Goal: Task Accomplishment & Management: Manage account settings

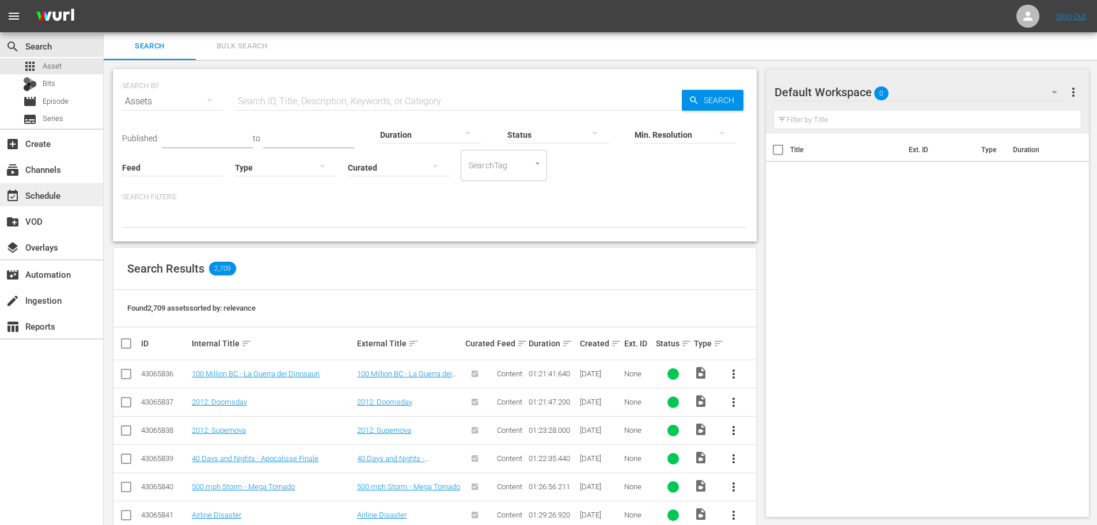
click at [75, 199] on div "event_available Schedule" at bounding box center [51, 194] width 103 height 23
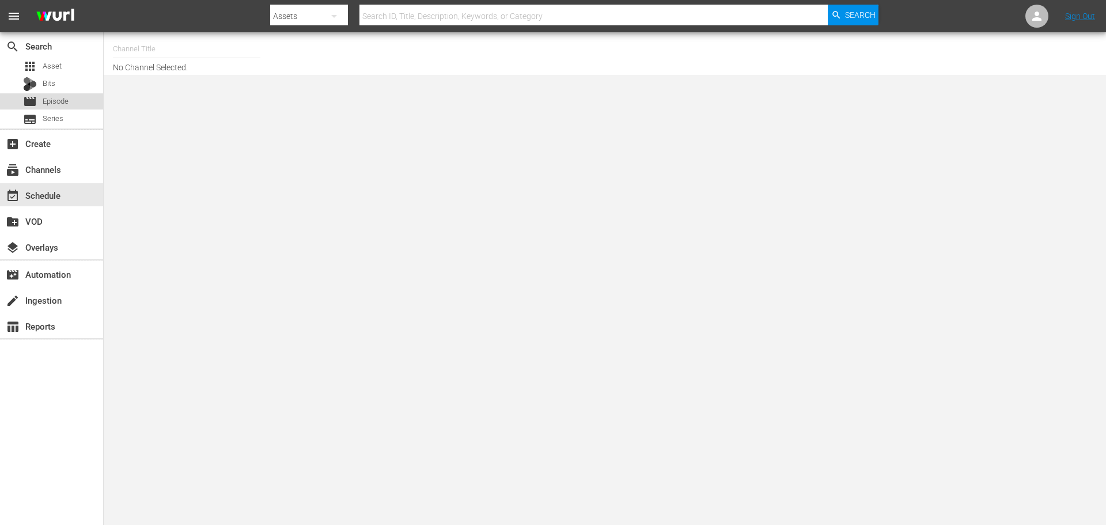
click at [71, 102] on div "movie Episode" at bounding box center [51, 101] width 103 height 16
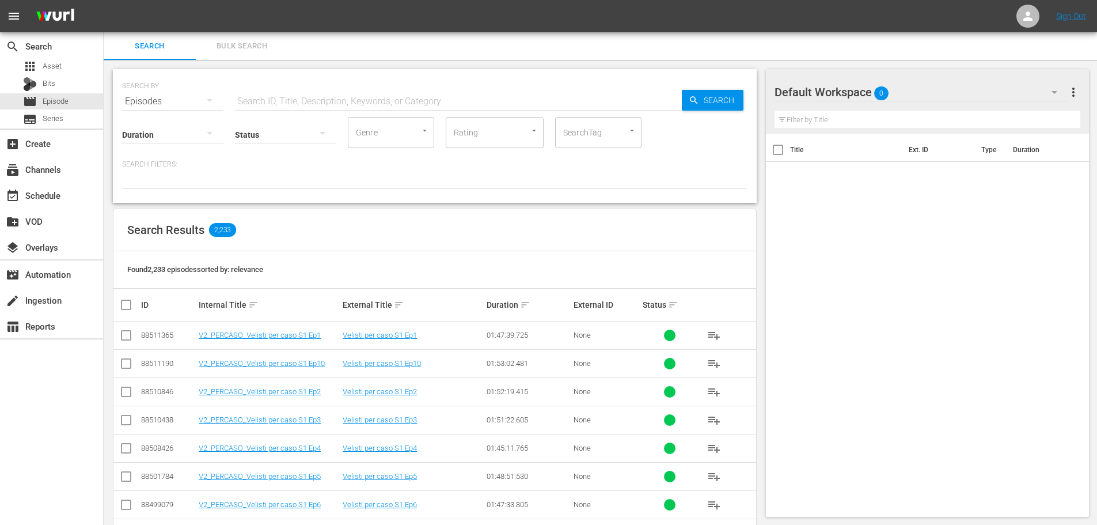
click at [277, 102] on input "text" at bounding box center [458, 102] width 447 height 28
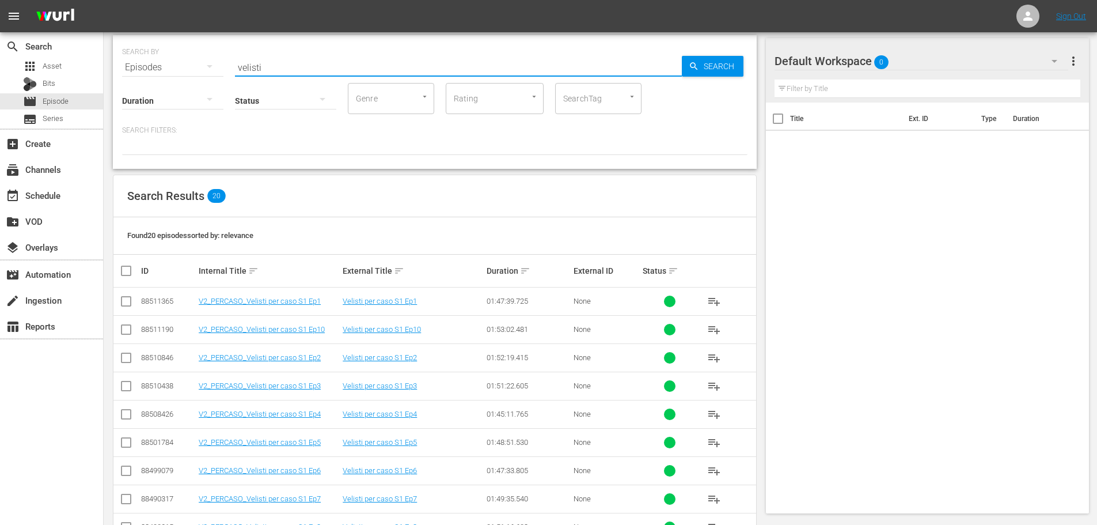
scroll to position [115, 0]
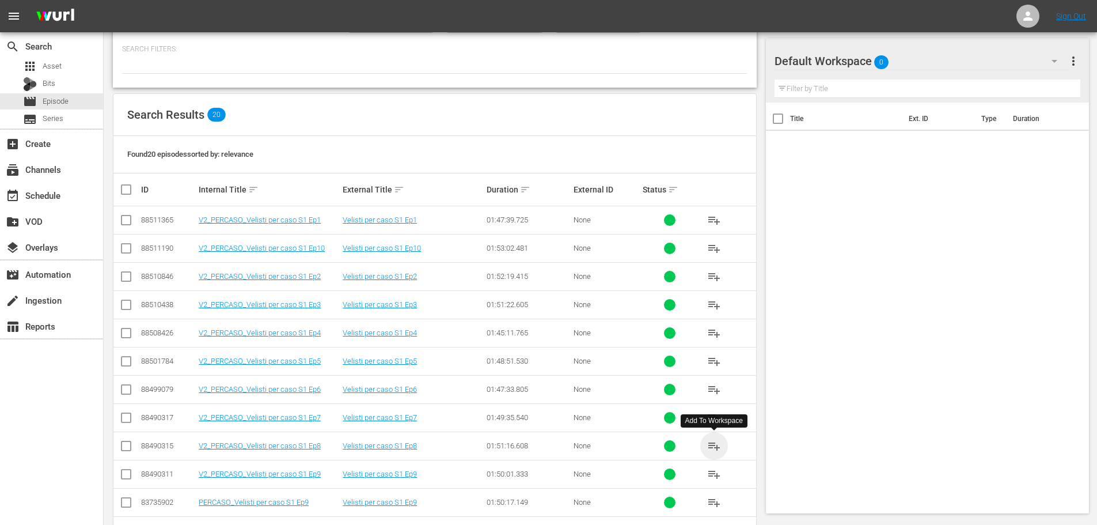
click at [714, 445] on span "playlist_add" at bounding box center [714, 446] width 14 height 14
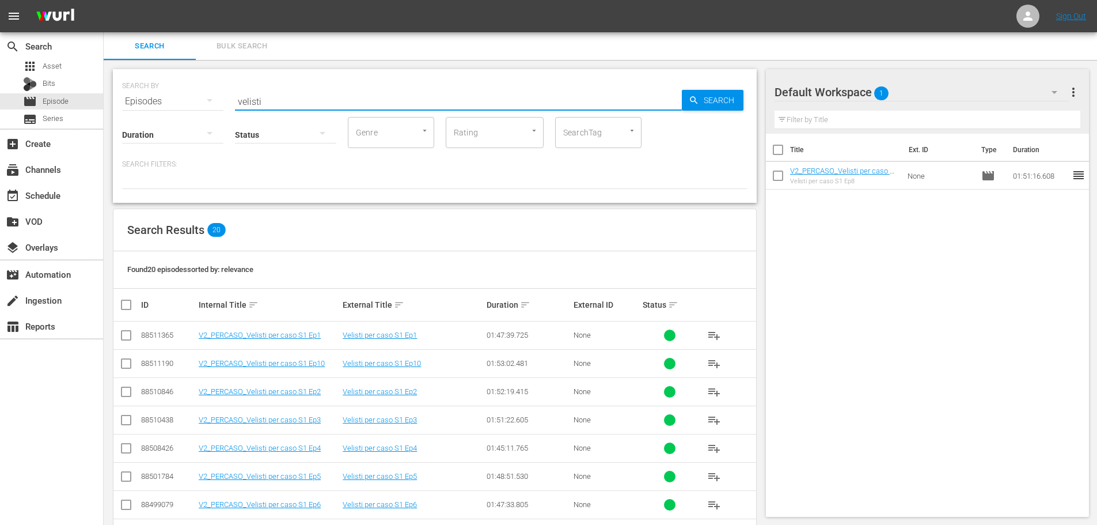
drag, startPoint x: 277, startPoint y: 92, endPoint x: 166, endPoint y: 109, distance: 111.8
click at [166, 109] on div "SEARCH BY Search By Episodes Search ID, Title, Description, Keywords, or Catego…" at bounding box center [435, 136] width 644 height 134
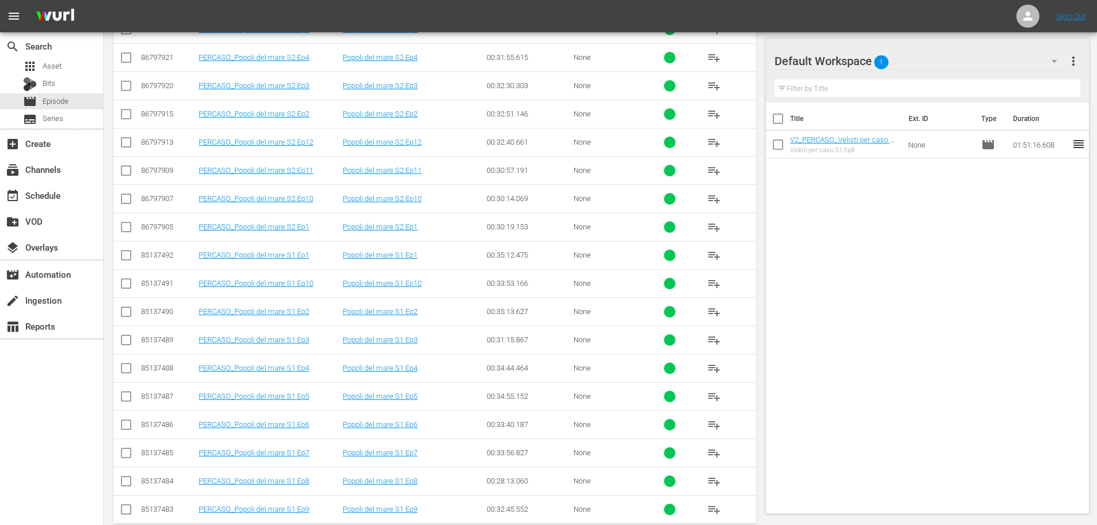
scroll to position [467, 0]
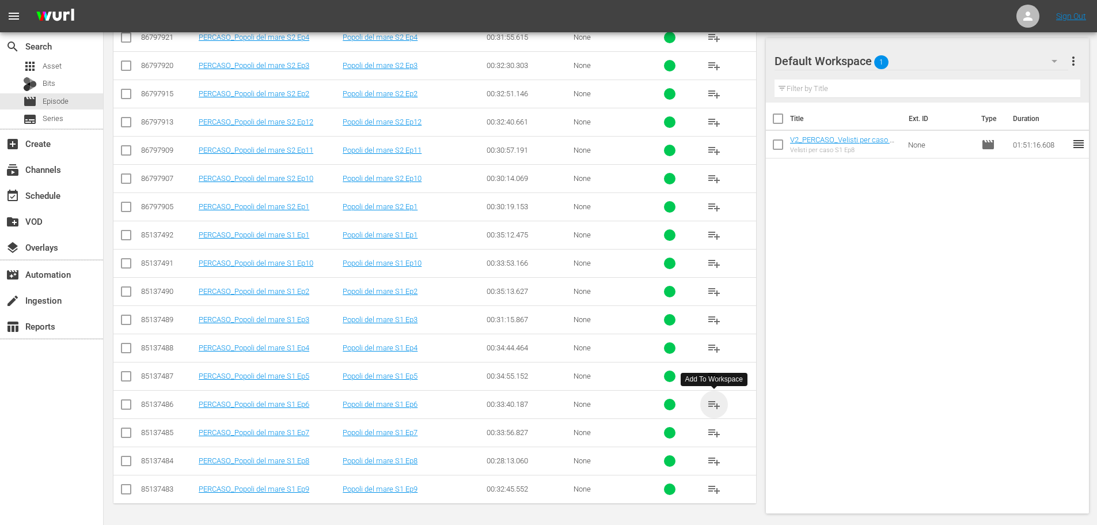
click at [712, 403] on span "playlist_add" at bounding box center [714, 404] width 14 height 14
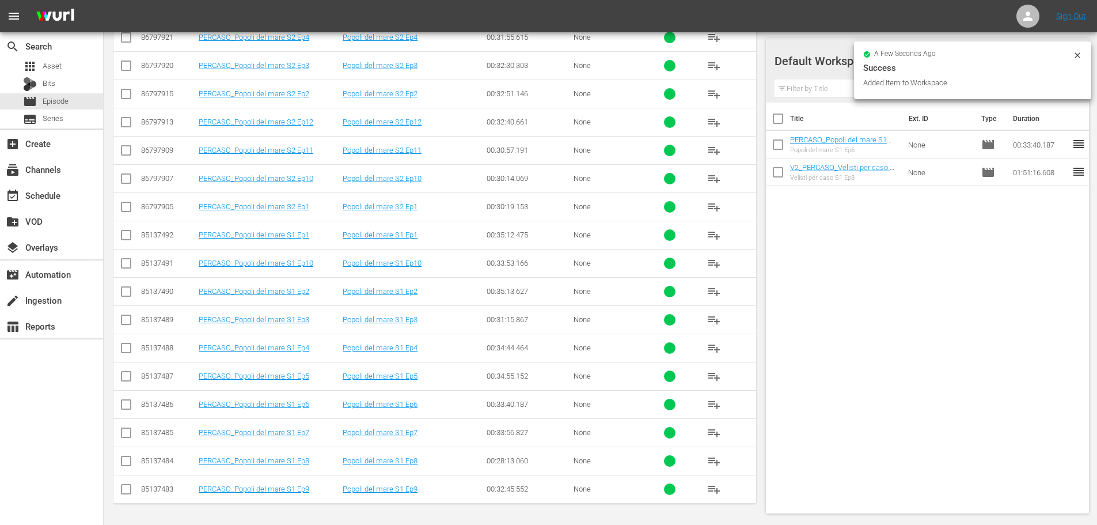
click at [714, 380] on span "playlist_add" at bounding box center [714, 376] width 14 height 14
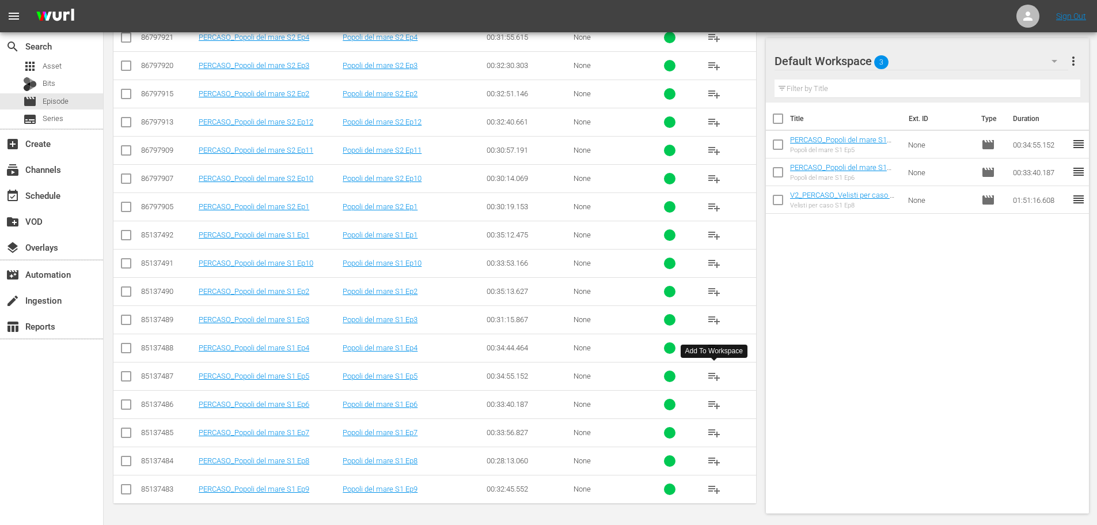
scroll to position [0, 0]
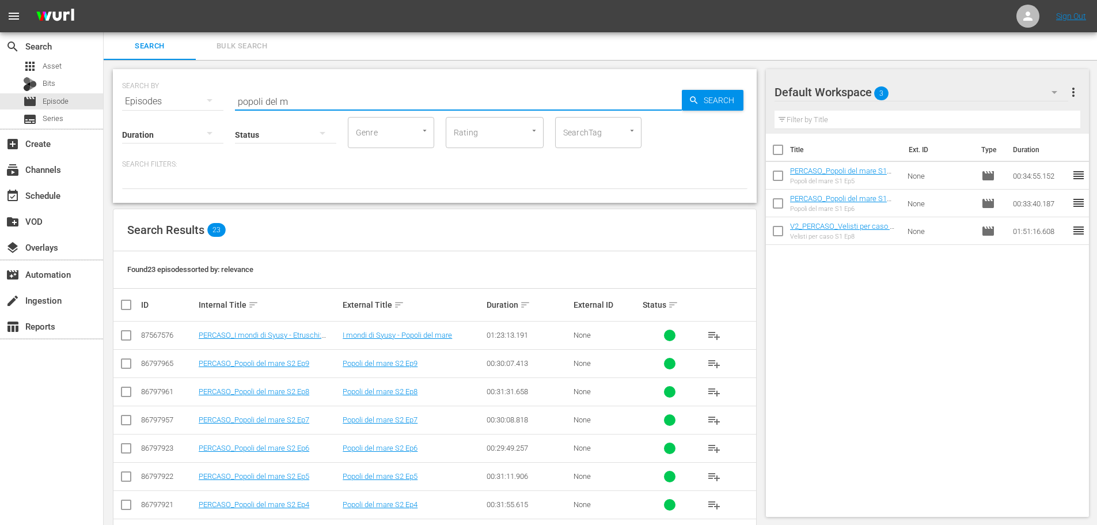
drag, startPoint x: 325, startPoint y: 103, endPoint x: 234, endPoint y: 109, distance: 91.3
click at [223, 109] on div "SEARCH BY Search By Episodes Search ID, Title, Description, Keywords, or Catego…" at bounding box center [435, 136] width 644 height 134
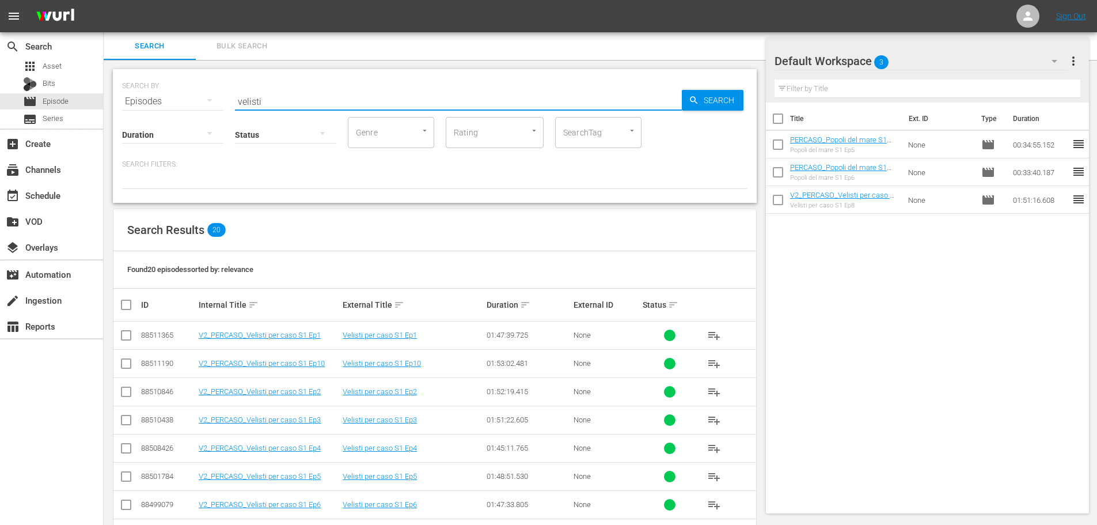
scroll to position [115, 0]
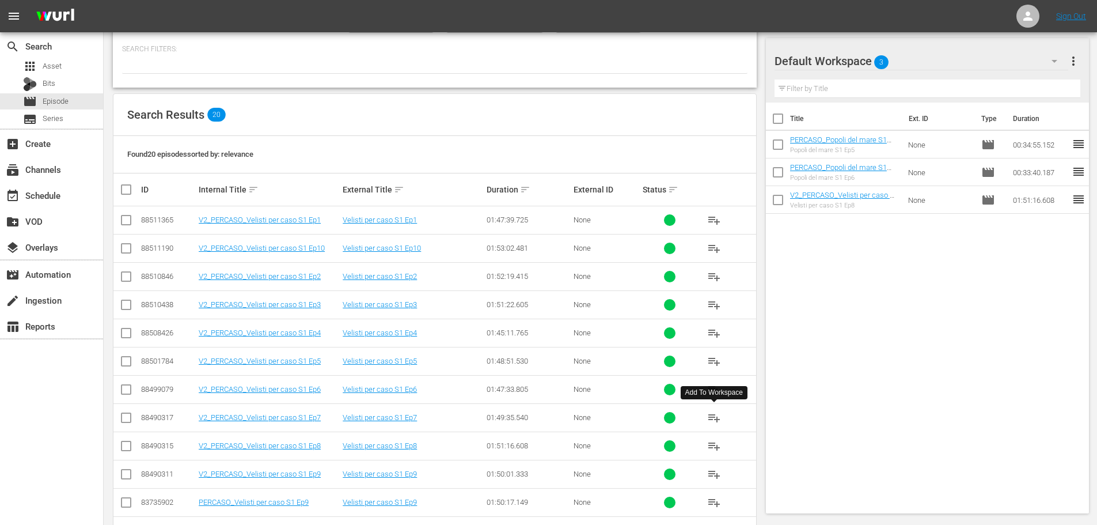
click at [722, 419] on button "playlist_add" at bounding box center [714, 418] width 28 height 28
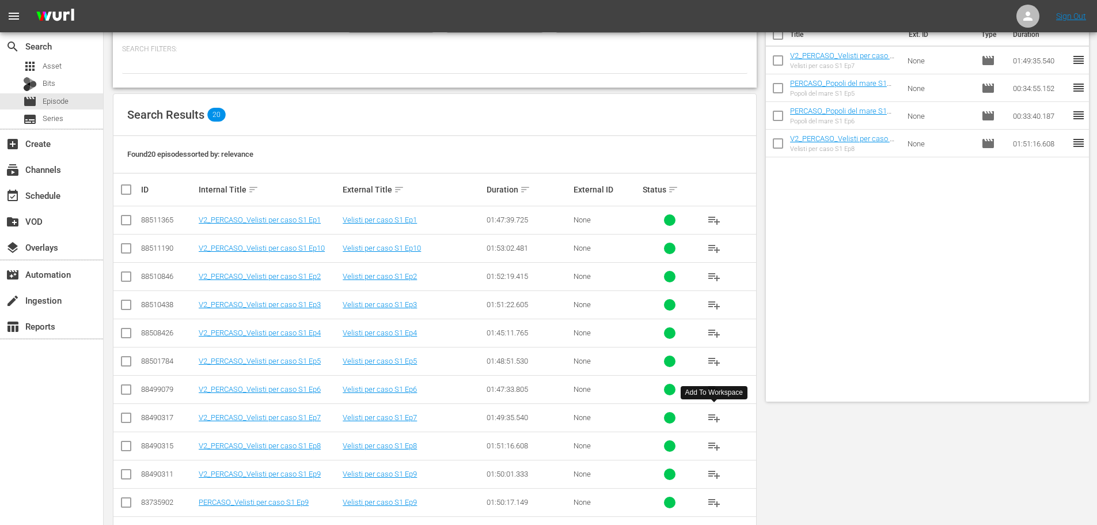
scroll to position [0, 0]
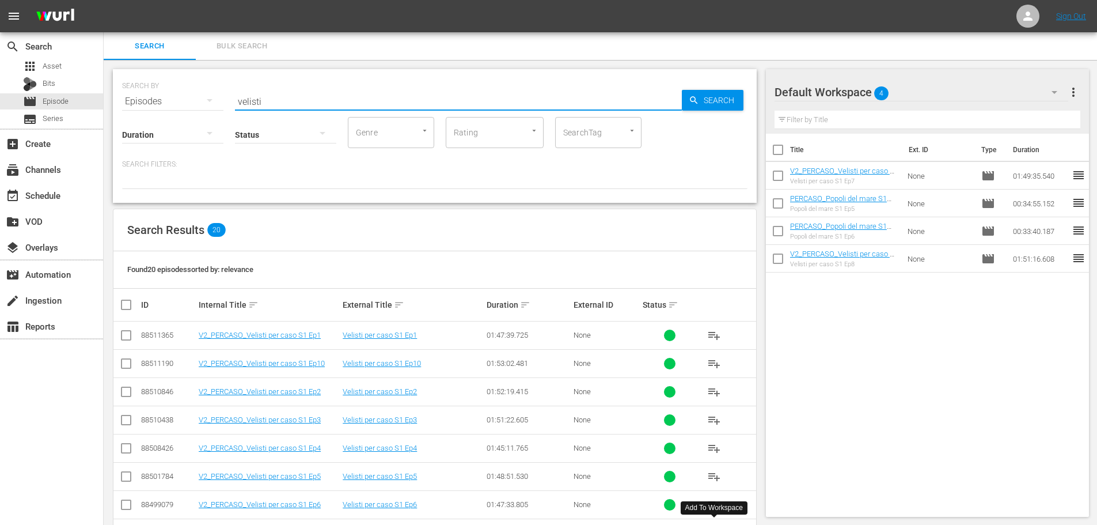
drag, startPoint x: 283, startPoint y: 100, endPoint x: 161, endPoint y: 111, distance: 122.6
click at [161, 111] on div "SEARCH BY Search By Episodes Search ID, Title, Description, Keywords, or Catego…" at bounding box center [435, 136] width 644 height 134
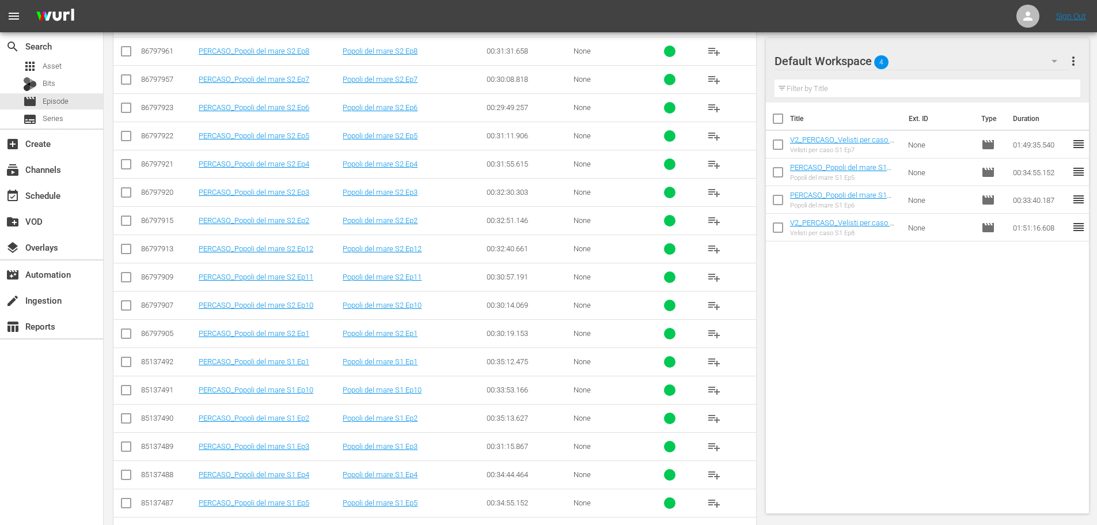
scroll to position [403, 0]
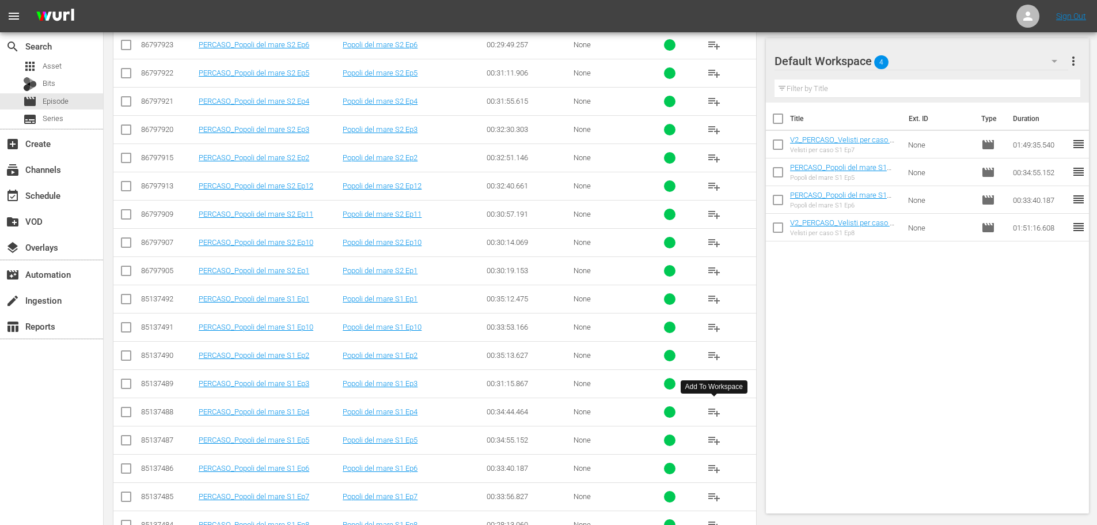
click at [715, 412] on span "playlist_add" at bounding box center [714, 412] width 14 height 14
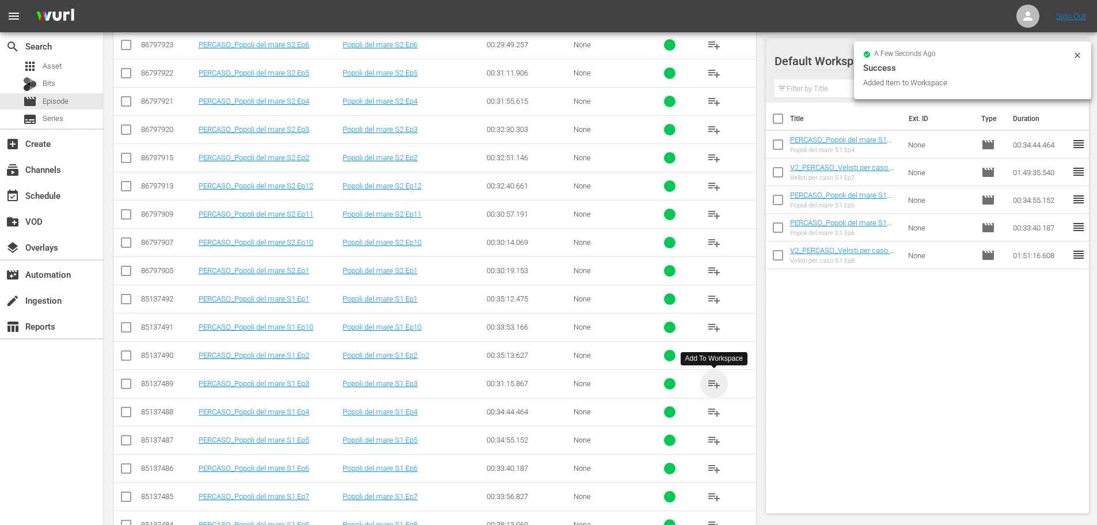
click at [718, 382] on span "playlist_add" at bounding box center [714, 384] width 14 height 14
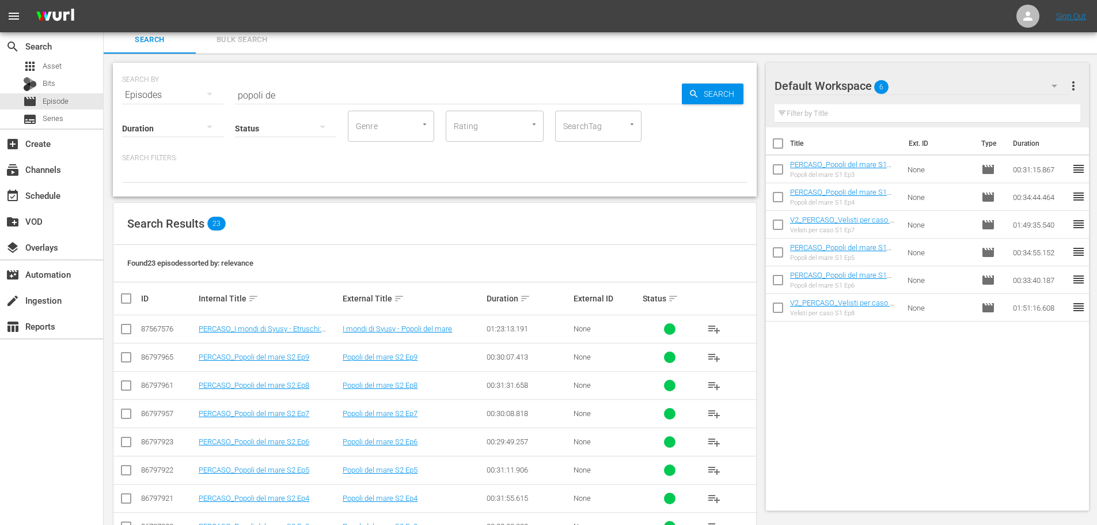
scroll to position [0, 0]
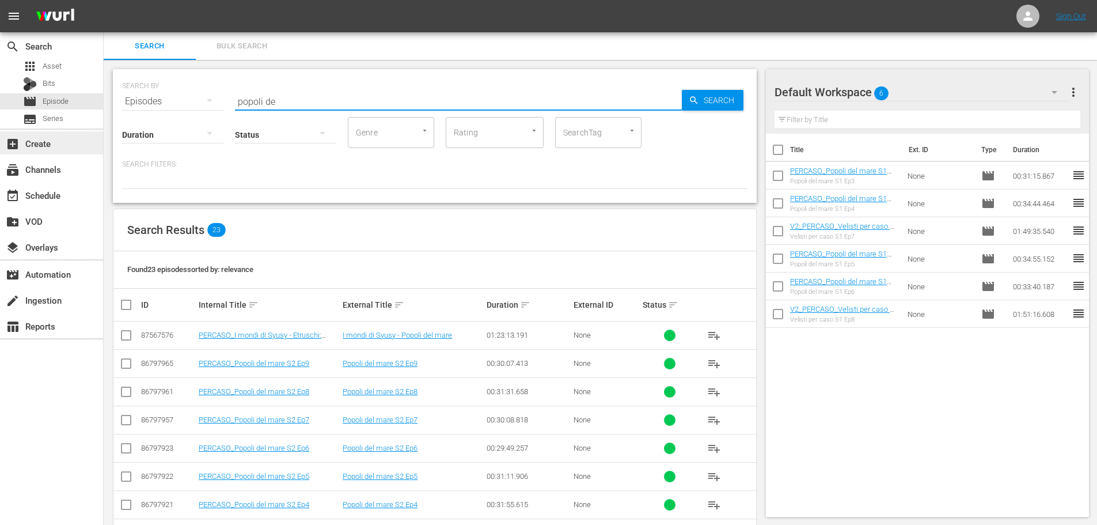
drag, startPoint x: 288, startPoint y: 90, endPoint x: 88, endPoint y: 143, distance: 207.2
click at [104, 0] on div "search Search apps Asset Bits movie Episode subtitles Series add_box Create sub…" at bounding box center [601, 0] width 994 height 0
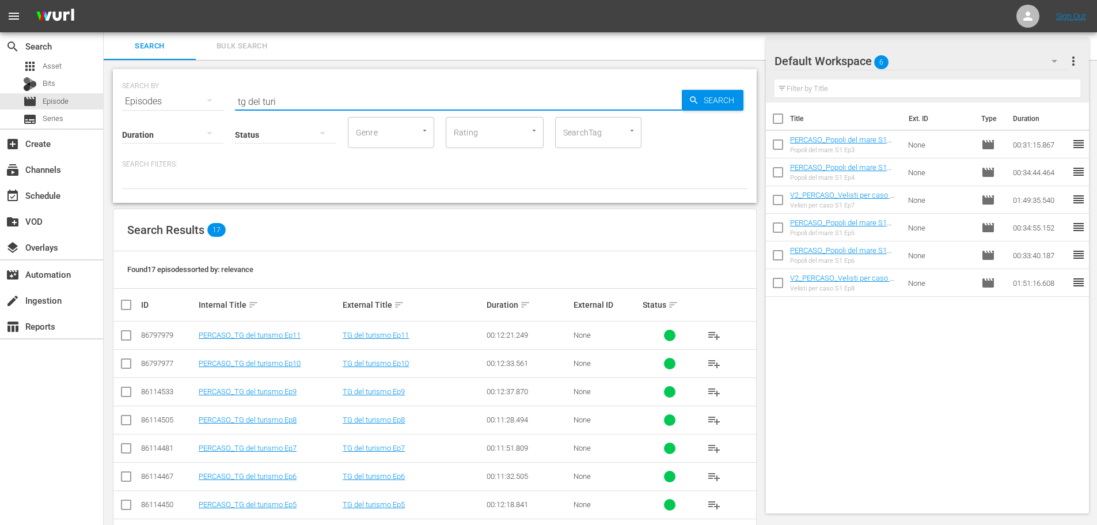
scroll to position [115, 0]
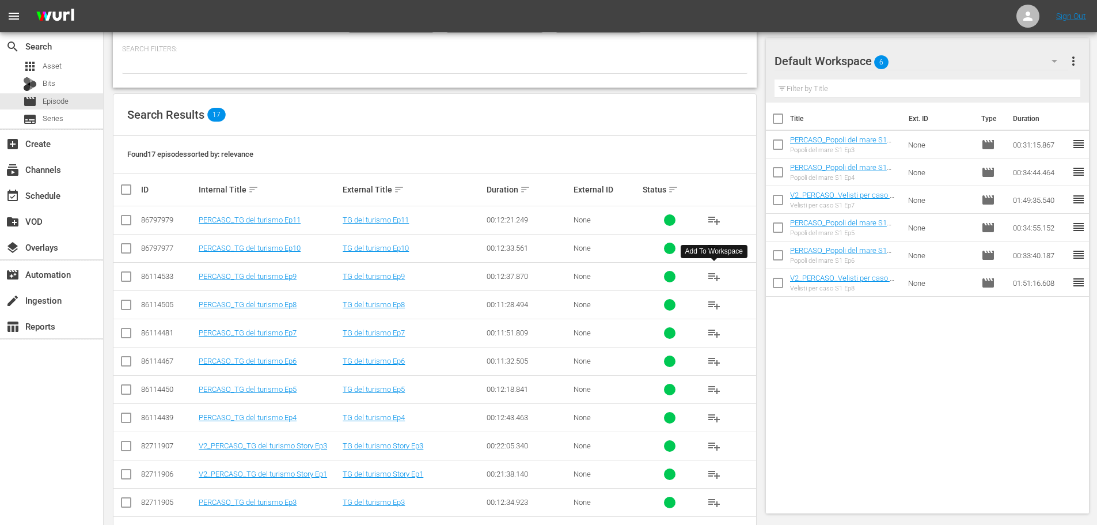
type input "tg del turi"
click at [712, 275] on span "playlist_add" at bounding box center [714, 277] width 14 height 14
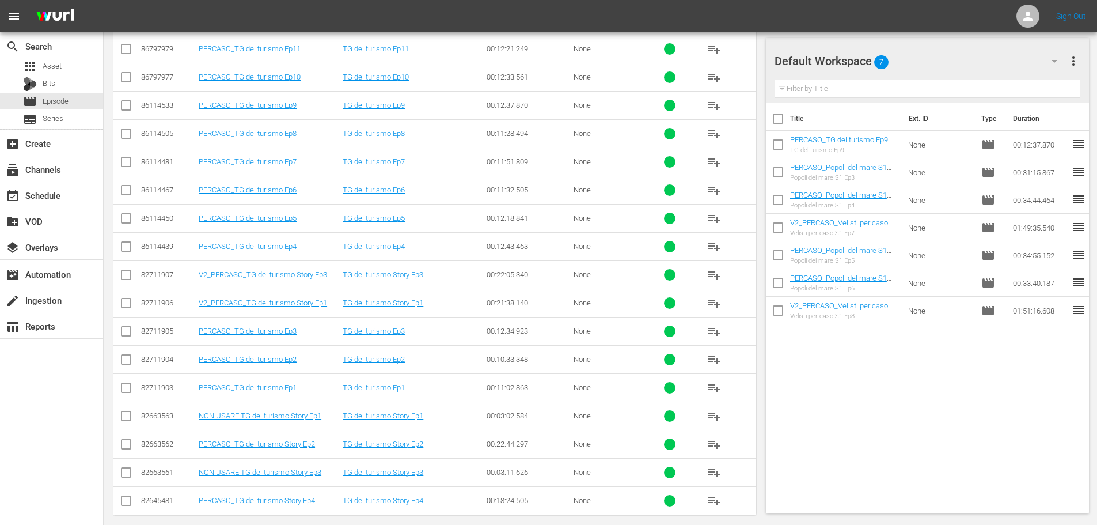
scroll to position [288, 0]
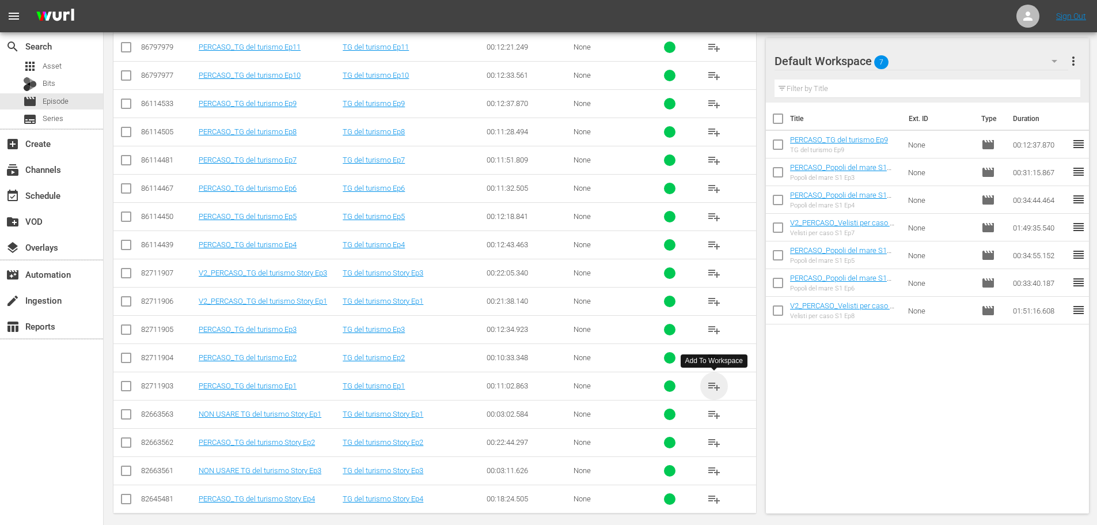
click at [714, 386] on span "playlist_add" at bounding box center [714, 386] width 14 height 14
click at [121, 474] on input "checkbox" at bounding box center [126, 473] width 14 height 14
checkbox input "true"
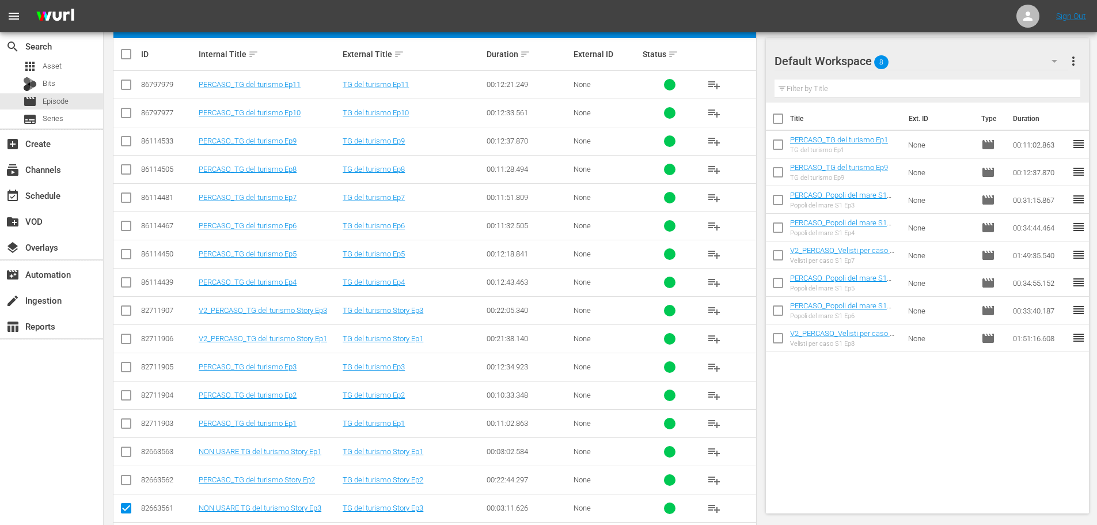
click at [127, 453] on input "checkbox" at bounding box center [126, 454] width 14 height 14
checkbox input "true"
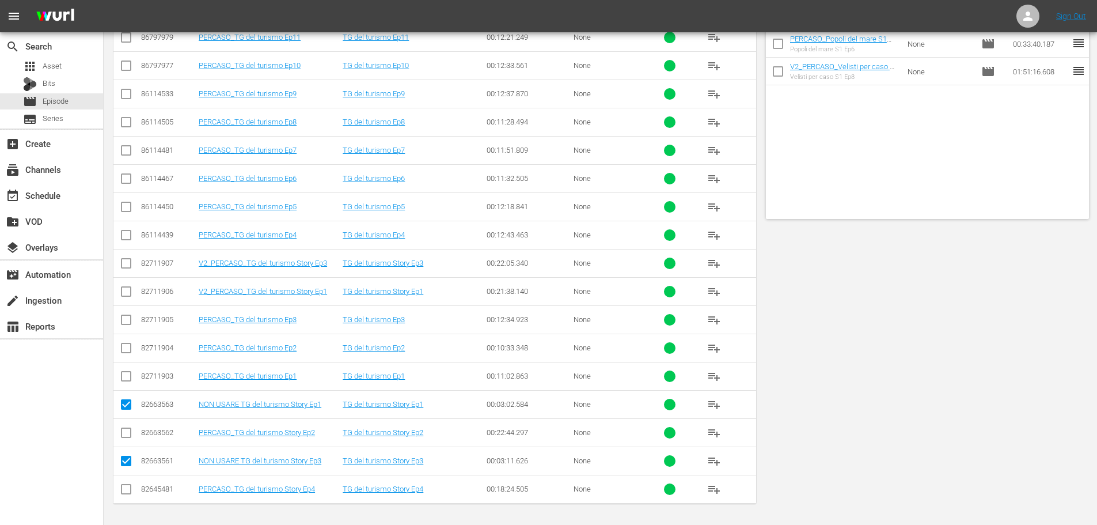
scroll to position [0, 0]
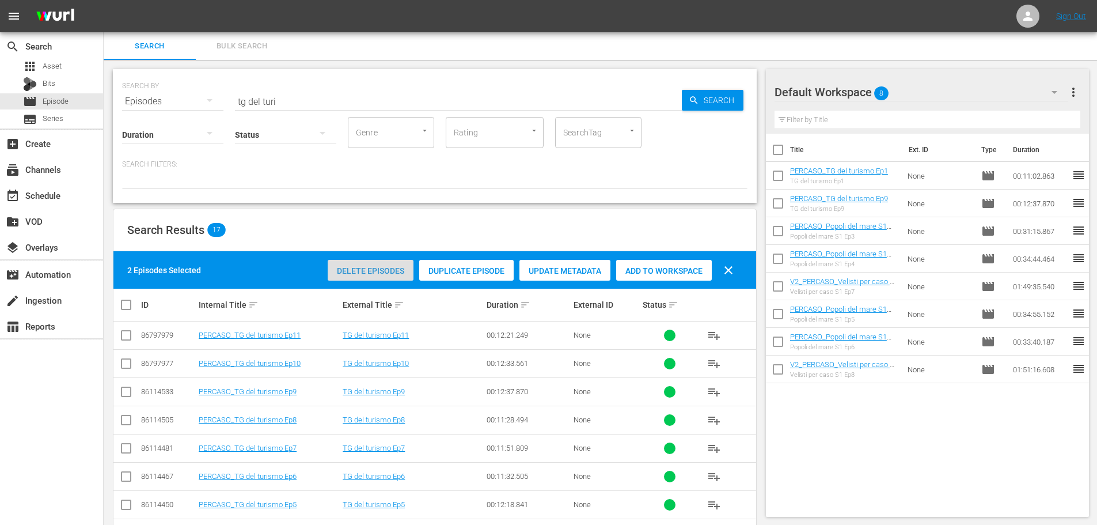
click at [367, 266] on span "Delete Episodes" at bounding box center [371, 270] width 86 height 9
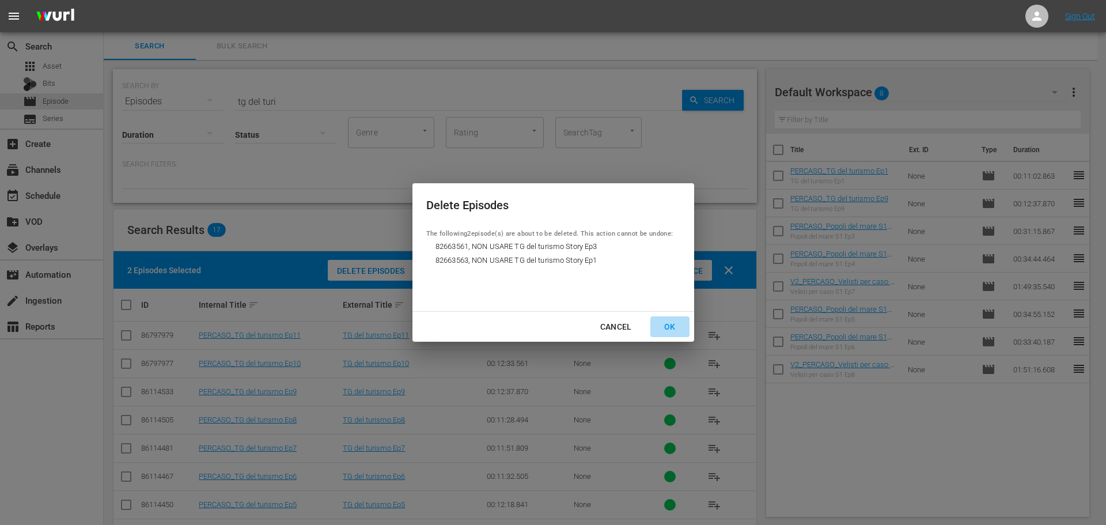
click at [673, 327] on div "OK" at bounding box center [670, 327] width 30 height 14
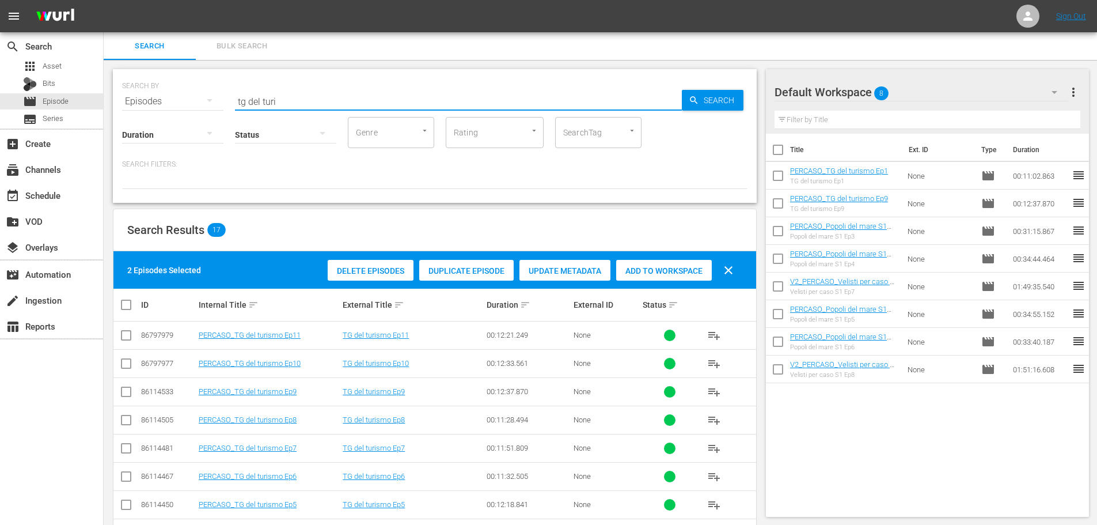
drag, startPoint x: 296, startPoint y: 93, endPoint x: 201, endPoint y: 112, distance: 96.8
click at [192, 112] on div "SEARCH BY Search By Episodes Search ID, Title, Description, Keywords, or Catego…" at bounding box center [435, 136] width 644 height 134
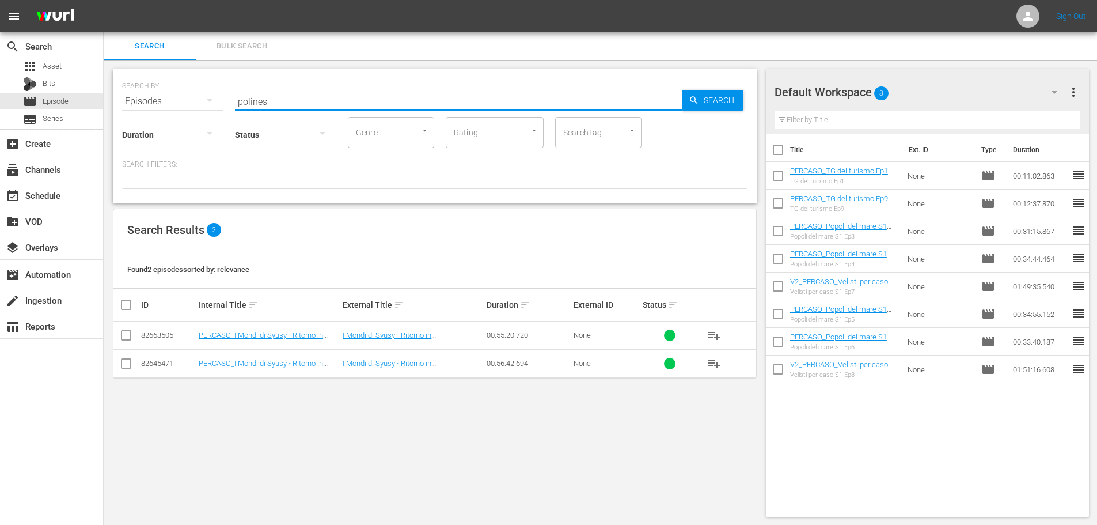
click at [718, 330] on span "playlist_add" at bounding box center [714, 335] width 14 height 14
drag, startPoint x: 215, startPoint y: 112, endPoint x: 197, endPoint y: 117, distance: 18.6
click at [197, 117] on div "SEARCH BY Search By Episodes Search ID, Title, Description, Keywords, or Catego…" at bounding box center [435, 136] width 644 height 134
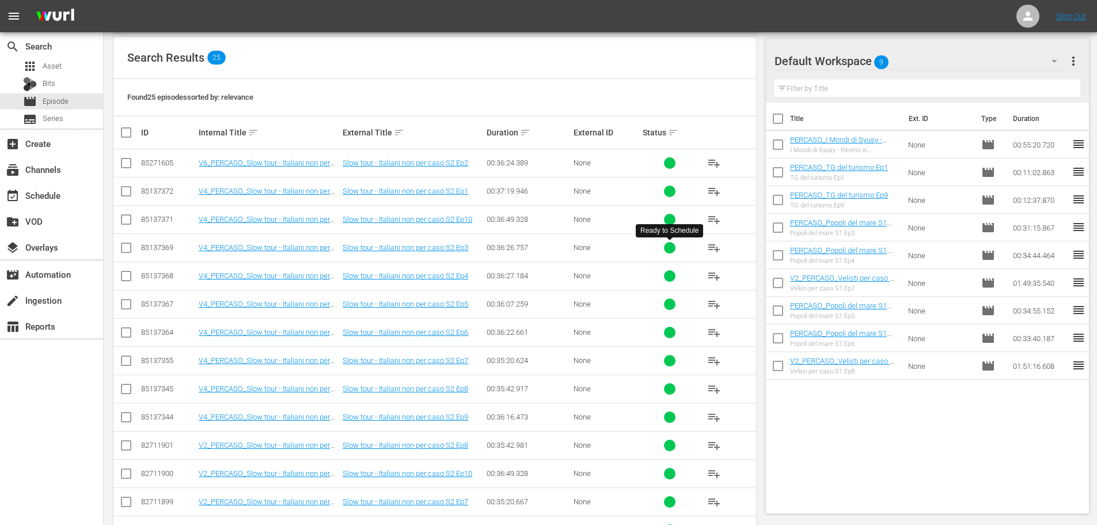
scroll to position [173, 0]
click at [714, 388] on span "playlist_add" at bounding box center [714, 388] width 14 height 14
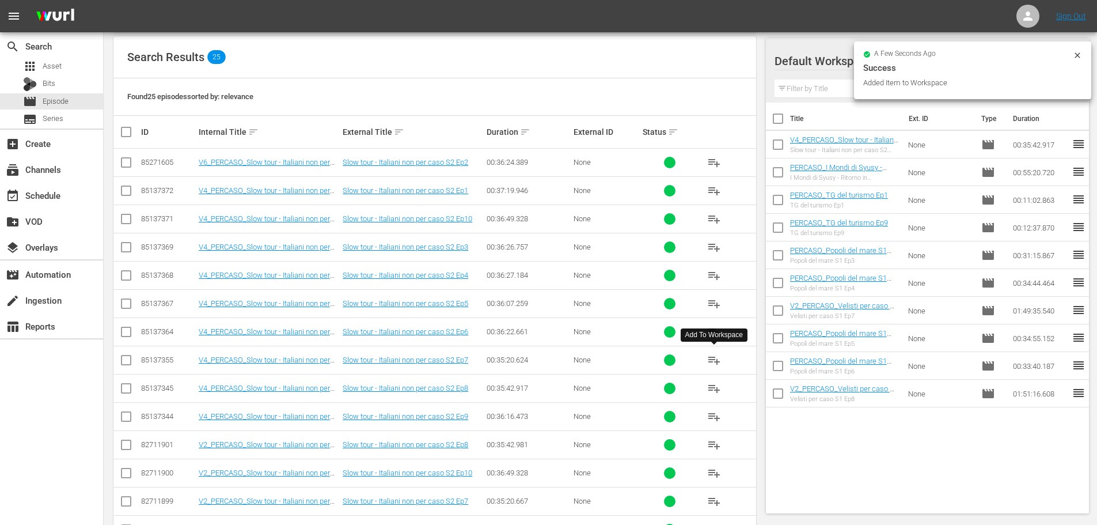
click at [715, 357] on span "playlist_add" at bounding box center [714, 360] width 14 height 14
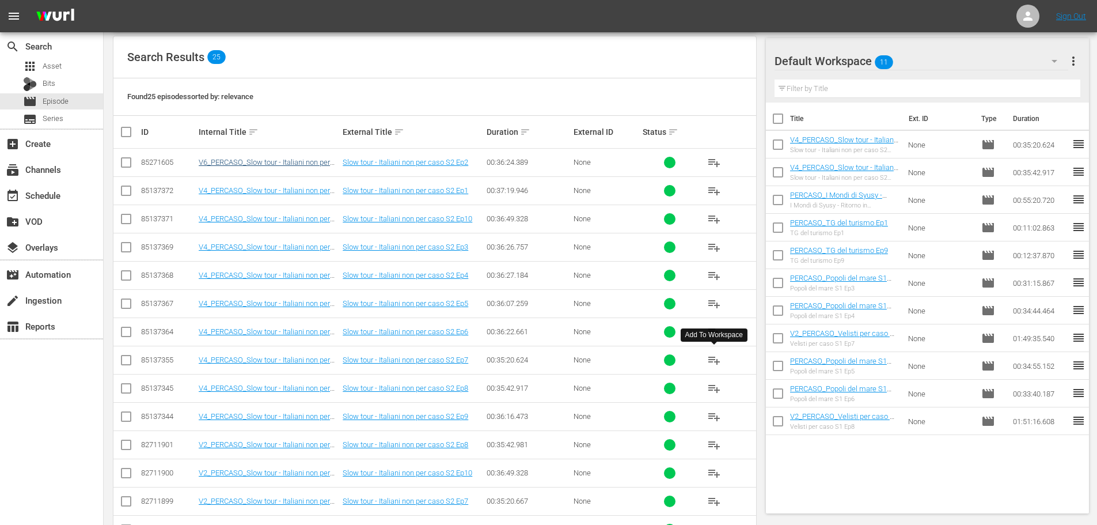
scroll to position [0, 0]
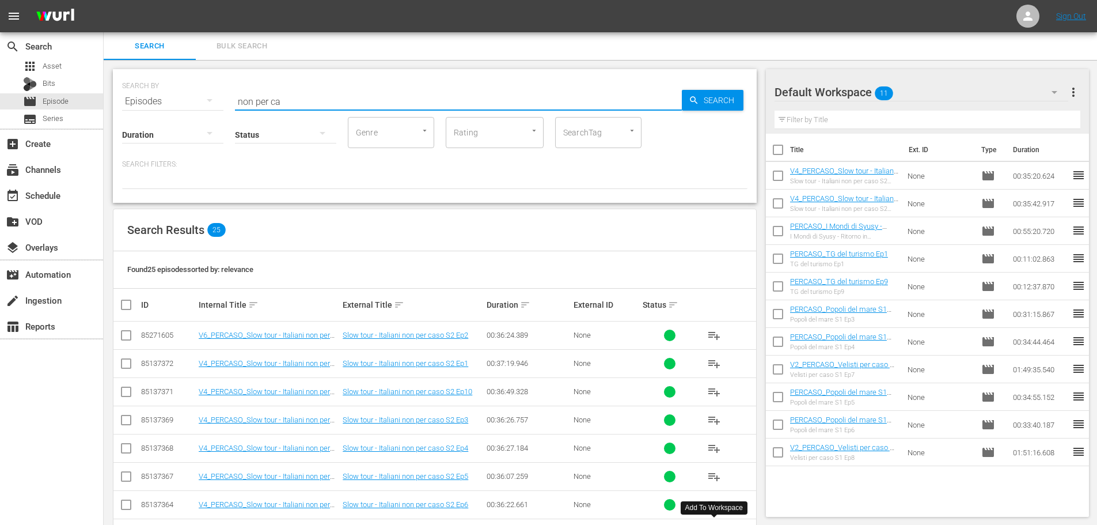
drag, startPoint x: 304, startPoint y: 103, endPoint x: 142, endPoint y: 127, distance: 164.2
click at [142, 127] on div "SEARCH BY Search By Episodes Search ID, Title, Description, Keywords, or Catego…" at bounding box center [435, 136] width 644 height 134
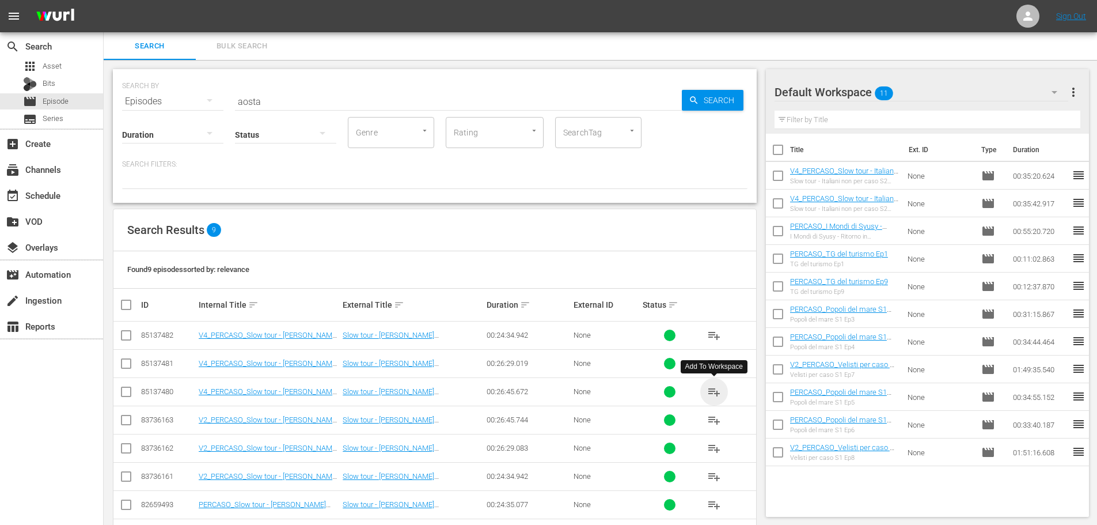
click at [711, 389] on span "playlist_add" at bounding box center [714, 392] width 14 height 14
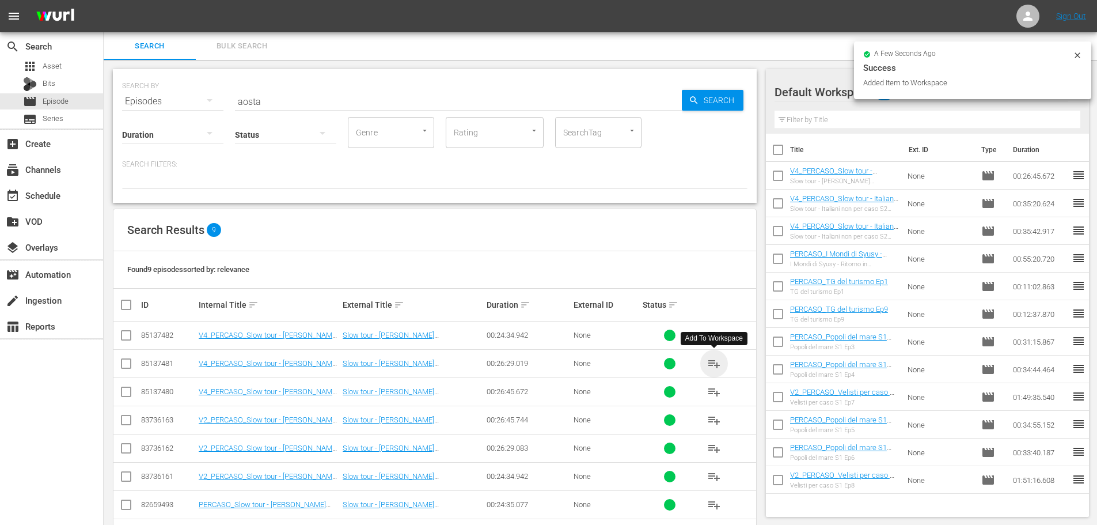
click at [712, 362] on span "playlist_add" at bounding box center [714, 364] width 14 height 14
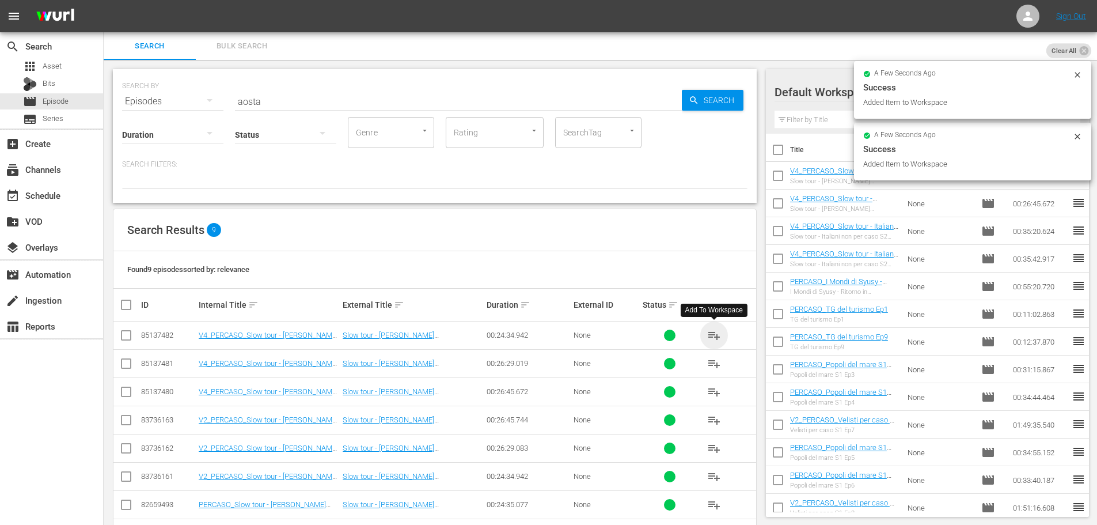
click at [715, 335] on span "playlist_add" at bounding box center [714, 335] width 14 height 14
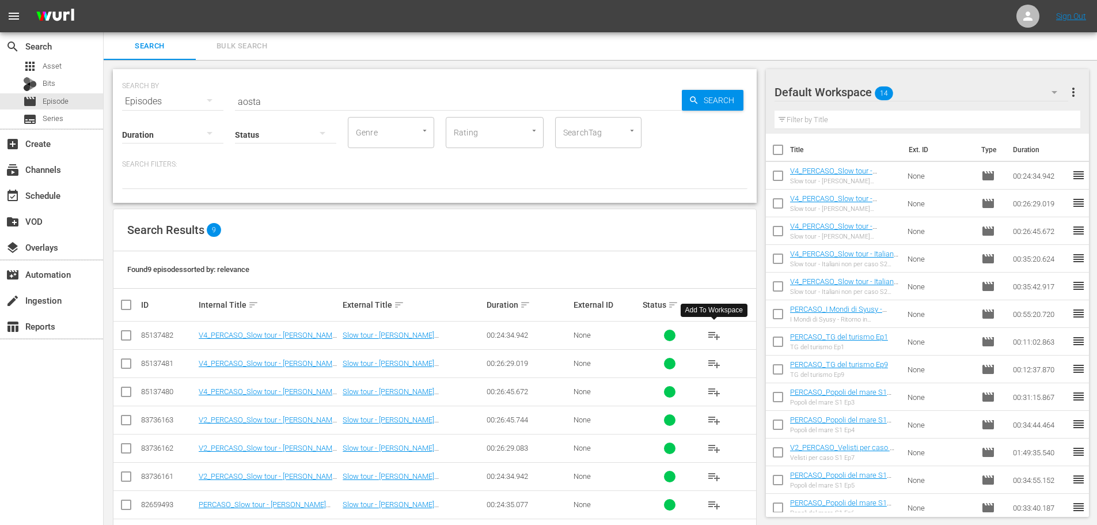
click at [210, 101] on div "SEARCH BY Search By Episodes Search ID, Title, Description, Keywords, or Catego…" at bounding box center [435, 94] width 626 height 41
type input "a"
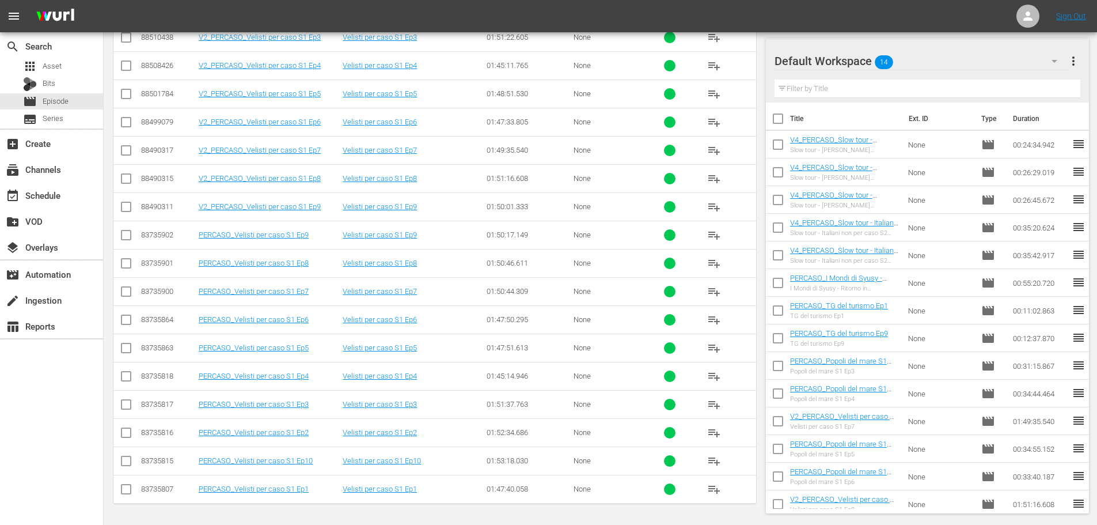
scroll to position [267, 0]
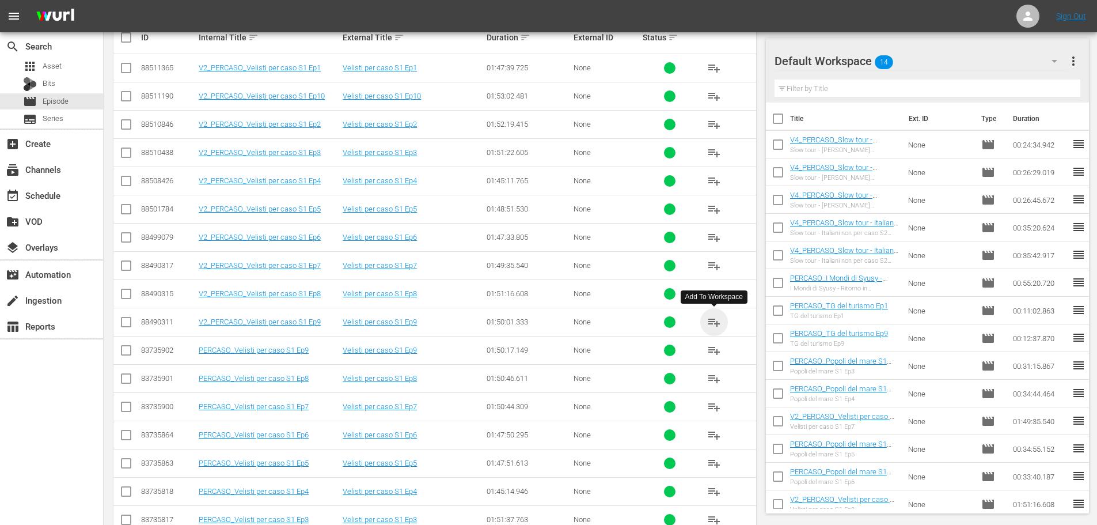
click at [712, 323] on span "playlist_add" at bounding box center [714, 322] width 14 height 14
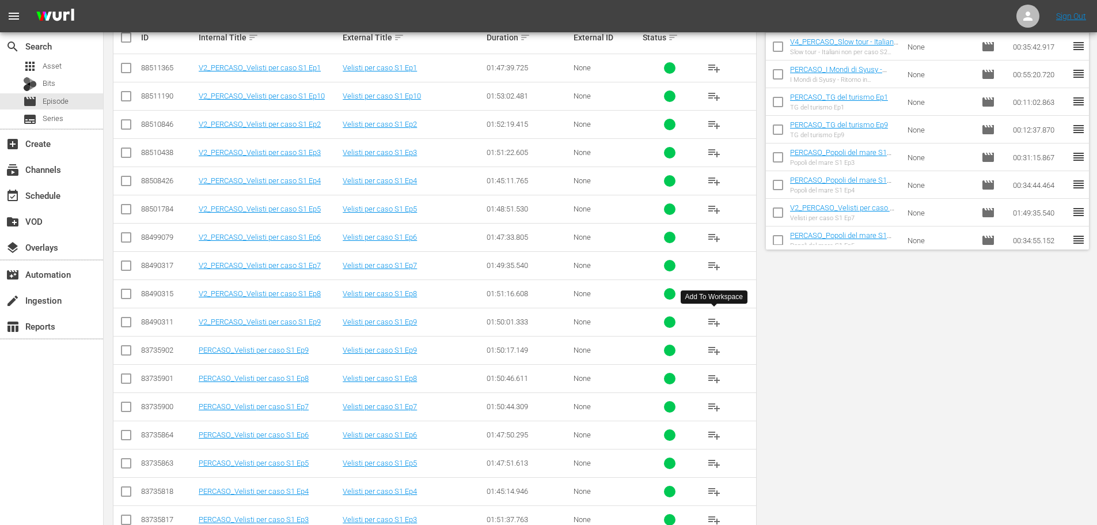
scroll to position [0, 0]
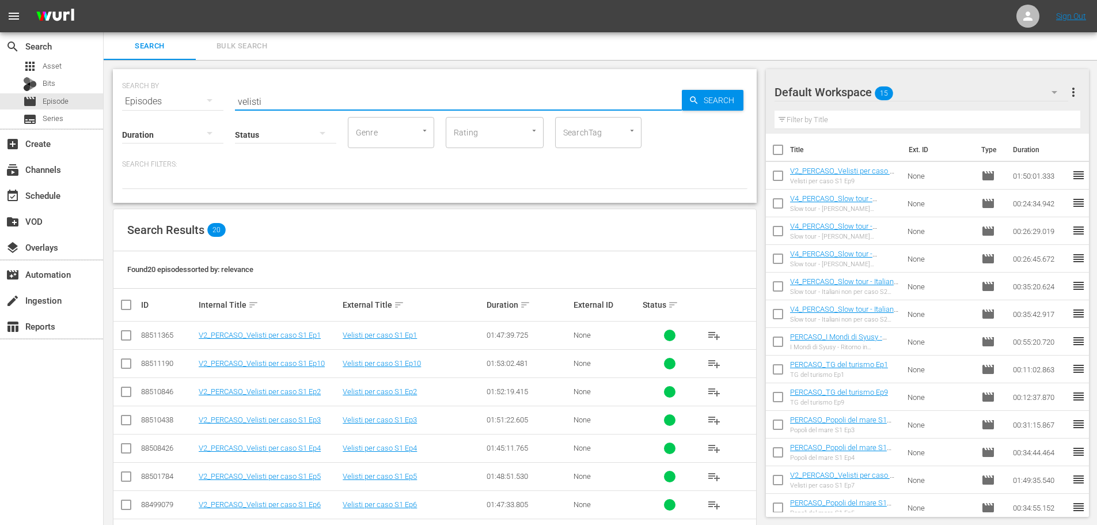
drag, startPoint x: 266, startPoint y: 100, endPoint x: 174, endPoint y: 115, distance: 93.3
click at [174, 115] on div "SEARCH BY Search By Episodes Search ID, Title, Description, Keywords, or Catego…" at bounding box center [435, 136] width 644 height 134
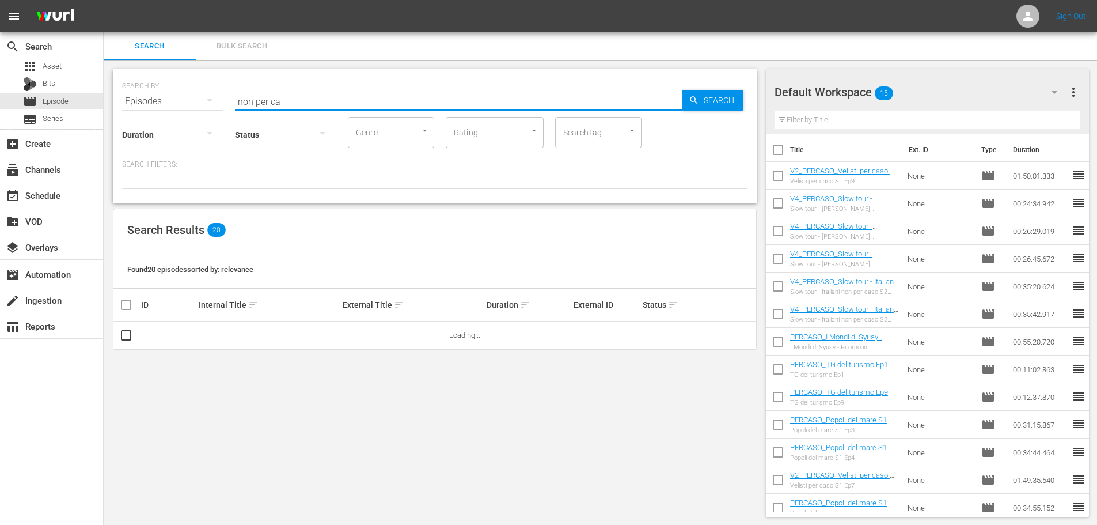
type input "non per ca"
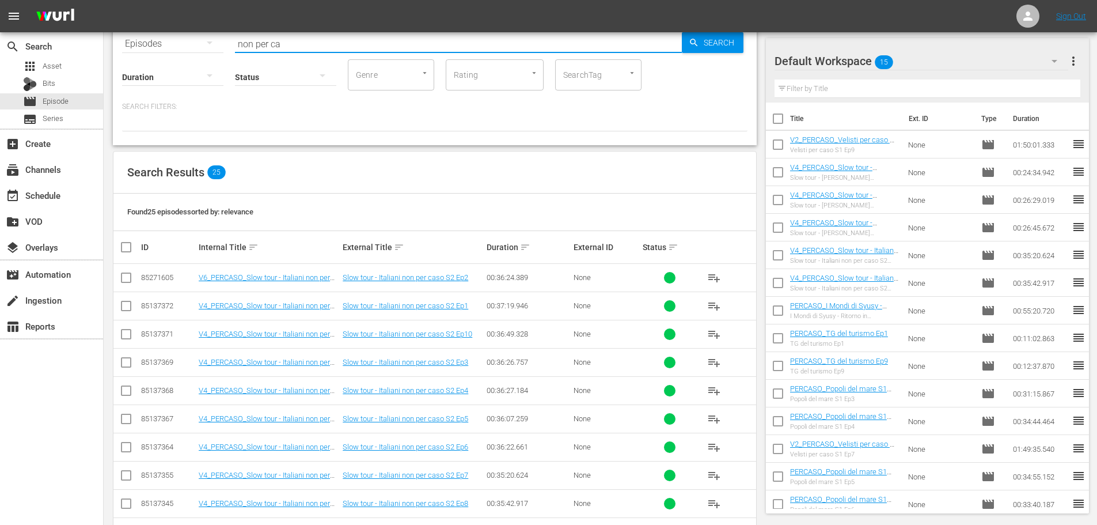
scroll to position [173, 0]
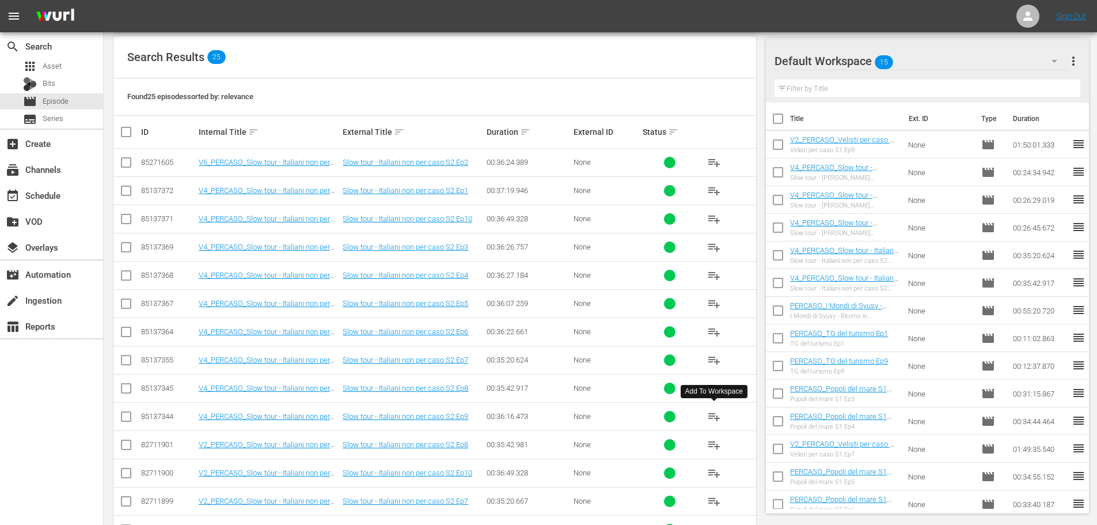
click at [707, 418] on span "playlist_add" at bounding box center [714, 417] width 14 height 14
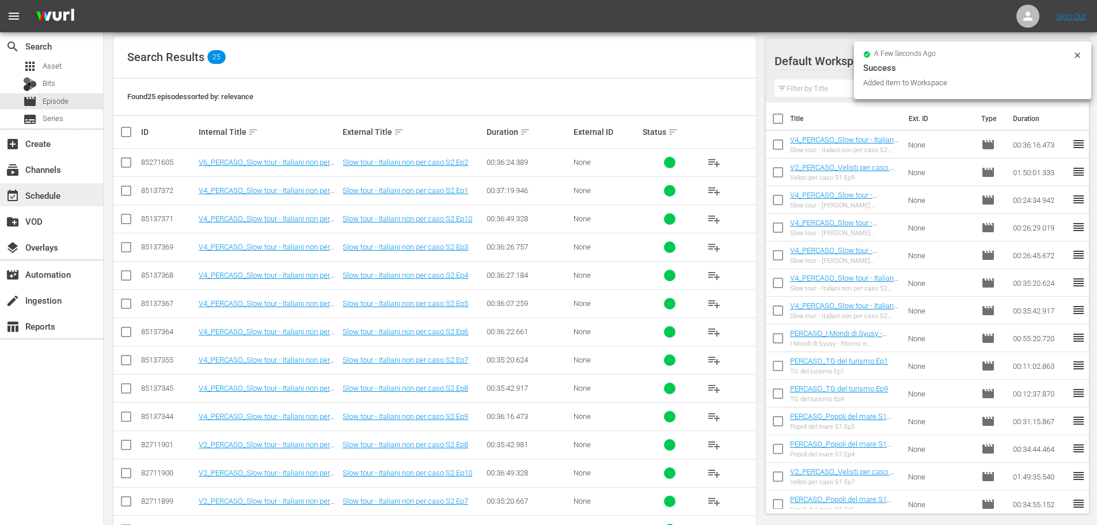
click at [63, 195] on div "event_available Schedule" at bounding box center [32, 193] width 65 height 10
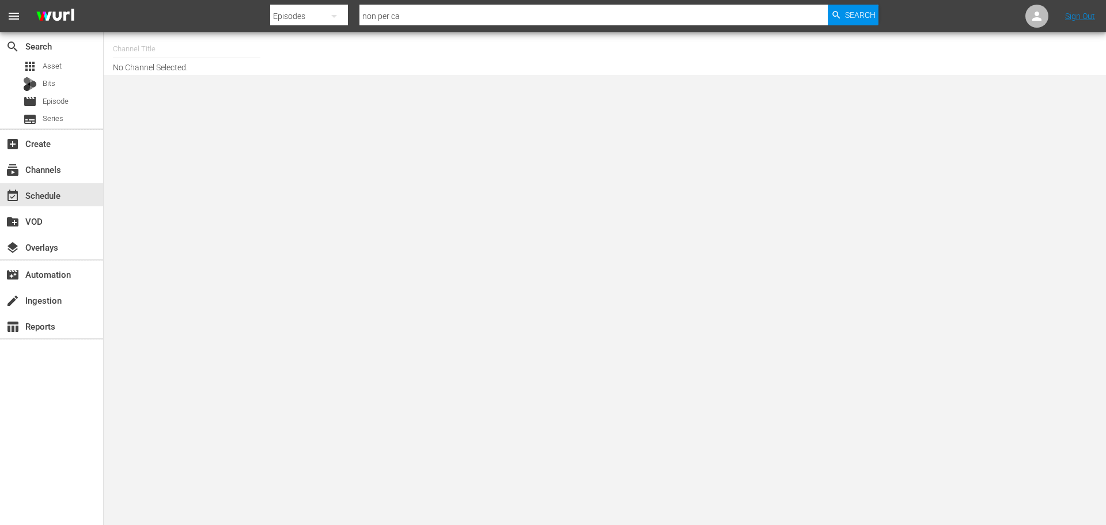
click at [199, 45] on input "text" at bounding box center [186, 49] width 147 height 28
click at [239, 89] on div "PerCasoTv (2036 - minerva_pictures_percasotv_1)" at bounding box center [271, 81] width 298 height 28
type input "PerCasoTv (2036 - minerva_pictures_percasotv_1)"
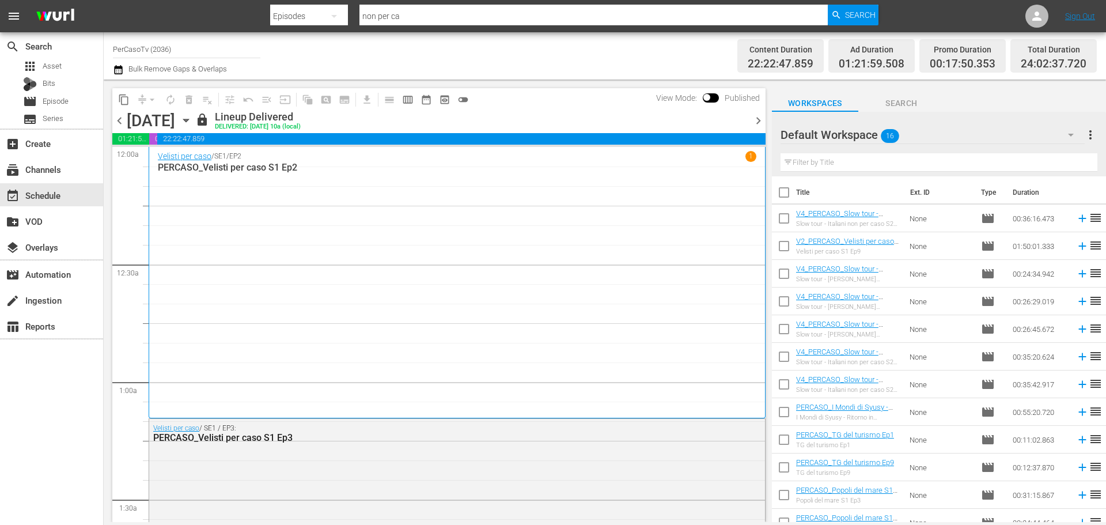
click at [192, 121] on icon "button" at bounding box center [186, 120] width 13 height 13
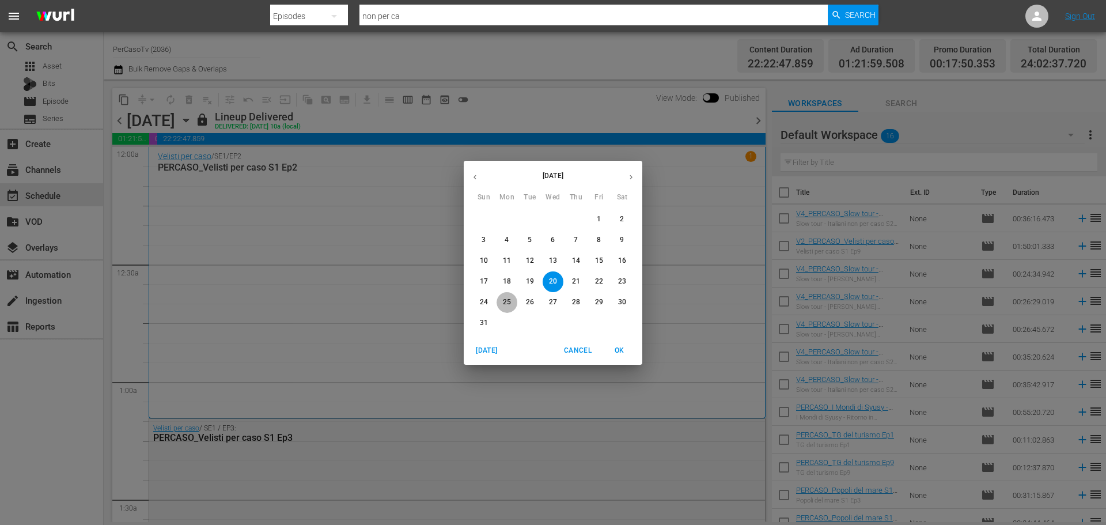
click at [512, 304] on span "25" at bounding box center [506, 302] width 21 height 10
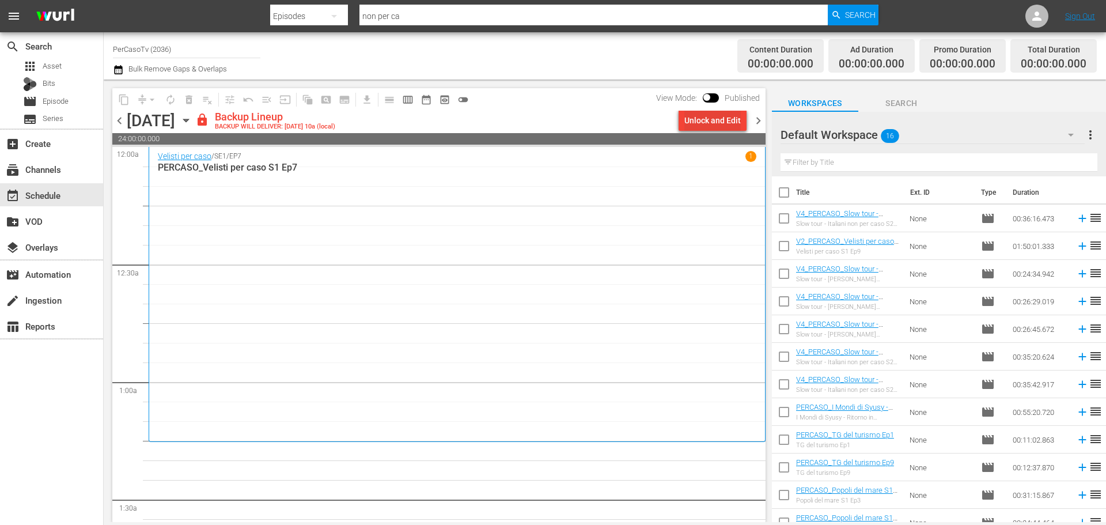
click at [712, 122] on div "Unlock and Edit" at bounding box center [712, 120] width 56 height 21
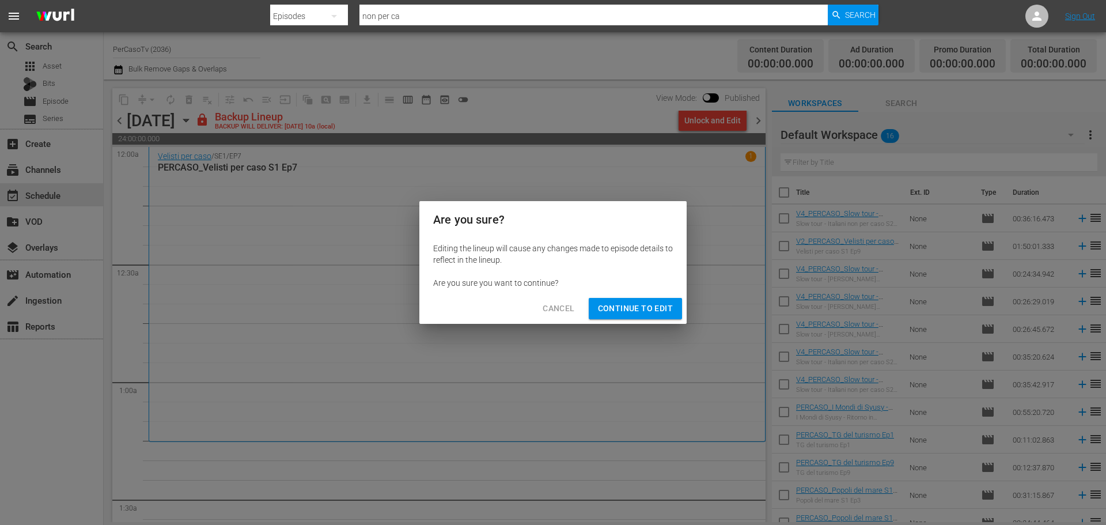
click at [658, 308] on span "Continue to Edit" at bounding box center [635, 308] width 75 height 14
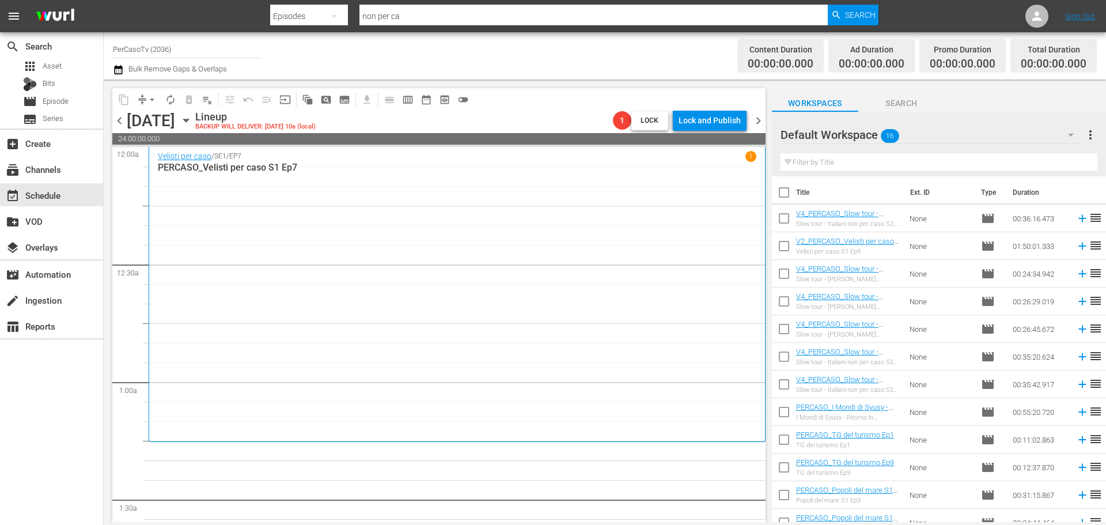
click at [760, 128] on div "chevron_left [DATE] [DATE] Lineup BACKUP WILL DELIVER: [DATE] 10a (local) 1 Loc…" at bounding box center [438, 122] width 653 height 22
click at [758, 123] on span "chevron_right" at bounding box center [758, 120] width 14 height 14
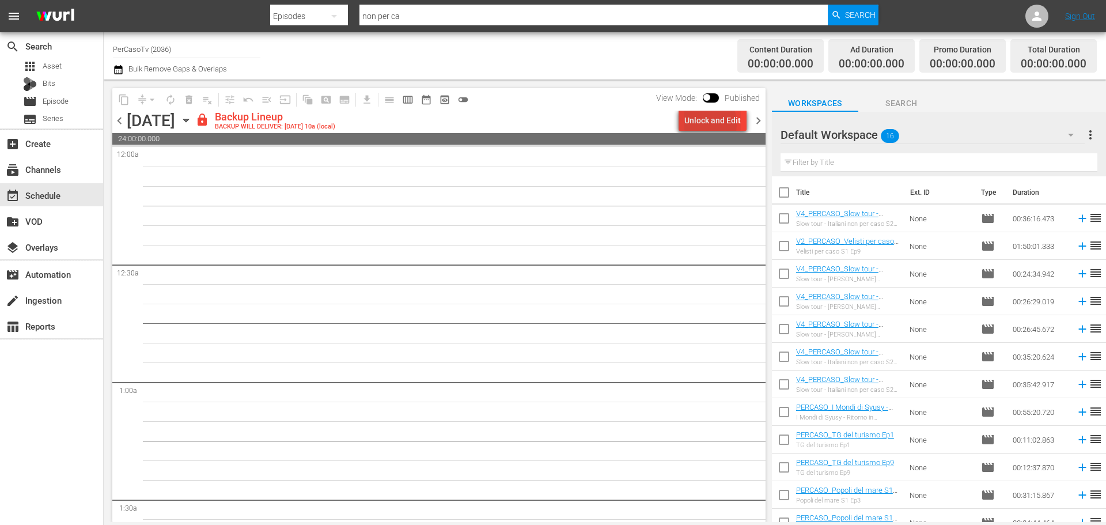
click at [701, 124] on div "Unlock and Edit" at bounding box center [712, 120] width 56 height 21
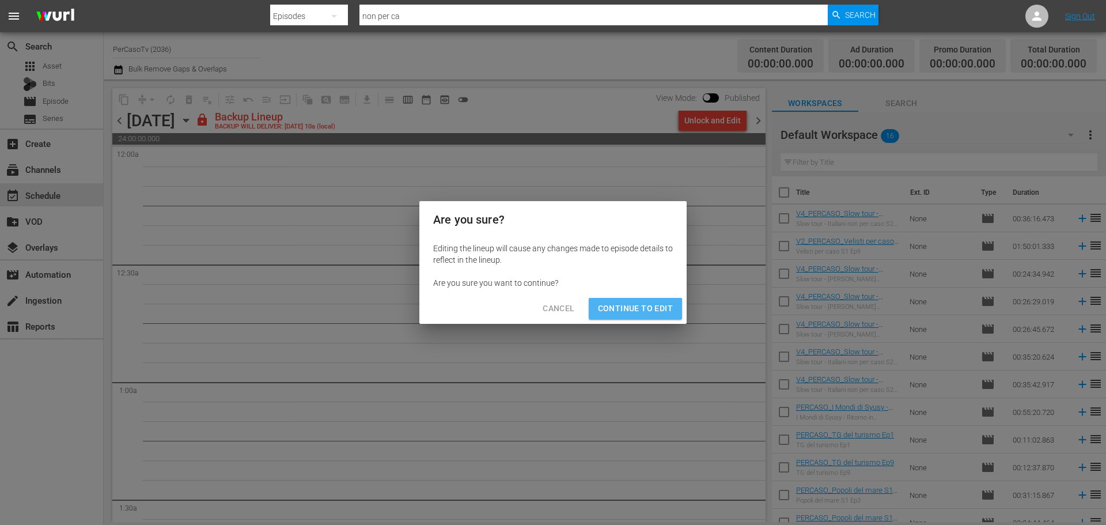
click at [650, 310] on span "Continue to Edit" at bounding box center [635, 308] width 75 height 14
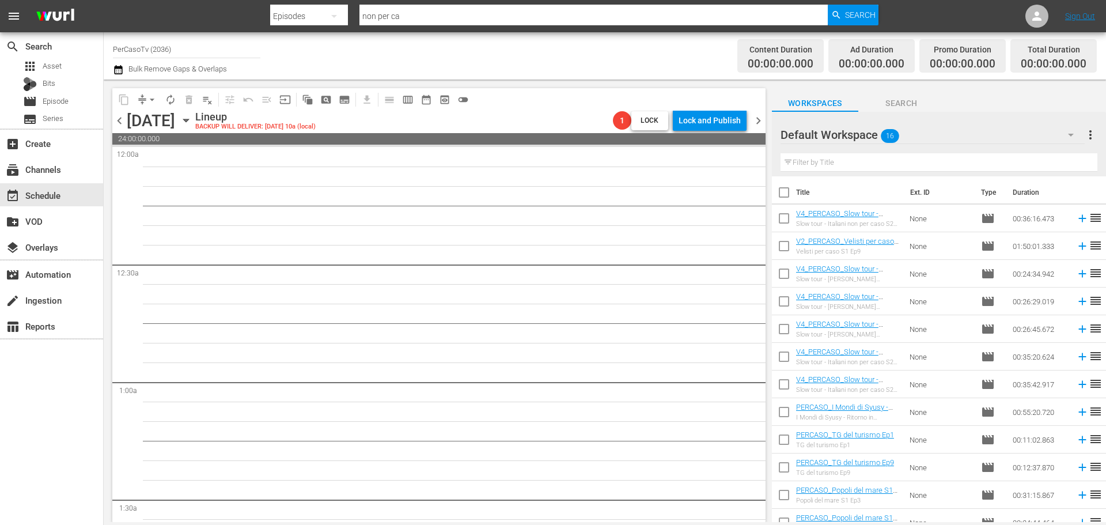
click at [763, 122] on span "chevron_right" at bounding box center [758, 120] width 14 height 14
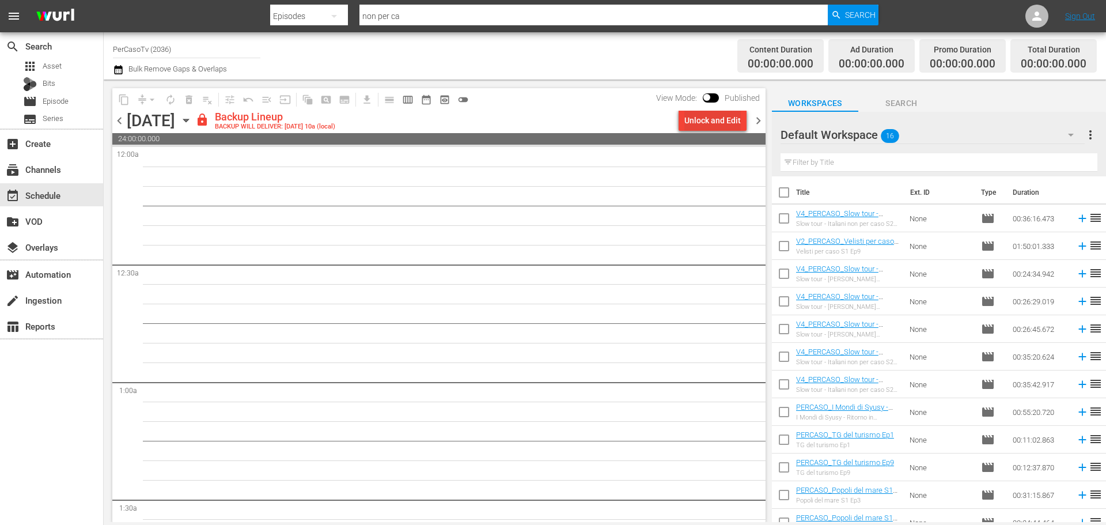
click at [719, 124] on div "Unlock and Edit" at bounding box center [712, 120] width 56 height 21
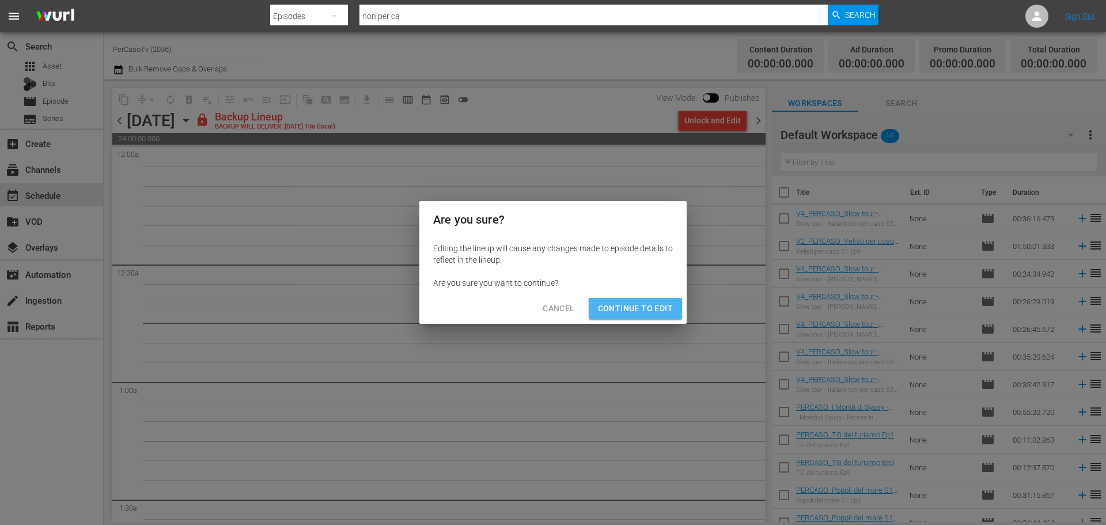
click at [671, 305] on span "Continue to Edit" at bounding box center [635, 308] width 75 height 14
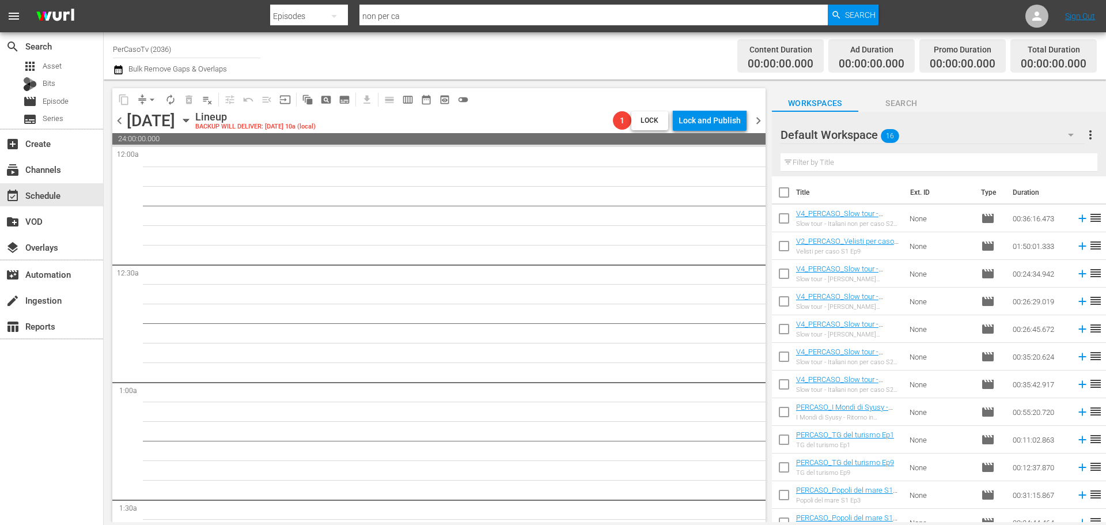
click at [757, 122] on span "chevron_right" at bounding box center [758, 120] width 14 height 14
click at [113, 122] on span "chevron_left" at bounding box center [119, 120] width 14 height 14
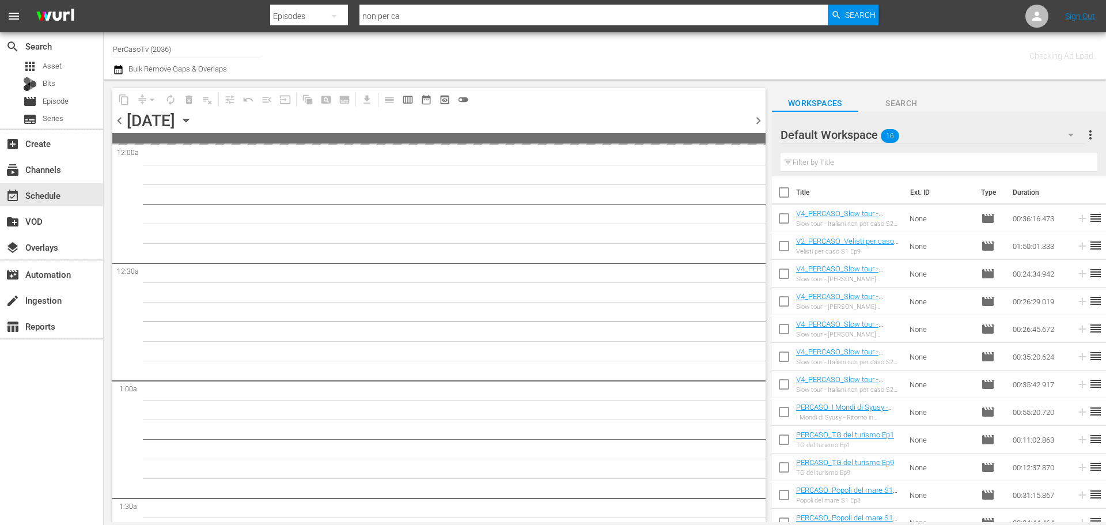
click at [117, 121] on span "chevron_left" at bounding box center [119, 120] width 14 height 14
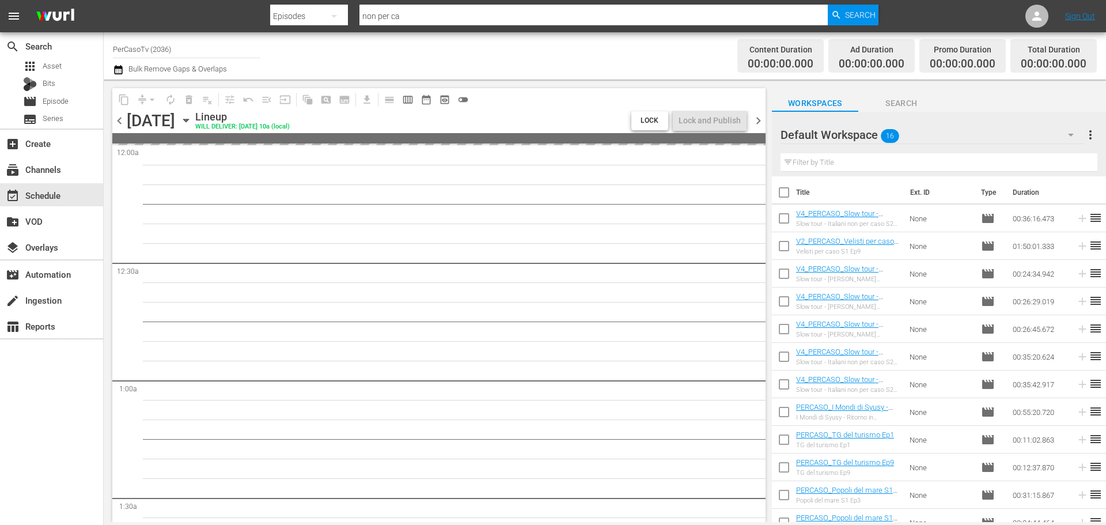
click at [118, 121] on span "chevron_left" at bounding box center [119, 120] width 14 height 14
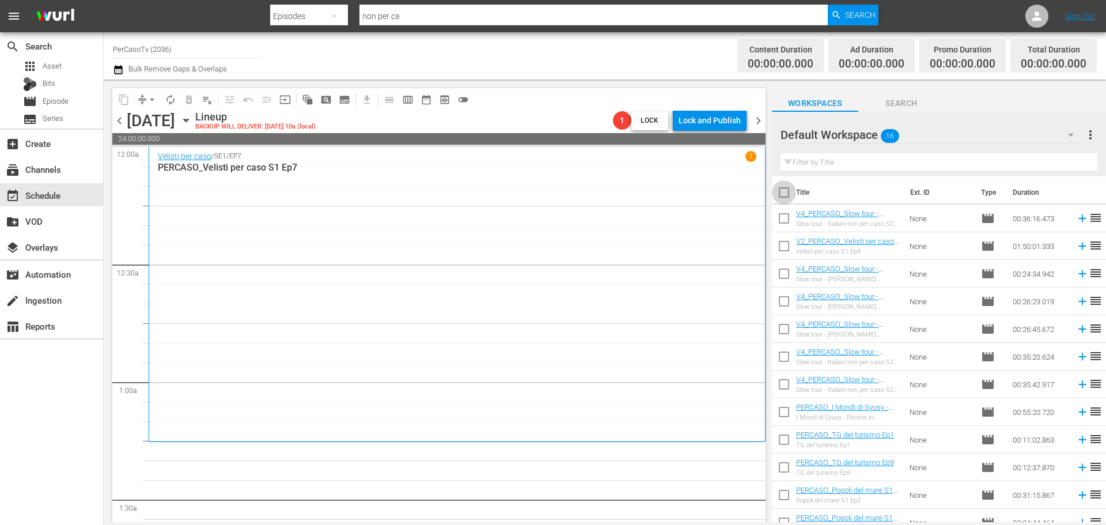
click at [782, 196] on input "checkbox" at bounding box center [784, 195] width 24 height 24
checkbox input "true"
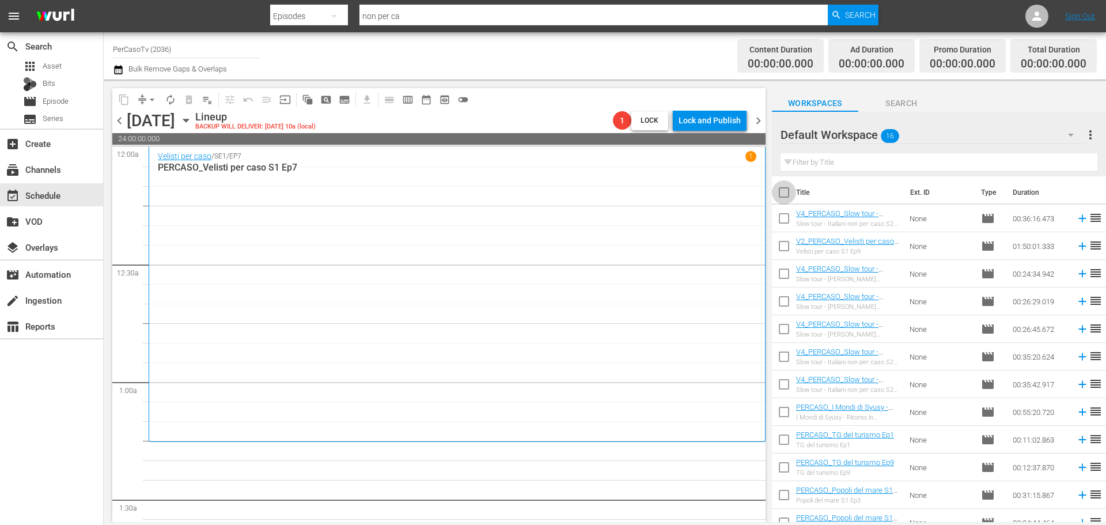
checkbox input "true"
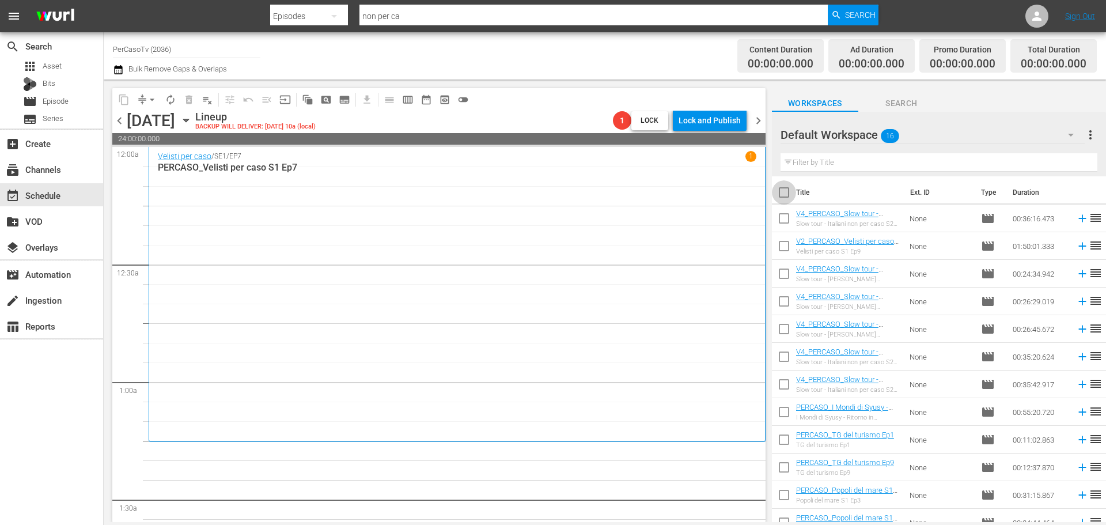
checkbox input "true"
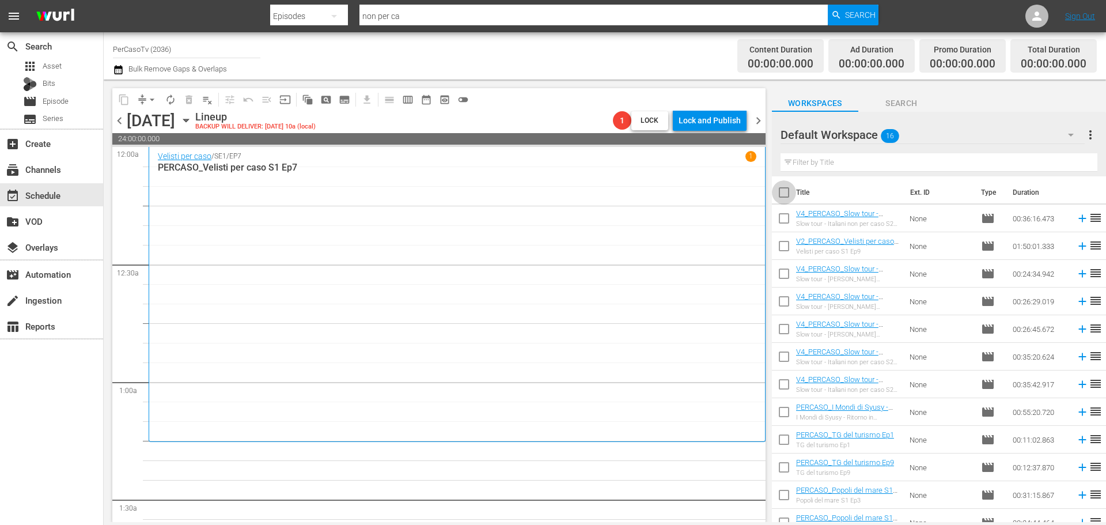
checkbox input "true"
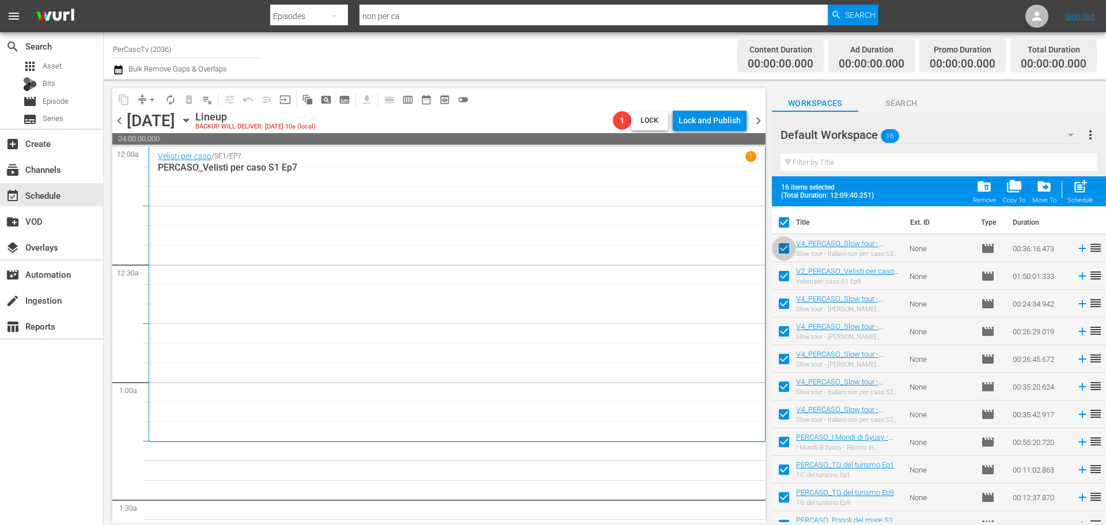
click at [783, 251] on input "checkbox" at bounding box center [784, 250] width 24 height 24
checkbox input "false"
click at [1084, 195] on div "post_add Schedule" at bounding box center [1080, 191] width 26 height 25
checkbox input "false"
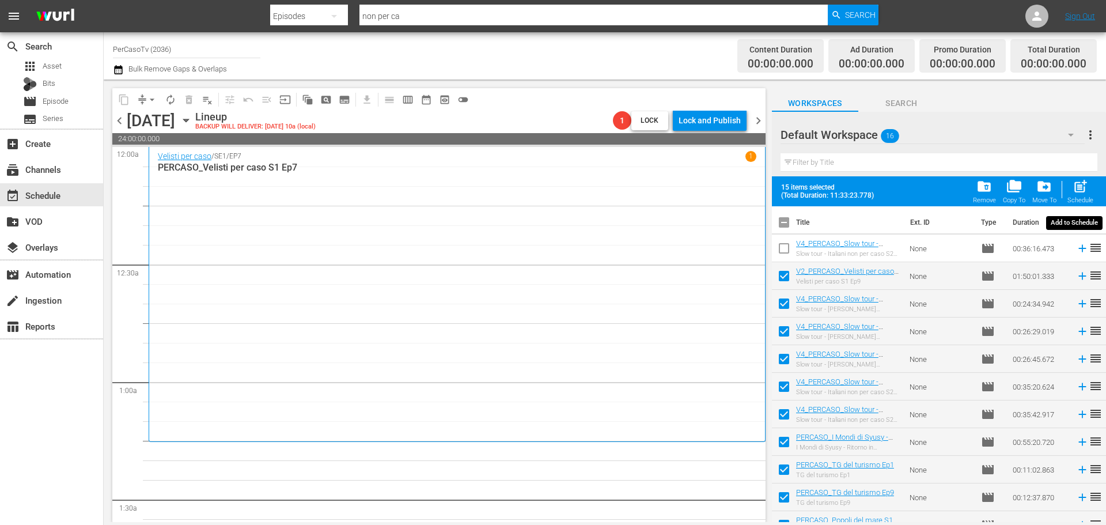
checkbox input "false"
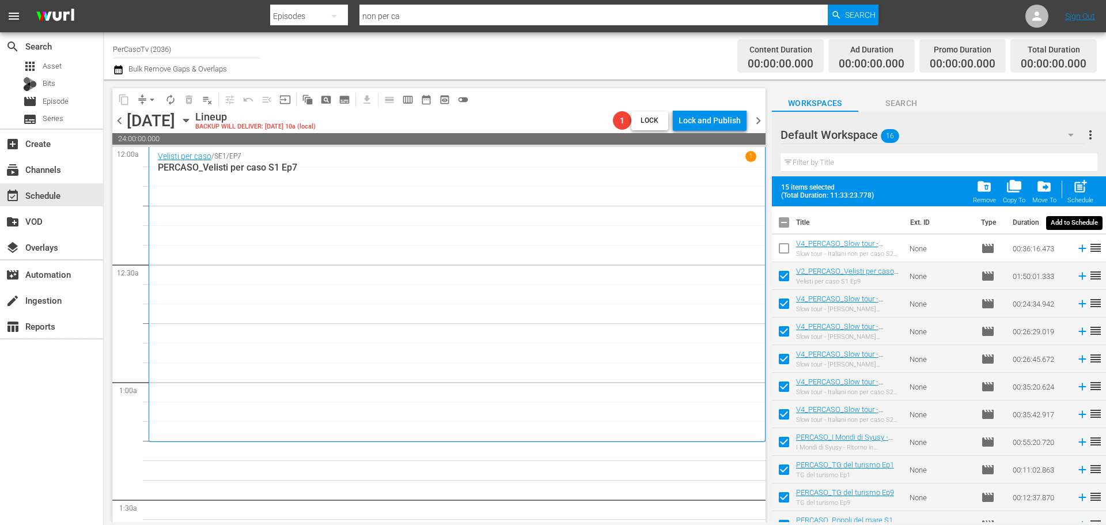
checkbox input "false"
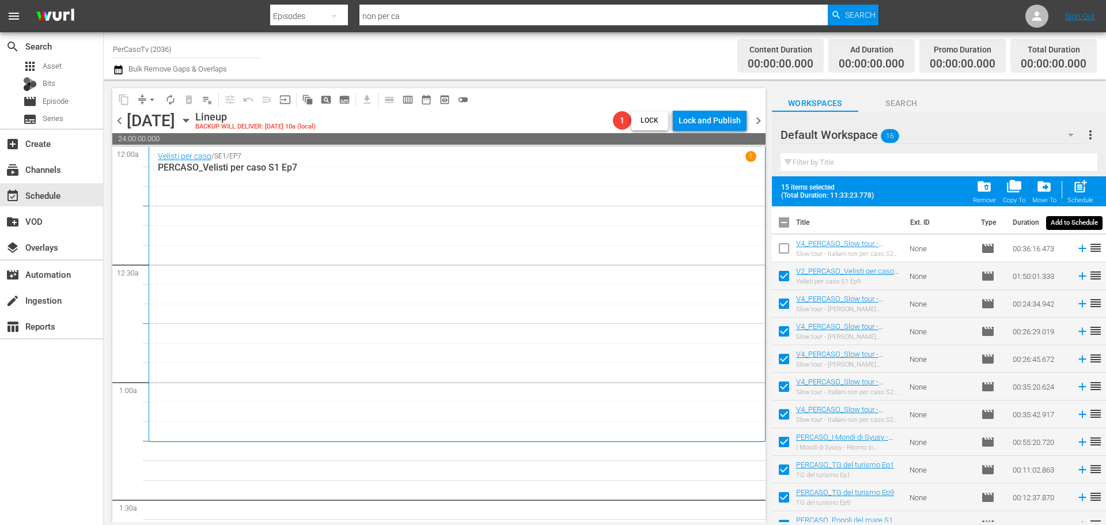
checkbox input "false"
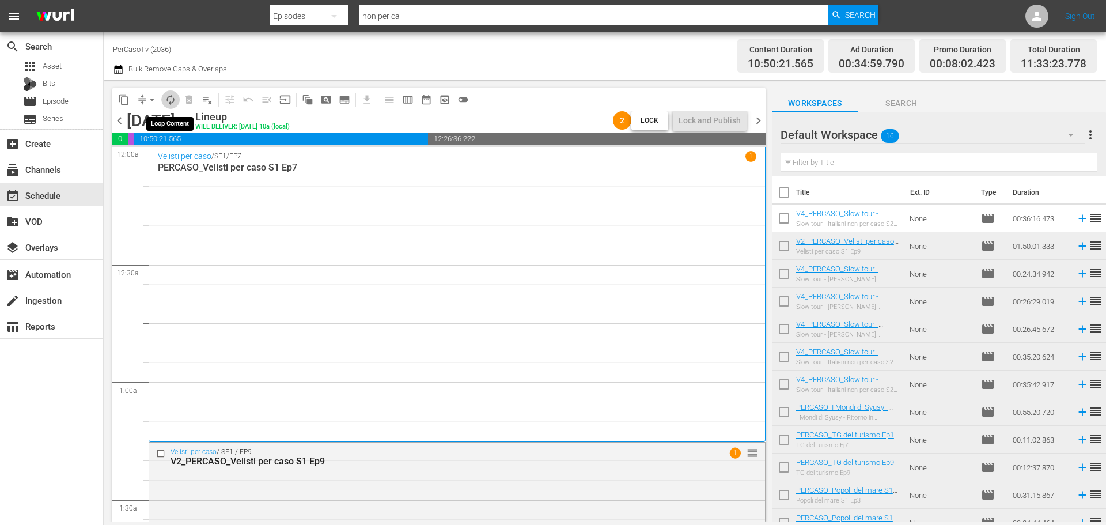
click at [174, 98] on span "autorenew_outlined" at bounding box center [171, 100] width 12 height 12
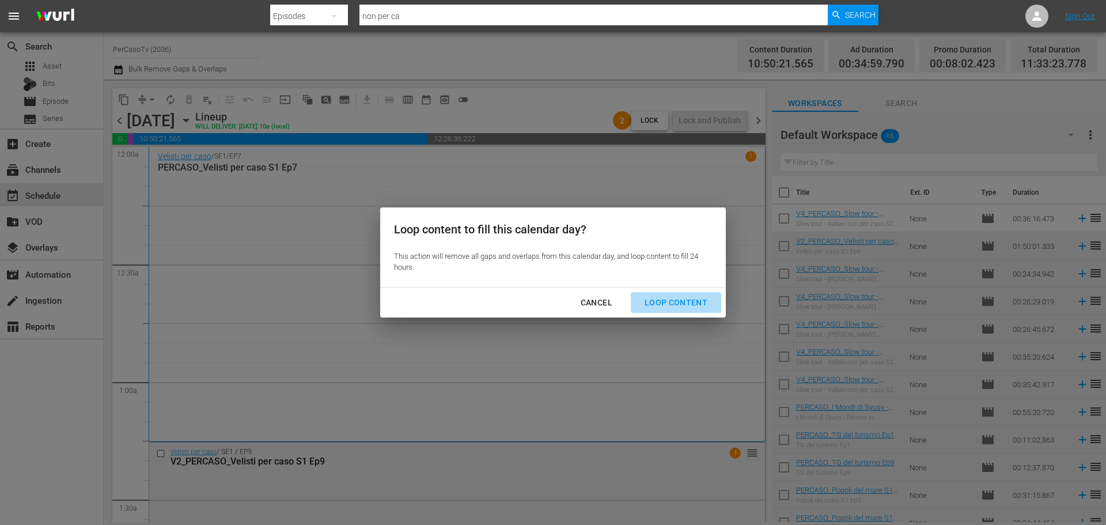
click at [701, 302] on div "Loop Content" at bounding box center [675, 302] width 81 height 14
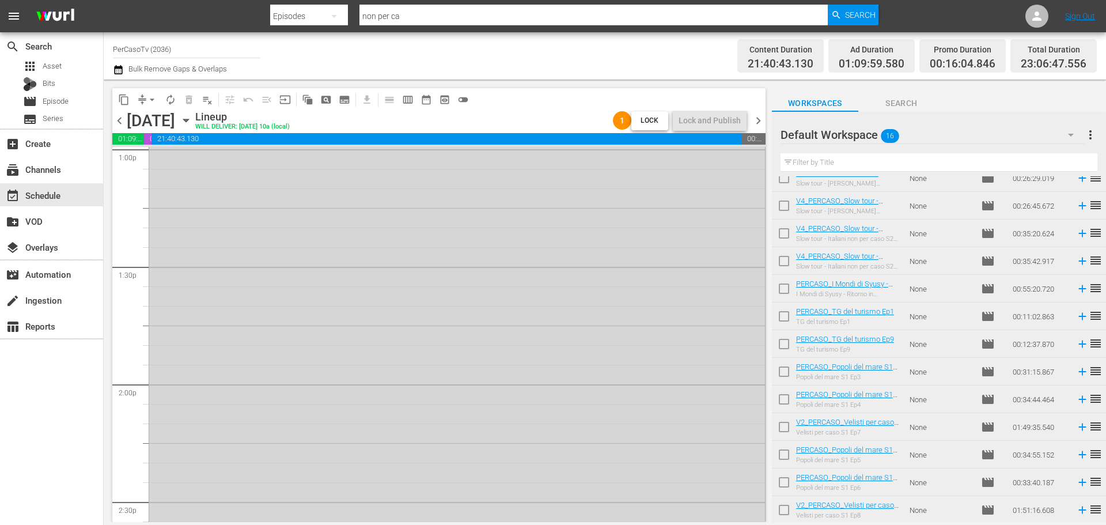
scroll to position [2922, 0]
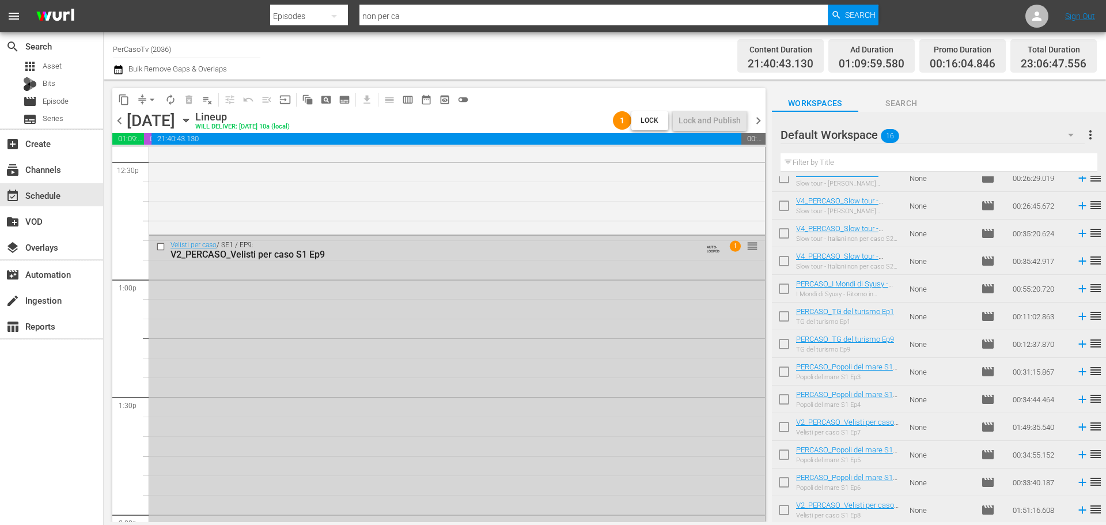
click at [122, 126] on span "chevron_left" at bounding box center [119, 120] width 14 height 14
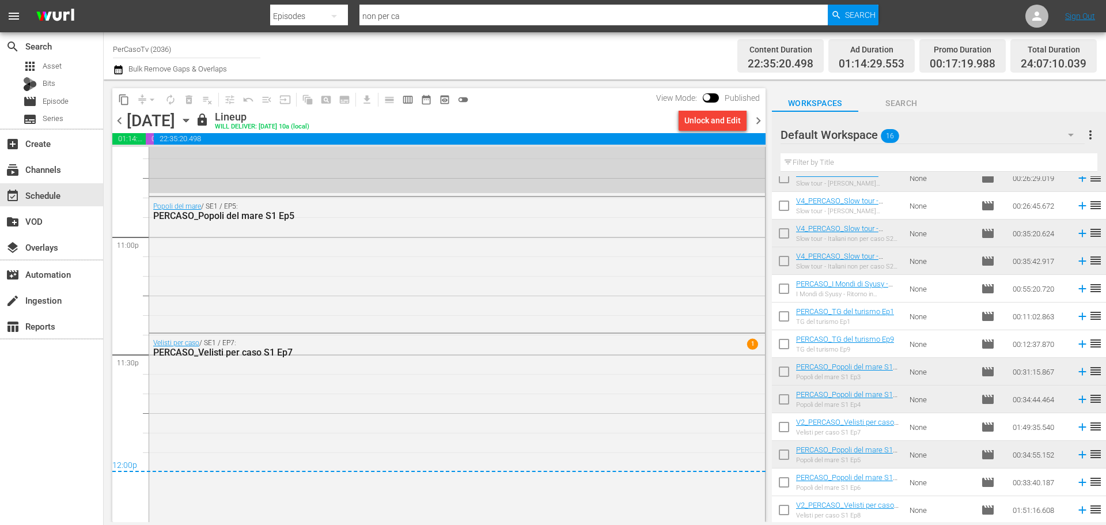
scroll to position [5296, 0]
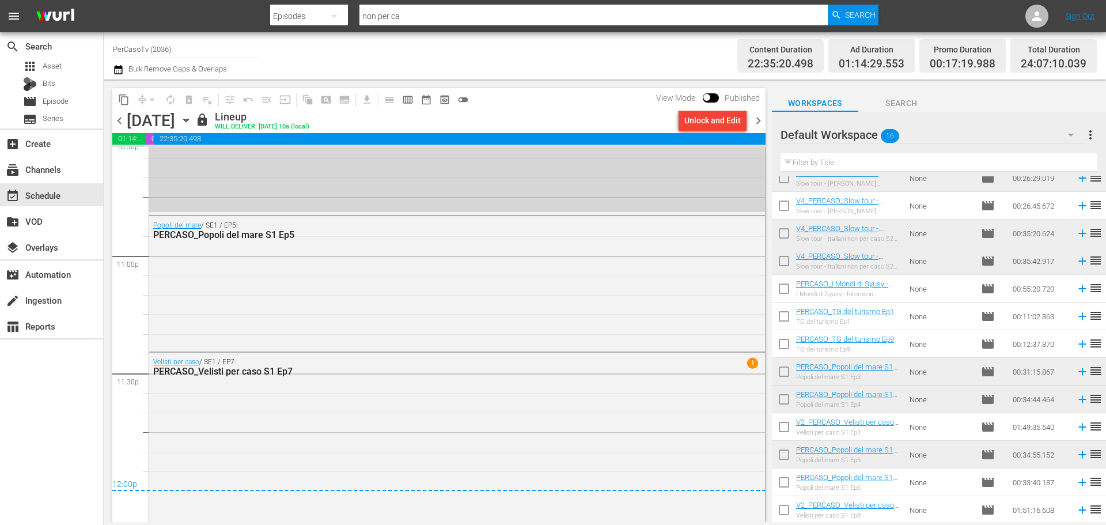
click at [119, 123] on span "chevron_left" at bounding box center [119, 120] width 14 height 14
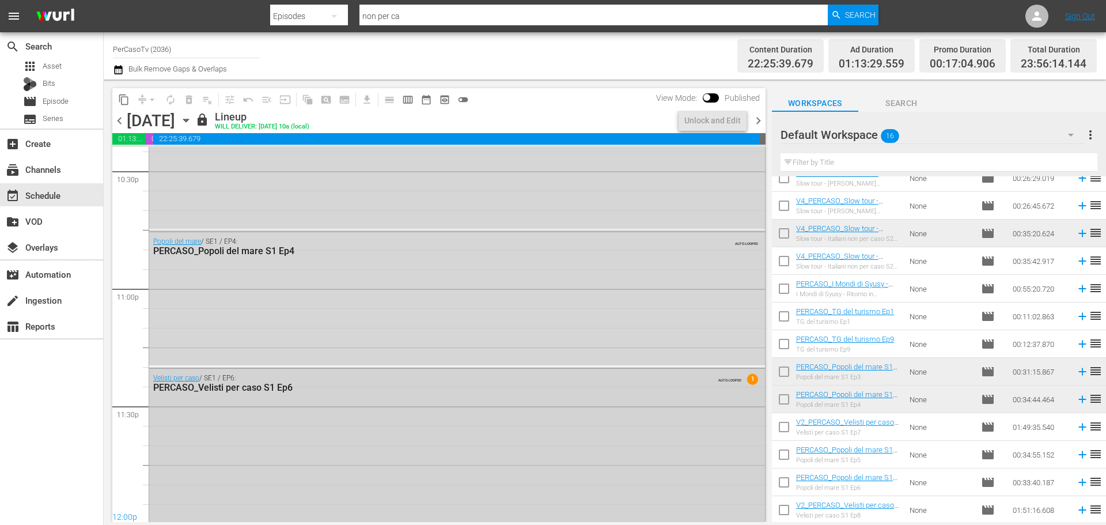
scroll to position [5296, 0]
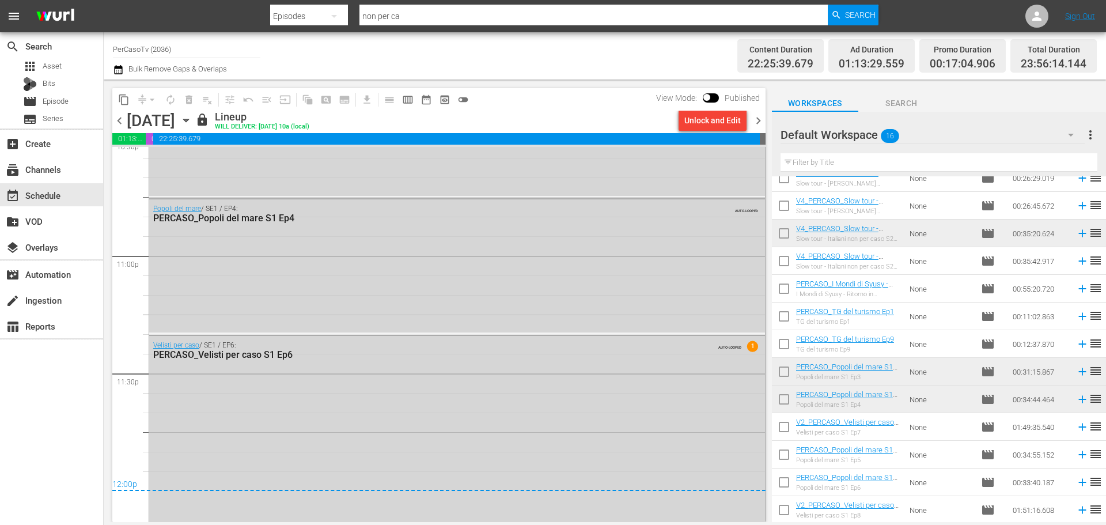
click at [763, 124] on span "chevron_right" at bounding box center [758, 120] width 14 height 14
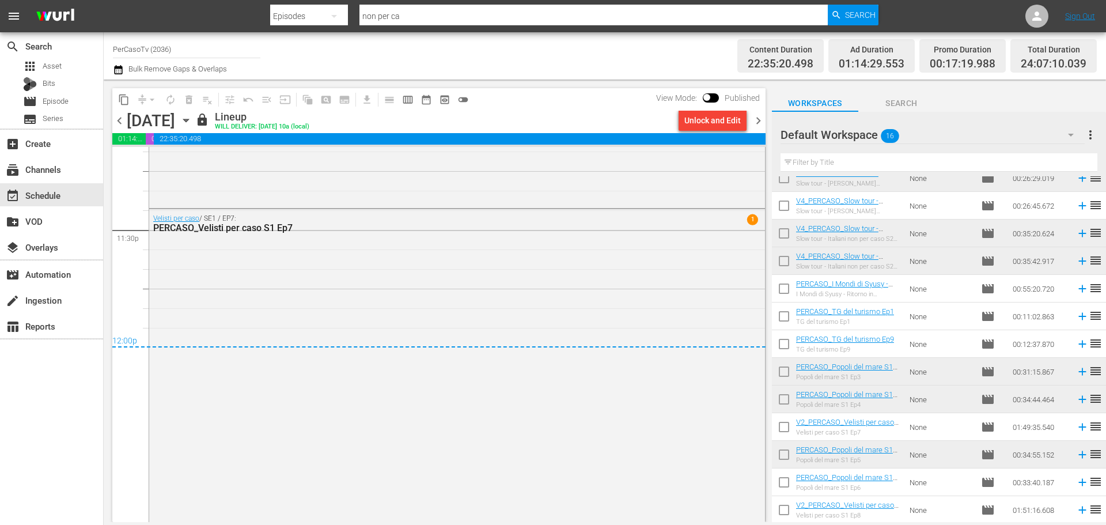
scroll to position [5411, 0]
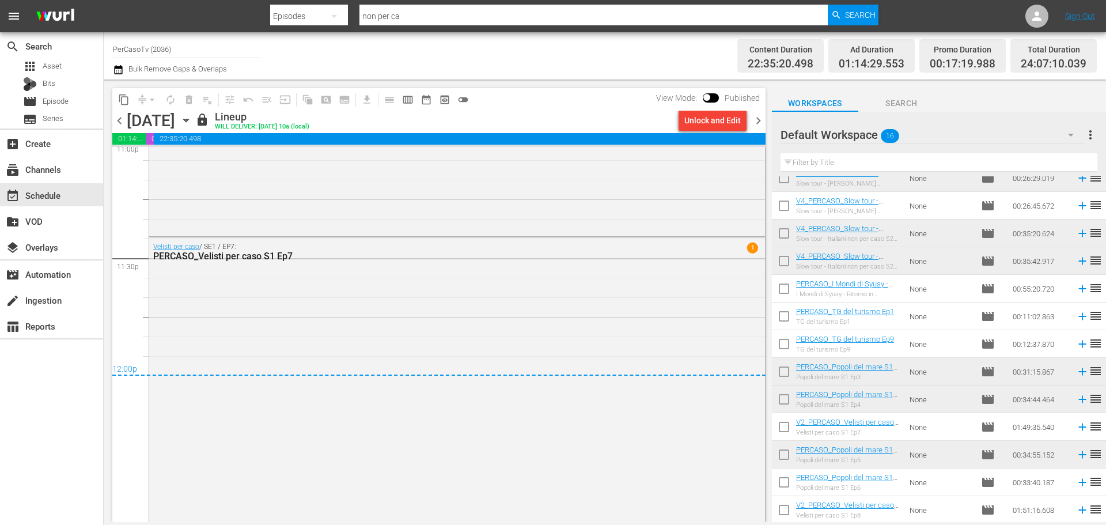
click at [760, 122] on span "chevron_right" at bounding box center [758, 120] width 14 height 14
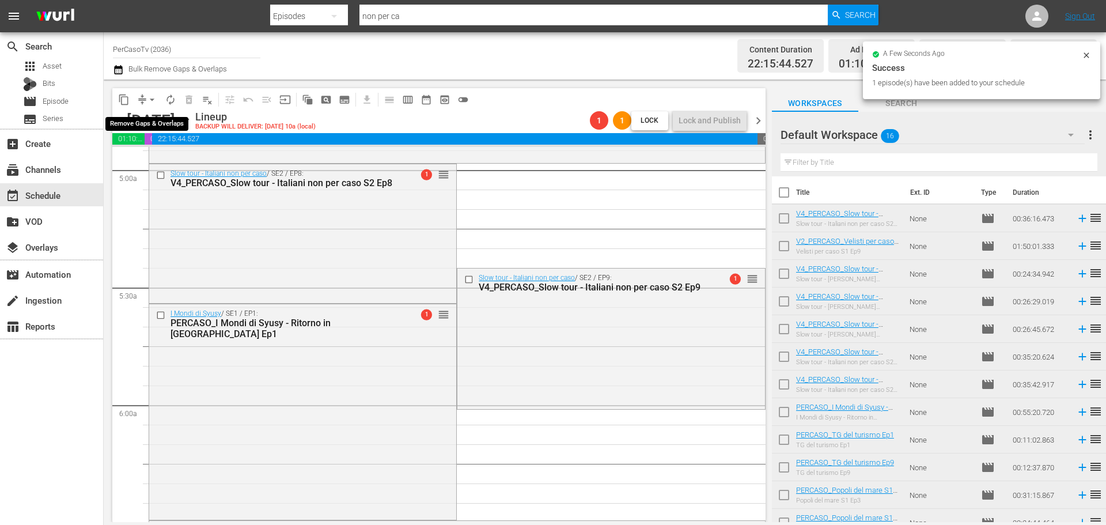
click at [153, 98] on span "arrow_drop_down" at bounding box center [152, 100] width 12 height 12
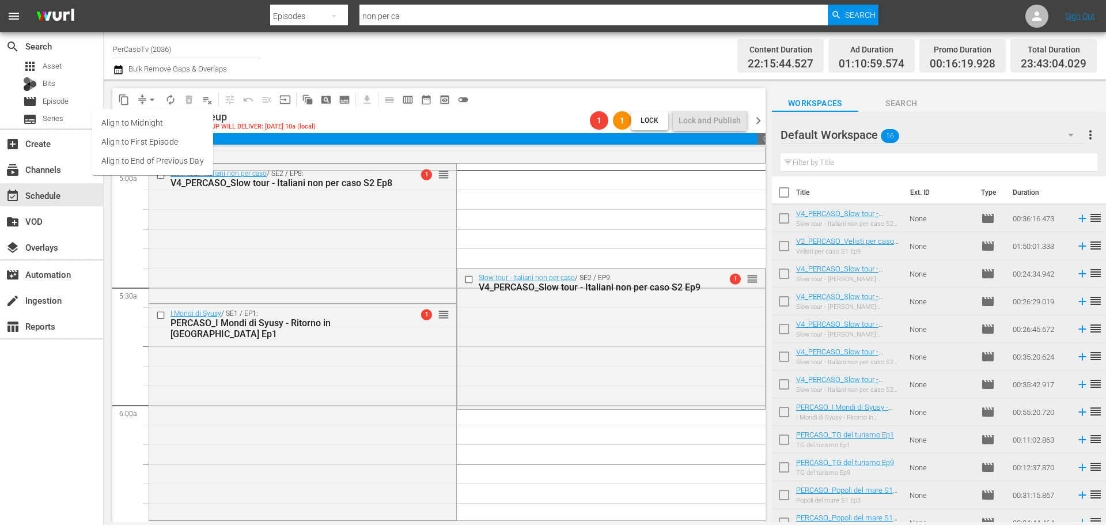
click at [168, 162] on li "Align to End of Previous Day" at bounding box center [152, 160] width 121 height 19
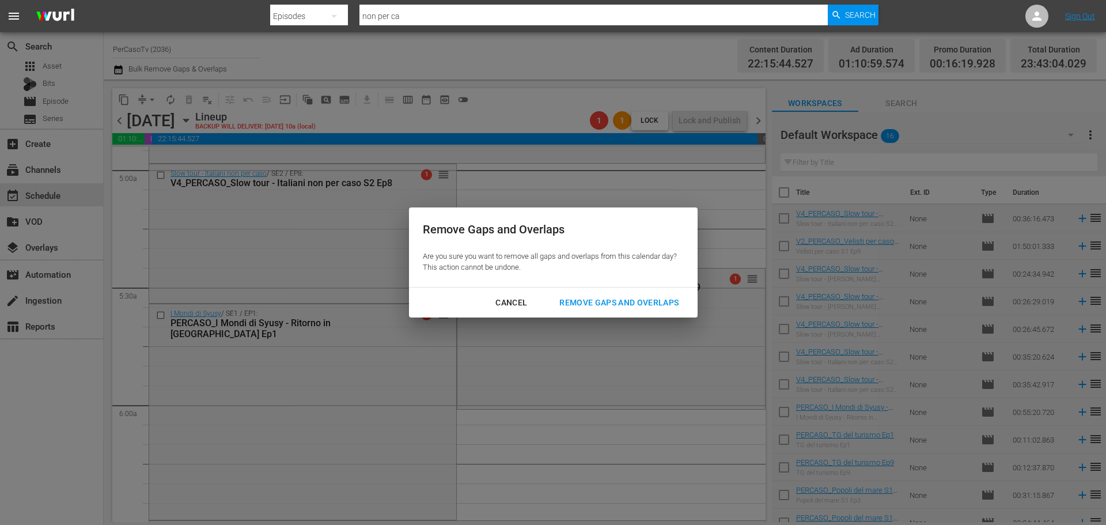
click at [596, 297] on div "Remove Gaps and Overlaps" at bounding box center [619, 302] width 138 height 14
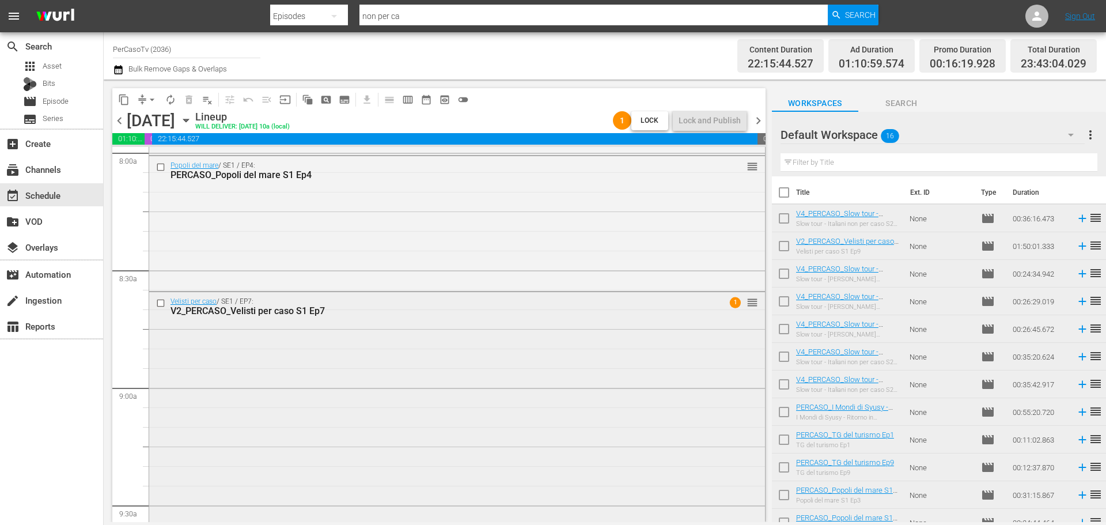
scroll to position [1901, 0]
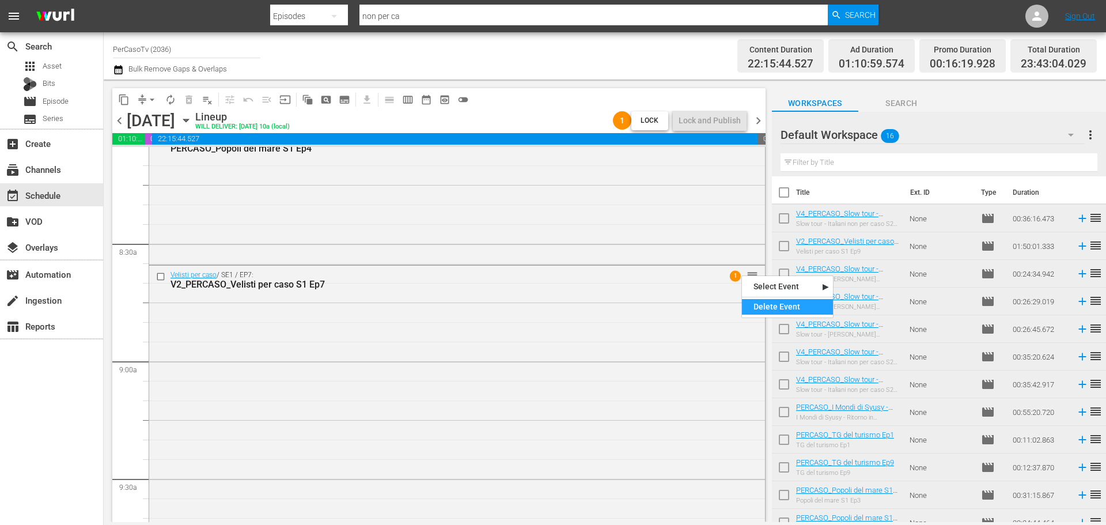
click at [763, 301] on div "Delete Event" at bounding box center [787, 307] width 91 height 16
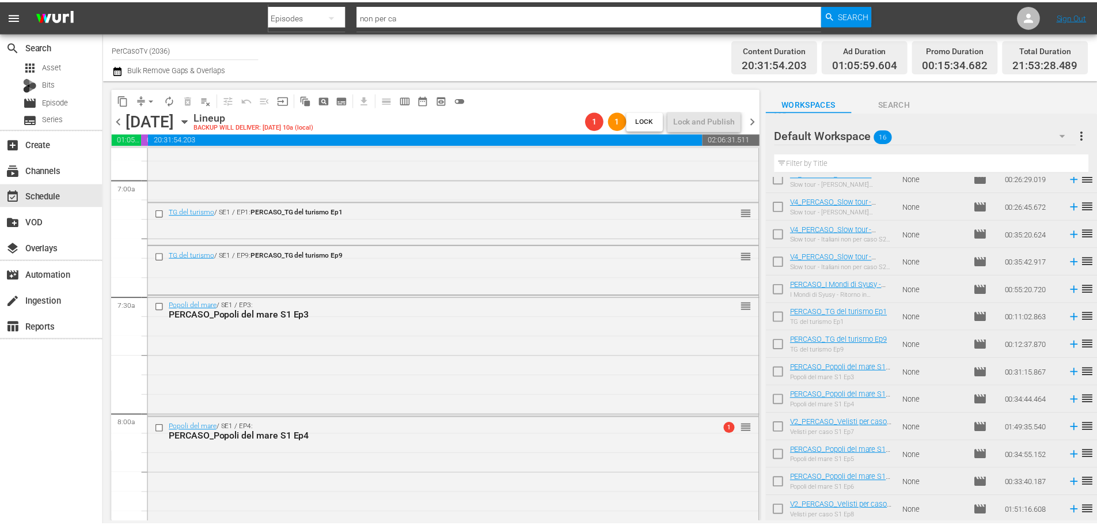
scroll to position [123, 0]
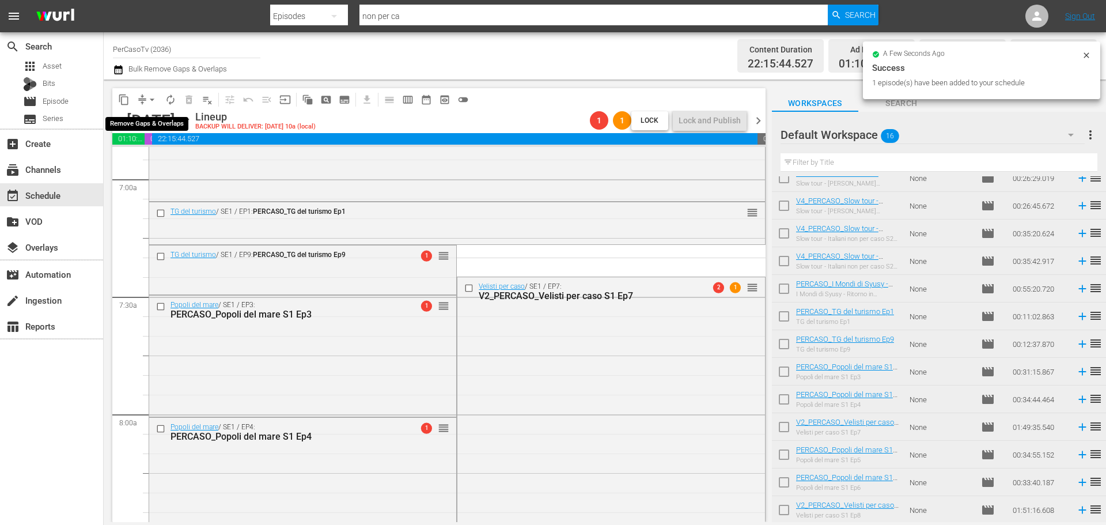
click at [153, 101] on span "arrow_drop_down" at bounding box center [152, 100] width 12 height 12
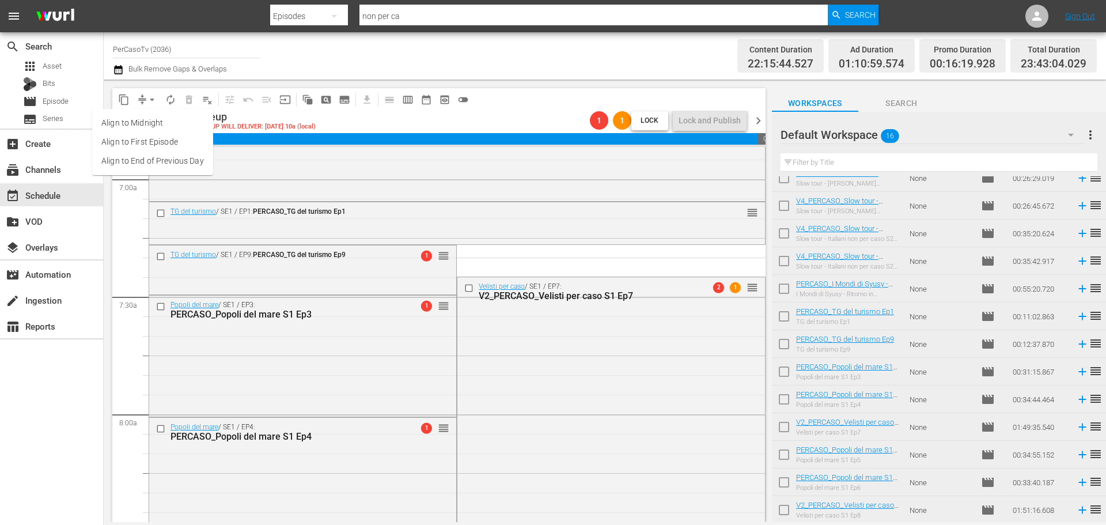
click at [168, 156] on li "Align to End of Previous Day" at bounding box center [152, 160] width 121 height 19
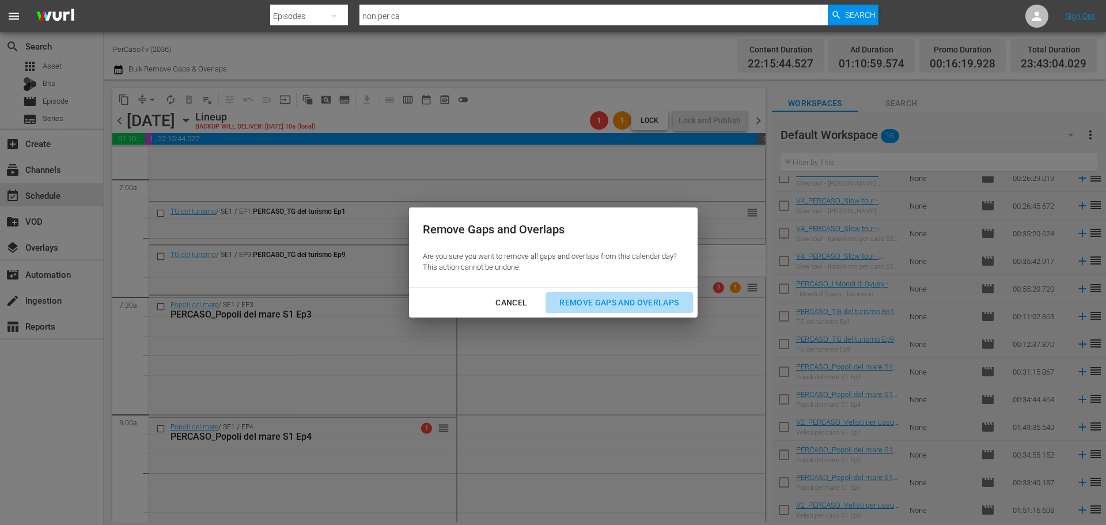
click at [664, 310] on button "Remove Gaps and Overlaps" at bounding box center [618, 302] width 147 height 21
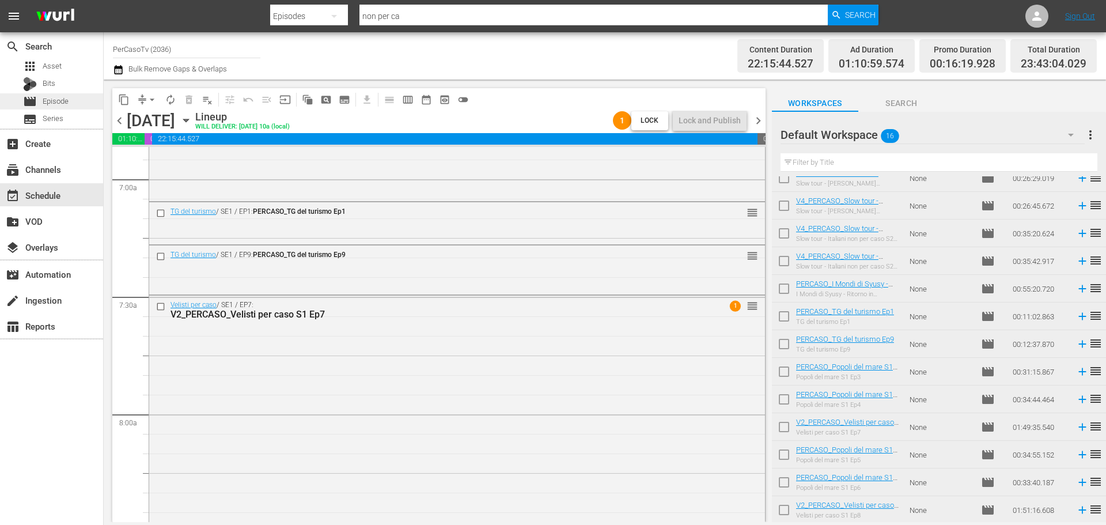
click at [65, 97] on span "Episode" at bounding box center [56, 102] width 26 height 12
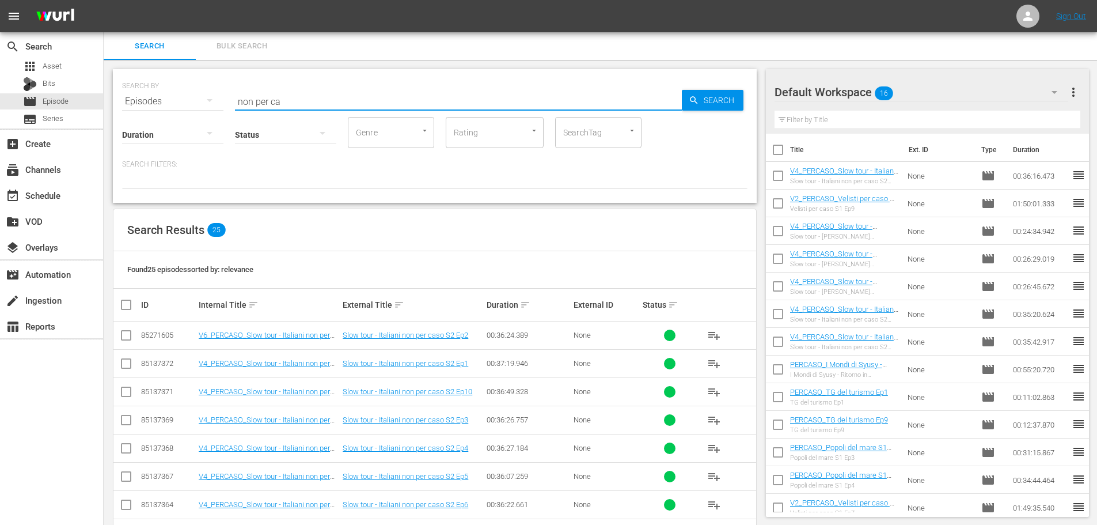
drag, startPoint x: 298, startPoint y: 99, endPoint x: 172, endPoint y: 125, distance: 129.3
click at [172, 125] on div "SEARCH BY Search By Episodes Search ID, Title, Description, Keywords, or Catego…" at bounding box center [435, 136] width 644 height 134
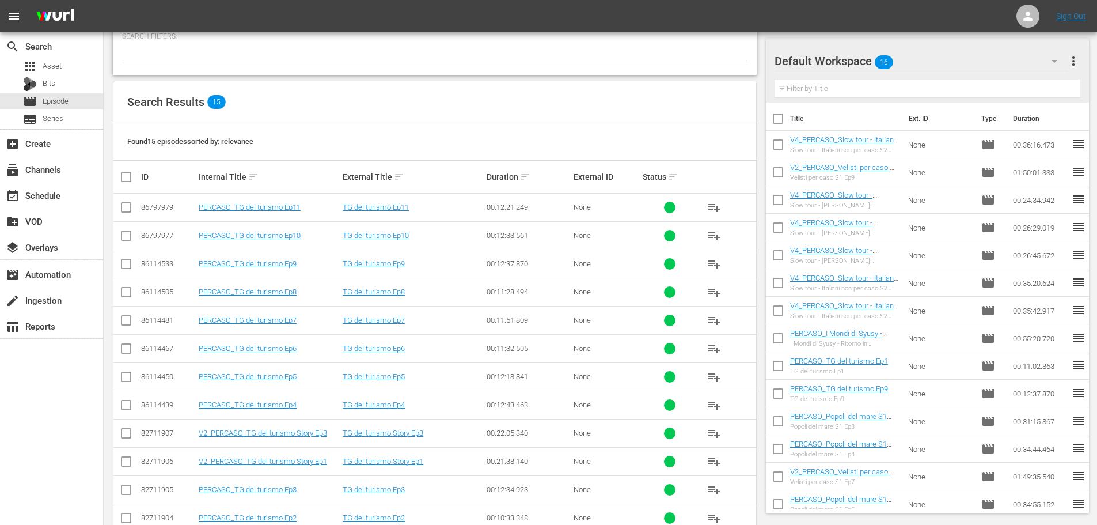
scroll to position [173, 0]
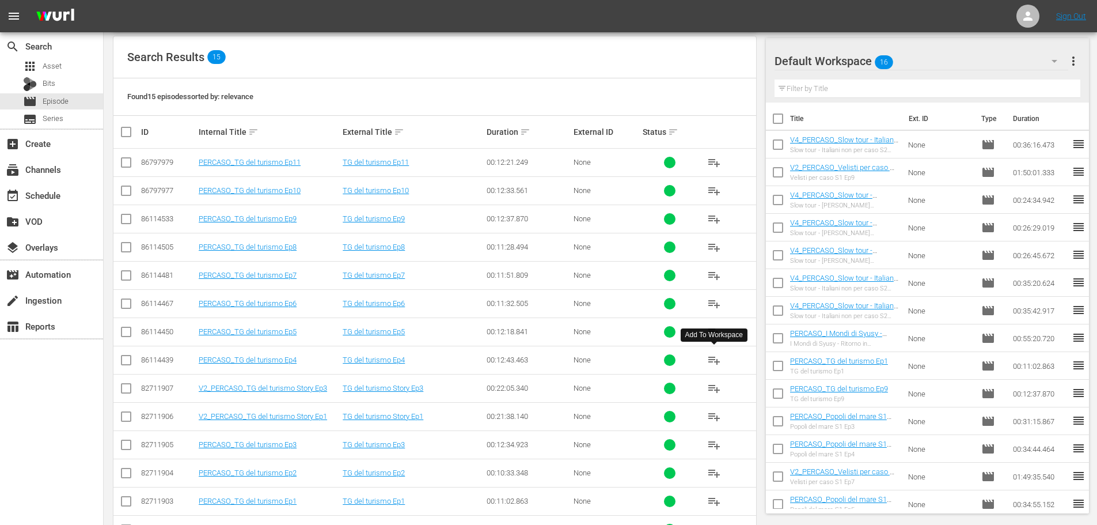
type input "tg del t"
click at [717, 359] on span "playlist_add" at bounding box center [714, 360] width 14 height 14
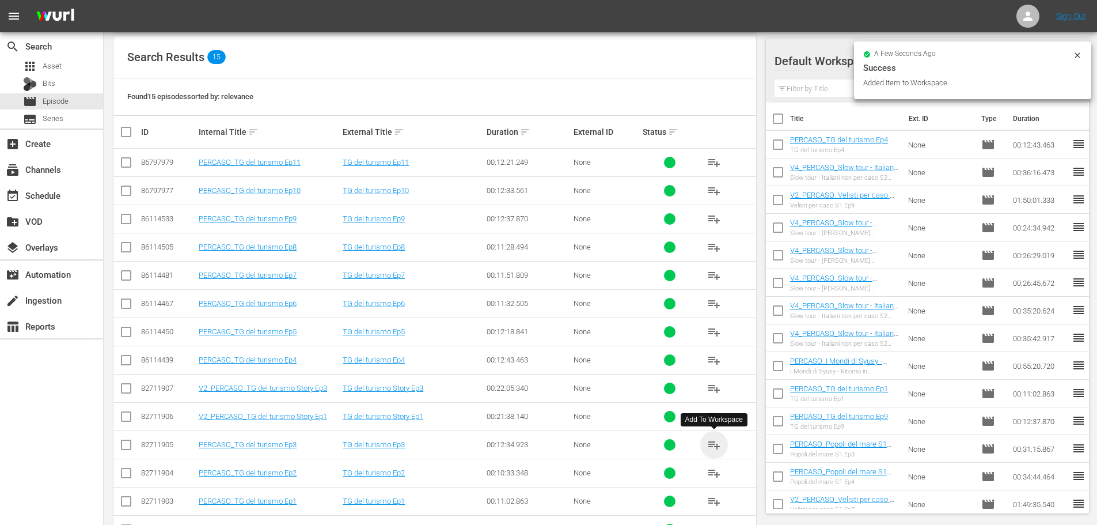
click at [709, 448] on span "playlist_add" at bounding box center [714, 445] width 14 height 14
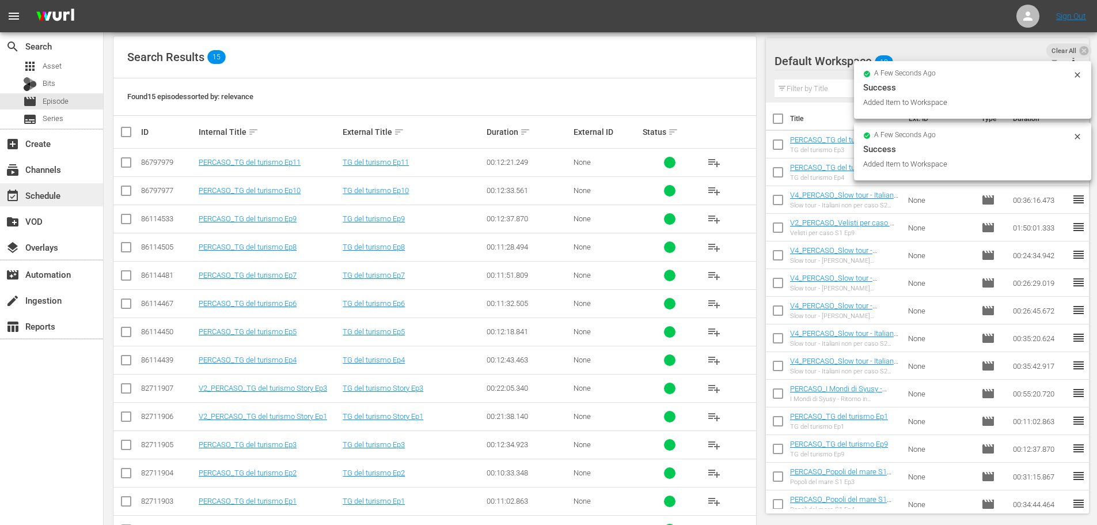
click at [51, 191] on div "event_available Schedule" at bounding box center [32, 193] width 65 height 10
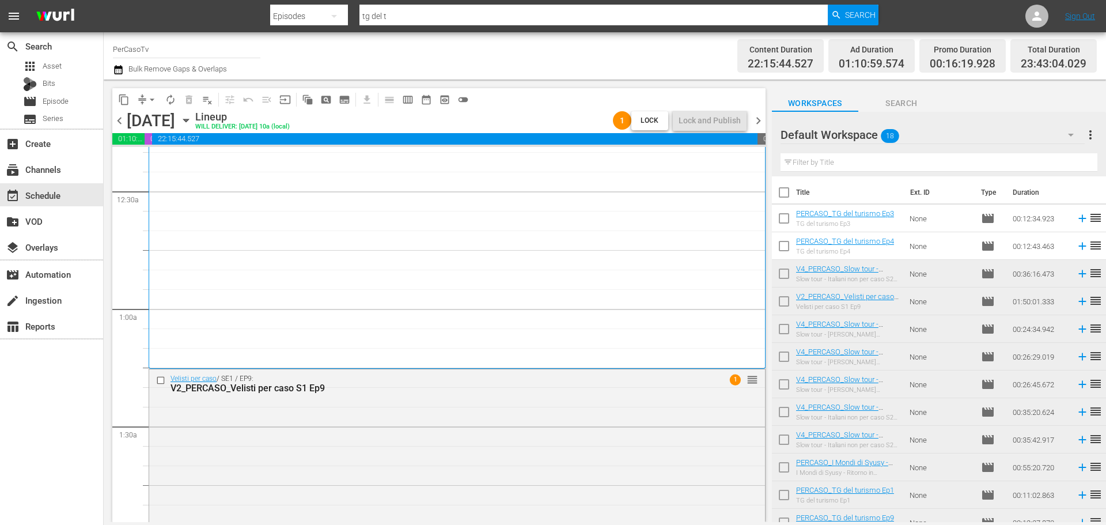
scroll to position [173, 0]
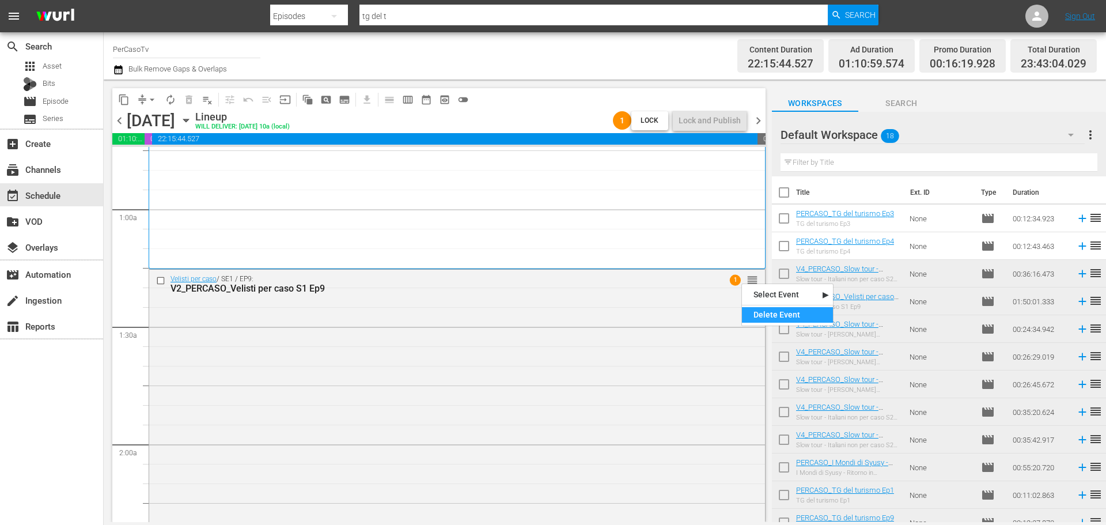
click at [770, 309] on div "Delete Event" at bounding box center [787, 315] width 91 height 16
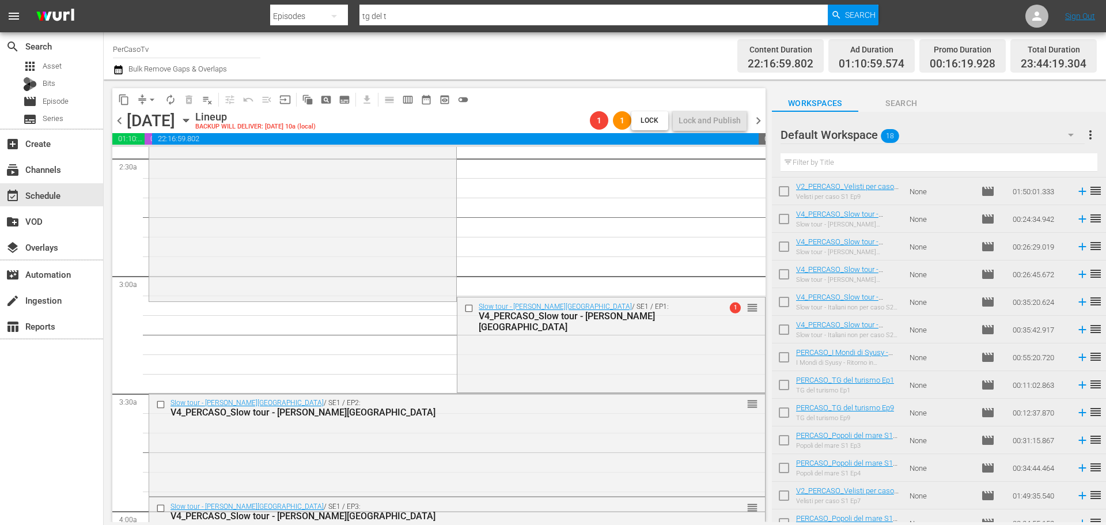
scroll to position [0, 0]
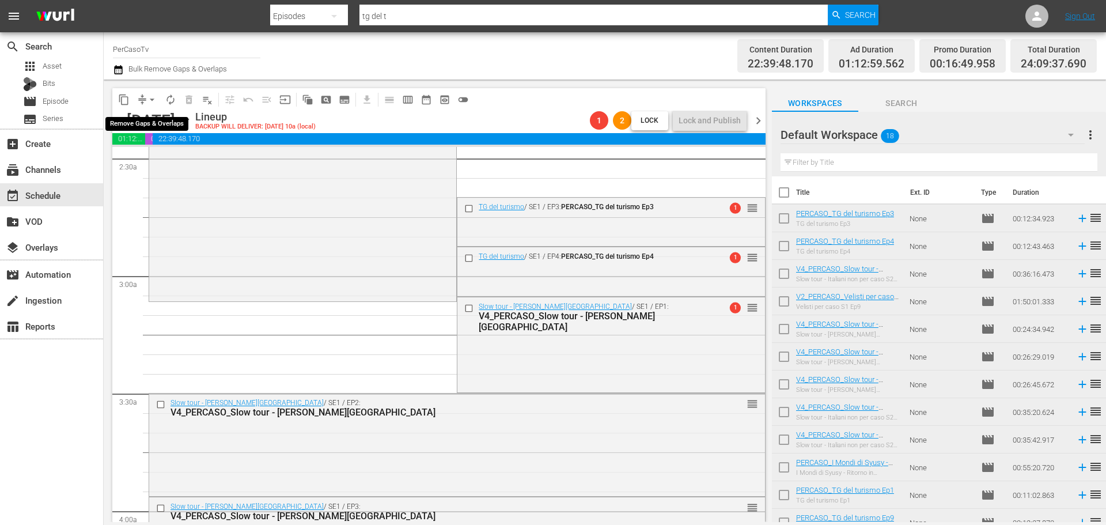
click at [150, 99] on span "arrow_drop_down" at bounding box center [152, 100] width 12 height 12
click at [170, 157] on li "Align to End of Previous Day" at bounding box center [152, 160] width 121 height 19
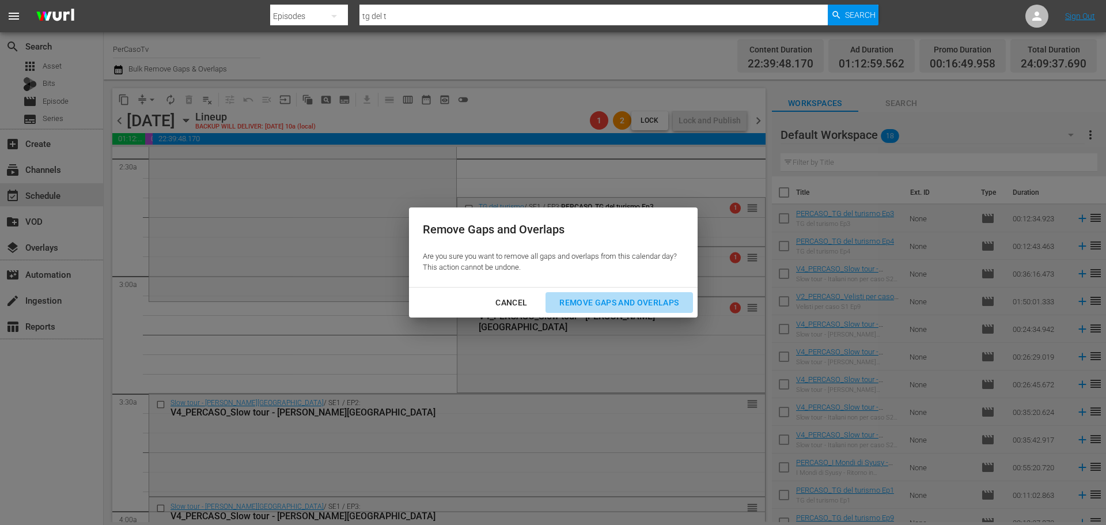
click at [592, 297] on div "Remove Gaps and Overlaps" at bounding box center [619, 302] width 138 height 14
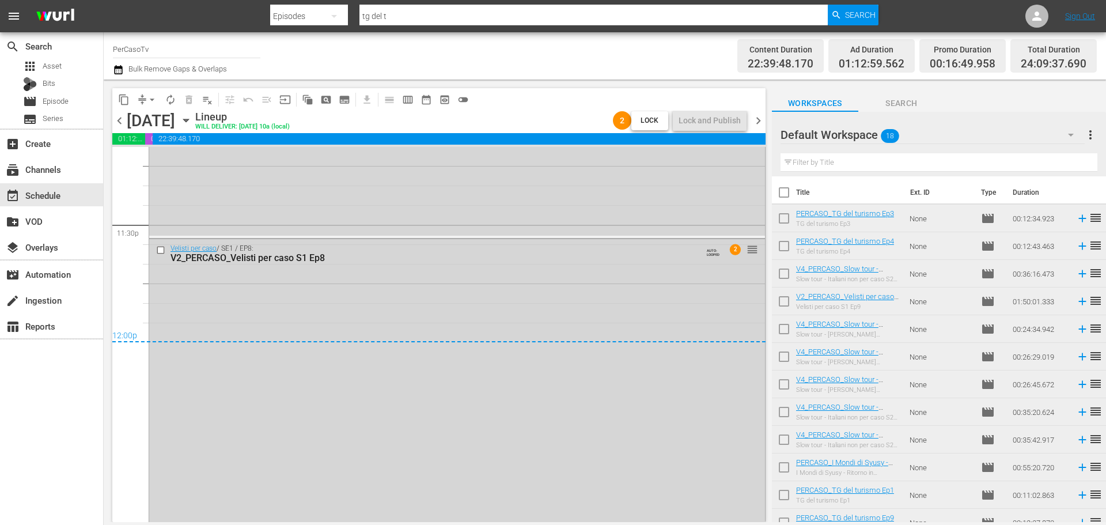
scroll to position [5435, 0]
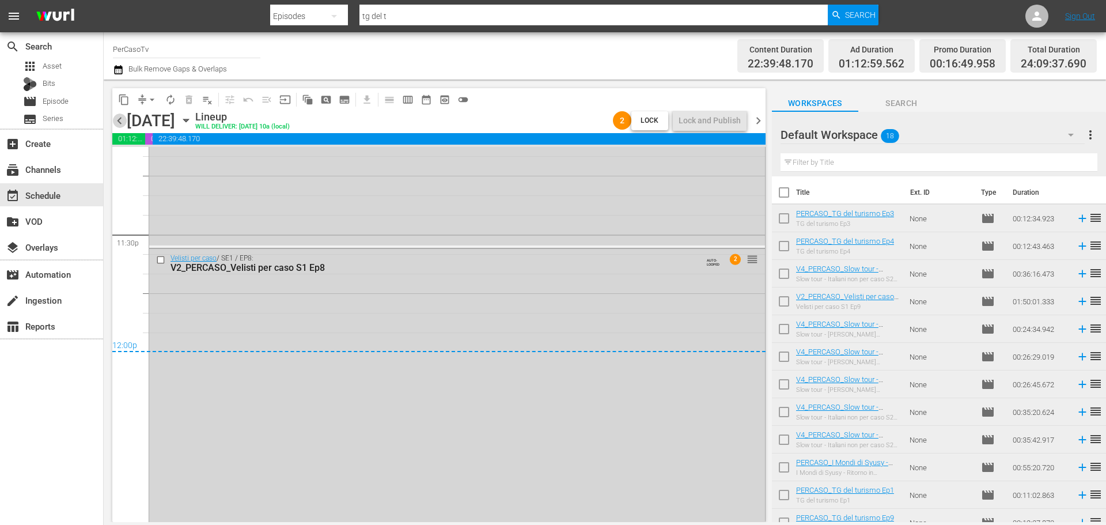
click at [120, 121] on span "chevron_left" at bounding box center [119, 120] width 14 height 14
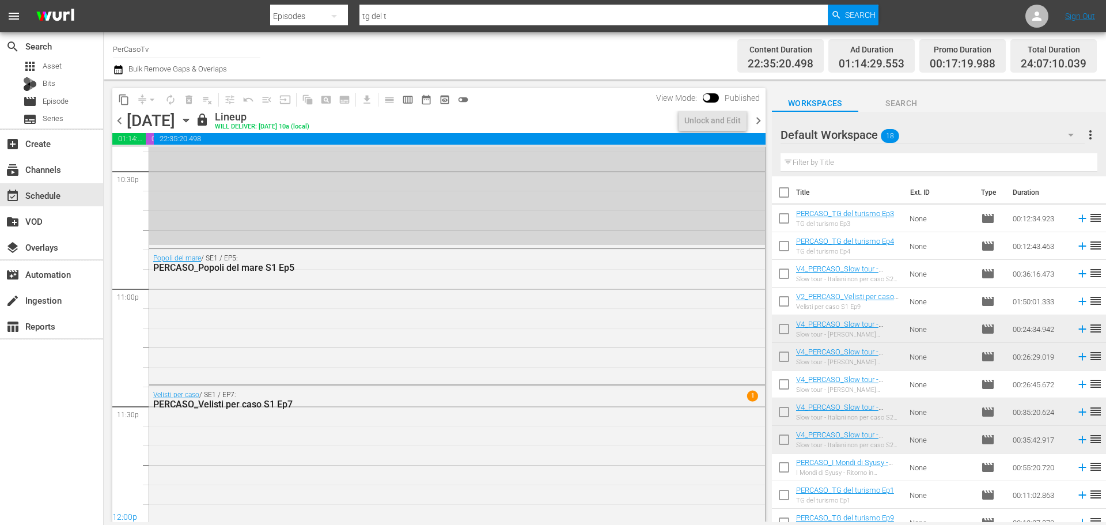
scroll to position [5435, 0]
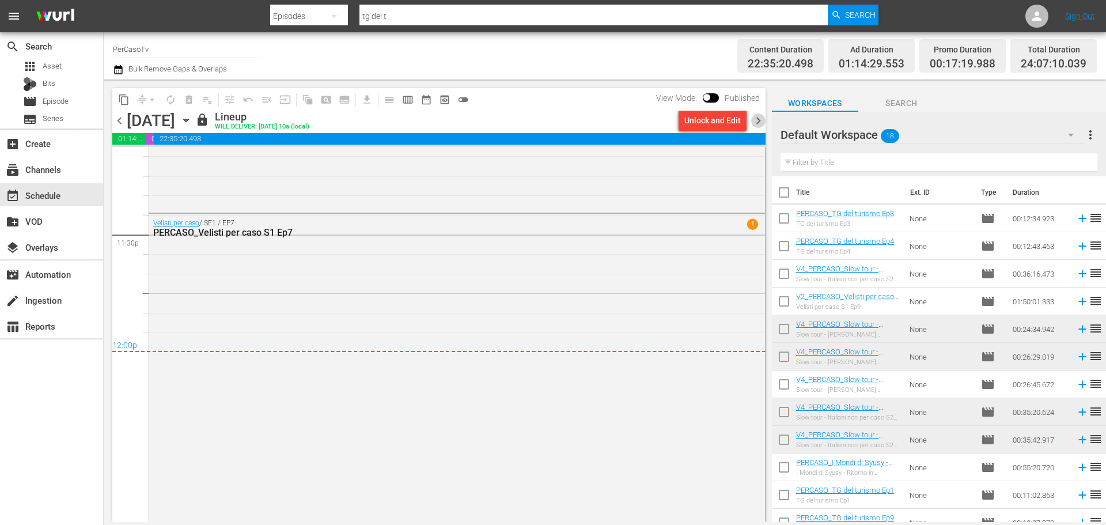
click at [760, 118] on span "chevron_right" at bounding box center [758, 120] width 14 height 14
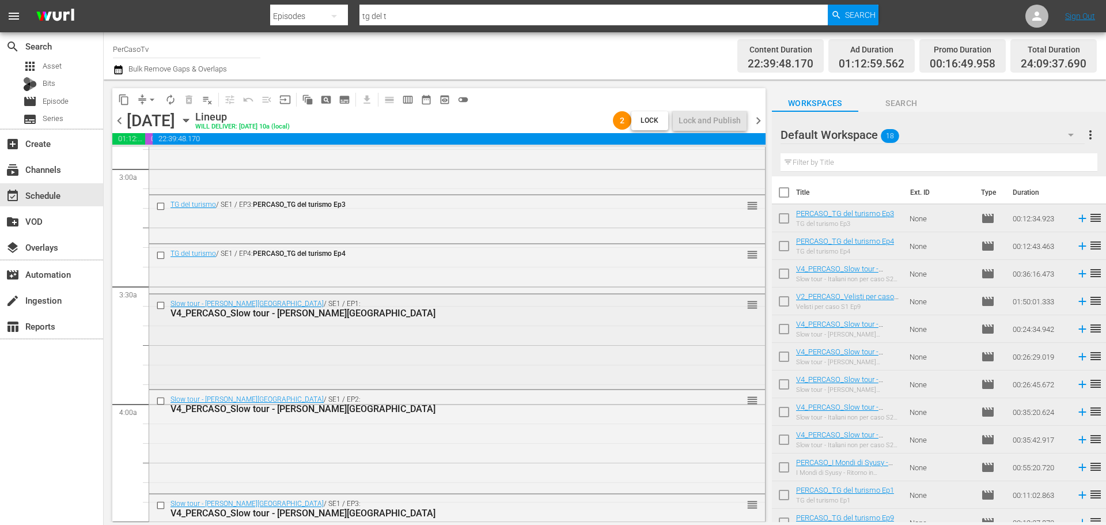
scroll to position [568, 0]
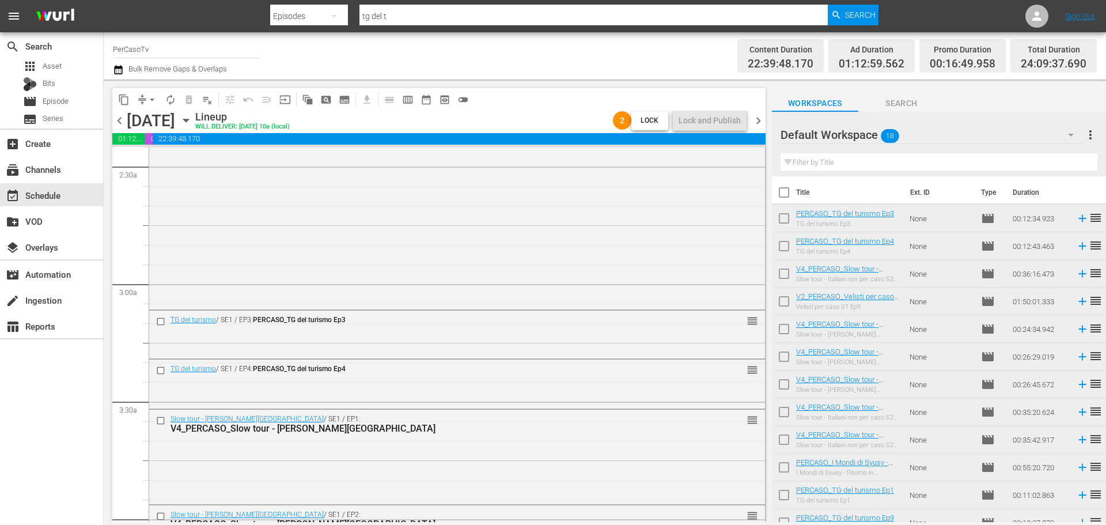
click at [117, 122] on span "chevron_left" at bounding box center [119, 120] width 14 height 14
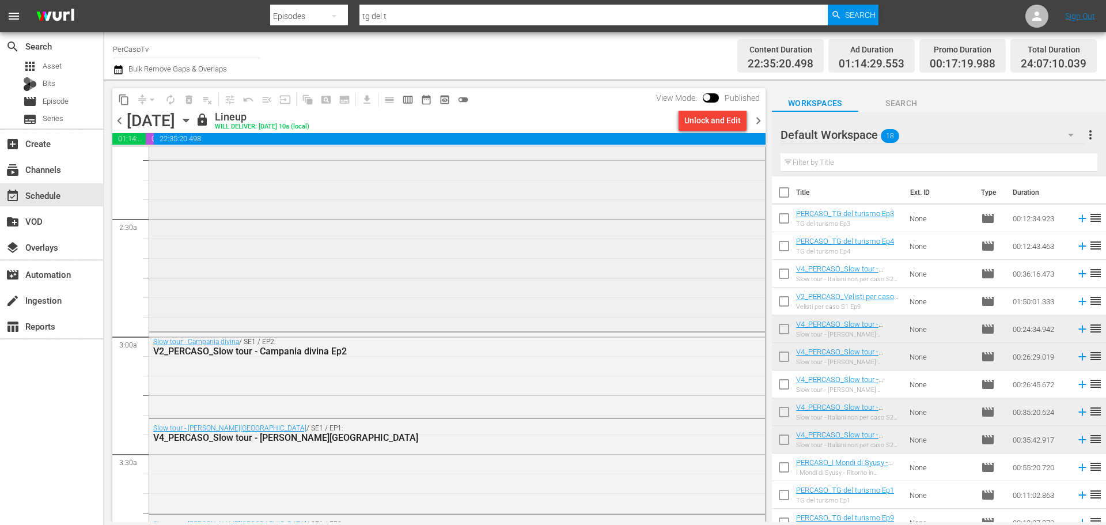
scroll to position [518, 0]
click at [756, 120] on span "chevron_right" at bounding box center [758, 120] width 14 height 14
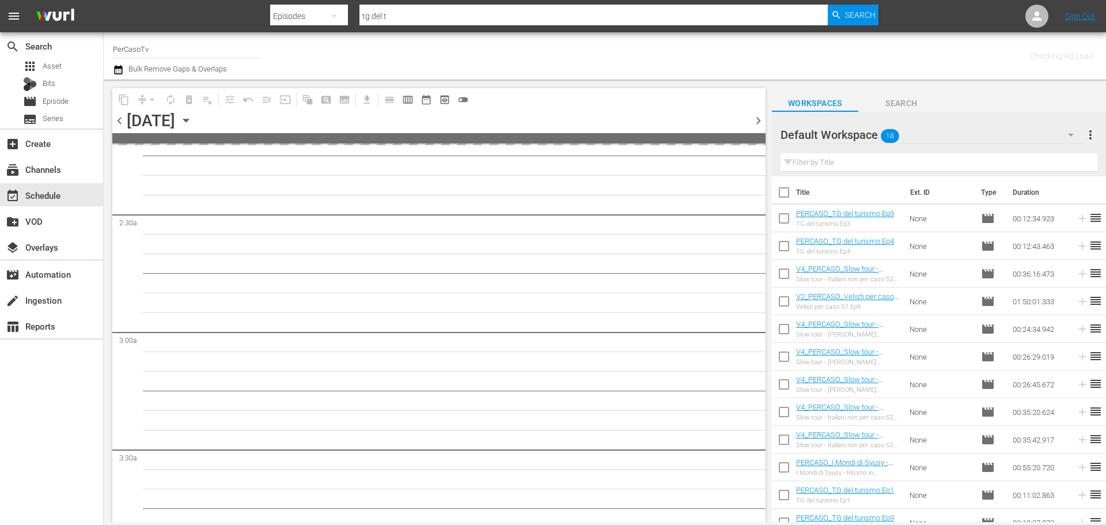
scroll to position [538, 0]
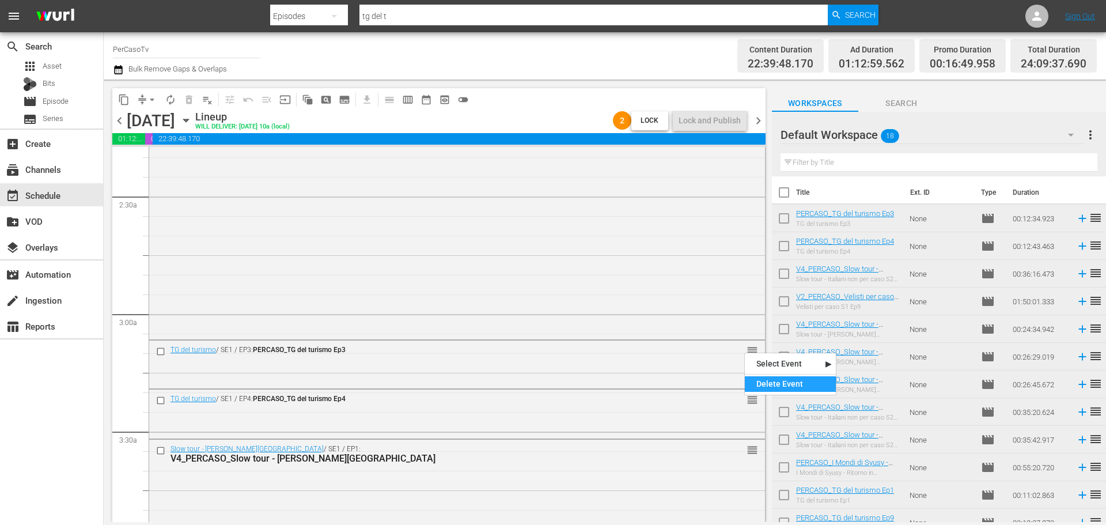
click at [761, 379] on div "Delete Event" at bounding box center [790, 384] width 91 height 16
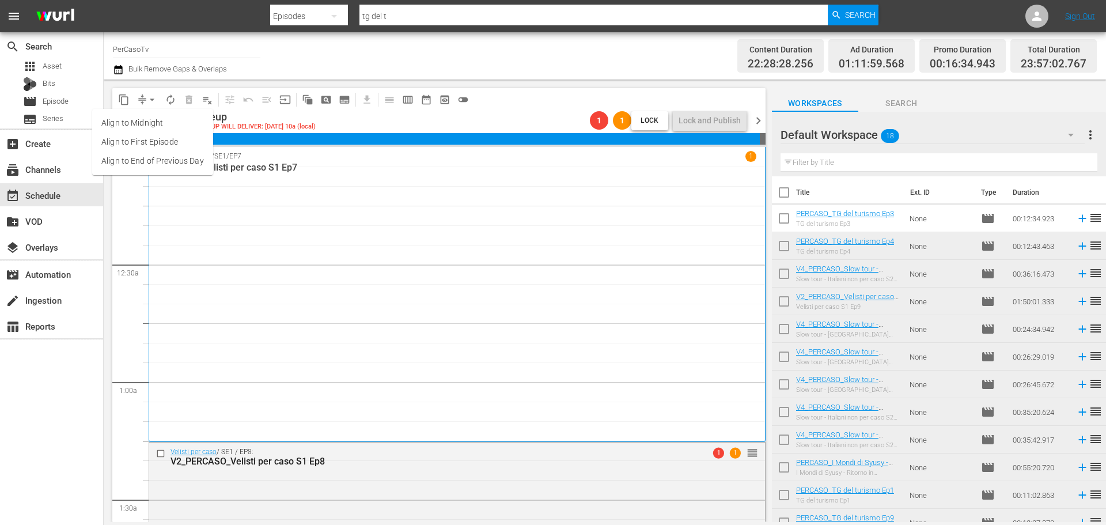
scroll to position [538, 0]
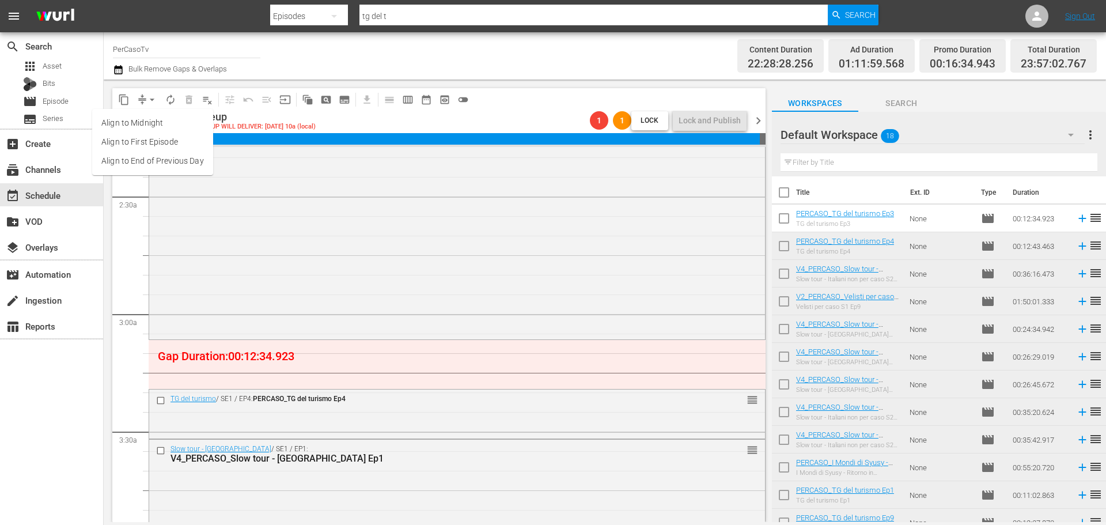
click at [146, 161] on li "Align to End of Previous Day" at bounding box center [152, 160] width 121 height 19
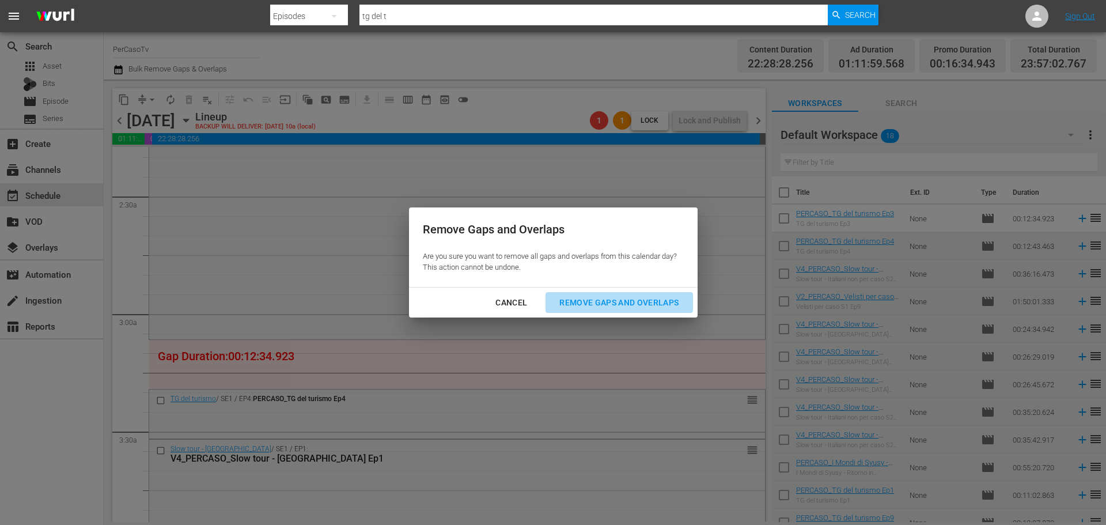
click at [636, 298] on div "Remove Gaps and Overlaps" at bounding box center [619, 302] width 138 height 14
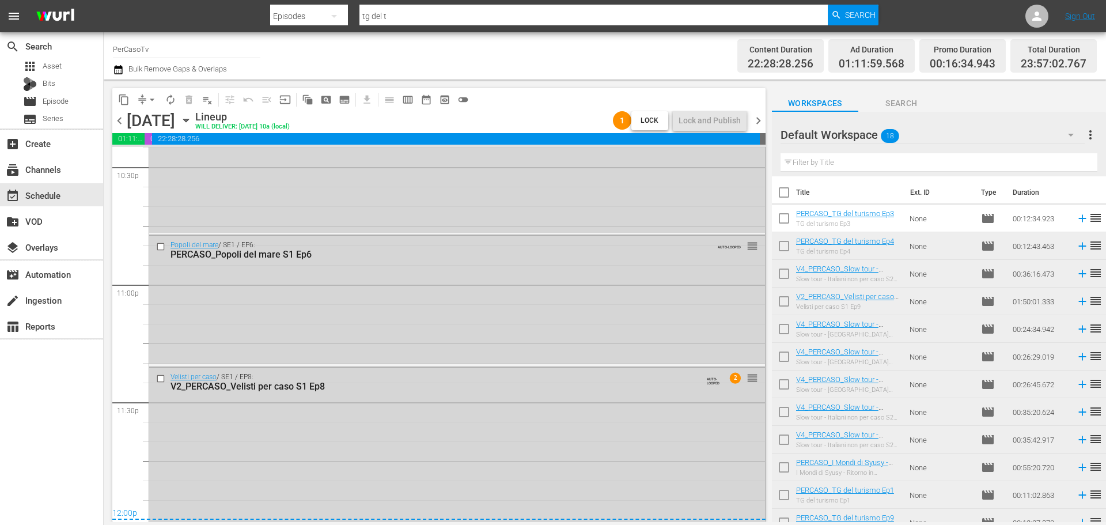
scroll to position [5287, 0]
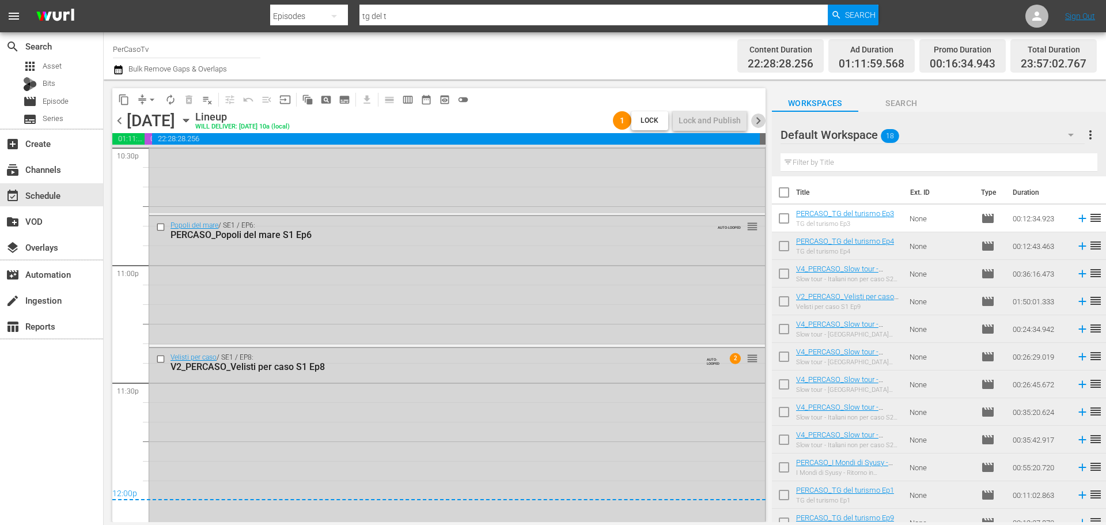
click at [762, 124] on span "chevron_right" at bounding box center [758, 120] width 14 height 14
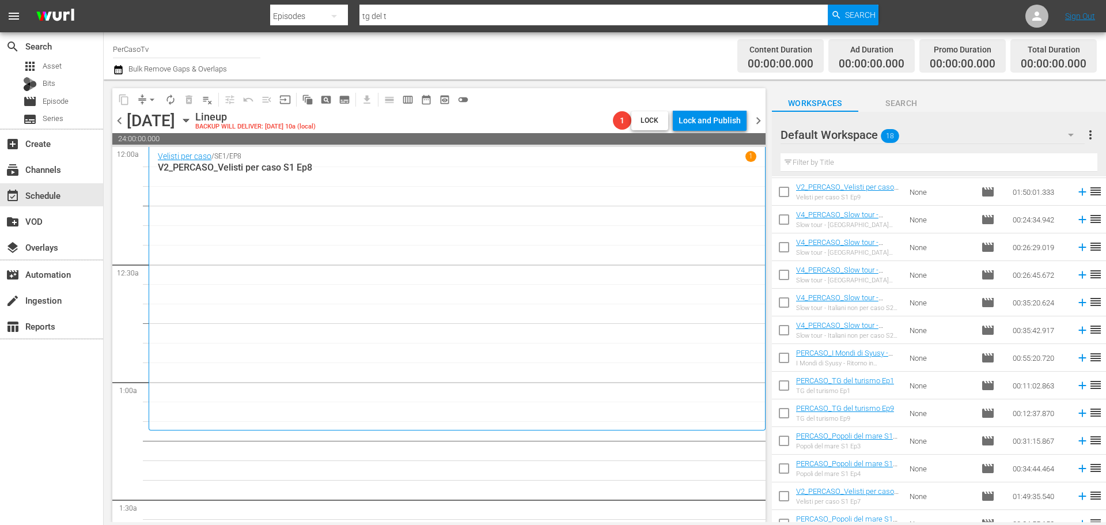
scroll to position [179, 0]
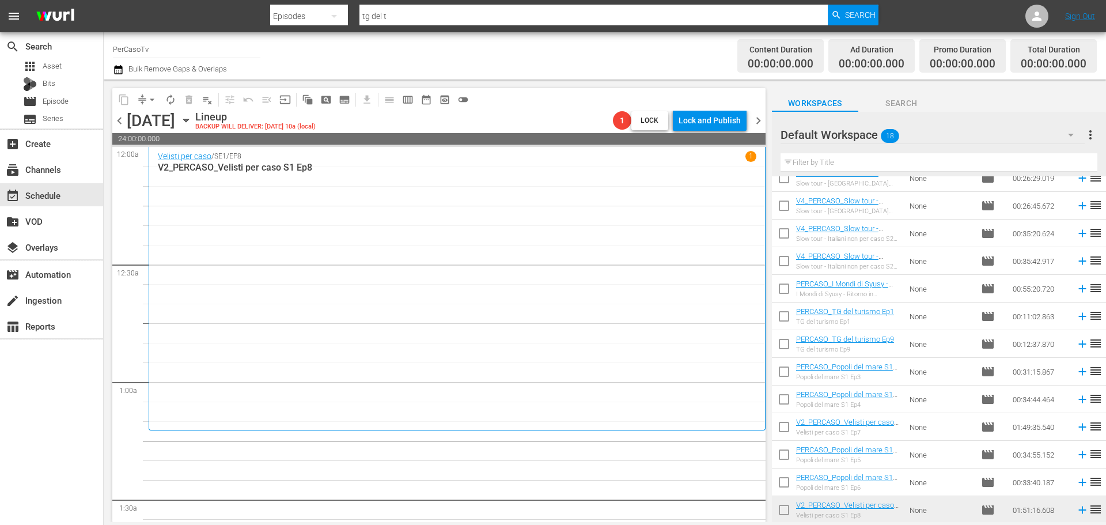
click at [778, 424] on input "checkbox" at bounding box center [784, 429] width 24 height 24
checkbox input "true"
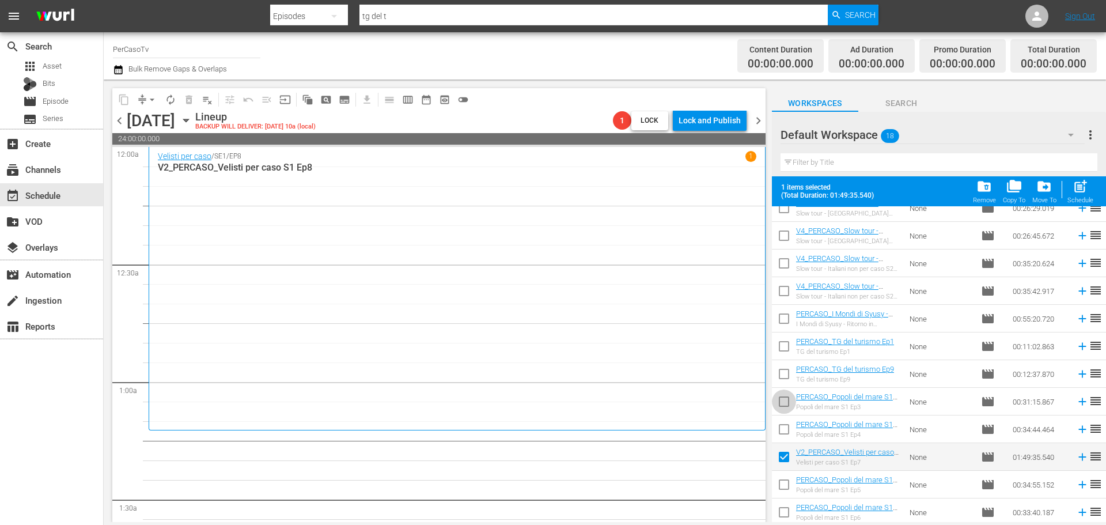
click at [784, 403] on input "checkbox" at bounding box center [784, 404] width 24 height 24
checkbox input "true"
click at [789, 376] on input "checkbox" at bounding box center [784, 376] width 24 height 24
checkbox input "true"
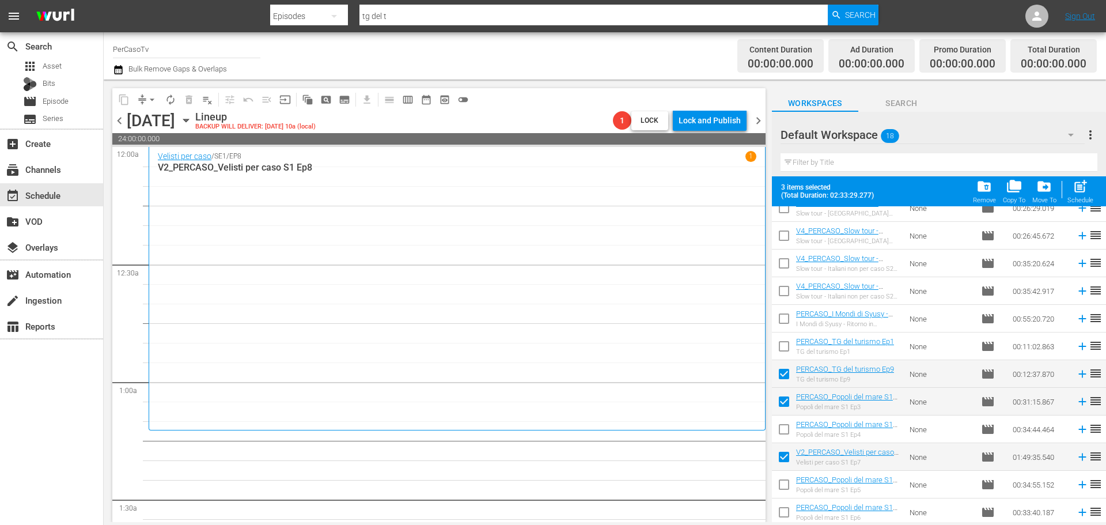
click at [783, 346] on input "checkbox" at bounding box center [784, 348] width 24 height 24
checkbox input "true"
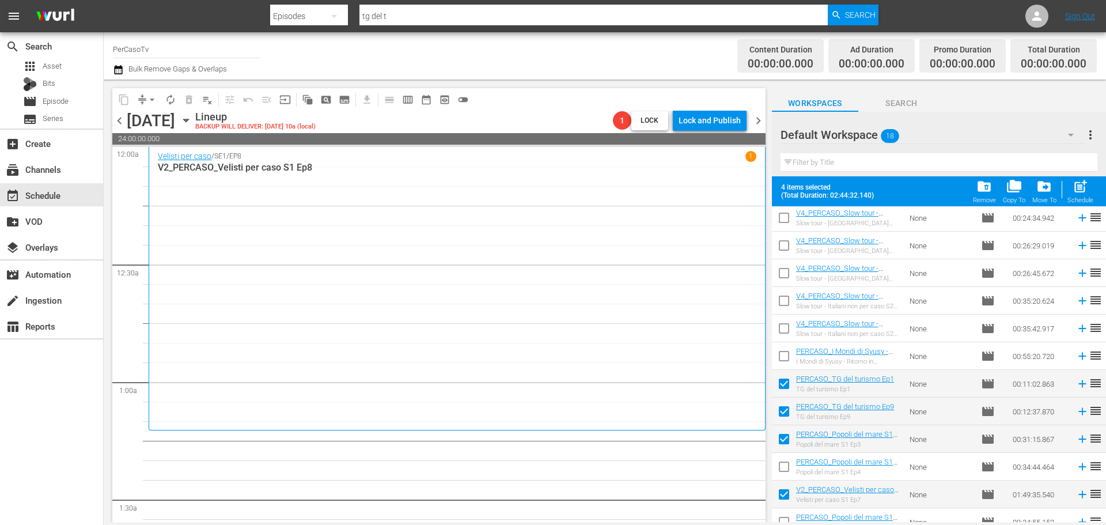
scroll to position [121, 0]
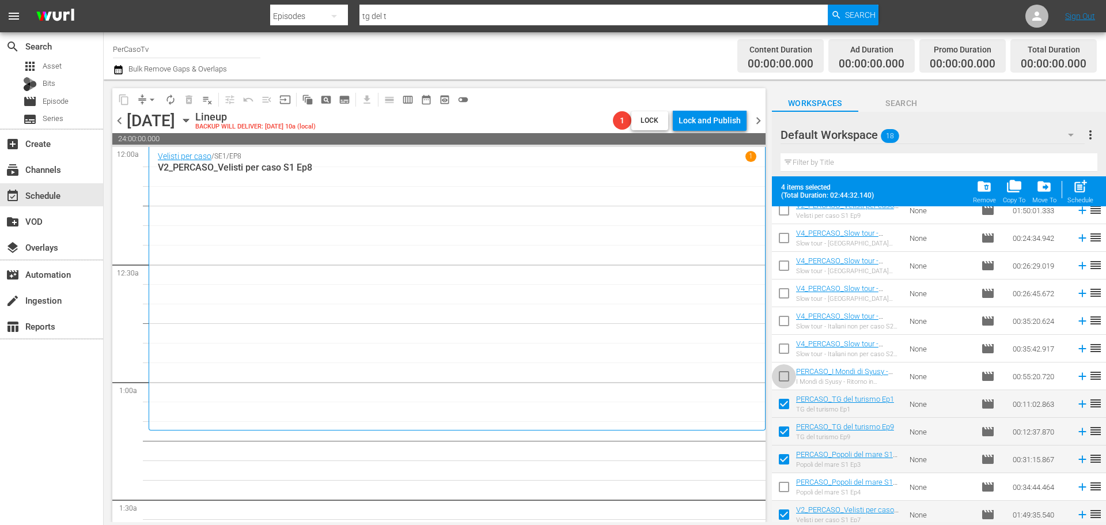
click at [778, 378] on input "checkbox" at bounding box center [784, 378] width 24 height 24
checkbox input "true"
click at [786, 319] on input "checkbox" at bounding box center [784, 323] width 24 height 24
checkbox input "true"
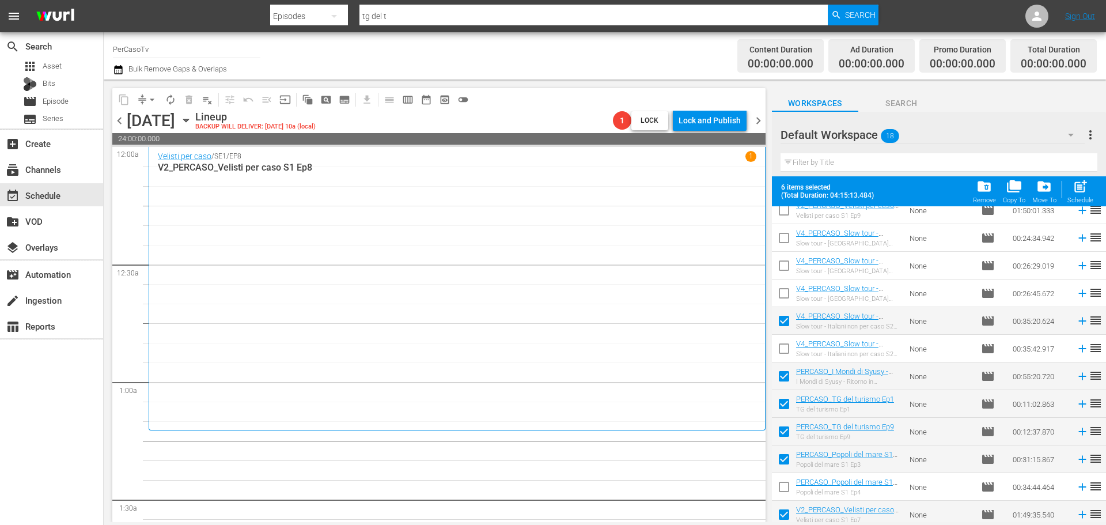
click at [787, 266] on input "checkbox" at bounding box center [784, 268] width 24 height 24
checkbox input "true"
click at [786, 242] on input "checkbox" at bounding box center [784, 240] width 24 height 24
checkbox input "true"
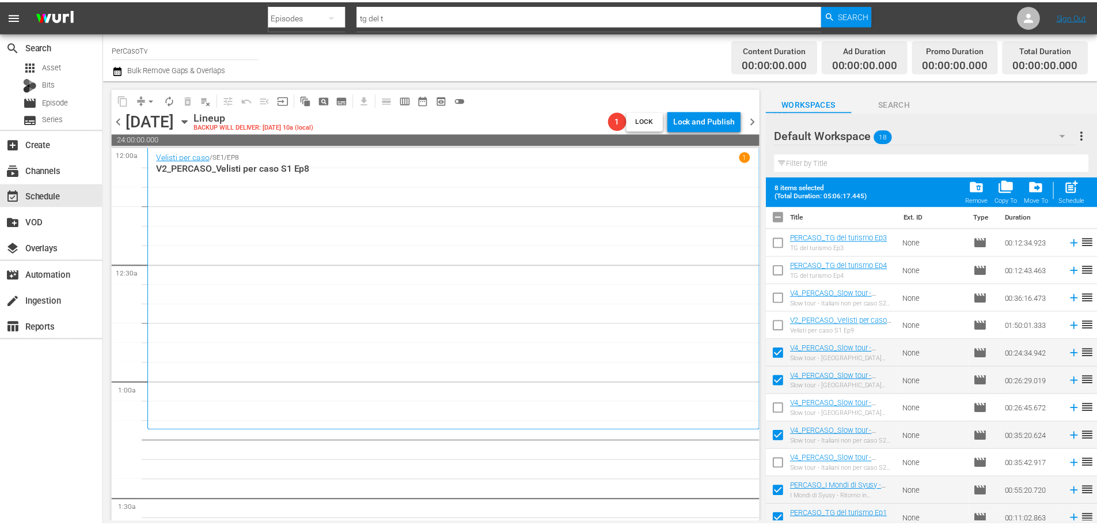
scroll to position [0, 0]
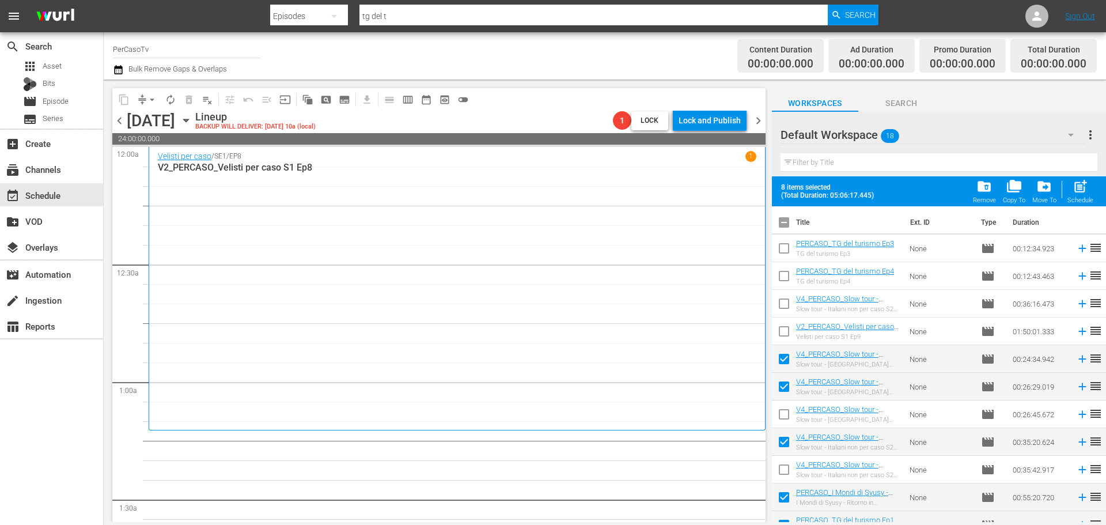
click at [786, 271] on input "checkbox" at bounding box center [784, 278] width 24 height 24
checkbox input "true"
click at [785, 254] on input "checkbox" at bounding box center [784, 250] width 24 height 24
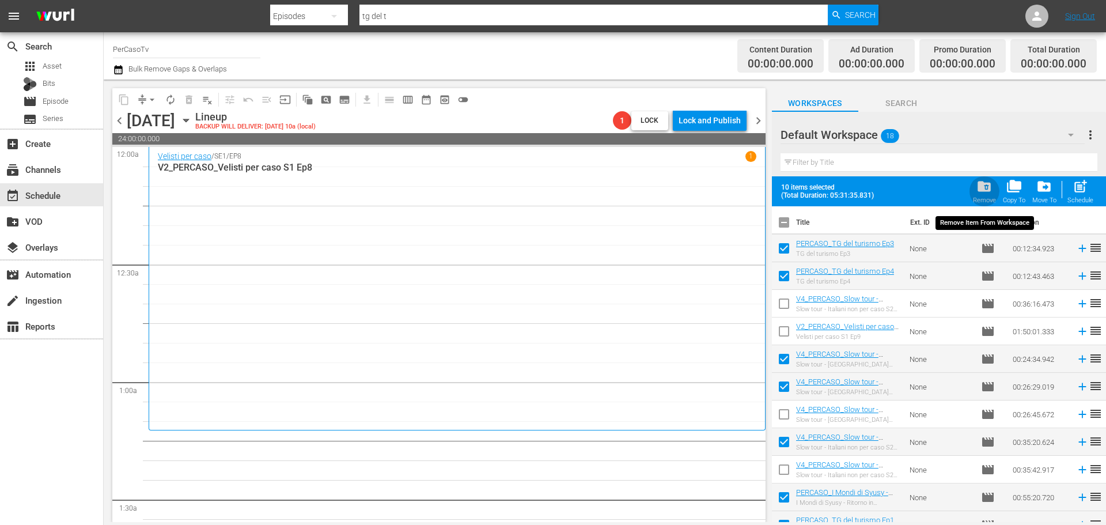
click at [991, 202] on div "Remove" at bounding box center [984, 199] width 23 height 7
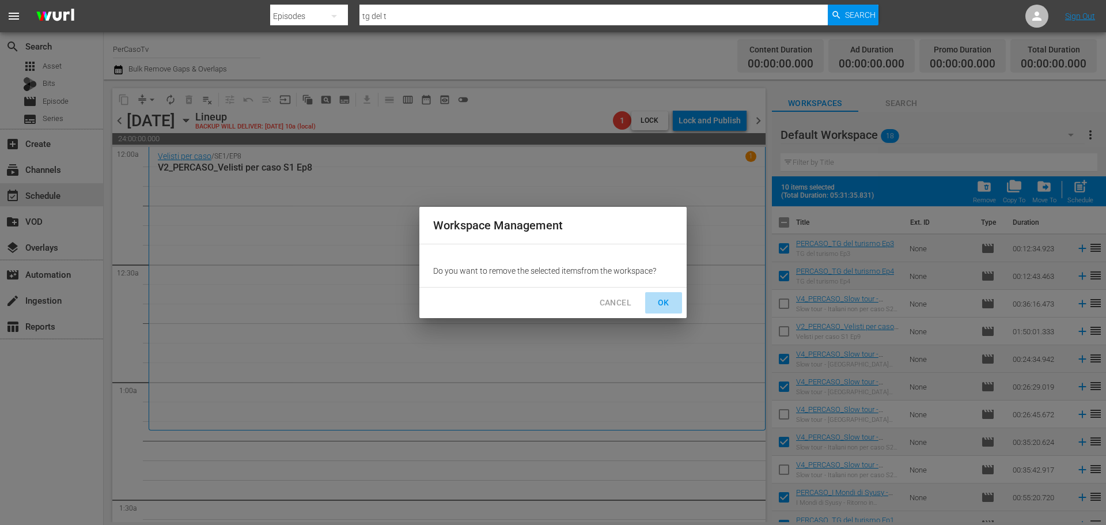
click at [674, 305] on button "OK" at bounding box center [663, 302] width 37 height 21
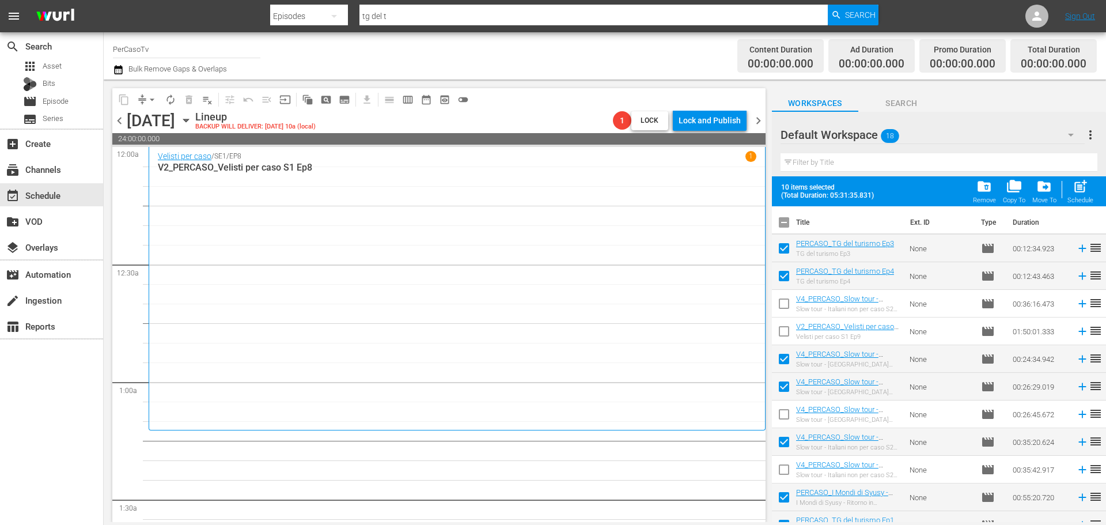
checkbox input "false"
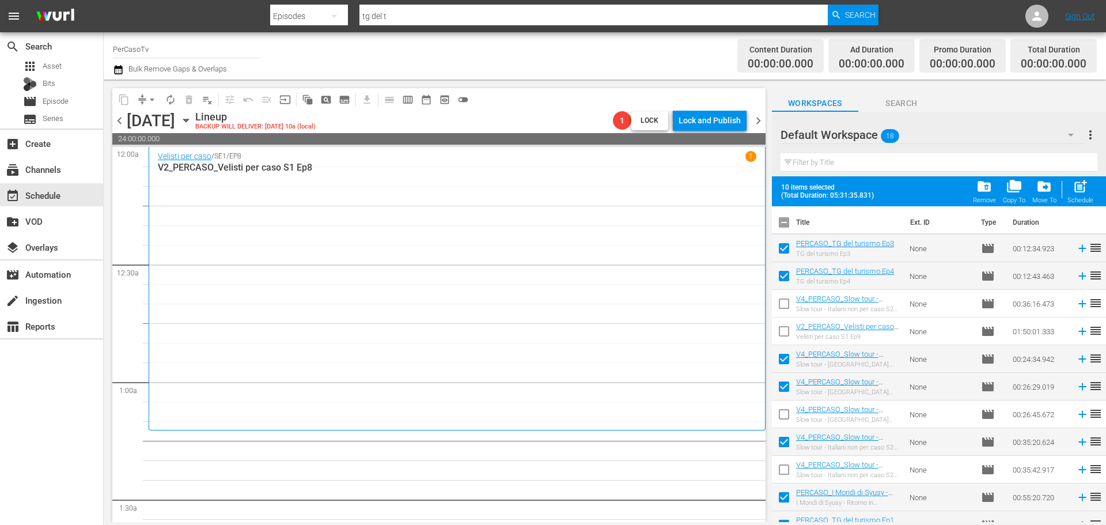
checkbox input "false"
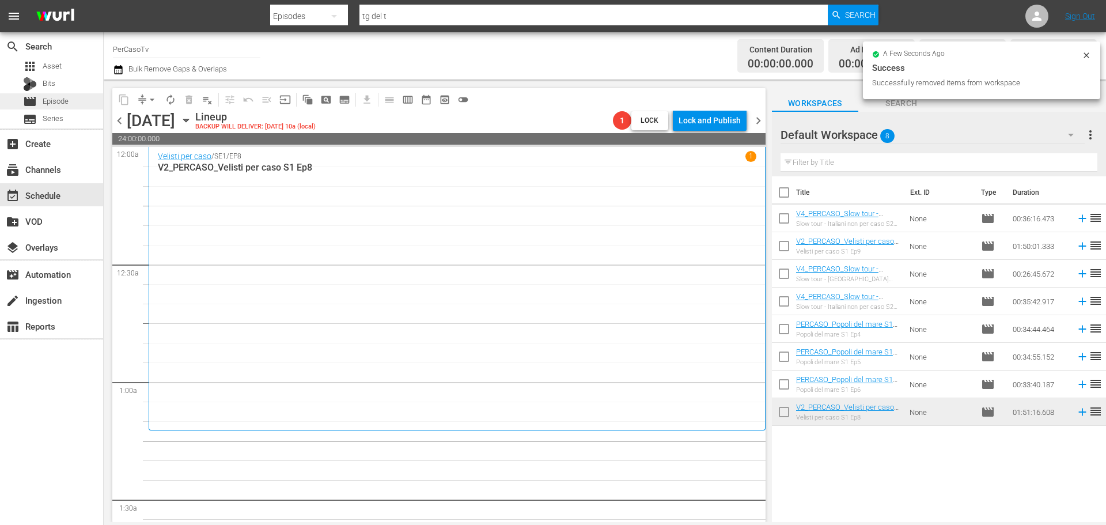
click at [54, 107] on span "Episode" at bounding box center [56, 102] width 26 height 12
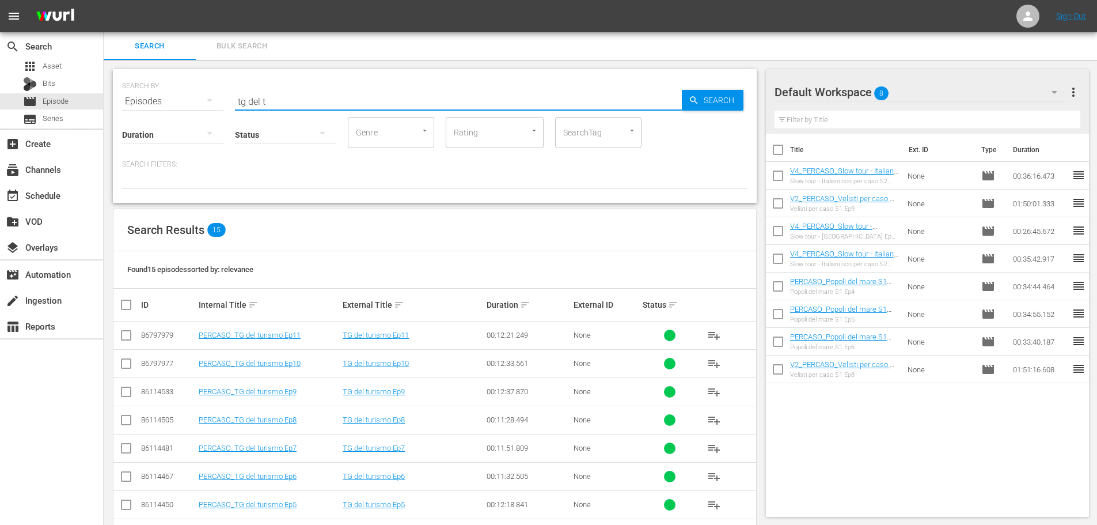
drag, startPoint x: 282, startPoint y: 102, endPoint x: 179, endPoint y: 122, distance: 105.1
click at [179, 122] on div "SEARCH BY Search By Episodes Search ID, Title, Description, Keywords, or Catego…" at bounding box center [435, 136] width 644 height 134
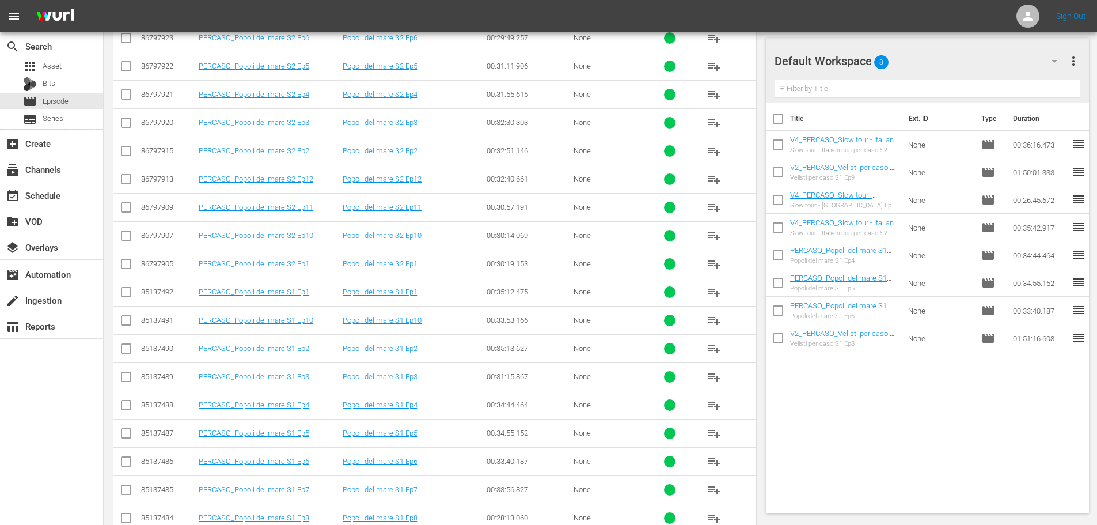
scroll to position [467, 0]
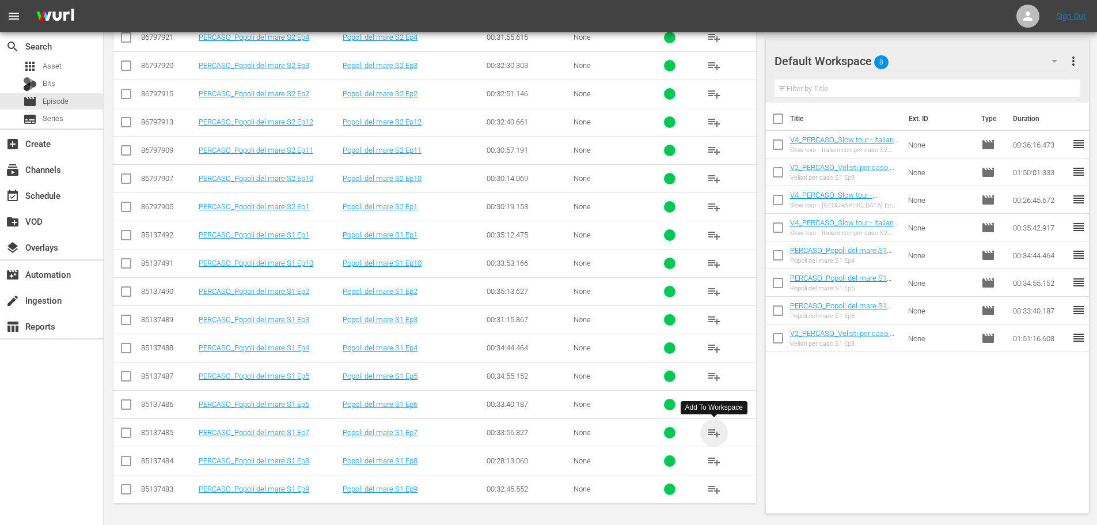
click at [718, 432] on span "playlist_add" at bounding box center [714, 433] width 14 height 14
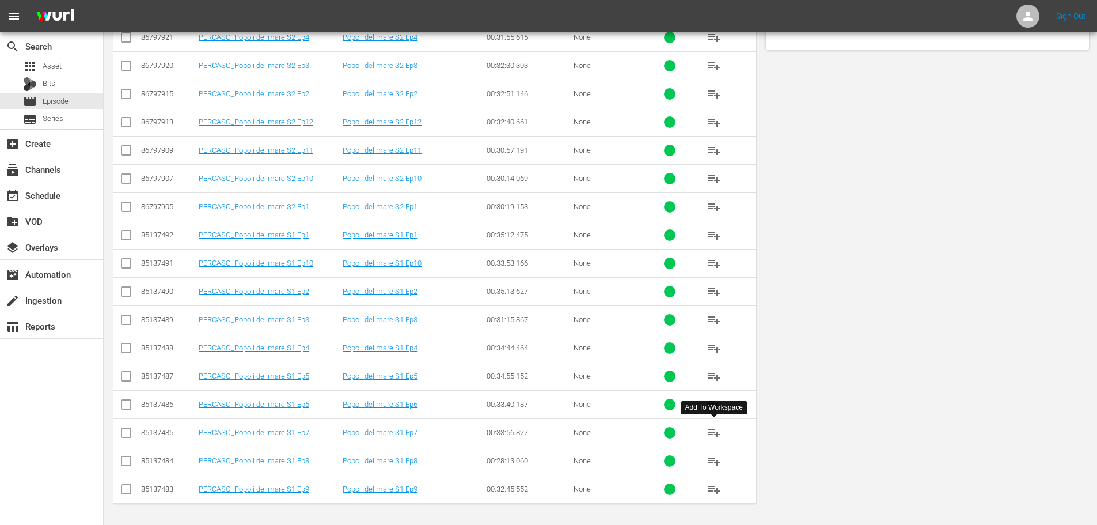
scroll to position [0, 0]
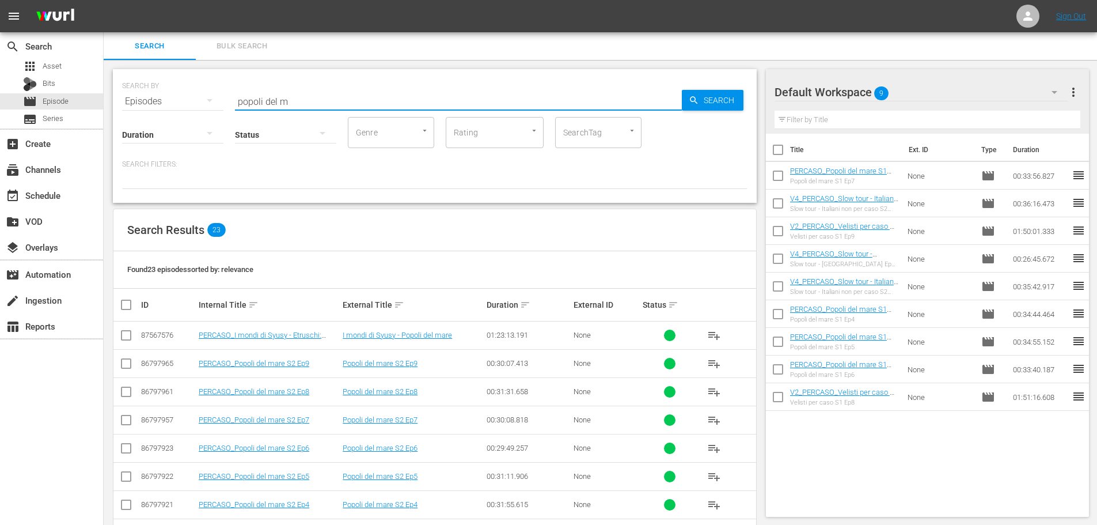
drag, startPoint x: 290, startPoint y: 101, endPoint x: 214, endPoint y: 108, distance: 76.9
click at [216, 108] on div "SEARCH BY Search By Episodes Search ID, Title, Description, Keywords, or Catego…" at bounding box center [435, 136] width 644 height 134
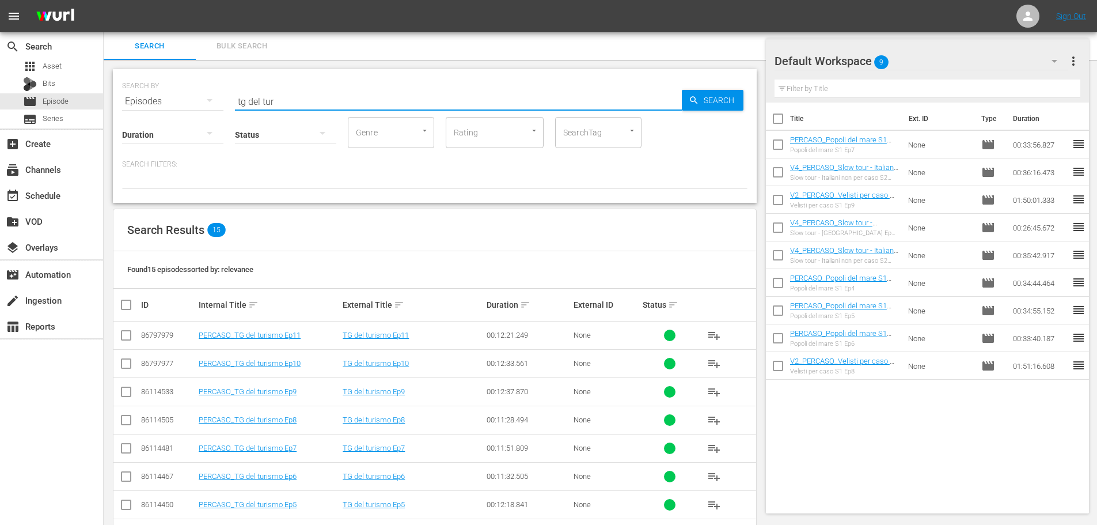
scroll to position [58, 0]
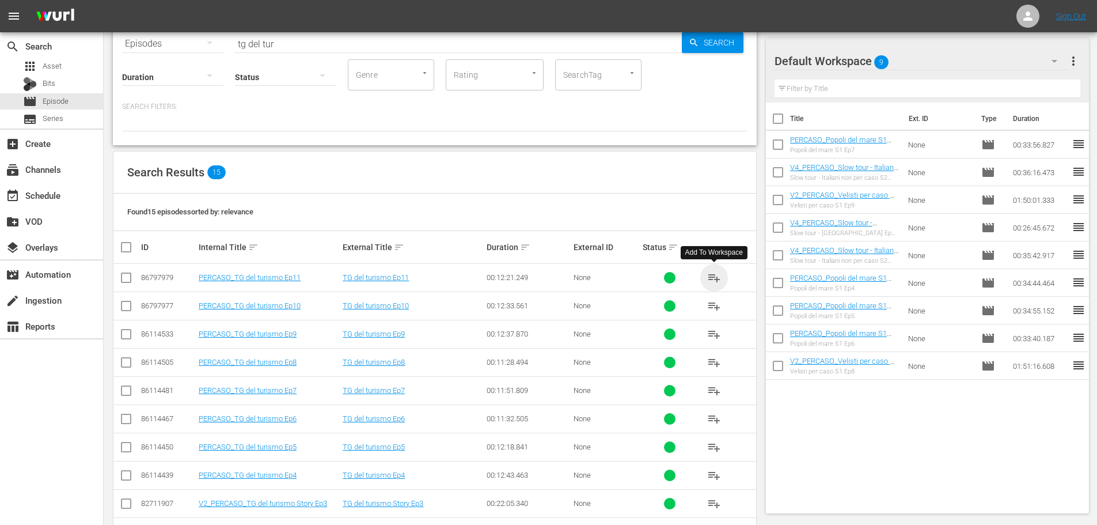
click at [710, 274] on span "playlist_add" at bounding box center [714, 278] width 14 height 14
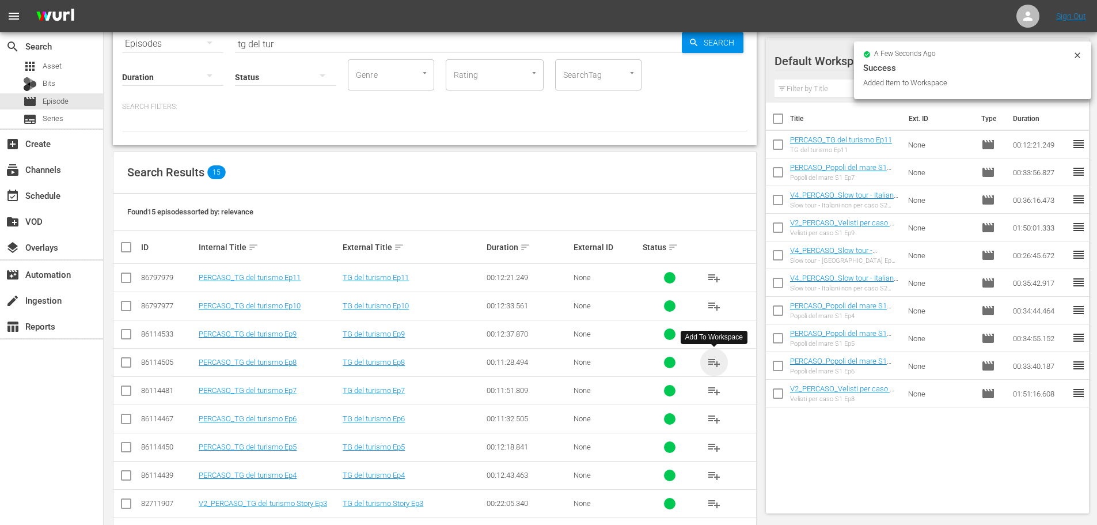
click at [710, 362] on span "playlist_add" at bounding box center [714, 362] width 14 height 14
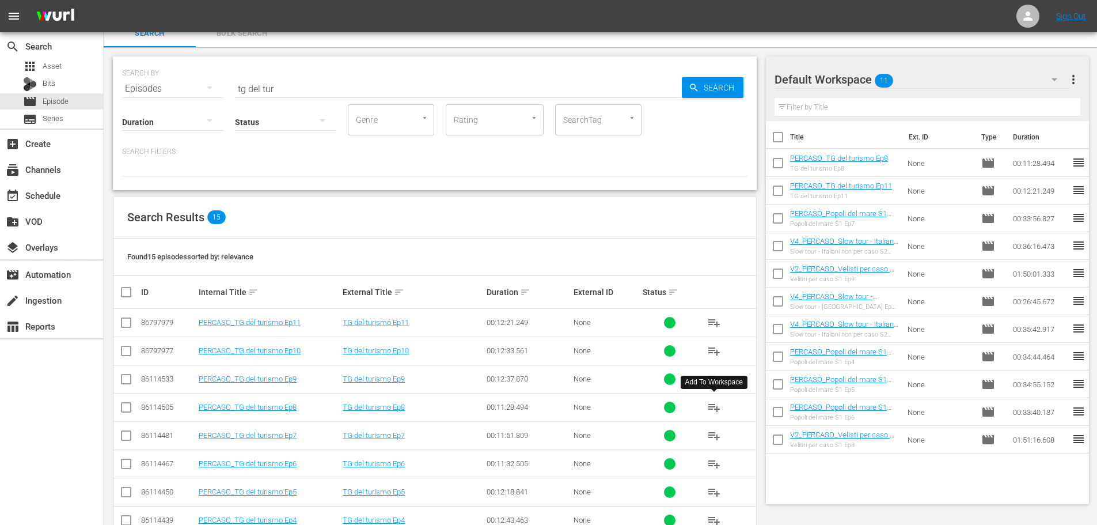
scroll to position [0, 0]
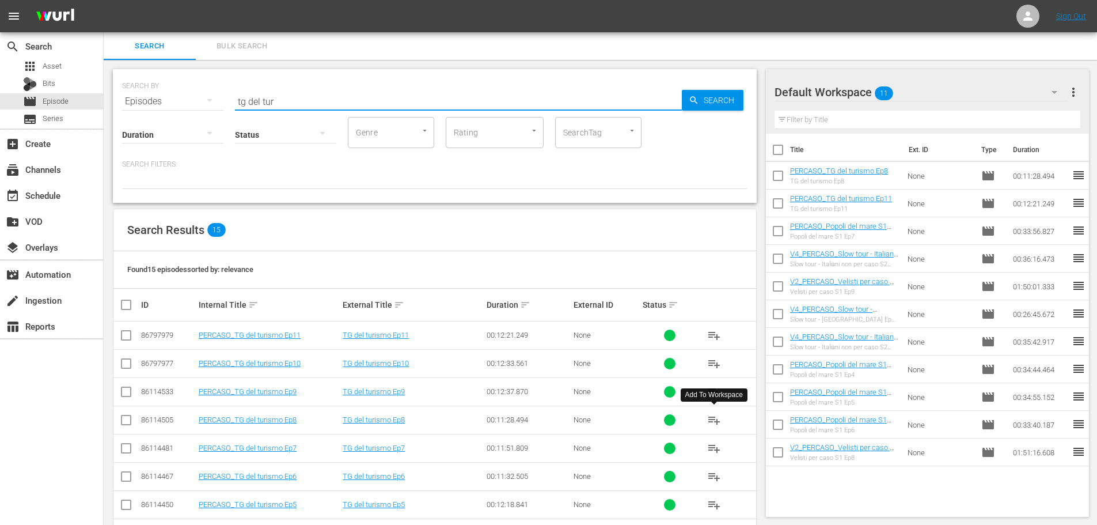
drag, startPoint x: 264, startPoint y: 99, endPoint x: 130, endPoint y: 117, distance: 135.4
click at [130, 117] on div "SEARCH BY Search By Episodes Search ID, Title, Description, Keywords, or Catego…" at bounding box center [435, 136] width 644 height 134
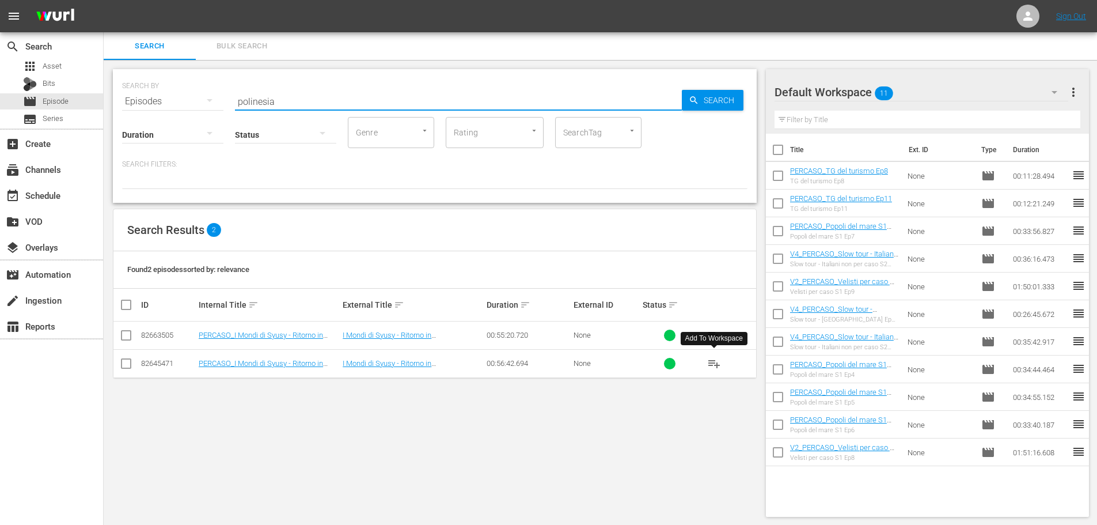
click at [706, 366] on button "playlist_add" at bounding box center [714, 364] width 28 height 28
drag, startPoint x: 301, startPoint y: 99, endPoint x: 169, endPoint y: 107, distance: 132.7
click at [169, 107] on div "SEARCH BY Search By Episodes Search ID, Title, Description, Keywords, or Catego…" at bounding box center [435, 136] width 644 height 134
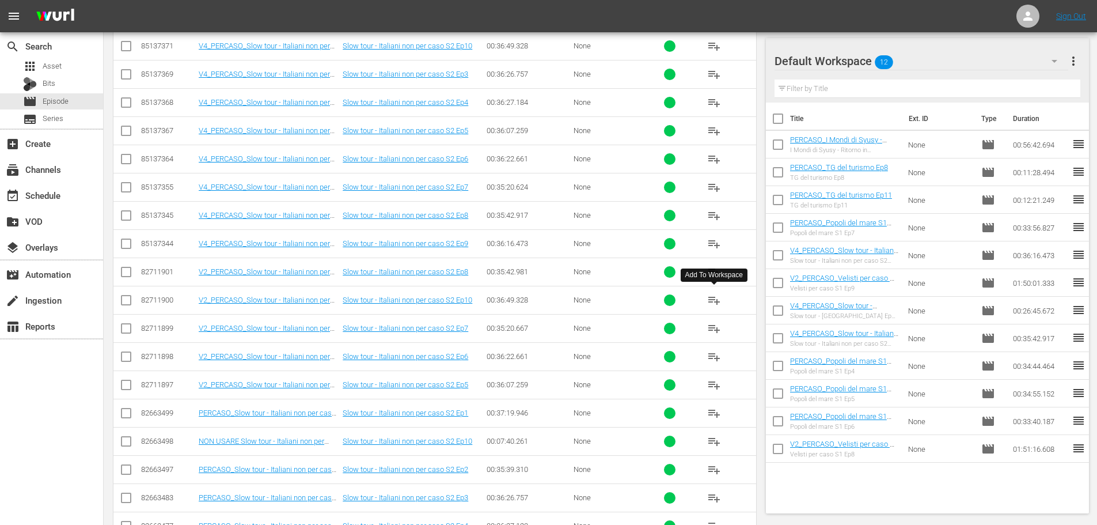
scroll to position [115, 0]
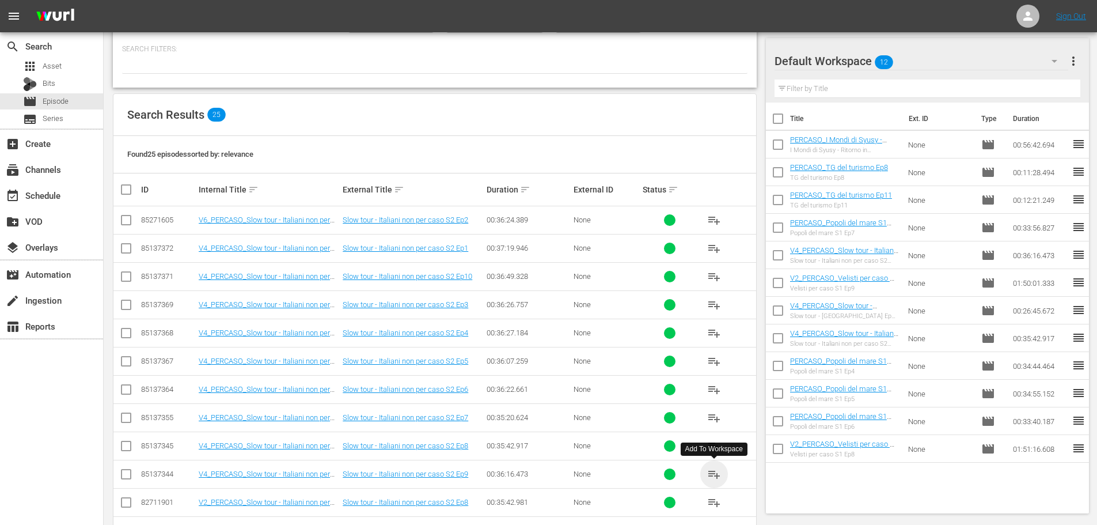
click at [711, 472] on span "playlist_add" at bounding box center [714, 474] width 14 height 14
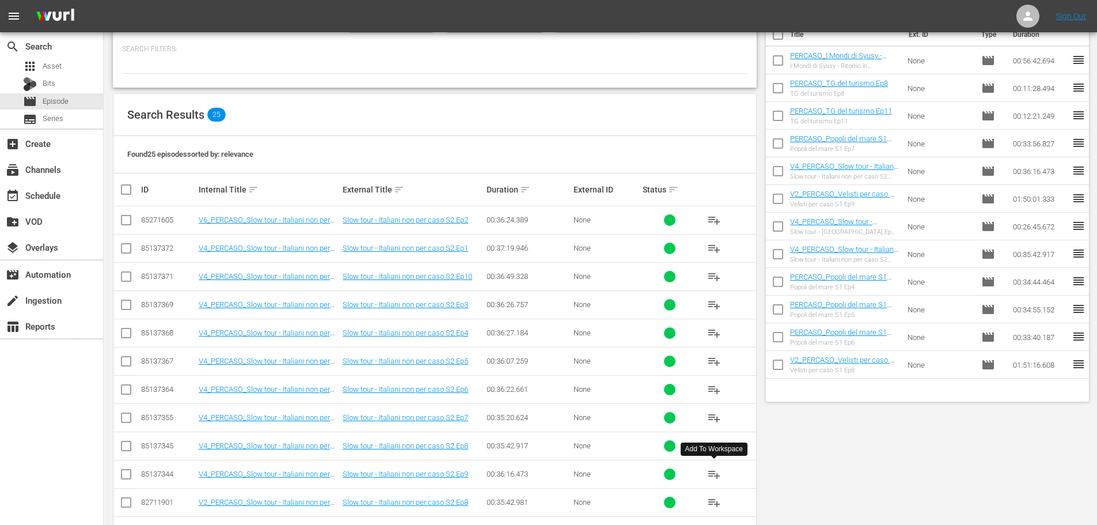
scroll to position [0, 0]
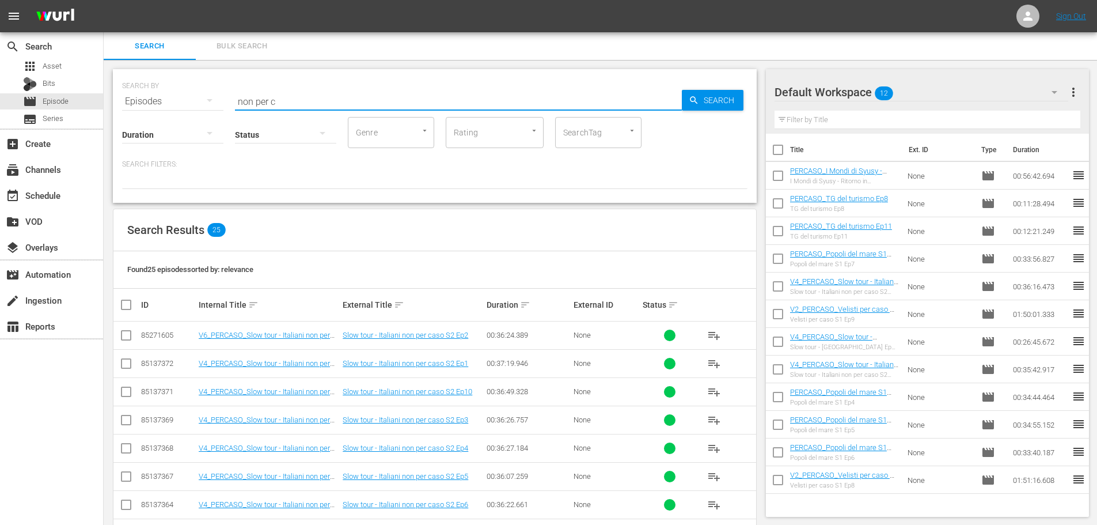
drag, startPoint x: 298, startPoint y: 104, endPoint x: 198, endPoint y: 121, distance: 102.3
click at [198, 121] on div "SEARCH BY Search By Episodes Search ID, Title, Description, Keywords, or Catego…" at bounding box center [435, 136] width 644 height 134
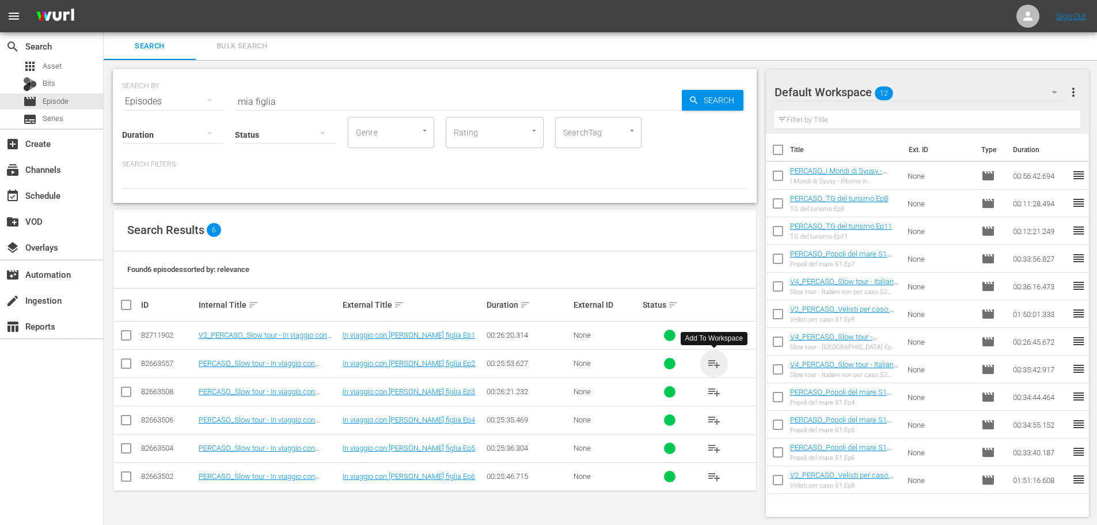
click at [718, 363] on span "playlist_add" at bounding box center [714, 364] width 14 height 14
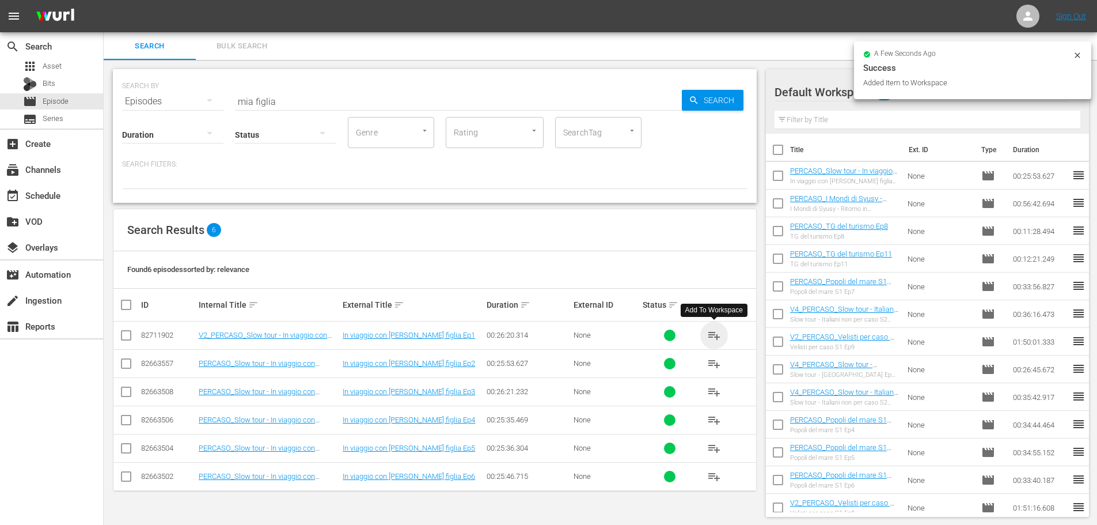
click at [713, 337] on span "playlist_add" at bounding box center [714, 335] width 14 height 14
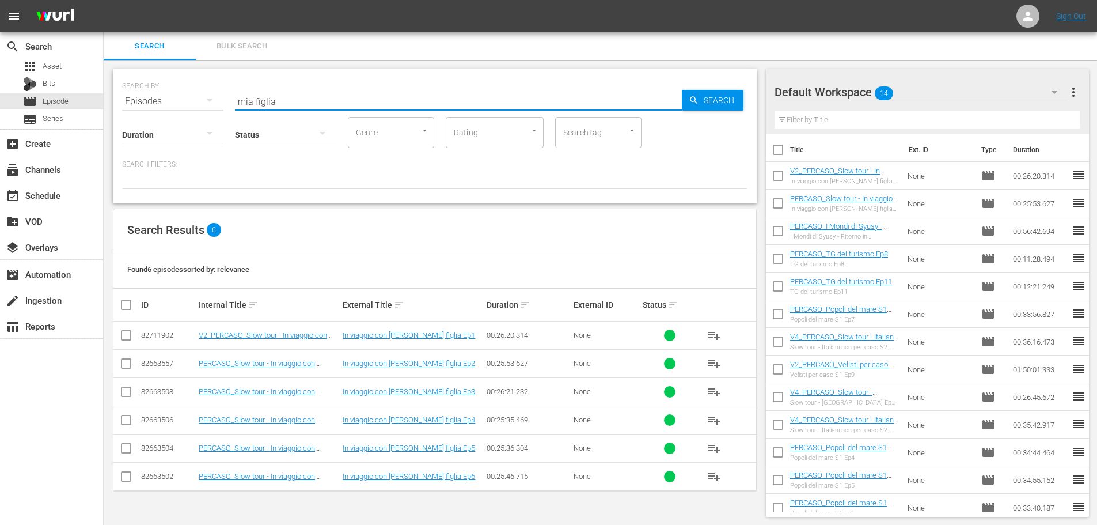
drag, startPoint x: 286, startPoint y: 96, endPoint x: 219, endPoint y: 107, distance: 68.3
click at [219, 107] on div "SEARCH BY Search By Episodes Search ID, Title, Description, Keywords, or Catego…" at bounding box center [435, 136] width 644 height 134
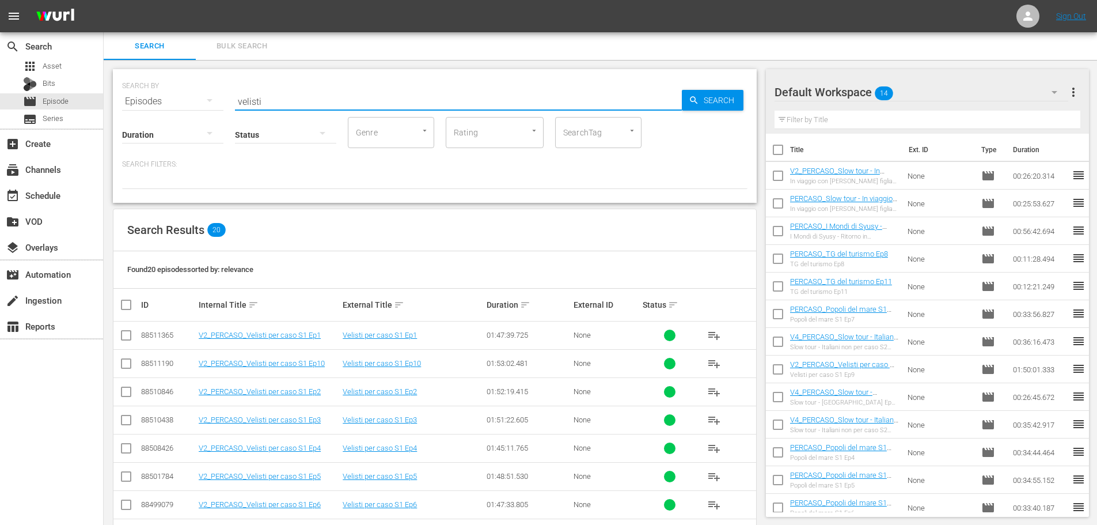
scroll to position [173, 0]
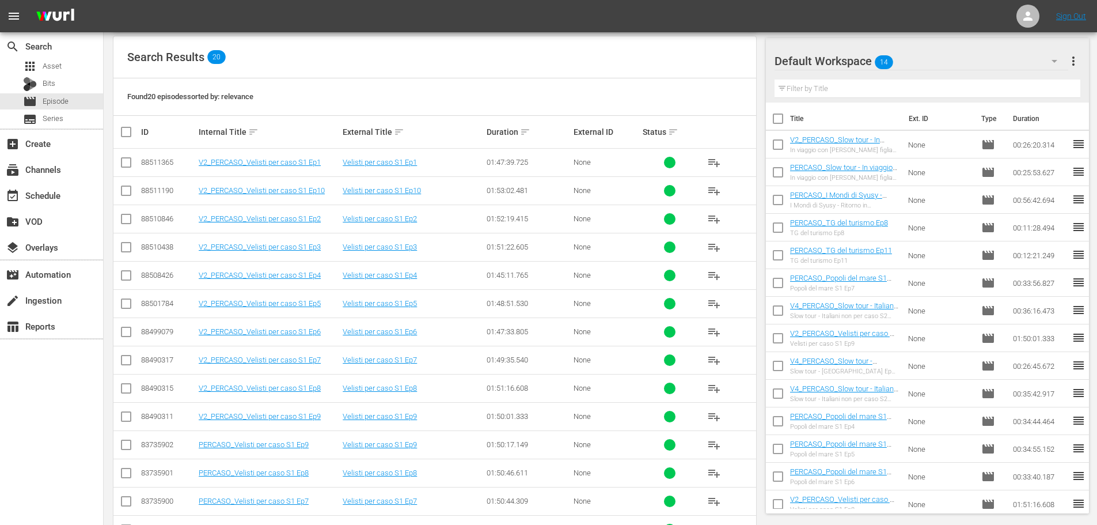
click at [715, 190] on span "playlist_add" at bounding box center [714, 191] width 14 height 14
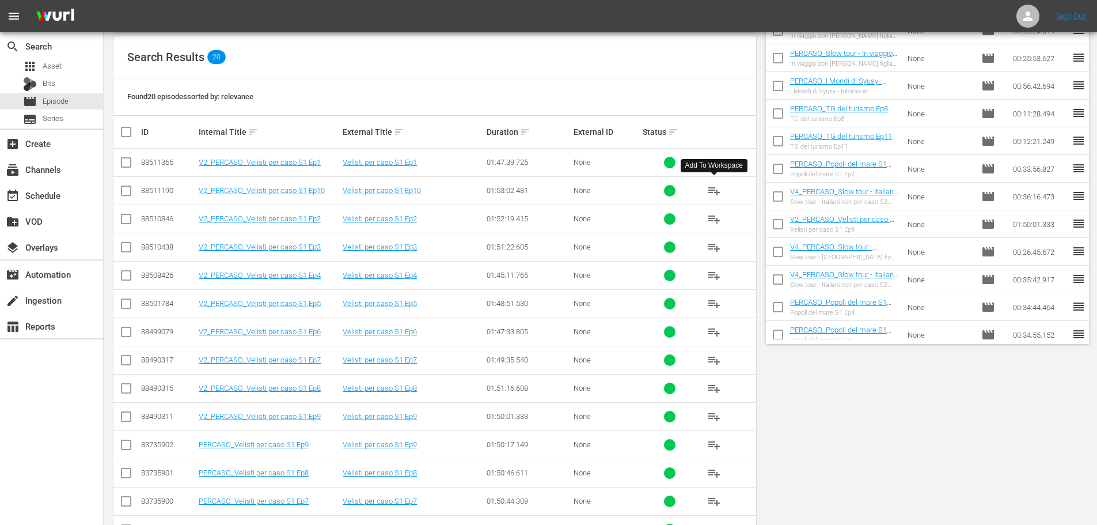
scroll to position [0, 0]
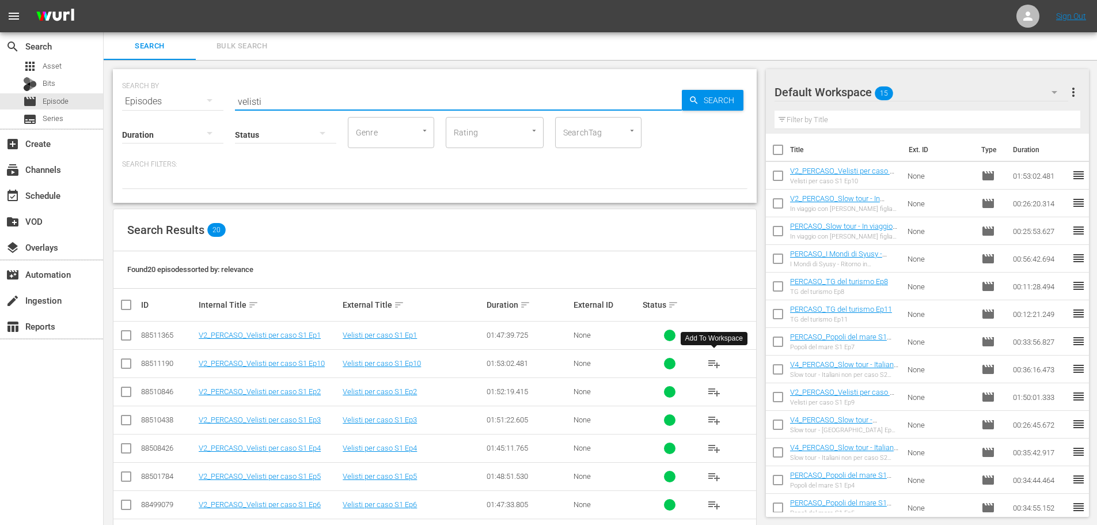
drag, startPoint x: 233, startPoint y: 112, endPoint x: 221, endPoint y: 117, distance: 12.9
click at [221, 117] on div "SEARCH BY Search By Episodes Search ID, Title, Description, Keywords, or Catego…" at bounding box center [435, 136] width 644 height 134
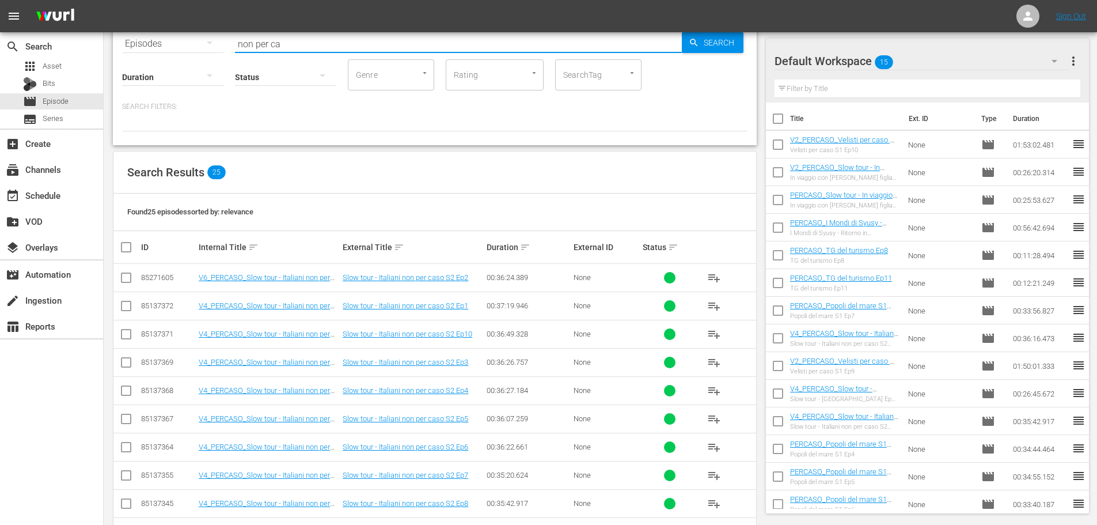
scroll to position [115, 0]
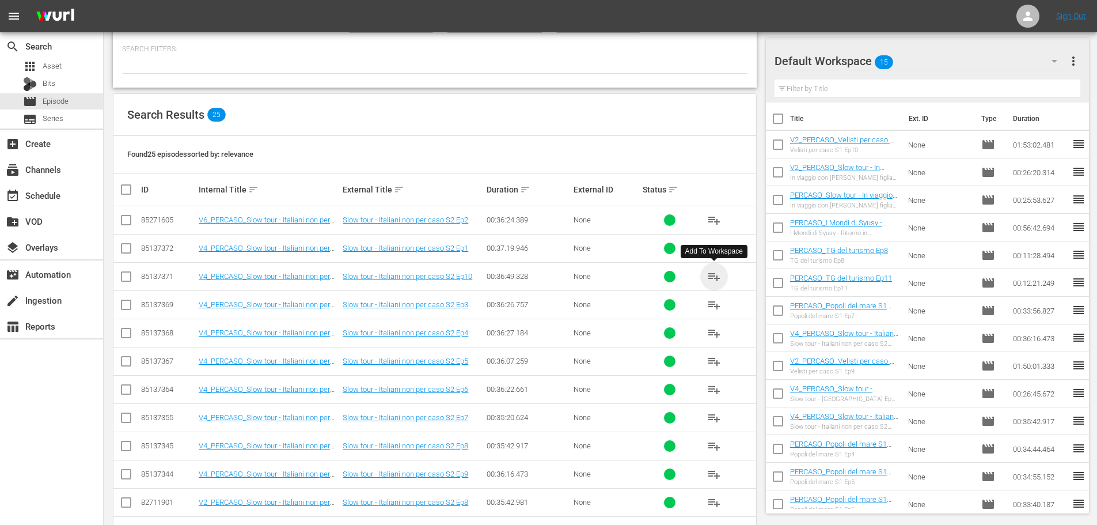
click at [718, 274] on span "playlist_add" at bounding box center [714, 277] width 14 height 14
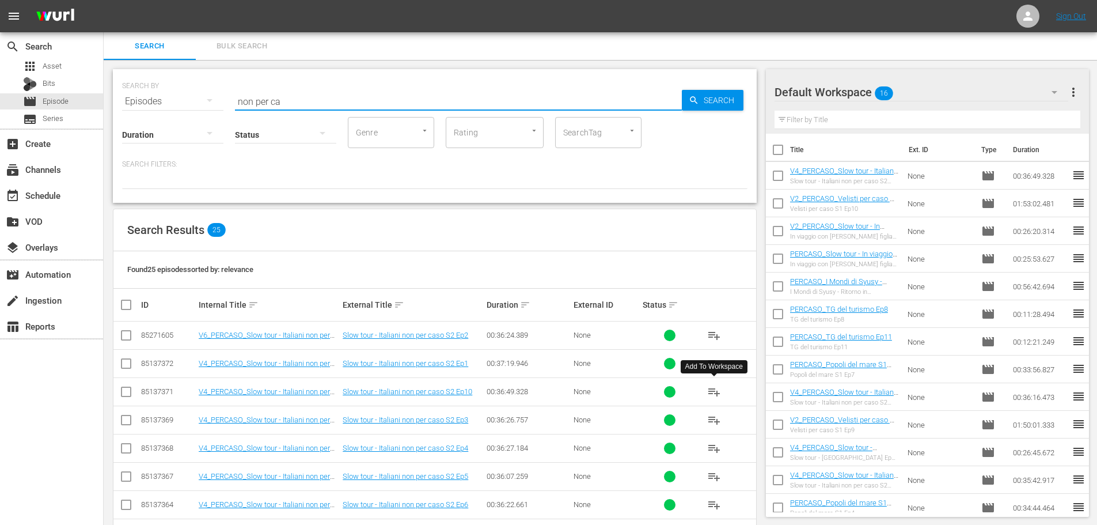
drag, startPoint x: 291, startPoint y: 93, endPoint x: 176, endPoint y: 121, distance: 118.5
click at [176, 121] on div "SEARCH BY Search By Episodes Search ID, Title, Description, Keywords, or Catego…" at bounding box center [435, 136] width 644 height 134
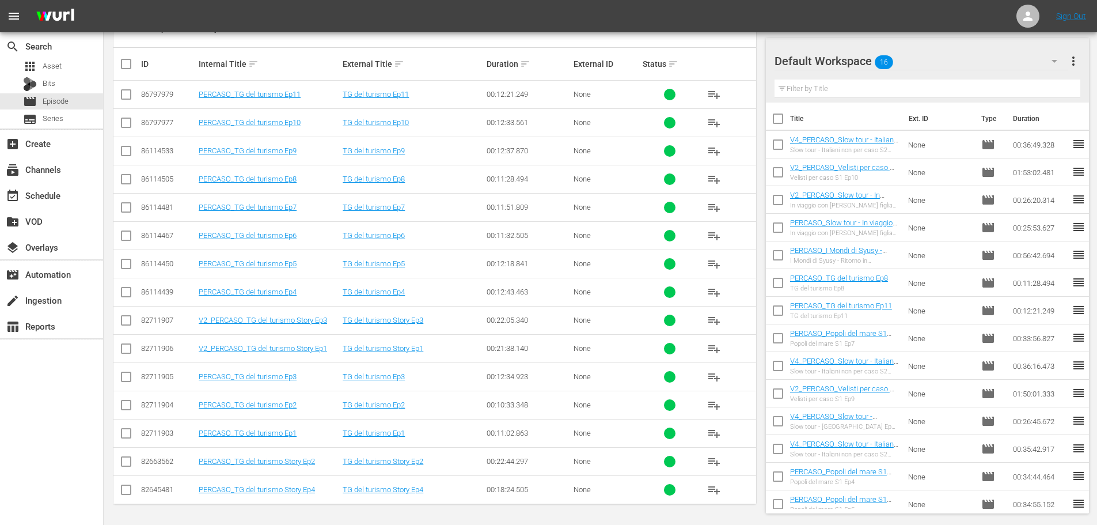
scroll to position [241, 0]
type input "tg del tu"
click at [717, 406] on span "playlist_add" at bounding box center [714, 404] width 14 height 14
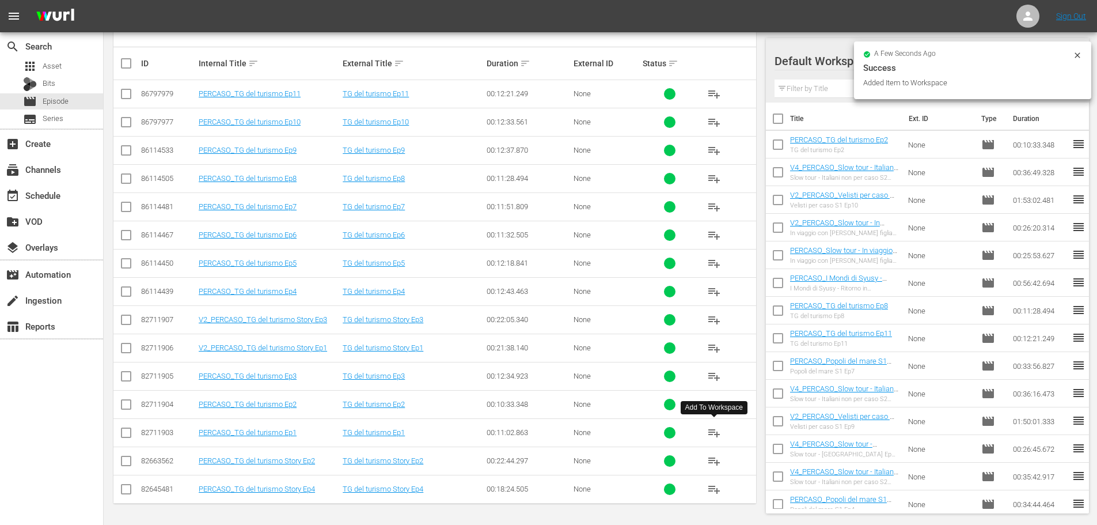
click at [717, 433] on span "playlist_add" at bounding box center [714, 433] width 14 height 14
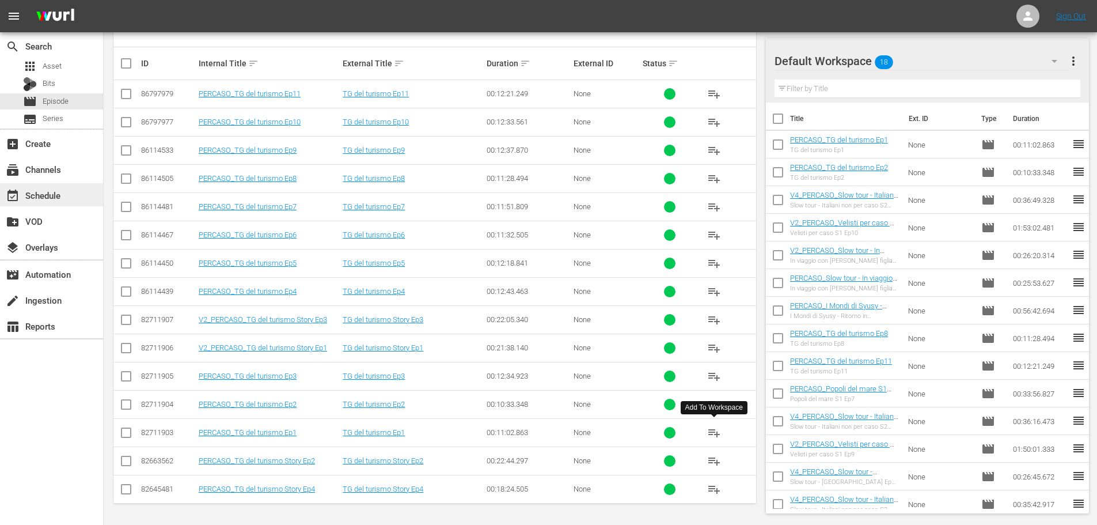
click at [75, 199] on div "event_available Schedule" at bounding box center [51, 194] width 103 height 23
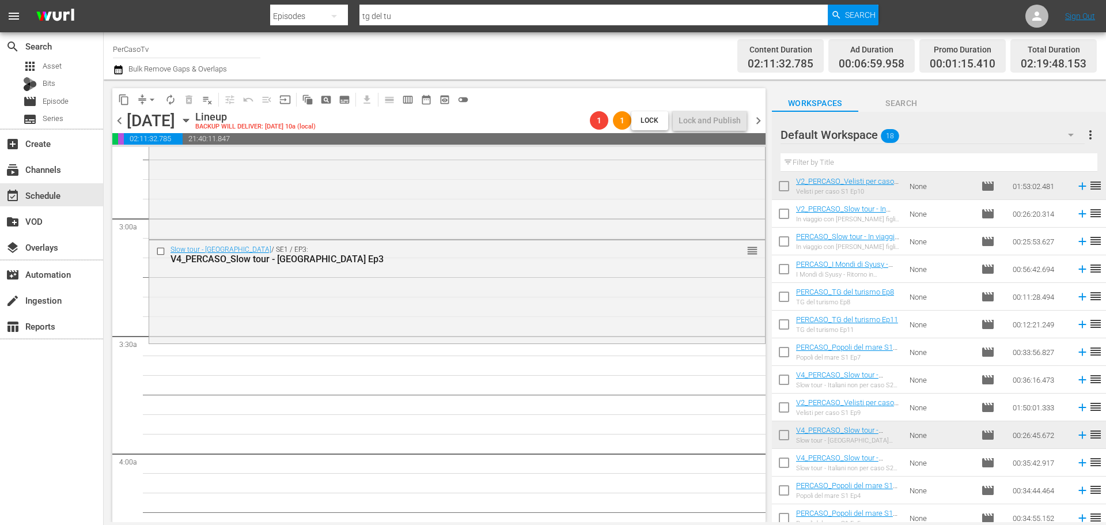
scroll to position [58, 0]
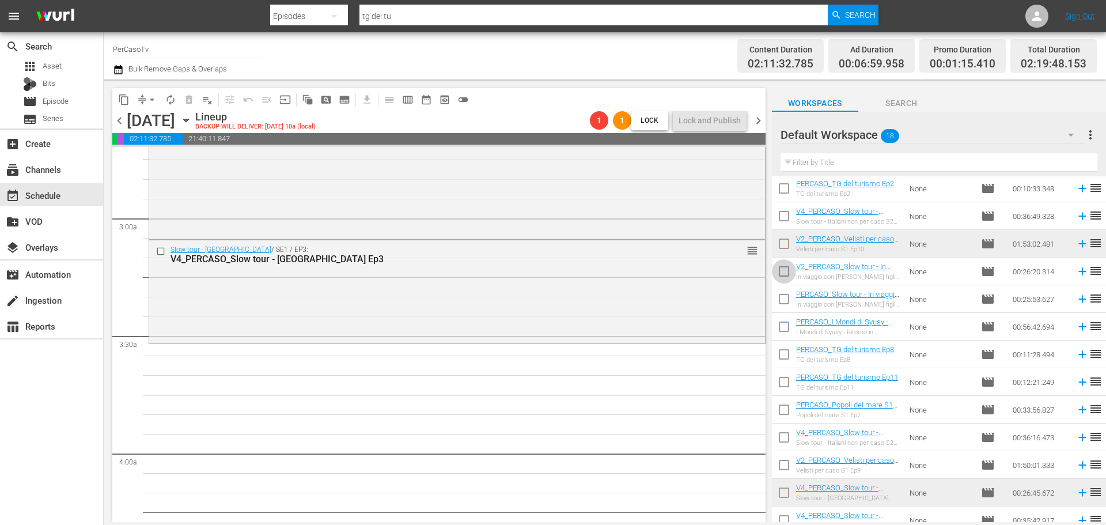
click at [789, 271] on input "checkbox" at bounding box center [784, 273] width 24 height 24
checkbox input "true"
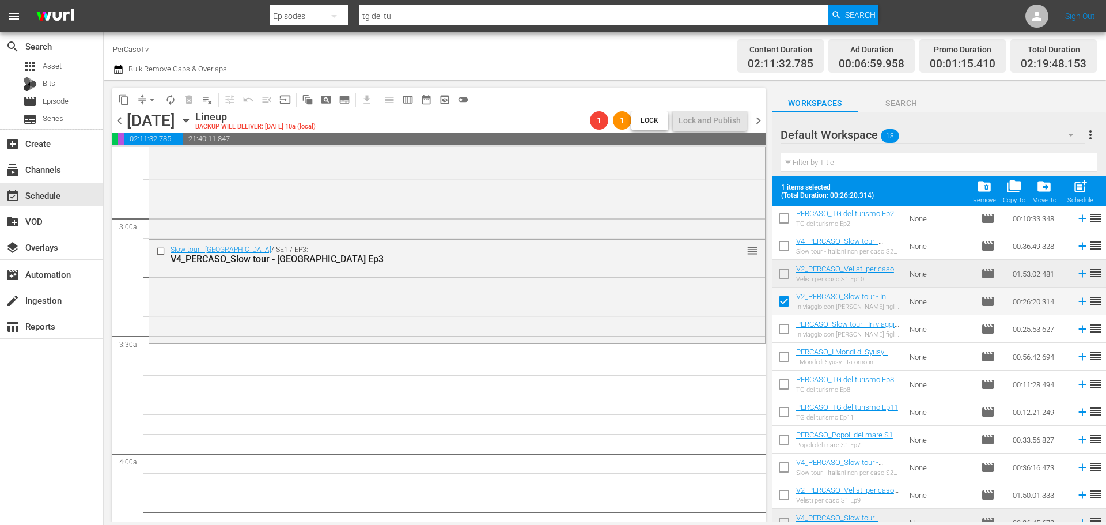
click at [780, 331] on input "checkbox" at bounding box center [784, 331] width 24 height 24
checkbox input "true"
click at [1086, 201] on div "Schedule" at bounding box center [1080, 199] width 26 height 7
checkbox input "false"
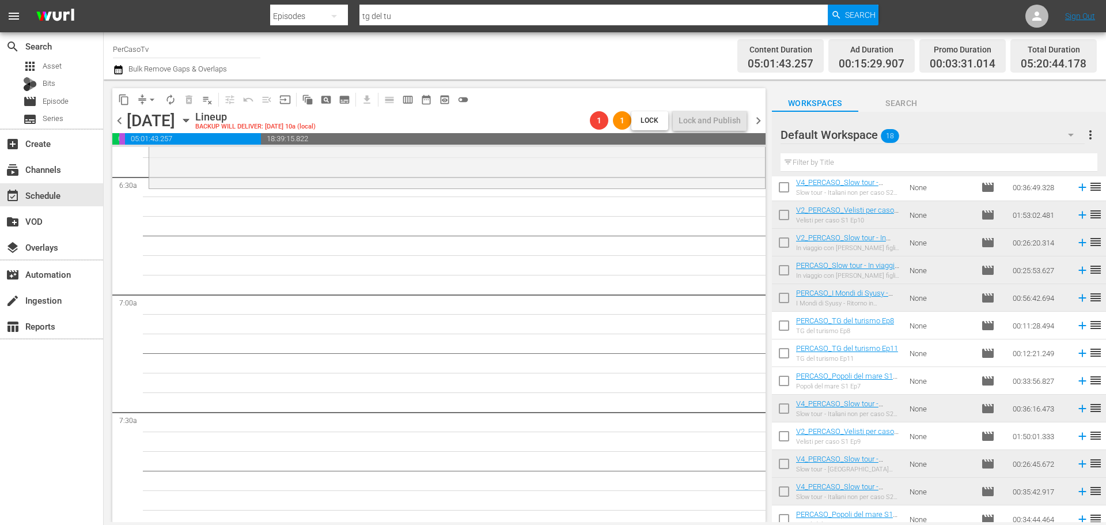
scroll to position [0, 0]
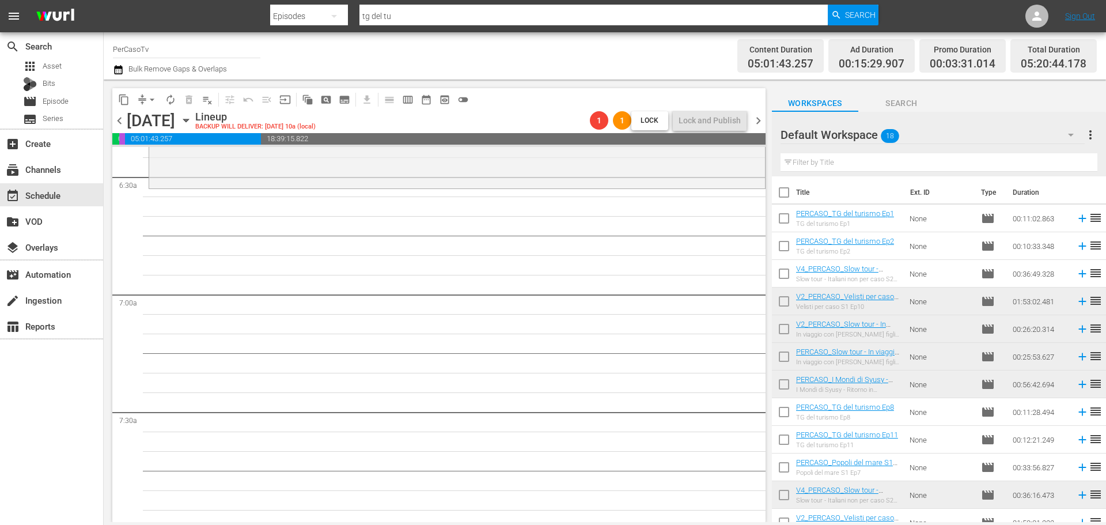
click at [789, 416] on input "checkbox" at bounding box center [784, 414] width 24 height 24
checkbox input "true"
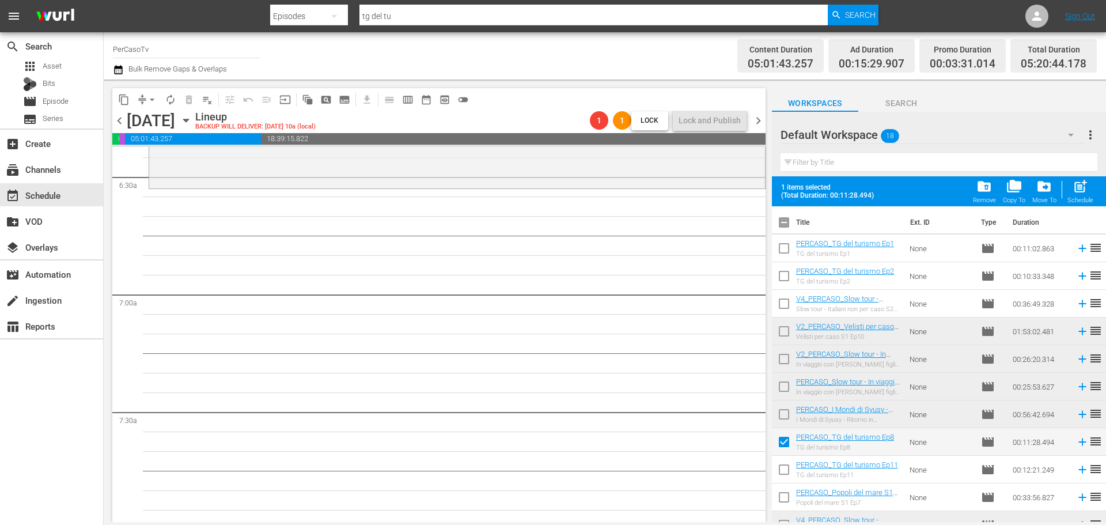
click at [781, 469] on input "checkbox" at bounding box center [784, 472] width 24 height 24
checkbox input "true"
click at [1075, 190] on span "post_add" at bounding box center [1080, 187] width 16 height 16
checkbox input "false"
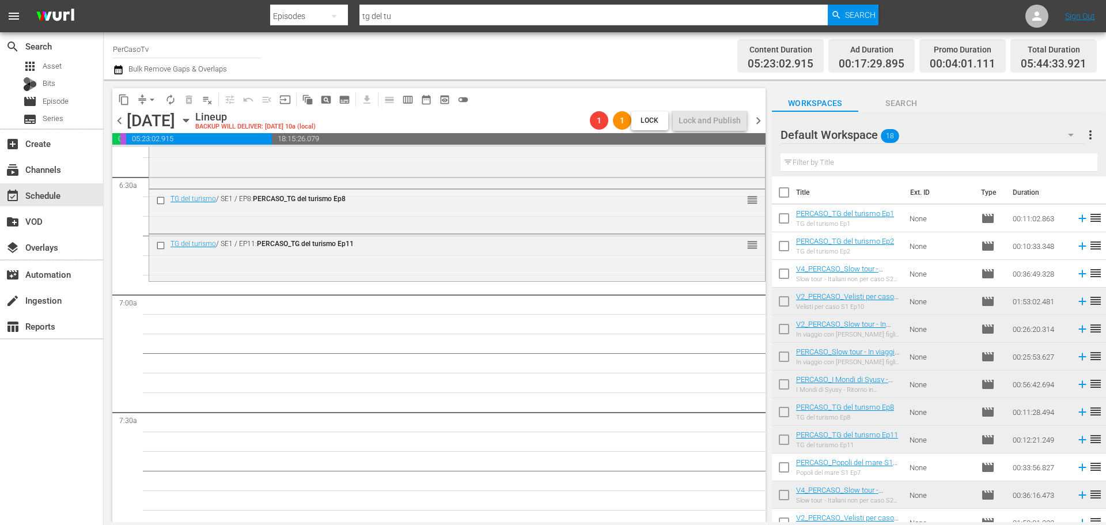
scroll to position [179, 0]
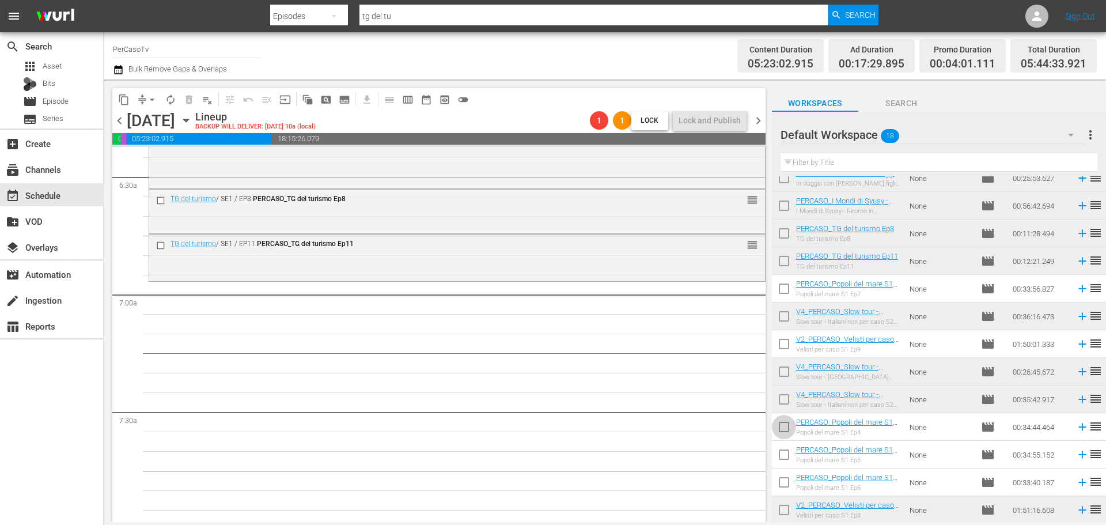
click at [776, 431] on input "checkbox" at bounding box center [784, 429] width 24 height 24
checkbox input "true"
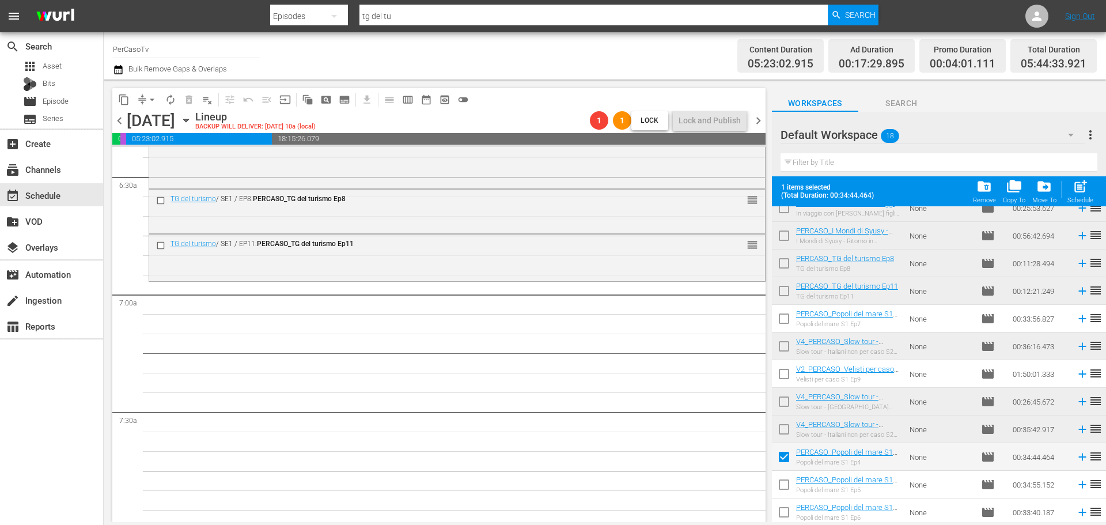
click at [784, 488] on input "checkbox" at bounding box center [784, 487] width 24 height 24
checkbox input "true"
click at [1089, 184] on div "post_add Schedule" at bounding box center [1080, 191] width 26 height 25
checkbox input "false"
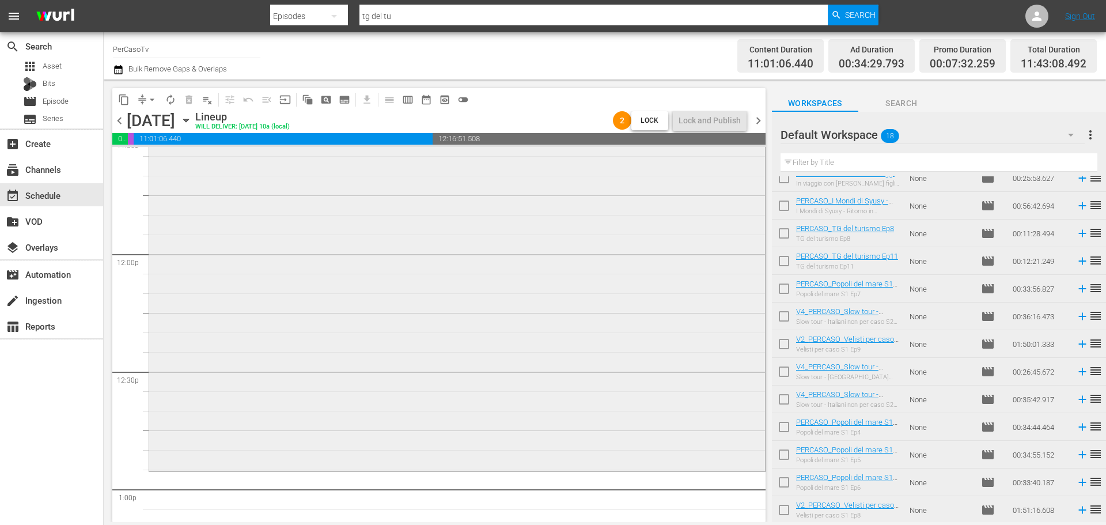
scroll to position [2649, 0]
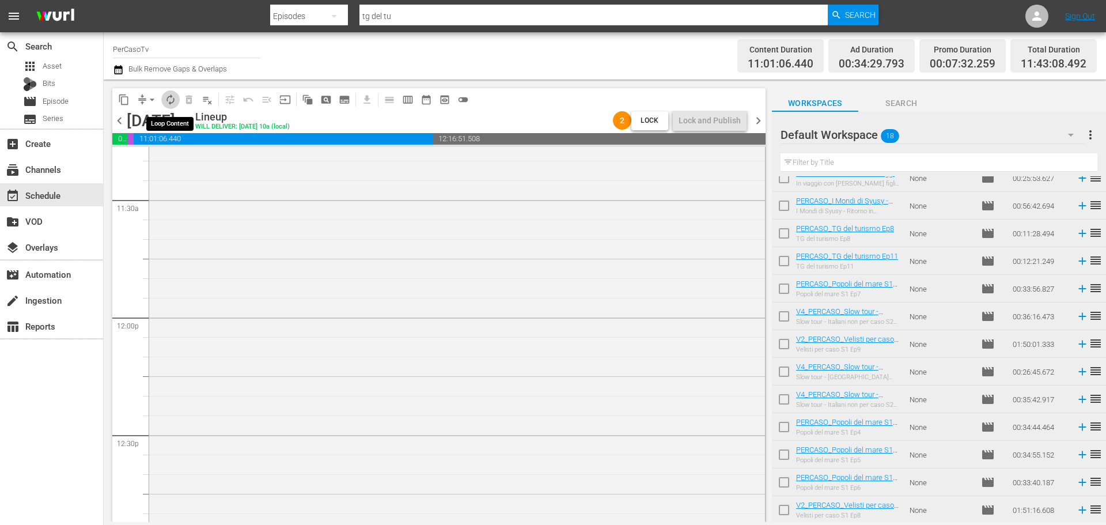
click at [177, 97] on button "autorenew_outlined" at bounding box center [170, 99] width 18 height 18
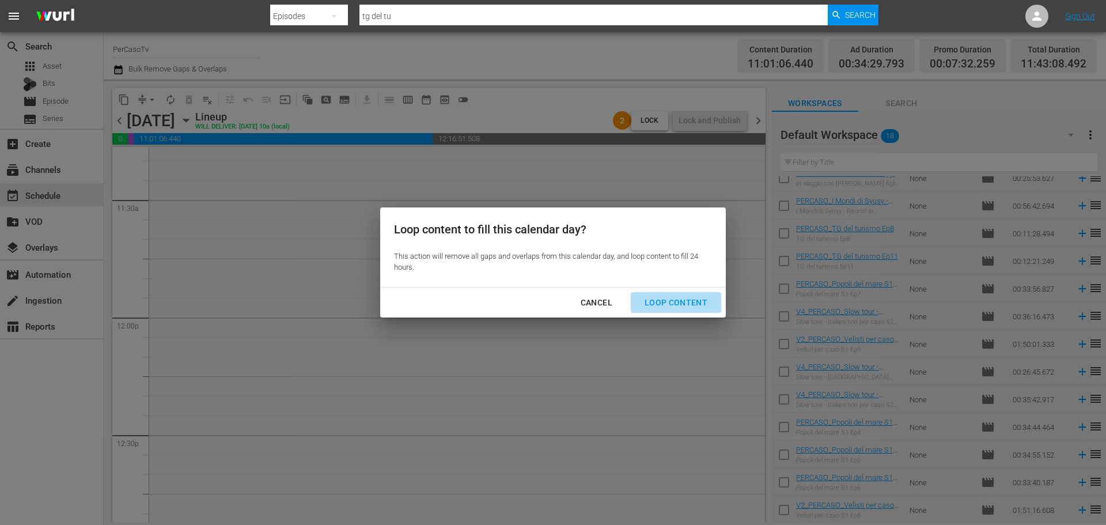
click at [706, 305] on div "Loop Content" at bounding box center [675, 302] width 81 height 14
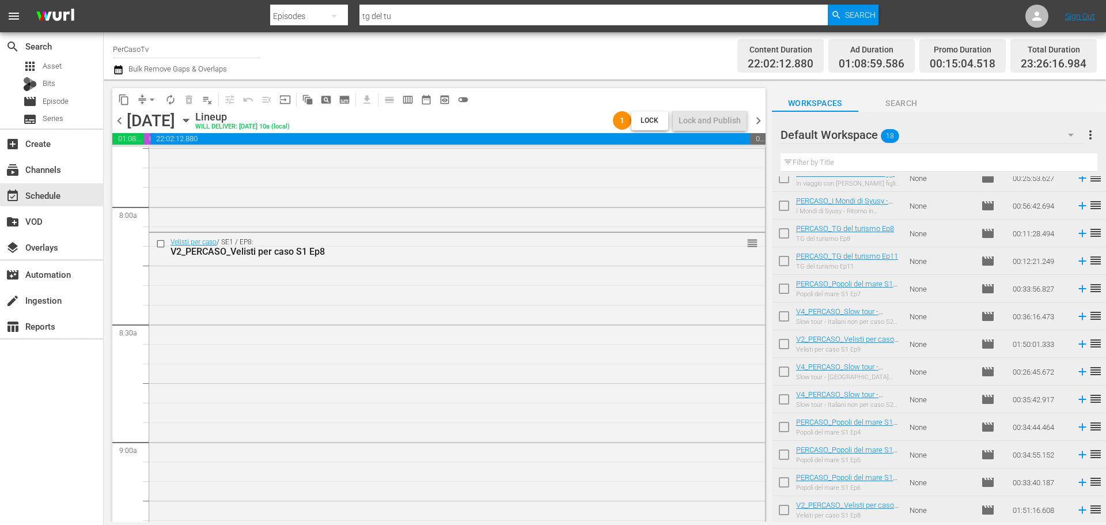
scroll to position [1792, 0]
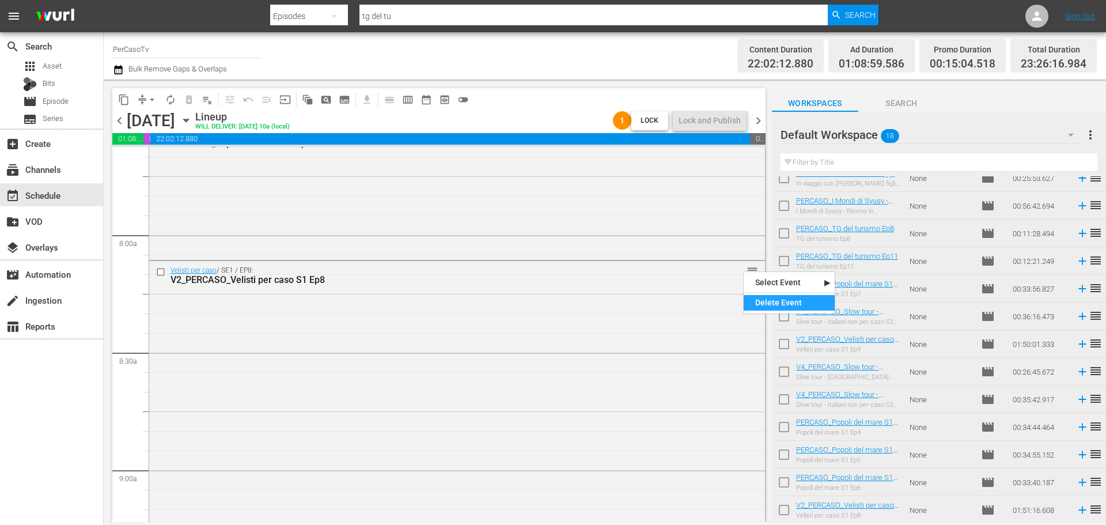
click at [757, 302] on div "Delete Event" at bounding box center [789, 303] width 91 height 16
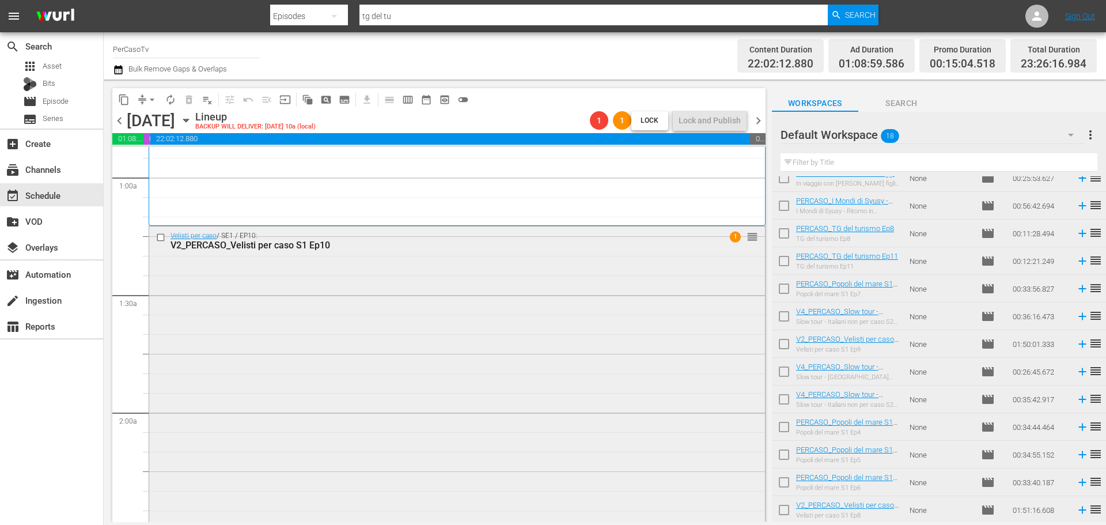
scroll to position [237, 0]
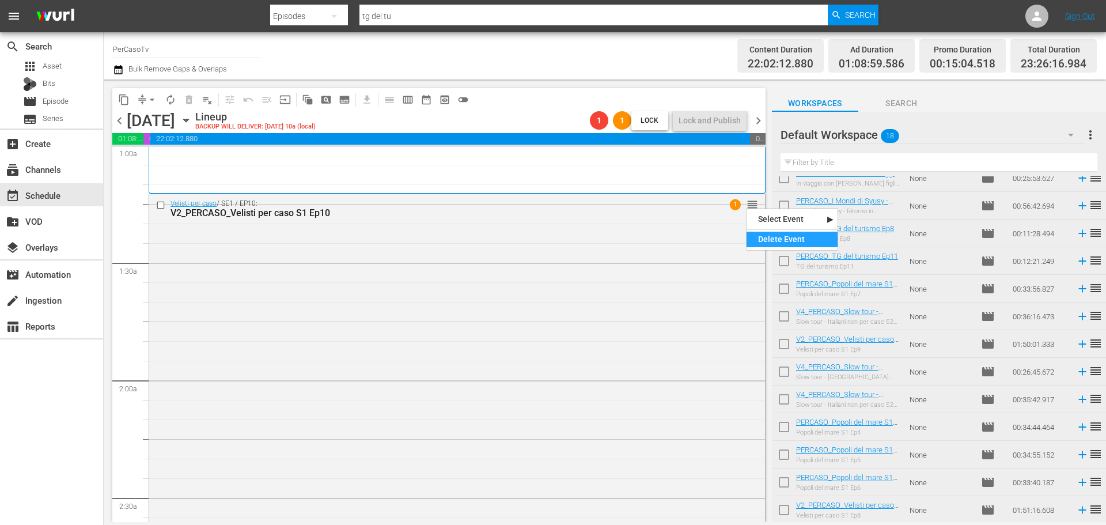
click at [764, 232] on div "Delete Event" at bounding box center [791, 240] width 91 height 16
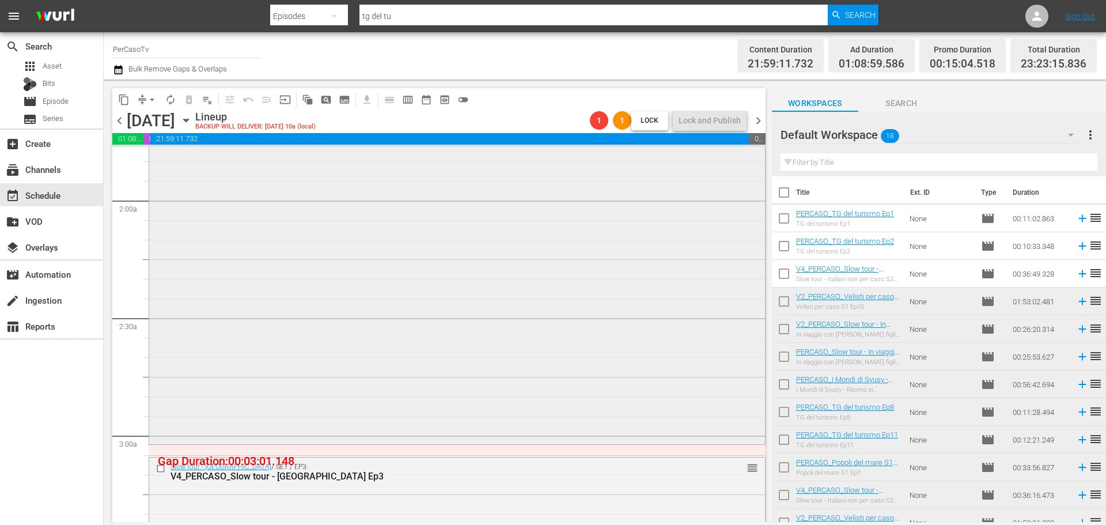
scroll to position [403, 0]
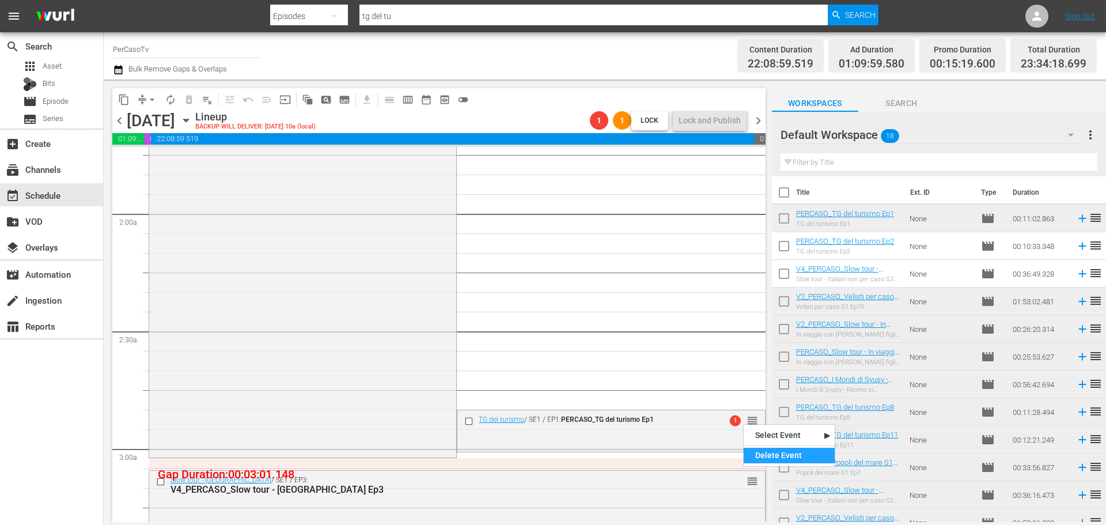
click at [782, 453] on div "Delete Event" at bounding box center [789, 456] width 91 height 16
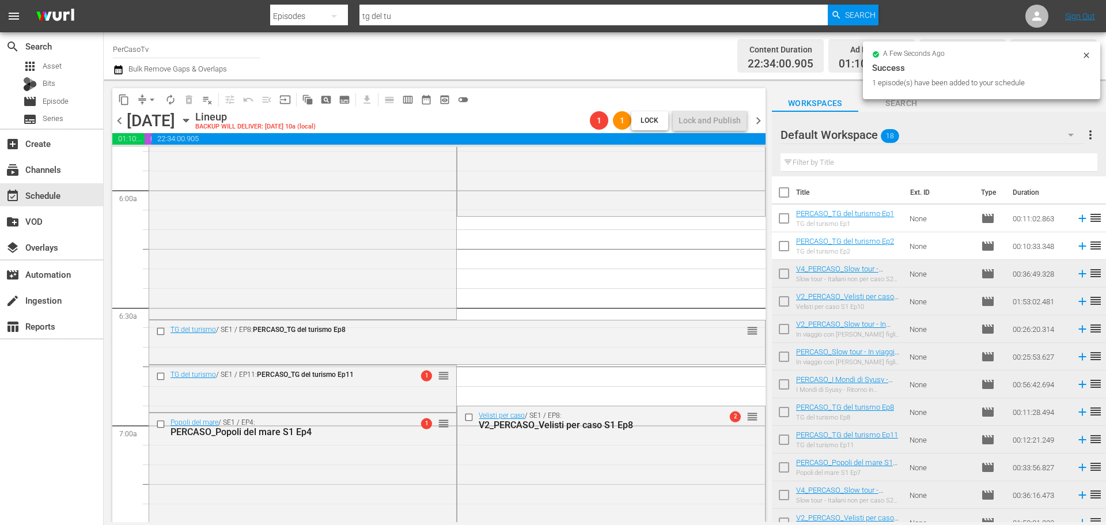
scroll to position [1382, 0]
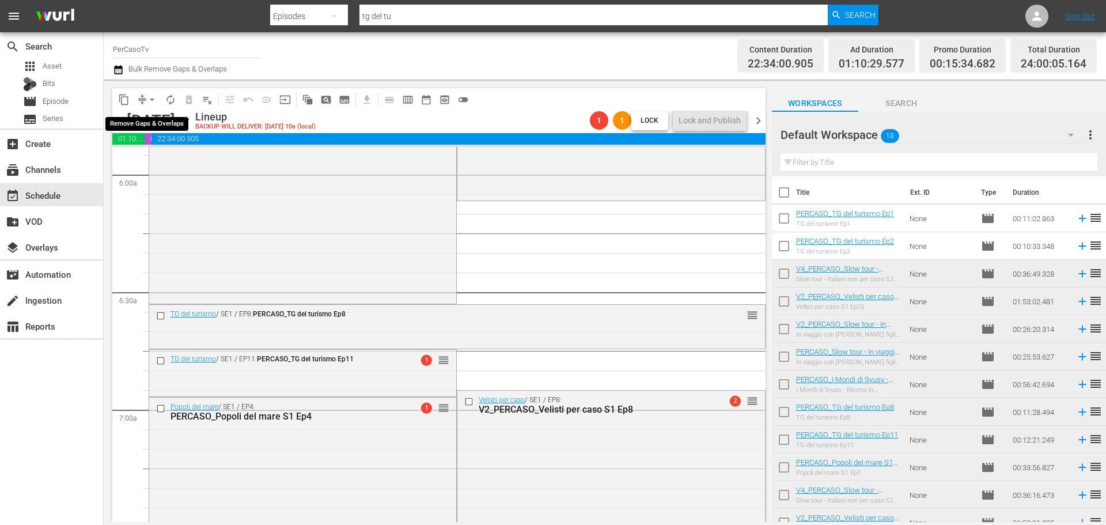
click at [152, 94] on span "arrow_drop_down" at bounding box center [152, 100] width 12 height 12
click at [158, 161] on li "Align to End of Previous Day" at bounding box center [152, 160] width 121 height 19
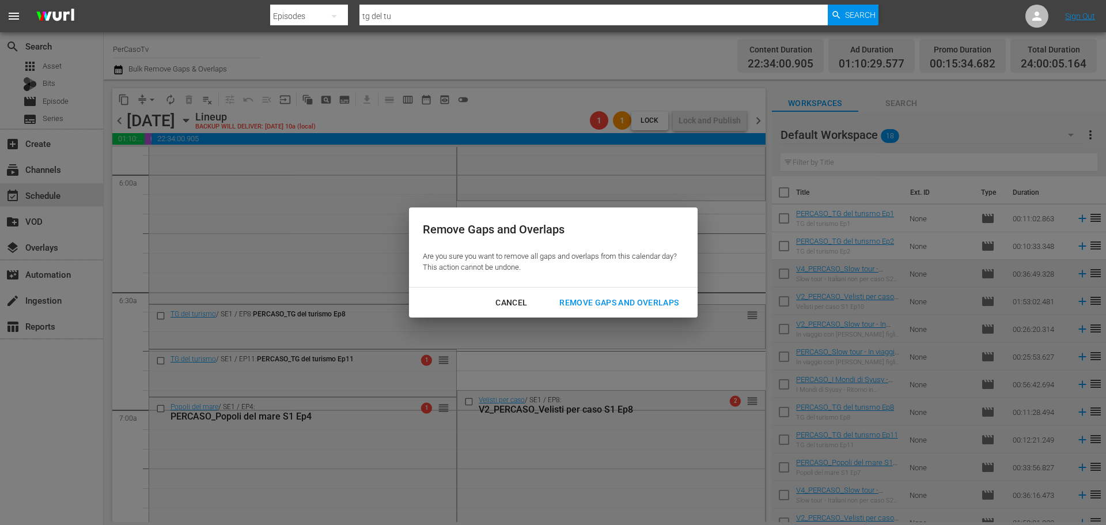
click at [593, 295] on div "Remove Gaps and Overlaps" at bounding box center [619, 302] width 138 height 14
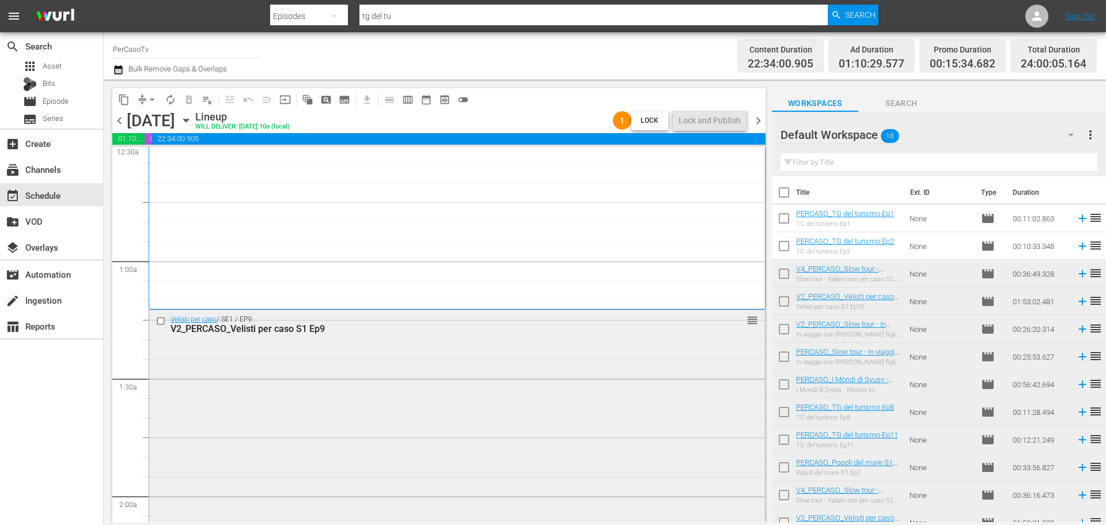
scroll to position [409, 0]
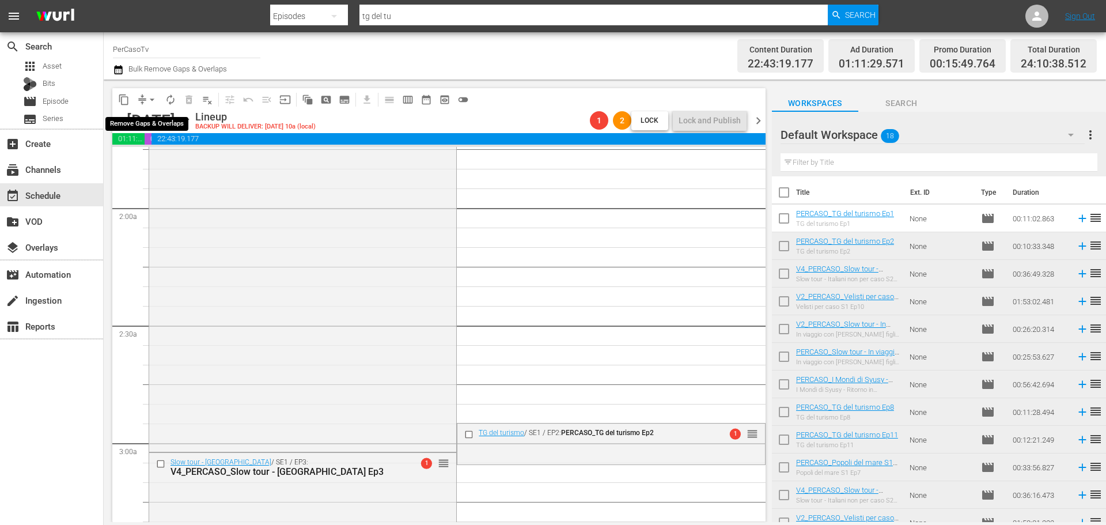
click at [150, 100] on span "arrow_drop_down" at bounding box center [152, 100] width 12 height 12
click at [149, 153] on li "Align to End of Previous Day" at bounding box center [152, 160] width 121 height 19
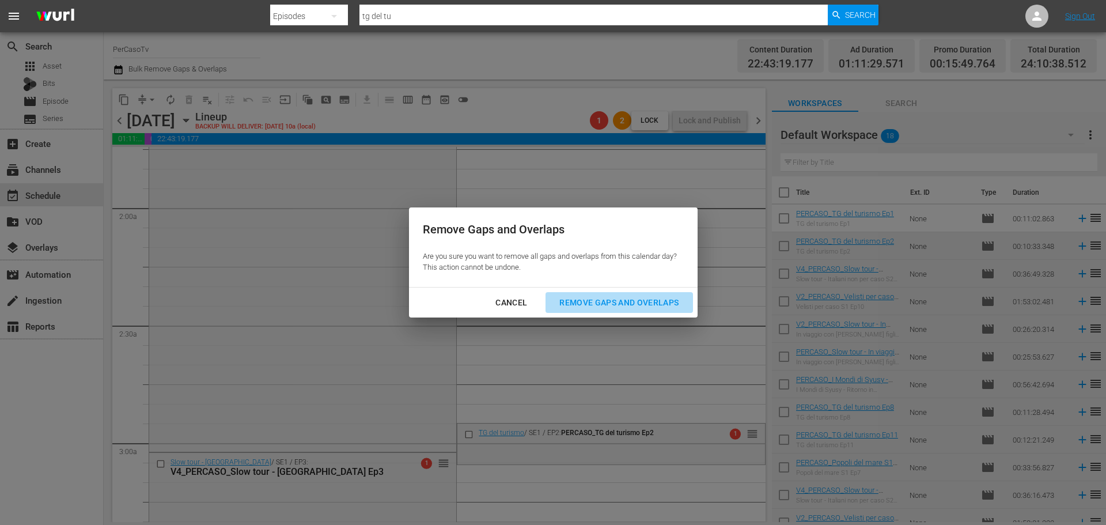
click at [609, 301] on div "Remove Gaps and Overlaps" at bounding box center [619, 302] width 138 height 14
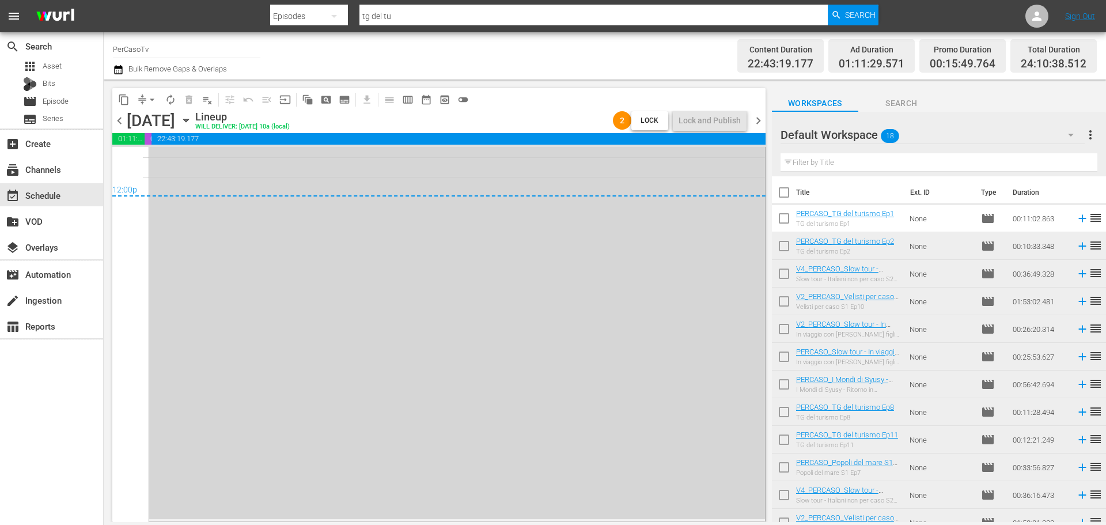
scroll to position [5407, 0]
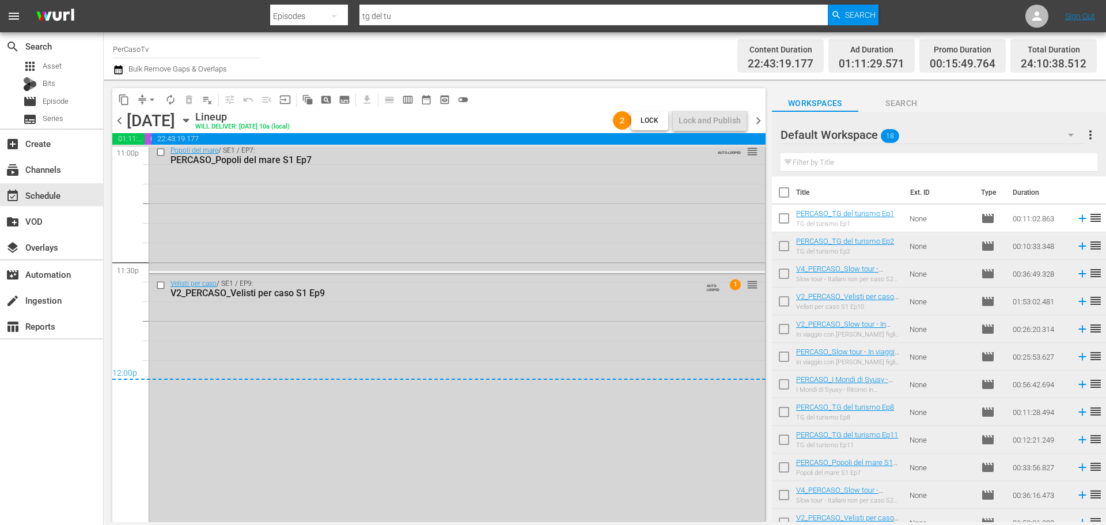
click at [113, 120] on span "chevron_left" at bounding box center [119, 120] width 14 height 14
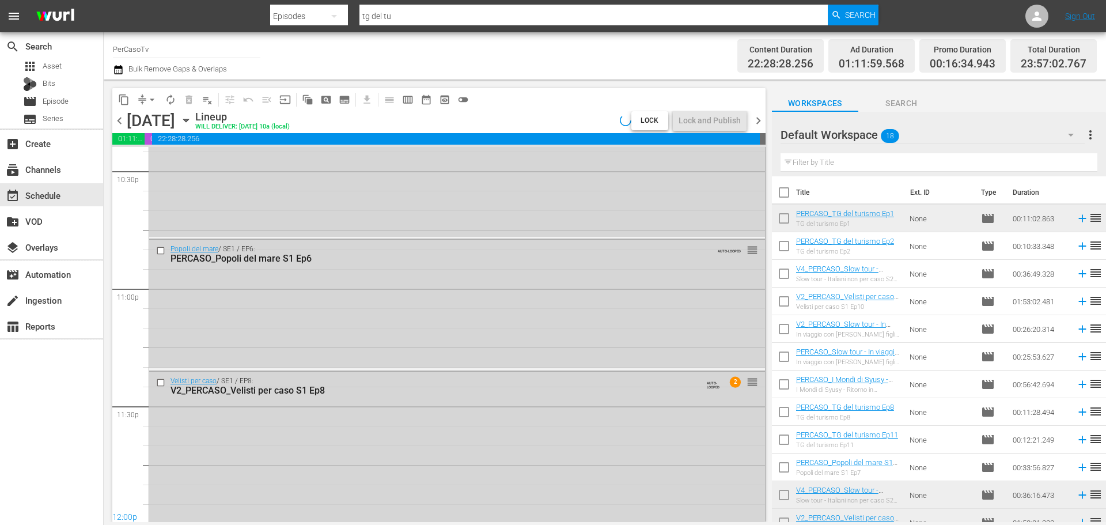
scroll to position [5407, 0]
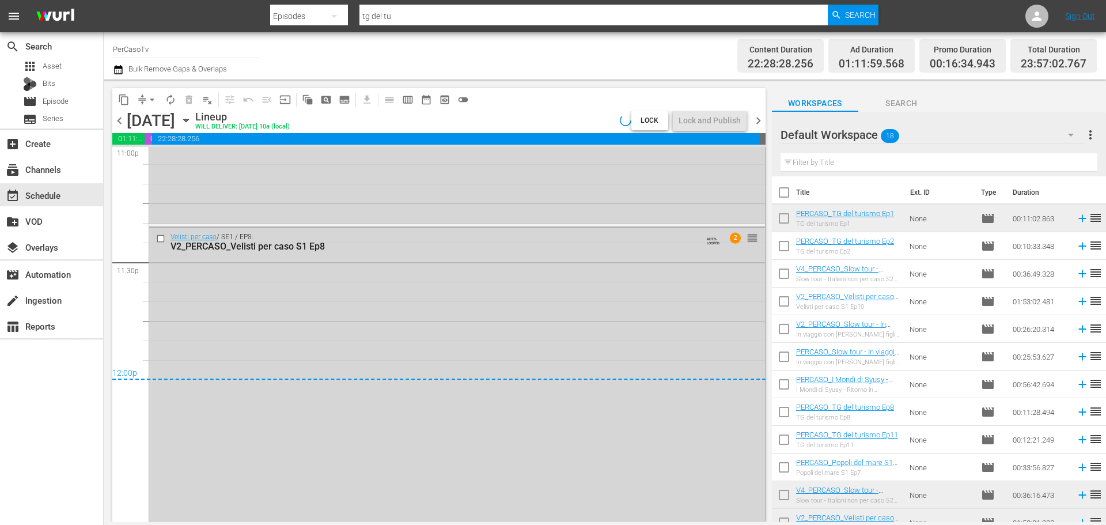
click at [116, 120] on span "chevron_left" at bounding box center [119, 120] width 14 height 14
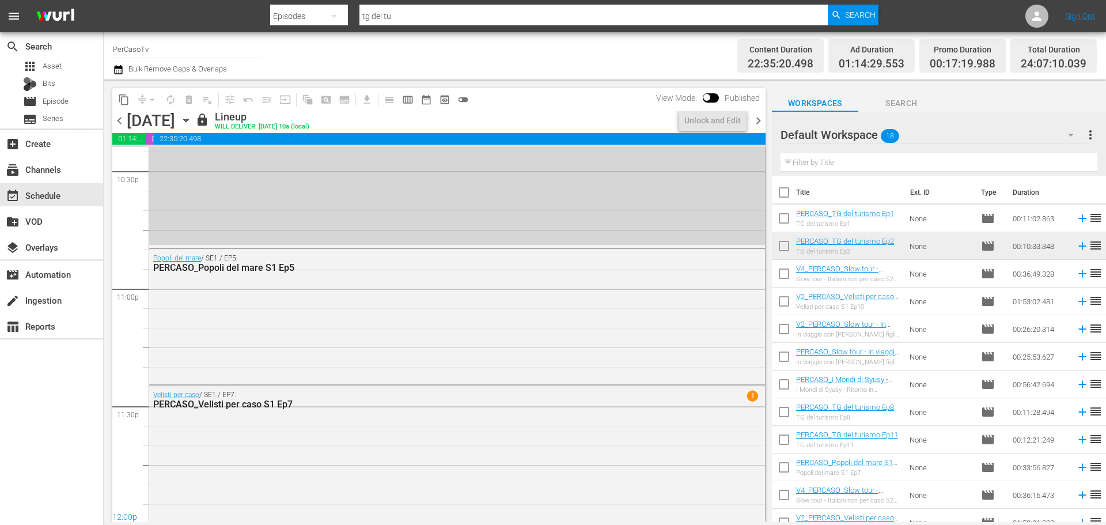
scroll to position [5407, 0]
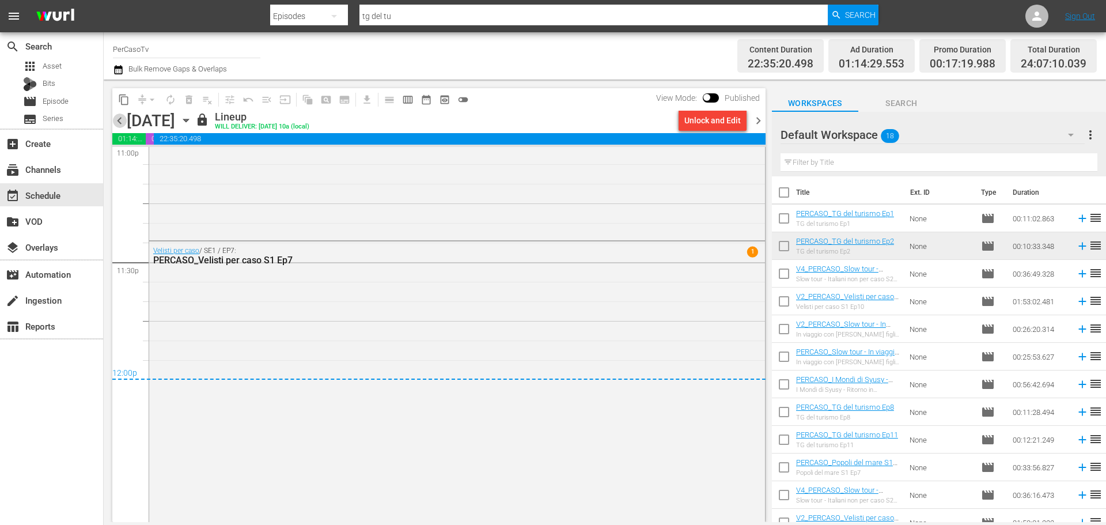
click at [116, 120] on span "chevron_left" at bounding box center [119, 120] width 14 height 14
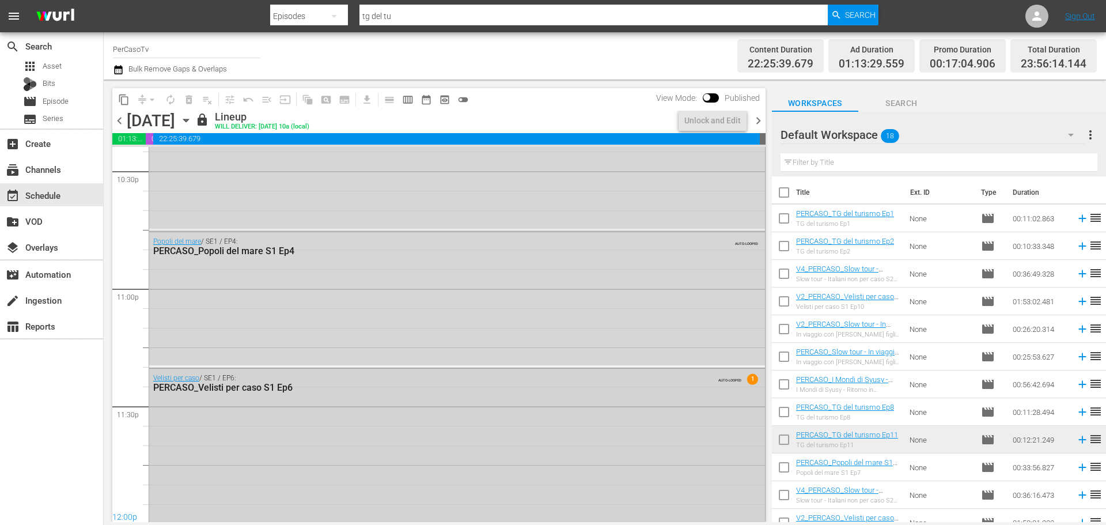
scroll to position [5407, 0]
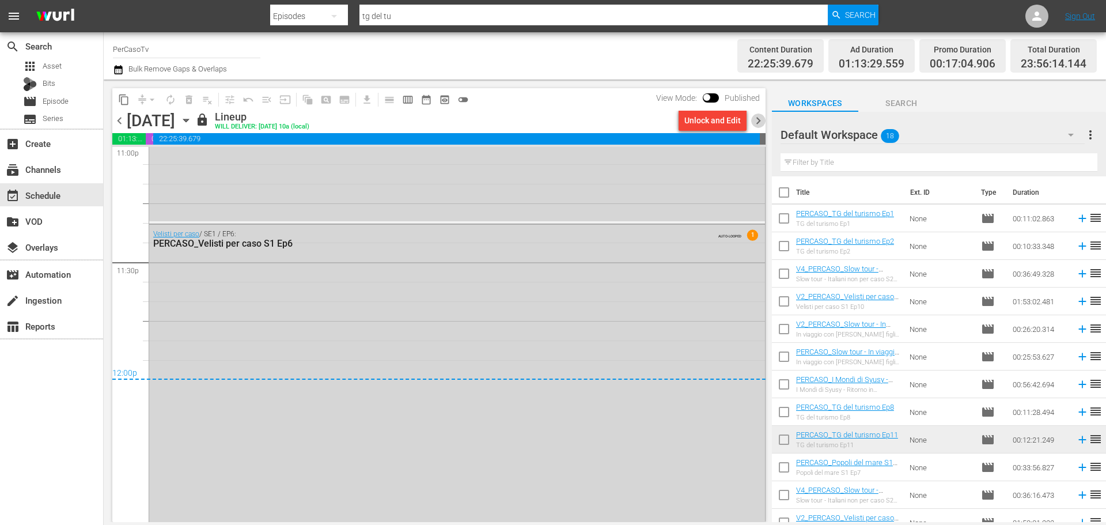
click at [761, 119] on span "chevron_right" at bounding box center [758, 120] width 14 height 14
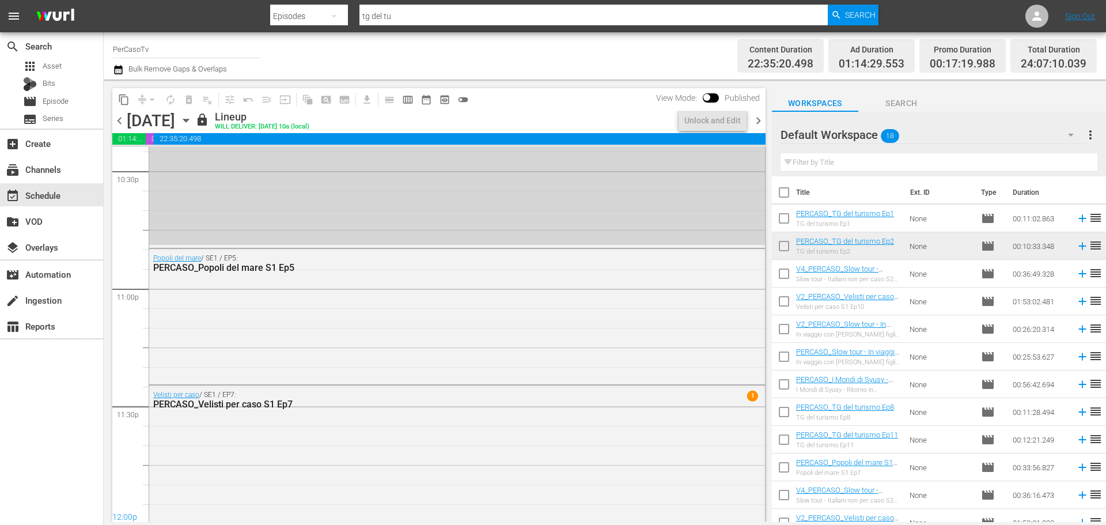
scroll to position [5407, 0]
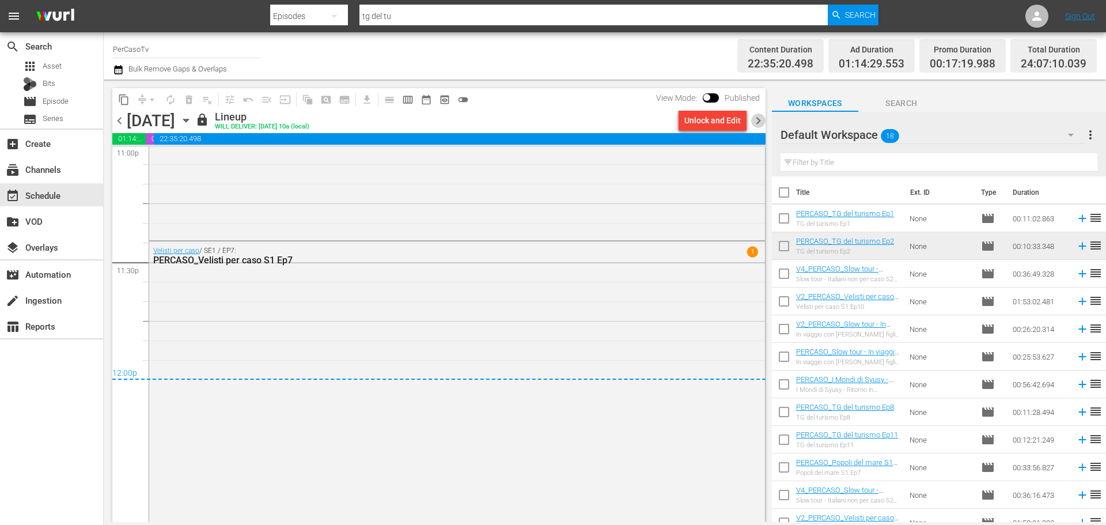
click at [761, 123] on span "chevron_right" at bounding box center [758, 120] width 14 height 14
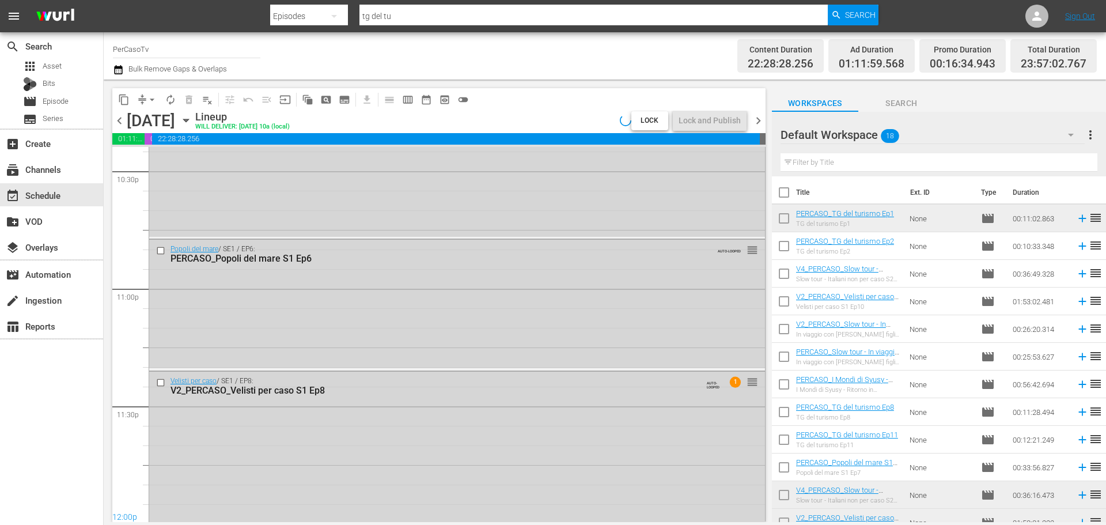
scroll to position [5407, 0]
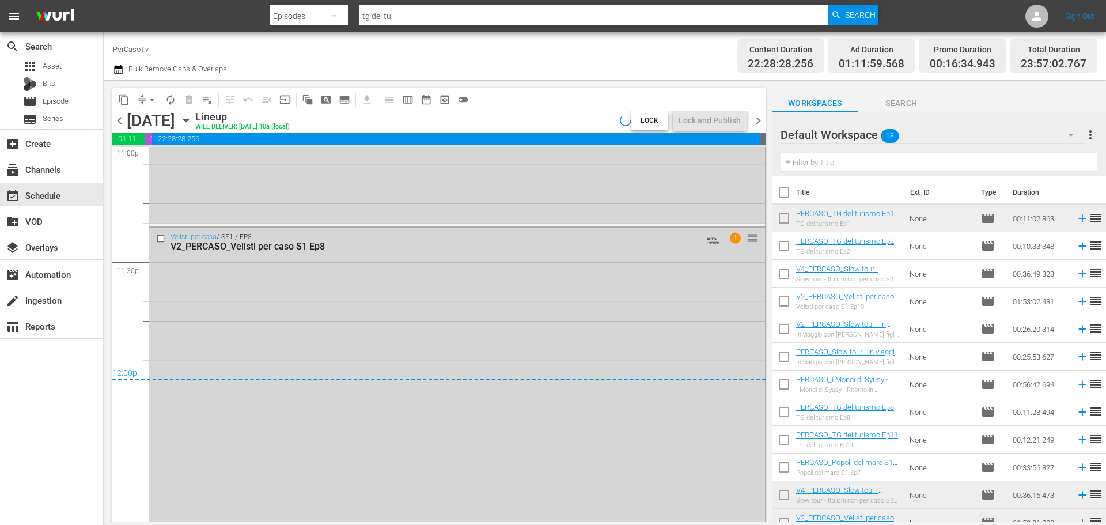
click at [760, 123] on span "chevron_right" at bounding box center [758, 120] width 14 height 14
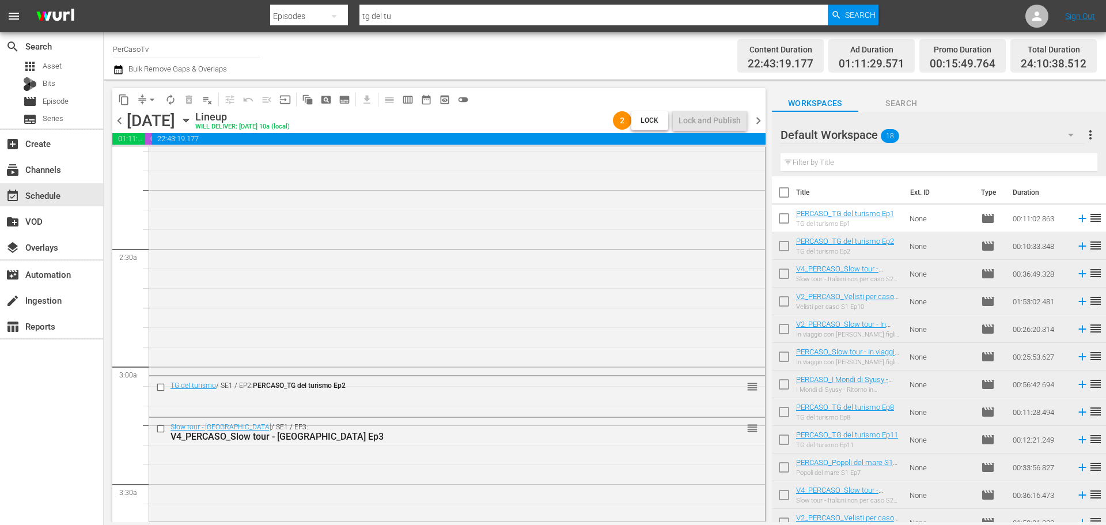
scroll to position [456, 0]
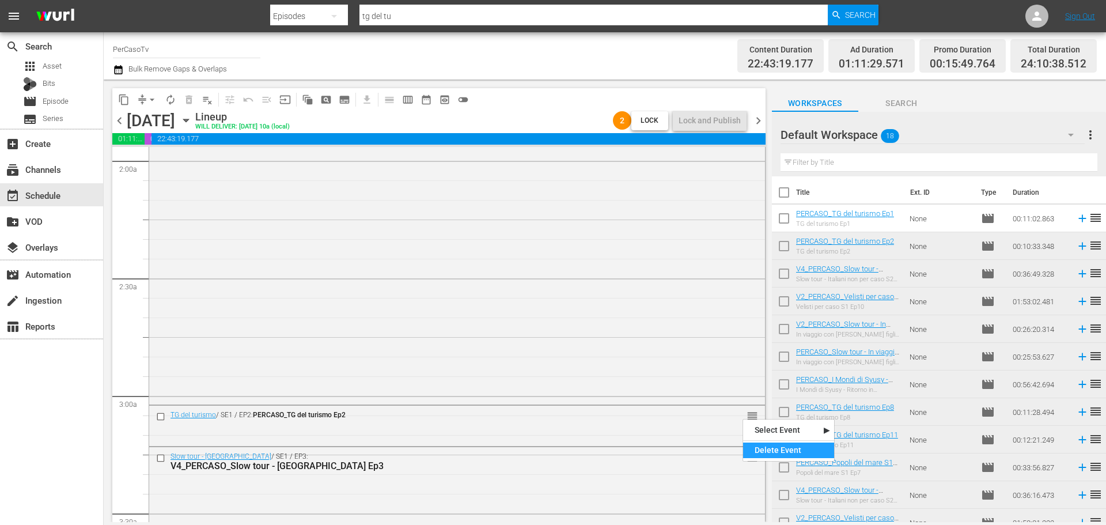
click at [762, 445] on div "Delete Event" at bounding box center [788, 450] width 91 height 16
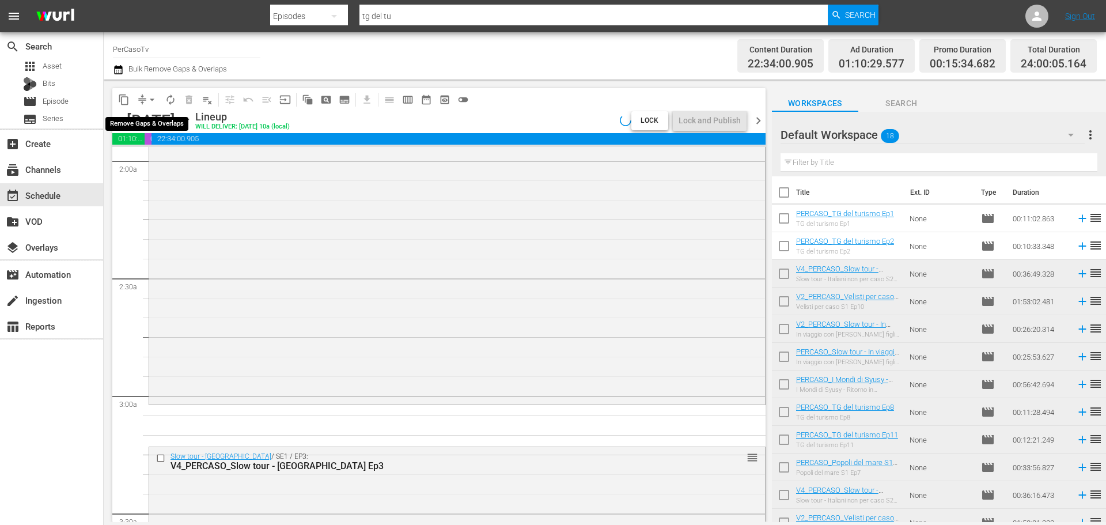
click at [149, 98] on span "arrow_drop_down" at bounding box center [152, 100] width 12 height 12
click at [151, 166] on li "Align to End of Previous Day" at bounding box center [152, 160] width 121 height 19
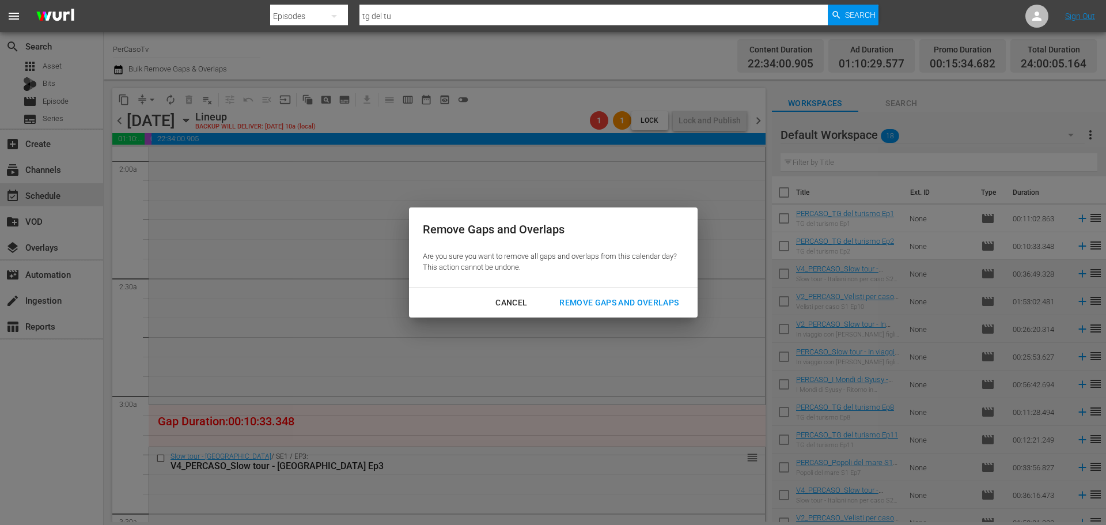
click at [626, 301] on div "Remove Gaps and Overlaps" at bounding box center [619, 302] width 138 height 14
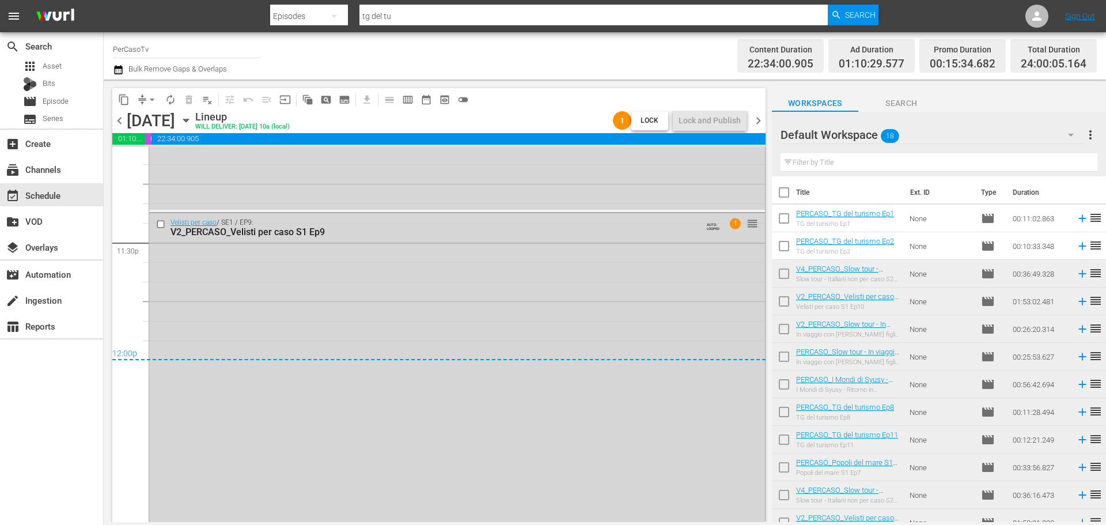
scroll to position [5456, 0]
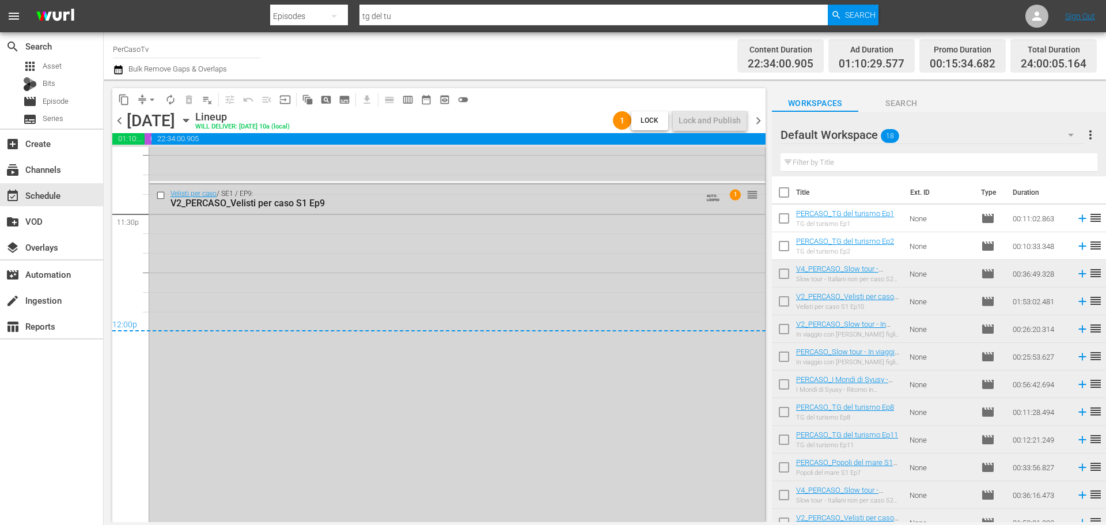
drag, startPoint x: 761, startPoint y: 124, endPoint x: 753, endPoint y: 0, distance: 124.6
click at [761, 124] on span "chevron_right" at bounding box center [758, 120] width 14 height 14
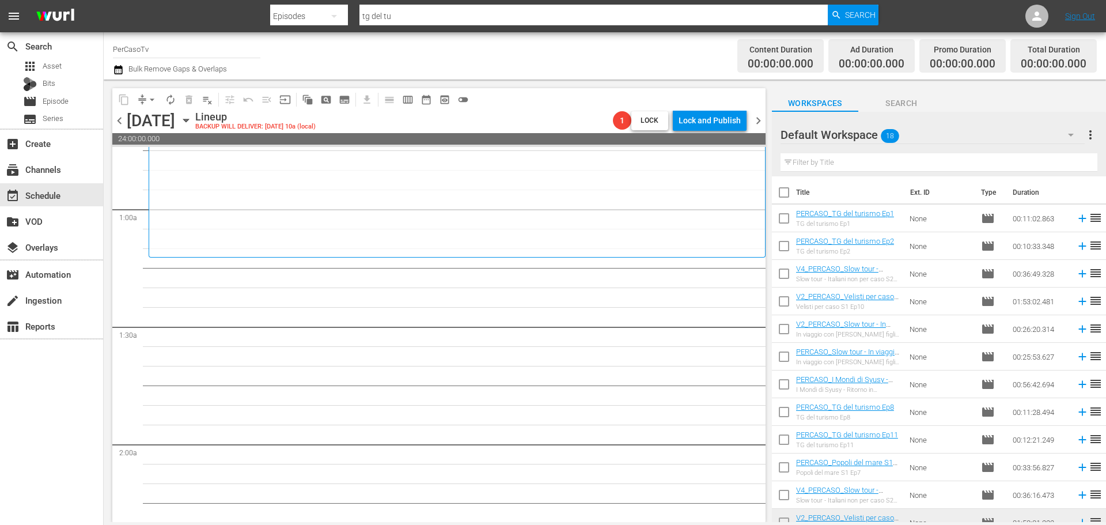
scroll to position [179, 0]
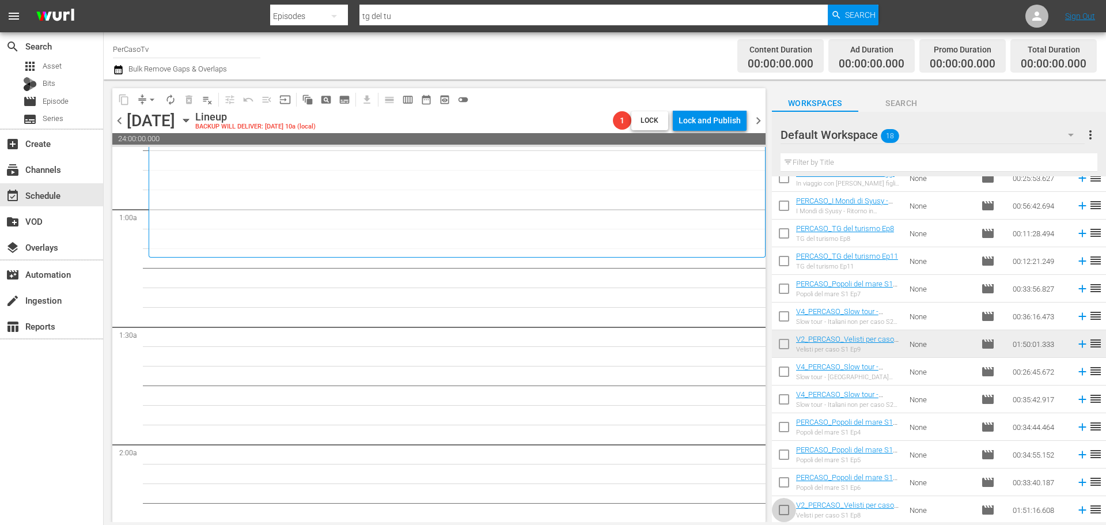
click at [774, 514] on input "checkbox" at bounding box center [784, 512] width 24 height 24
checkbox input "true"
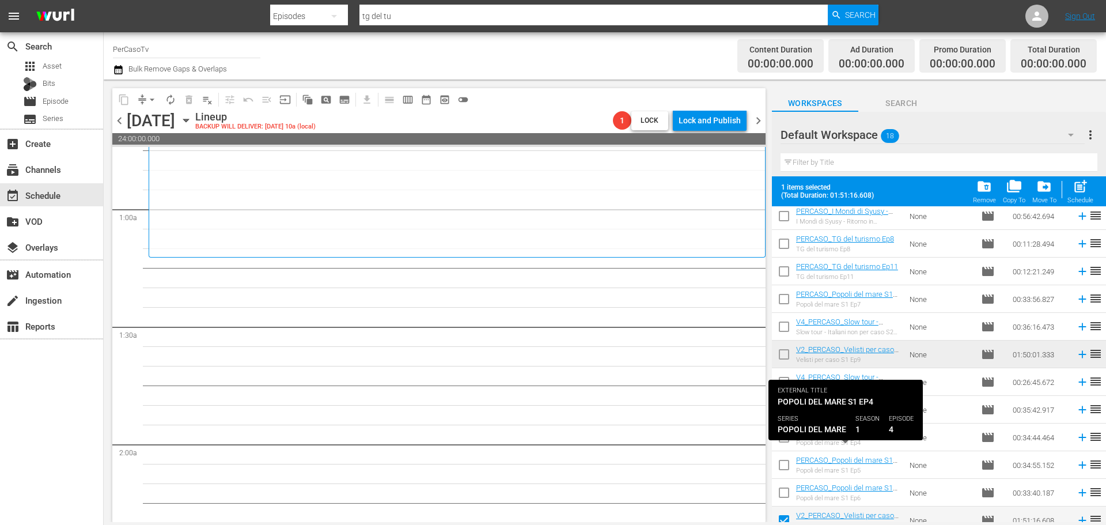
scroll to position [209, 0]
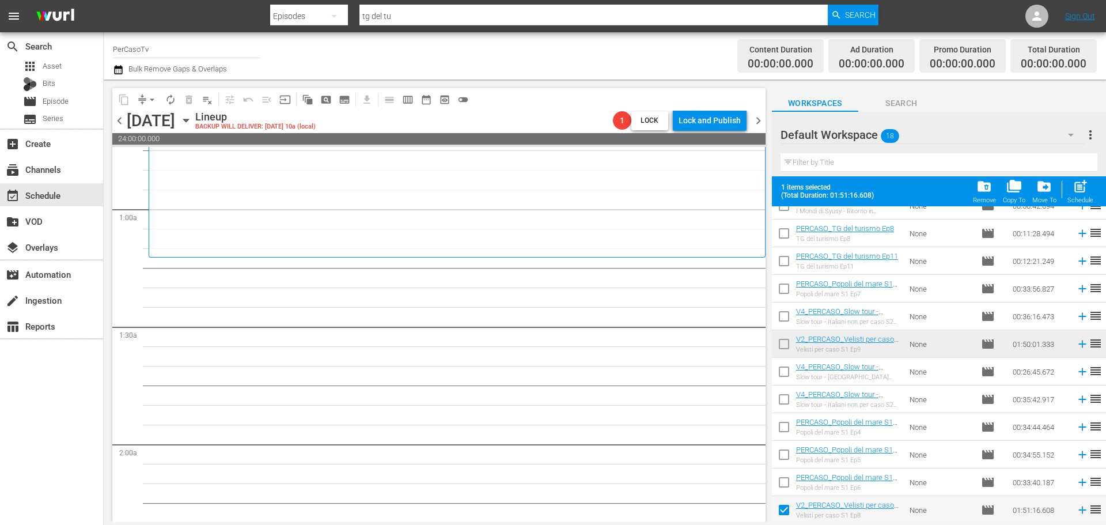
click at [782, 429] on input "checkbox" at bounding box center [784, 429] width 24 height 24
checkbox input "true"
click at [779, 400] on input "checkbox" at bounding box center [784, 401] width 24 height 24
checkbox input "true"
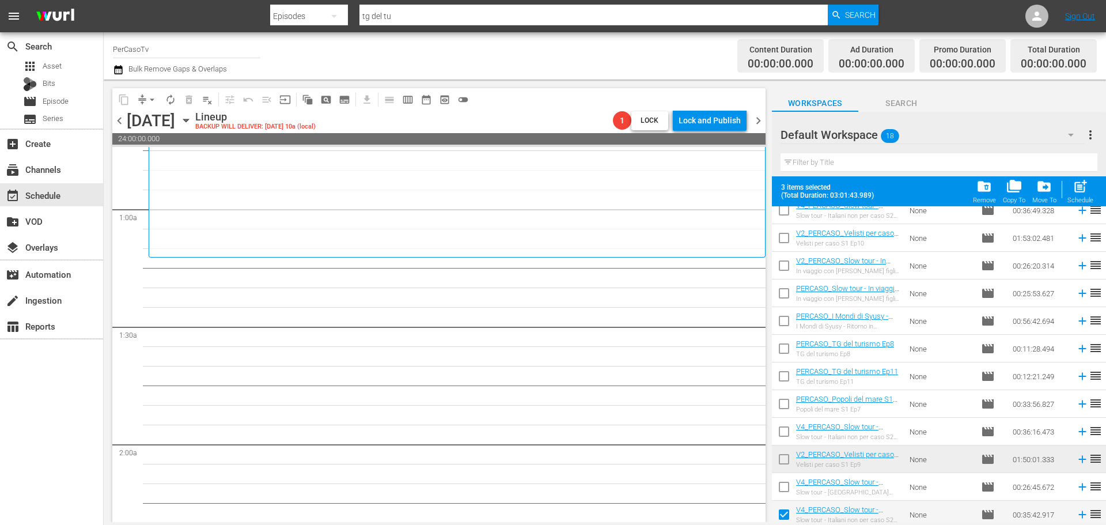
scroll to position [36, 0]
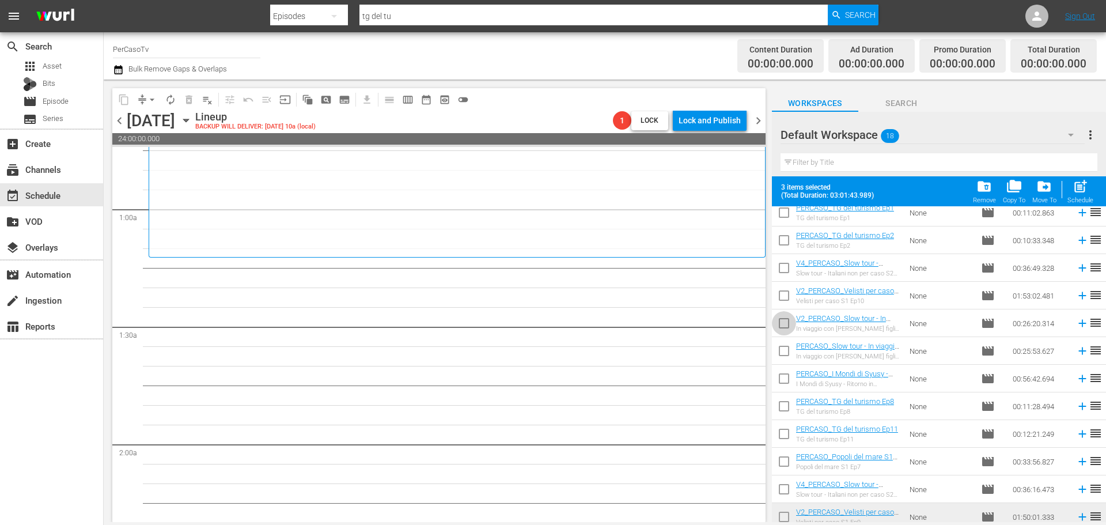
click at [782, 332] on input "checkbox" at bounding box center [784, 325] width 24 height 24
checkbox input "true"
click at [783, 376] on input "checkbox" at bounding box center [784, 381] width 24 height 24
checkbox input "true"
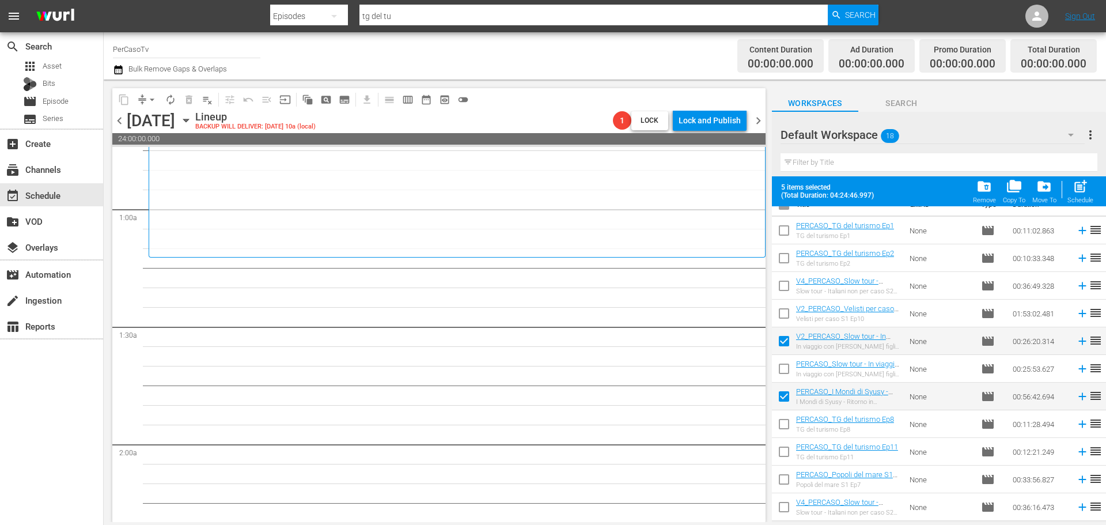
scroll to position [0, 0]
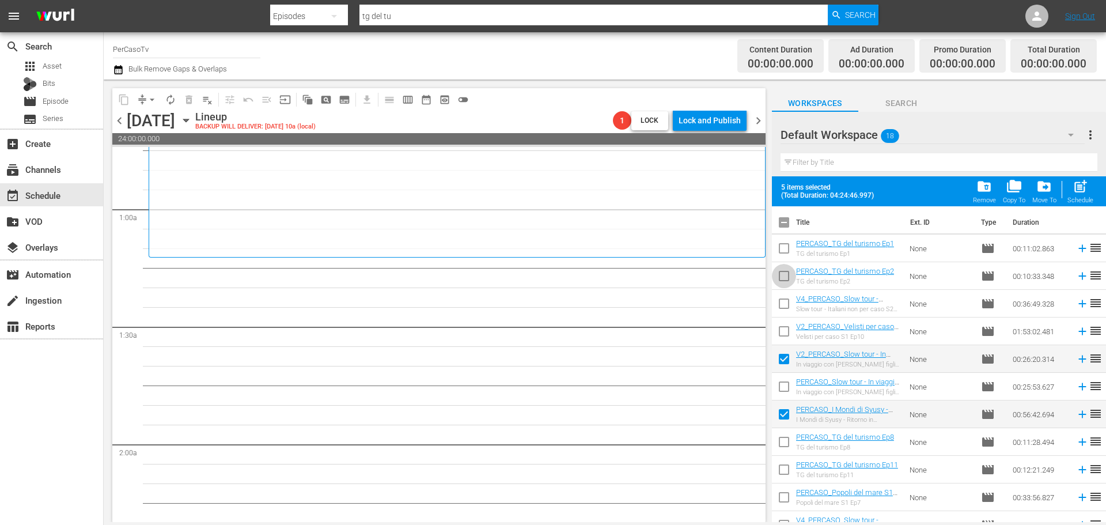
click at [789, 275] on input "checkbox" at bounding box center [784, 278] width 24 height 24
checkbox input "true"
click at [782, 255] on input "checkbox" at bounding box center [784, 250] width 24 height 24
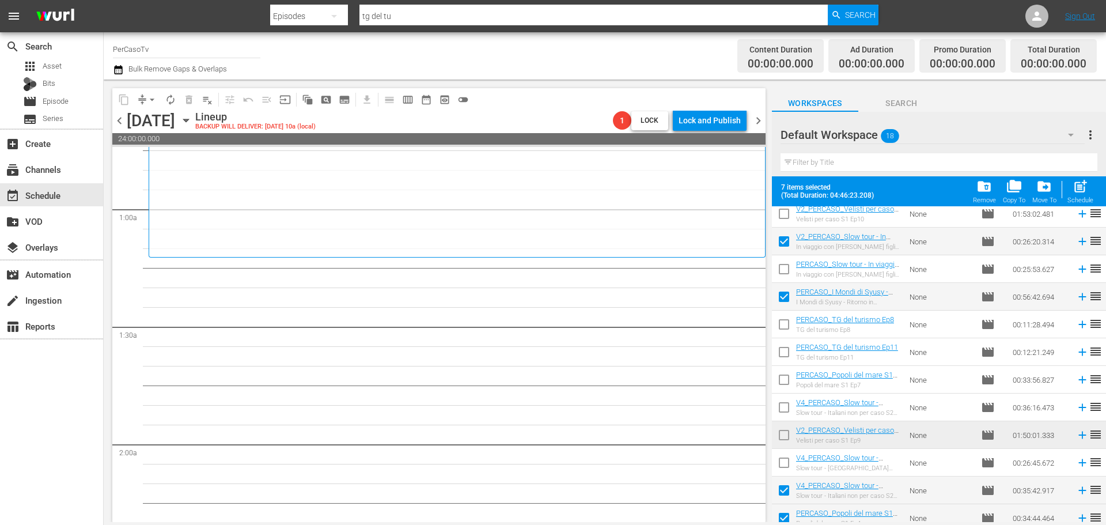
scroll to position [209, 0]
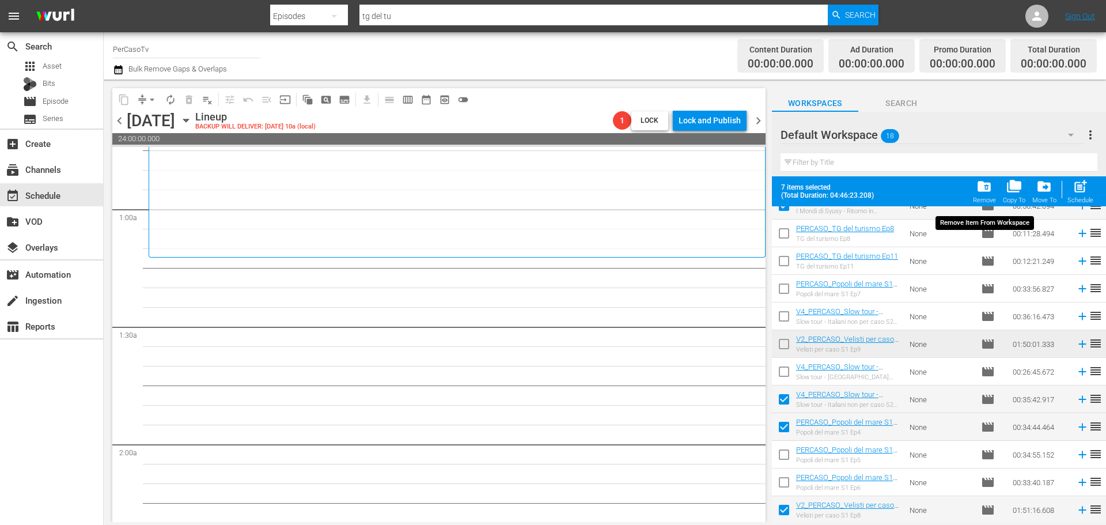
click at [985, 191] on span "folder_delete" at bounding box center [984, 187] width 16 height 16
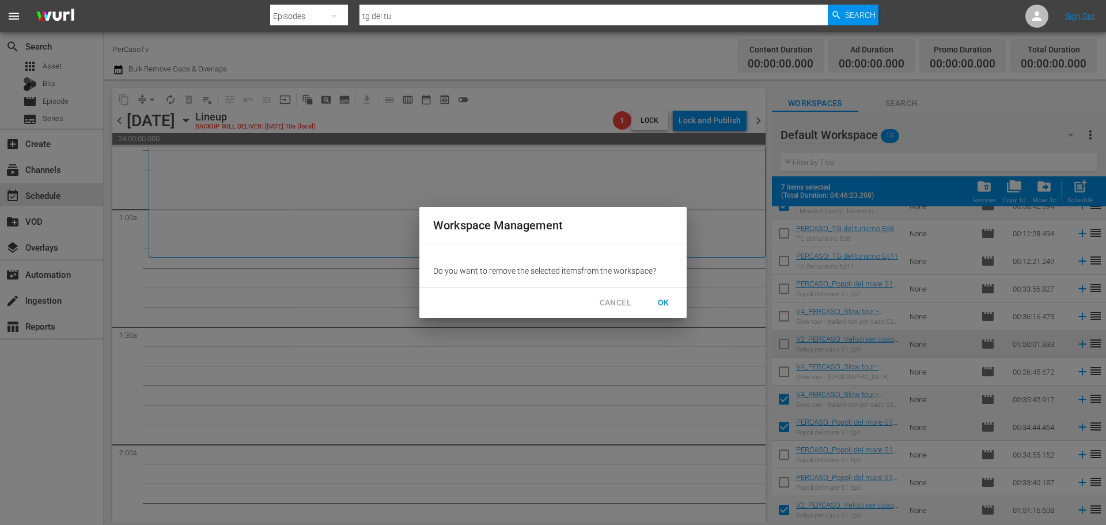
click at [663, 305] on span "OK" at bounding box center [663, 302] width 18 height 14
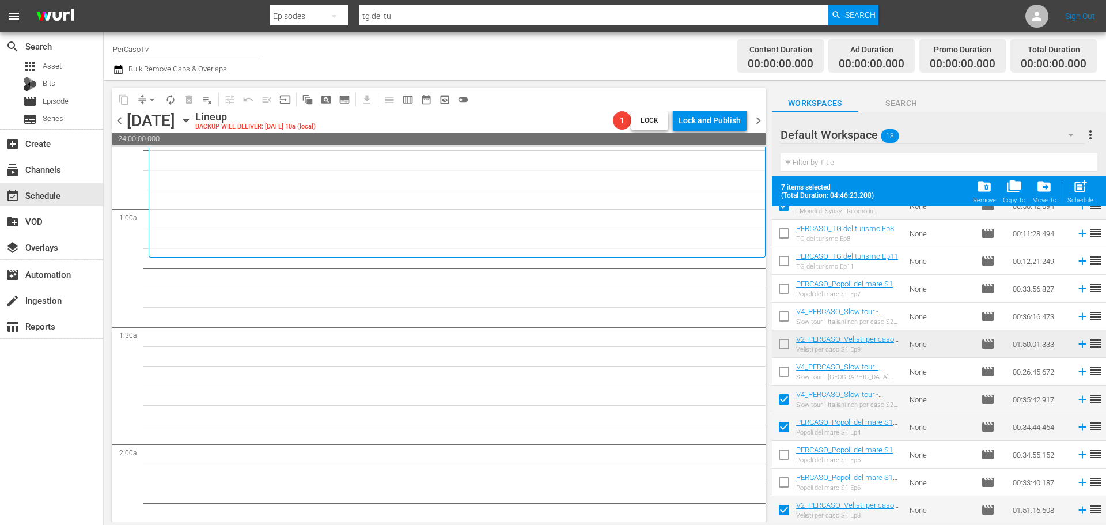
checkbox input "false"
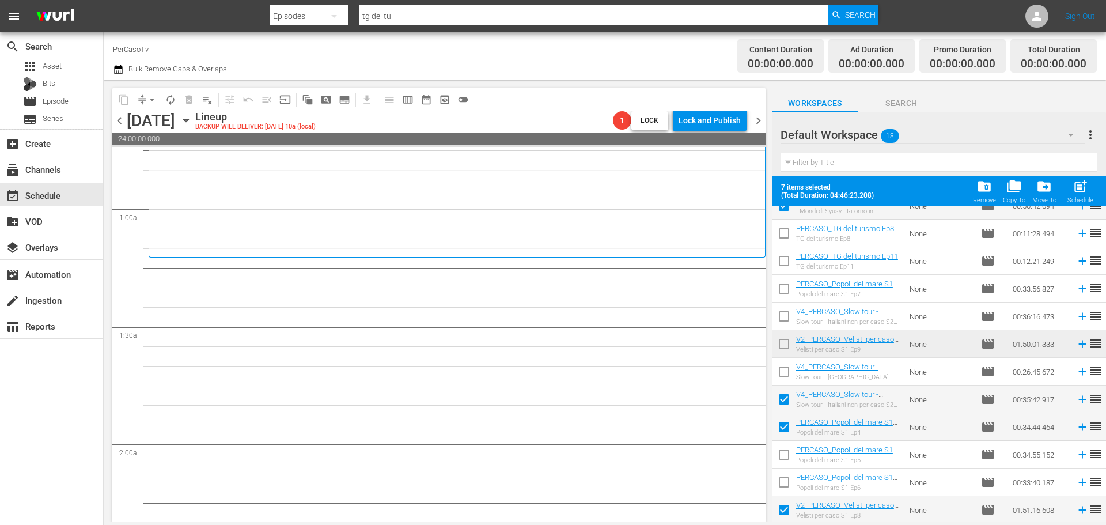
checkbox input "false"
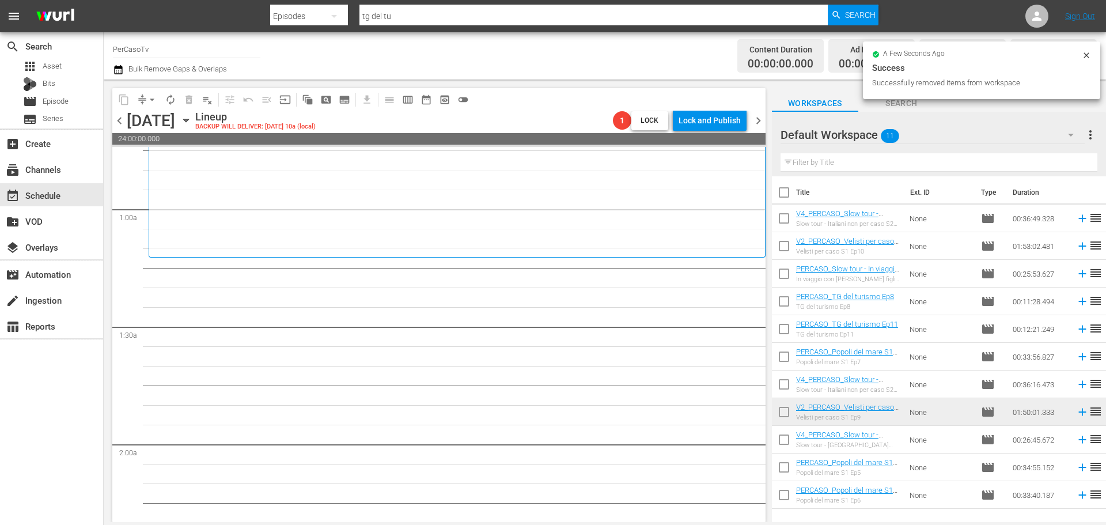
scroll to position [0, 0]
click at [122, 118] on span "chevron_left" at bounding box center [119, 120] width 14 height 14
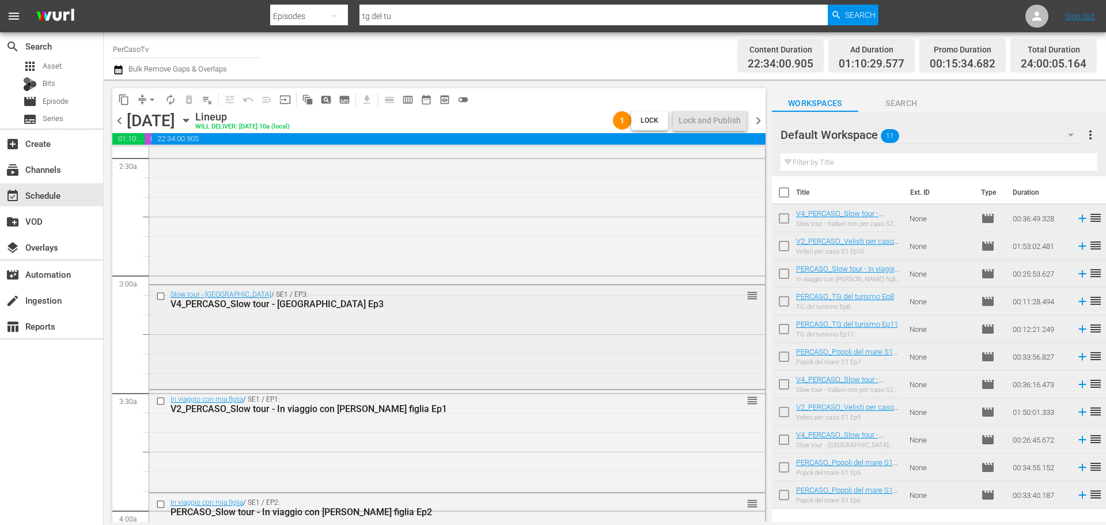
scroll to position [576, 0]
click at [764, 323] on div "Delete Event" at bounding box center [791, 325] width 91 height 16
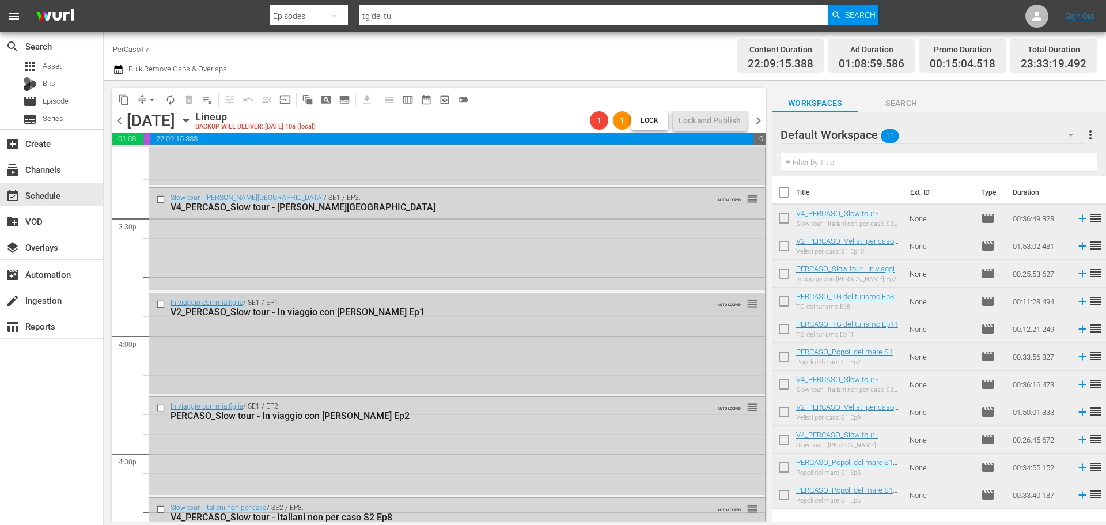
scroll to position [3456, 0]
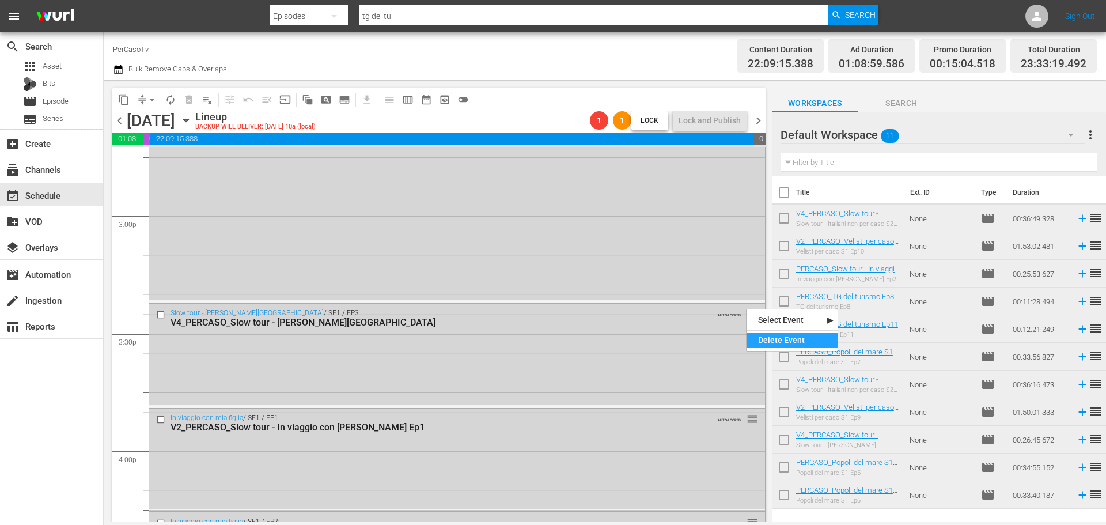
click at [763, 338] on div "Delete Event" at bounding box center [791, 340] width 91 height 16
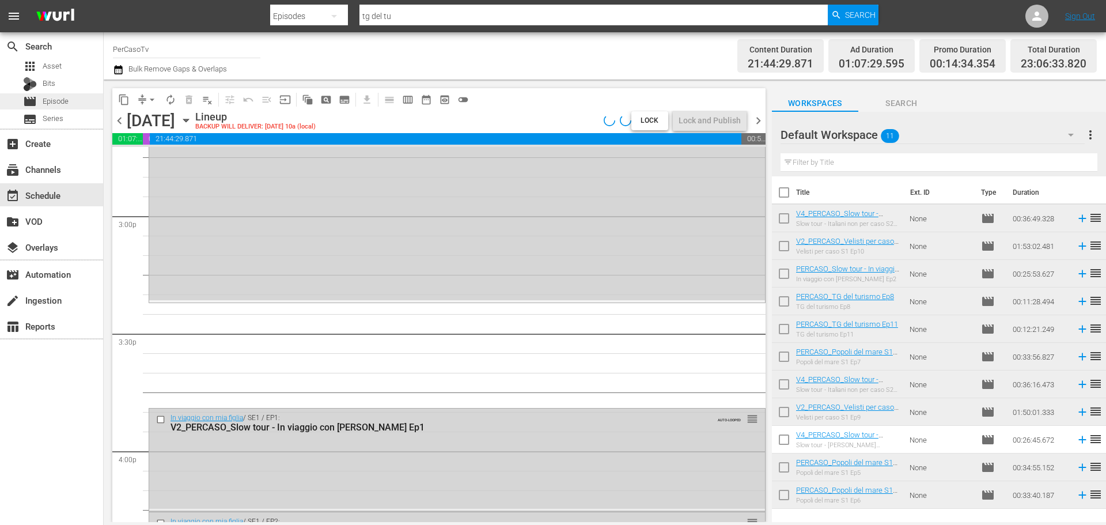
click at [62, 98] on span "Episode" at bounding box center [56, 102] width 26 height 12
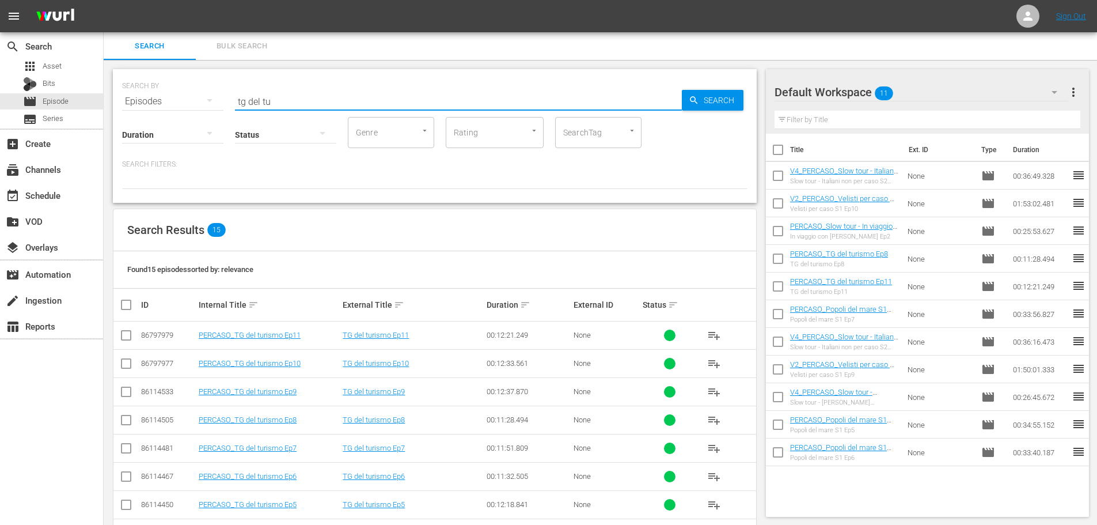
drag, startPoint x: 275, startPoint y: 103, endPoint x: 194, endPoint y: 104, distance: 81.8
click at [194, 104] on div "SEARCH BY Search By Episodes Search ID, Title, Description, Keywords, or Catego…" at bounding box center [435, 94] width 626 height 41
type input "aosta"
click at [712, 369] on span "playlist_add" at bounding box center [714, 364] width 14 height 14
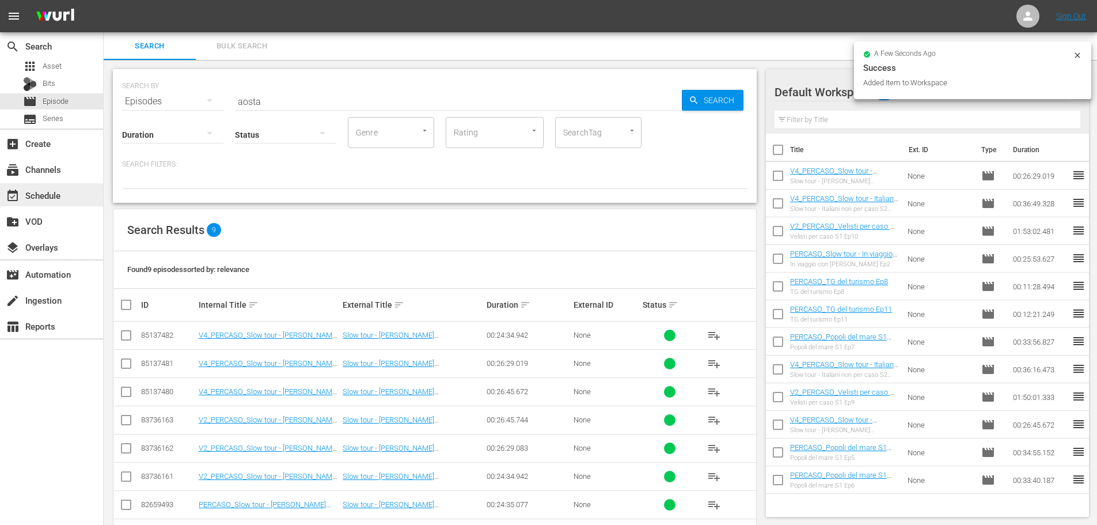
click at [78, 196] on div "event_available Schedule" at bounding box center [51, 194] width 103 height 23
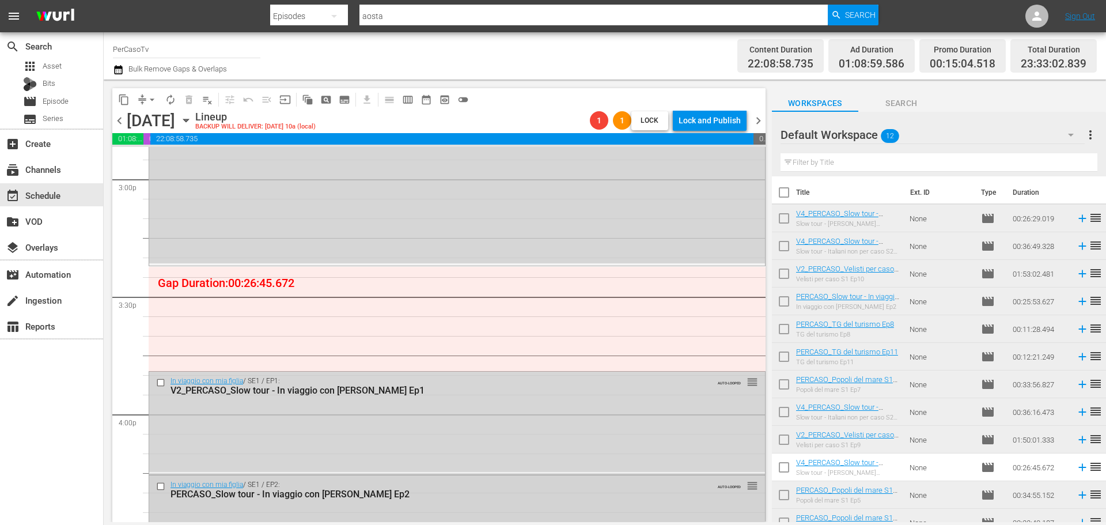
scroll to position [3456, 0]
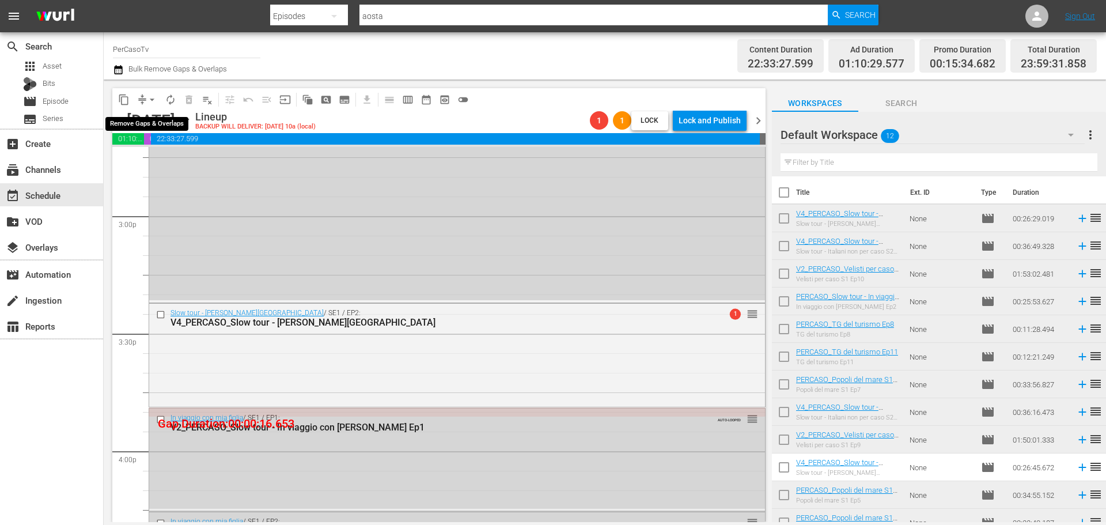
click at [153, 100] on span "arrow_drop_down" at bounding box center [152, 100] width 12 height 12
click at [153, 154] on li "Align to End of Previous Day" at bounding box center [152, 160] width 121 height 19
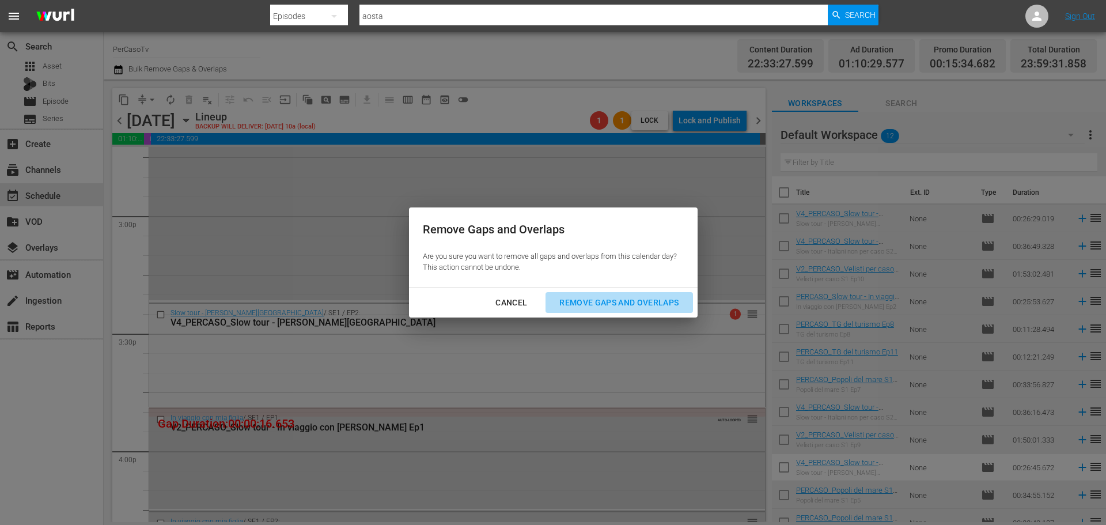
click at [588, 304] on div "Remove Gaps and Overlaps" at bounding box center [619, 302] width 138 height 14
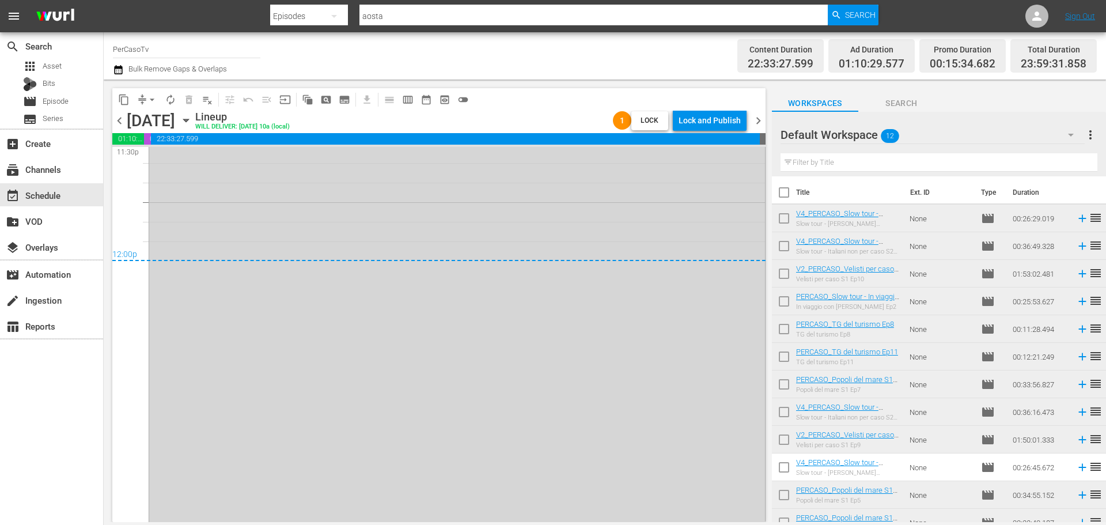
scroll to position [5285, 0]
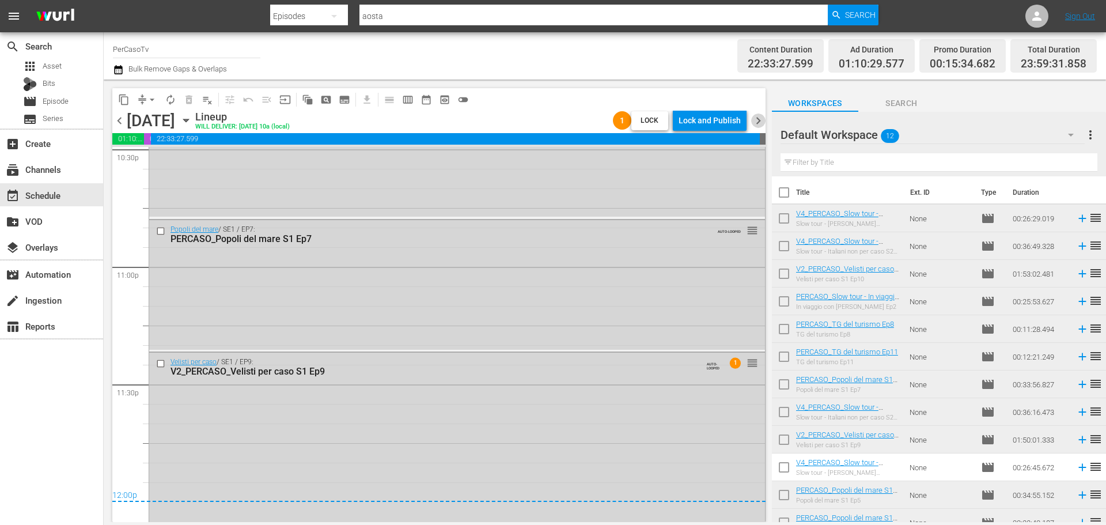
click at [764, 122] on span "chevron_right" at bounding box center [758, 120] width 14 height 14
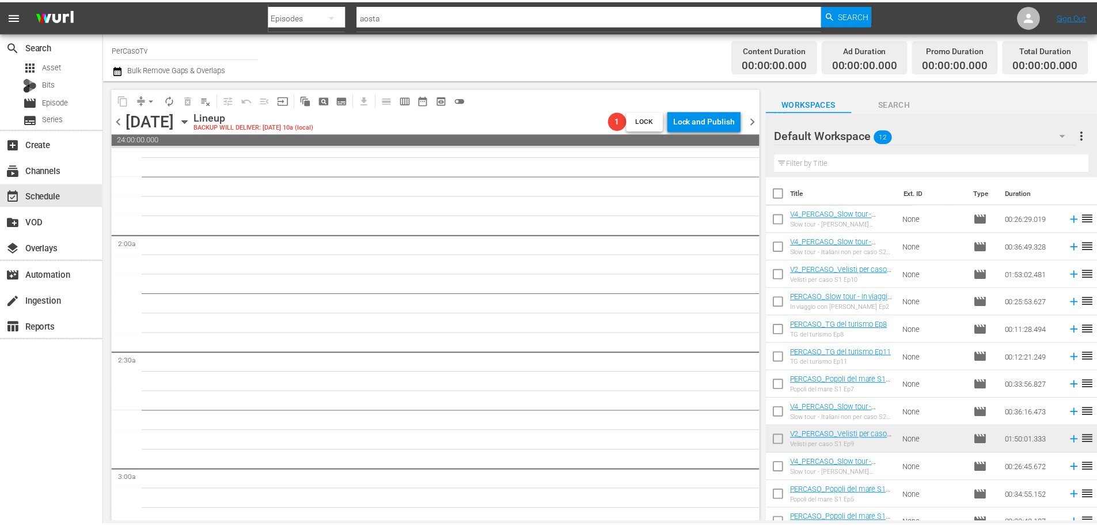
scroll to position [190, 0]
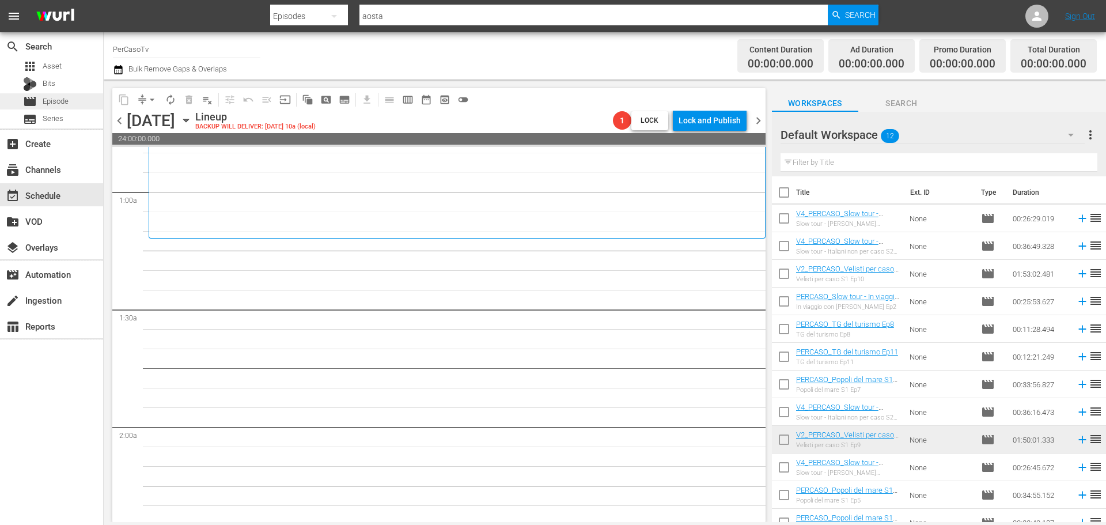
click at [64, 104] on span "Episode" at bounding box center [56, 102] width 26 height 12
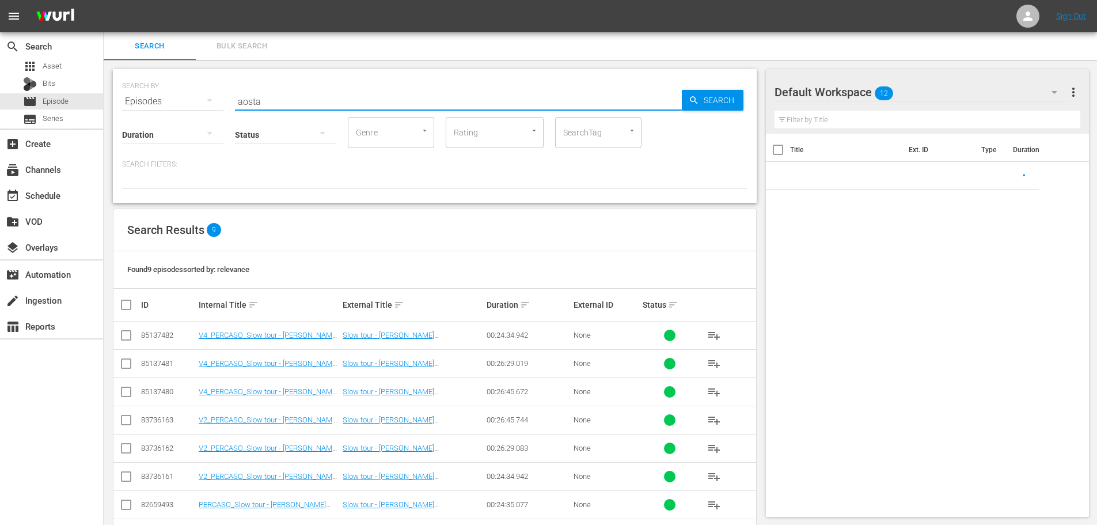
drag, startPoint x: 285, startPoint y: 98, endPoint x: 146, endPoint y: 127, distance: 141.8
click at [146, 127] on div "SEARCH BY Search By Episodes Search ID, Title, Description, Keywords, or Catego…" at bounding box center [435, 136] width 644 height 134
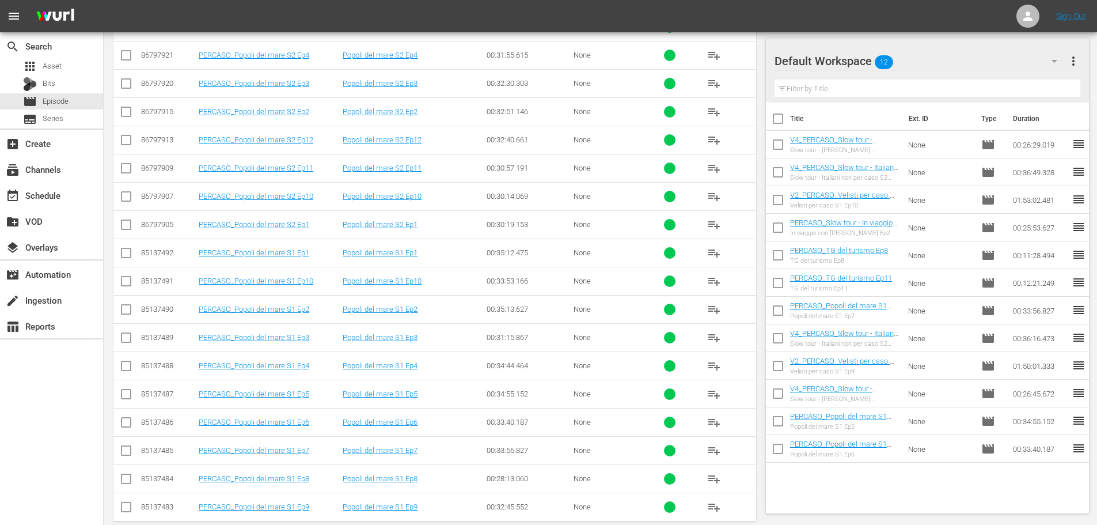
scroll to position [467, 0]
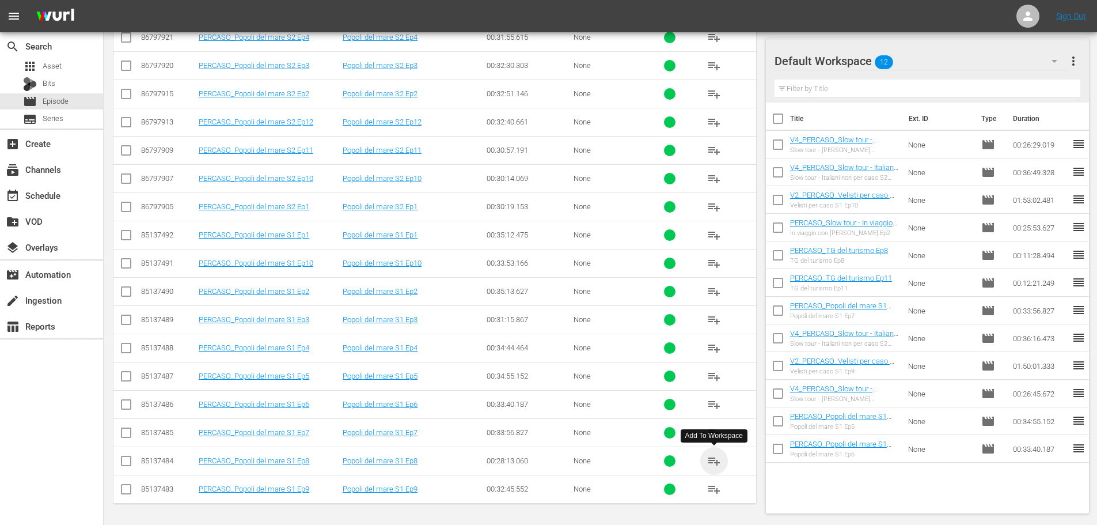
click at [717, 460] on span "playlist_add" at bounding box center [714, 461] width 14 height 14
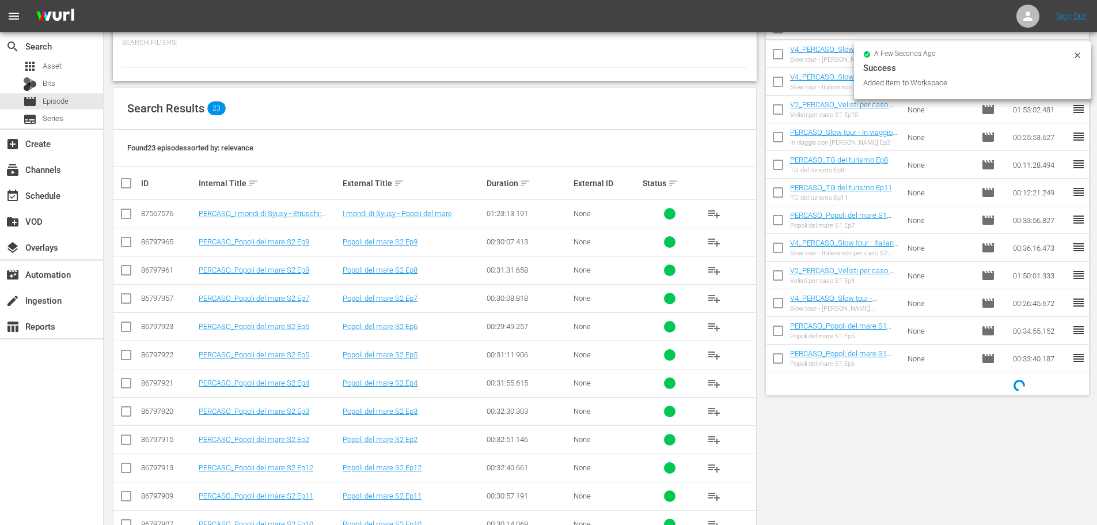
scroll to position [0, 0]
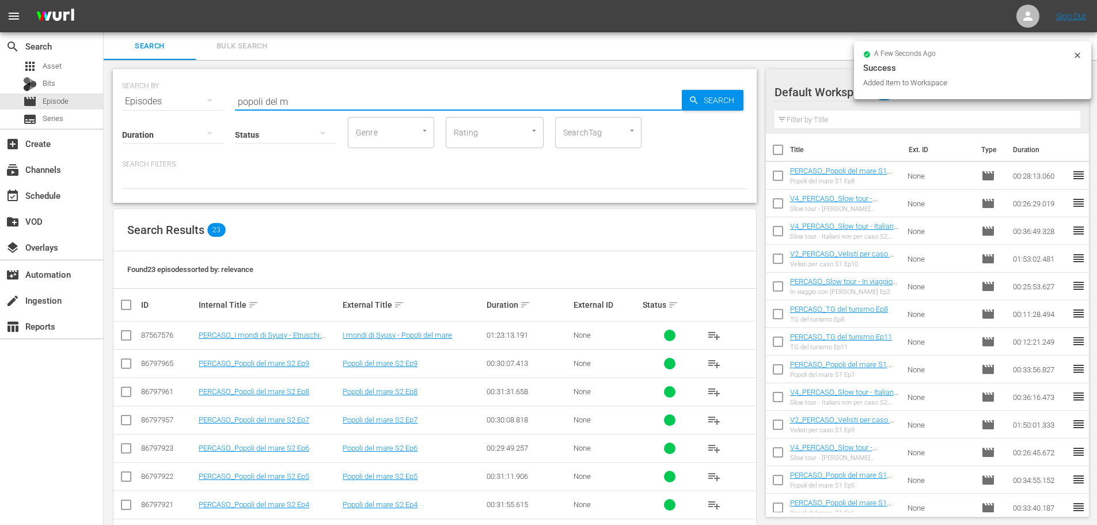
drag, startPoint x: 304, startPoint y: 93, endPoint x: 187, endPoint y: 107, distance: 117.2
click at [187, 107] on div "SEARCH BY Search By Episodes Search ID, Title, Description, Keywords, or Catego…" at bounding box center [435, 136] width 644 height 134
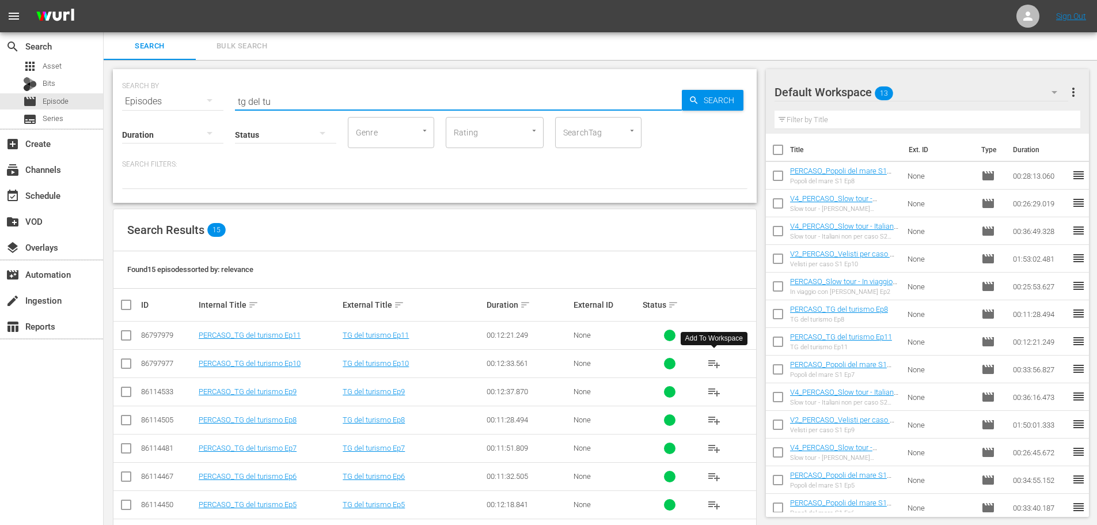
click at [712, 361] on span "playlist_add" at bounding box center [714, 364] width 14 height 14
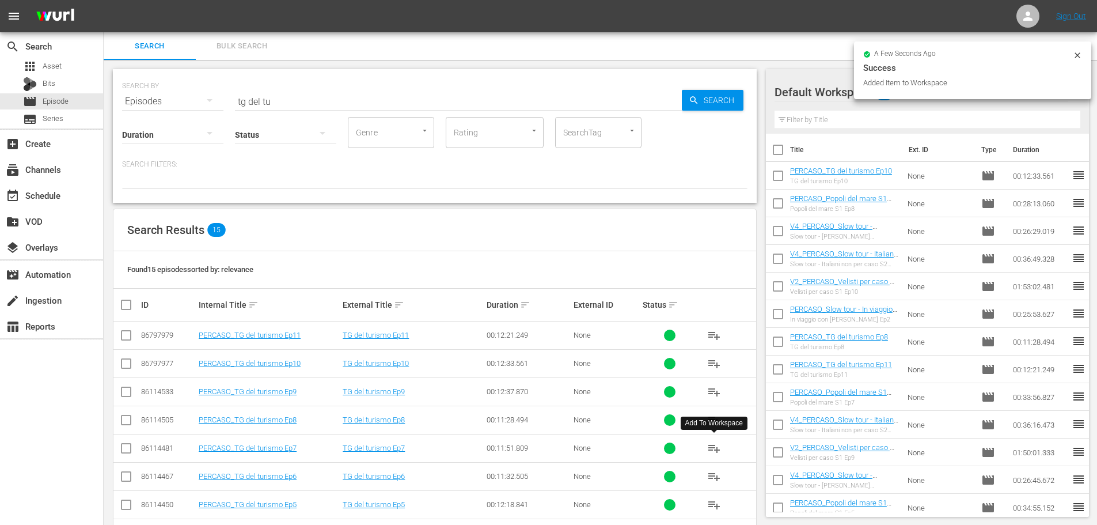
click at [719, 453] on span "playlist_add" at bounding box center [714, 448] width 14 height 14
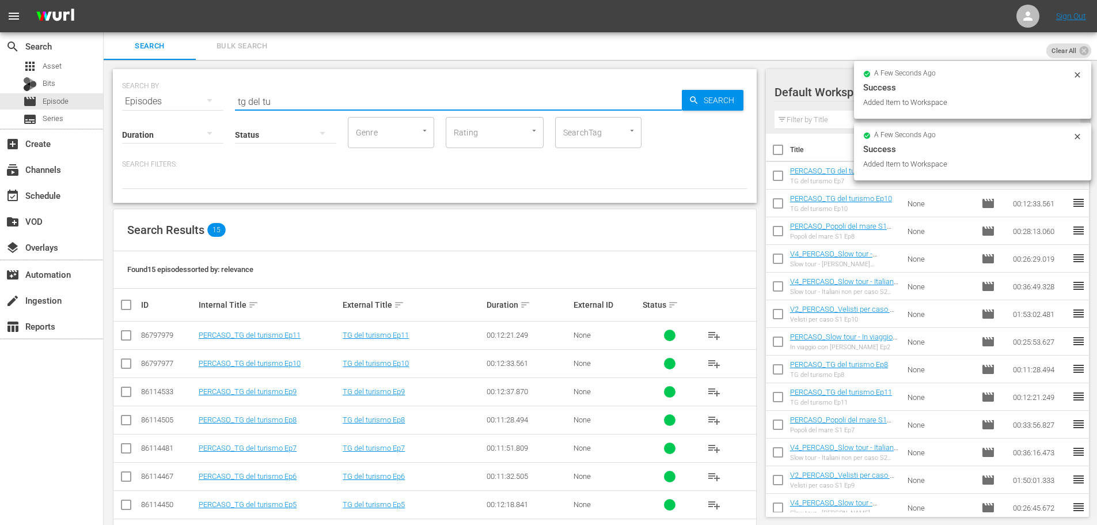
drag, startPoint x: 277, startPoint y: 96, endPoint x: 210, endPoint y: 98, distance: 66.8
click at [210, 98] on div "SEARCH BY Search By Episodes Search ID, Title, Description, Keywords, or Catego…" at bounding box center [435, 94] width 626 height 41
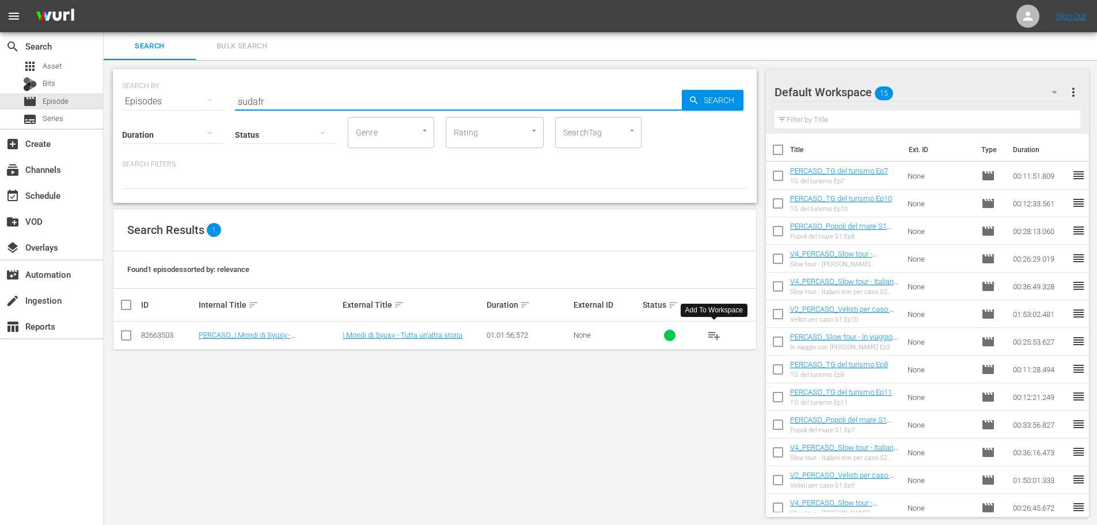
click at [717, 338] on span "playlist_add" at bounding box center [714, 335] width 14 height 14
drag, startPoint x: 283, startPoint y: 98, endPoint x: 189, endPoint y: 112, distance: 95.0
click at [189, 112] on div "SEARCH BY Search By Episodes Search ID, Title, Description, Keywords, or Catego…" at bounding box center [435, 136] width 644 height 134
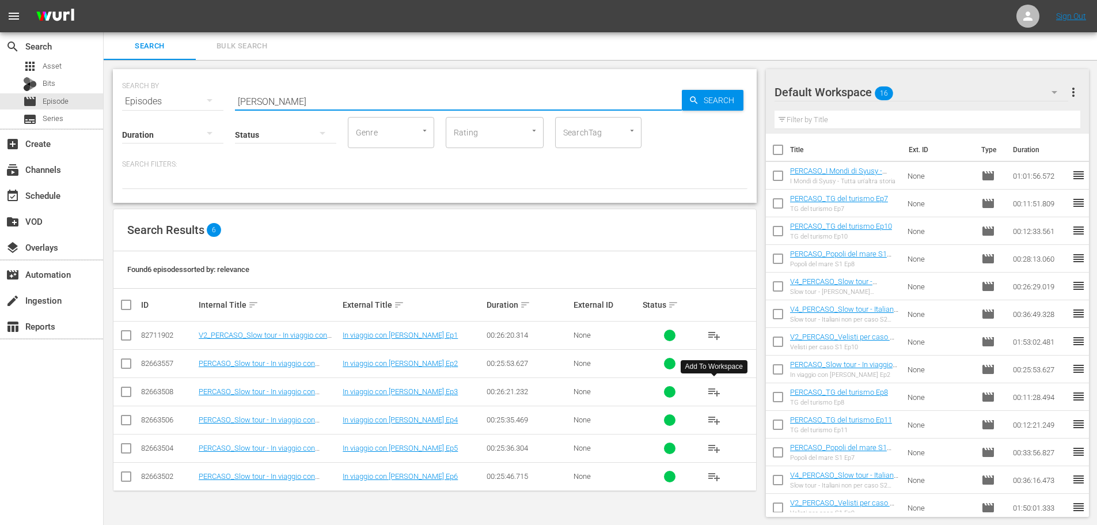
type input "mia figlia"
click at [713, 395] on span "playlist_add" at bounding box center [714, 392] width 14 height 14
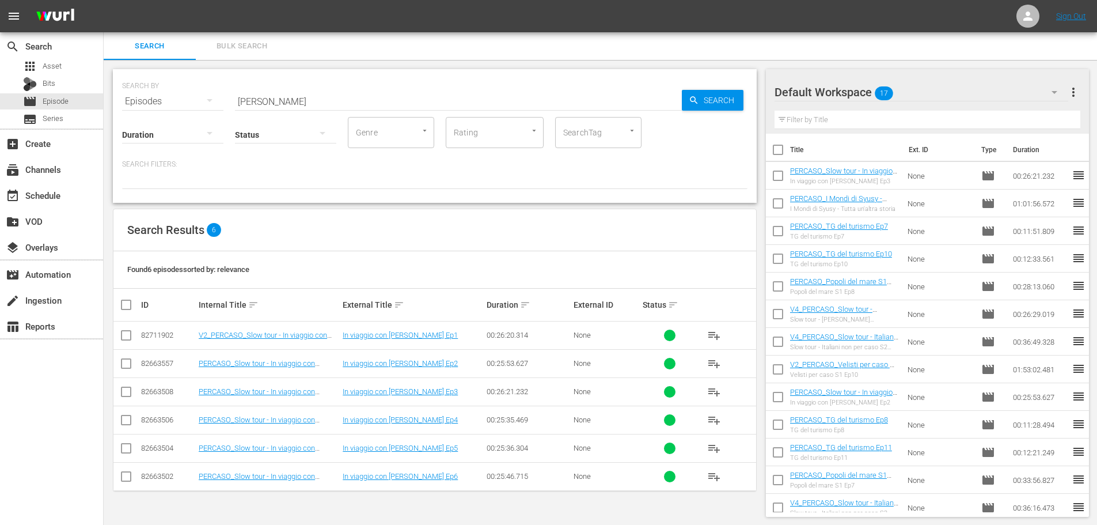
click at [779, 317] on input "checkbox" at bounding box center [778, 316] width 24 height 24
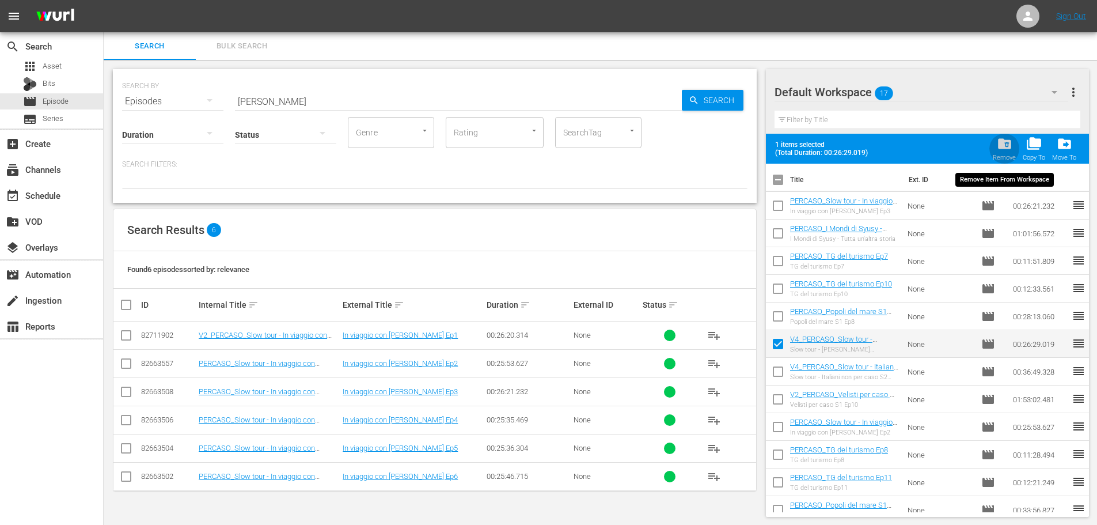
click at [996, 154] on div "Remove" at bounding box center [1004, 157] width 23 height 7
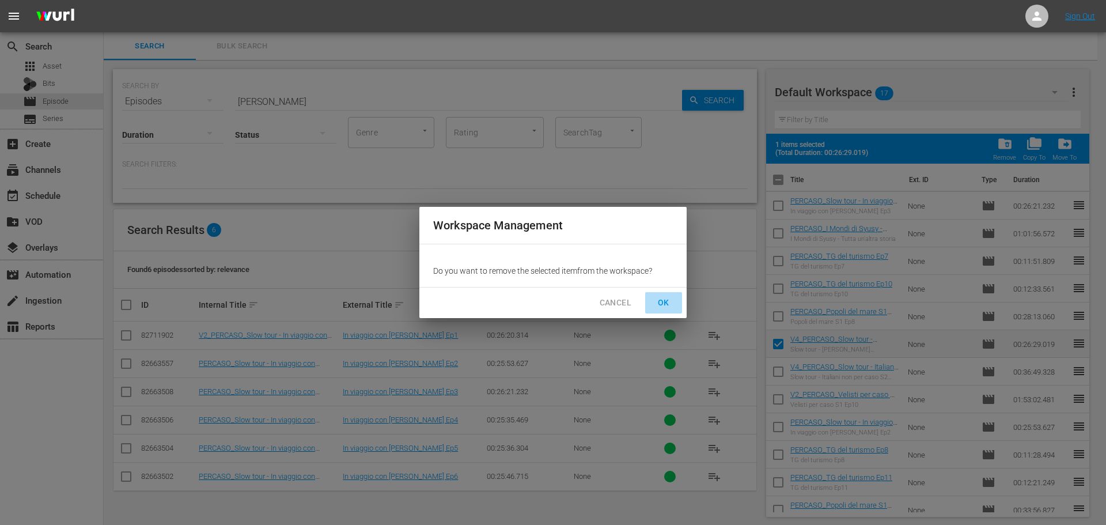
click at [666, 300] on span "OK" at bounding box center [663, 302] width 18 height 14
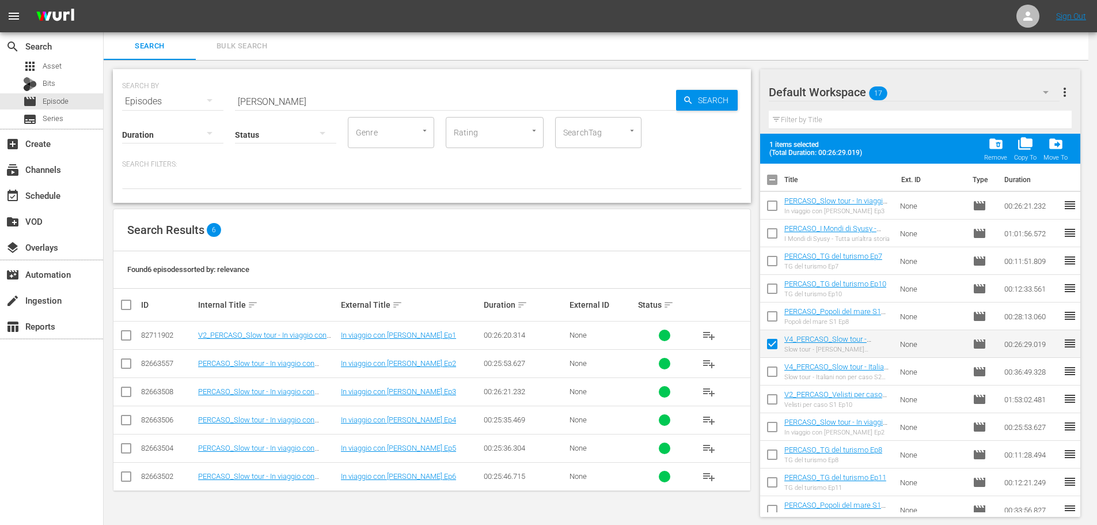
checkbox input "false"
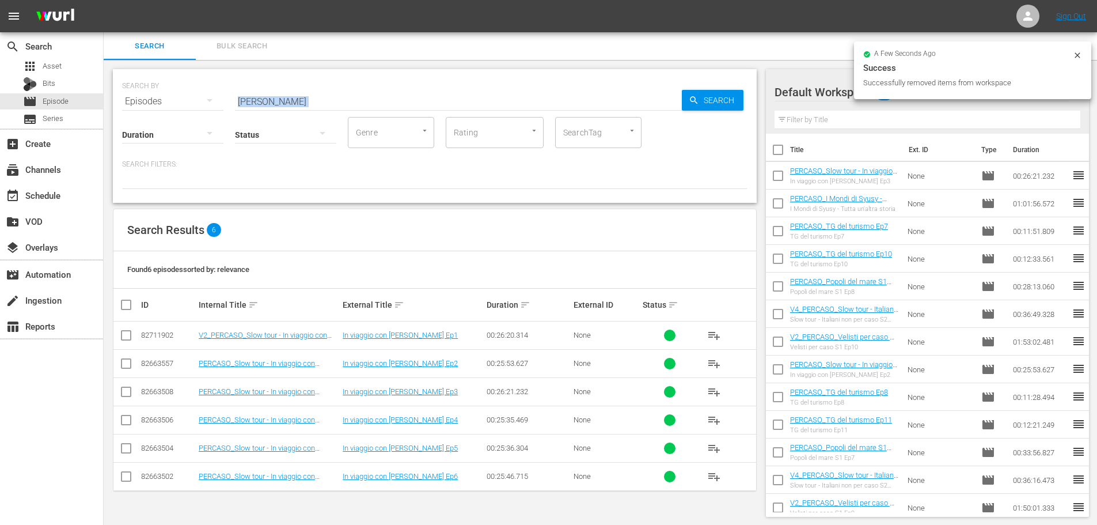
drag, startPoint x: 310, startPoint y: 107, endPoint x: 233, endPoint y: 109, distance: 77.8
click at [233, 109] on div "SEARCH BY Search By Episodes Search ID, Title, Description, Keywords, or Catego…" at bounding box center [435, 136] width 644 height 134
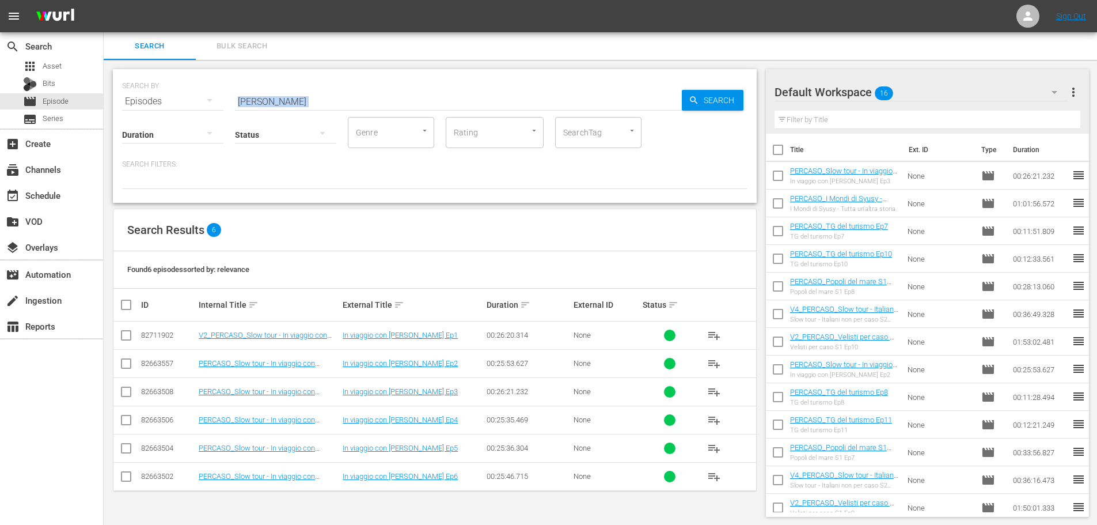
scroll to position [1, 0]
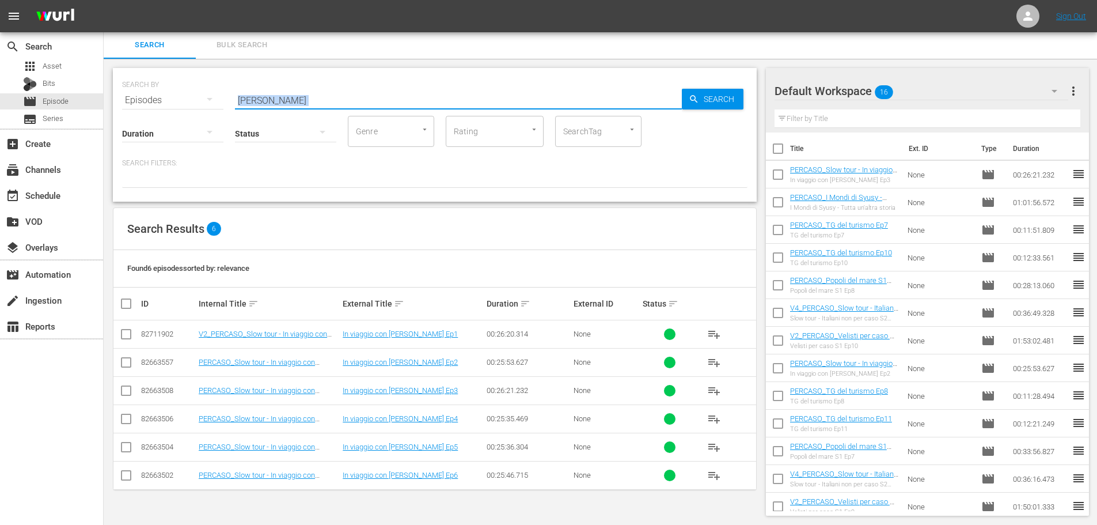
click at [278, 98] on input "mia figlia" at bounding box center [458, 100] width 447 height 28
click at [279, 98] on input "mia figlia" at bounding box center [458, 100] width 447 height 28
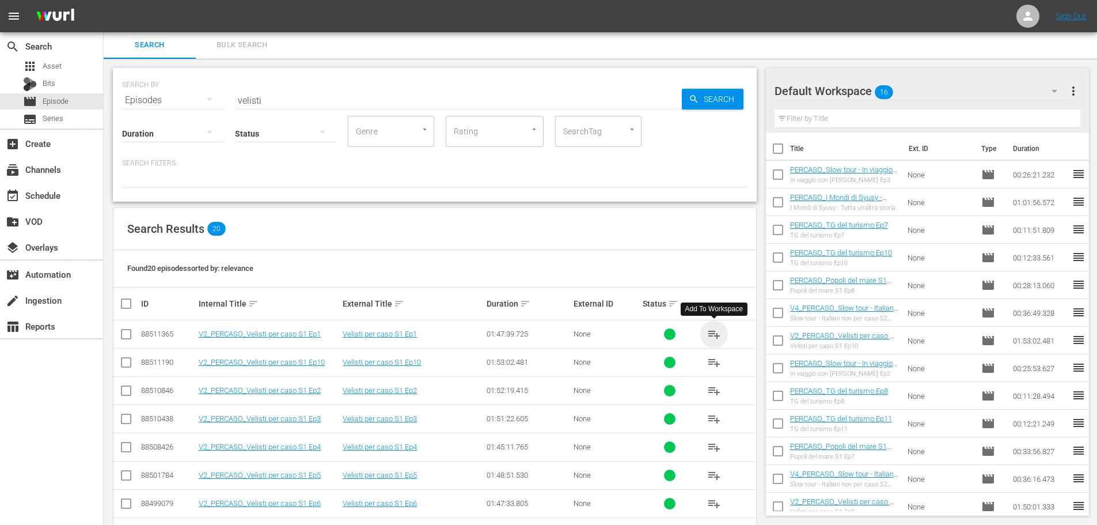
click at [719, 336] on span "playlist_add" at bounding box center [714, 334] width 14 height 14
drag, startPoint x: 301, startPoint y: 100, endPoint x: 196, endPoint y: 100, distance: 105.4
click at [196, 100] on div "SEARCH BY Search By Episodes Search ID, Title, Description, Keywords, or Catego…" at bounding box center [435, 93] width 626 height 41
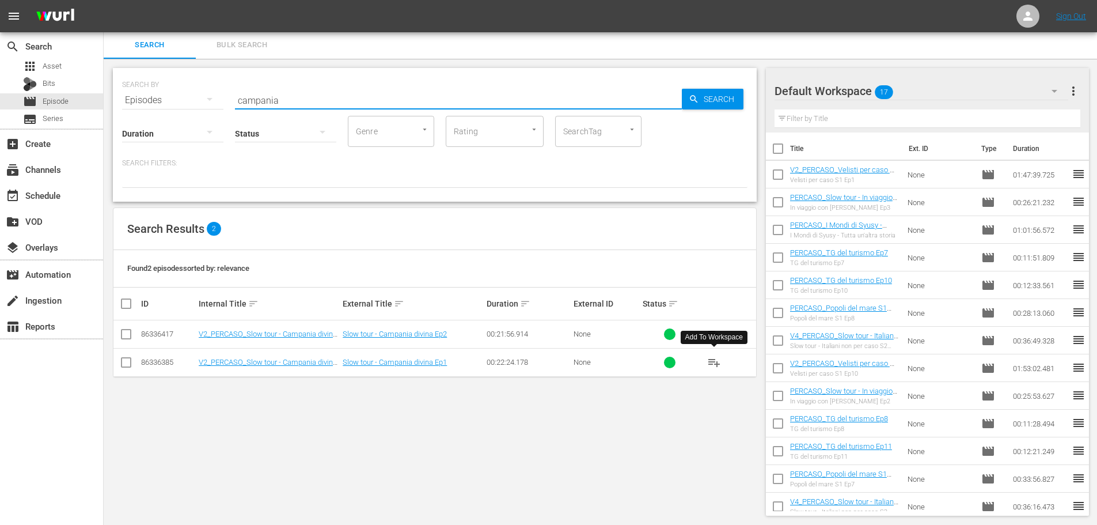
type input "campania"
click at [720, 361] on span "playlist_add" at bounding box center [714, 362] width 14 height 14
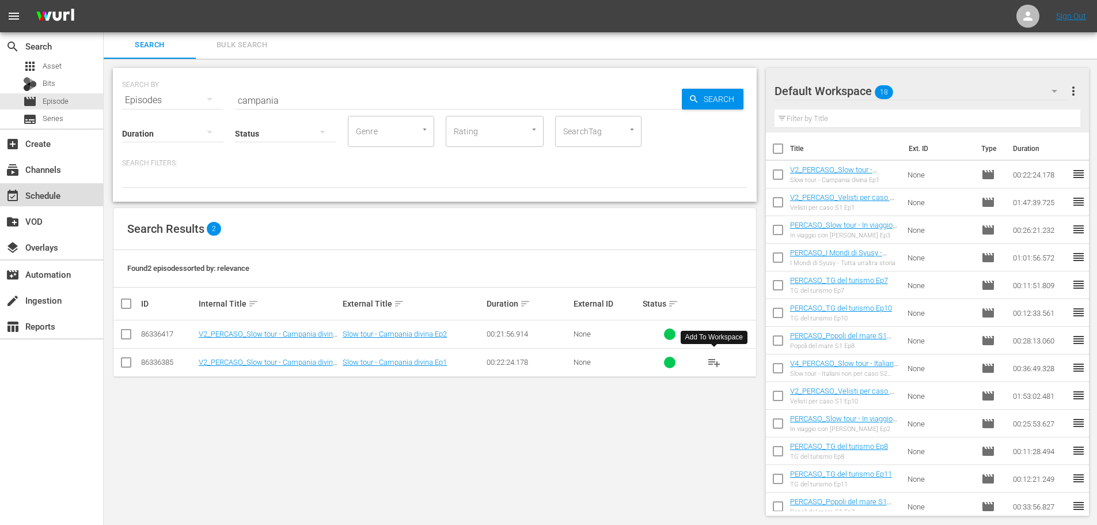
click at [92, 203] on div "event_available Schedule" at bounding box center [51, 194] width 103 height 23
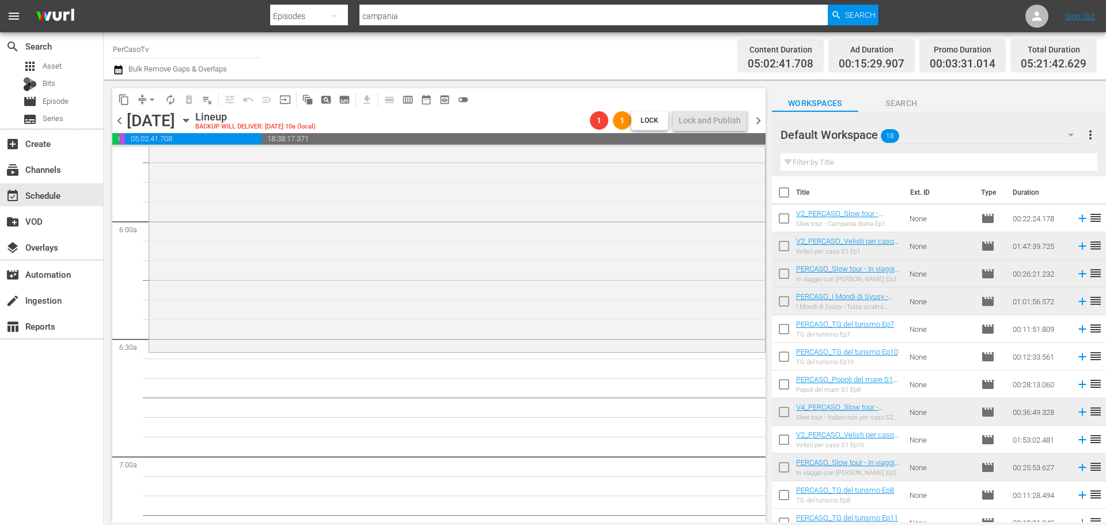
scroll to position [1382, 0]
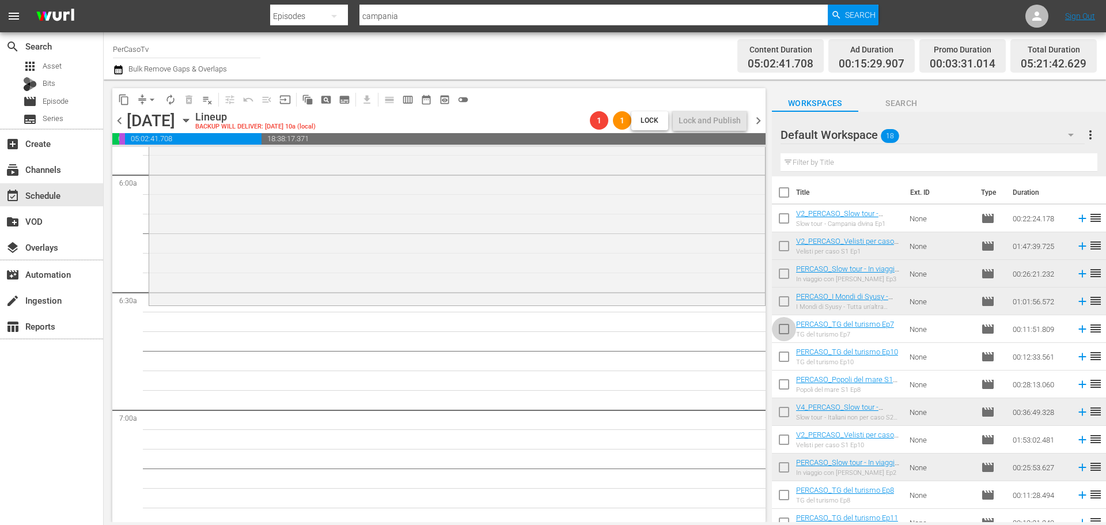
click at [780, 325] on input "checkbox" at bounding box center [784, 331] width 24 height 24
checkbox input "true"
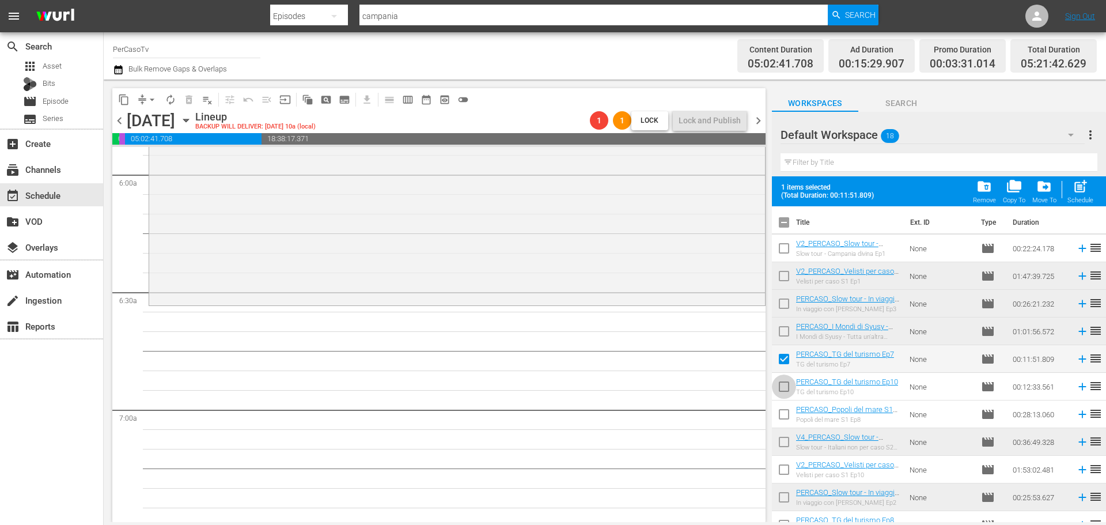
click at [785, 381] on input "checkbox" at bounding box center [784, 389] width 24 height 24
checkbox input "true"
drag, startPoint x: 1082, startPoint y: 189, endPoint x: 870, endPoint y: 5, distance: 280.9
click at [1082, 189] on span "post_add" at bounding box center [1080, 187] width 16 height 16
checkbox input "false"
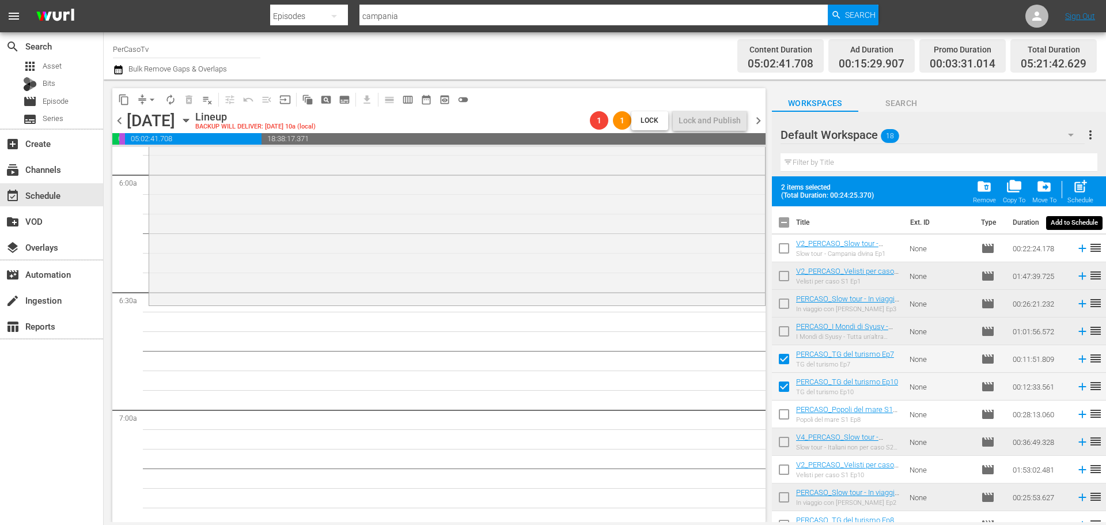
checkbox input "false"
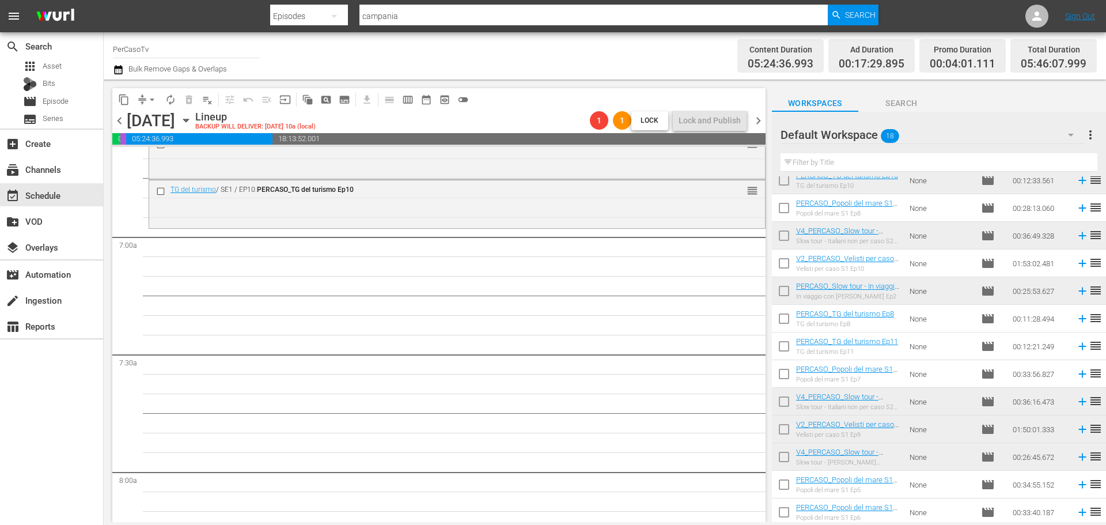
scroll to position [179, 0]
drag, startPoint x: 775, startPoint y: 486, endPoint x: 778, endPoint y: 494, distance: 8.8
click at [775, 486] on input "checkbox" at bounding box center [784, 484] width 24 height 24
checkbox input "true"
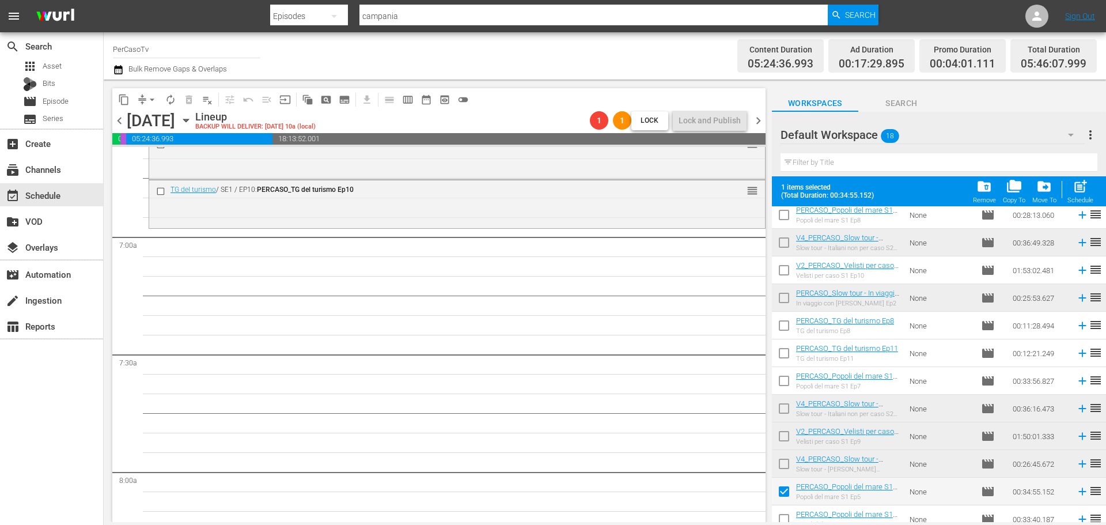
scroll to position [209, 0]
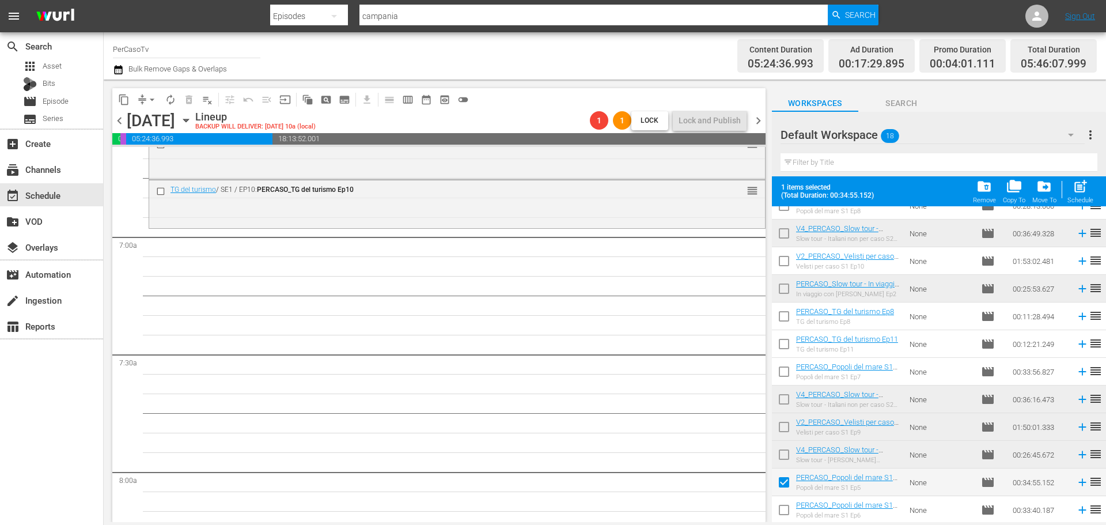
click at [782, 506] on input "checkbox" at bounding box center [784, 512] width 24 height 24
checkbox input "true"
click at [1083, 196] on div "post_add Schedule" at bounding box center [1080, 191] width 26 height 25
checkbox input "false"
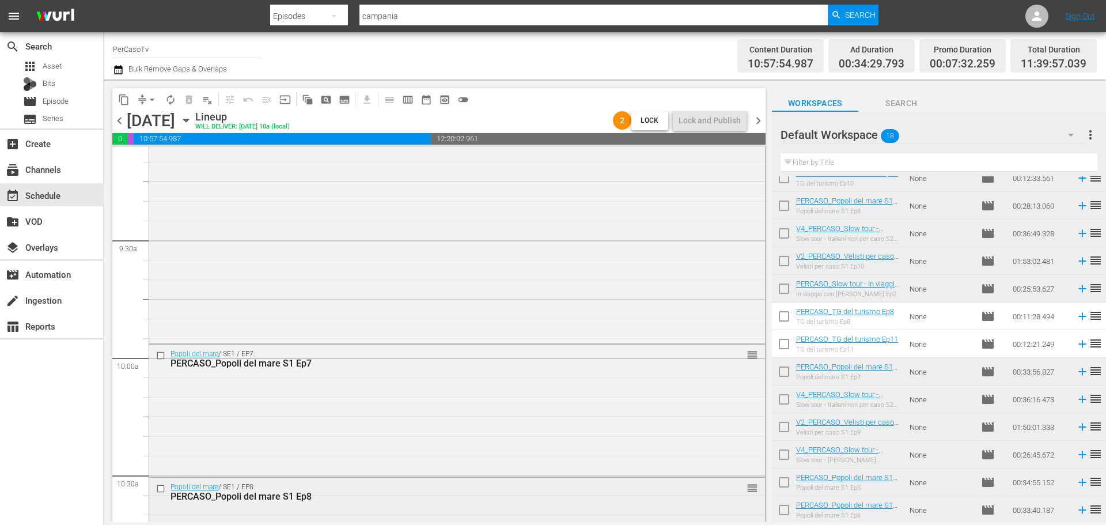
scroll to position [2016, 0]
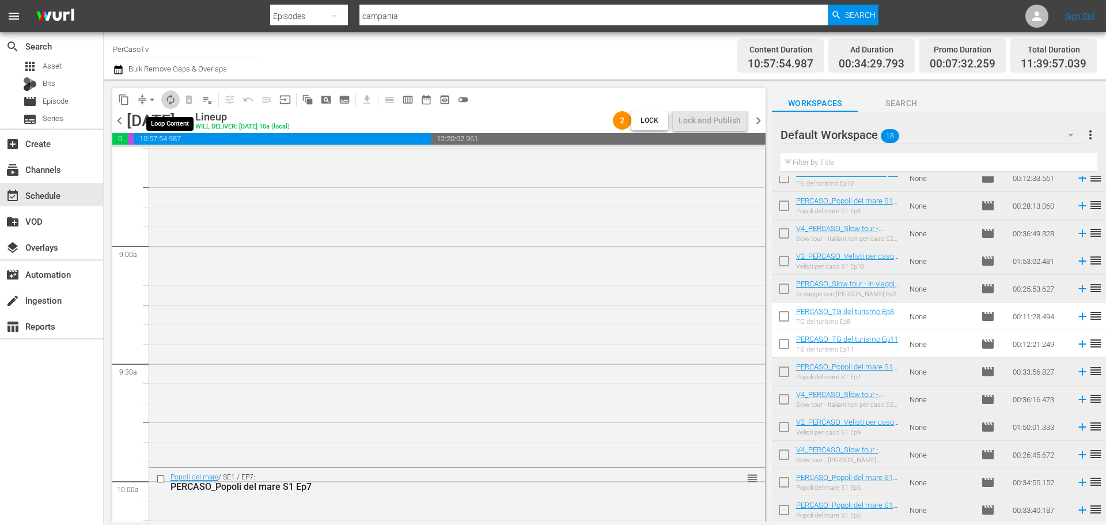
click at [172, 103] on span "autorenew_outlined" at bounding box center [171, 100] width 12 height 12
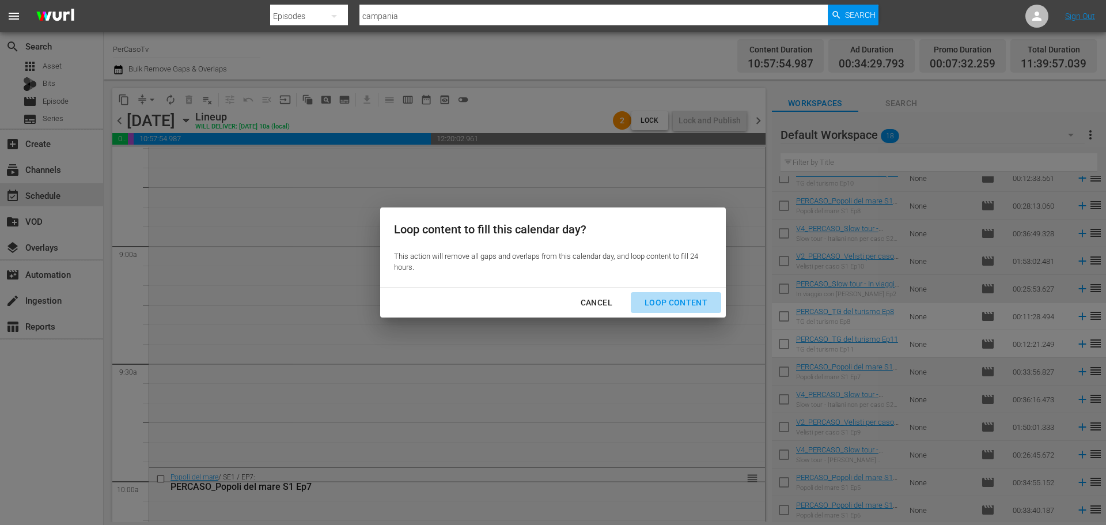
click at [681, 308] on div "Loop Content" at bounding box center [675, 302] width 81 height 14
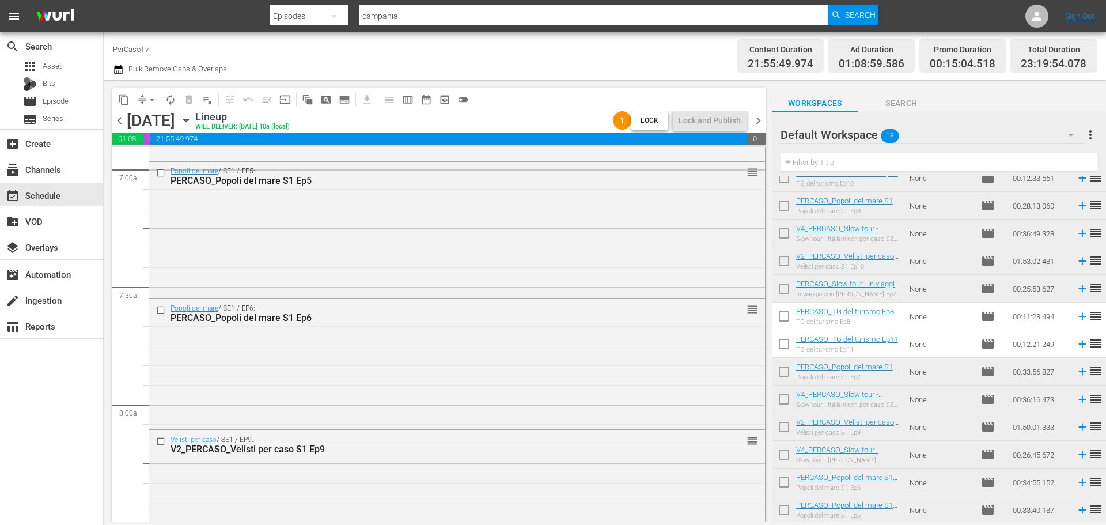
scroll to position [1604, 0]
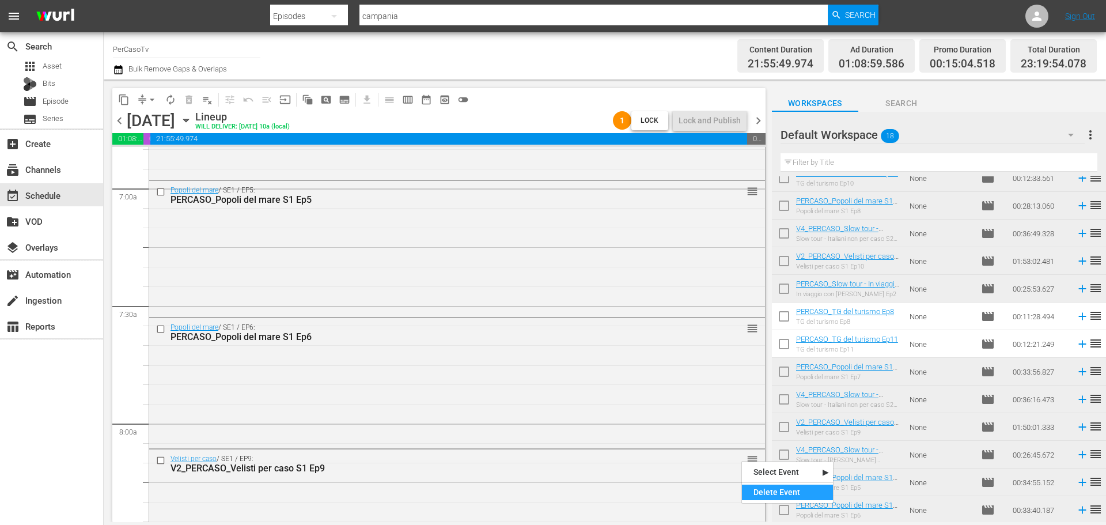
click at [769, 491] on div "Delete Event" at bounding box center [787, 492] width 91 height 16
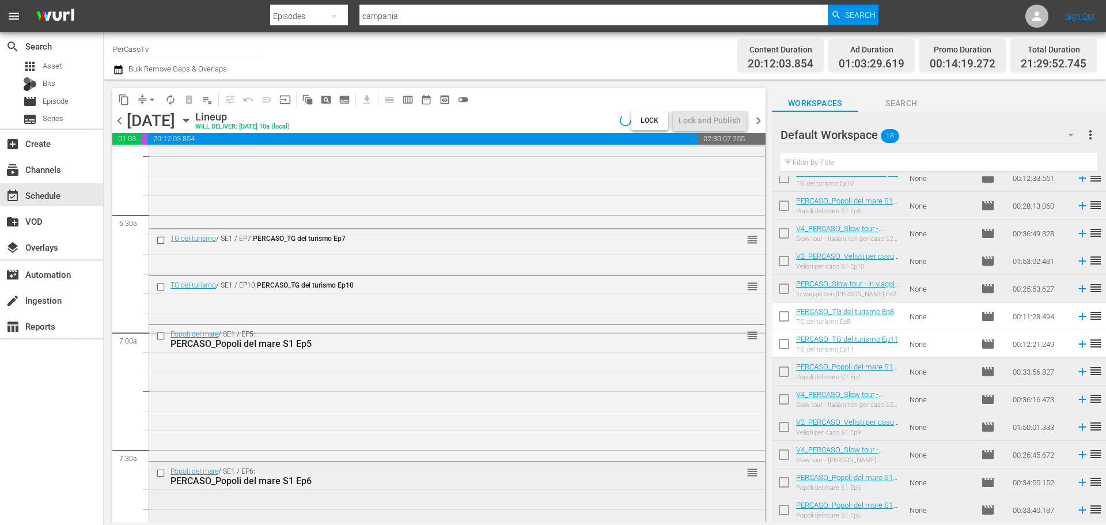
scroll to position [1431, 0]
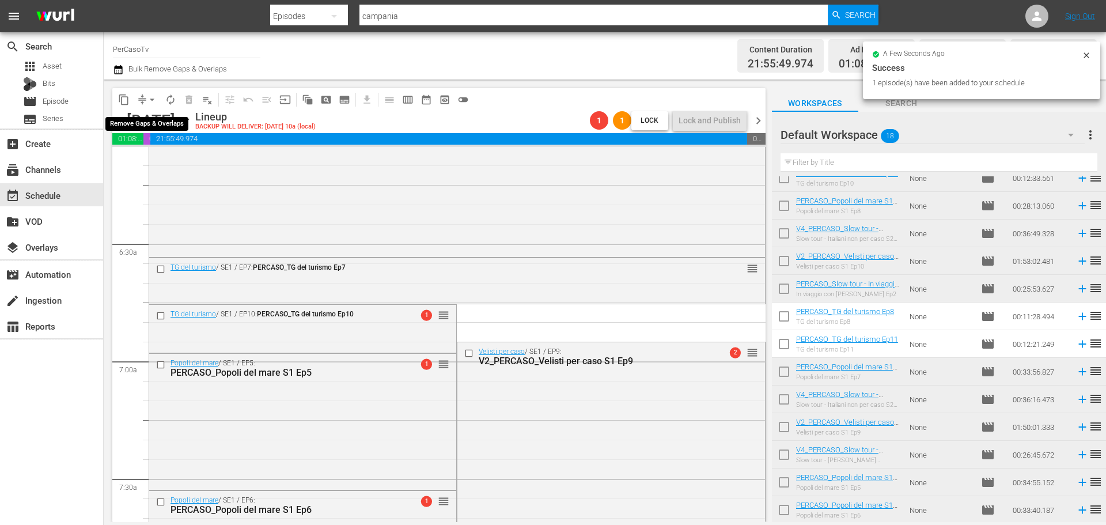
click at [149, 100] on span "arrow_drop_down" at bounding box center [152, 100] width 12 height 12
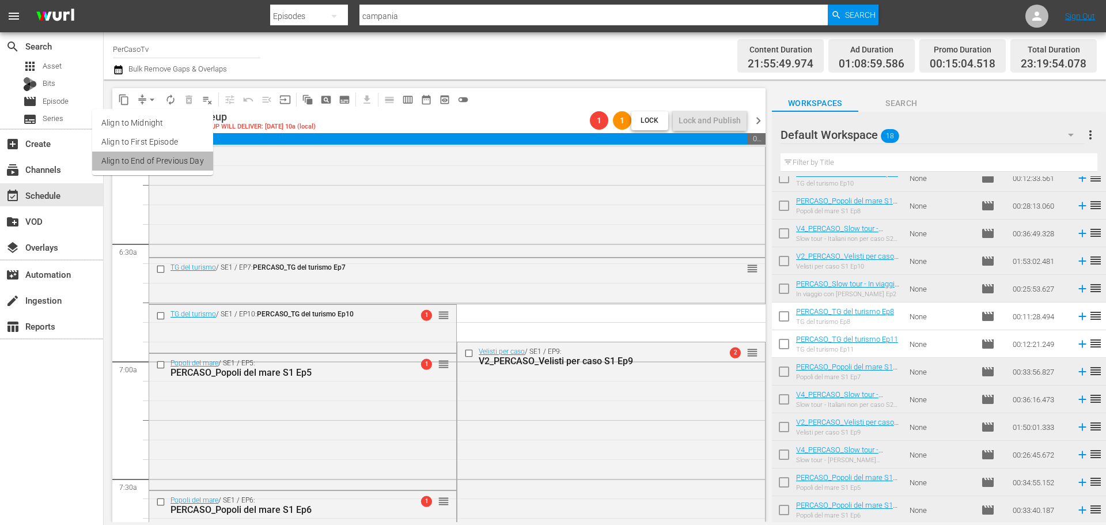
click at [158, 157] on li "Align to End of Previous Day" at bounding box center [152, 160] width 121 height 19
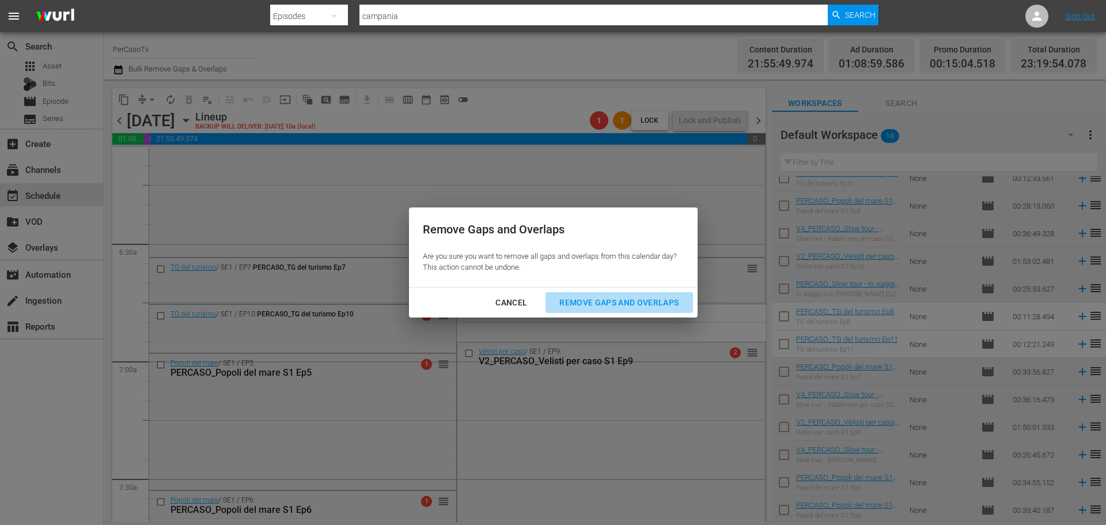
click at [601, 305] on div "Remove Gaps and Overlaps" at bounding box center [619, 302] width 138 height 14
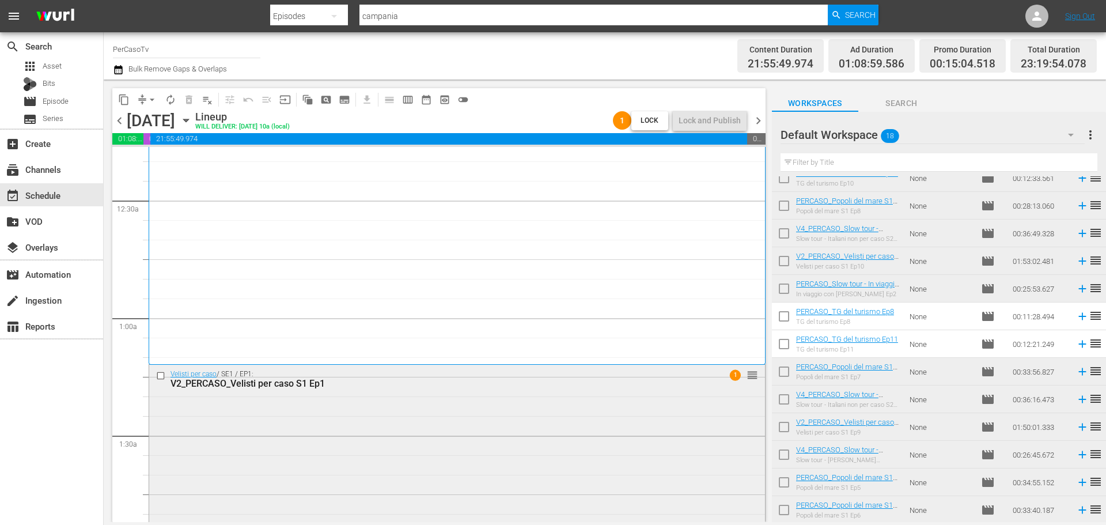
scroll to position [115, 0]
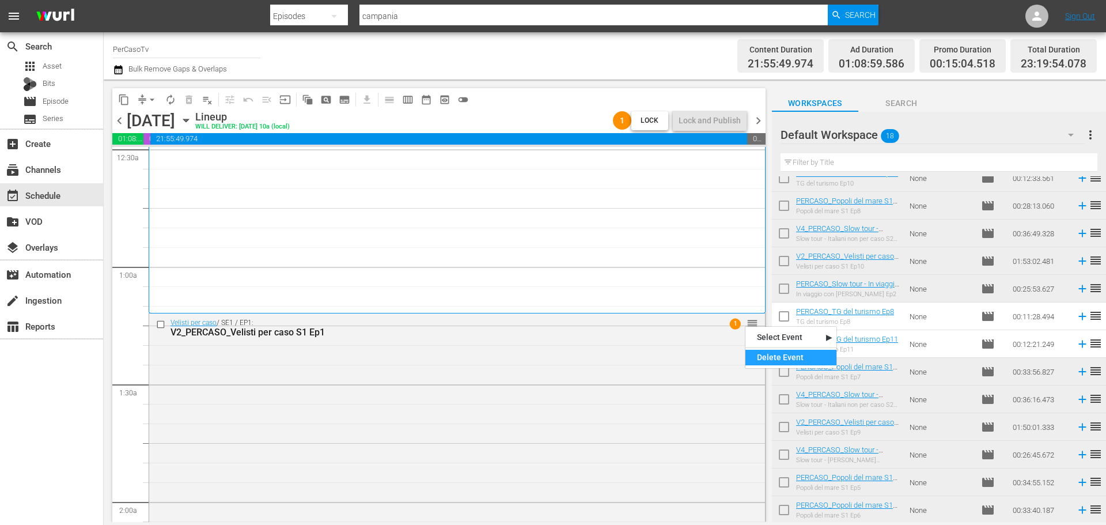
click at [759, 351] on div "Delete Event" at bounding box center [790, 358] width 91 height 16
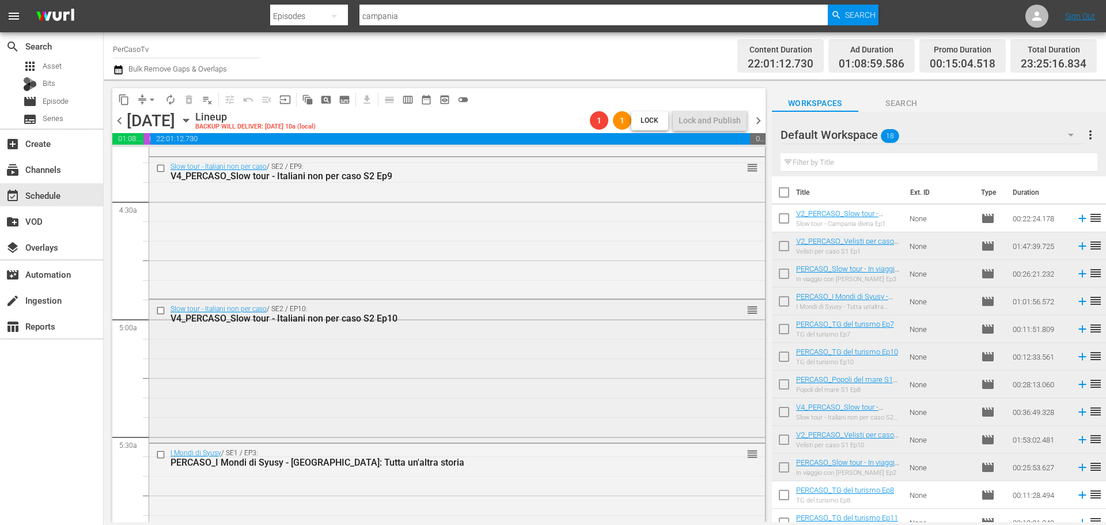
scroll to position [1037, 0]
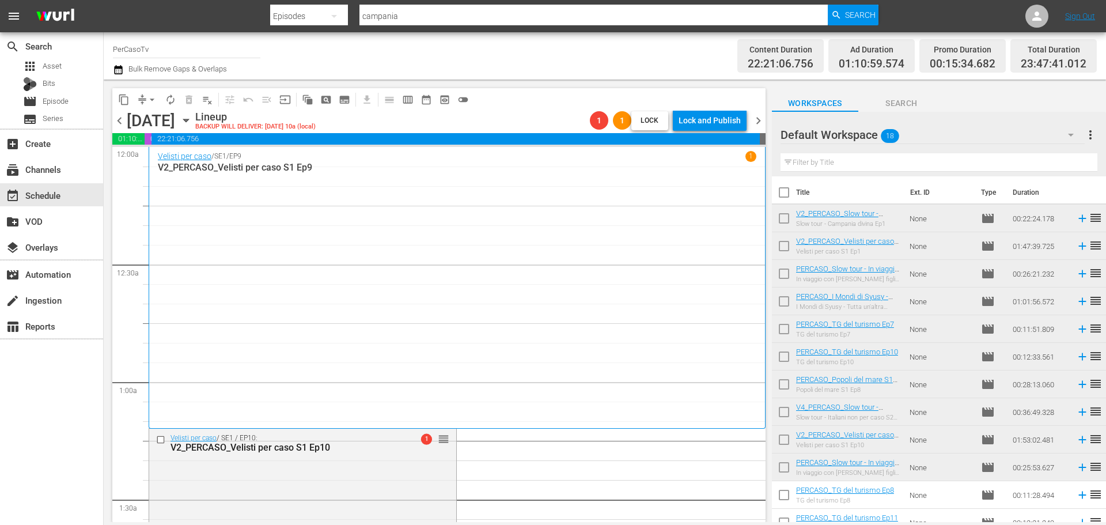
scroll to position [1037, 0]
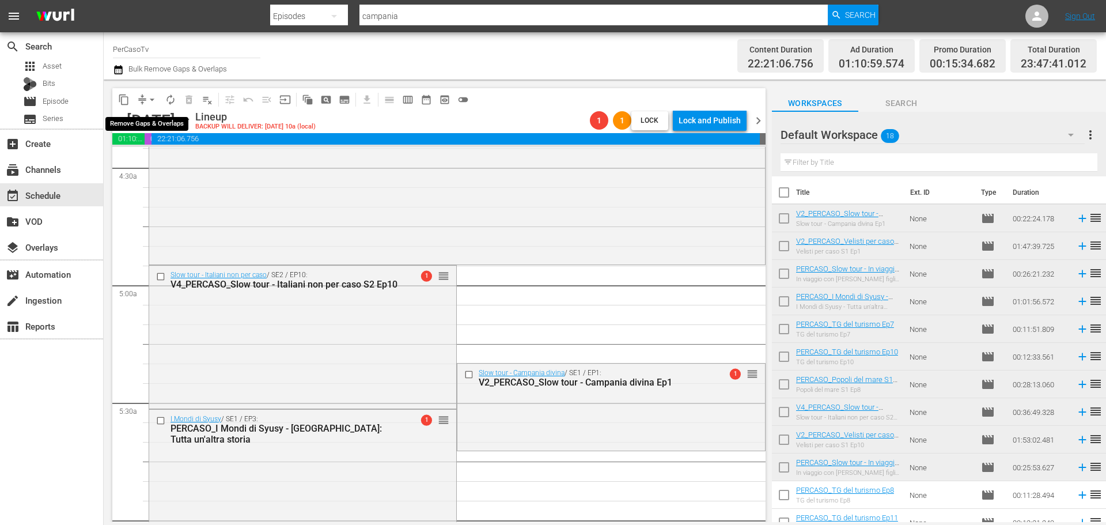
click at [151, 101] on span "arrow_drop_down" at bounding box center [152, 100] width 12 height 12
click at [164, 162] on li "Align to End of Previous Day" at bounding box center [152, 160] width 121 height 19
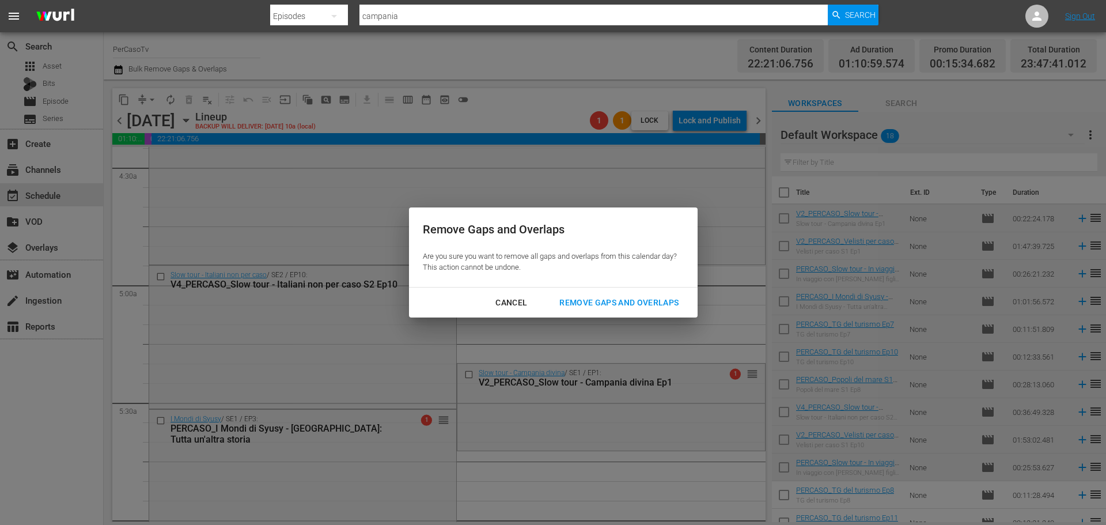
click at [632, 295] on div "Remove Gaps and Overlaps" at bounding box center [619, 302] width 138 height 14
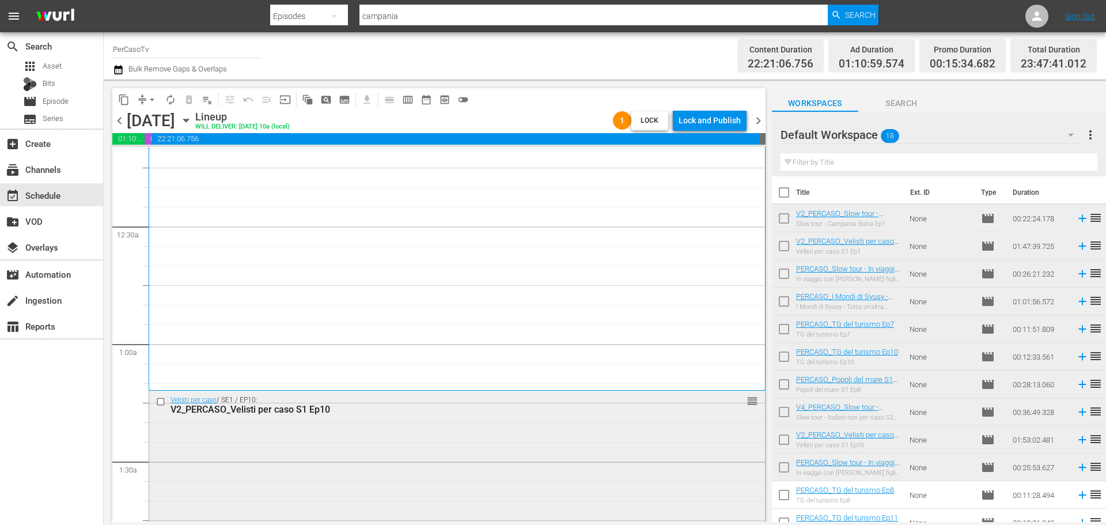
scroll to position [31, 0]
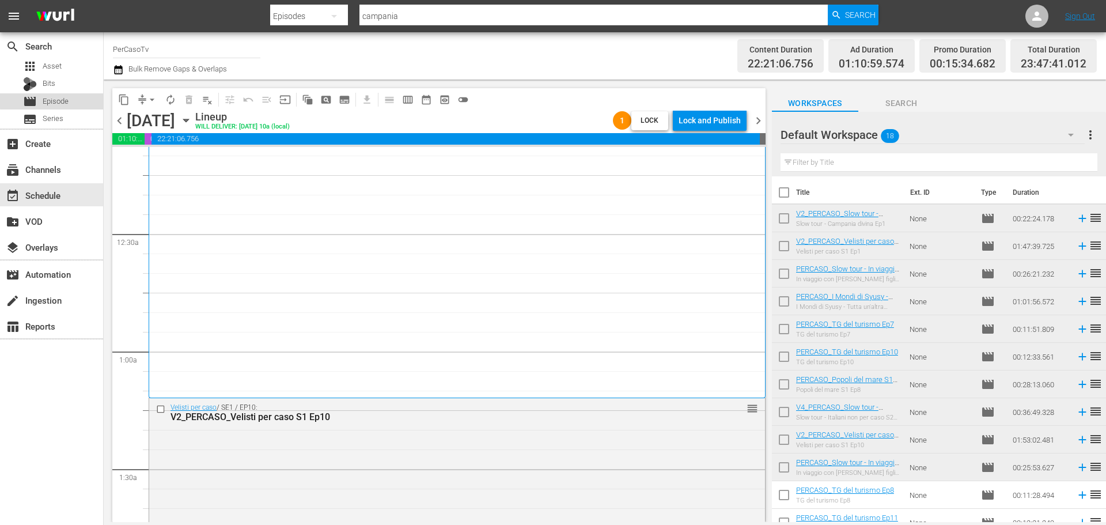
click at [89, 98] on div "movie Episode" at bounding box center [51, 101] width 103 height 16
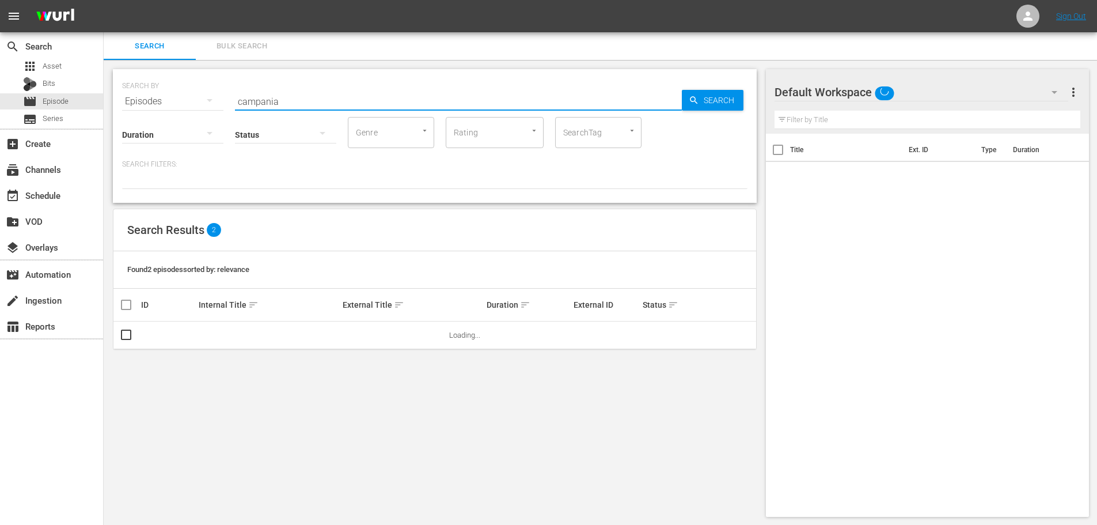
drag, startPoint x: 348, startPoint y: 101, endPoint x: 159, endPoint y: 117, distance: 189.6
click at [159, 117] on div "SEARCH BY Search By Episodes Search ID, Title, Description, Keywords, or Catego…" at bounding box center [435, 136] width 644 height 134
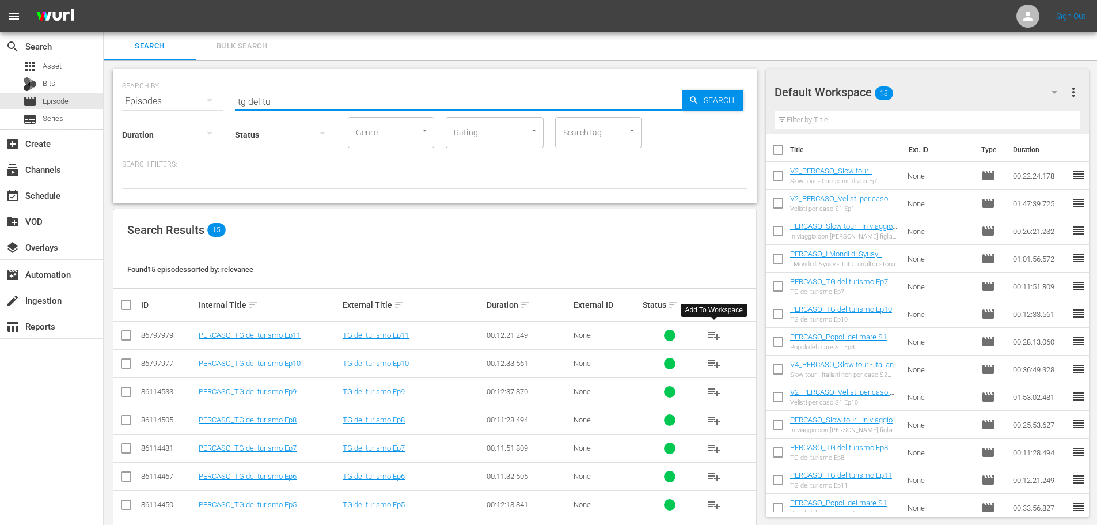
type input "tg del tu"
click at [721, 336] on button "playlist_add" at bounding box center [714, 335] width 28 height 28
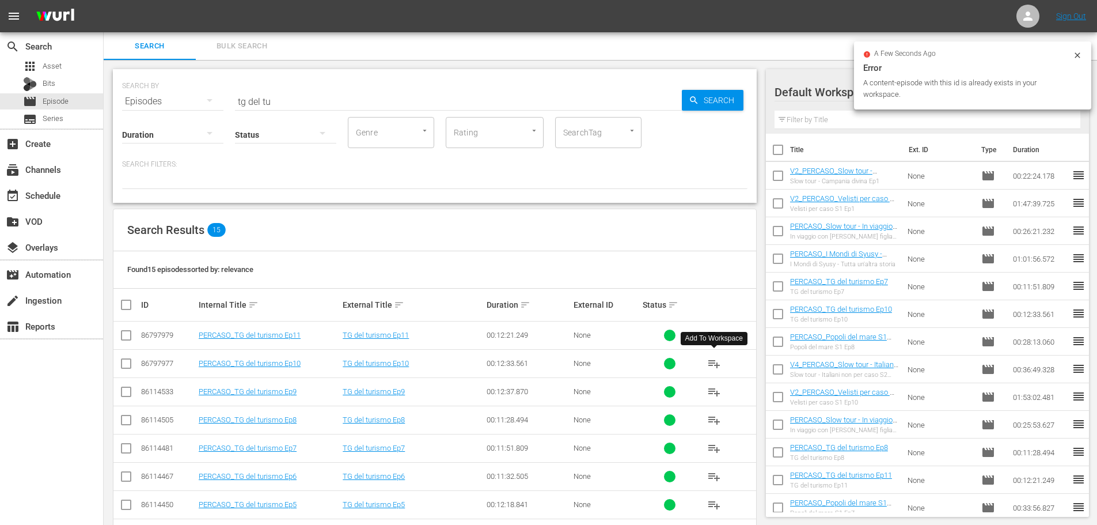
click at [714, 368] on span "playlist_add" at bounding box center [714, 364] width 14 height 14
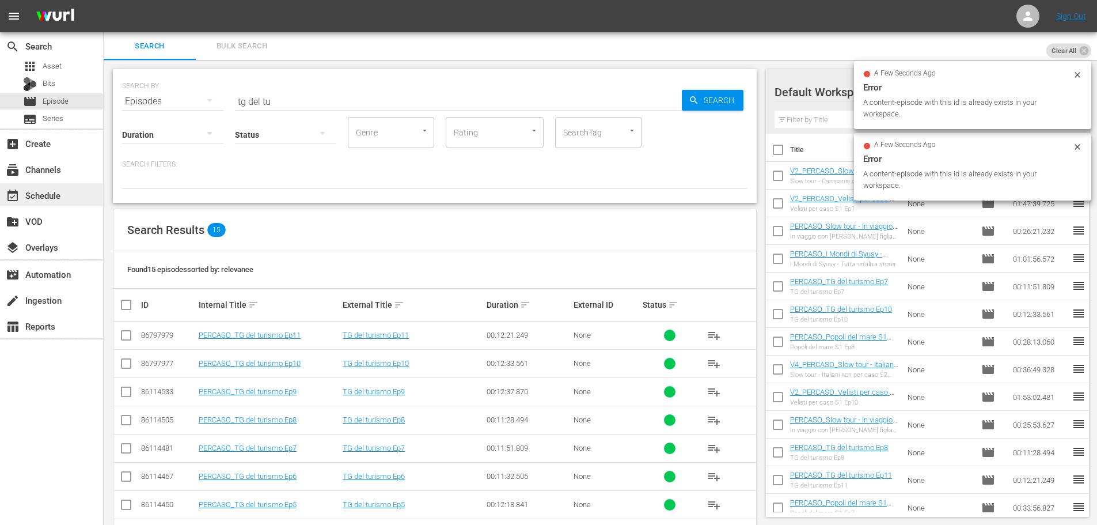
click at [63, 198] on div "event_available Schedule" at bounding box center [32, 193] width 65 height 10
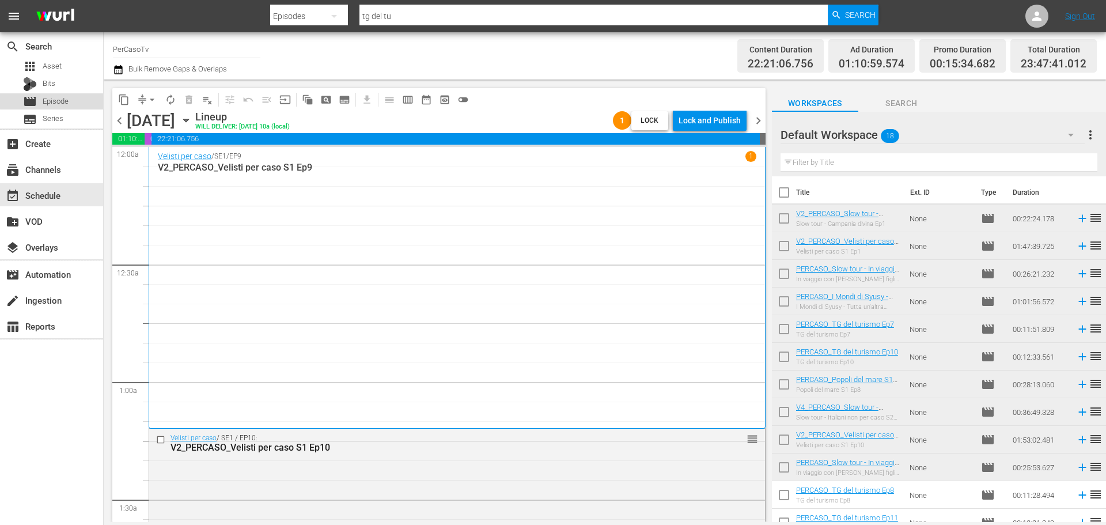
click at [58, 100] on span "Episode" at bounding box center [56, 102] width 26 height 12
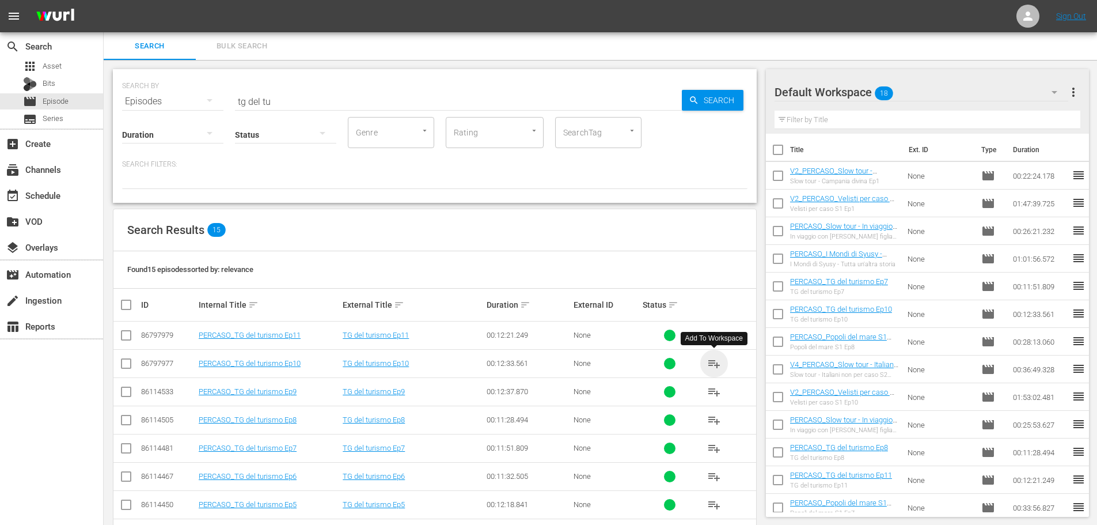
click at [718, 365] on span "playlist_add" at bounding box center [714, 364] width 14 height 14
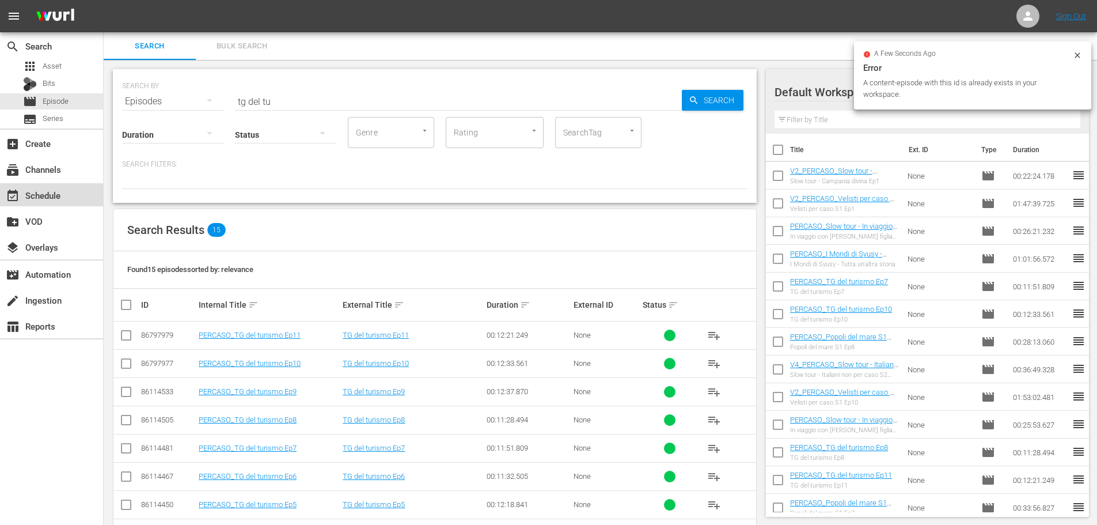
click at [60, 186] on div "event_available Schedule" at bounding box center [51, 194] width 103 height 23
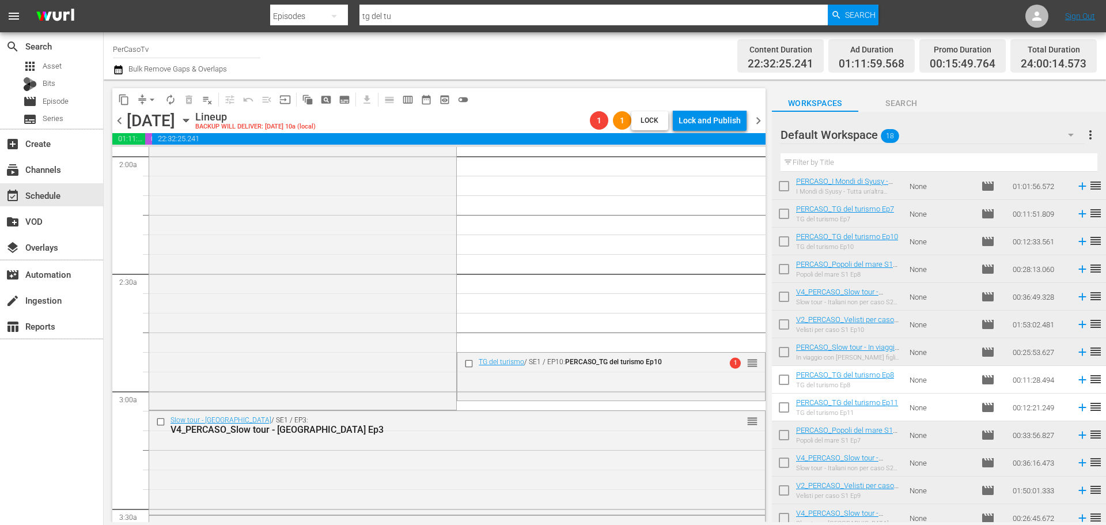
scroll to position [518, 0]
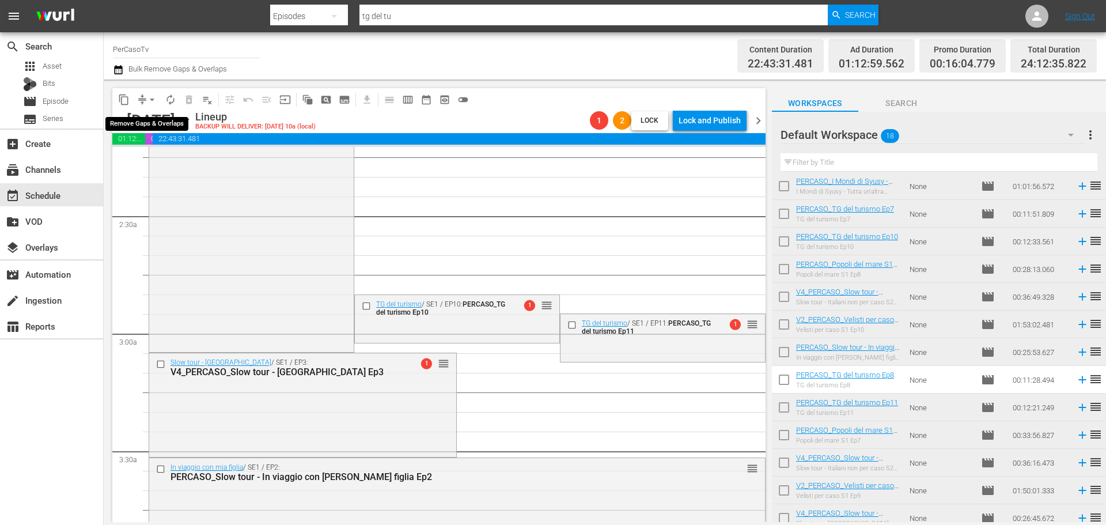
click at [150, 101] on span "arrow_drop_down" at bounding box center [152, 100] width 12 height 12
click at [178, 166] on li "Align to End of Previous Day" at bounding box center [152, 160] width 121 height 19
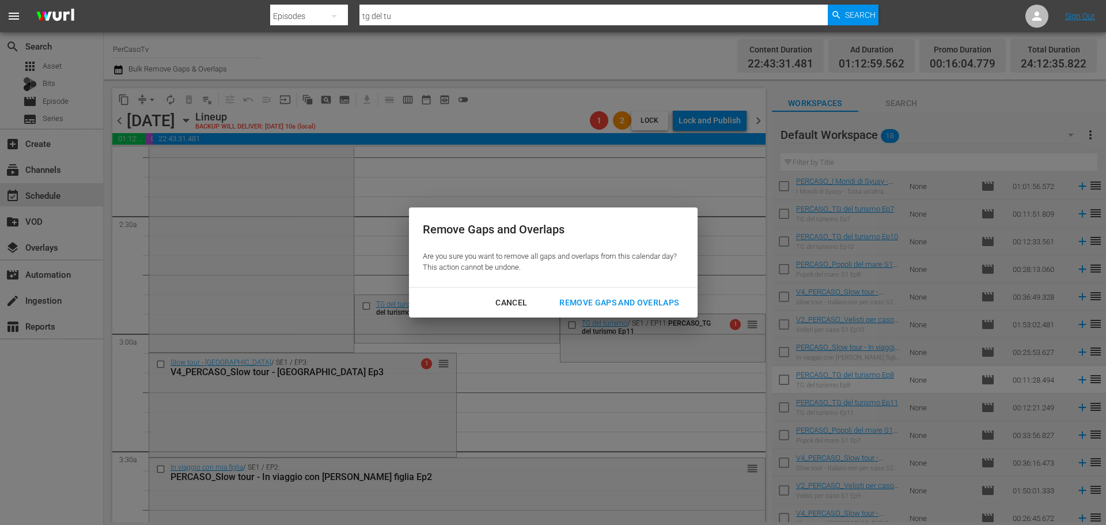
click at [651, 295] on div "Remove Gaps and Overlaps" at bounding box center [619, 302] width 138 height 14
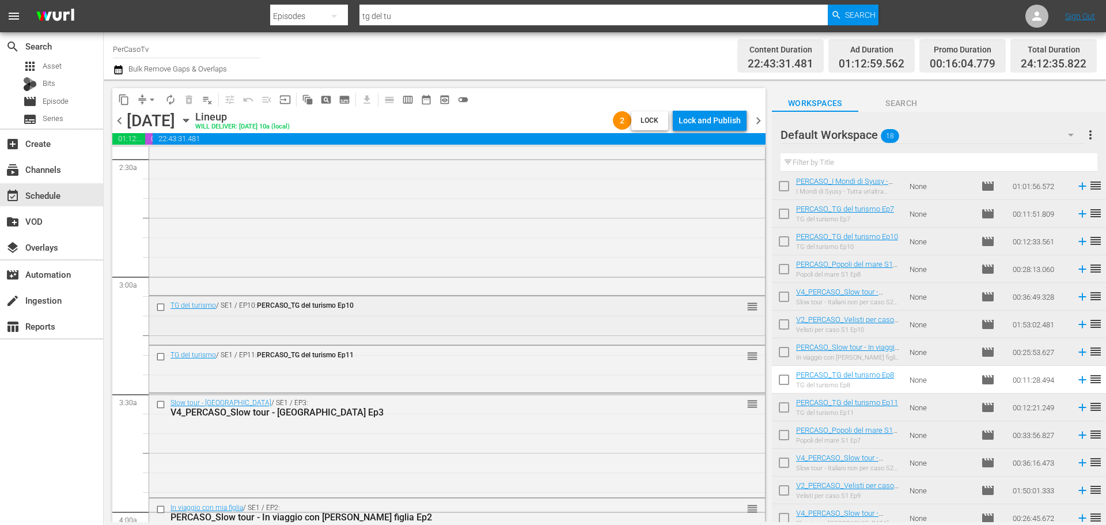
scroll to position [580, 0]
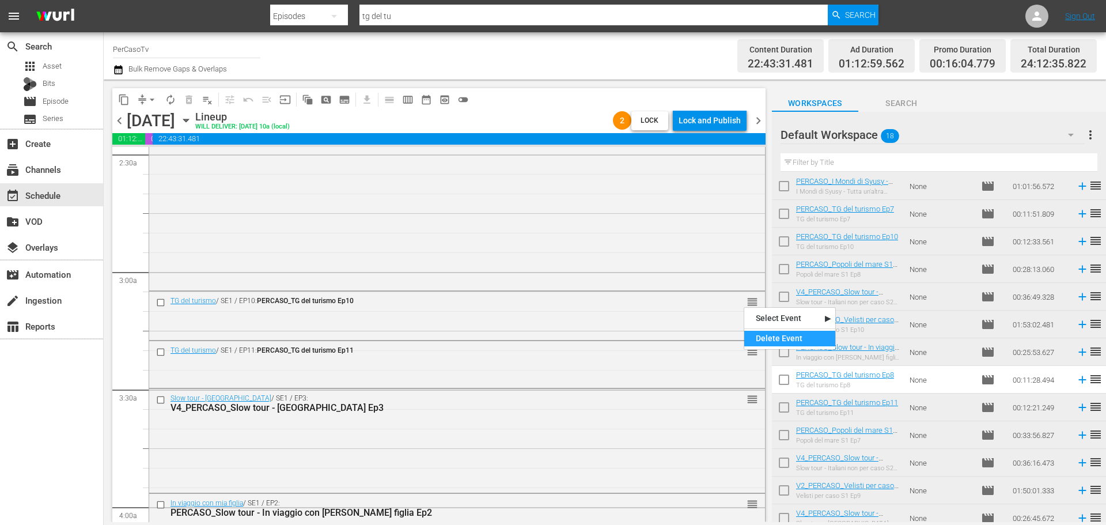
click at [756, 339] on div "Delete Event" at bounding box center [789, 339] width 91 height 16
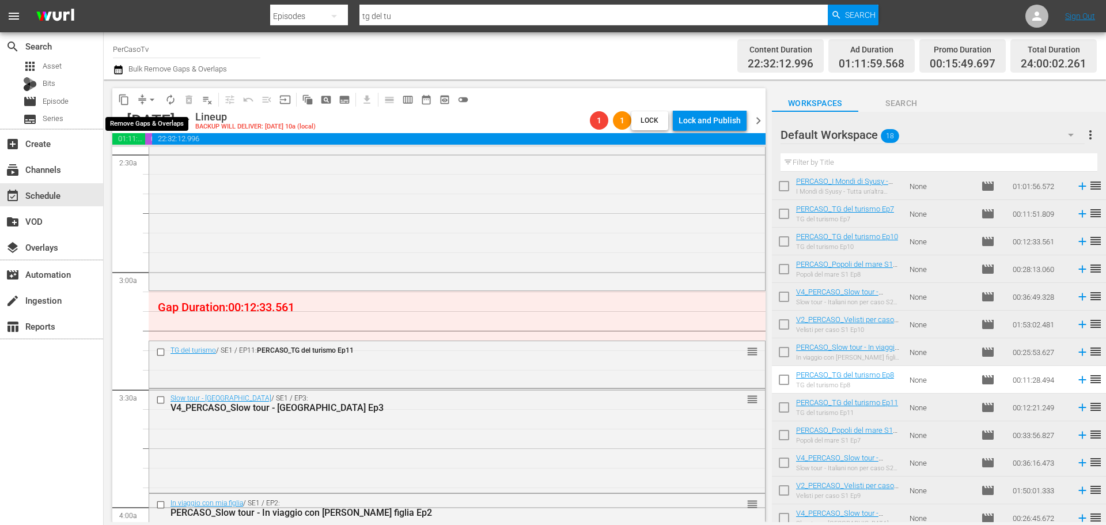
click at [151, 99] on span "arrow_drop_down" at bounding box center [152, 100] width 12 height 12
click at [153, 159] on li "Align to End of Previous Day" at bounding box center [152, 160] width 121 height 19
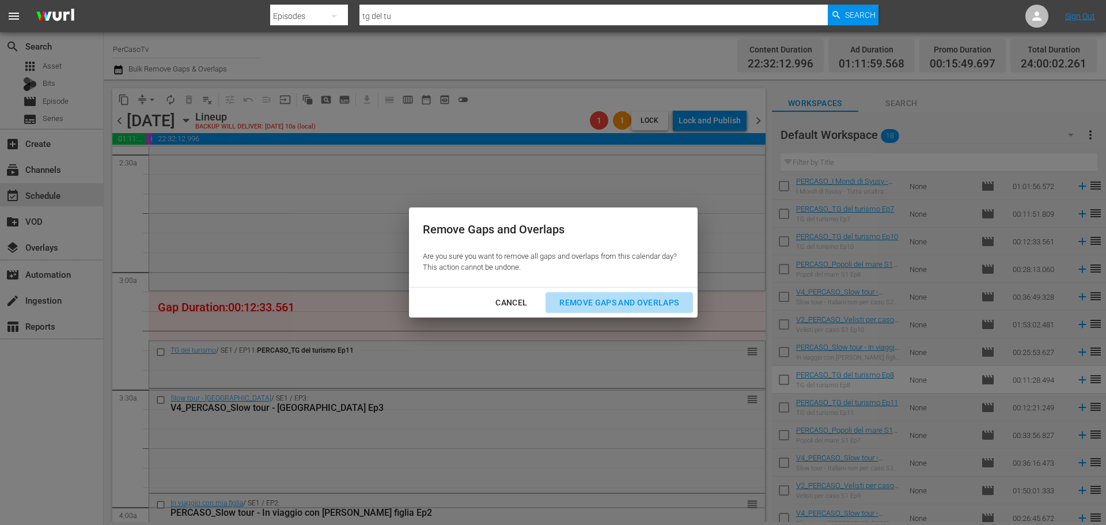
click at [580, 308] on div "Remove Gaps and Overlaps" at bounding box center [619, 302] width 138 height 14
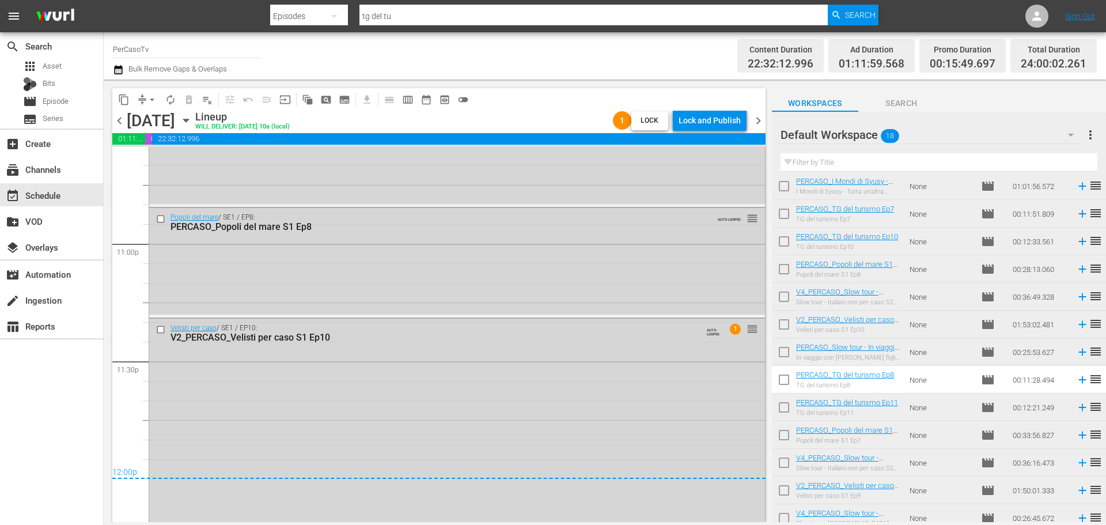
scroll to position [4827, 0]
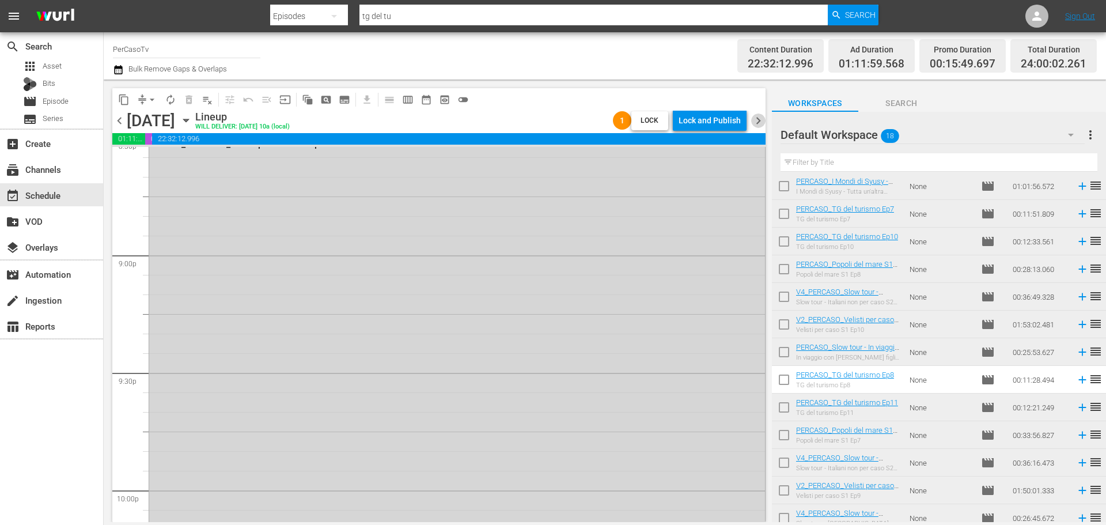
click at [757, 126] on span "chevron_right" at bounding box center [758, 120] width 14 height 14
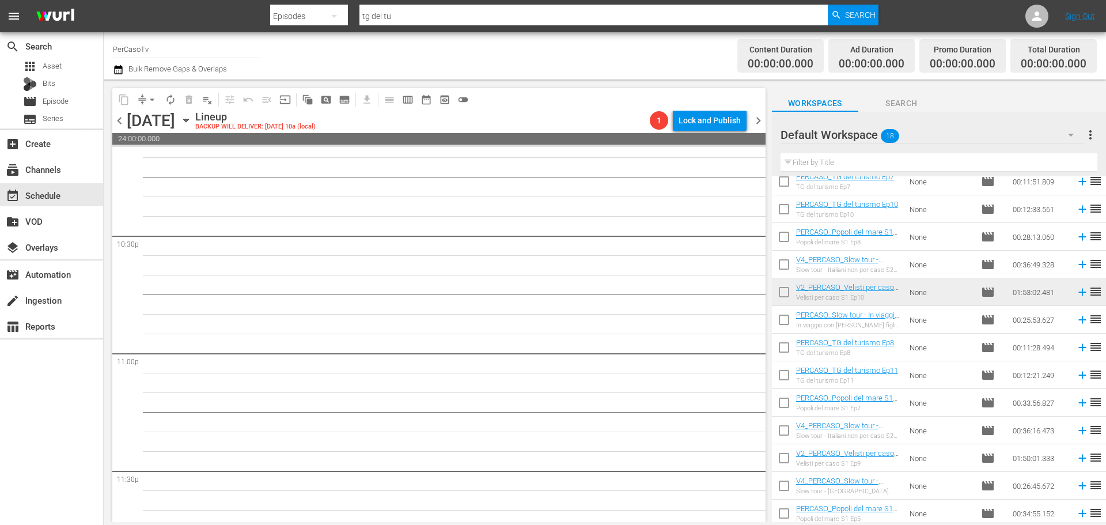
scroll to position [179, 0]
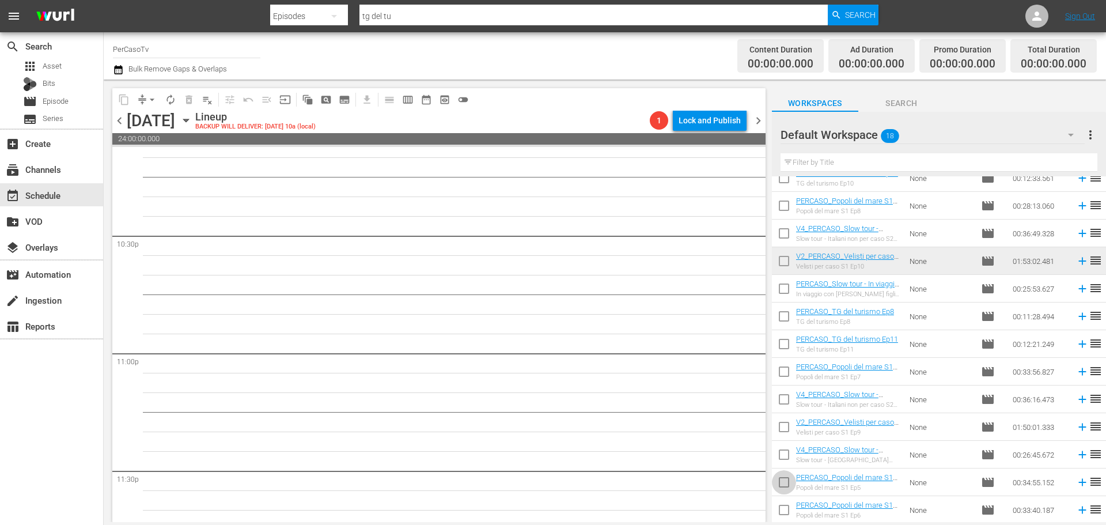
click at [786, 484] on input "checkbox" at bounding box center [784, 484] width 24 height 24
checkbox input "true"
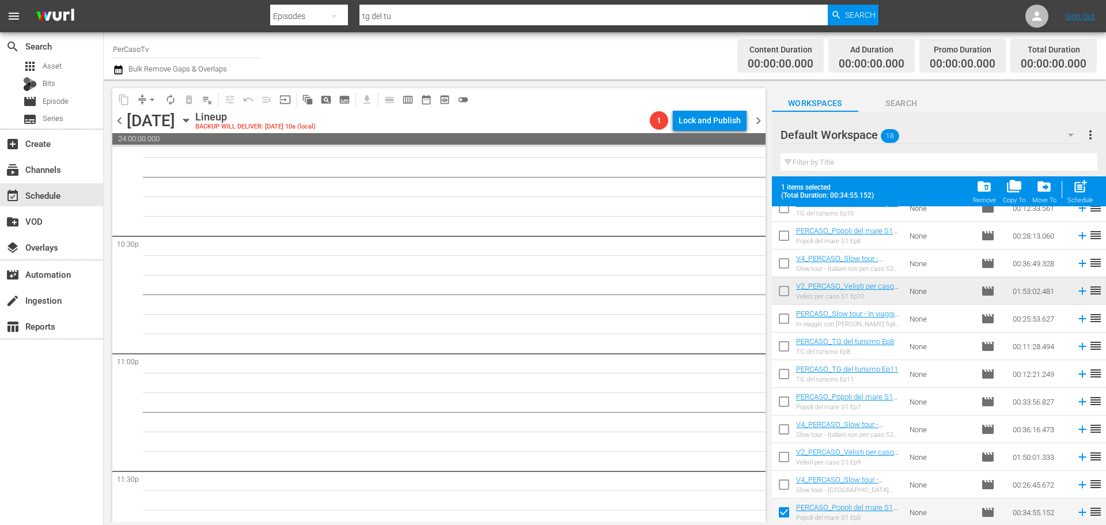
scroll to position [209, 0]
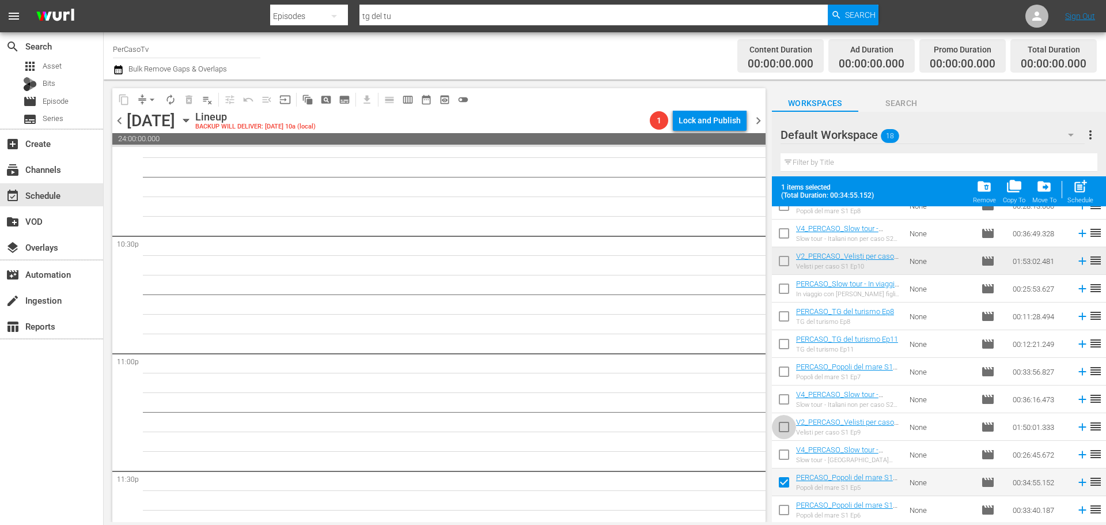
click at [779, 427] on input "checkbox" at bounding box center [784, 429] width 24 height 24
checkbox input "true"
click at [783, 318] on input "checkbox" at bounding box center [784, 318] width 24 height 24
checkbox input "true"
click at [782, 344] on input "checkbox" at bounding box center [784, 346] width 24 height 24
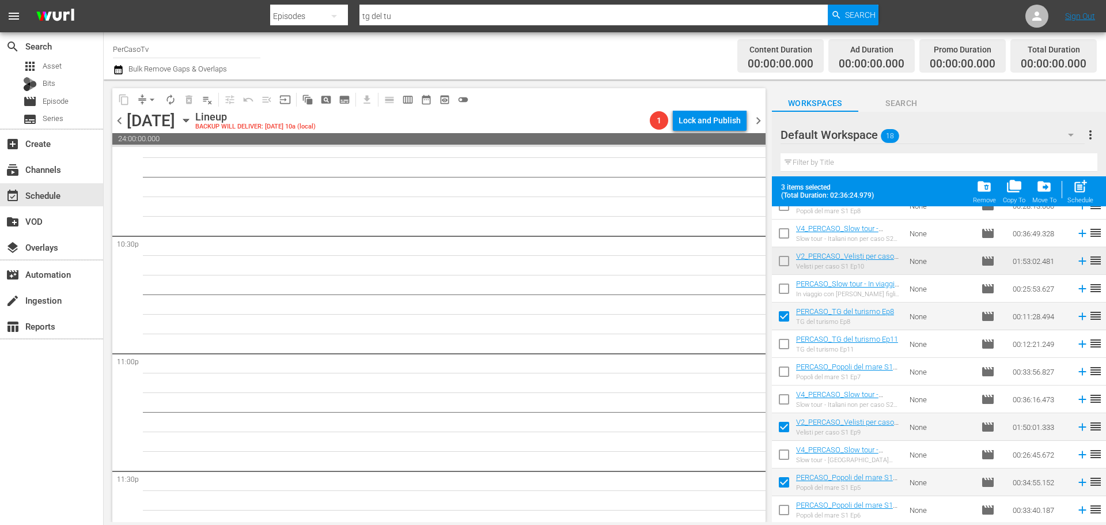
checkbox input "true"
click at [782, 401] on input "checkbox" at bounding box center [784, 401] width 24 height 24
checkbox input "true"
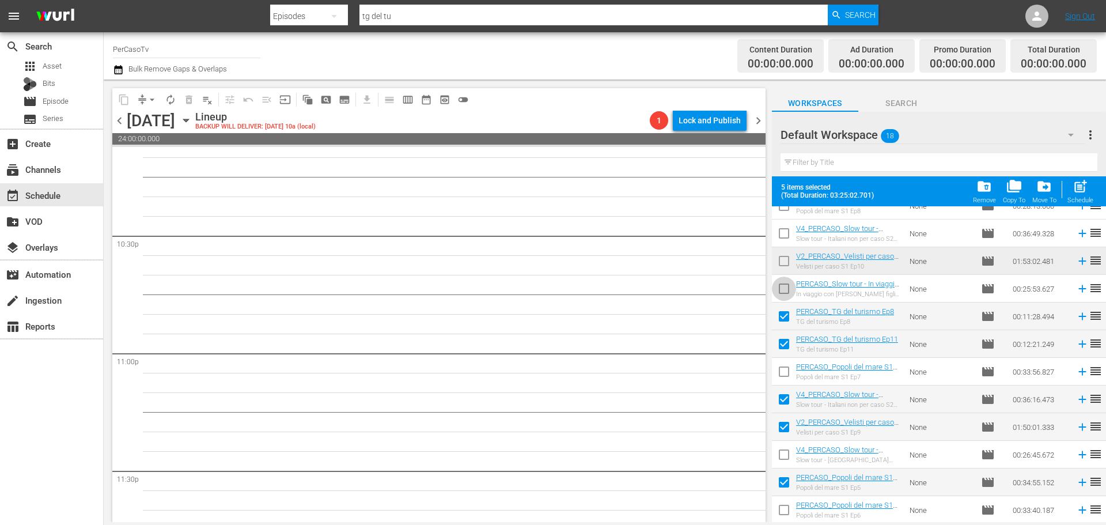
click at [790, 286] on input "checkbox" at bounding box center [784, 291] width 24 height 24
checkbox input "true"
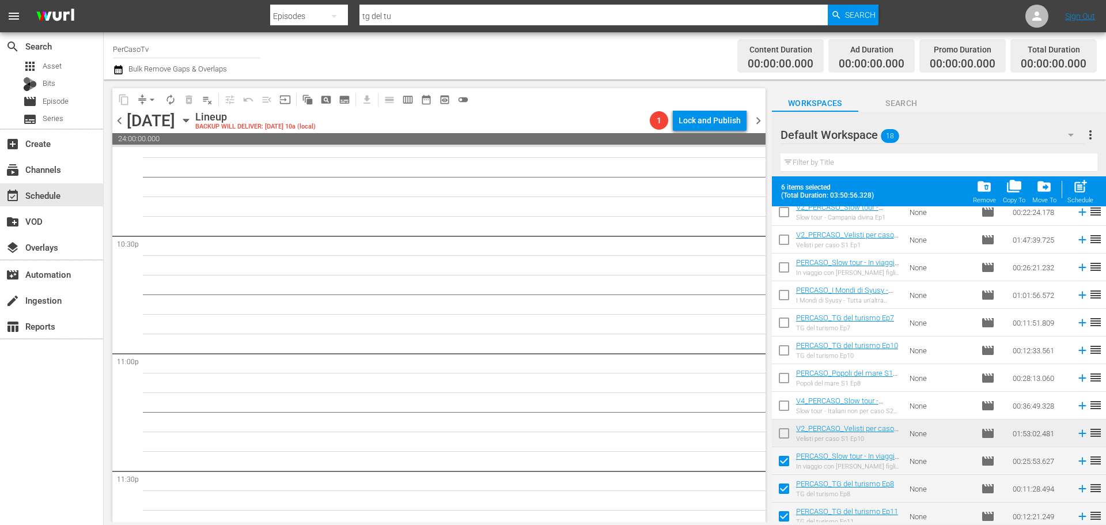
scroll to position [36, 0]
click at [791, 355] on input "checkbox" at bounding box center [784, 353] width 24 height 24
checkbox input "true"
click at [784, 329] on input "checkbox" at bounding box center [784, 325] width 24 height 24
checkbox input "true"
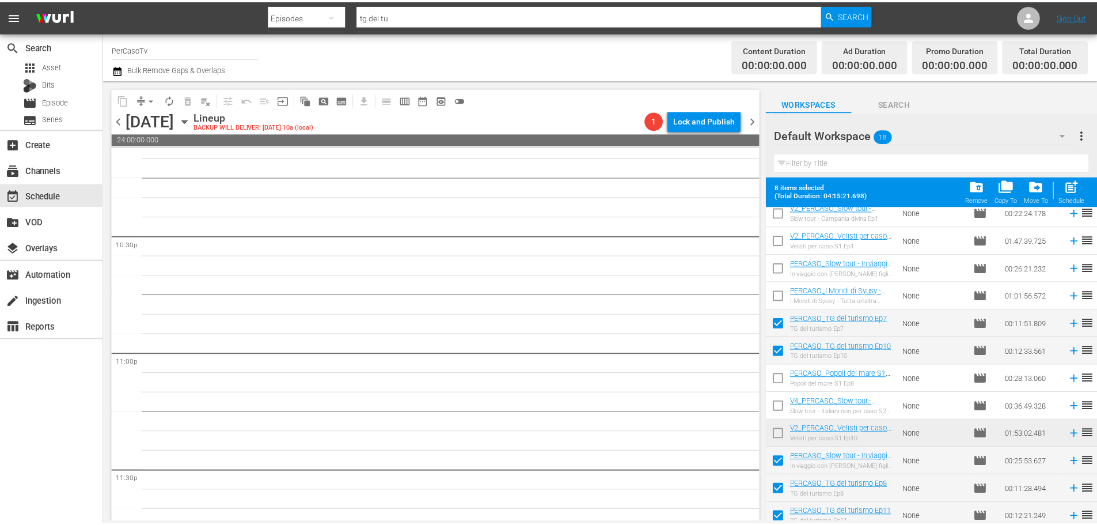
scroll to position [0, 0]
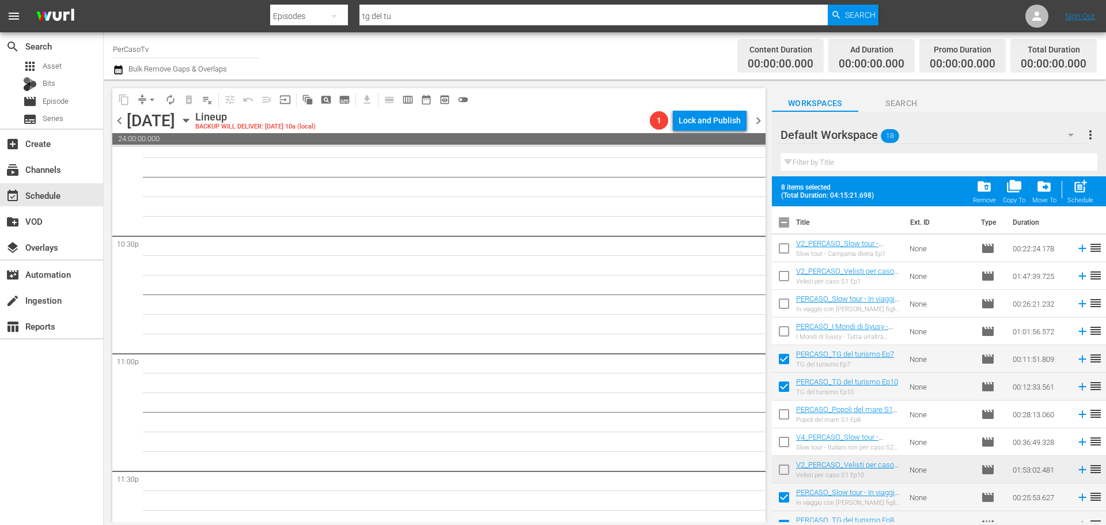
drag, startPoint x: 789, startPoint y: 333, endPoint x: 783, endPoint y: 311, distance: 22.8
click at [789, 333] on input "checkbox" at bounding box center [784, 333] width 24 height 24
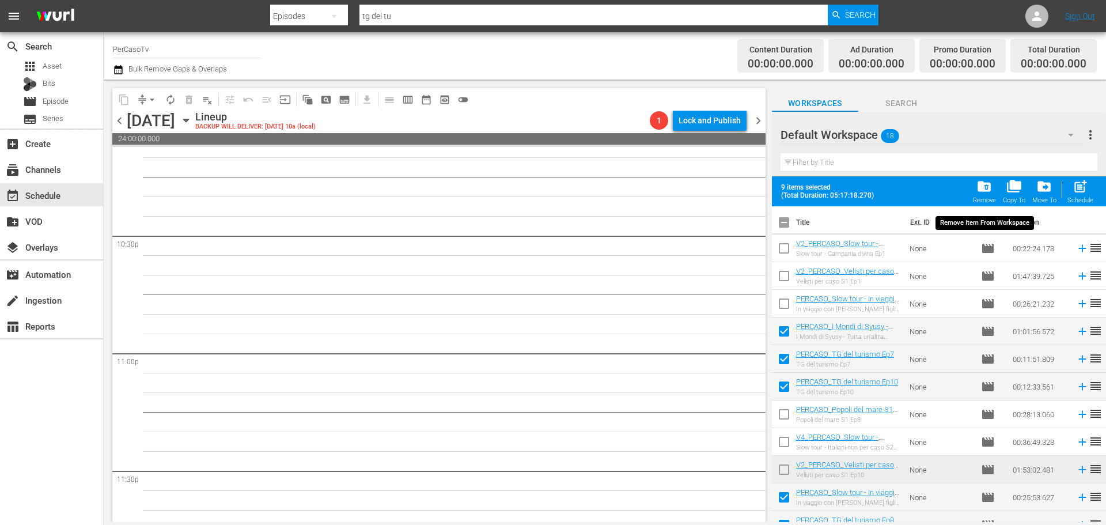
click at [983, 191] on span "folder_delete" at bounding box center [984, 187] width 16 height 16
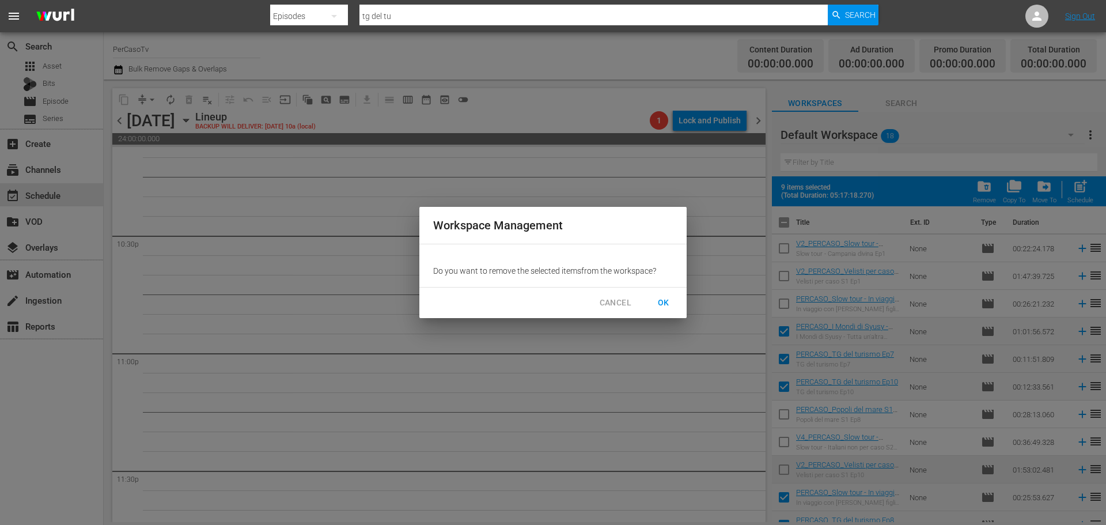
click at [674, 301] on button "OK" at bounding box center [663, 302] width 37 height 21
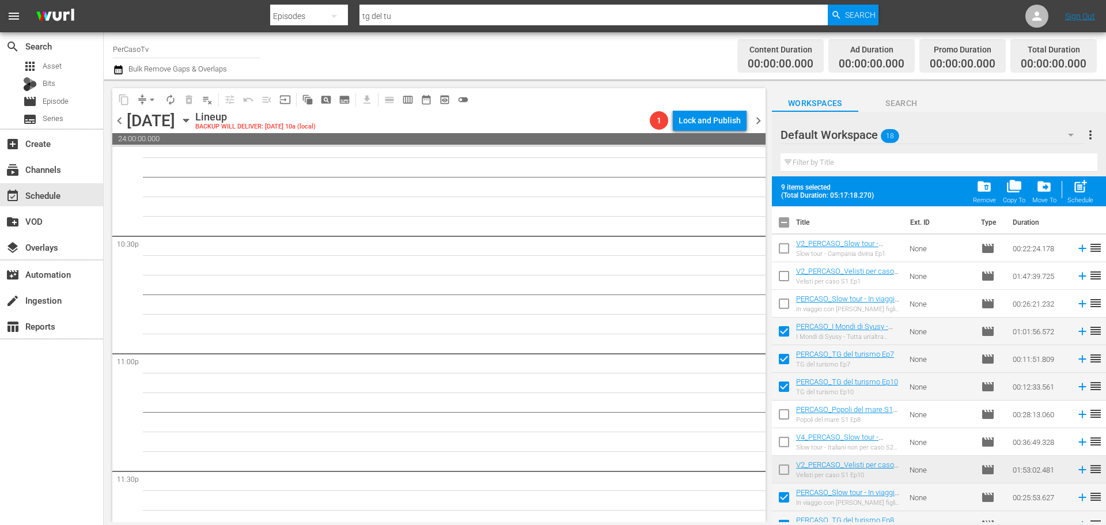
checkbox input "false"
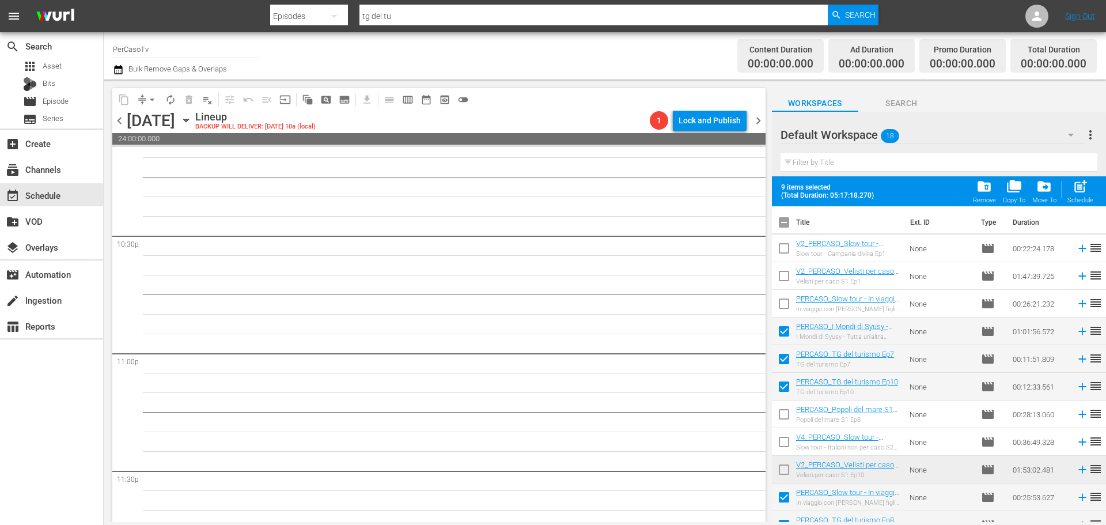
checkbox input "false"
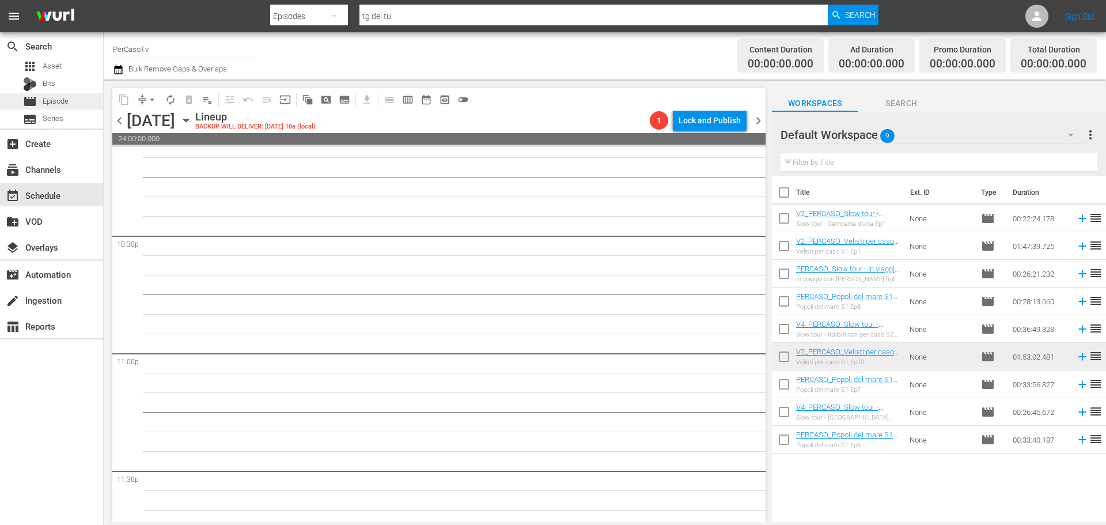
click at [89, 103] on div "movie Episode" at bounding box center [51, 101] width 103 height 16
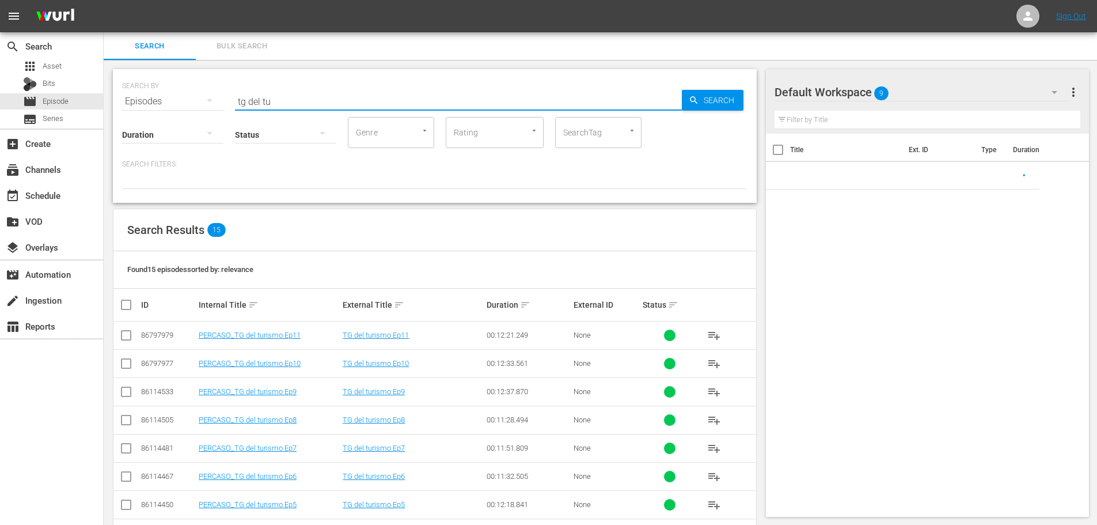
drag, startPoint x: 327, startPoint y: 101, endPoint x: 202, endPoint y: 110, distance: 125.3
click at [202, 110] on div "SEARCH BY Search By Episodes Search ID, Title, Description, Keywords, or Catego…" at bounding box center [435, 136] width 644 height 134
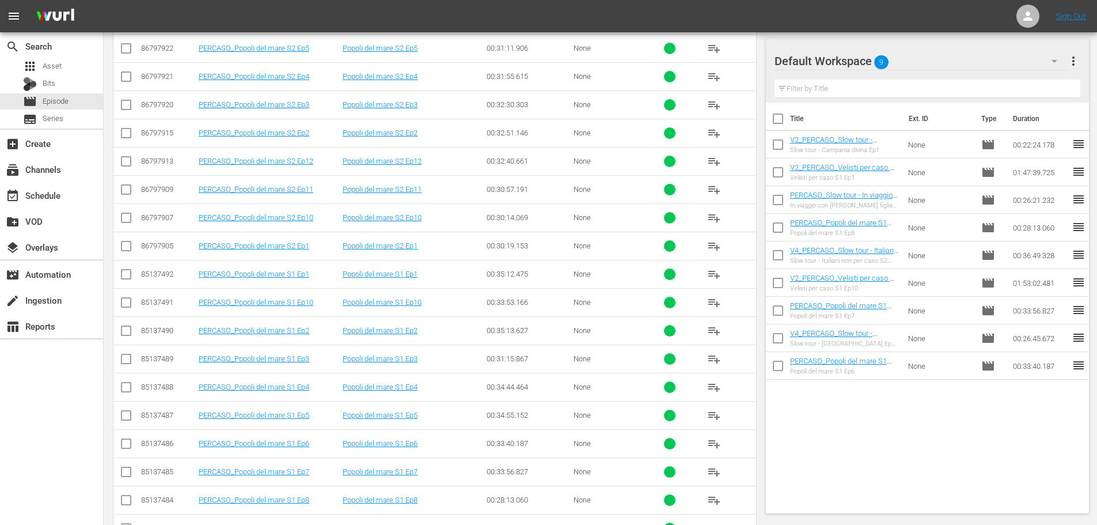
scroll to position [467, 0]
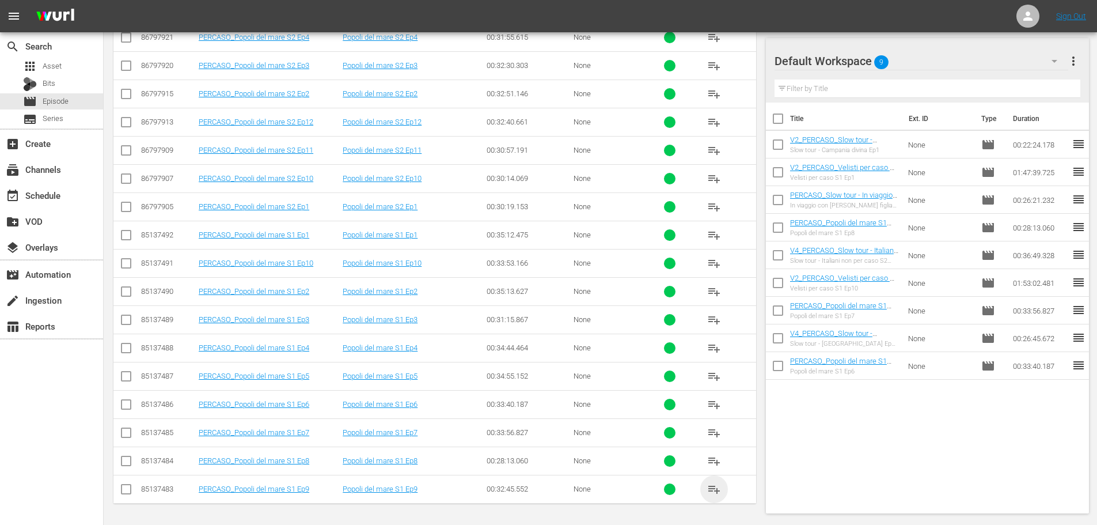
click at [715, 492] on span "playlist_add" at bounding box center [714, 489] width 14 height 14
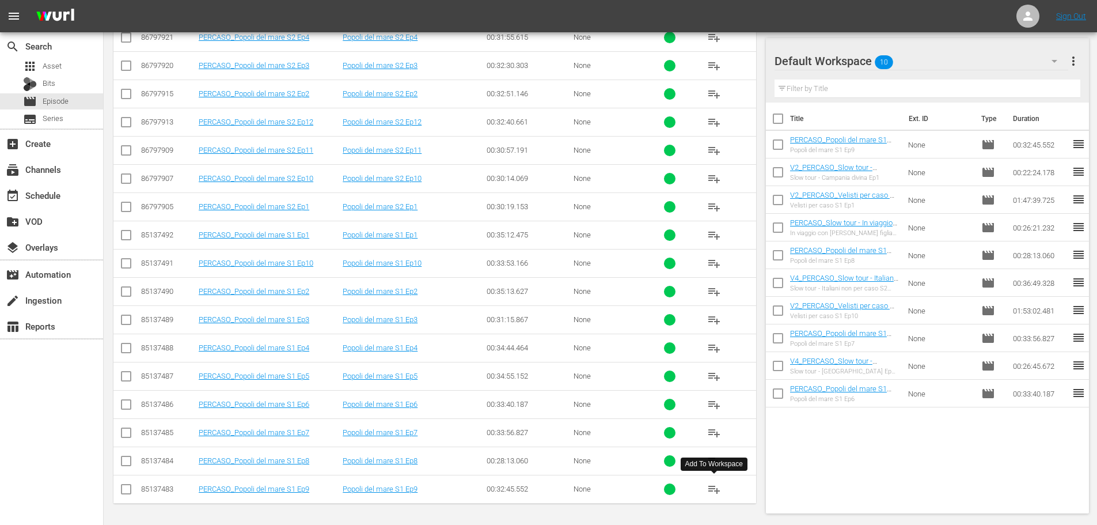
scroll to position [0, 0]
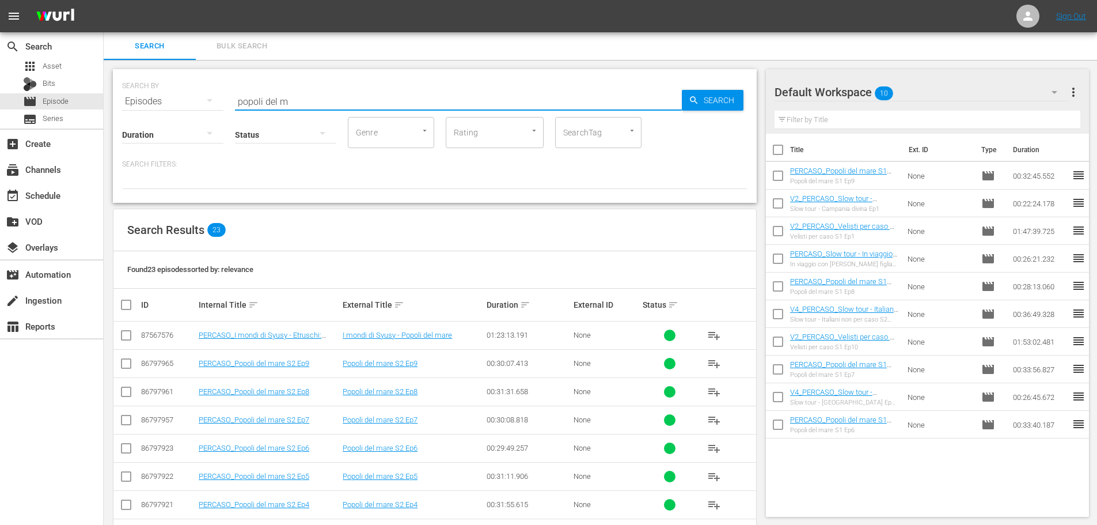
drag, startPoint x: 223, startPoint y: 108, endPoint x: 163, endPoint y: 117, distance: 61.2
click at [163, 117] on div "SEARCH BY Search By Episodes Search ID, Title, Description, Keywords, or Catego…" at bounding box center [435, 136] width 644 height 134
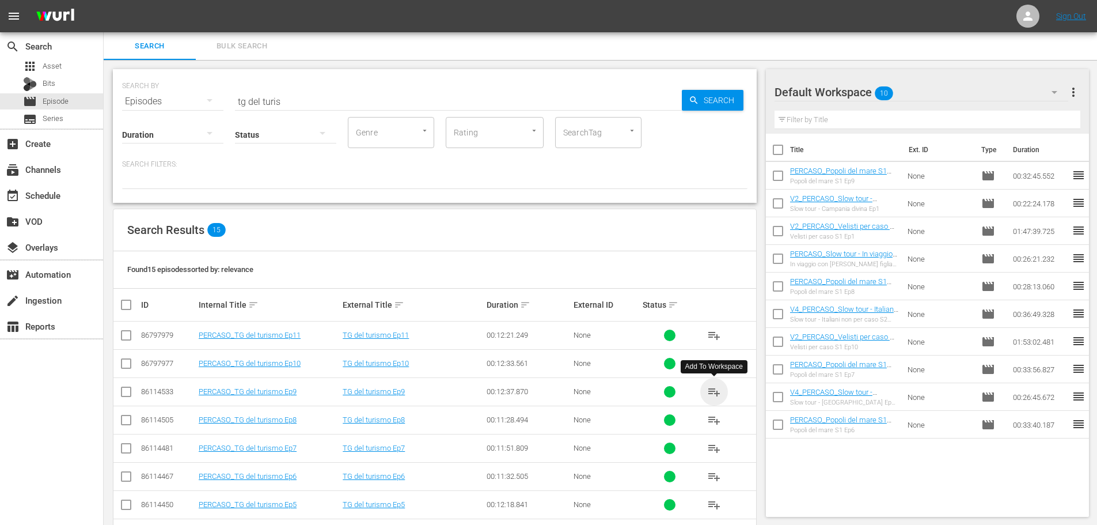
click at [708, 393] on span "playlist_add" at bounding box center [714, 392] width 14 height 14
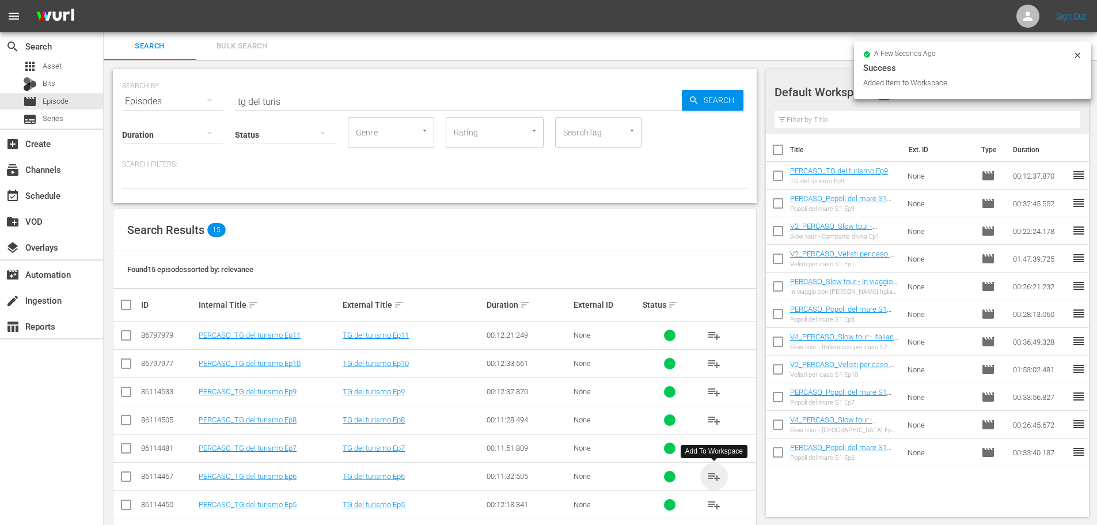
click at [716, 476] on span "playlist_add" at bounding box center [714, 476] width 14 height 14
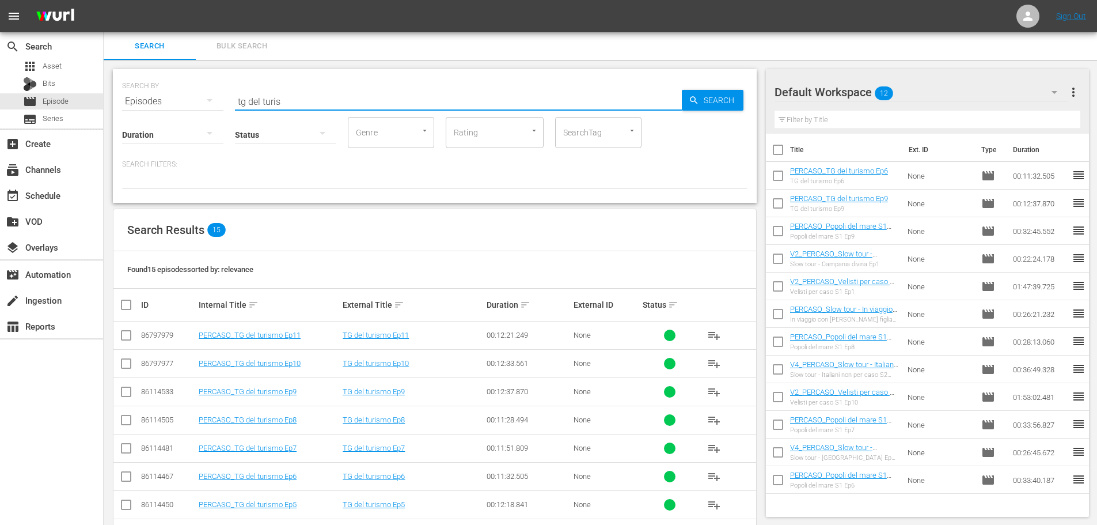
drag, startPoint x: 327, startPoint y: 99, endPoint x: 215, endPoint y: 122, distance: 114.0
click at [215, 122] on div "SEARCH BY Search By Episodes Search ID, Title, Description, Keywords, or Catego…" at bounding box center [435, 136] width 644 height 134
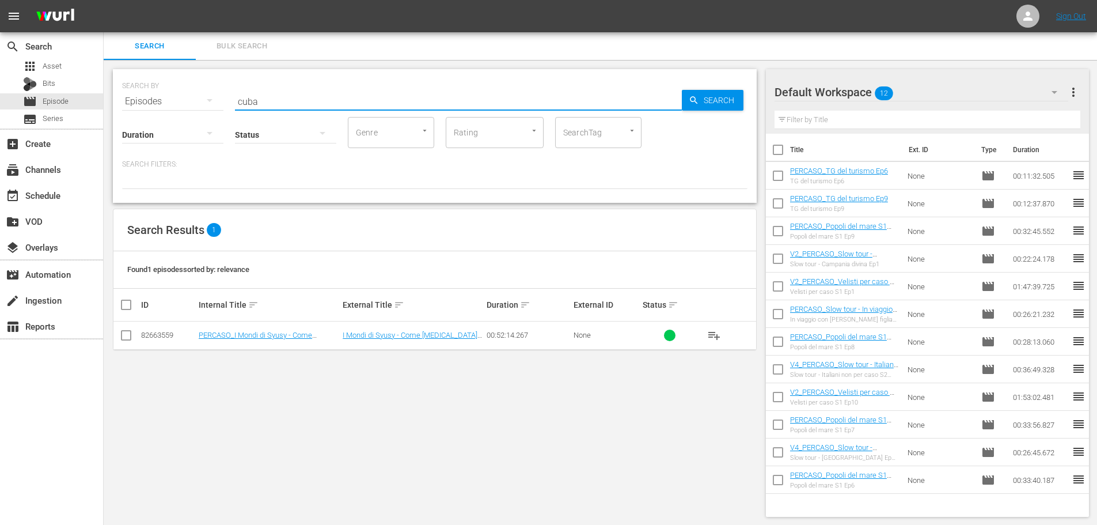
click at [716, 336] on span "playlist_add" at bounding box center [714, 335] width 14 height 14
drag, startPoint x: 272, startPoint y: 101, endPoint x: 222, endPoint y: 115, distance: 52.0
click at [222, 115] on div "SEARCH BY Search By Episodes Search ID, Title, Description, Keywords, or Catego…" at bounding box center [435, 136] width 644 height 134
drag, startPoint x: 707, startPoint y: 338, endPoint x: 718, endPoint y: 253, distance: 85.9
click at [707, 338] on span "playlist_add" at bounding box center [714, 335] width 14 height 14
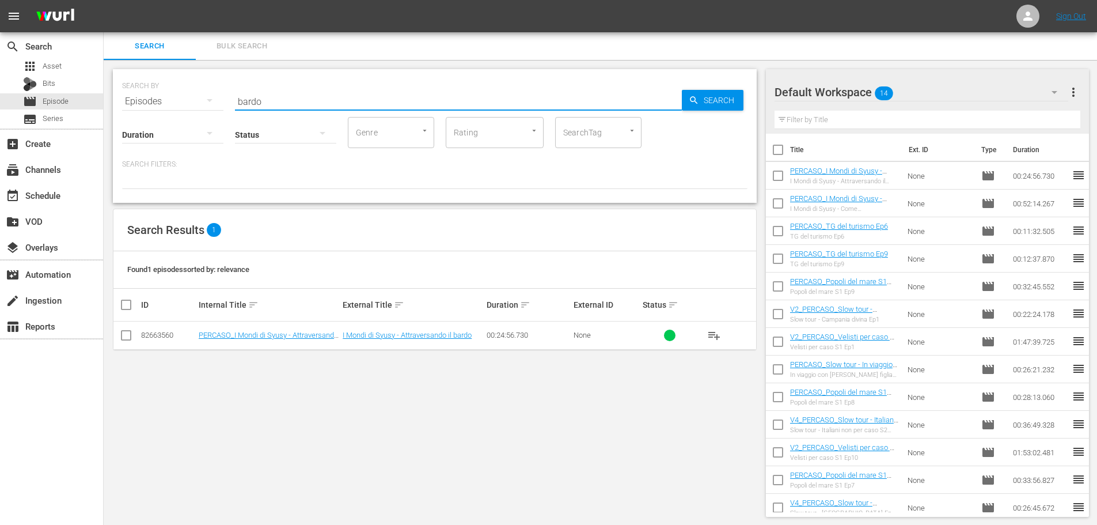
drag, startPoint x: 285, startPoint y: 99, endPoint x: 188, endPoint y: 128, distance: 101.5
click at [172, 122] on div "SEARCH BY Search By Episodes Search ID, Title, Description, Keywords, or Catego…" at bounding box center [435, 136] width 644 height 134
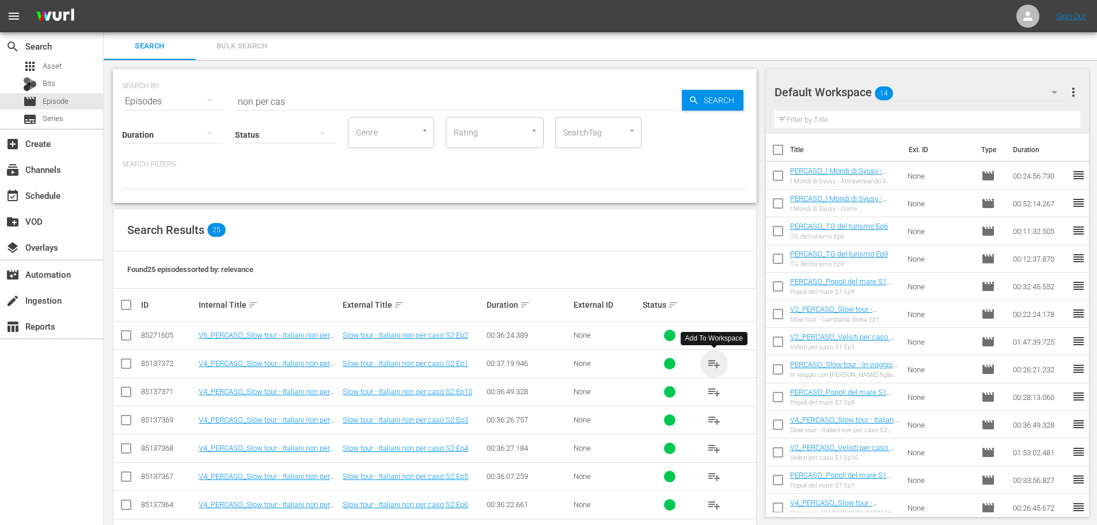
click at [712, 363] on span "playlist_add" at bounding box center [714, 364] width 14 height 14
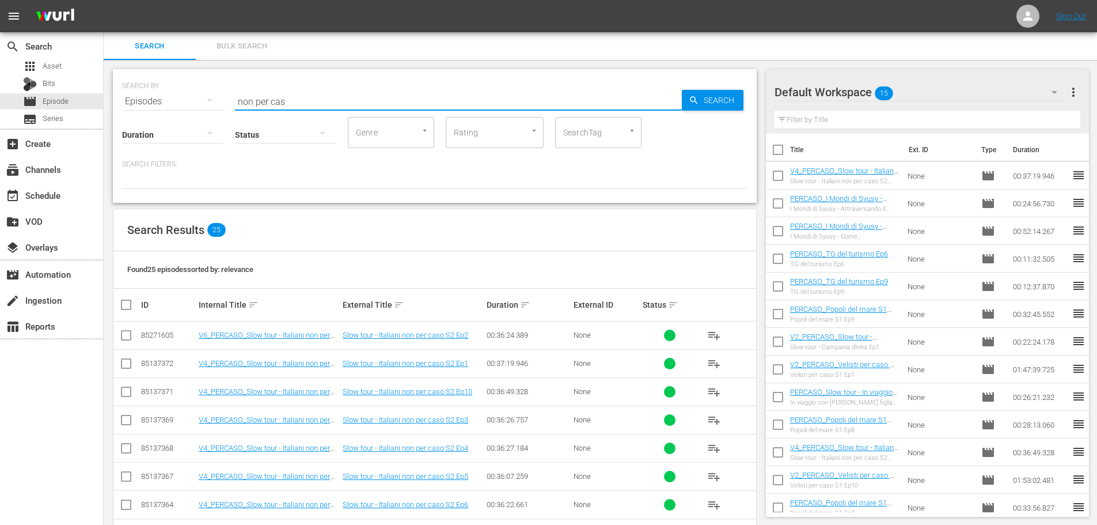
drag, startPoint x: 257, startPoint y: 103, endPoint x: 160, endPoint y: 115, distance: 98.1
click at [160, 115] on div "SEARCH BY Search By Episodes Search ID, Title, Description, Keywords, or Catego…" at bounding box center [435, 136] width 644 height 134
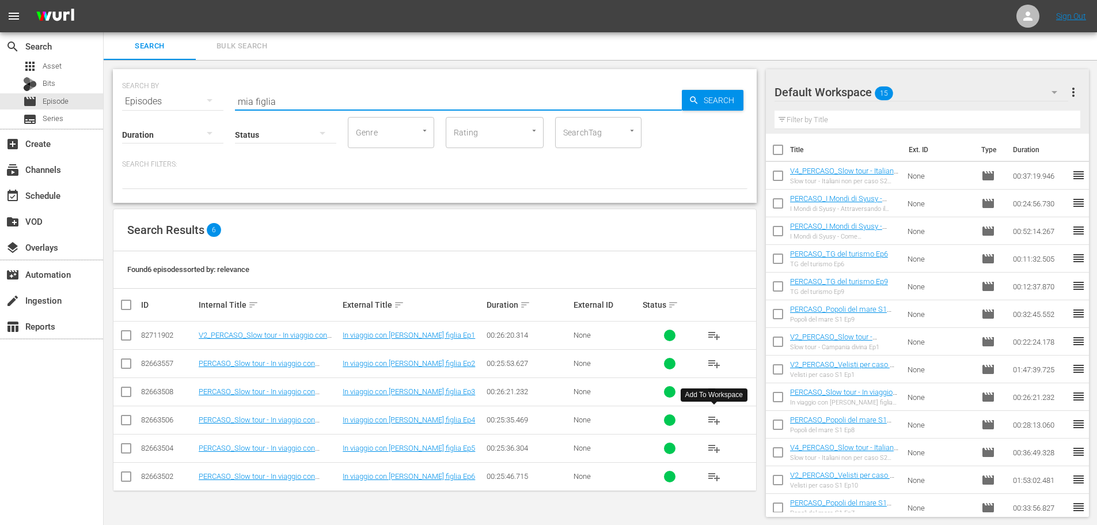
click at [716, 419] on span "playlist_add" at bounding box center [714, 420] width 14 height 14
drag, startPoint x: 366, startPoint y: 93, endPoint x: 206, endPoint y: 110, distance: 161.0
click at [206, 110] on div "SEARCH BY Search By Episodes Search ID, Title, Description, Keywords, or Catego…" at bounding box center [435, 136] width 644 height 134
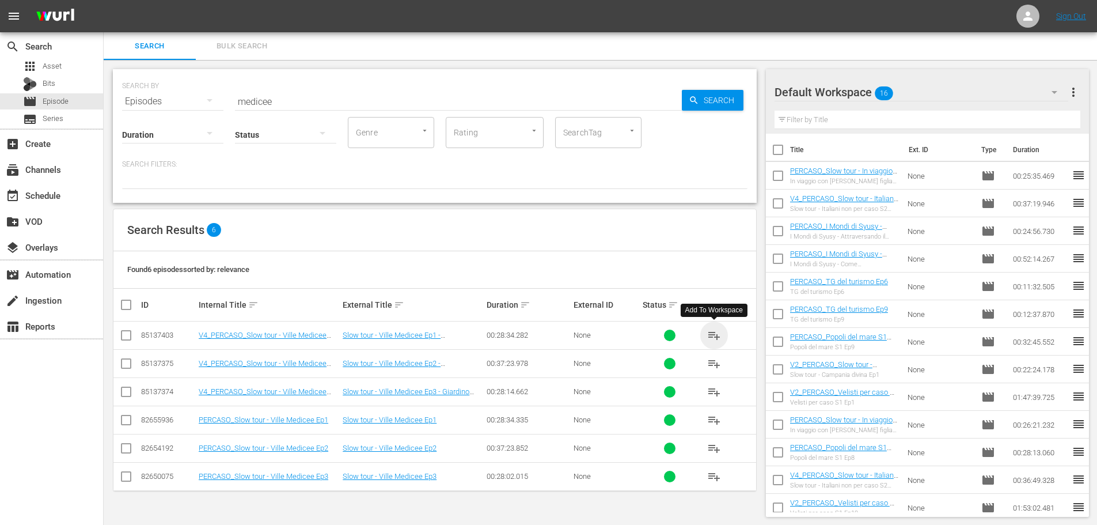
click at [708, 331] on span "playlist_add" at bounding box center [714, 335] width 14 height 14
drag, startPoint x: 264, startPoint y: 100, endPoint x: 195, endPoint y: 106, distance: 68.8
click at [195, 106] on div "SEARCH BY Search By Episodes Search ID, Title, Description, Keywords, or Catego…" at bounding box center [435, 94] width 626 height 41
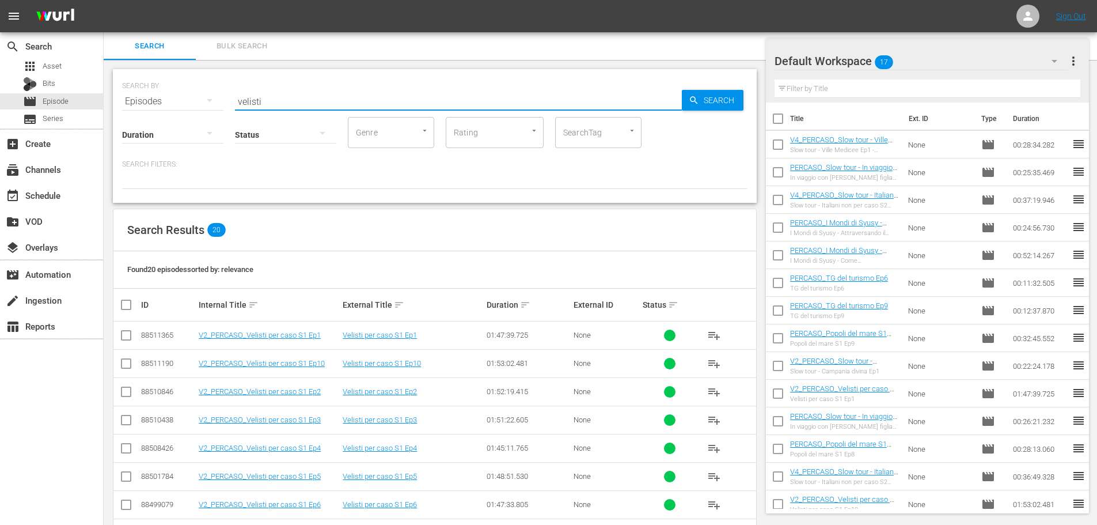
scroll to position [58, 0]
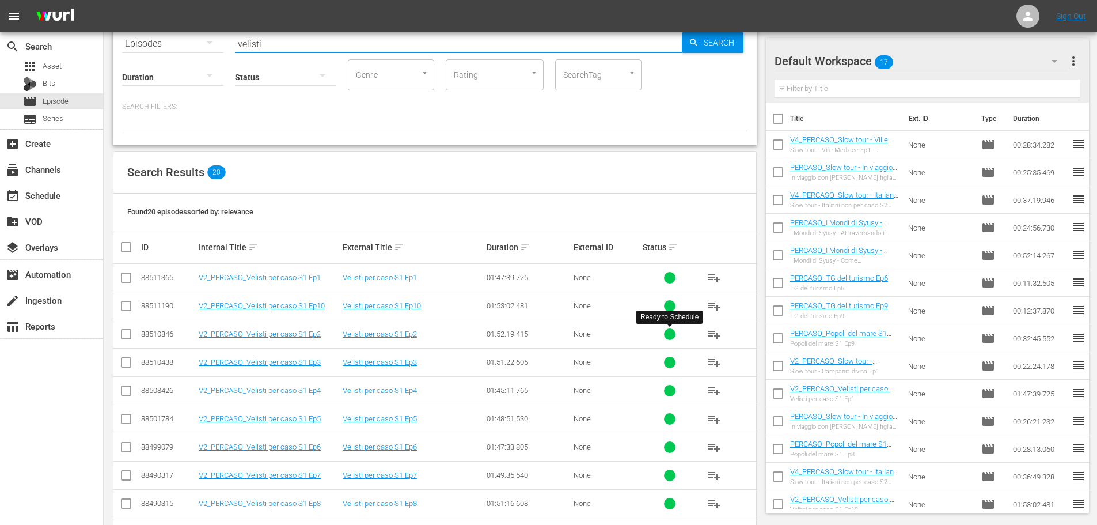
type input "velisti"
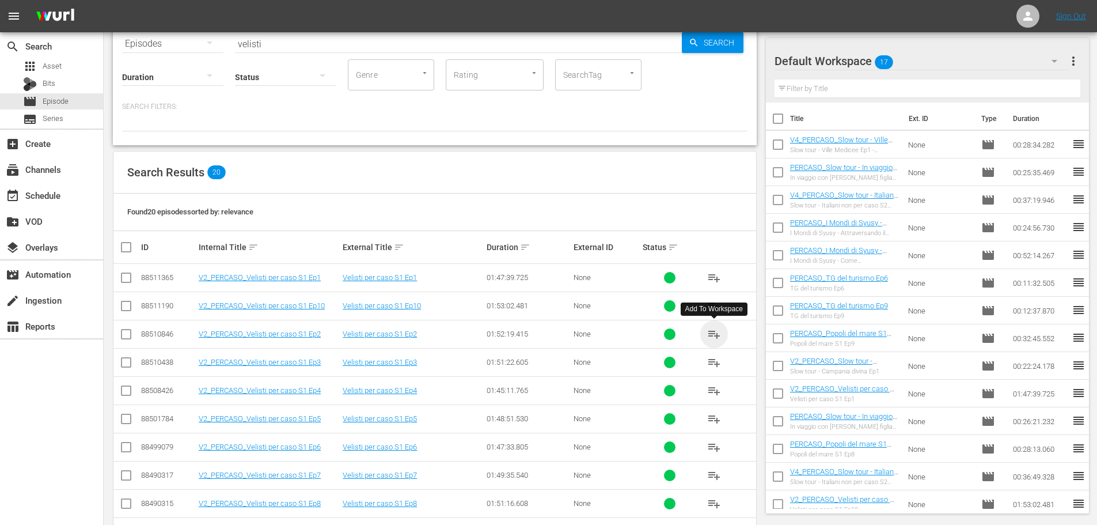
click at [712, 333] on span "playlist_add" at bounding box center [714, 334] width 14 height 14
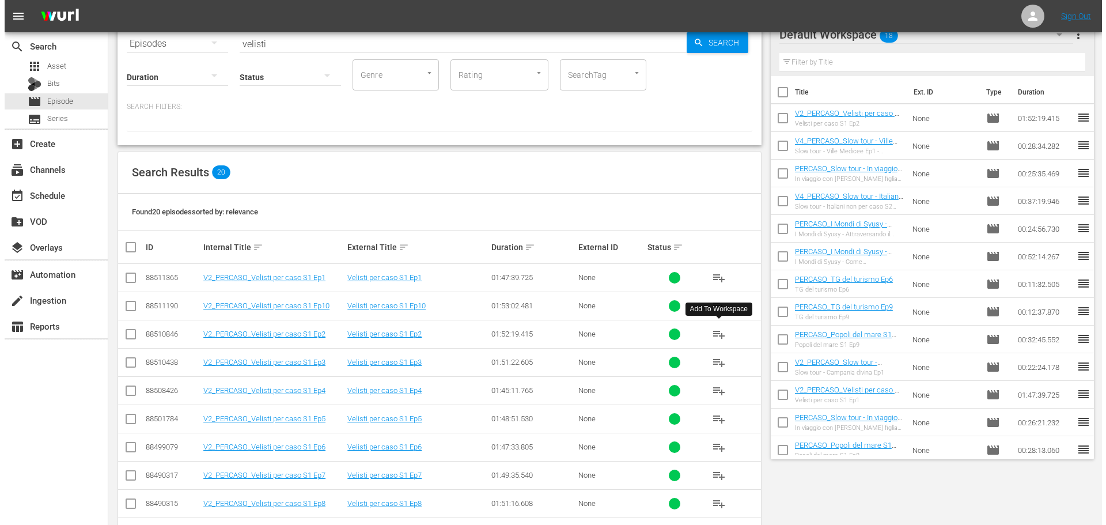
scroll to position [0, 0]
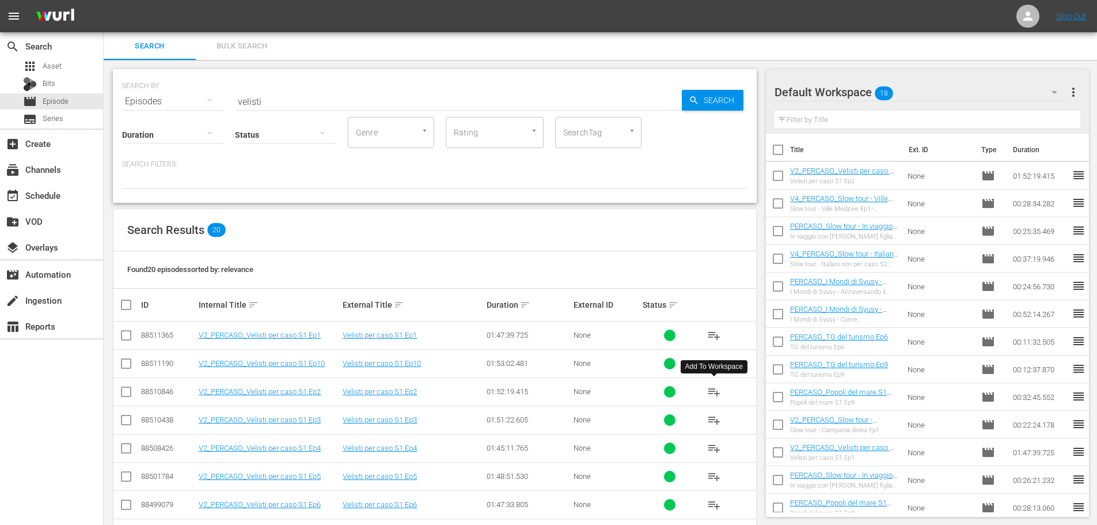
click at [777, 431] on input "checkbox" at bounding box center [778, 427] width 24 height 24
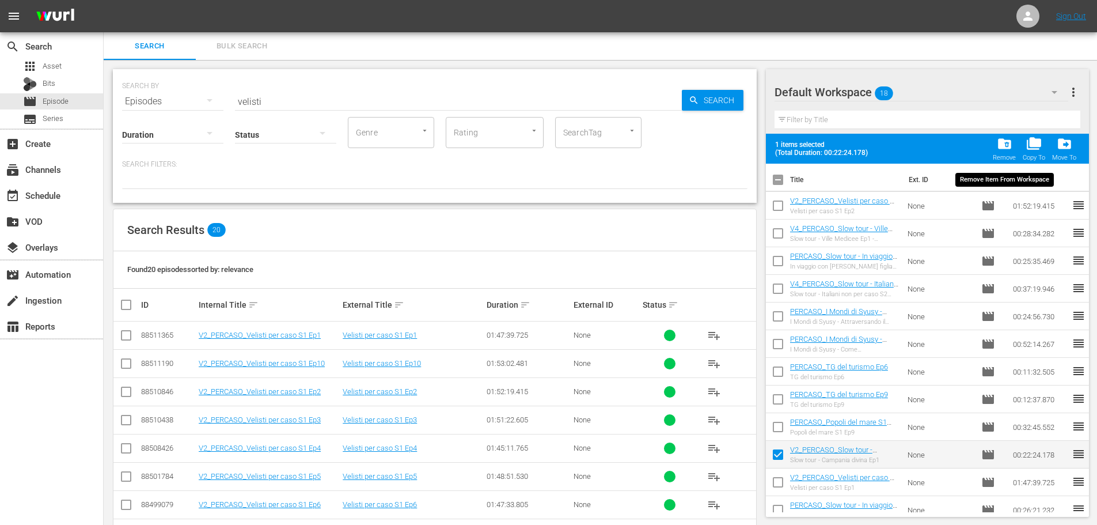
click at [995, 152] on div "folder_delete Remove" at bounding box center [1004, 148] width 23 height 25
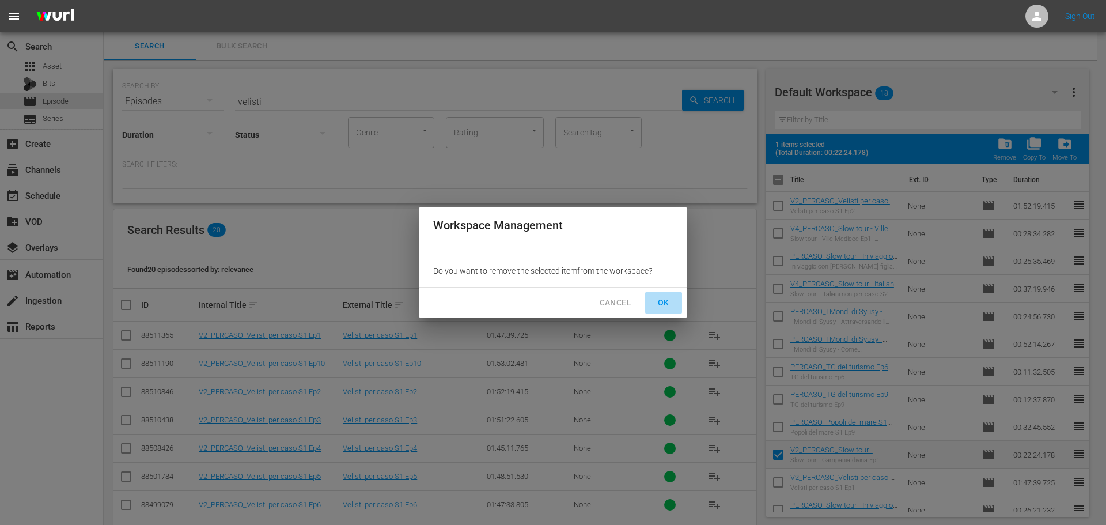
click at [669, 305] on span "OK" at bounding box center [663, 302] width 18 height 14
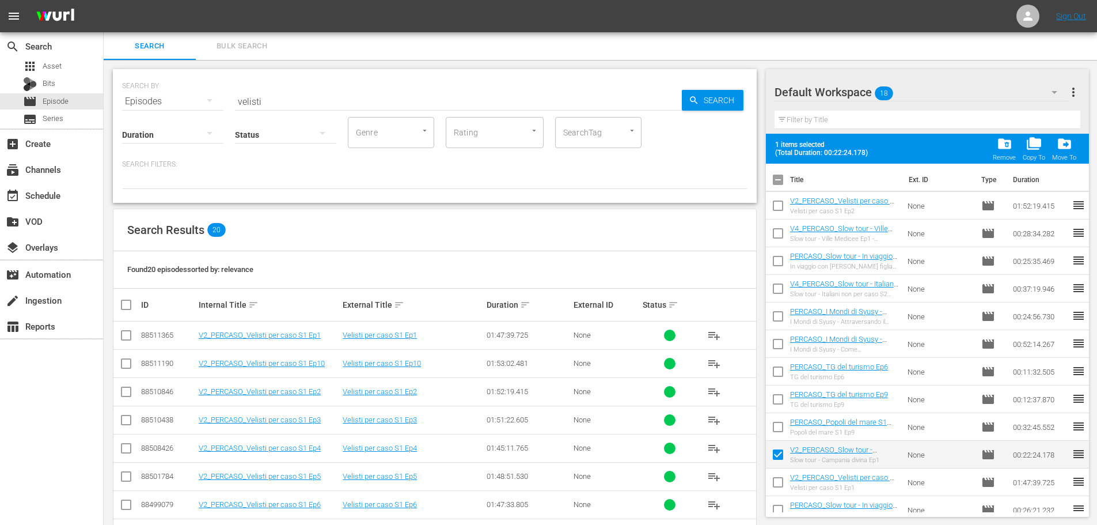
checkbox input "false"
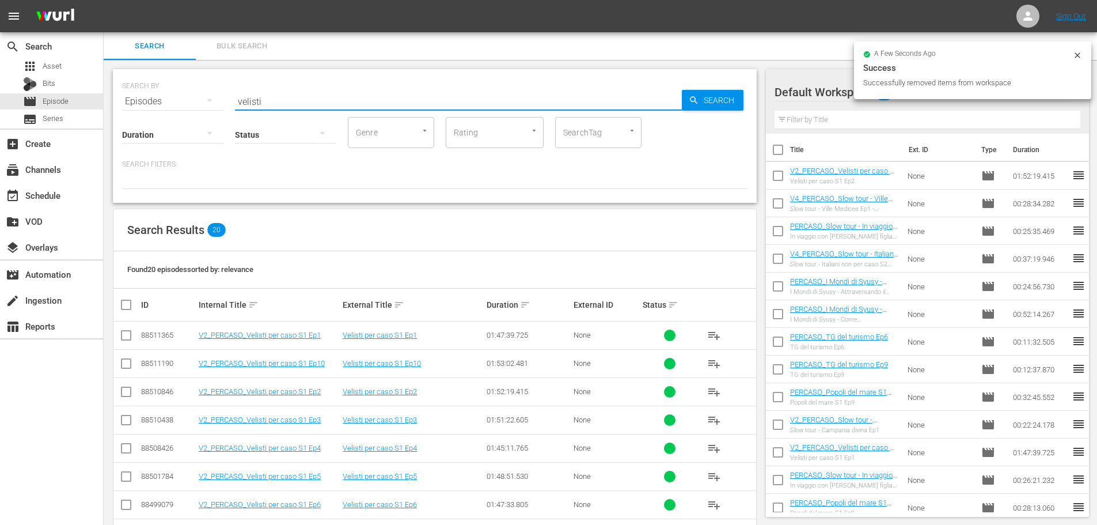
drag, startPoint x: 282, startPoint y: 97, endPoint x: 193, endPoint y: 112, distance: 90.5
click at [193, 112] on div "SEARCH BY Search By Episodes Search ID, Title, Description, Keywords, or Catego…" at bounding box center [435, 136] width 644 height 134
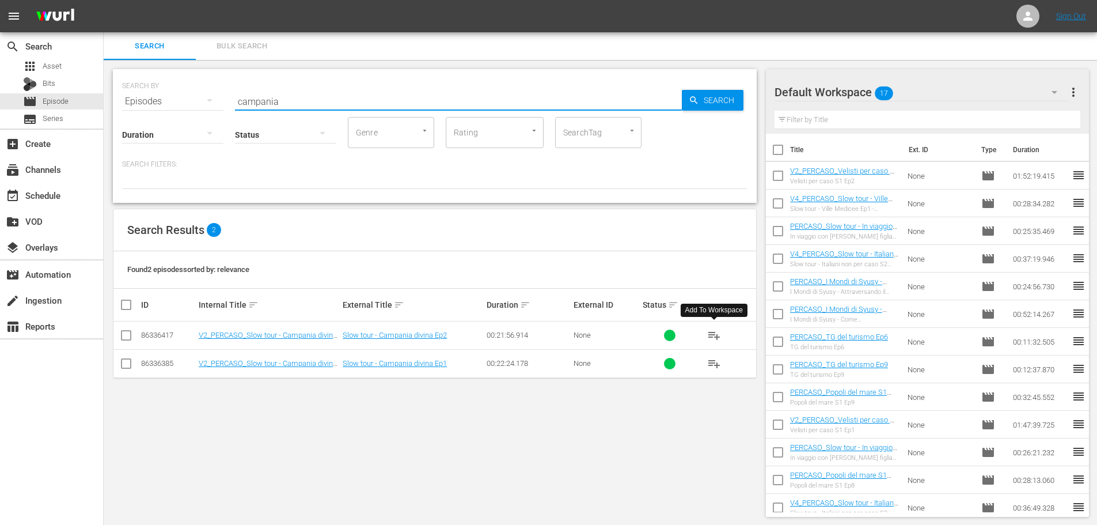
click at [713, 338] on span "playlist_add" at bounding box center [714, 335] width 14 height 14
drag, startPoint x: 266, startPoint y: 99, endPoint x: 191, endPoint y: 112, distance: 75.5
click at [191, 112] on div "SEARCH BY Search By Episodes Search ID, Title, Description, Keywords, or Catego…" at bounding box center [435, 136] width 644 height 134
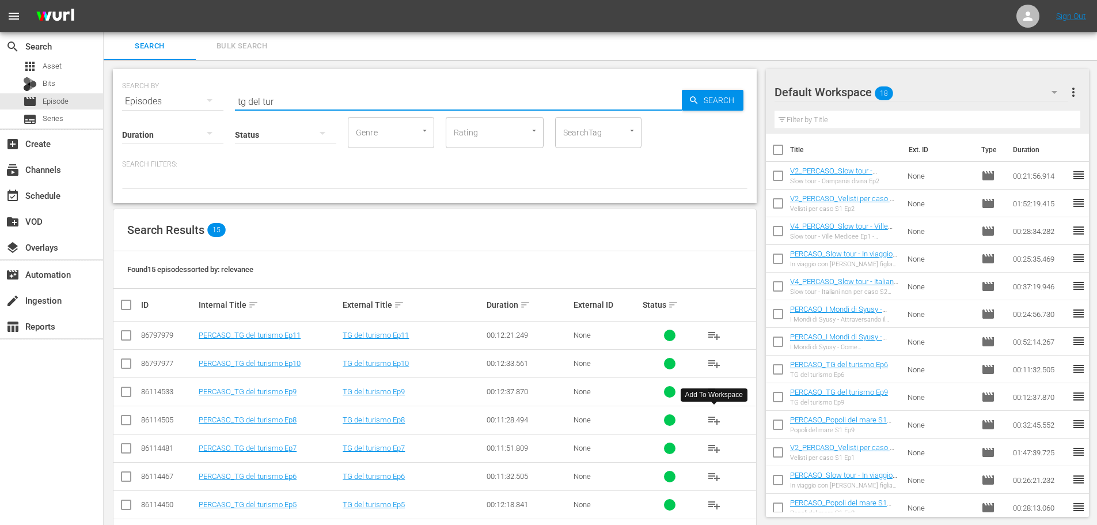
type input "tg del tur"
click at [711, 421] on span "playlist_add" at bounding box center [714, 420] width 14 height 14
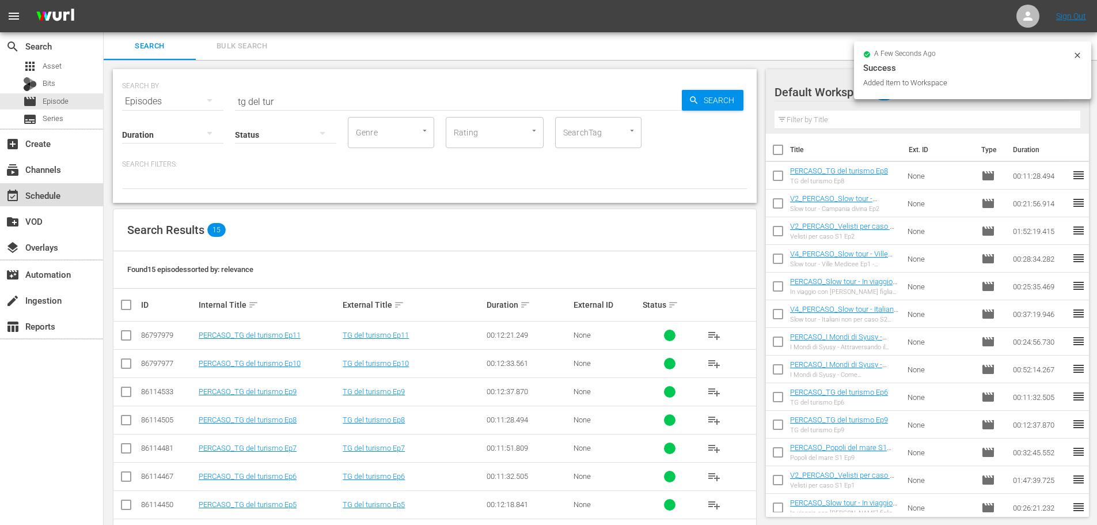
click at [59, 197] on div "event_available Schedule" at bounding box center [32, 193] width 65 height 10
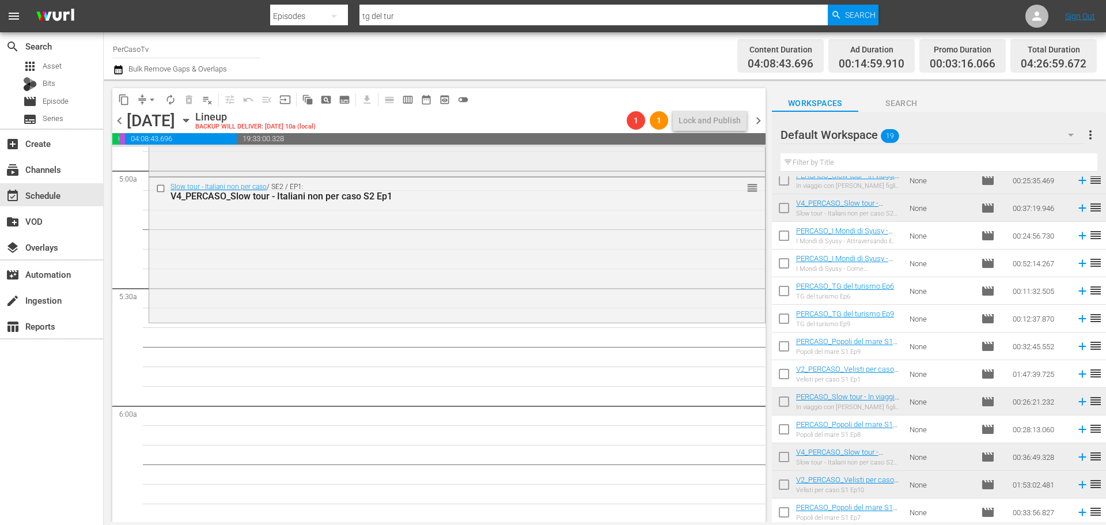
scroll to position [1152, 0]
click at [790, 236] on input "checkbox" at bounding box center [784, 238] width 24 height 24
checkbox input "true"
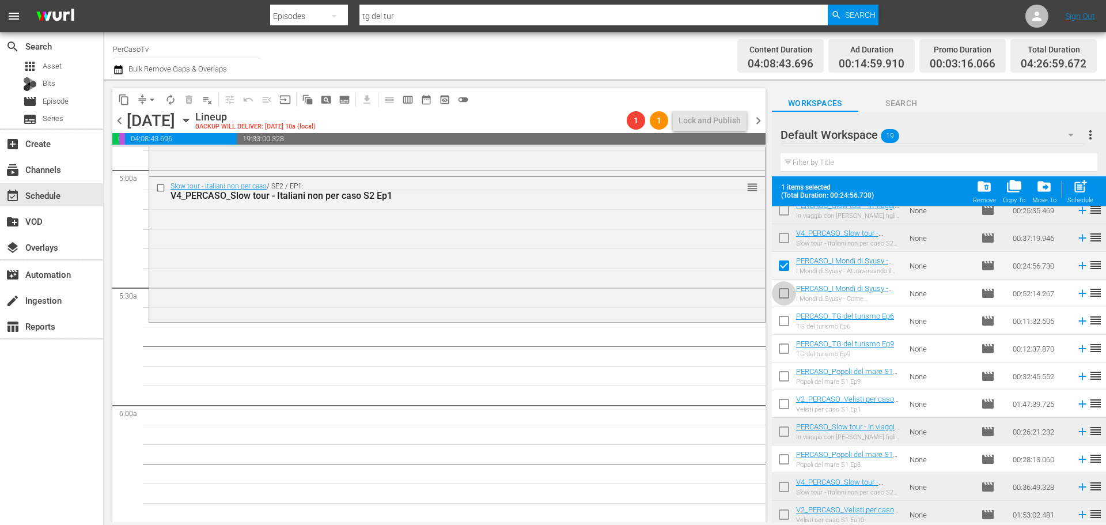
click at [782, 292] on input "checkbox" at bounding box center [784, 295] width 24 height 24
checkbox input "true"
drag, startPoint x: 1076, startPoint y: 200, endPoint x: 1018, endPoint y: 143, distance: 81.1
click at [1075, 200] on div "Schedule" at bounding box center [1080, 199] width 26 height 7
checkbox input "false"
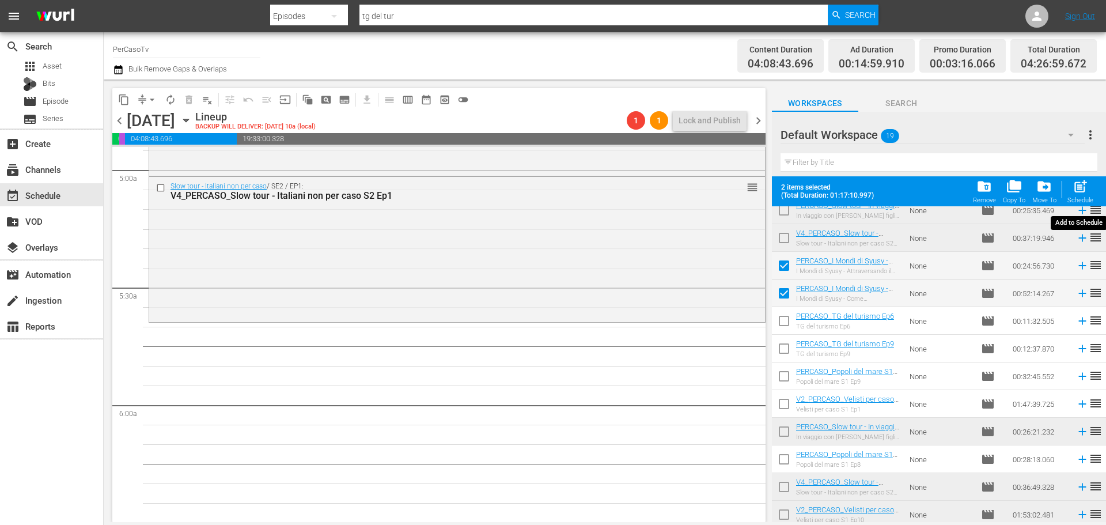
checkbox input "false"
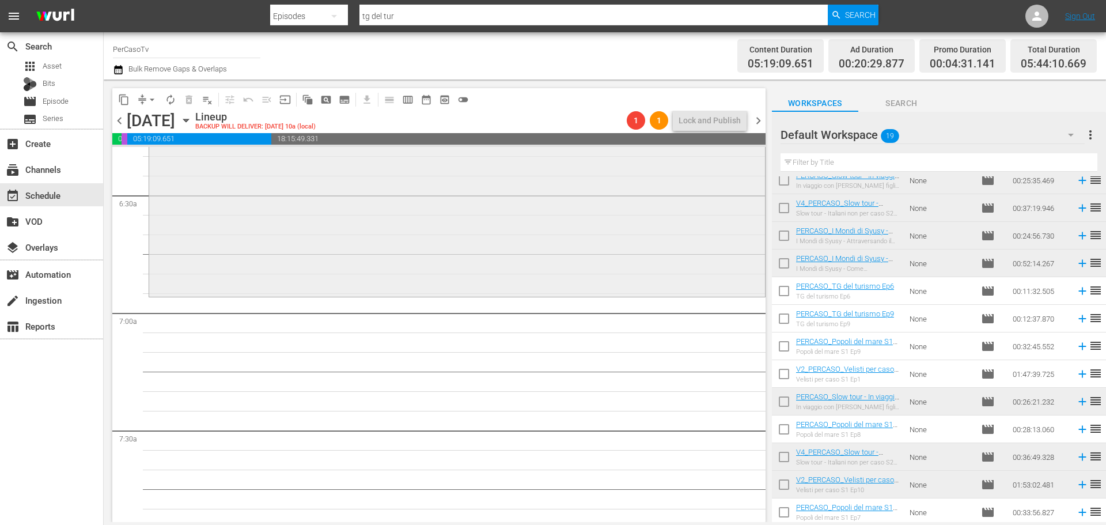
scroll to position [1498, 0]
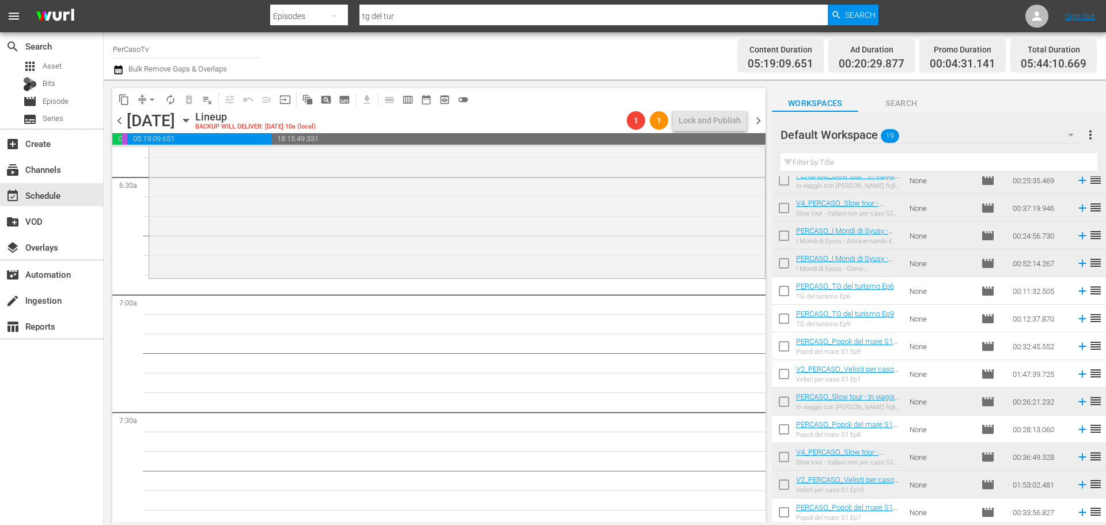
click at [784, 292] on input "checkbox" at bounding box center [784, 293] width 24 height 24
checkbox input "true"
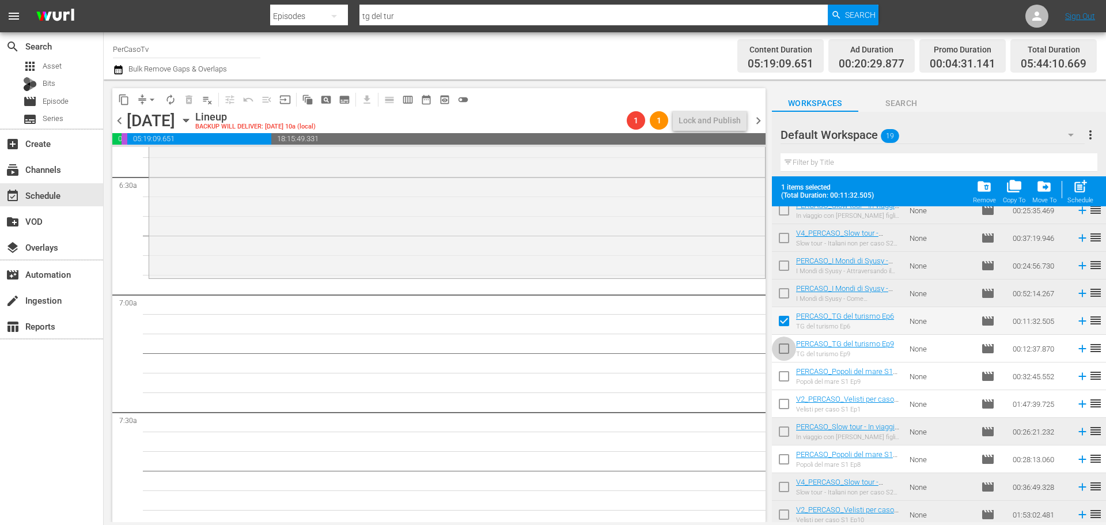
click at [784, 352] on input "checkbox" at bounding box center [784, 351] width 24 height 24
checkbox input "true"
click at [1079, 197] on div "Schedule" at bounding box center [1080, 199] width 26 height 7
checkbox input "false"
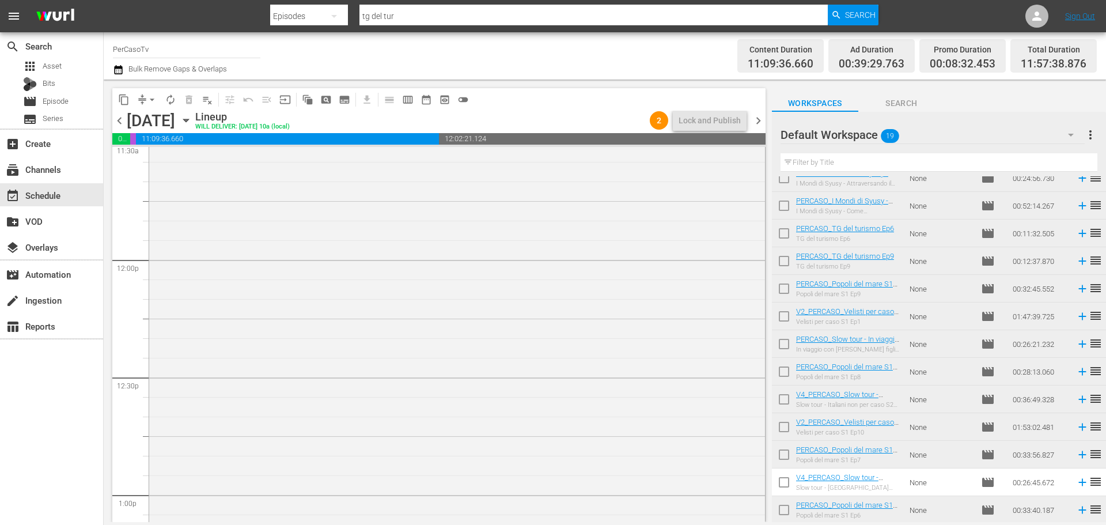
scroll to position [2765, 0]
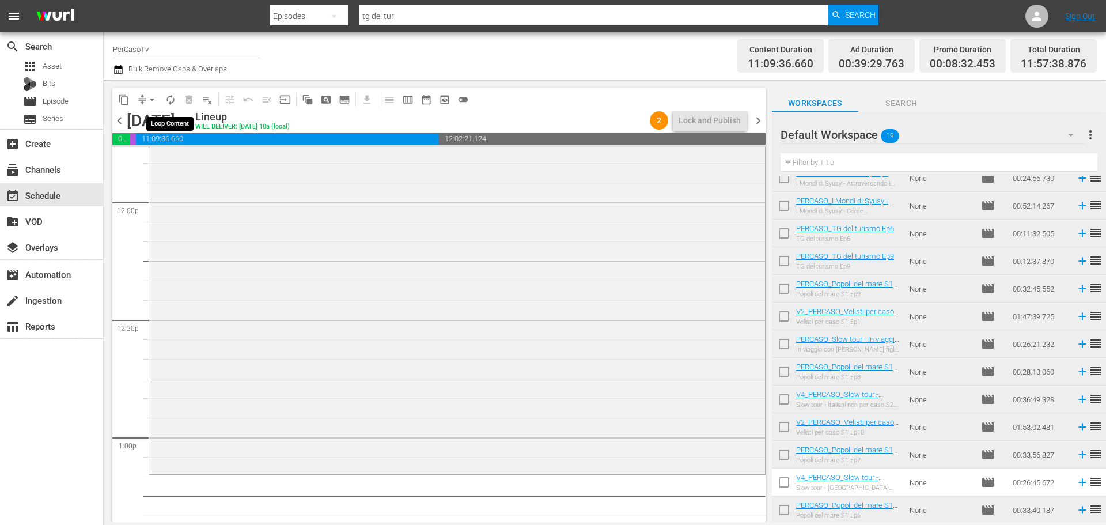
click at [172, 96] on span "autorenew_outlined" at bounding box center [171, 100] width 12 height 12
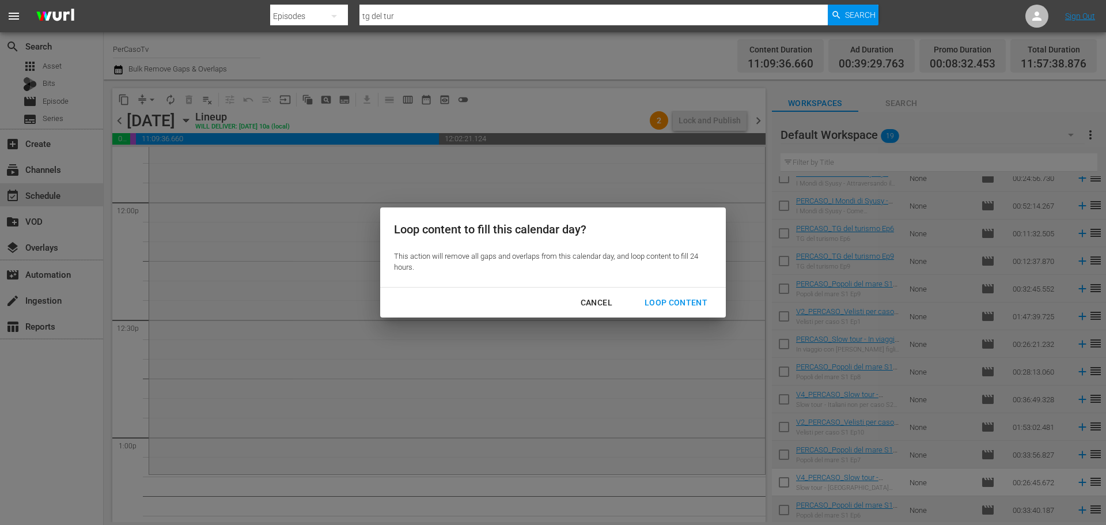
click at [657, 296] on div "Loop Content" at bounding box center [675, 302] width 81 height 14
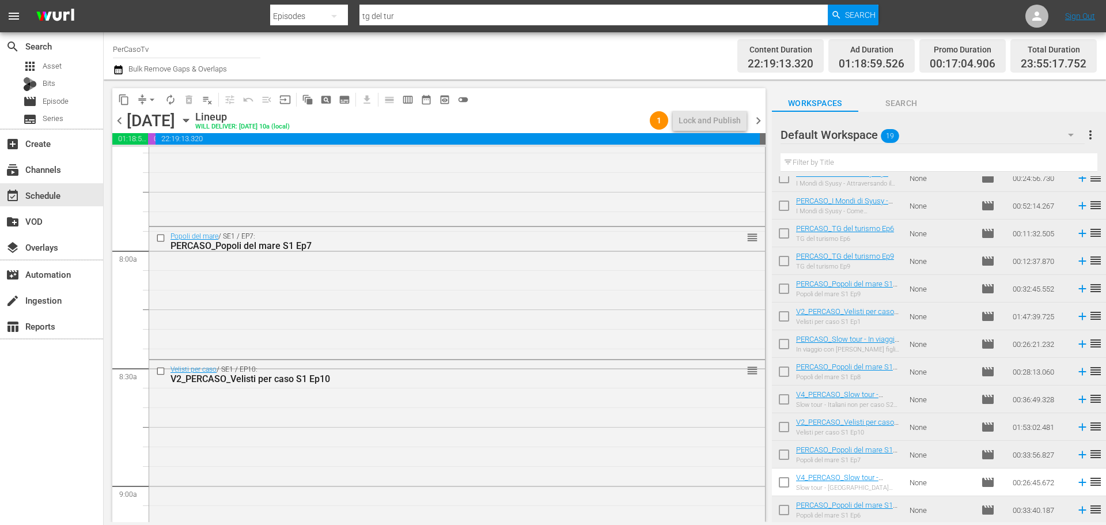
scroll to position [1700, 0]
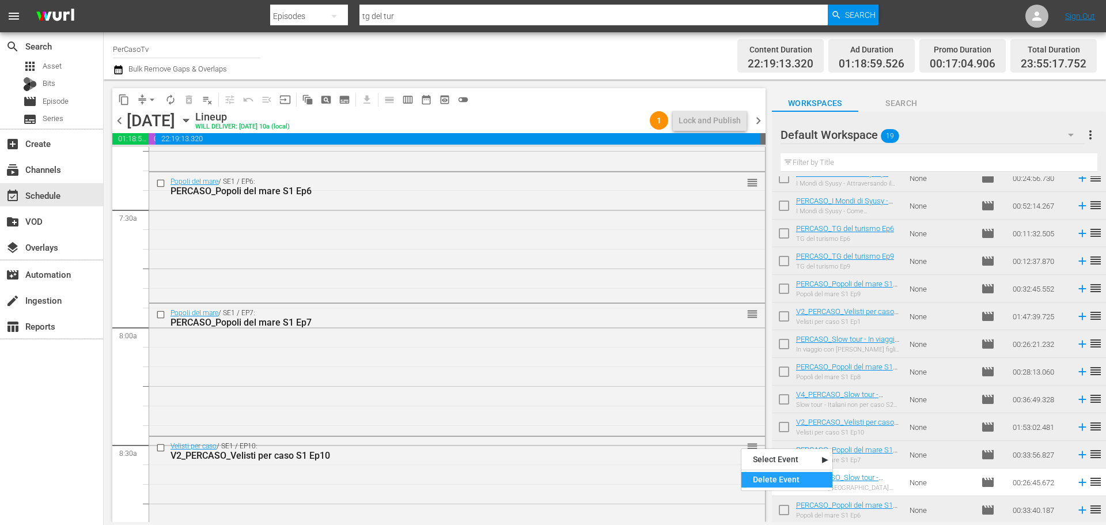
click at [767, 476] on div "Delete Event" at bounding box center [786, 480] width 91 height 16
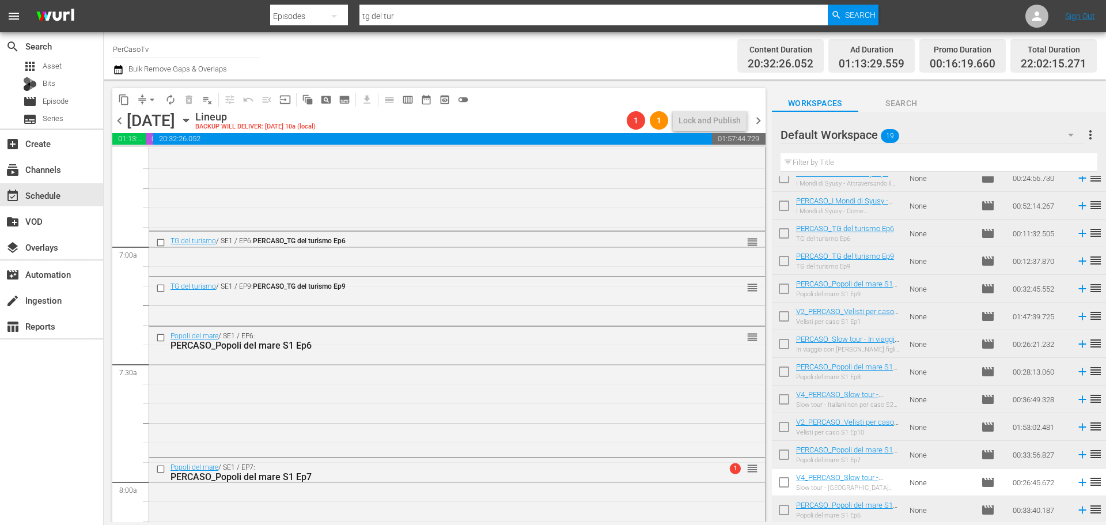
scroll to position [1527, 0]
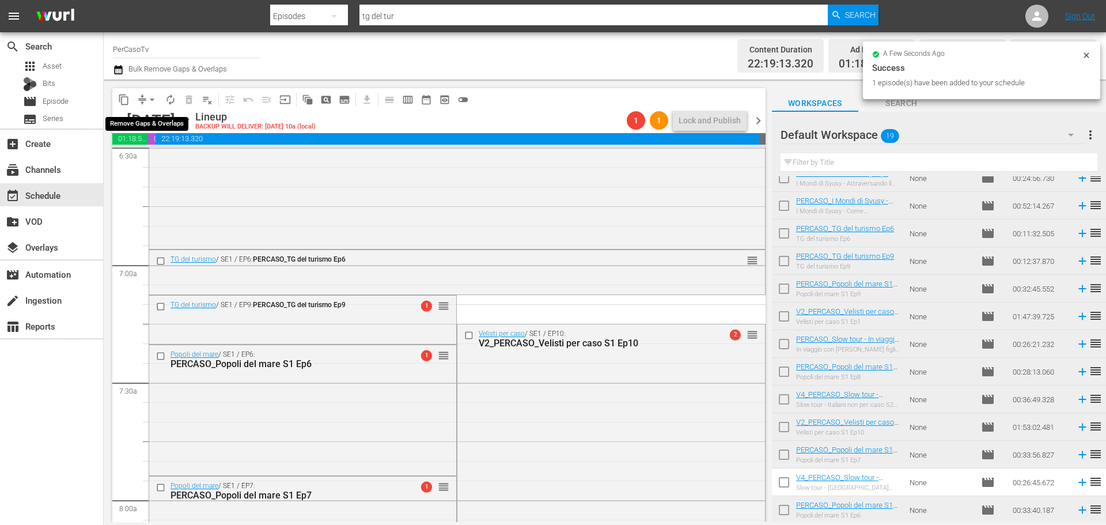
click at [152, 99] on span "arrow_drop_down" at bounding box center [152, 100] width 12 height 12
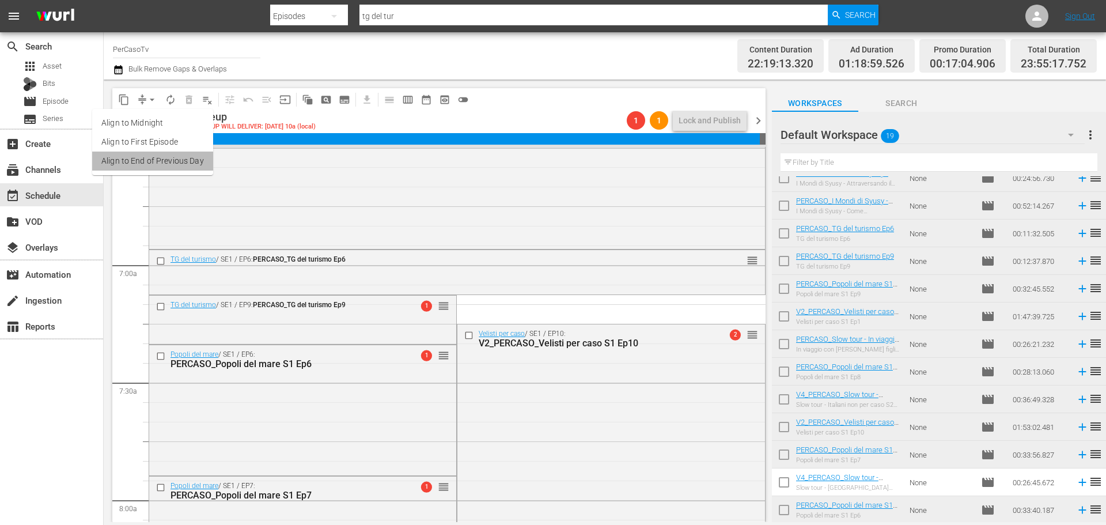
click at [160, 163] on li "Align to End of Previous Day" at bounding box center [152, 160] width 121 height 19
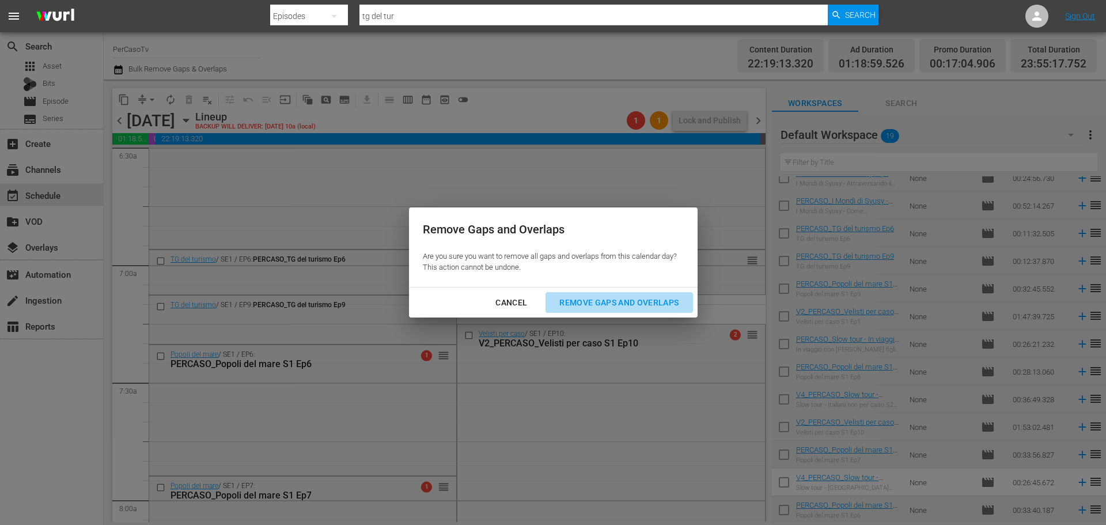
click at [608, 306] on div "Remove Gaps and Overlaps" at bounding box center [619, 302] width 138 height 14
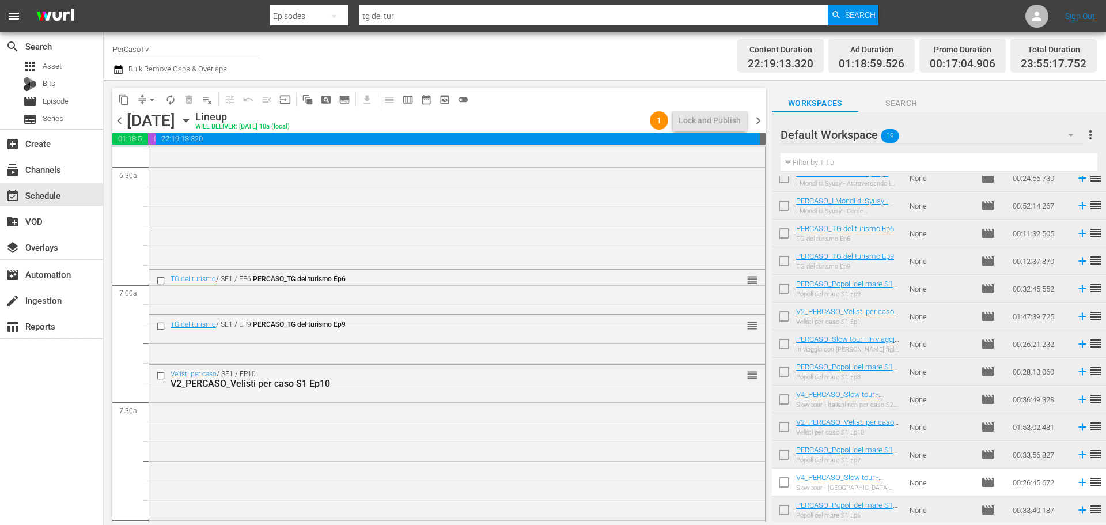
scroll to position [1508, 0]
click at [768, 309] on div "Delete Event" at bounding box center [789, 314] width 91 height 16
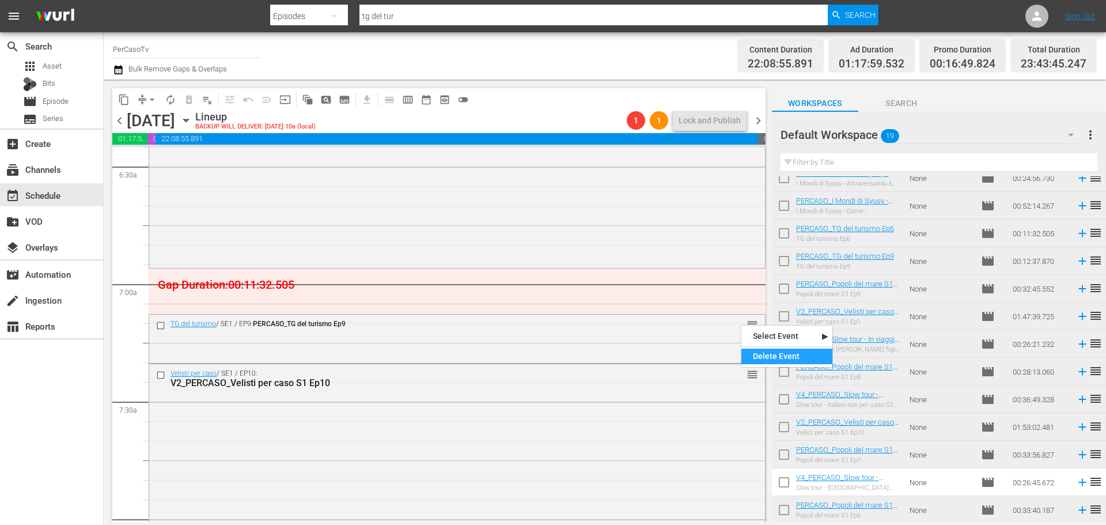
click at [765, 358] on div "Delete Event" at bounding box center [786, 356] width 91 height 16
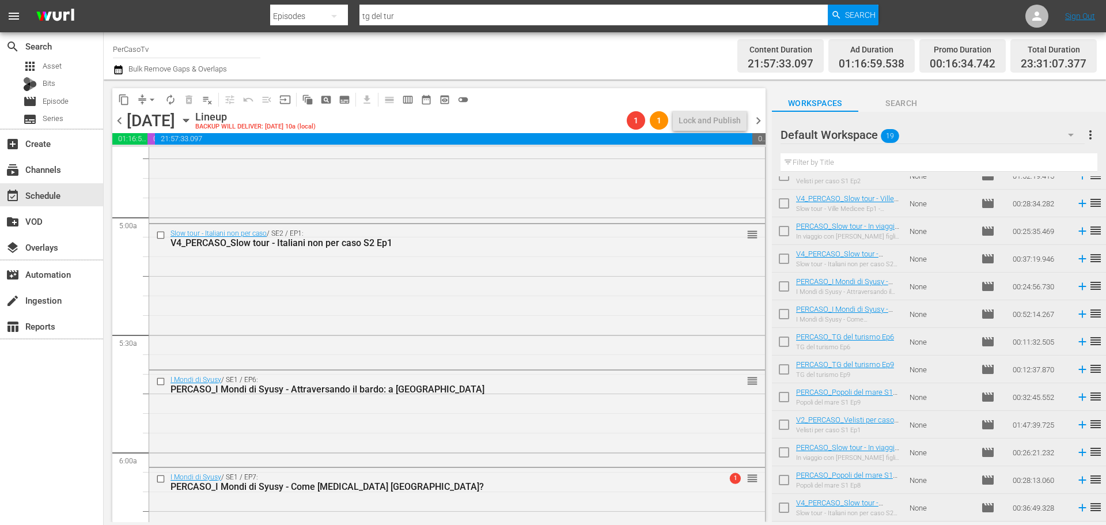
scroll to position [0, 0]
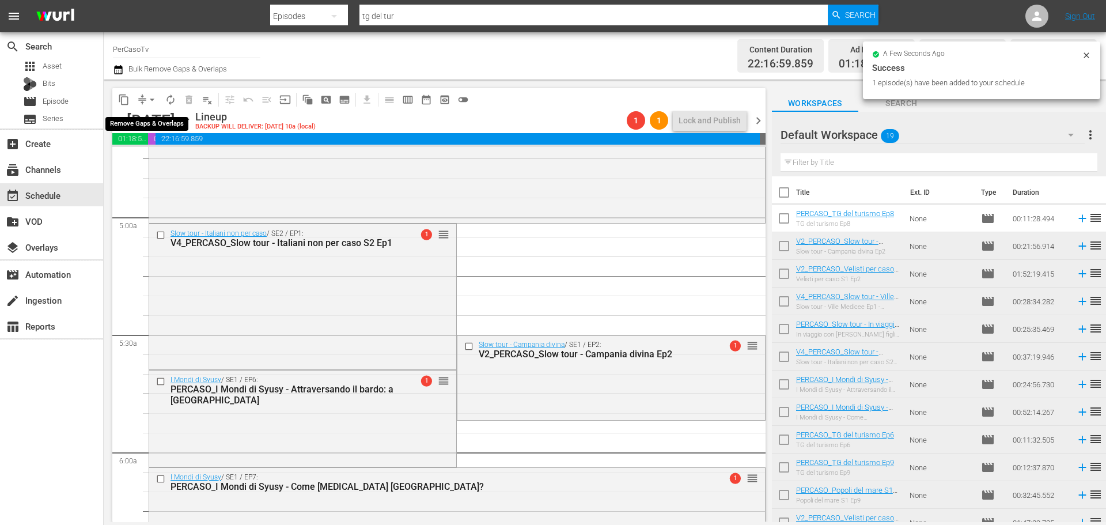
click at [151, 99] on span "arrow_drop_down" at bounding box center [152, 100] width 12 height 12
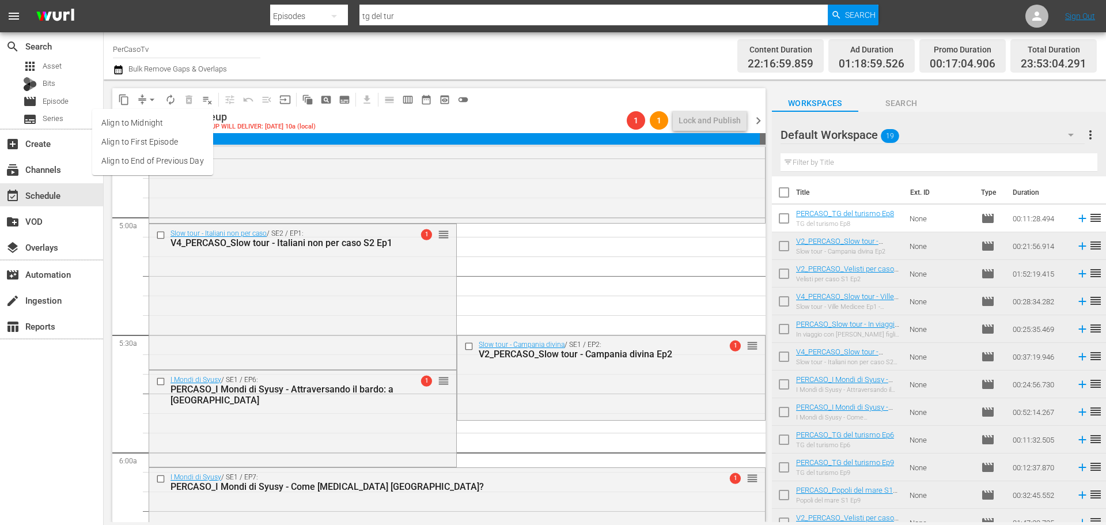
click at [157, 163] on li "Align to End of Previous Day" at bounding box center [152, 160] width 121 height 19
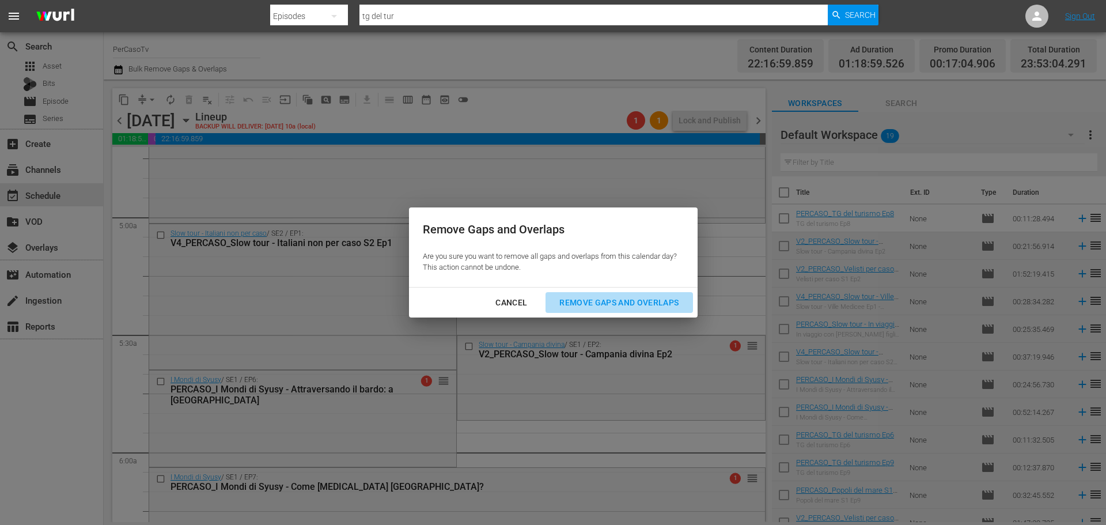
click at [669, 300] on div "Remove Gaps and Overlaps" at bounding box center [619, 302] width 138 height 14
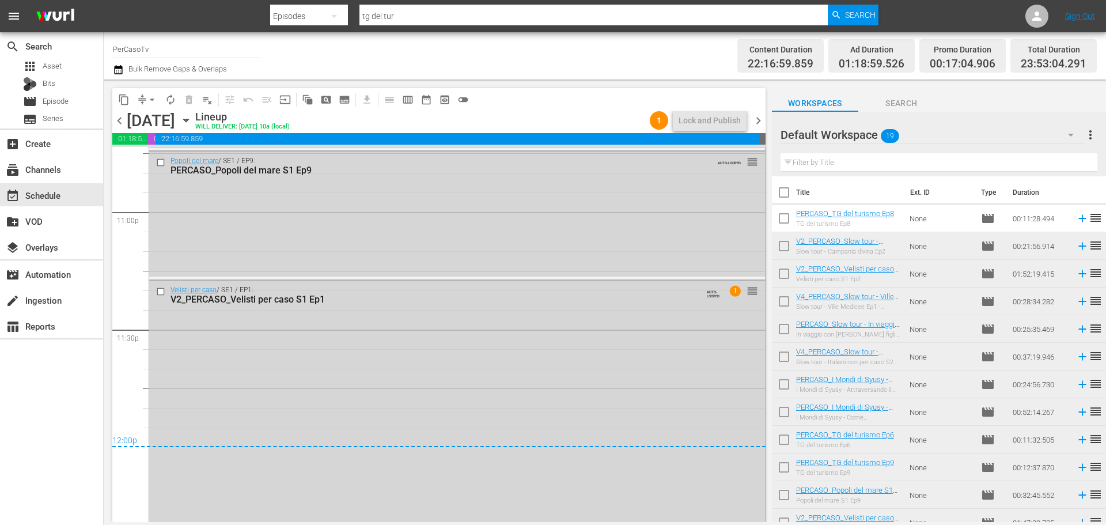
scroll to position [5378, 0]
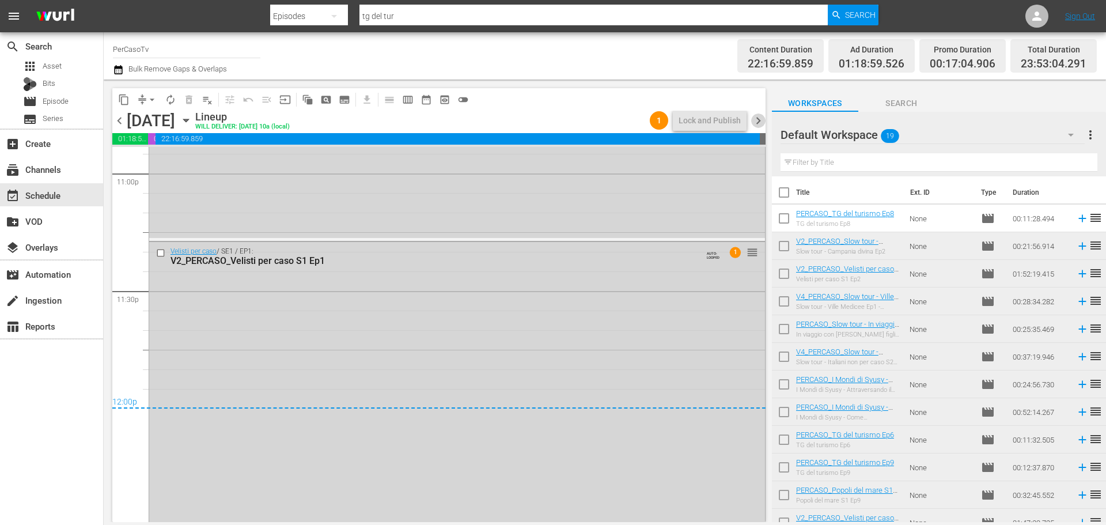
click at [760, 122] on span "chevron_right" at bounding box center [758, 120] width 14 height 14
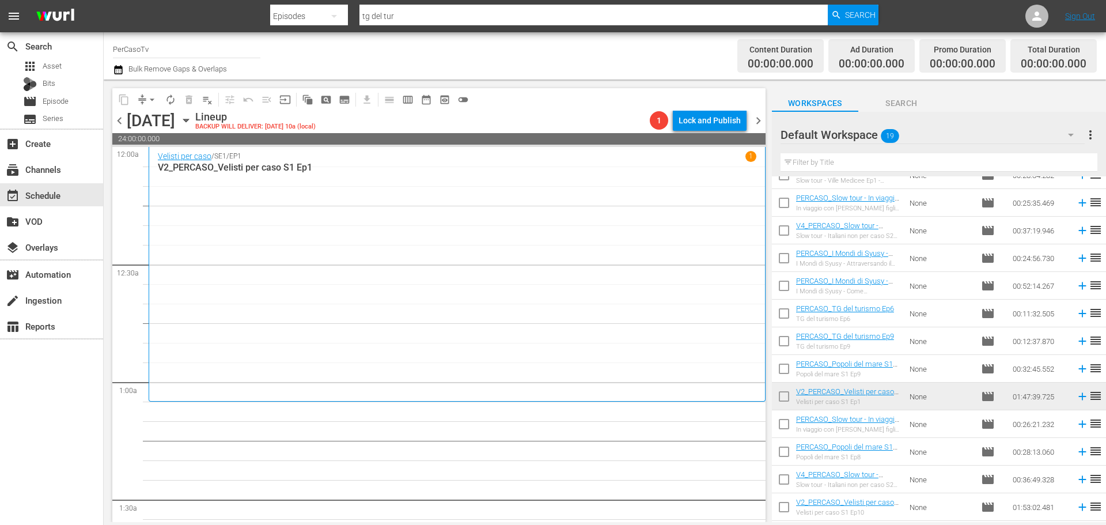
scroll to position [206, 0]
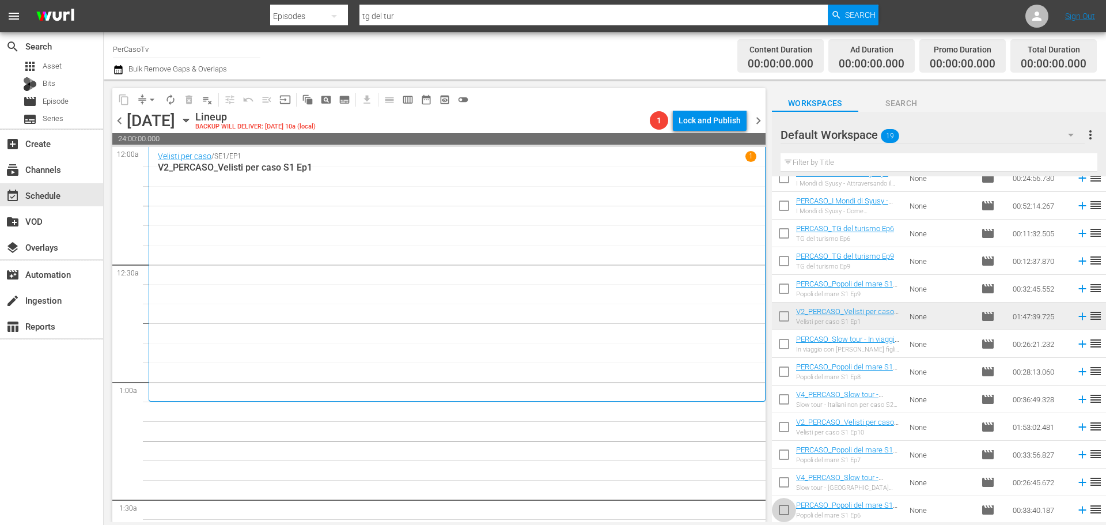
click at [780, 517] on input "checkbox" at bounding box center [784, 512] width 24 height 24
checkbox input "true"
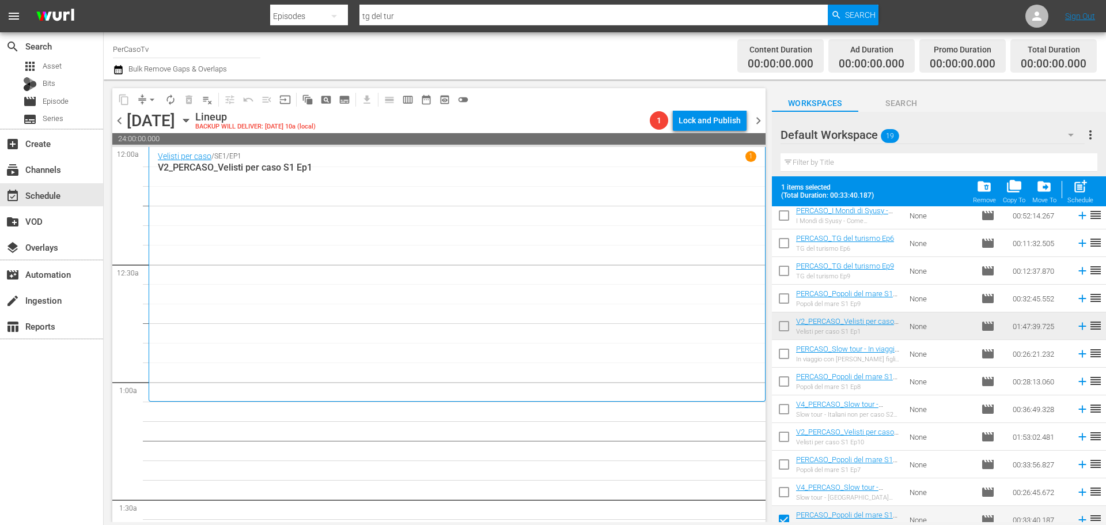
scroll to position [236, 0]
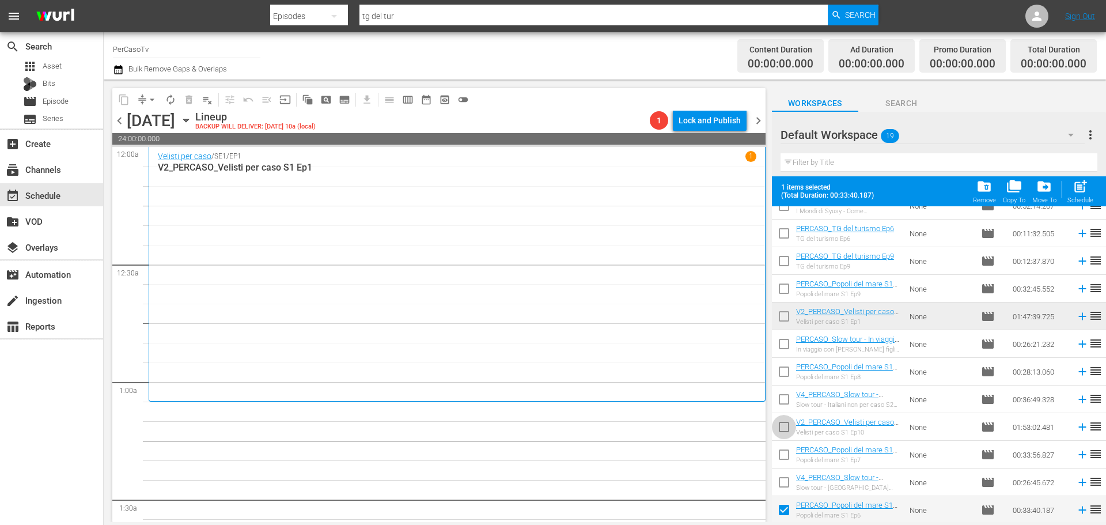
click at [787, 435] on input "checkbox" at bounding box center [784, 429] width 24 height 24
checkbox input "true"
click at [793, 484] on input "checkbox" at bounding box center [784, 484] width 24 height 24
checkbox input "true"
click at [779, 397] on input "checkbox" at bounding box center [784, 401] width 24 height 24
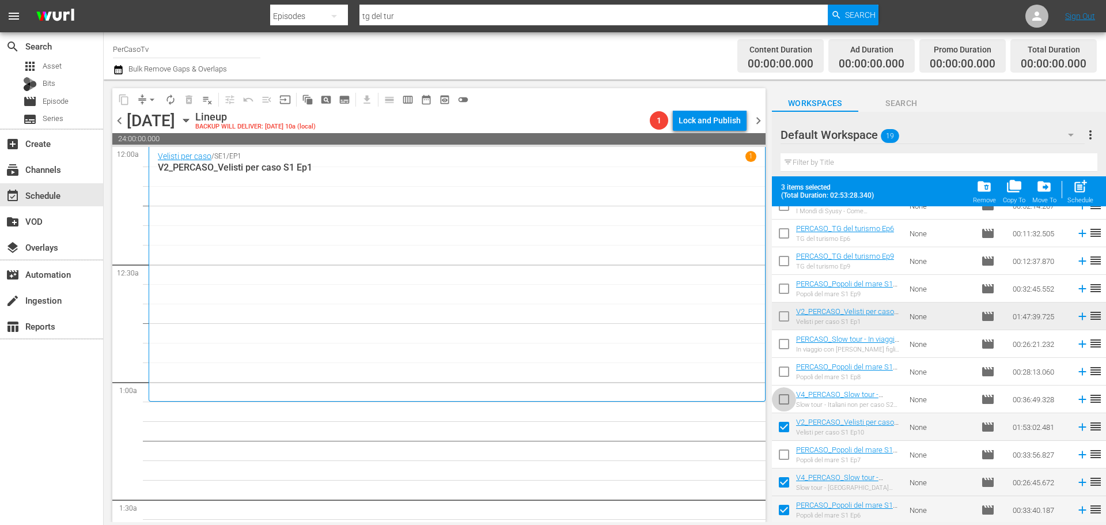
checkbox input "true"
click at [774, 346] on input "checkbox" at bounding box center [784, 346] width 24 height 24
checkbox input "true"
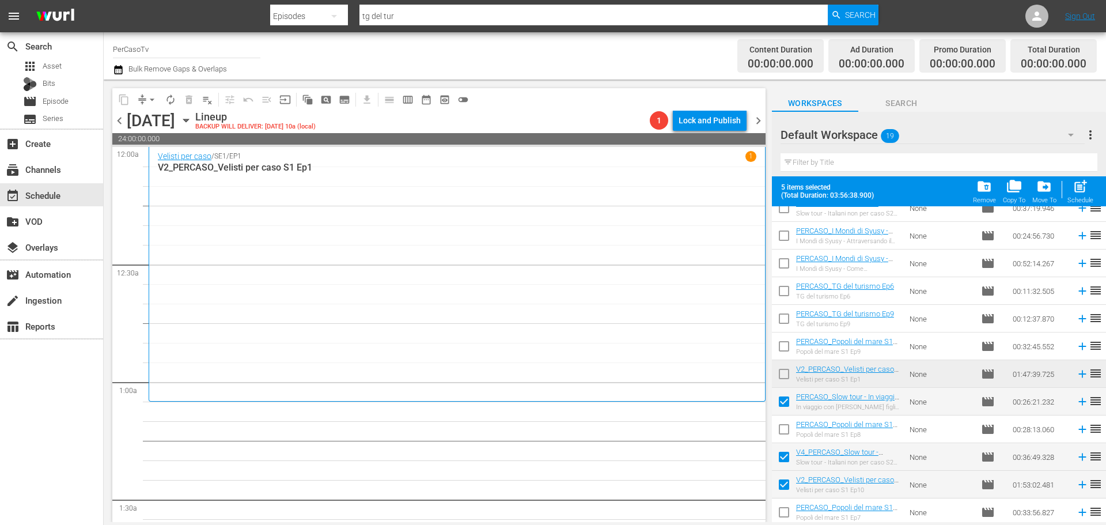
scroll to position [121, 0]
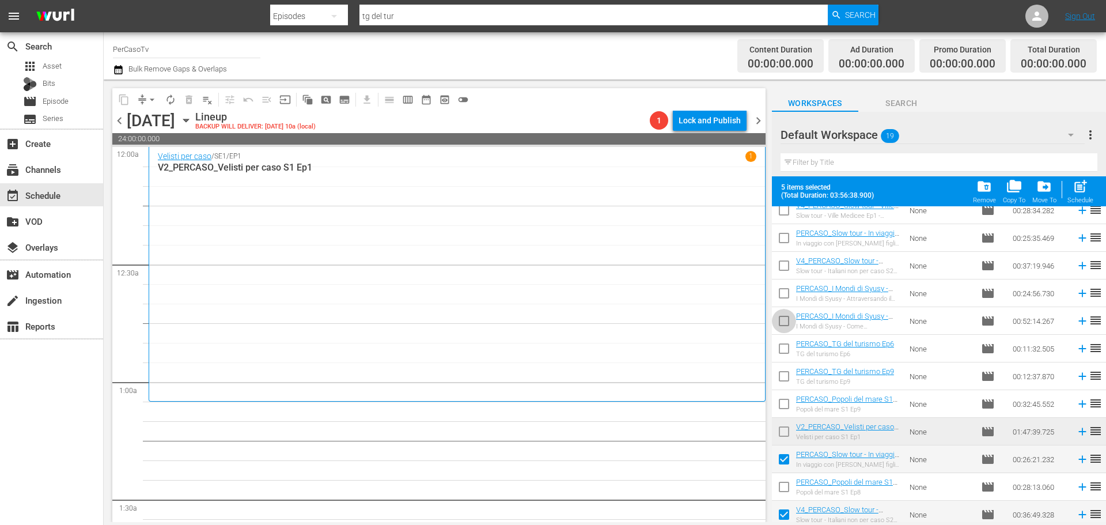
click at [789, 323] on input "checkbox" at bounding box center [784, 323] width 24 height 24
checkbox input "true"
click at [785, 291] on input "checkbox" at bounding box center [784, 295] width 24 height 24
checkbox input "true"
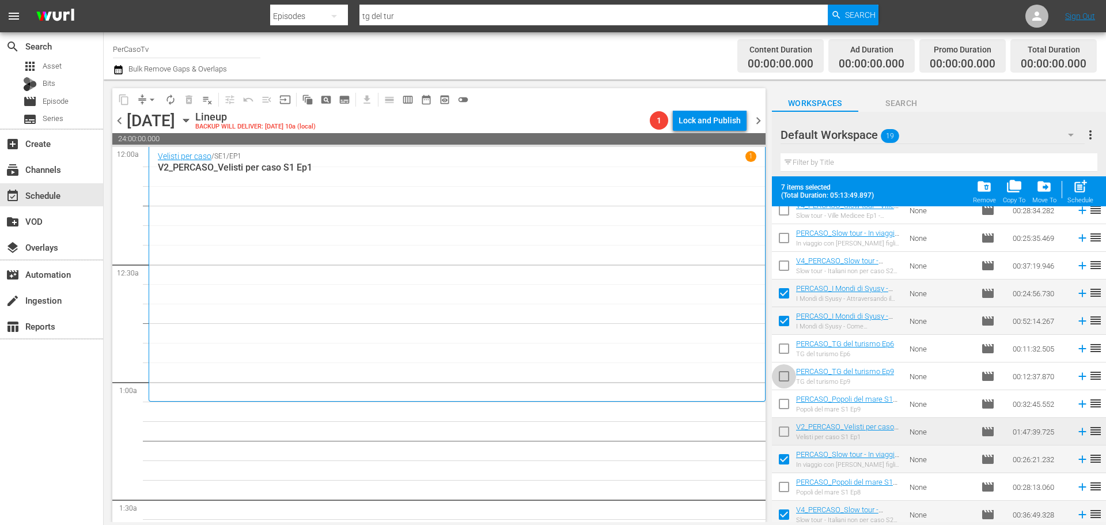
click at [793, 377] on input "checkbox" at bounding box center [784, 378] width 24 height 24
checkbox input "true"
click at [784, 352] on input "checkbox" at bounding box center [784, 351] width 24 height 24
checkbox input "true"
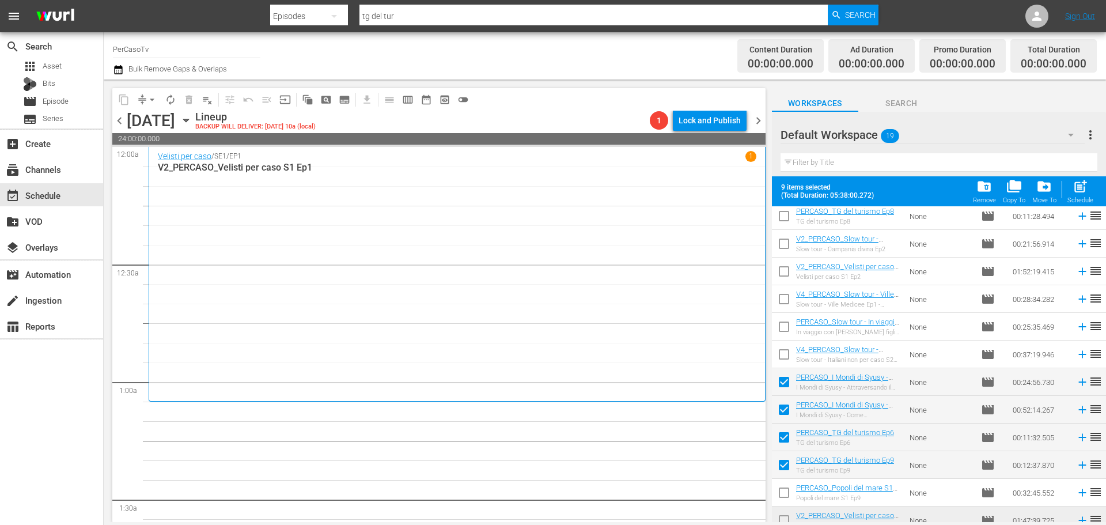
scroll to position [6, 0]
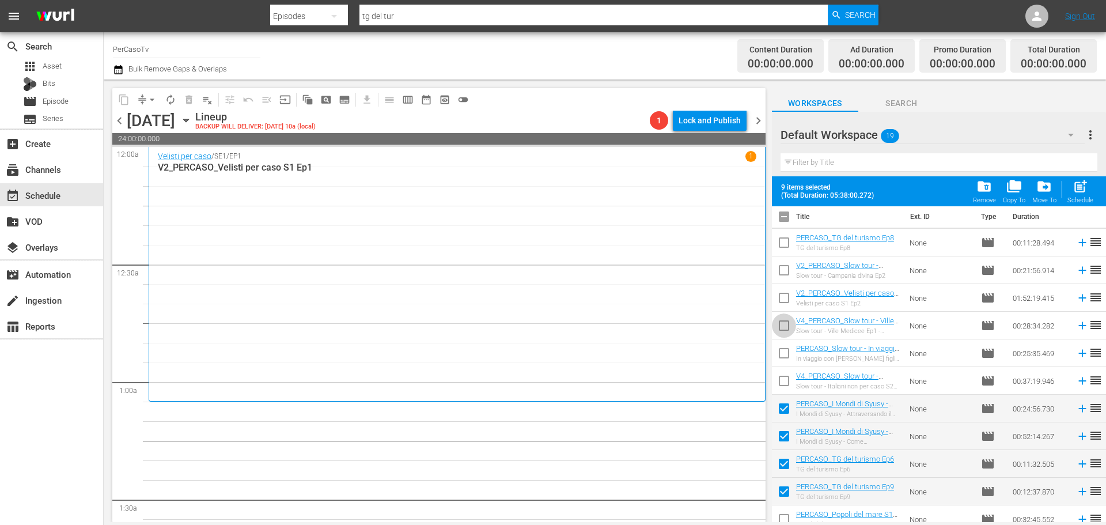
drag, startPoint x: 783, startPoint y: 330, endPoint x: 776, endPoint y: 292, distance: 38.5
click at [783, 330] on input "checkbox" at bounding box center [784, 328] width 24 height 24
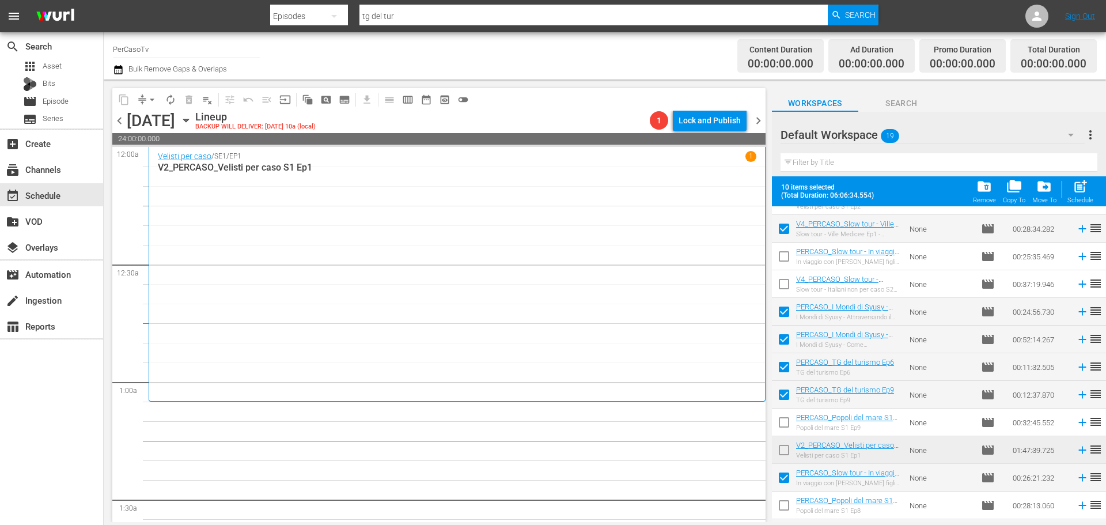
scroll to position [0, 0]
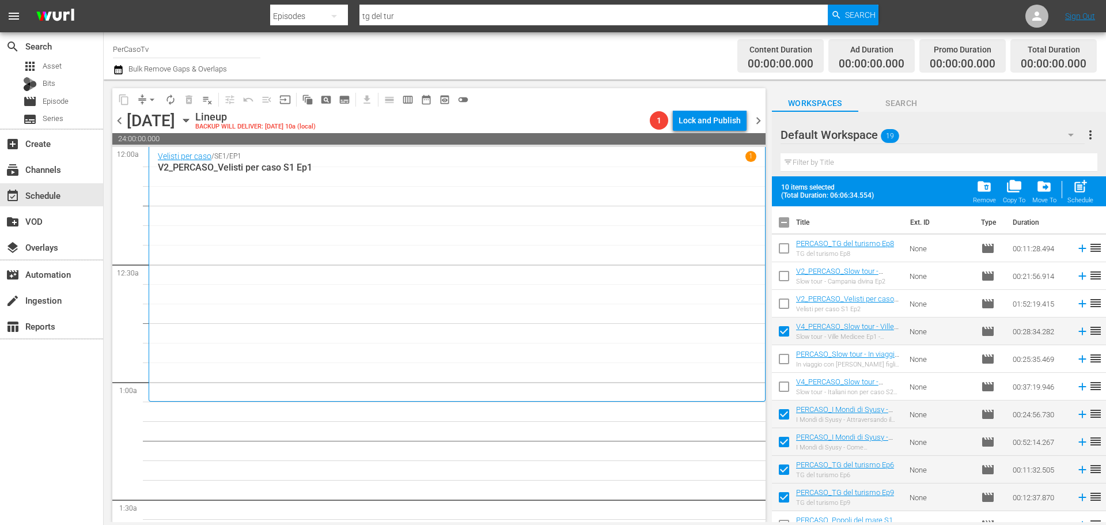
click at [981, 194] on span "folder_delete" at bounding box center [984, 187] width 16 height 16
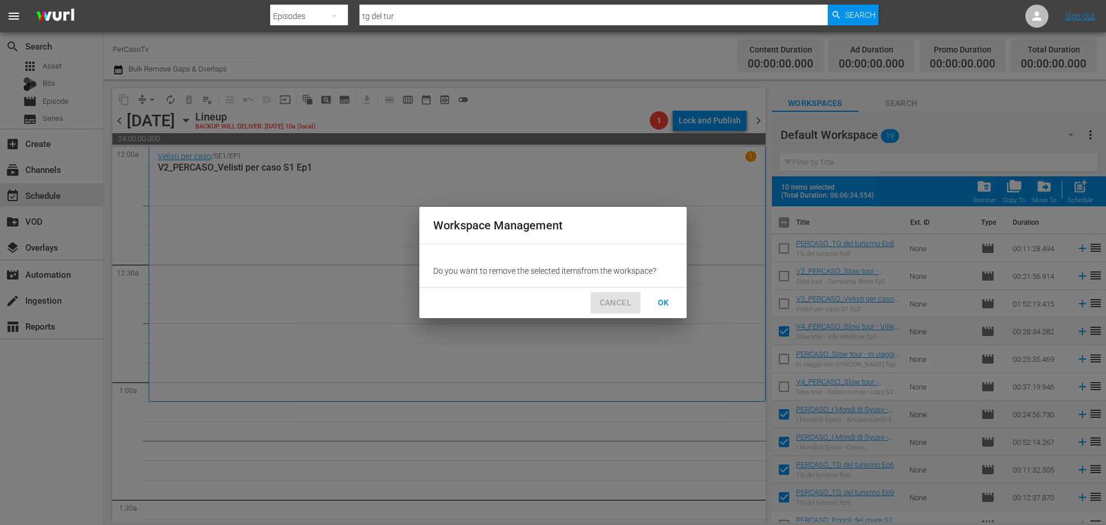
click at [630, 306] on span "CANCEL" at bounding box center [616, 302] width 32 height 14
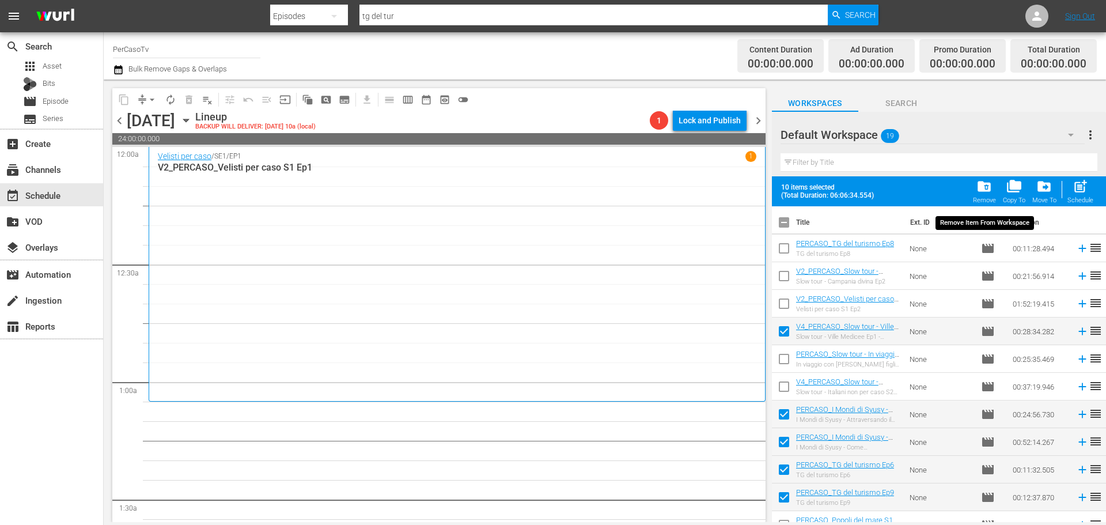
click at [980, 193] on span "folder_delete" at bounding box center [984, 187] width 16 height 16
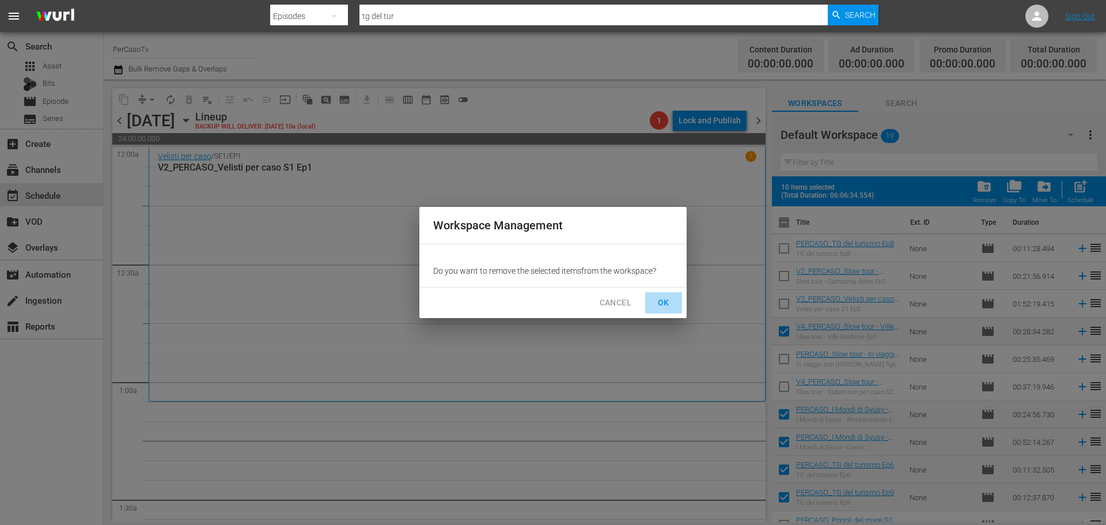
click at [678, 301] on button "OK" at bounding box center [663, 302] width 37 height 21
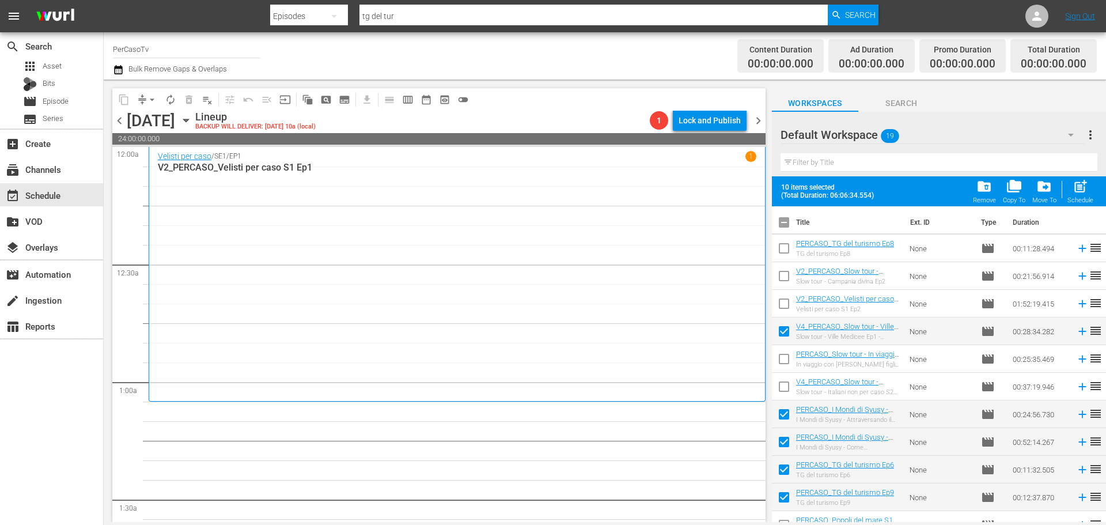
checkbox input "false"
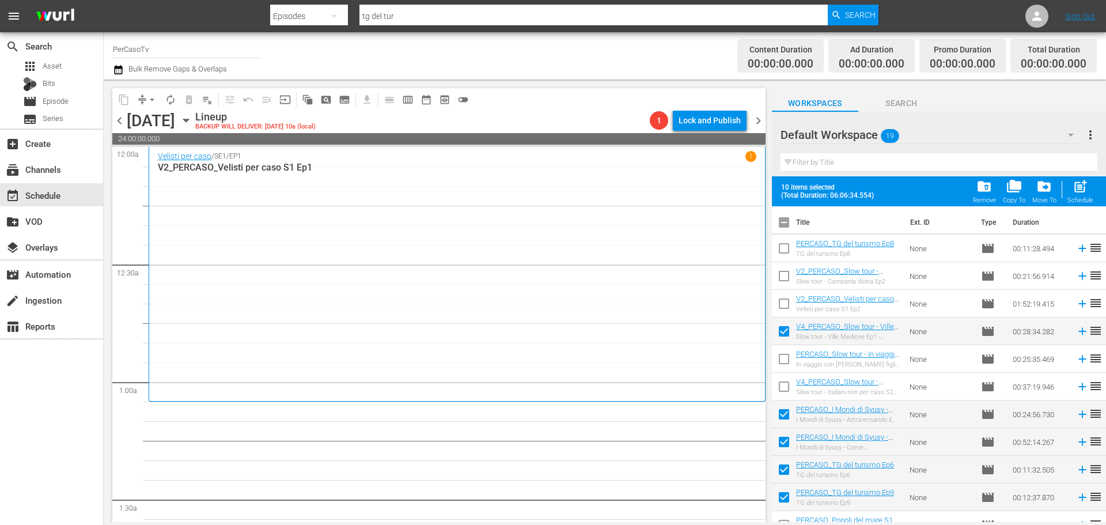
checkbox input "false"
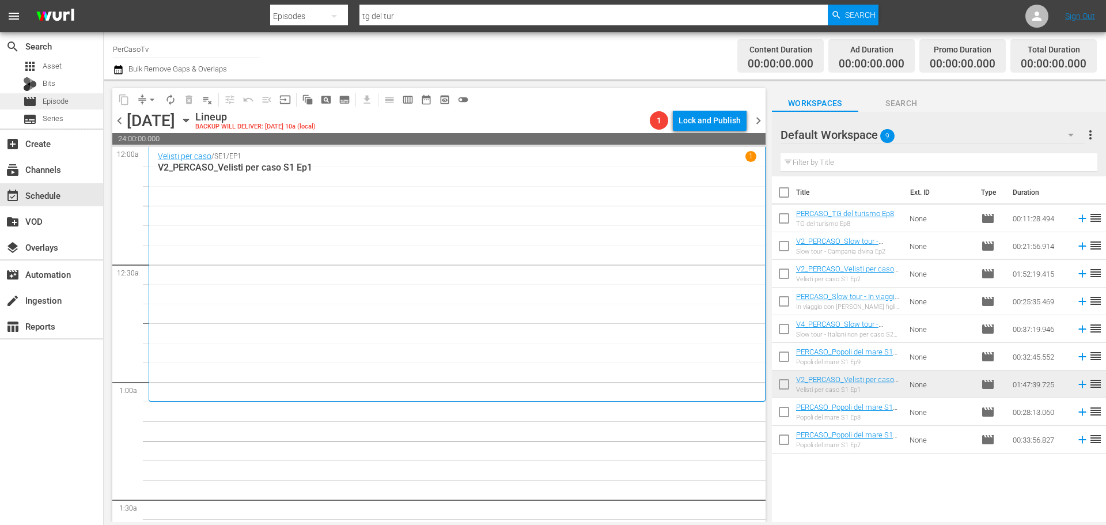
click at [88, 104] on div "movie Episode" at bounding box center [51, 101] width 103 height 16
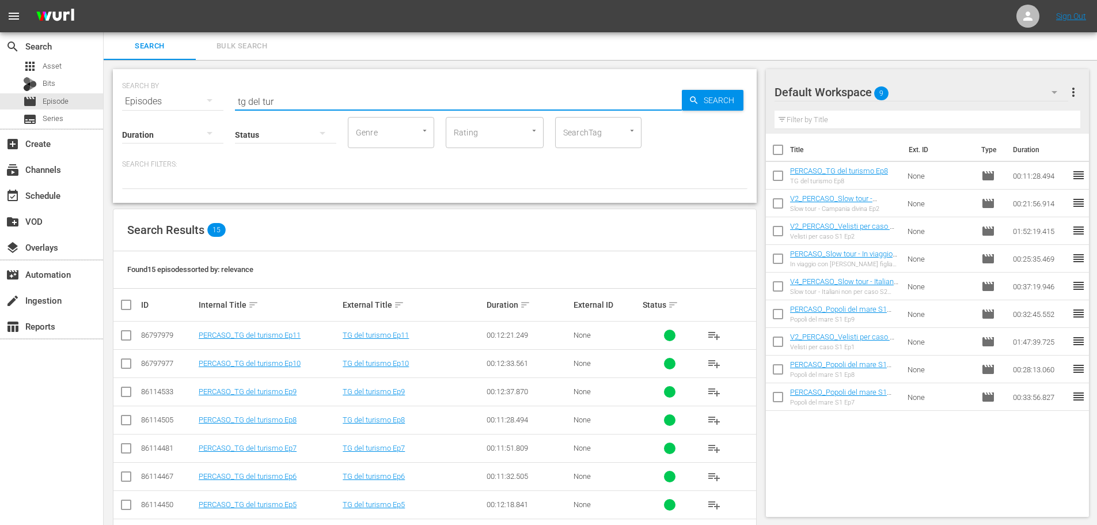
drag, startPoint x: 242, startPoint y: 94, endPoint x: 222, endPoint y: 101, distance: 21.7
click at [222, 101] on div "SEARCH BY Search By Episodes Search ID, Title, Description, Keywords, or Catego…" at bounding box center [435, 94] width 626 height 41
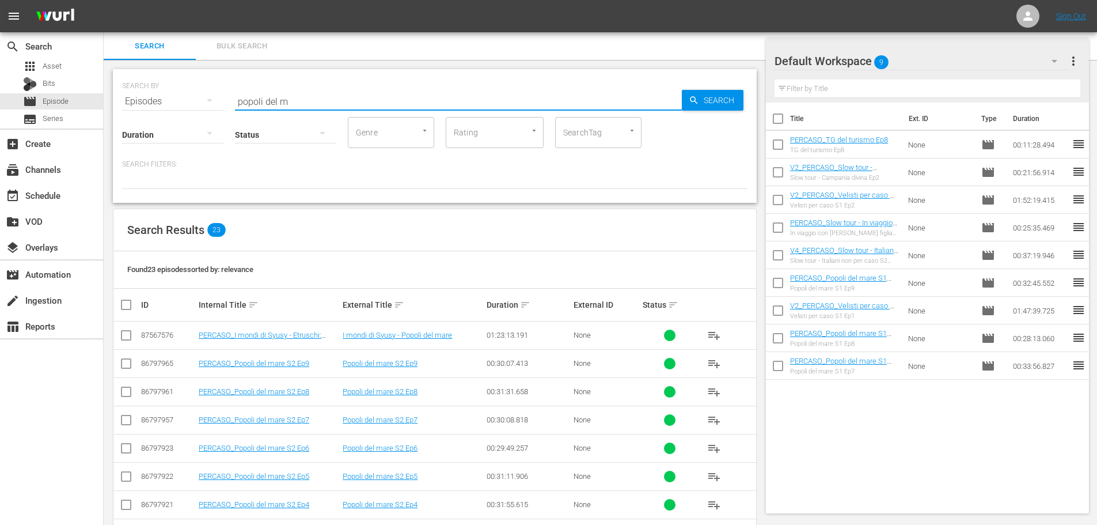
scroll to position [403, 0]
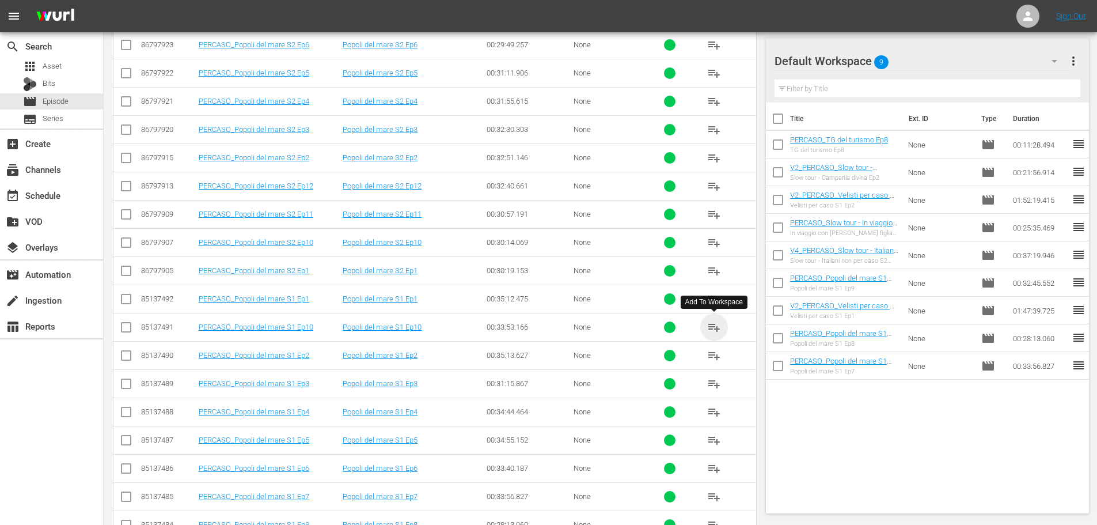
click at [719, 329] on span "playlist_add" at bounding box center [714, 327] width 14 height 14
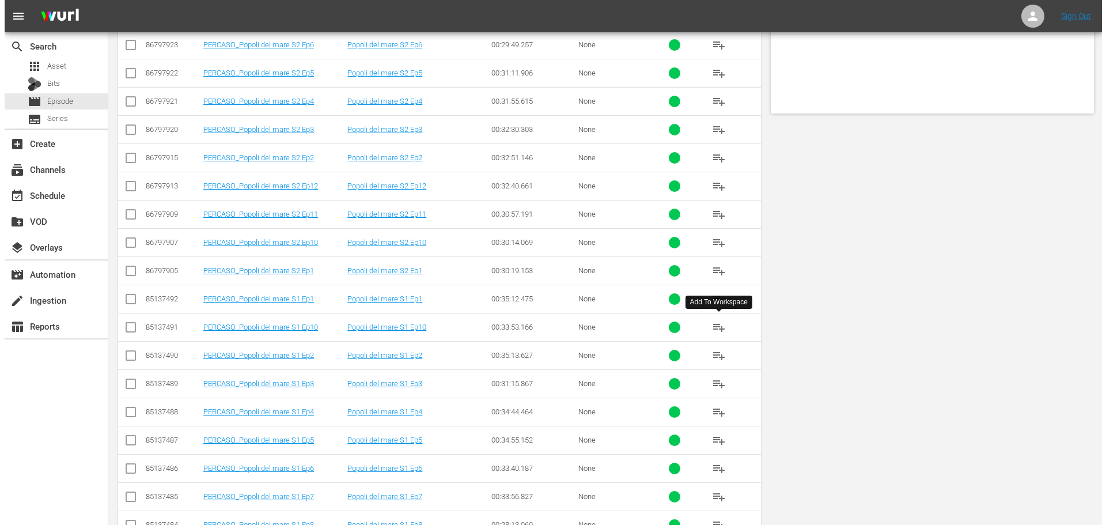
scroll to position [0, 0]
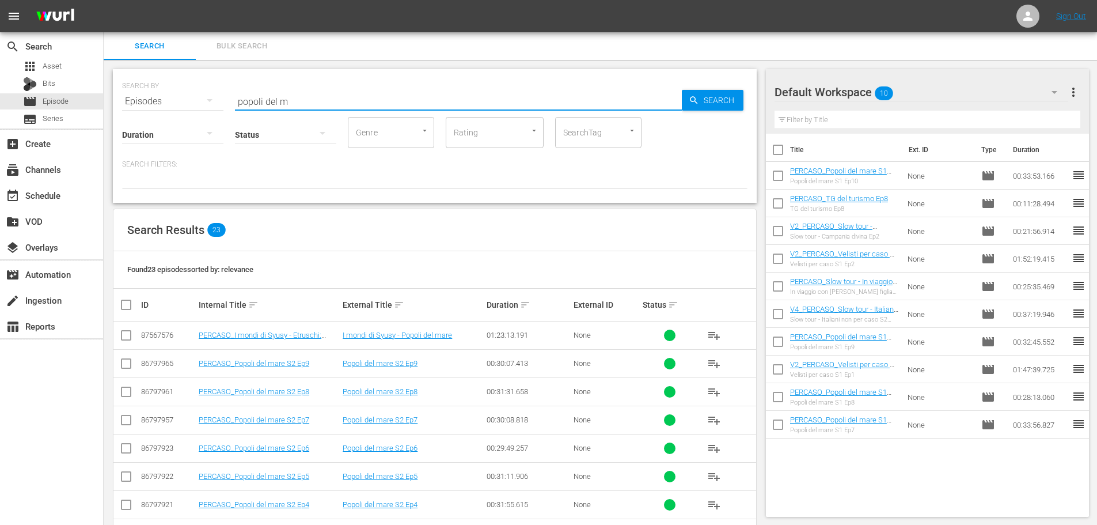
drag, startPoint x: 295, startPoint y: 102, endPoint x: 221, endPoint y: 107, distance: 74.5
click at [221, 107] on div "SEARCH BY Search By Episodes Search ID, Title, Description, Keywords, or Catego…" at bounding box center [435, 136] width 644 height 134
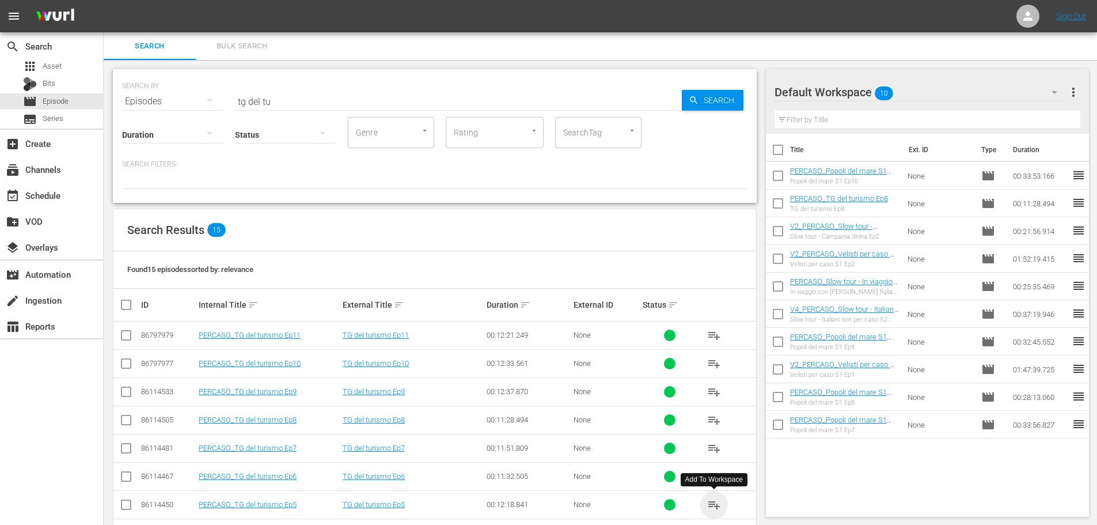
click at [718, 506] on span "playlist_add" at bounding box center [714, 505] width 14 height 14
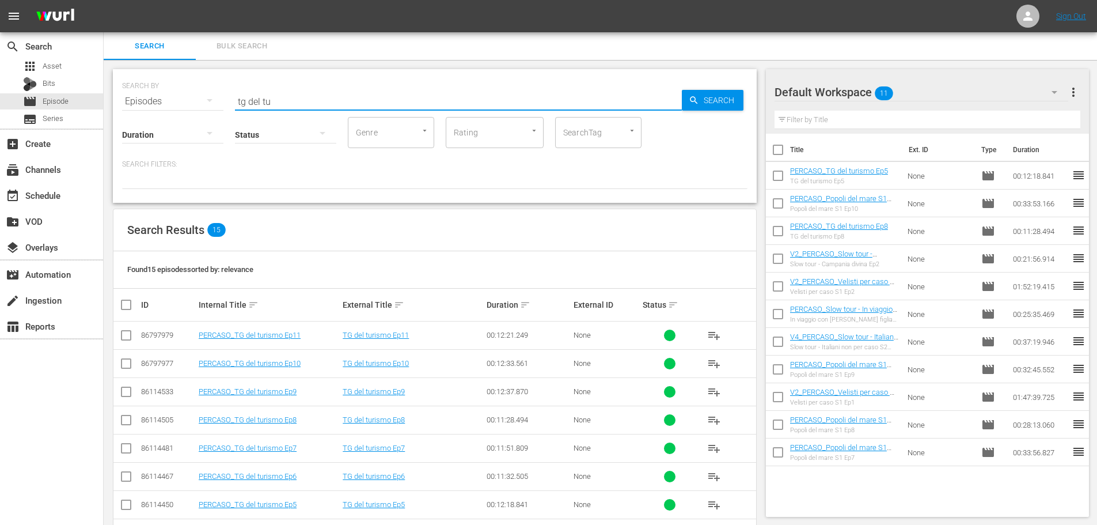
drag, startPoint x: 286, startPoint y: 93, endPoint x: 191, endPoint y: 108, distance: 96.9
click at [194, 108] on div "SEARCH BY Search By Episodes Search ID, Title, Description, Keywords, or Catego…" at bounding box center [435, 136] width 644 height 134
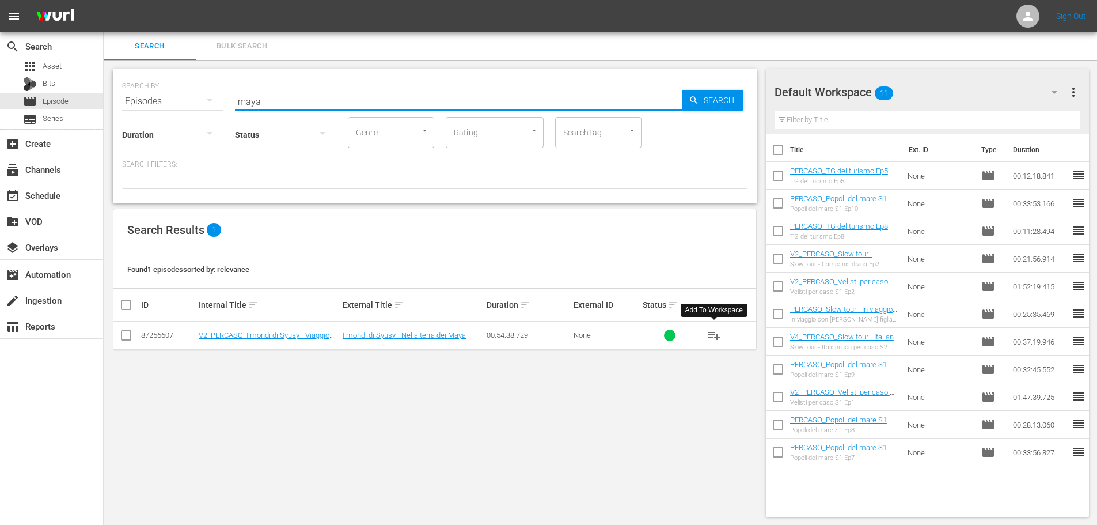
drag, startPoint x: 708, startPoint y: 337, endPoint x: 596, endPoint y: 276, distance: 127.3
click at [708, 337] on span "playlist_add" at bounding box center [714, 335] width 14 height 14
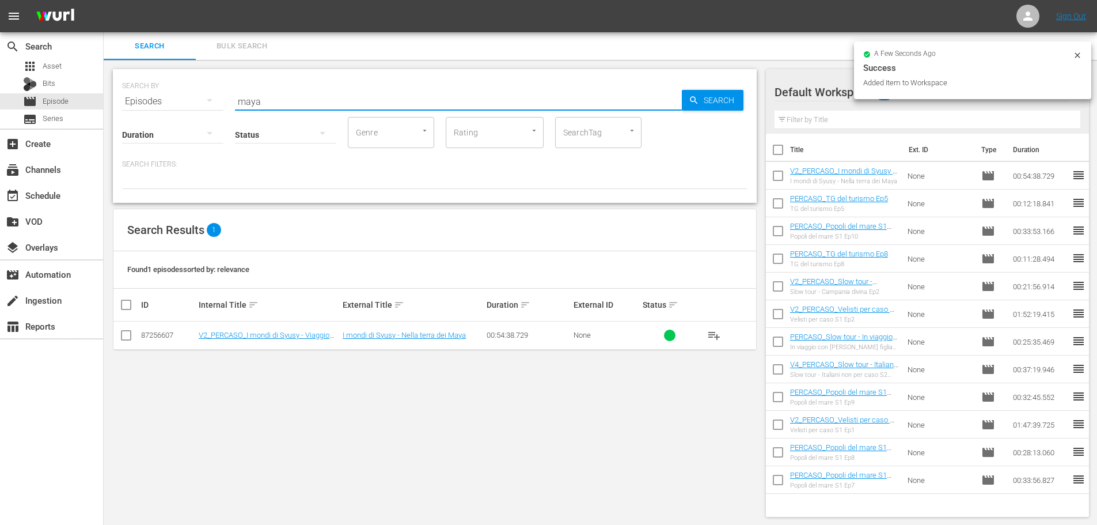
drag, startPoint x: 270, startPoint y: 103, endPoint x: 228, endPoint y: 105, distance: 42.7
click at [228, 105] on div "SEARCH BY Search By Episodes Search ID, Title, Description, Keywords, or Catego…" at bounding box center [435, 94] width 626 height 41
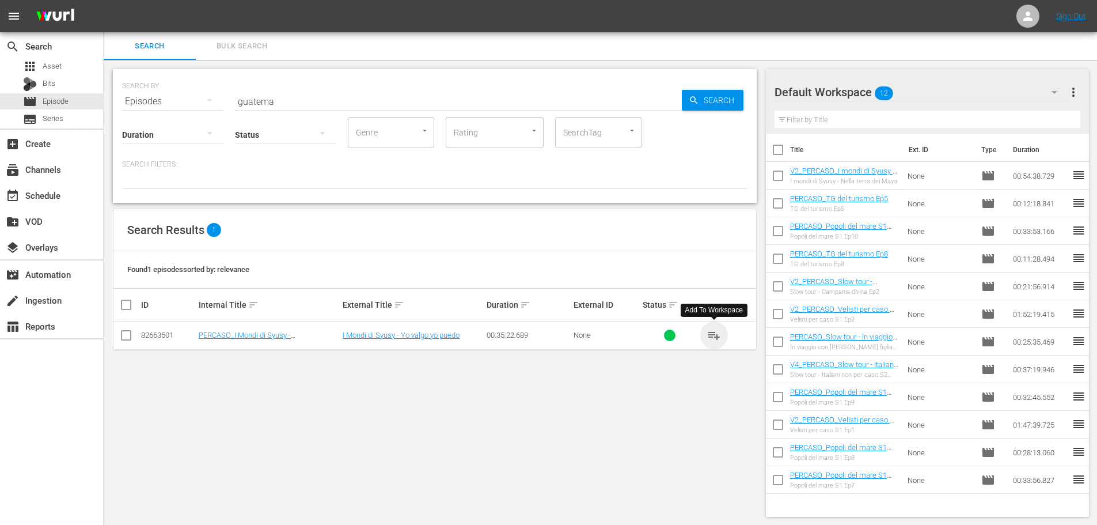
click at [711, 335] on span "playlist_add" at bounding box center [714, 335] width 14 height 14
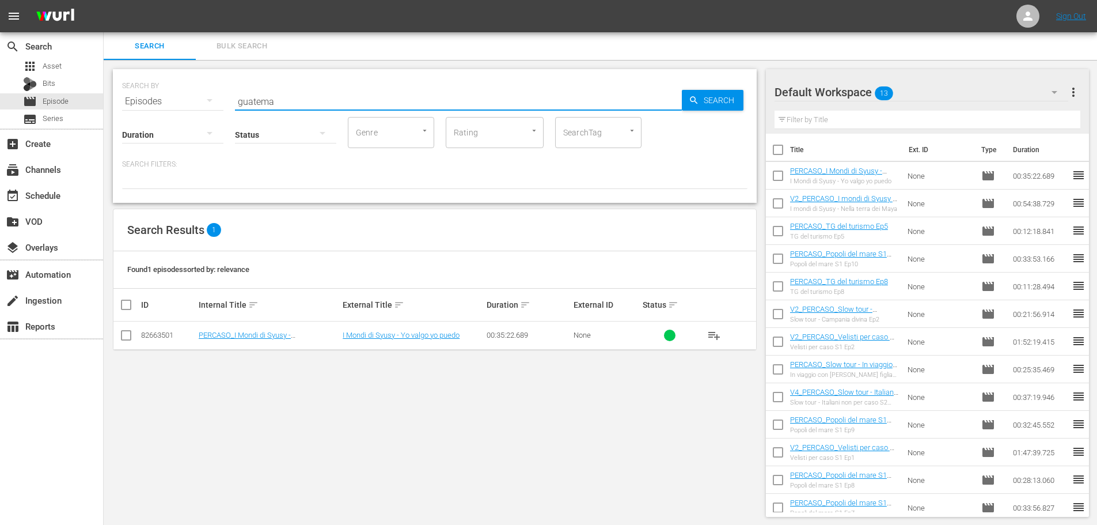
drag, startPoint x: 290, startPoint y: 99, endPoint x: 217, endPoint y: 103, distance: 72.7
click at [217, 103] on div "SEARCH BY Search By Episodes Search ID, Title, Description, Keywords, or Catego…" at bounding box center [435, 94] width 626 height 41
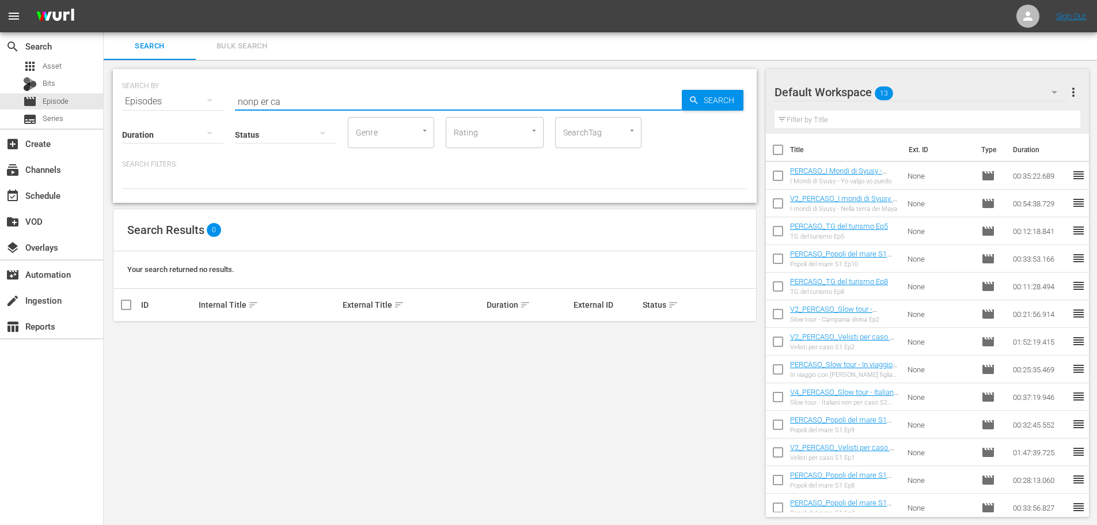
click at [255, 99] on input "nonp er ca" at bounding box center [458, 102] width 447 height 28
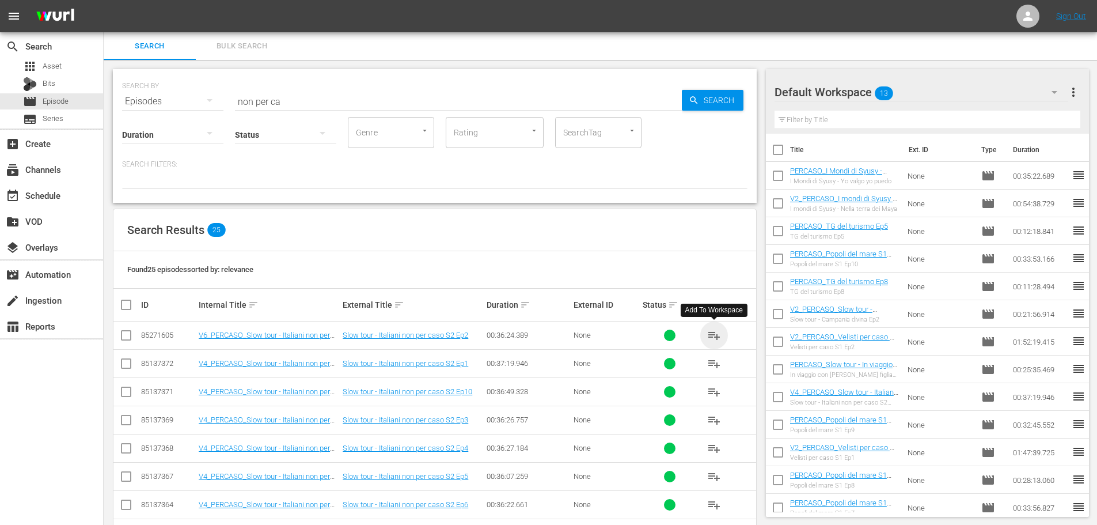
click at [716, 332] on span "playlist_add" at bounding box center [714, 335] width 14 height 14
drag, startPoint x: 293, startPoint y: 99, endPoint x: 142, endPoint y: 121, distance: 152.5
click at [142, 121] on div "SEARCH BY Search By Episodes Search ID, Title, Description, Keywords, or Catego…" at bounding box center [435, 136] width 644 height 134
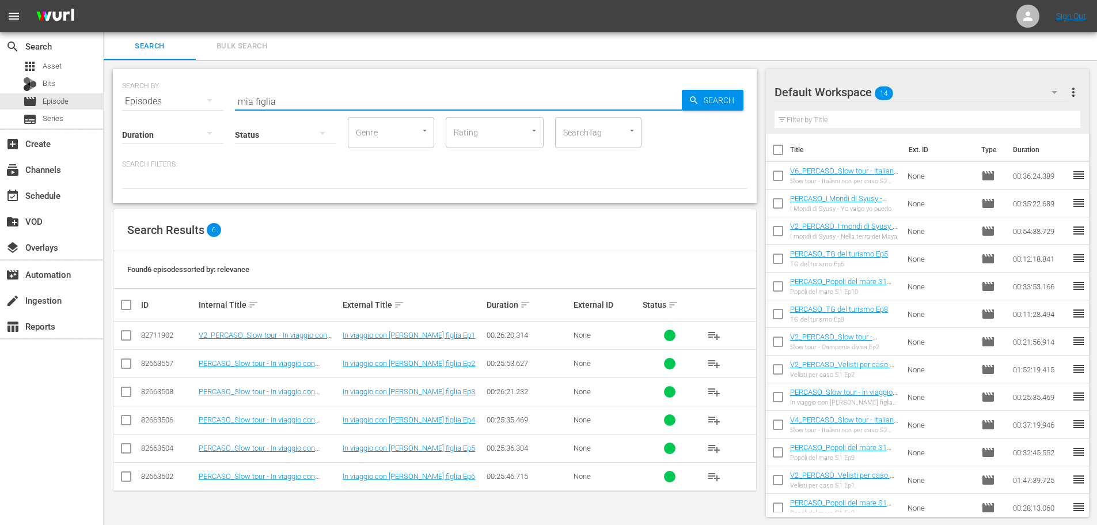
click at [711, 444] on span "playlist_add" at bounding box center [714, 448] width 14 height 14
drag, startPoint x: 286, startPoint y: 94, endPoint x: 233, endPoint y: 100, distance: 53.3
click at [228, 100] on div "SEARCH BY Search By Episodes Search ID, Title, Description, Keywords, or Catego…" at bounding box center [435, 94] width 626 height 41
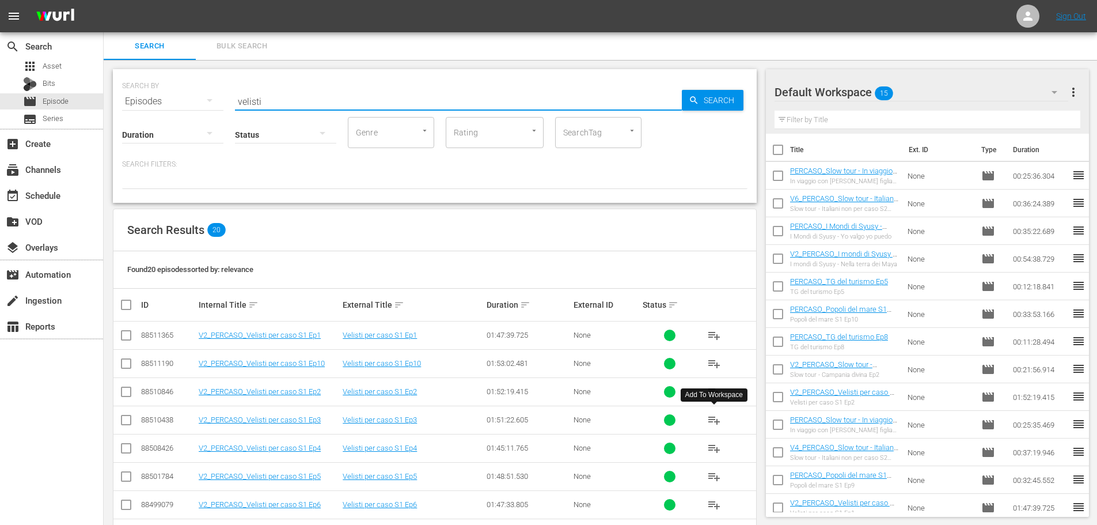
click at [712, 420] on span "playlist_add" at bounding box center [714, 420] width 14 height 14
drag, startPoint x: 270, startPoint y: 96, endPoint x: 227, endPoint y: 101, distance: 43.6
click at [227, 101] on div "SEARCH BY Search By Episodes Search ID, Title, Description, Keywords, or Catego…" at bounding box center [435, 94] width 626 height 41
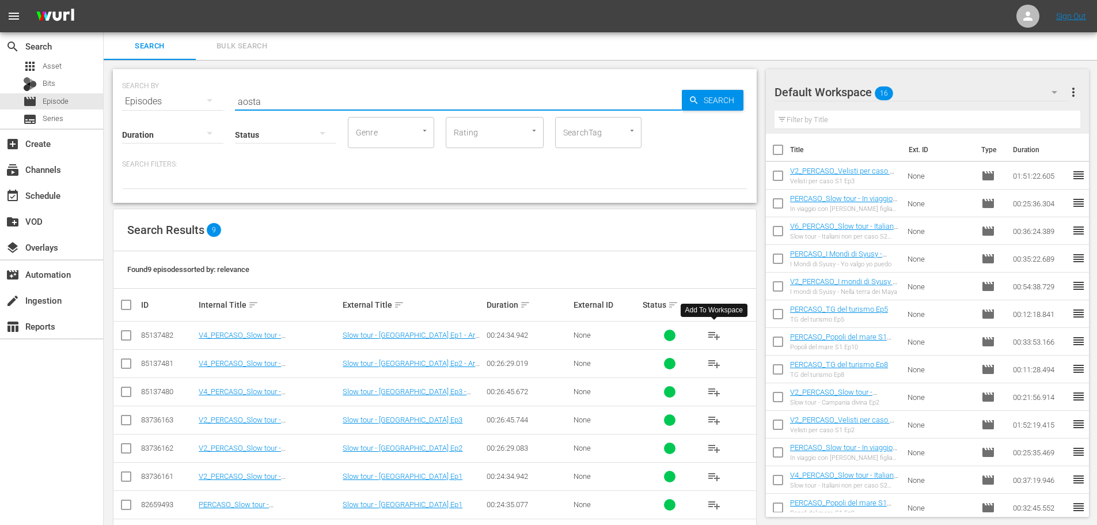
type input "aosta"
click at [715, 339] on span "playlist_add" at bounding box center [714, 335] width 14 height 14
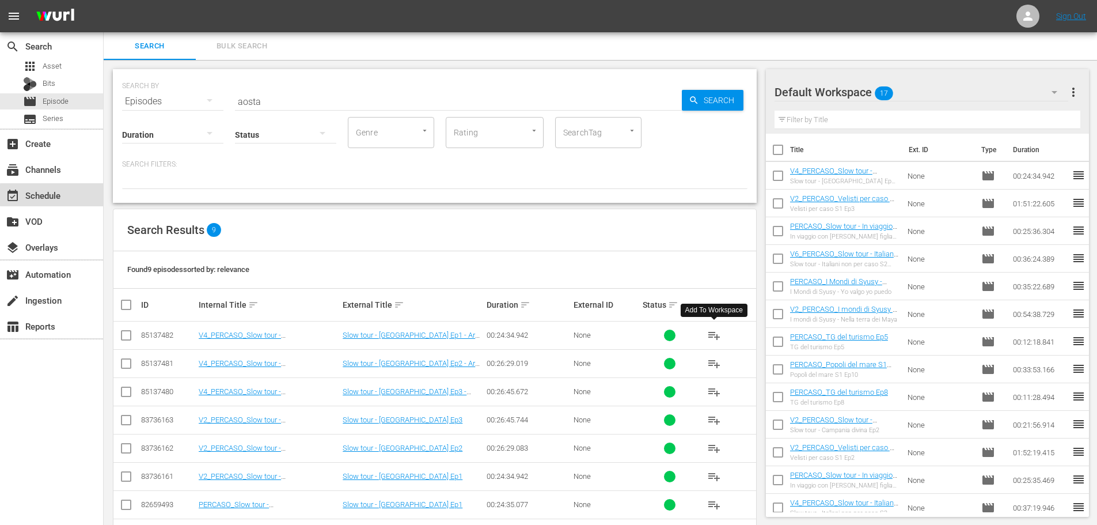
click at [81, 195] on div "event_available Schedule" at bounding box center [51, 194] width 103 height 23
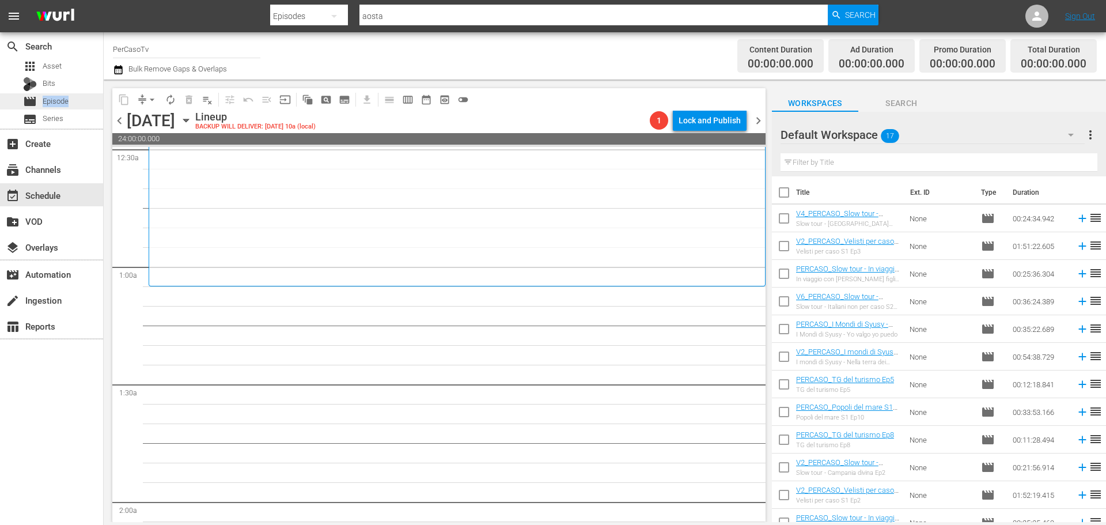
drag, startPoint x: 71, startPoint y: 86, endPoint x: 76, endPoint y: 96, distance: 11.6
click at [76, 96] on div "apps Asset Bits movie Episode subtitles Series" at bounding box center [51, 92] width 103 height 69
click at [79, 100] on div "movie Episode" at bounding box center [51, 101] width 103 height 16
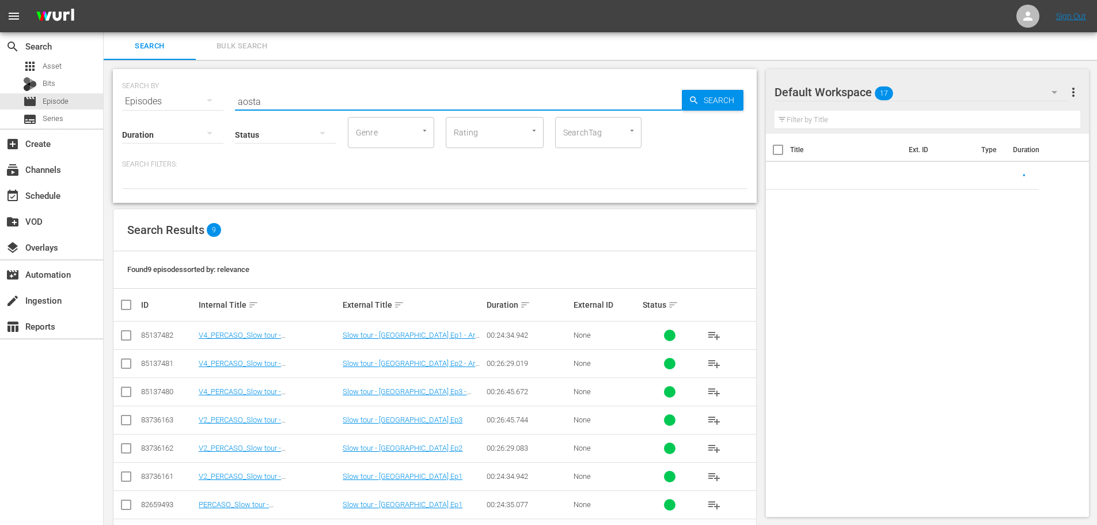
click at [218, 106] on div "SEARCH BY Search By Episodes Search ID, Title, Description, Keywords, or Catego…" at bounding box center [435, 94] width 626 height 41
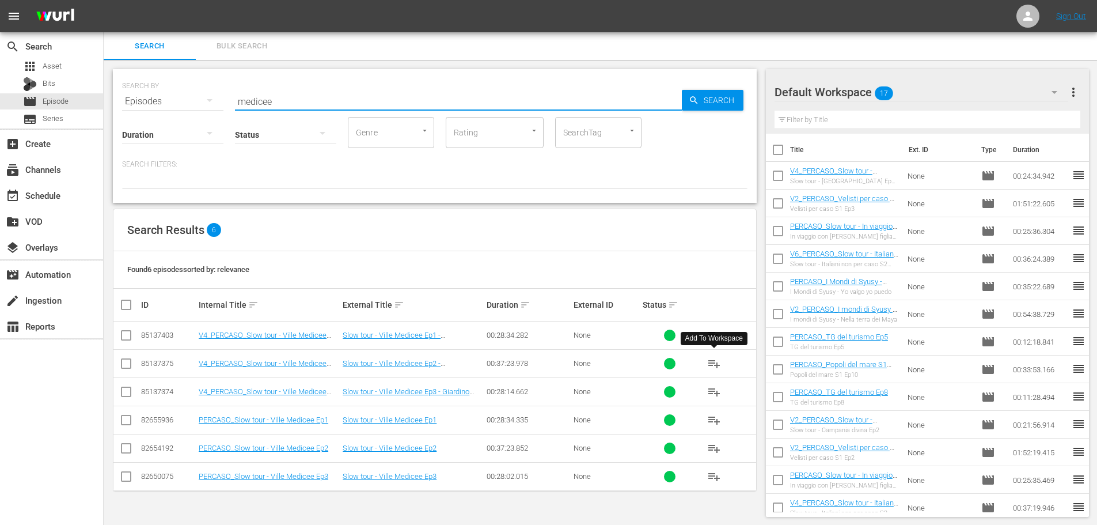
type input "medicee"
click at [717, 361] on span "playlist_add" at bounding box center [714, 364] width 14 height 14
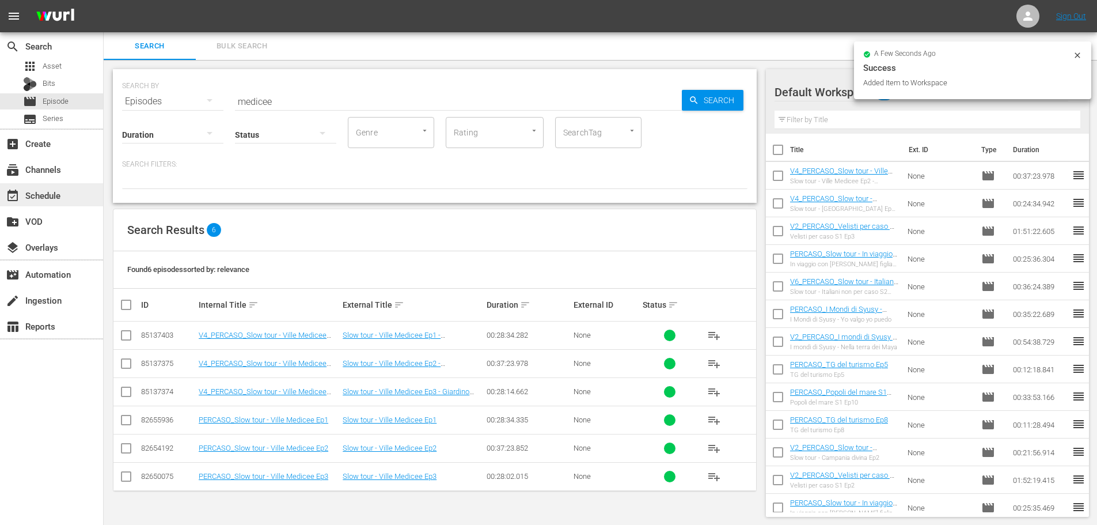
click at [44, 195] on div "event_available Schedule" at bounding box center [32, 193] width 65 height 10
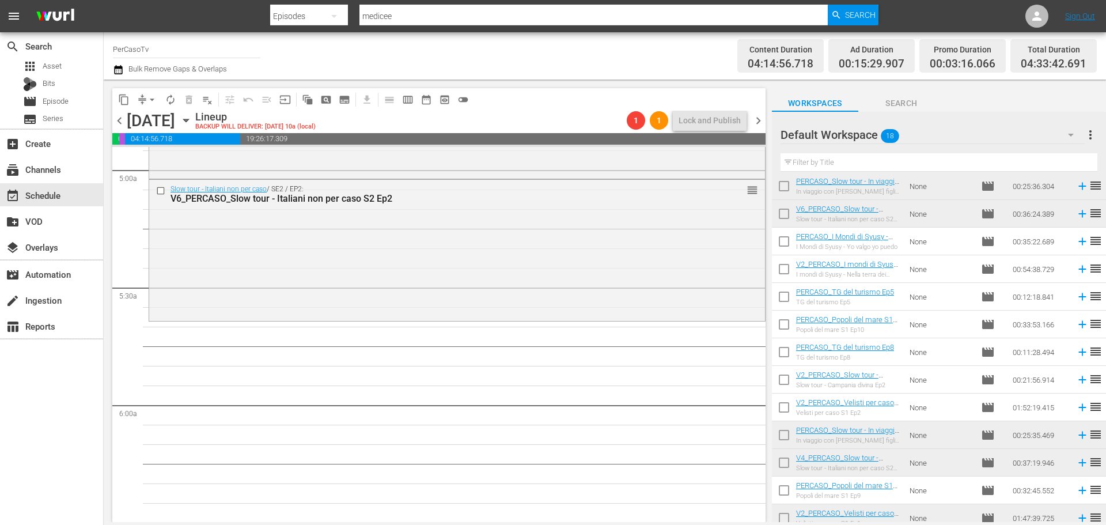
scroll to position [1210, 0]
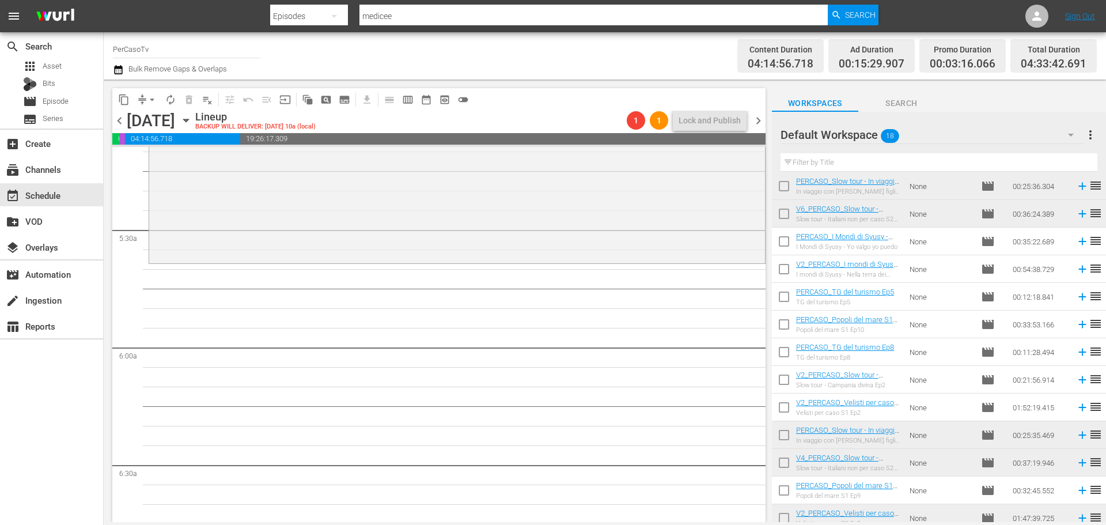
click at [780, 240] on input "checkbox" at bounding box center [784, 244] width 24 height 24
checkbox input "true"
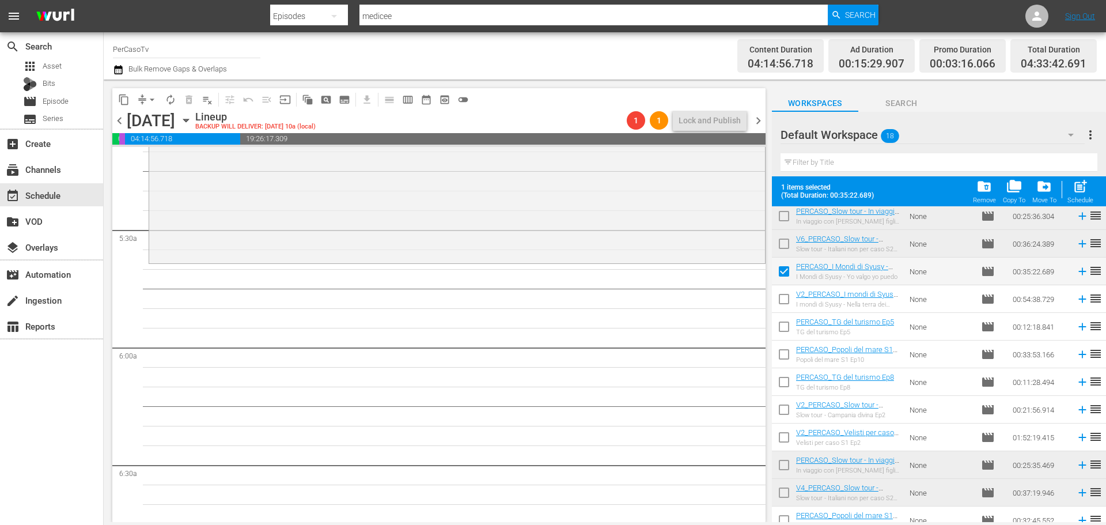
click at [778, 304] on input "checkbox" at bounding box center [784, 301] width 24 height 24
checkbox input "true"
click at [1081, 188] on span "post_add" at bounding box center [1080, 187] width 16 height 16
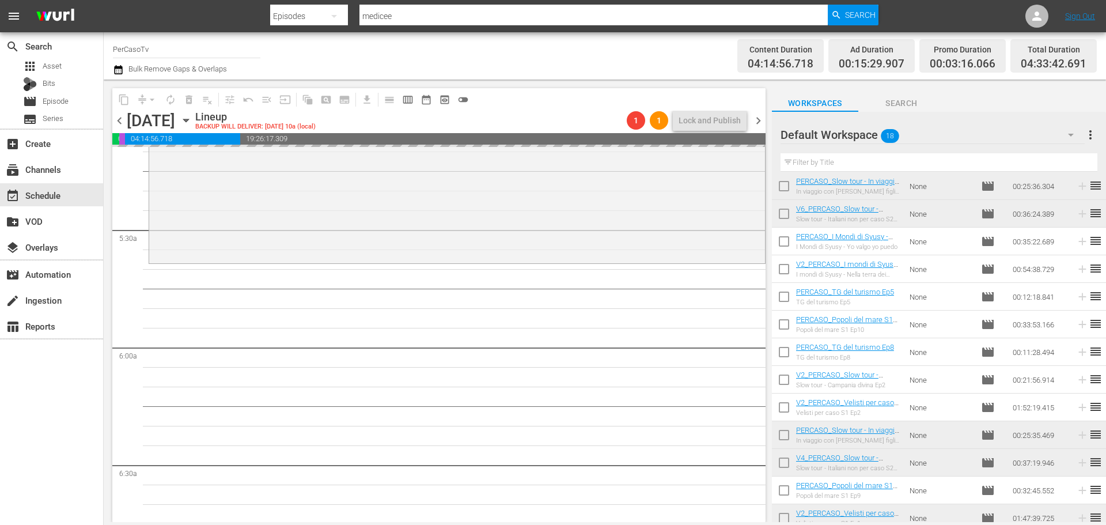
checkbox input "false"
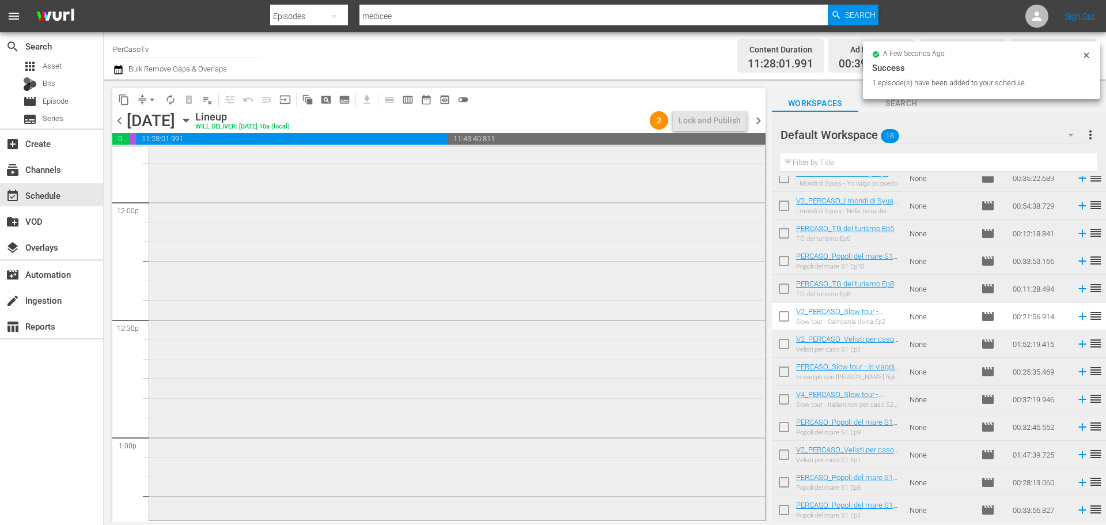
scroll to position [2822, 0]
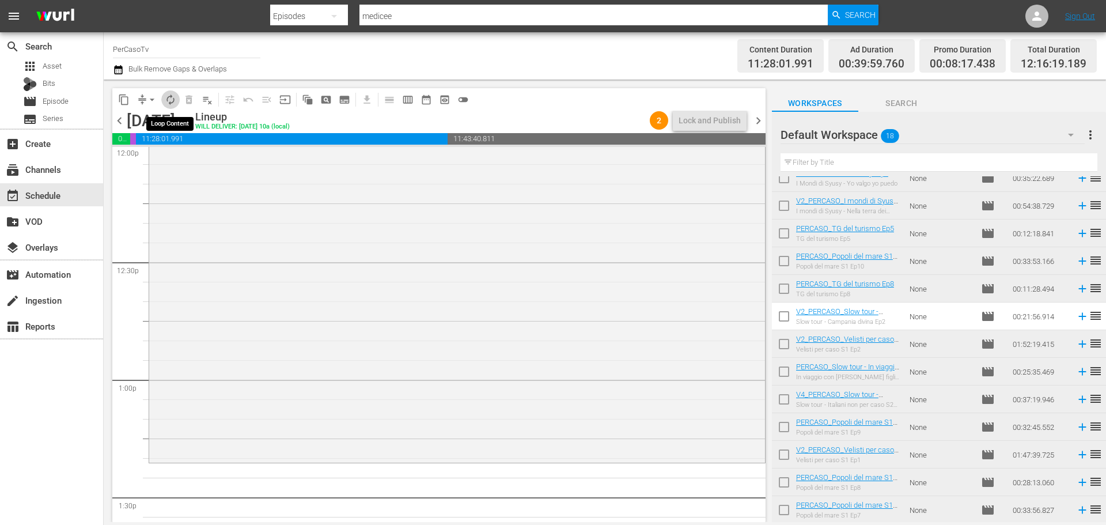
click at [168, 98] on span "autorenew_outlined" at bounding box center [171, 100] width 12 height 12
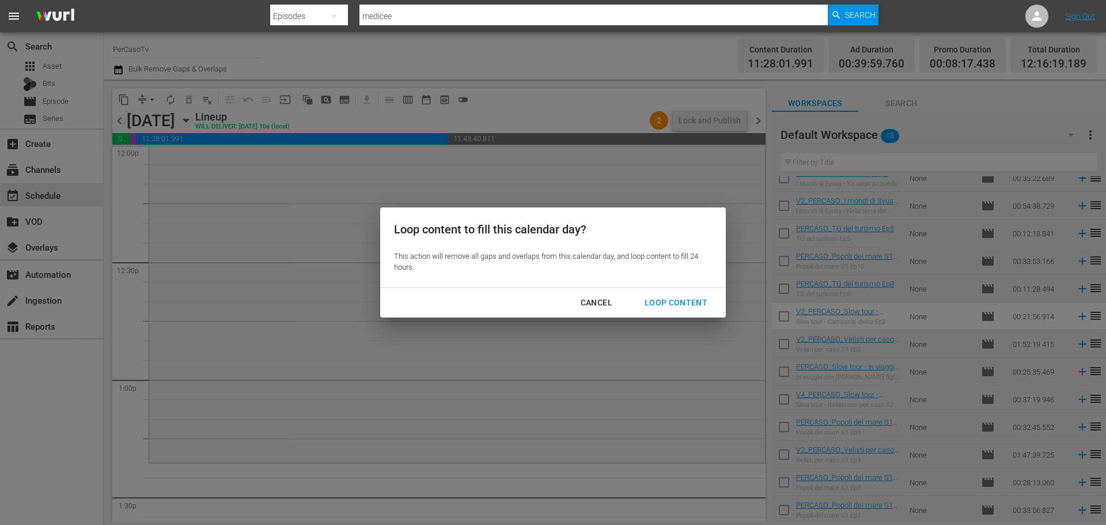
click at [661, 305] on div "Loop Content" at bounding box center [675, 302] width 81 height 14
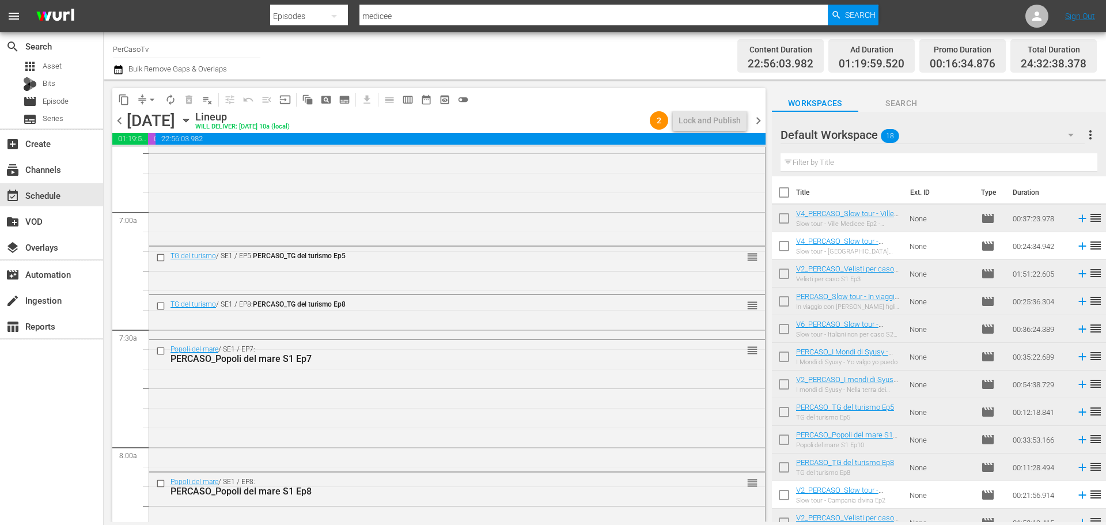
scroll to position [1648, 0]
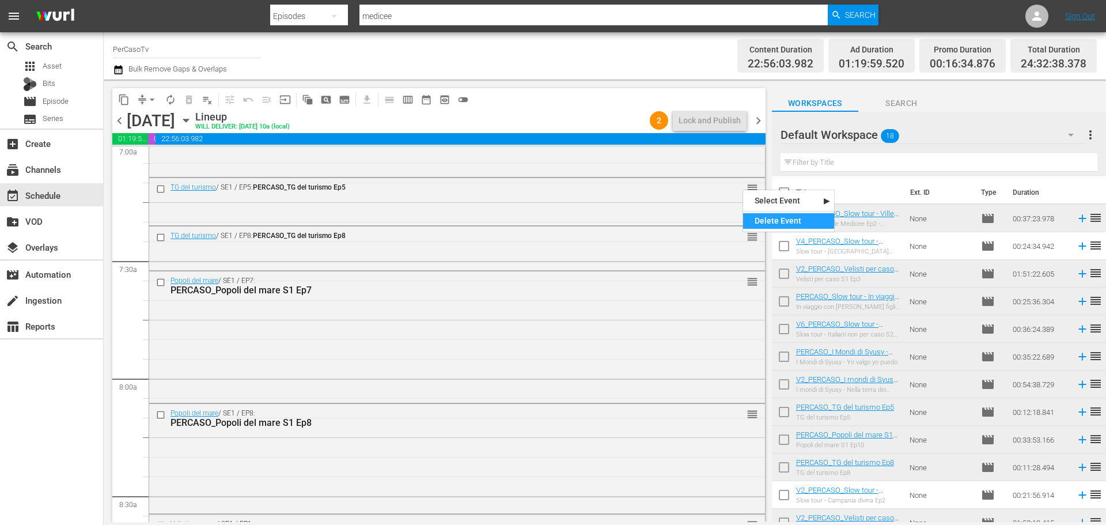
click at [765, 226] on div "Delete Event" at bounding box center [788, 221] width 91 height 16
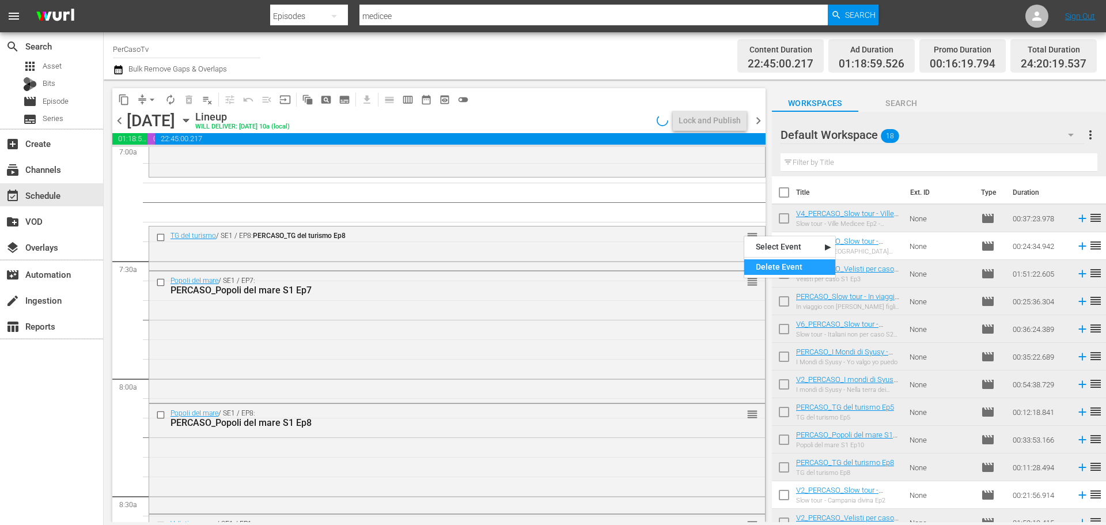
click at [765, 262] on div "Delete Event" at bounding box center [789, 267] width 91 height 16
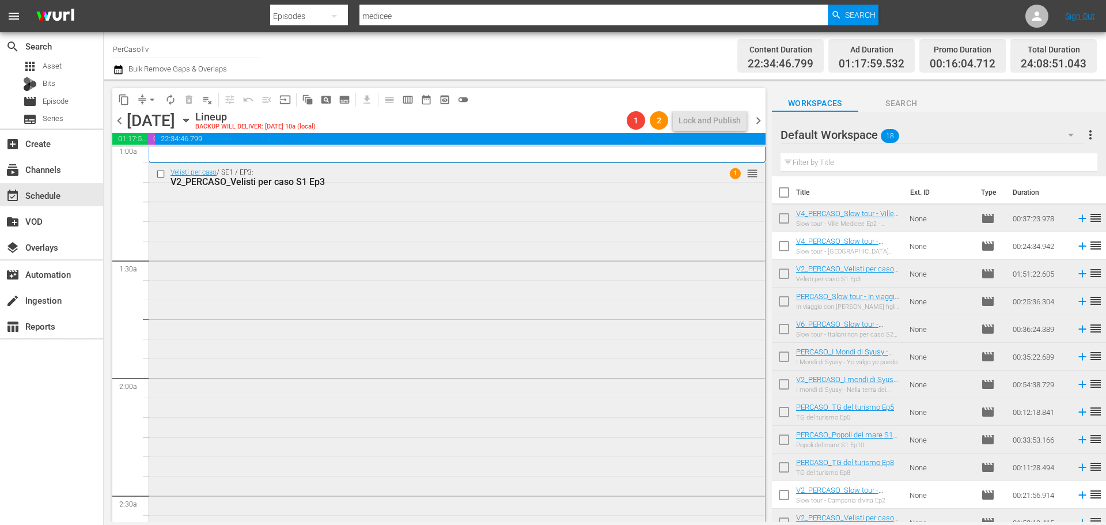
scroll to position [221, 0]
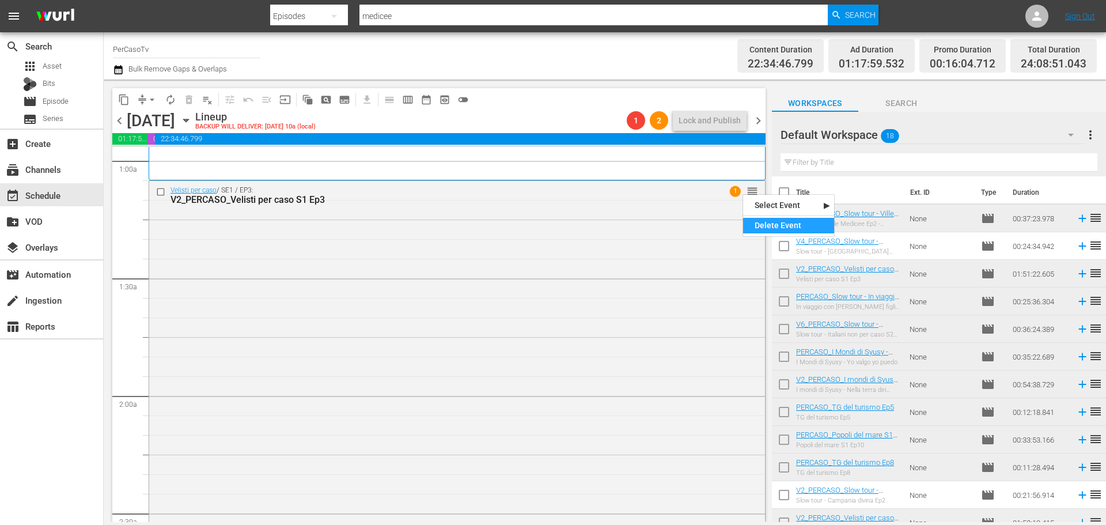
click at [765, 219] on div "Delete Event" at bounding box center [788, 226] width 91 height 16
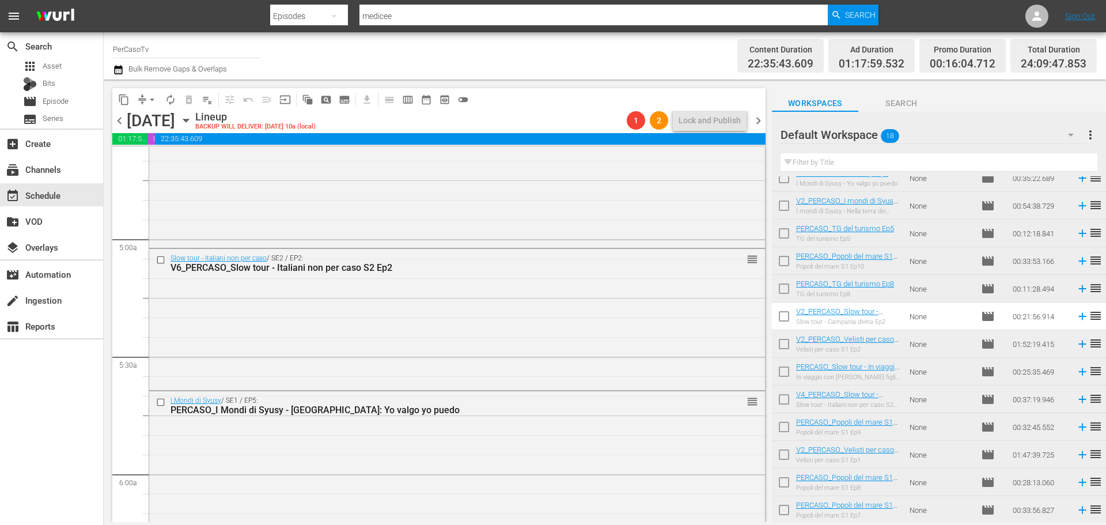
scroll to position [0, 0]
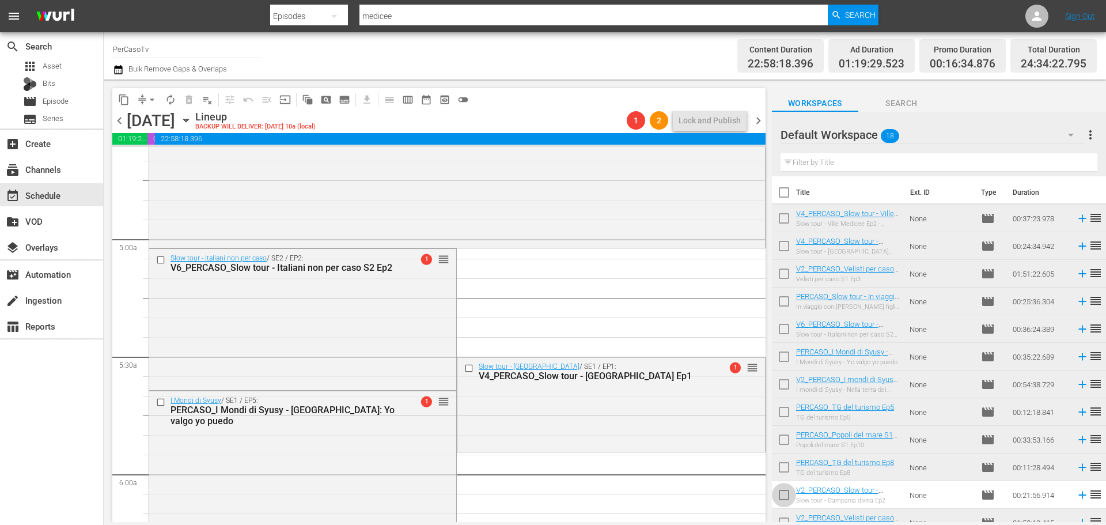
click at [787, 500] on input "checkbox" at bounding box center [784, 497] width 24 height 24
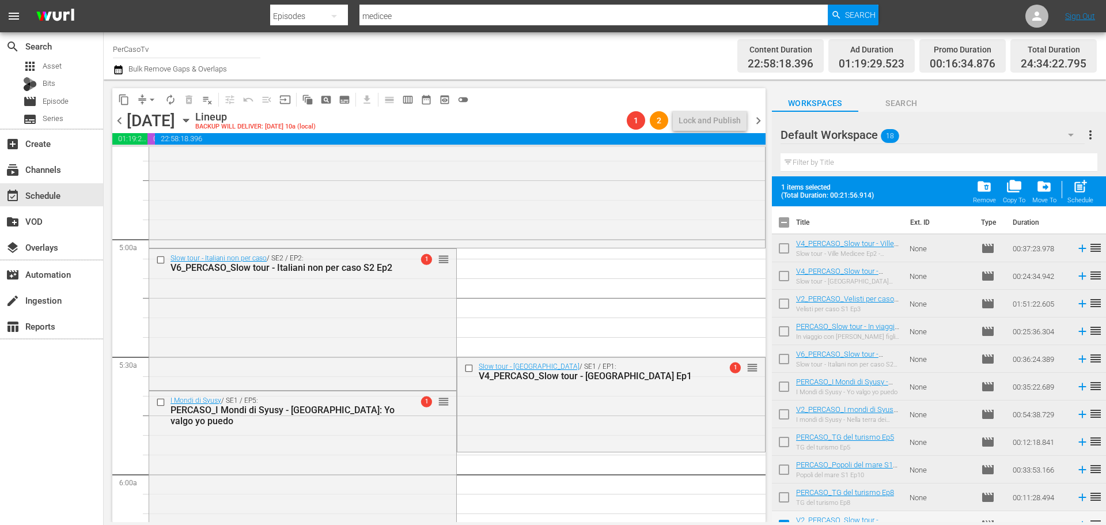
click at [984, 194] on span "folder_delete" at bounding box center [984, 187] width 16 height 16
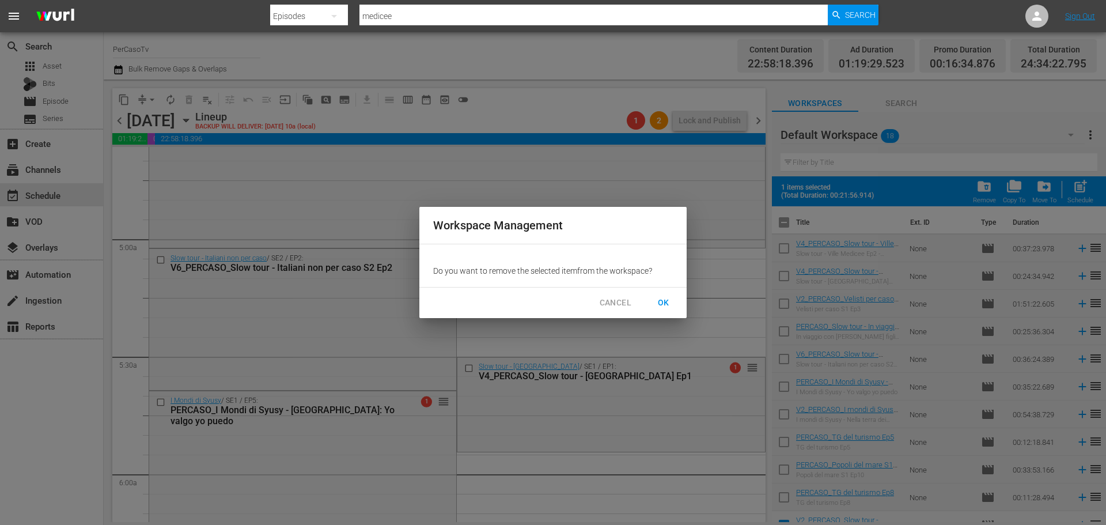
click at [668, 299] on span "OK" at bounding box center [663, 302] width 18 height 14
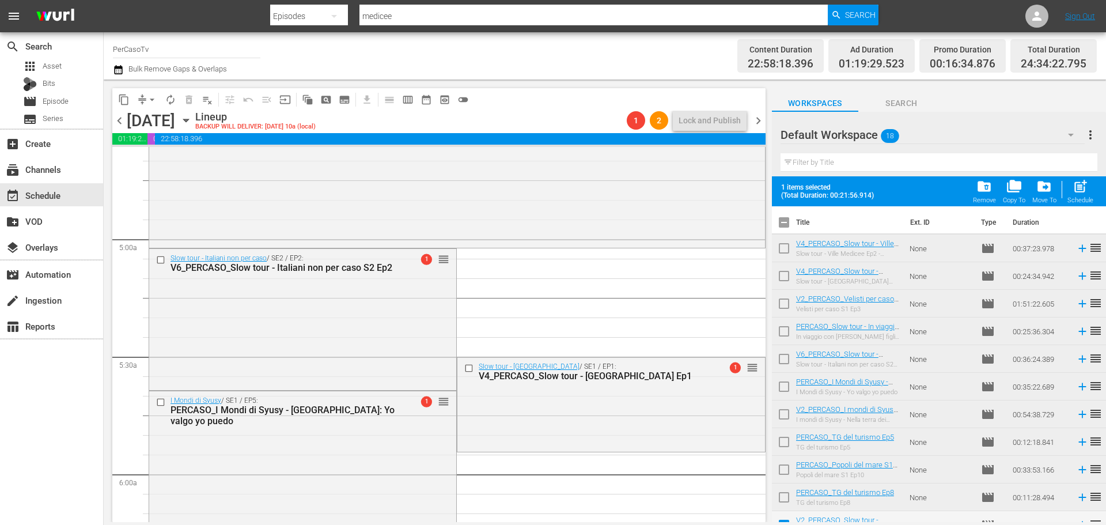
checkbox input "false"
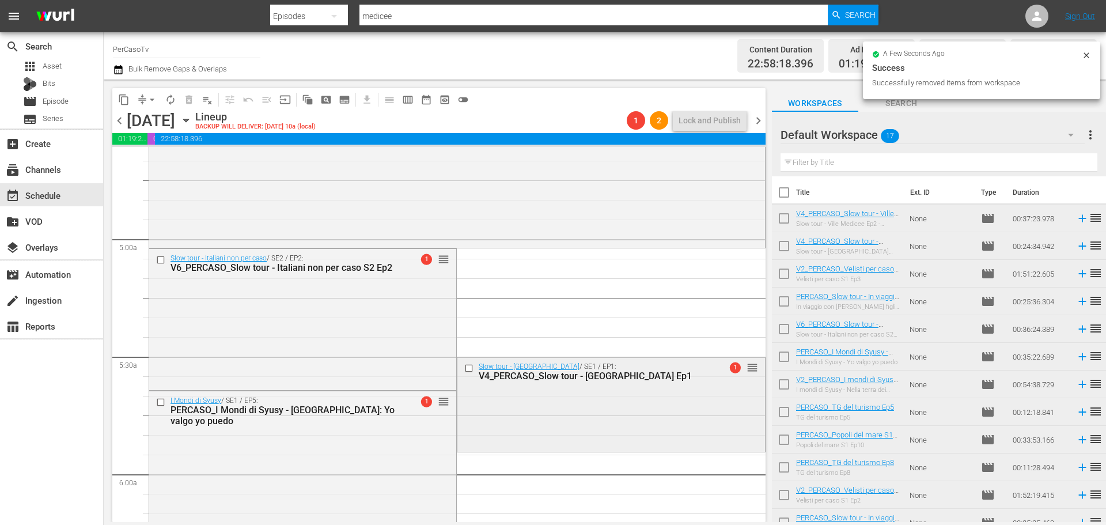
scroll to position [1140, 0]
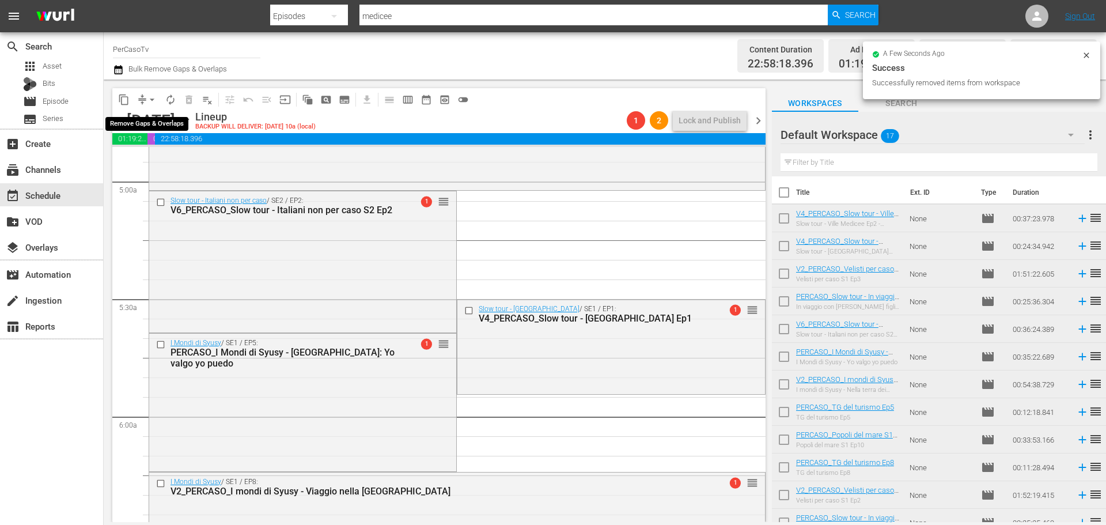
click at [150, 98] on span "arrow_drop_down" at bounding box center [152, 100] width 12 height 12
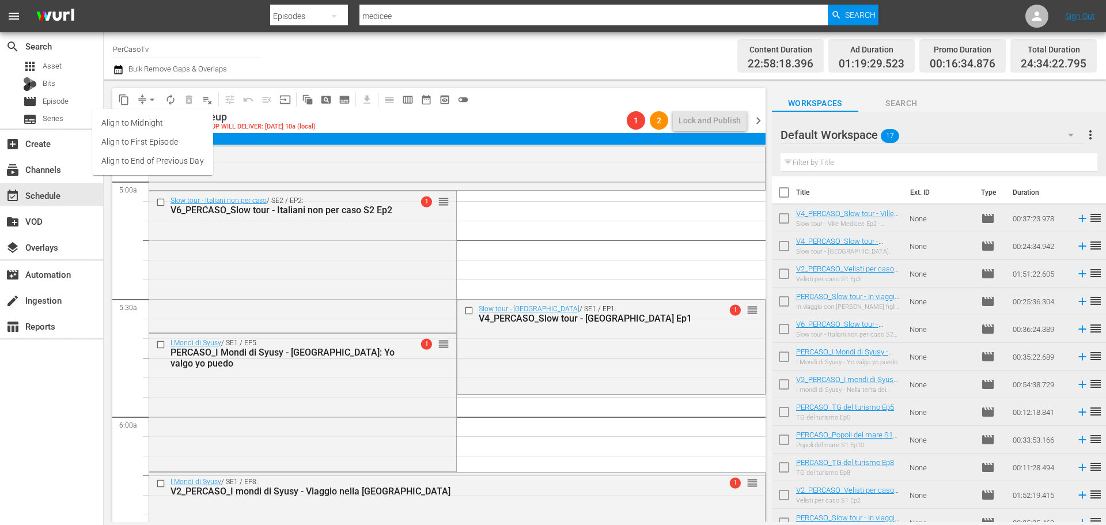
click at [168, 167] on li "Align to End of Previous Day" at bounding box center [152, 160] width 121 height 19
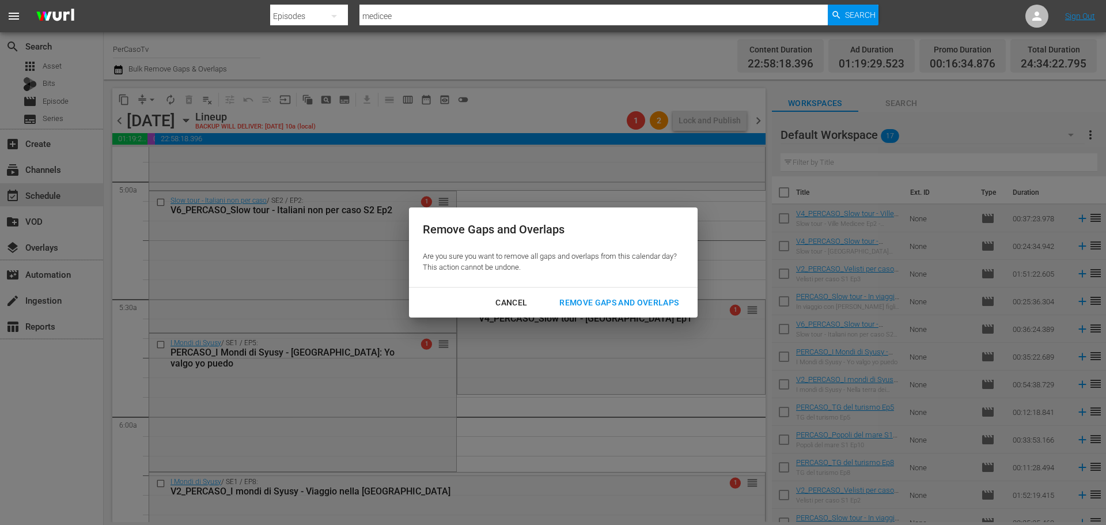
click at [655, 301] on div "Remove Gaps and Overlaps" at bounding box center [619, 302] width 138 height 14
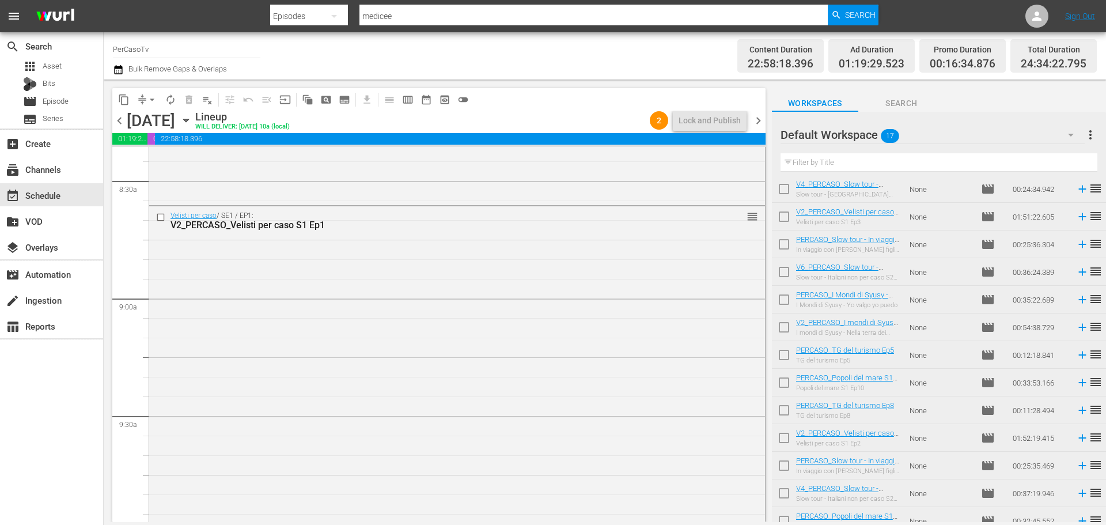
scroll to position [151, 0]
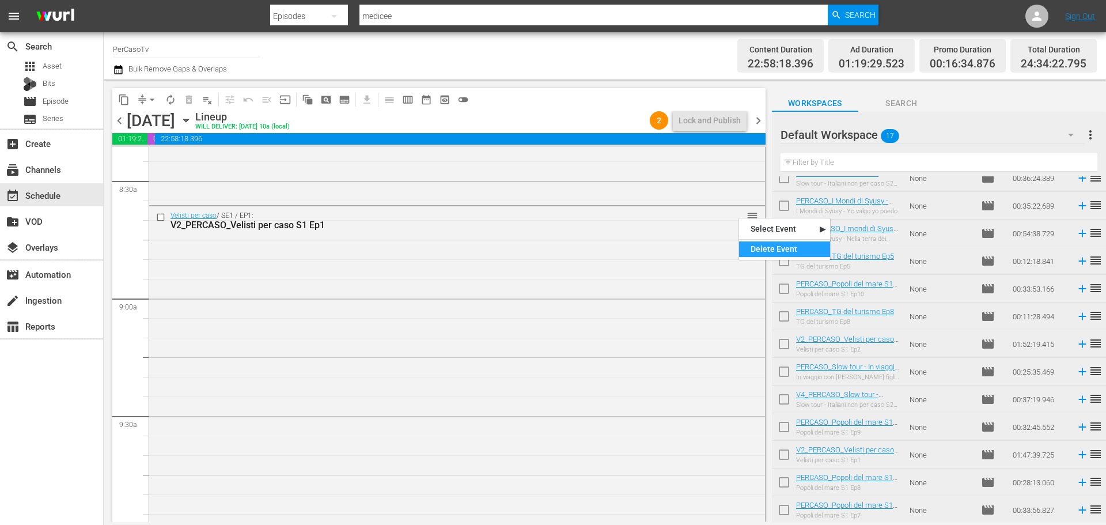
click at [756, 250] on div "Delete Event" at bounding box center [784, 249] width 91 height 16
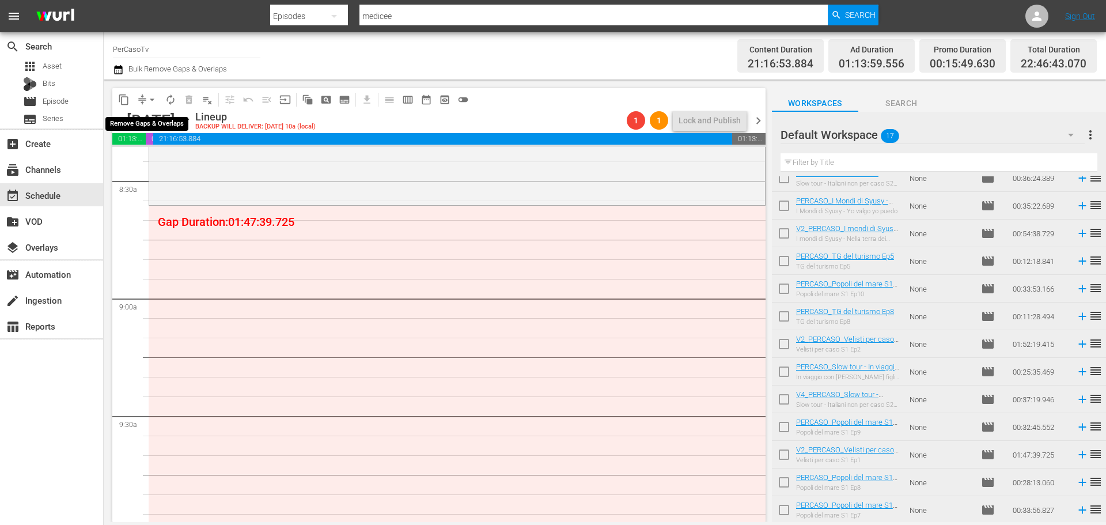
click at [151, 100] on span "arrow_drop_down" at bounding box center [152, 100] width 12 height 12
click at [157, 164] on li "Align to End of Previous Day" at bounding box center [152, 160] width 121 height 19
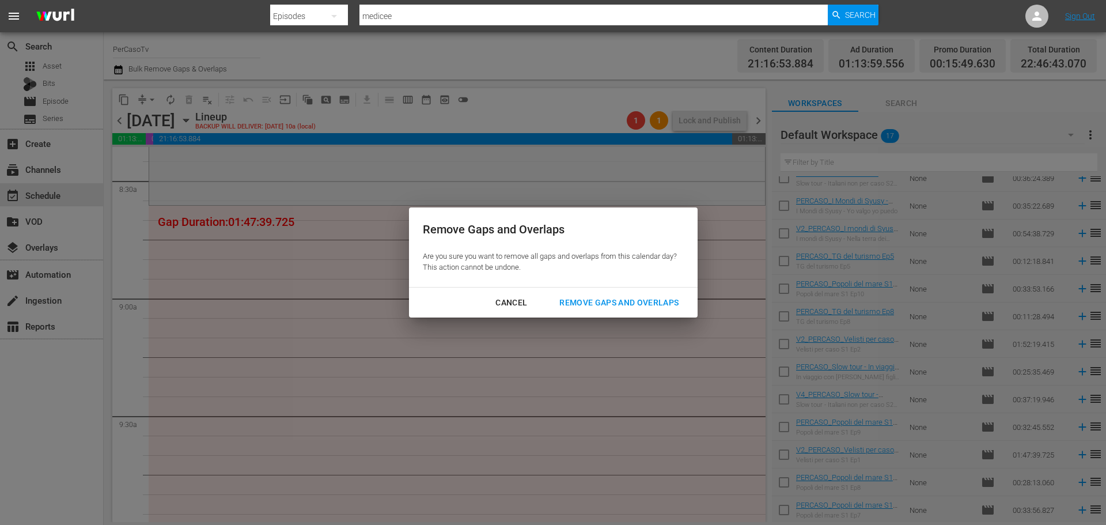
click at [636, 304] on div "Remove Gaps and Overlaps" at bounding box center [619, 302] width 138 height 14
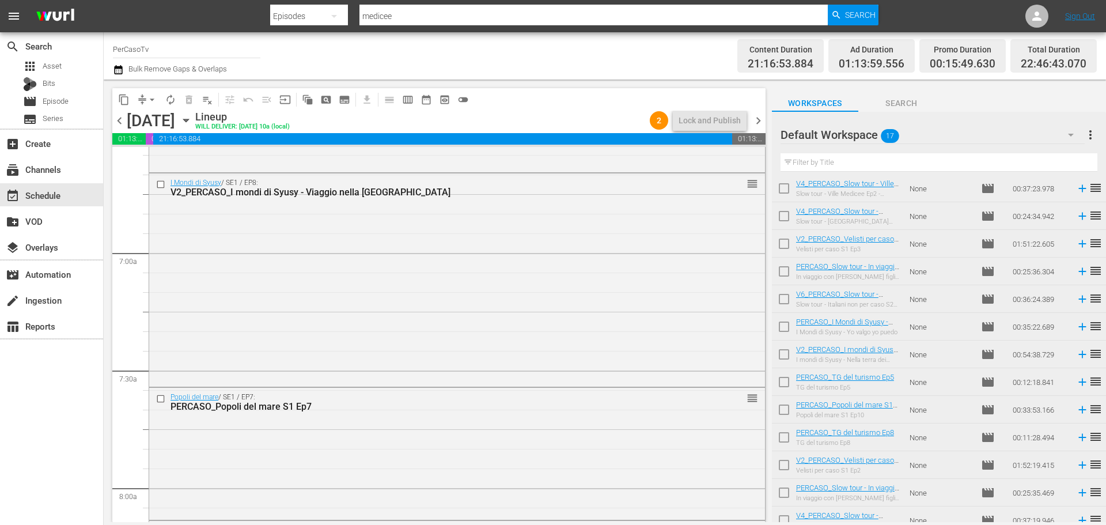
scroll to position [58, 0]
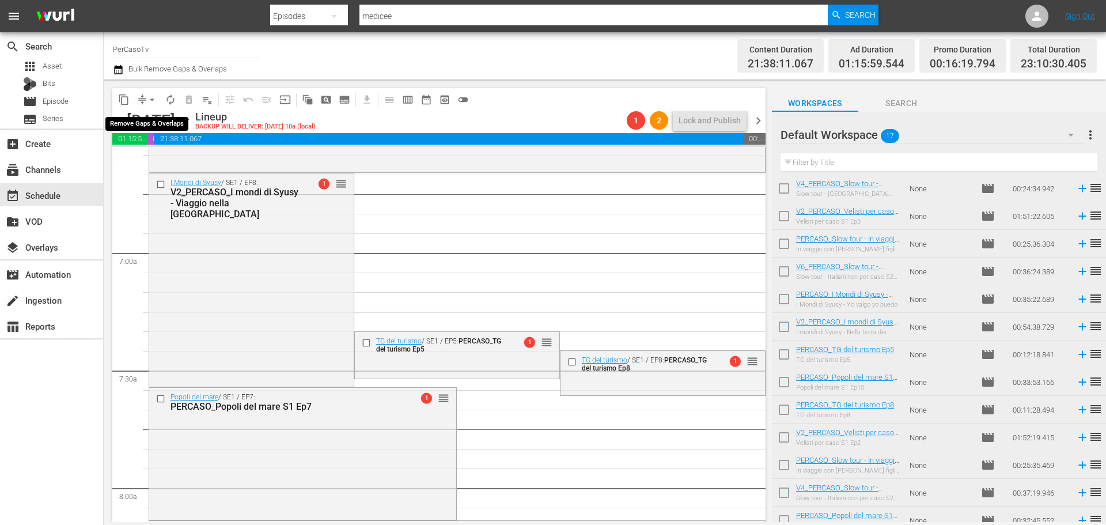
click at [152, 100] on span "arrow_drop_down" at bounding box center [152, 100] width 12 height 12
click at [162, 160] on li "Align to End of Previous Day" at bounding box center [152, 160] width 121 height 19
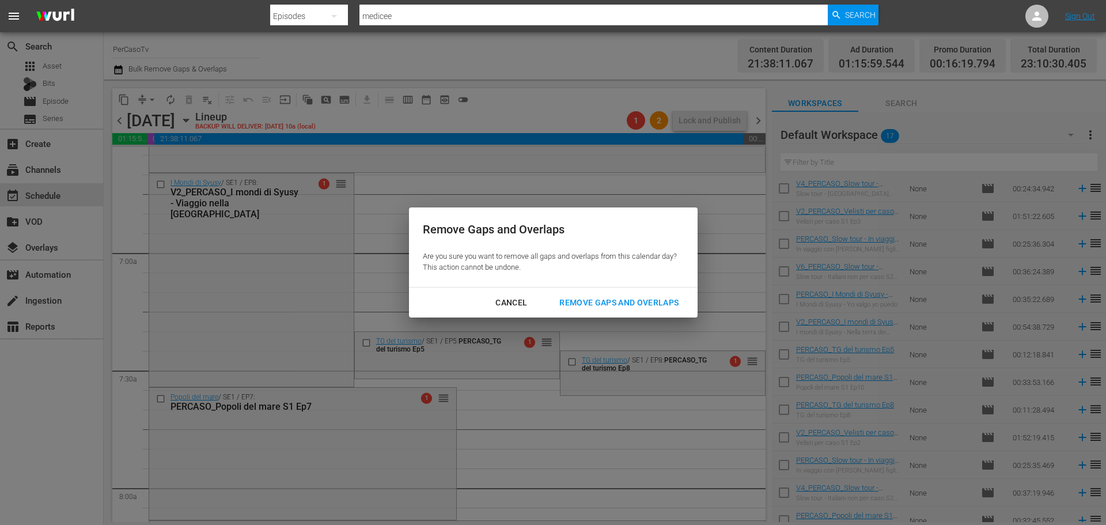
click at [612, 305] on div "Remove Gaps and Overlaps" at bounding box center [619, 302] width 138 height 14
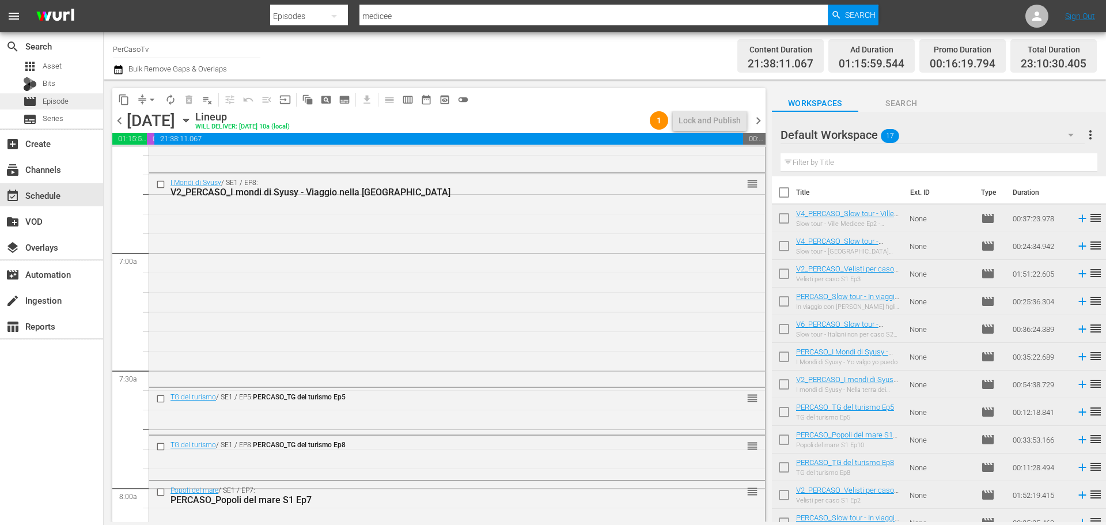
click at [66, 107] on div "movie Episode" at bounding box center [46, 101] width 46 height 16
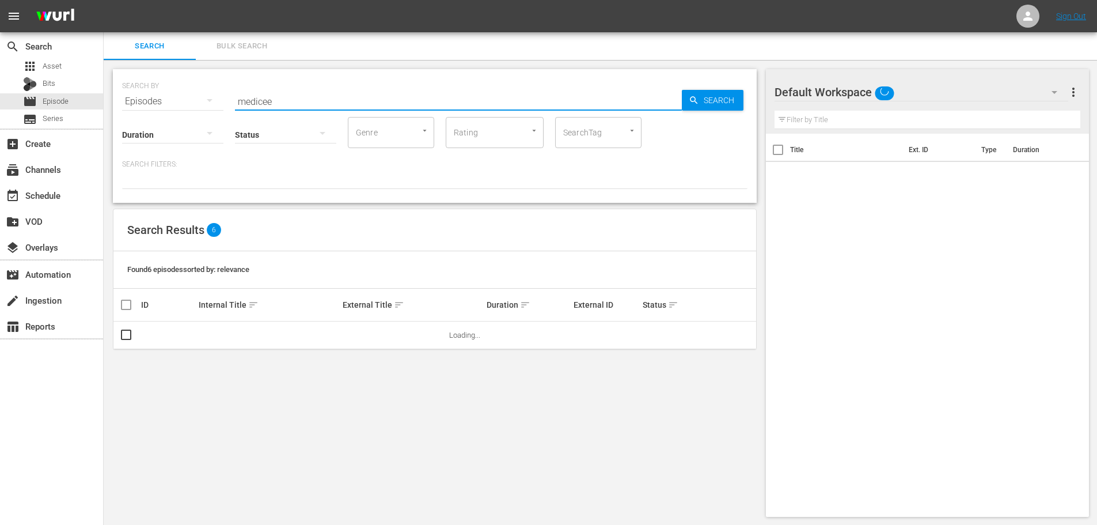
drag, startPoint x: 297, startPoint y: 100, endPoint x: 199, endPoint y: 109, distance: 97.8
click at [199, 109] on div "SEARCH BY Search By Episodes Search ID, Title, Description, Keywords, or Catego…" at bounding box center [435, 136] width 644 height 134
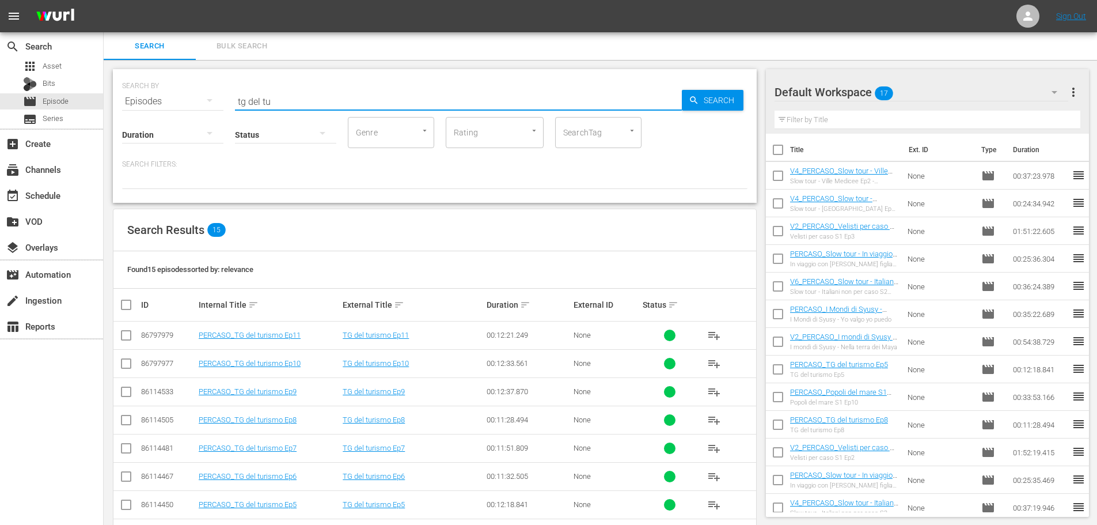
type input "tg del tu"
click at [719, 451] on span "playlist_add" at bounding box center [714, 448] width 14 height 14
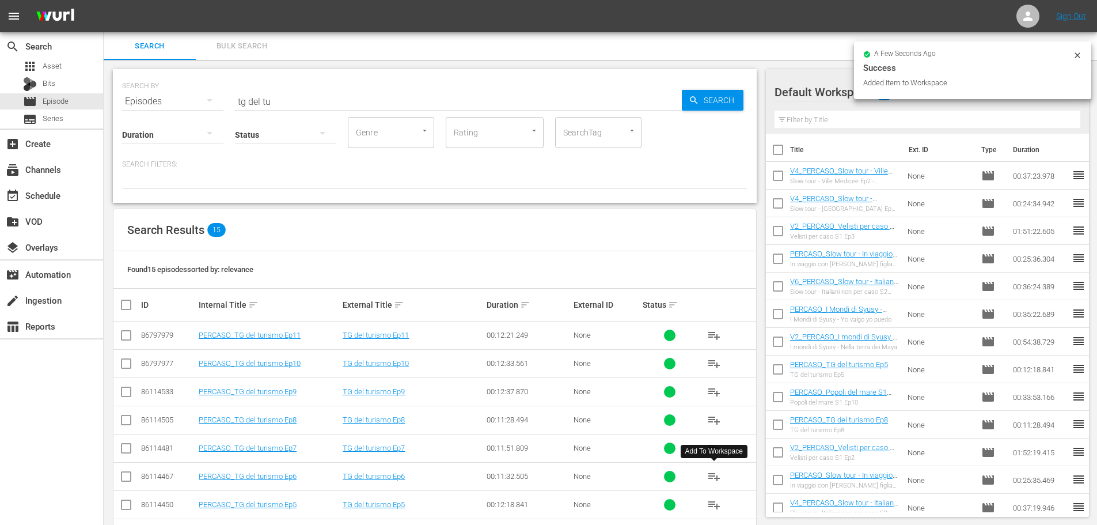
click at [714, 476] on span "playlist_add" at bounding box center [714, 476] width 14 height 14
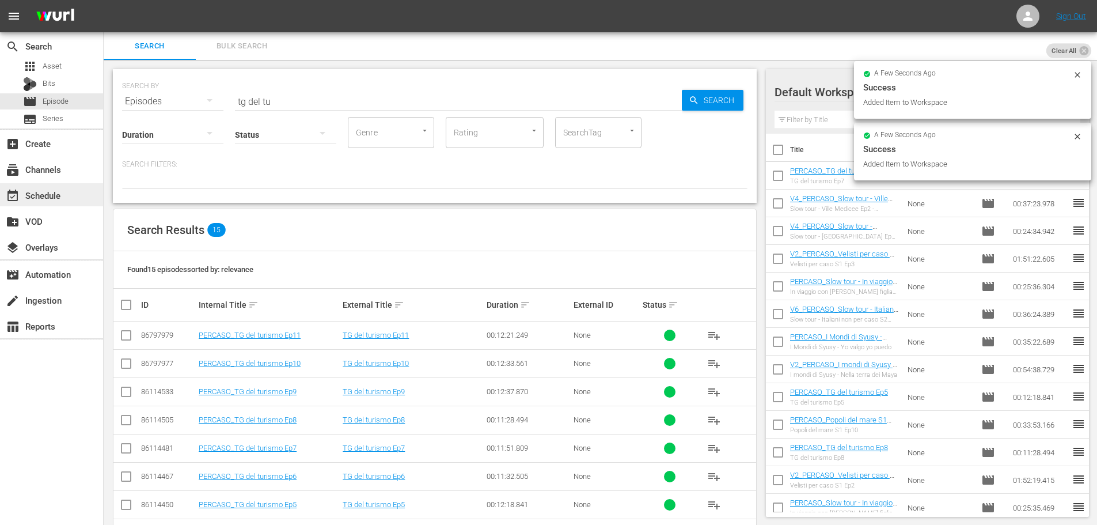
click at [88, 201] on div "event_available Schedule" at bounding box center [51, 194] width 103 height 23
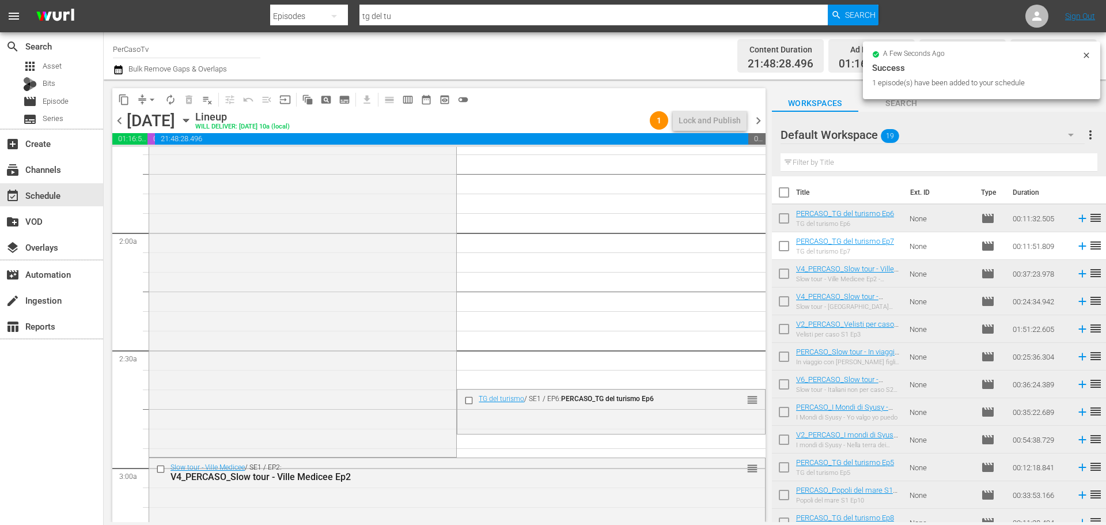
scroll to position [403, 0]
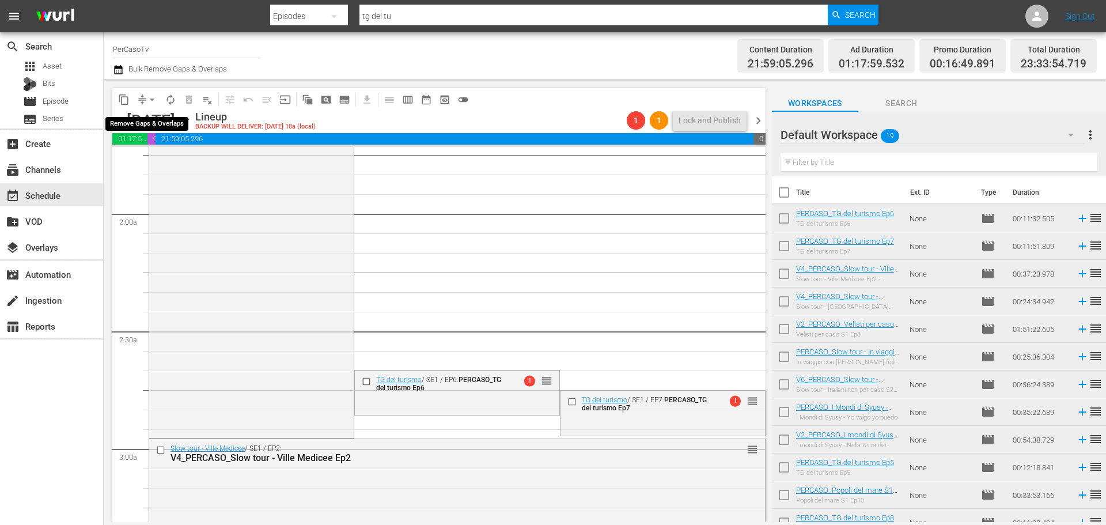
click at [150, 99] on span "arrow_drop_down" at bounding box center [152, 100] width 12 height 12
click at [168, 156] on li "Align to End of Previous Day" at bounding box center [152, 160] width 121 height 19
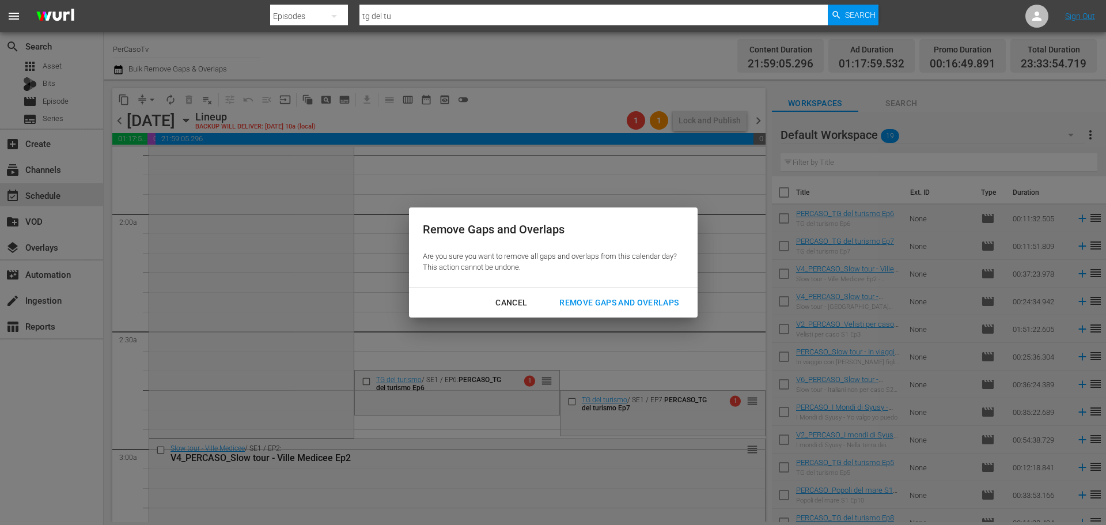
click at [649, 304] on div "Remove Gaps and Overlaps" at bounding box center [619, 302] width 138 height 14
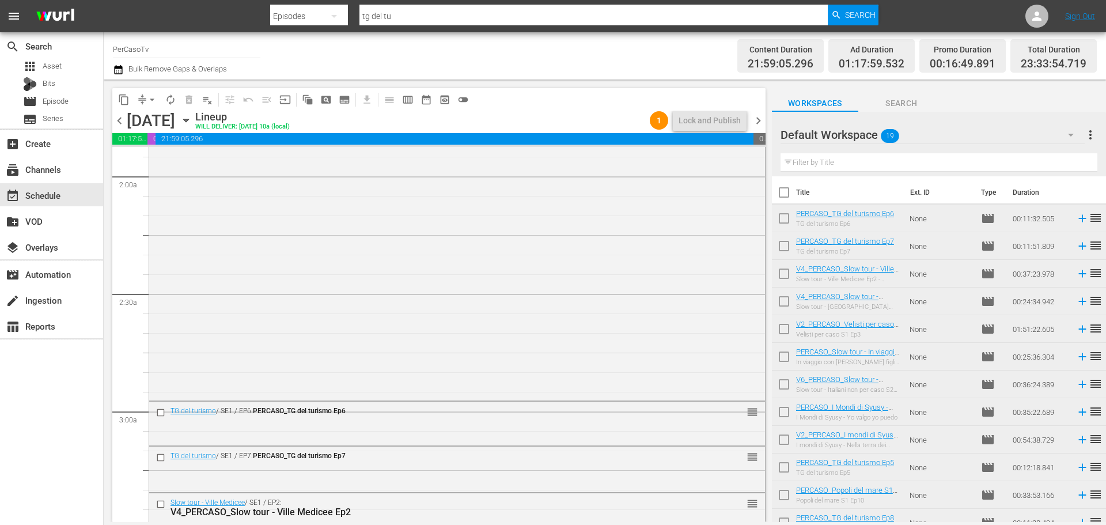
scroll to position [393, 0]
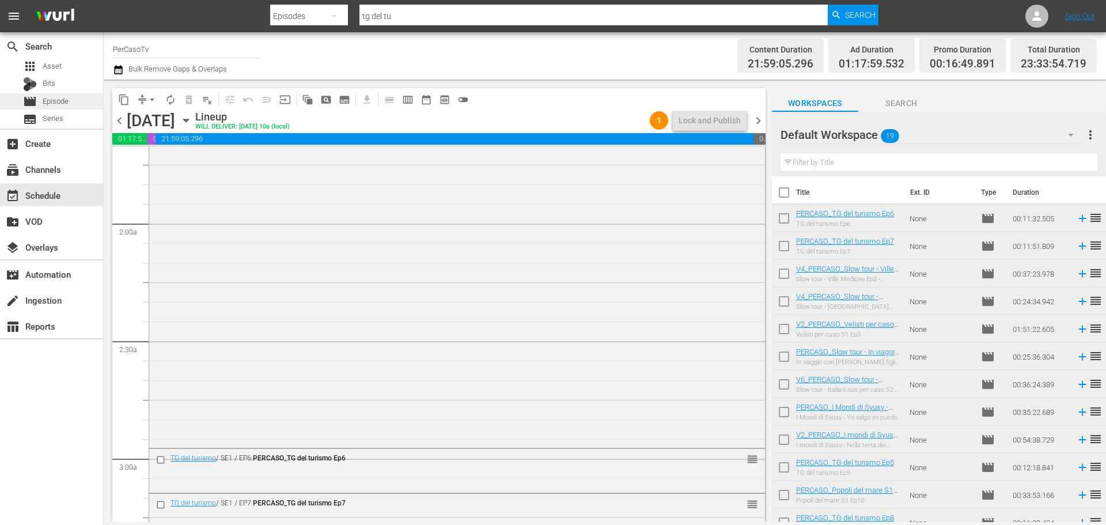
click at [98, 108] on div "movie Episode" at bounding box center [51, 101] width 103 height 16
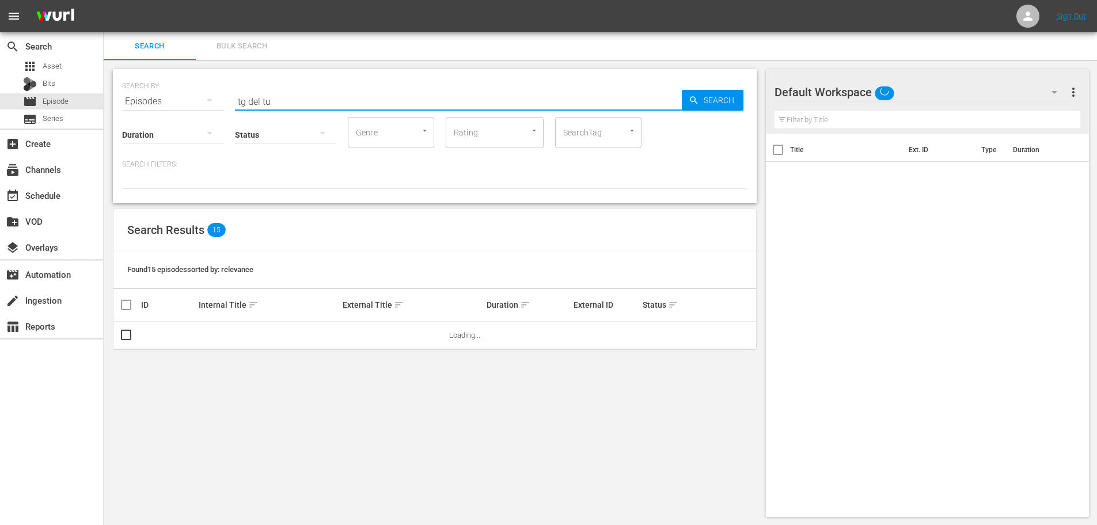
drag, startPoint x: 279, startPoint y: 103, endPoint x: 177, endPoint y: 100, distance: 101.4
click at [177, 100] on div "SEARCH BY Search By Episodes Search ID, Title, Description, Keywords, or Catego…" at bounding box center [435, 94] width 626 height 41
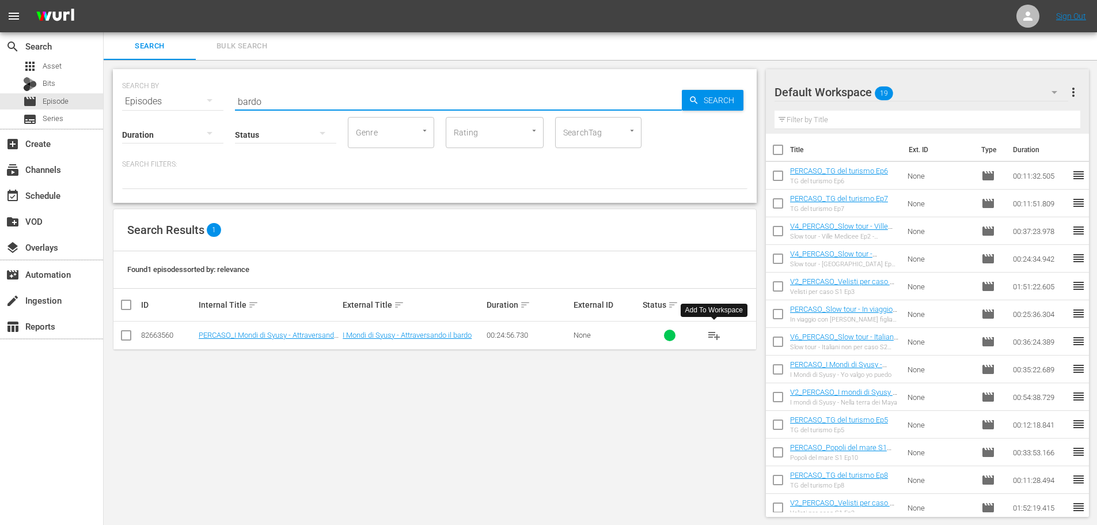
type input "bardo"
click at [718, 339] on span "playlist_add" at bounding box center [714, 335] width 14 height 14
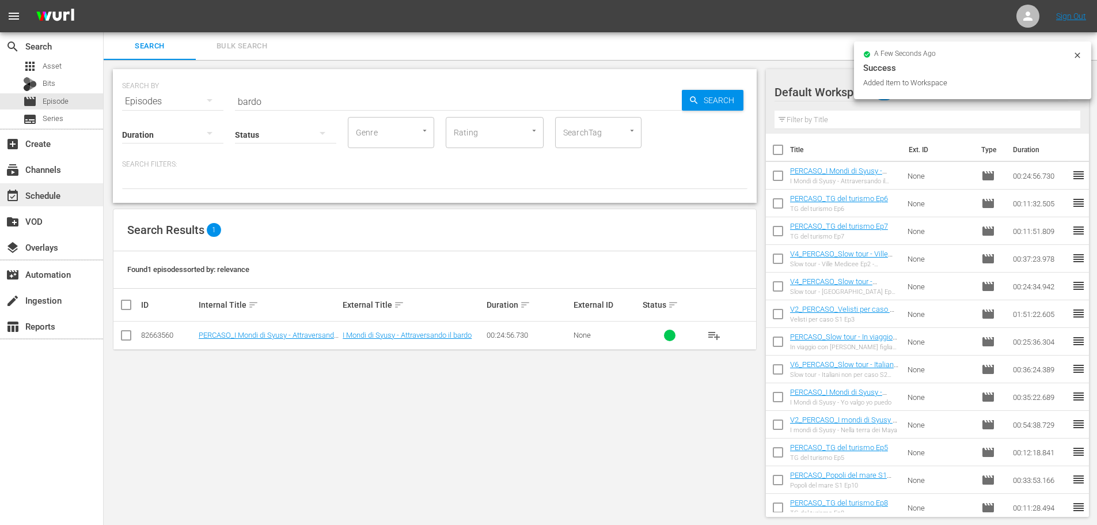
click at [54, 199] on div "event_available Schedule" at bounding box center [32, 193] width 65 height 10
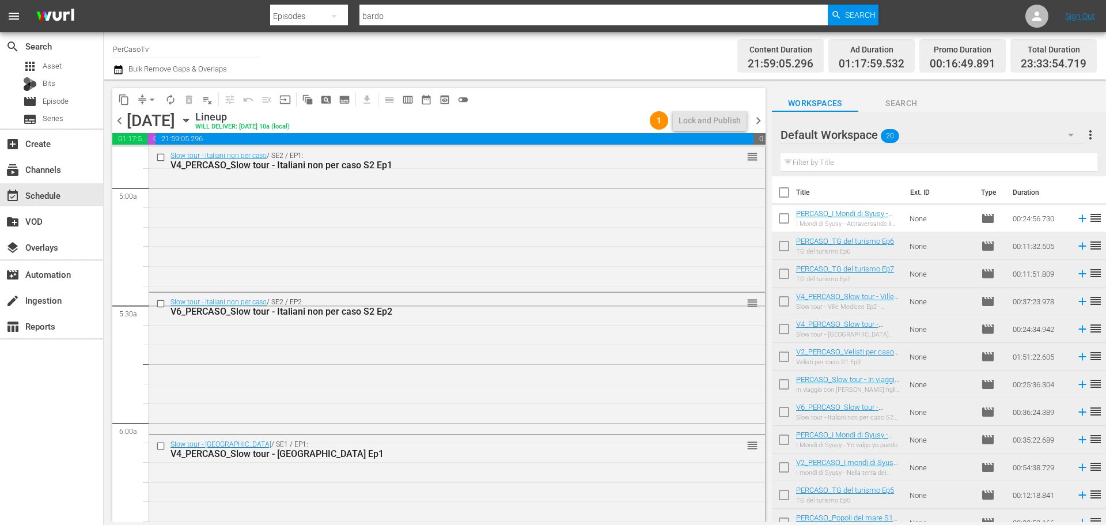
scroll to position [1307, 0]
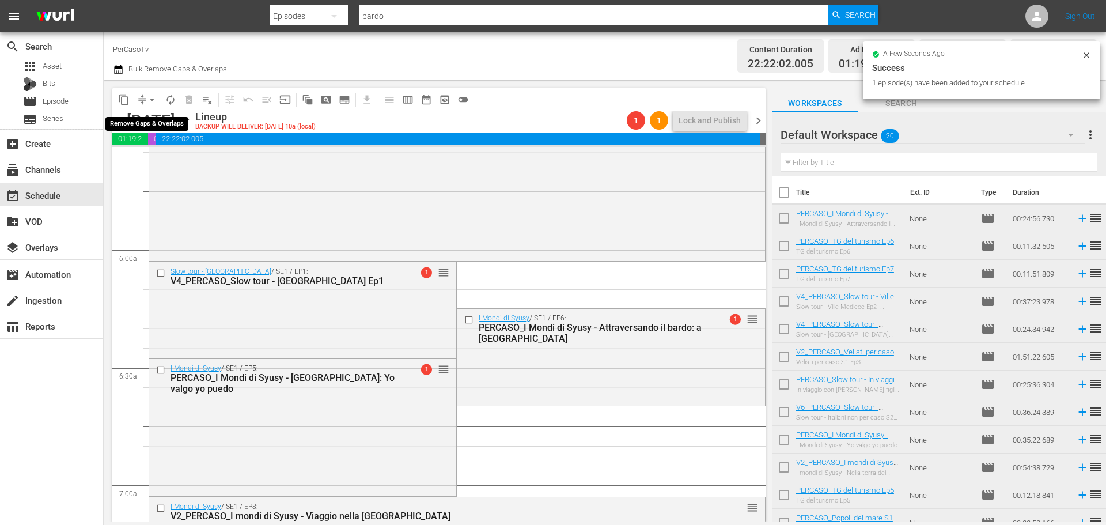
click at [153, 100] on span "arrow_drop_down" at bounding box center [152, 100] width 12 height 12
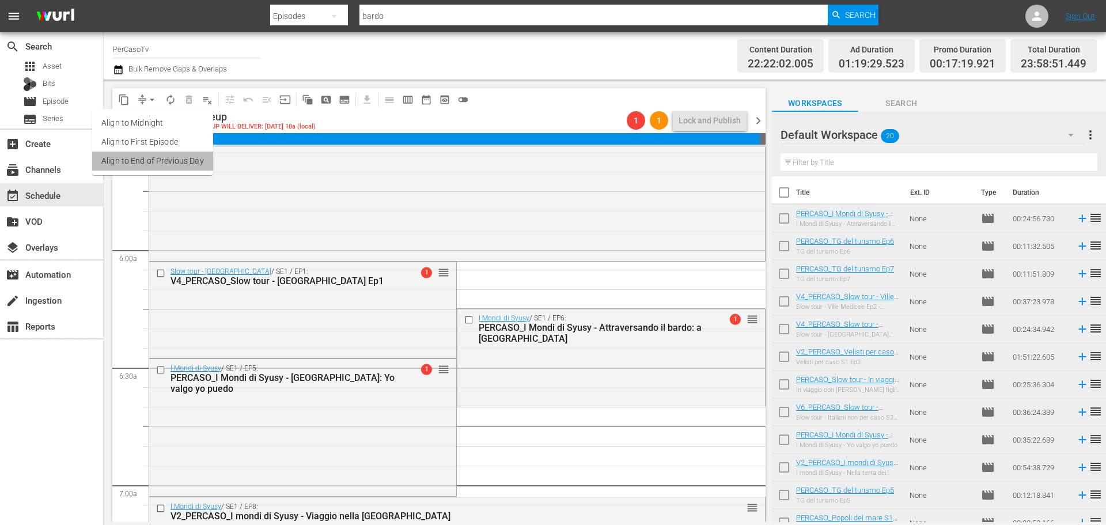
click at [169, 161] on li "Align to End of Previous Day" at bounding box center [152, 160] width 121 height 19
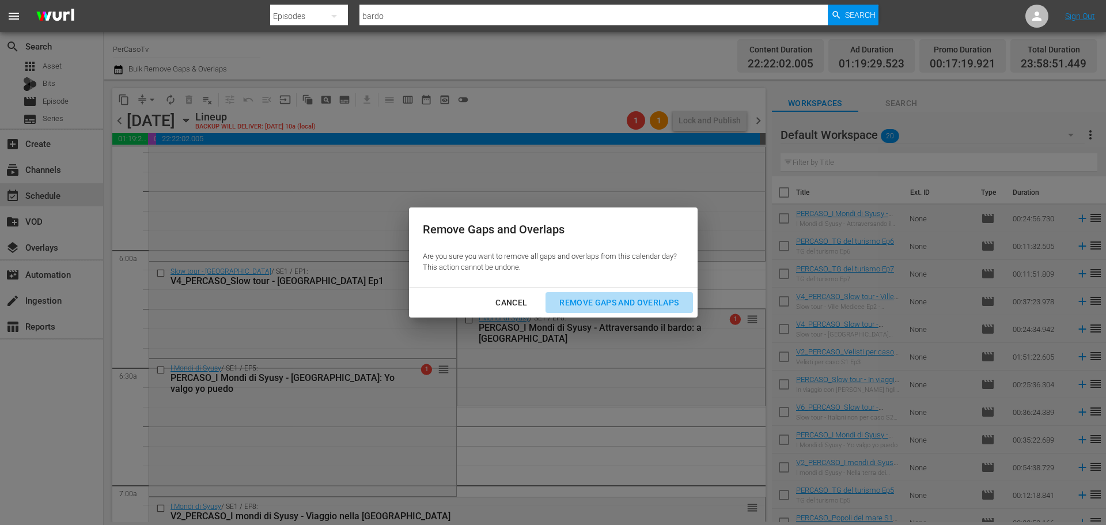
drag, startPoint x: 586, startPoint y: 308, endPoint x: 737, endPoint y: 307, distance: 151.5
click at [586, 308] on div "Remove Gaps and Overlaps" at bounding box center [619, 302] width 138 height 14
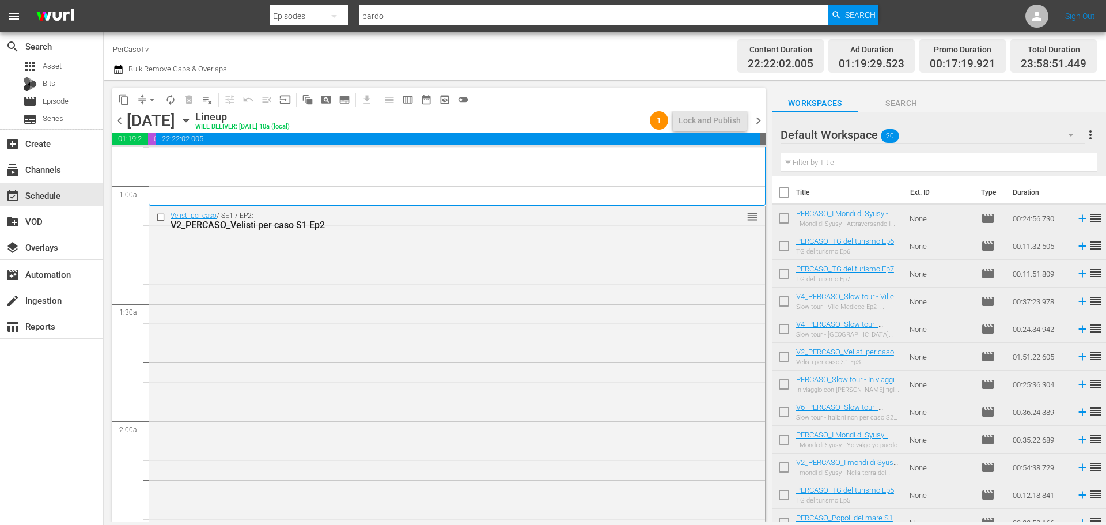
scroll to position [0, 0]
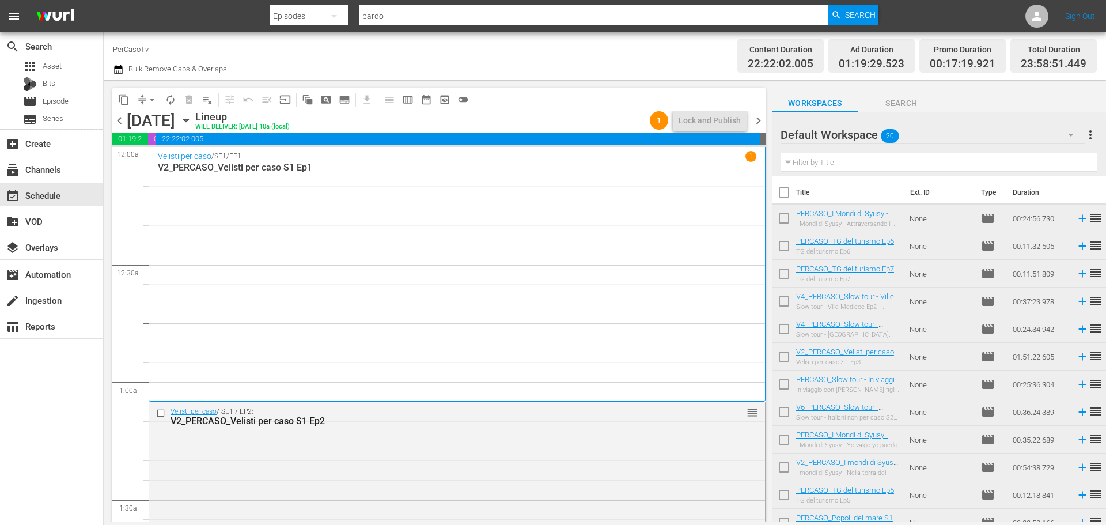
click at [761, 116] on span "chevron_right" at bounding box center [758, 120] width 14 height 14
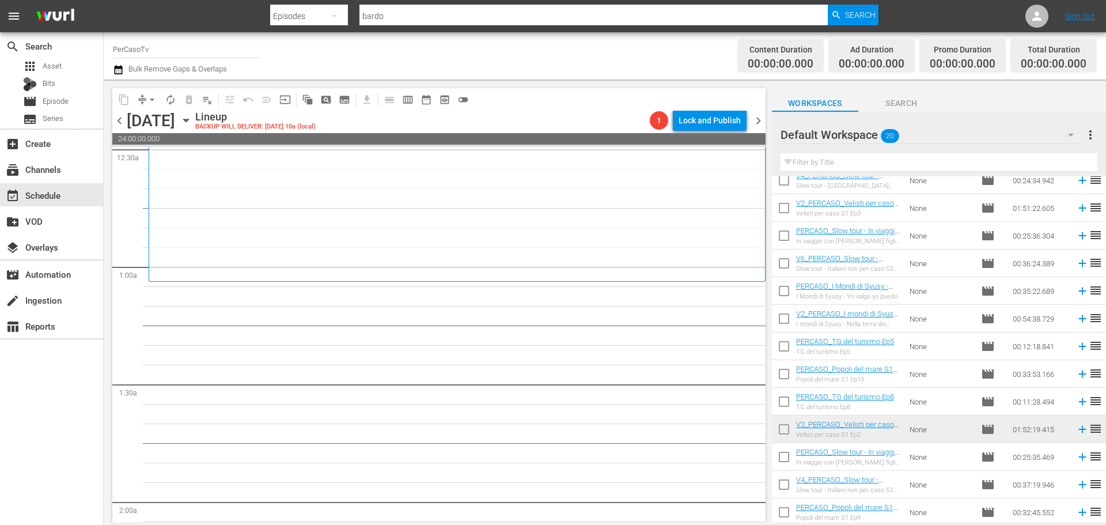
scroll to position [234, 0]
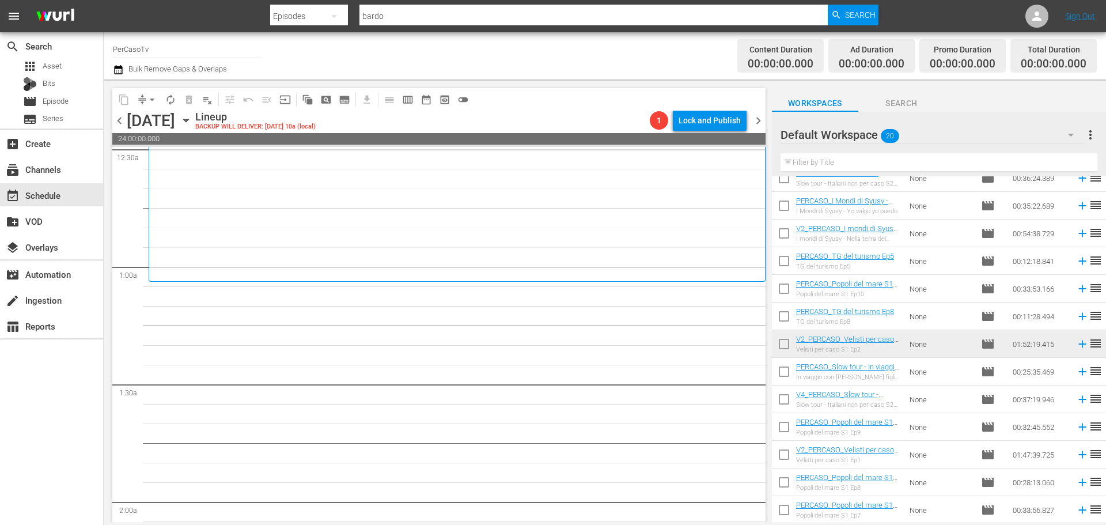
click at [782, 509] on input "checkbox" at bounding box center [784, 512] width 24 height 24
checkbox input "true"
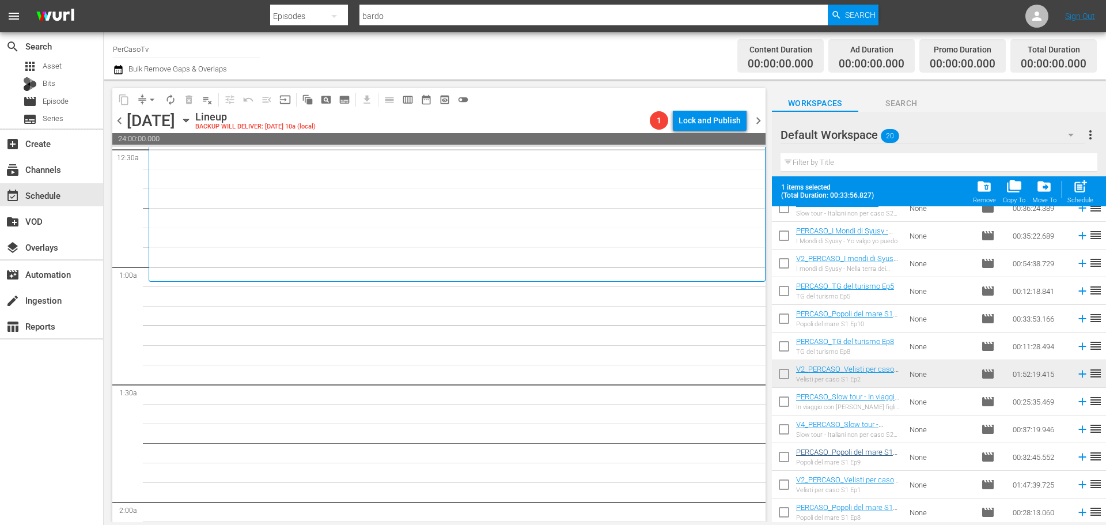
scroll to position [264, 0]
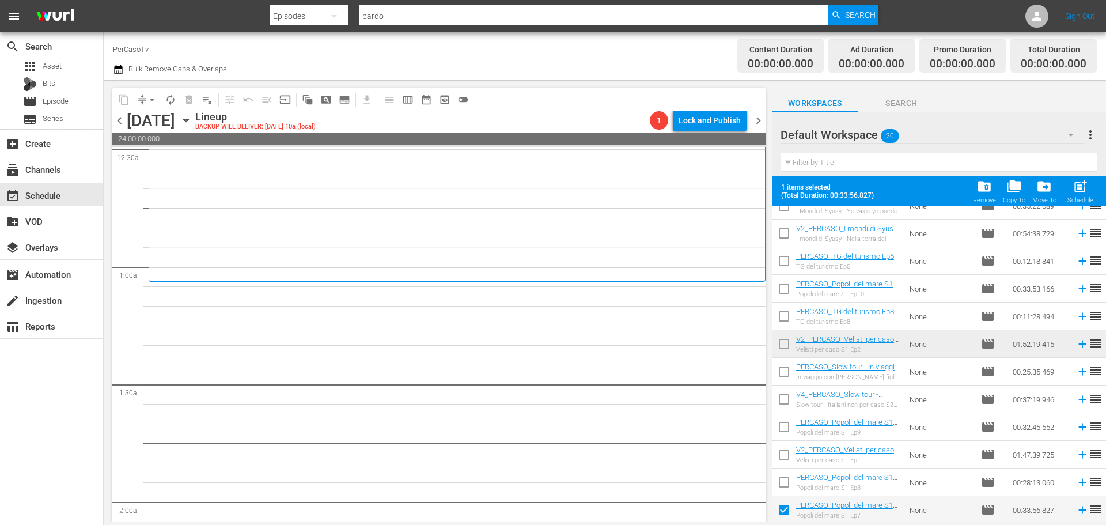
click at [791, 459] on input "checkbox" at bounding box center [784, 457] width 24 height 24
checkbox input "true"
click at [780, 316] on input "checkbox" at bounding box center [784, 318] width 24 height 24
checkbox input "true"
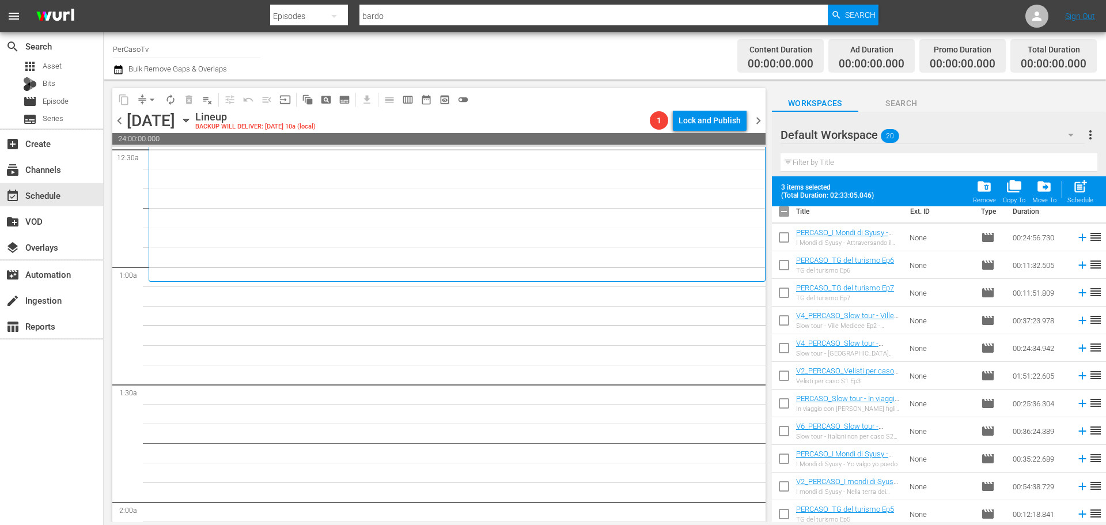
scroll to position [0, 0]
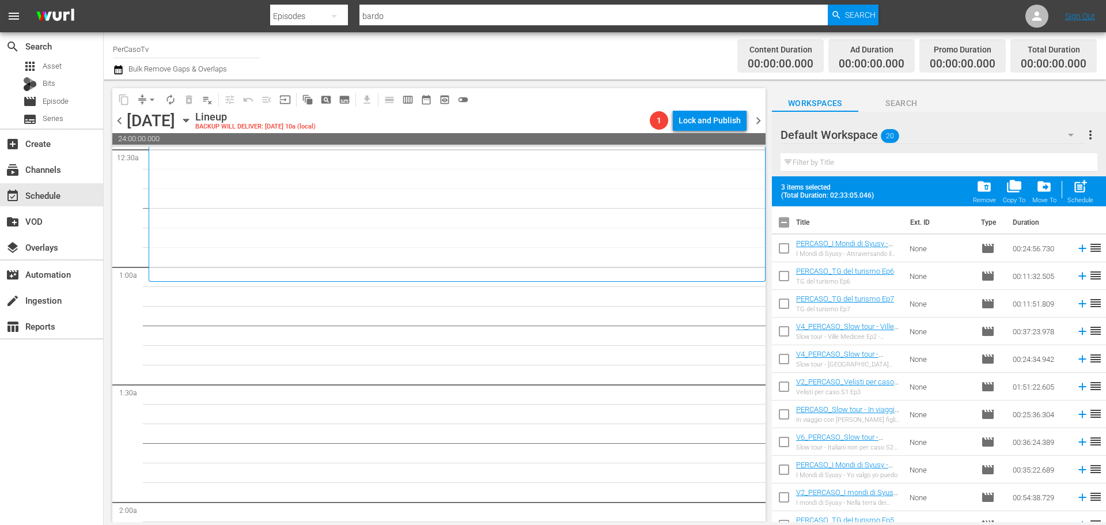
click at [779, 276] on input "checkbox" at bounding box center [784, 278] width 24 height 24
checkbox input "true"
click at [777, 254] on input "checkbox" at bounding box center [784, 250] width 24 height 24
checkbox input "true"
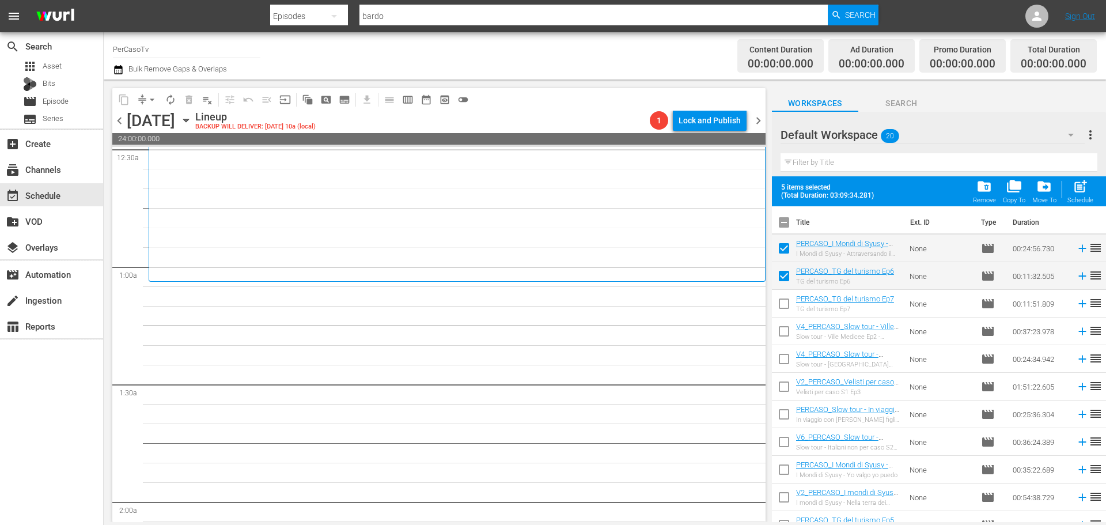
click at [790, 476] on input "checkbox" at bounding box center [784, 472] width 24 height 24
checkbox input "true"
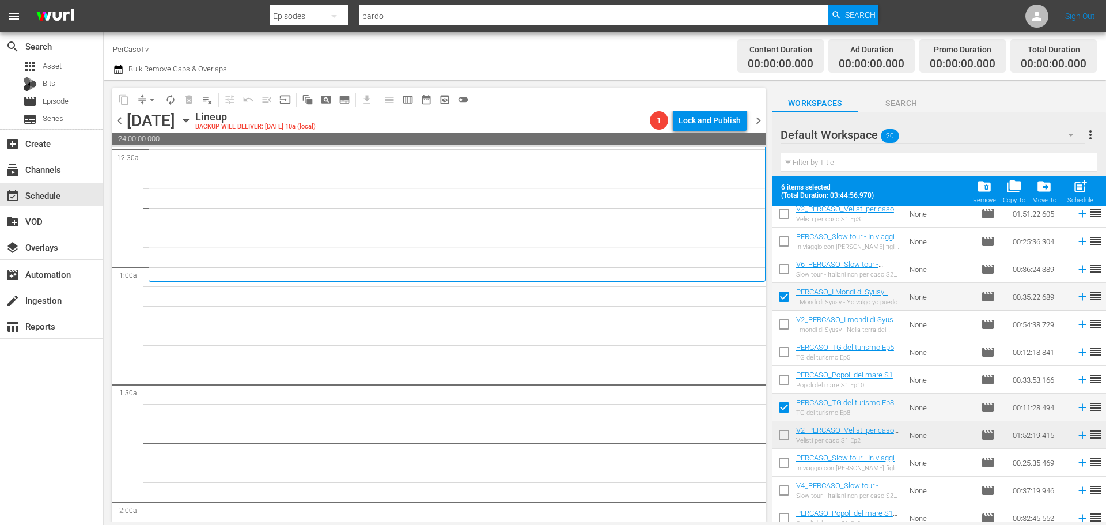
scroll to position [230, 0]
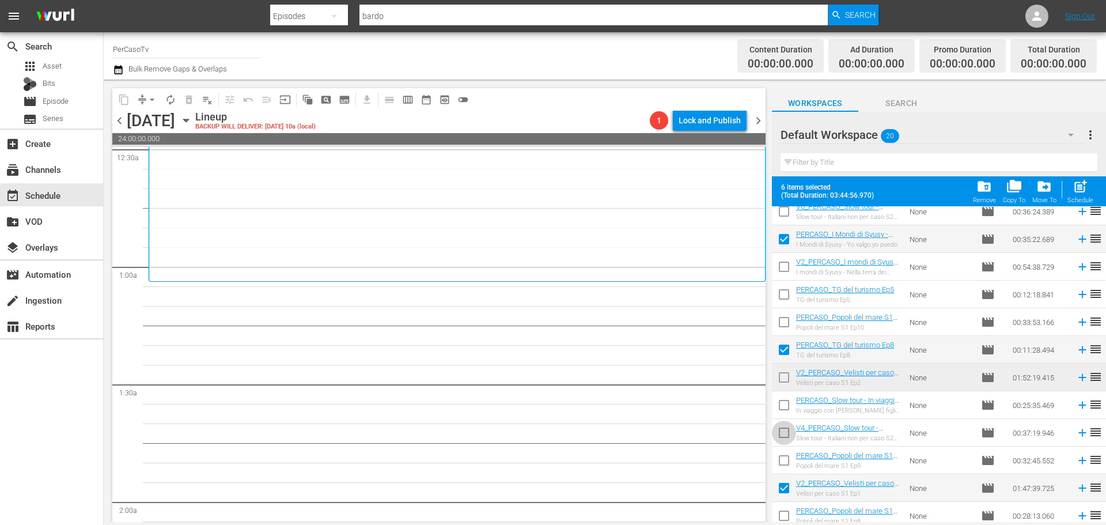
click at [788, 435] on input "checkbox" at bounding box center [784, 435] width 24 height 24
checkbox input "true"
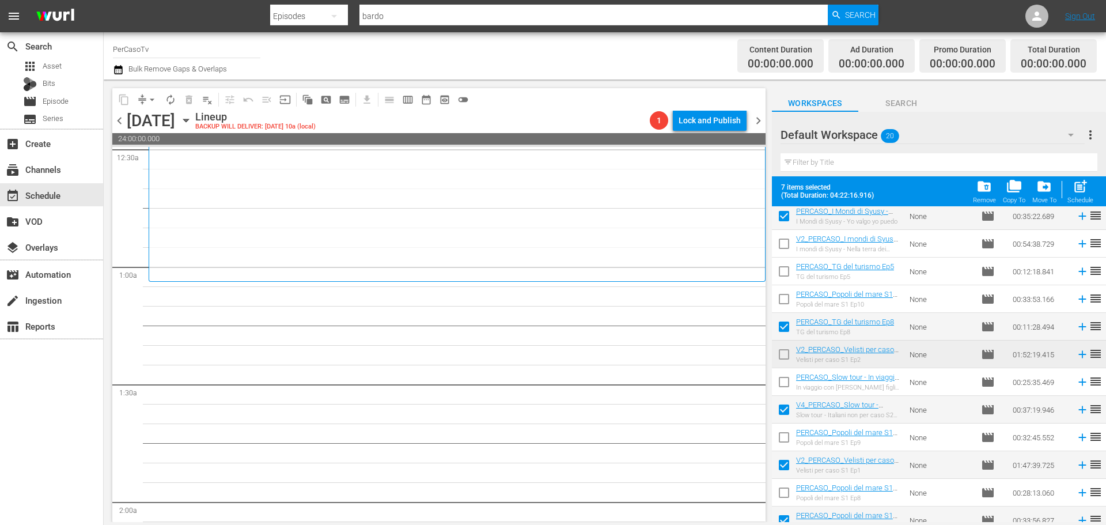
scroll to position [264, 0]
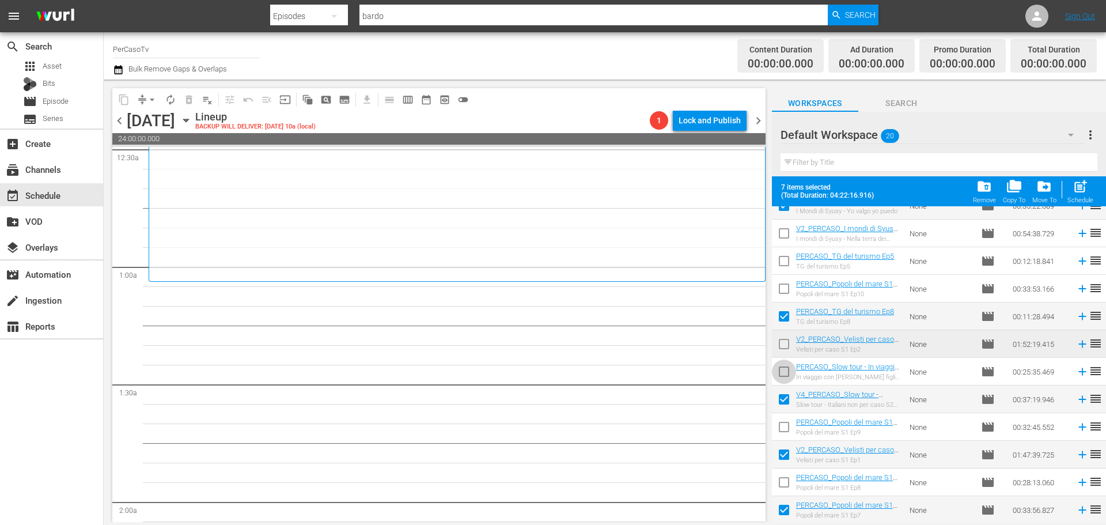
click at [785, 378] on input "checkbox" at bounding box center [784, 374] width 24 height 24
checkbox input "true"
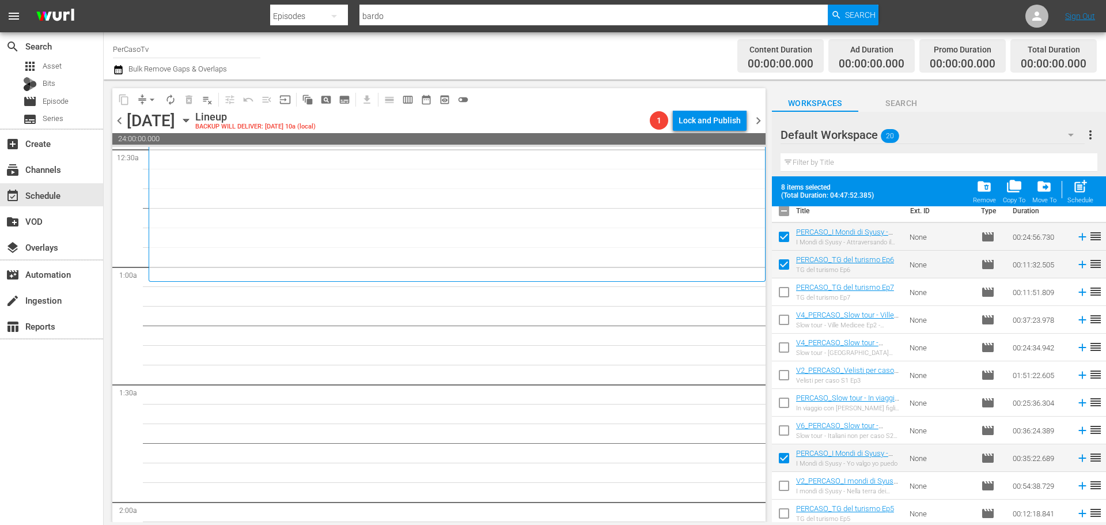
scroll to position [0, 0]
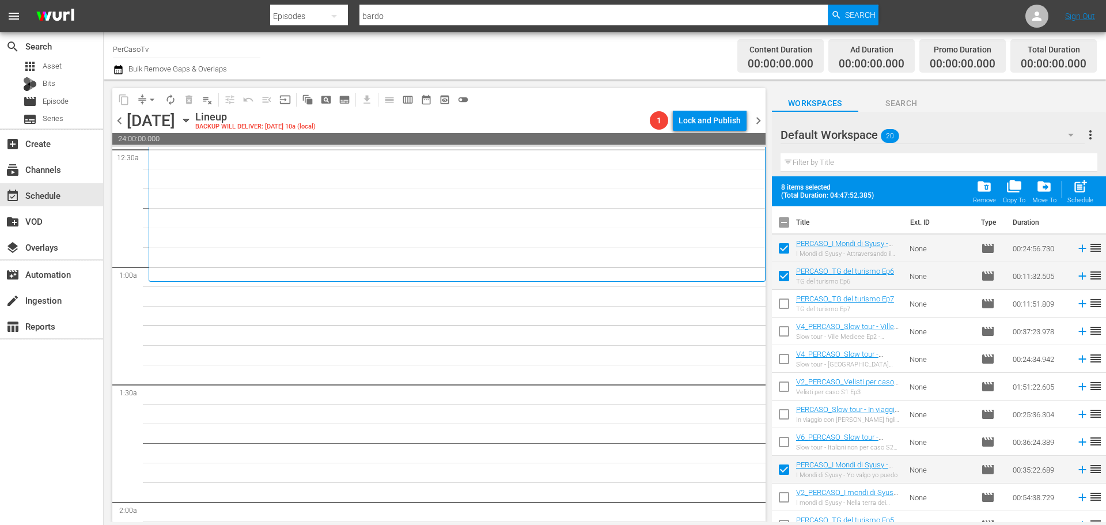
click at [785, 335] on input "checkbox" at bounding box center [784, 333] width 24 height 24
checkbox input "true"
click at [980, 195] on div "folder_delete Remove" at bounding box center [984, 191] width 23 height 25
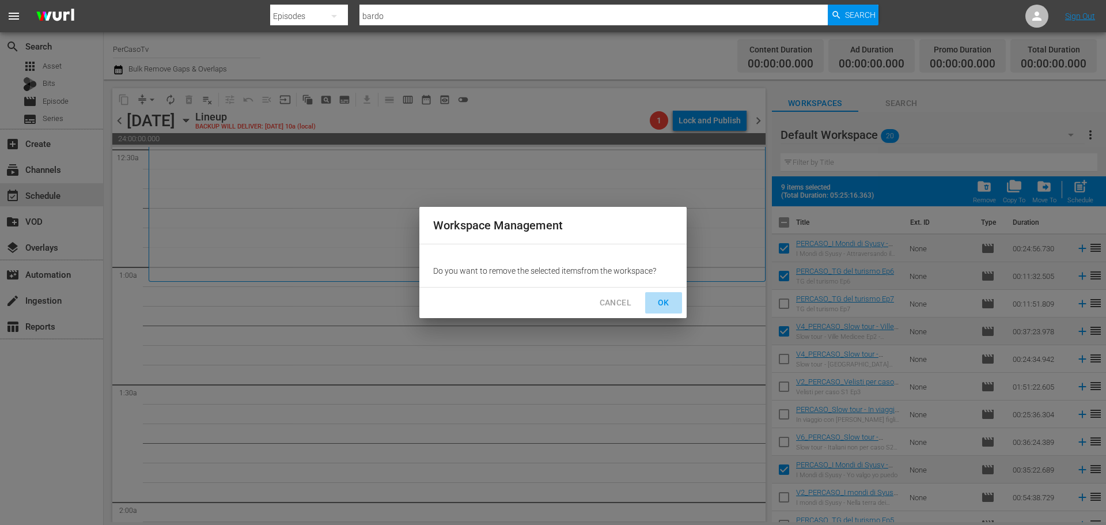
click at [664, 295] on span "OK" at bounding box center [663, 302] width 18 height 14
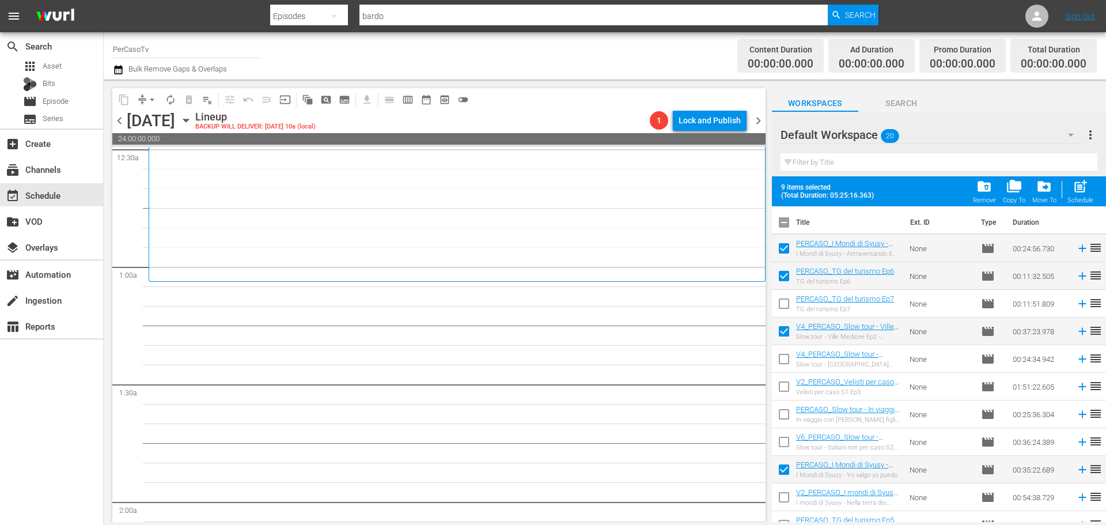
checkbox input "false"
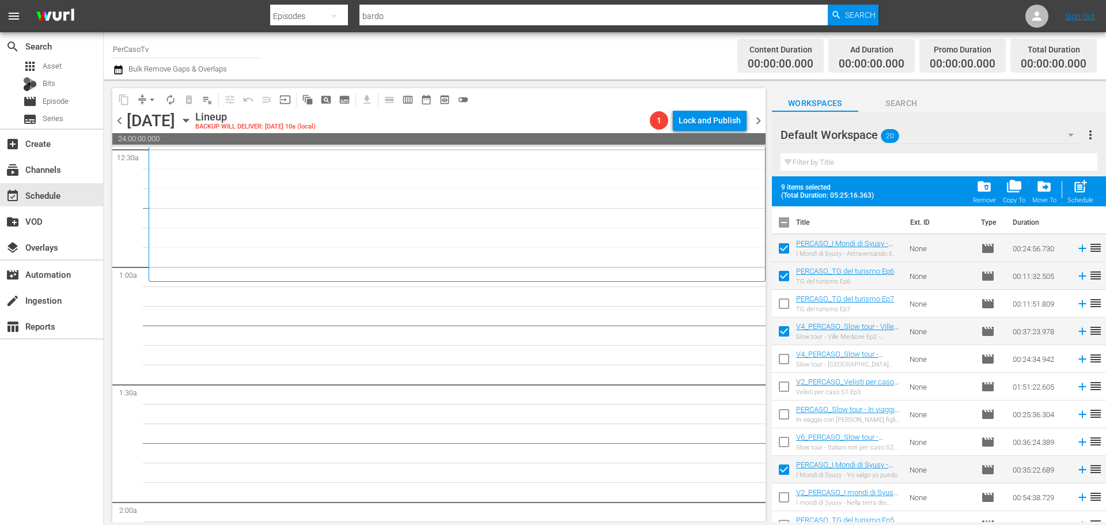
checkbox input "false"
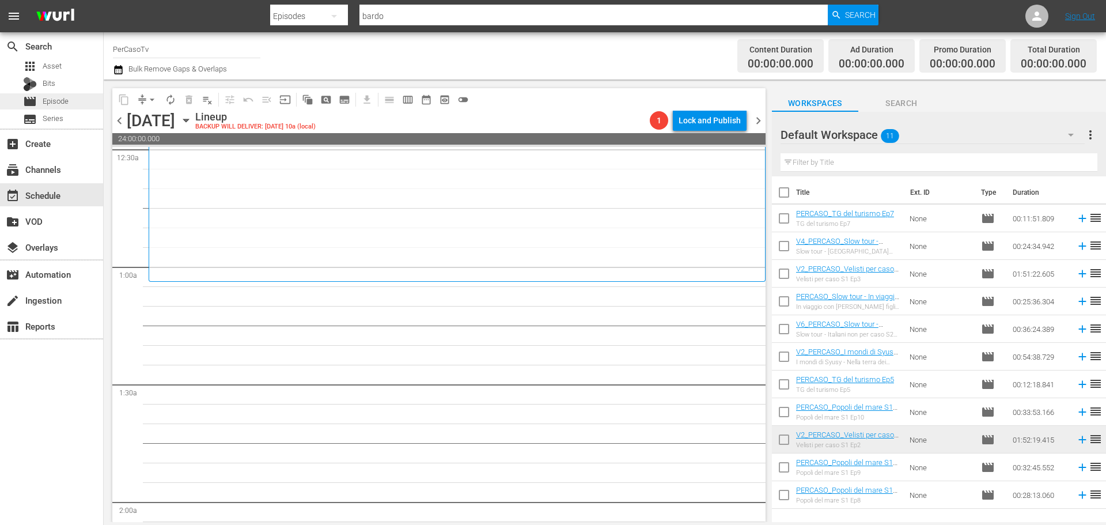
click at [82, 100] on div "movie Episode" at bounding box center [51, 101] width 103 height 16
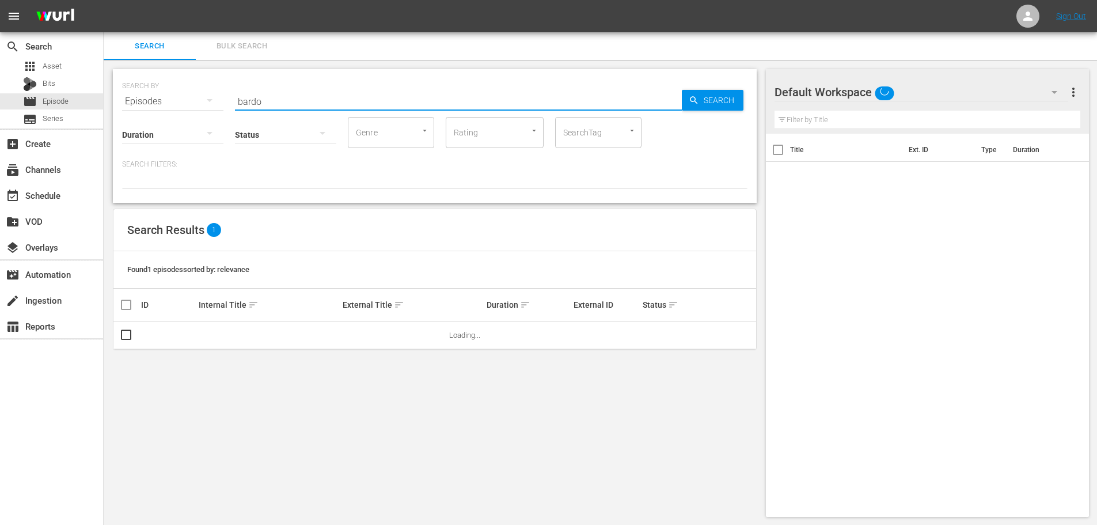
drag, startPoint x: 339, startPoint y: 105, endPoint x: 237, endPoint y: 109, distance: 102.0
click at [237, 109] on div "SEARCH BY Search By Episodes Search ID, Title, Description, Keywords, or Catego…" at bounding box center [435, 136] width 644 height 134
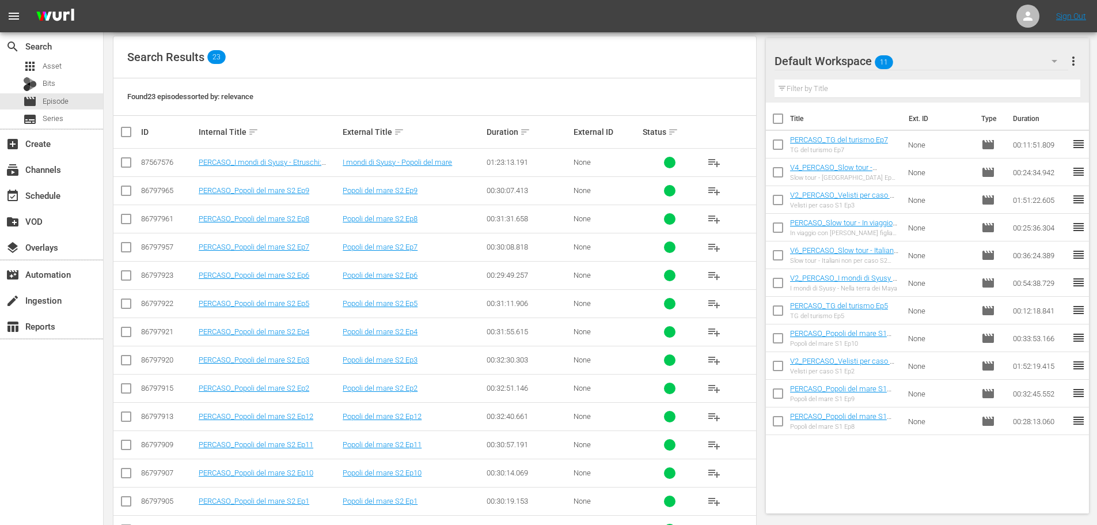
scroll to position [230, 0]
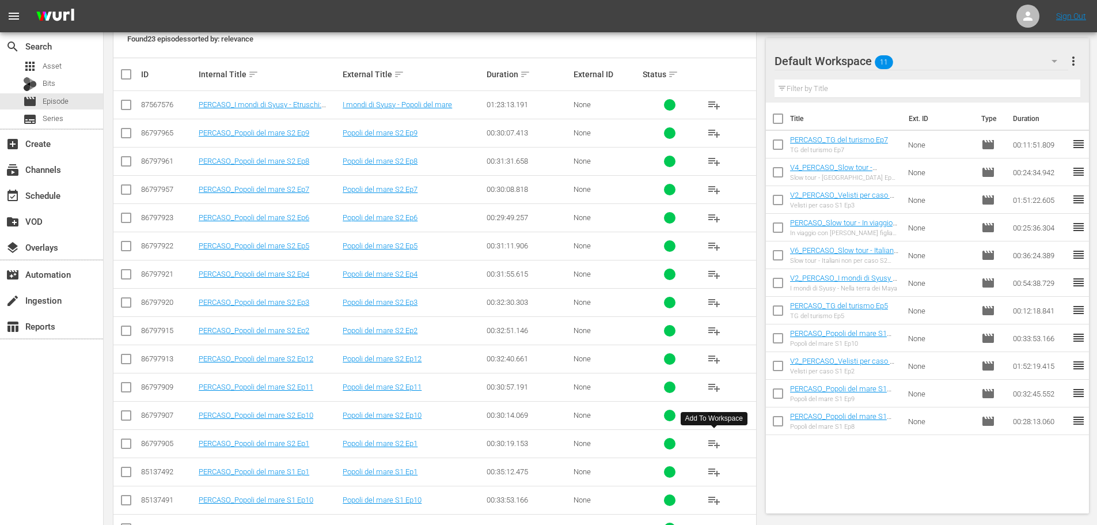
click at [712, 445] on span "playlist_add" at bounding box center [714, 444] width 14 height 14
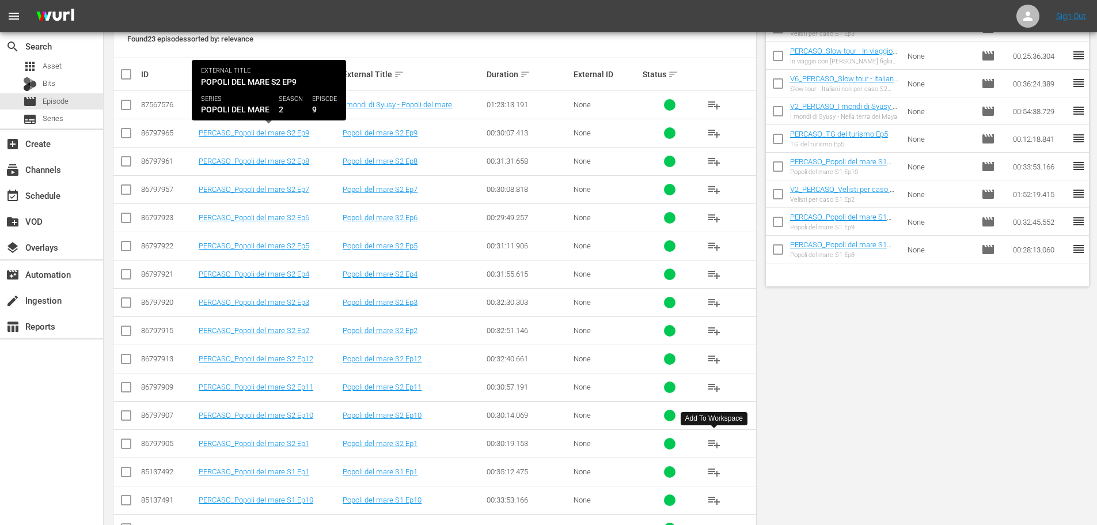
scroll to position [0, 0]
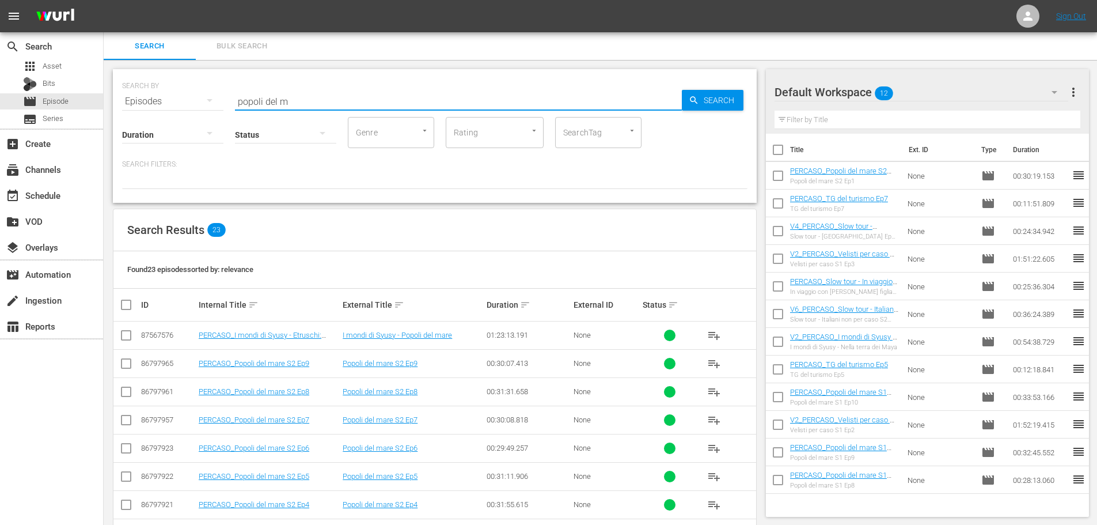
drag, startPoint x: 298, startPoint y: 94, endPoint x: 162, endPoint y: 103, distance: 136.8
click at [162, 103] on div "SEARCH BY Search By Episodes Search ID, Title, Description, Keywords, or Catego…" at bounding box center [435, 94] width 626 height 41
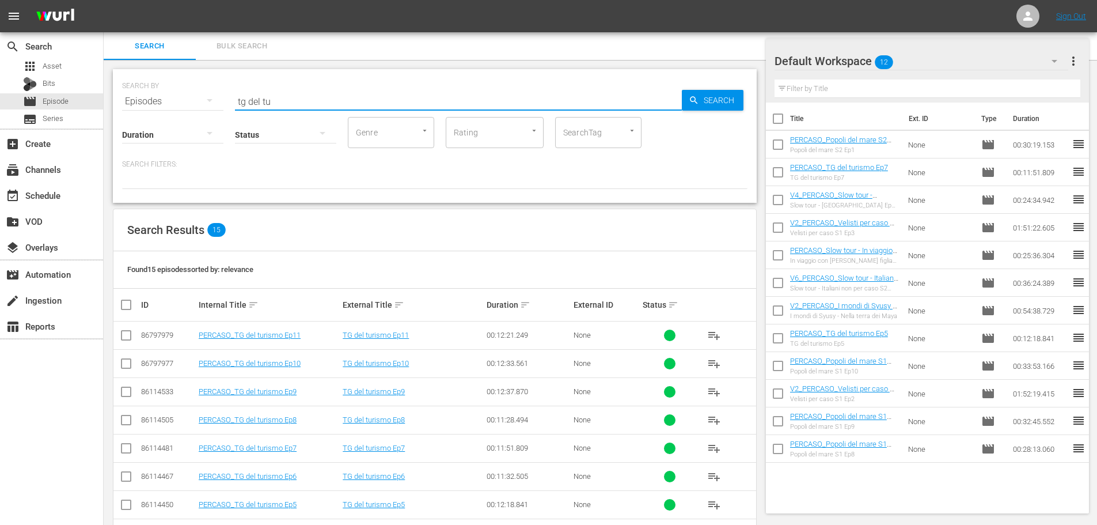
scroll to position [115, 0]
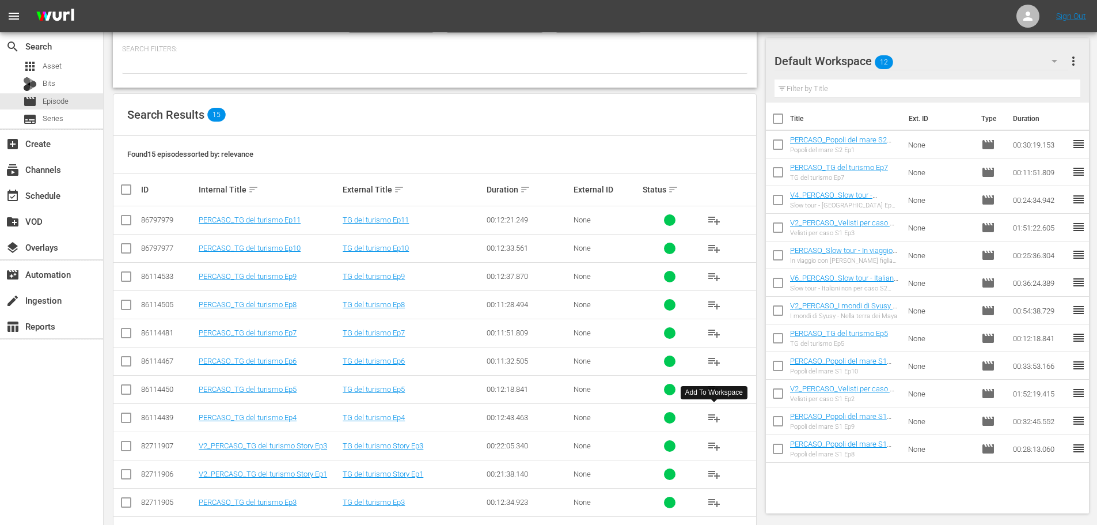
click at [710, 417] on span "playlist_add" at bounding box center [714, 418] width 14 height 14
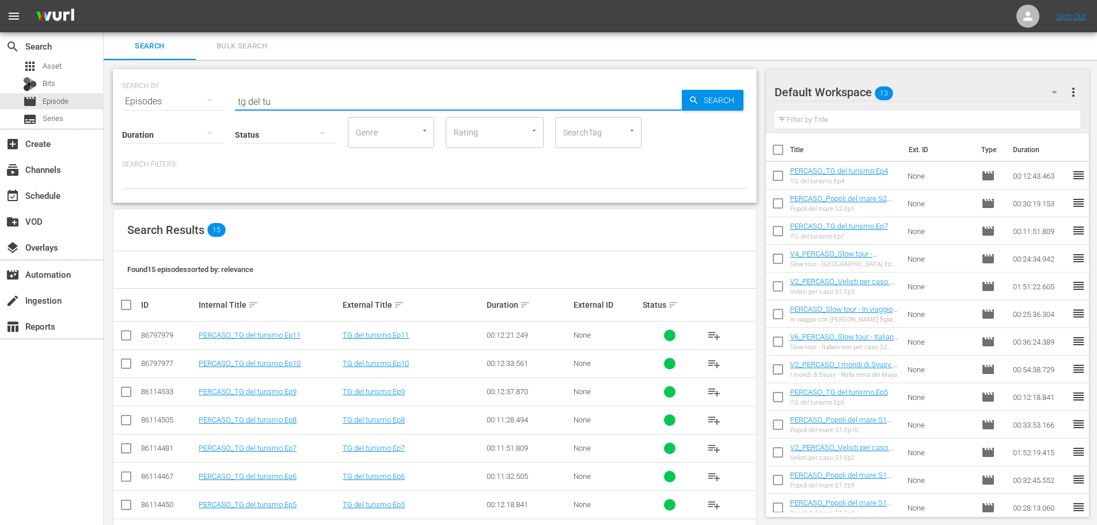
drag, startPoint x: 291, startPoint y: 100, endPoint x: 210, endPoint y: 114, distance: 82.4
click at [210, 114] on div "SEARCH BY Search By Episodes Search ID, Title, Description, Keywords, or Catego…" at bounding box center [435, 136] width 644 height 134
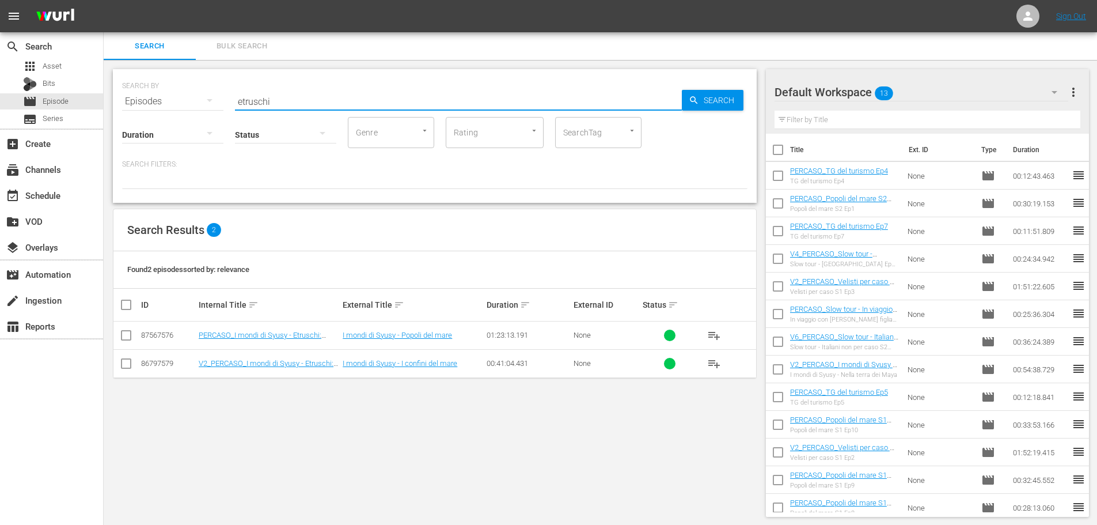
click at [710, 335] on span "playlist_add" at bounding box center [714, 335] width 14 height 14
drag, startPoint x: 276, startPoint y: 100, endPoint x: 203, endPoint y: 103, distance: 73.8
click at [203, 103] on div "SEARCH BY Search By Episodes Search ID, Title, Description, Keywords, or Catego…" at bounding box center [435, 94] width 626 height 41
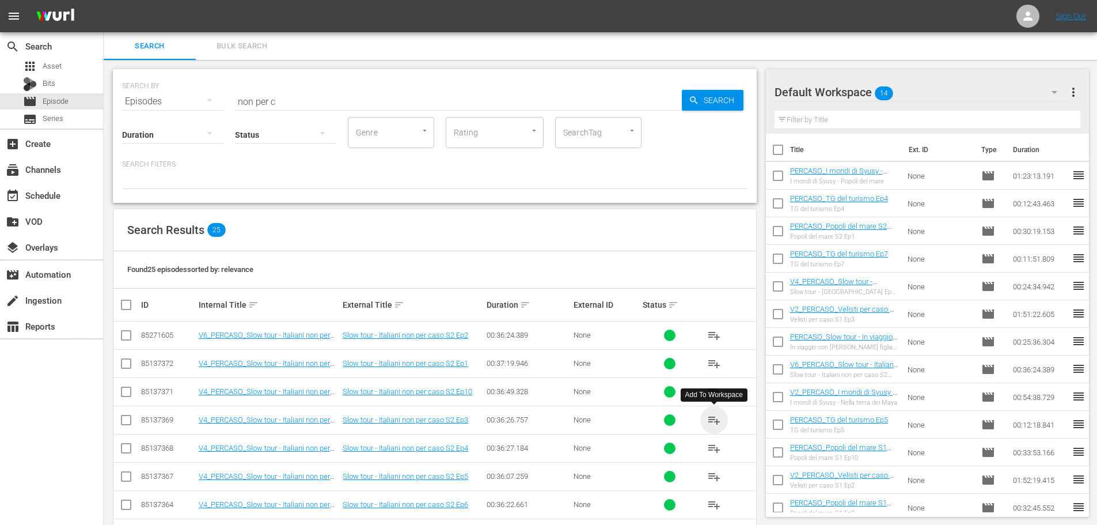
click at [717, 421] on span "playlist_add" at bounding box center [714, 420] width 14 height 14
drag, startPoint x: 282, startPoint y: 90, endPoint x: 189, endPoint y: 115, distance: 96.5
click at [189, 115] on div "SEARCH BY Search By Episodes Search ID, Title, Description, Keywords, or Catego…" at bounding box center [435, 136] width 644 height 134
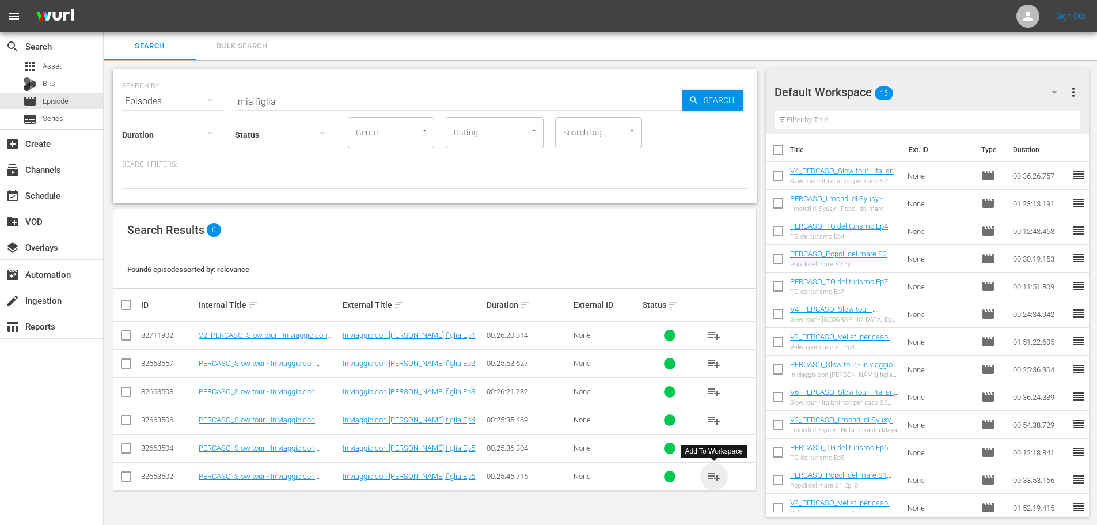
click at [713, 480] on span "playlist_add" at bounding box center [714, 476] width 14 height 14
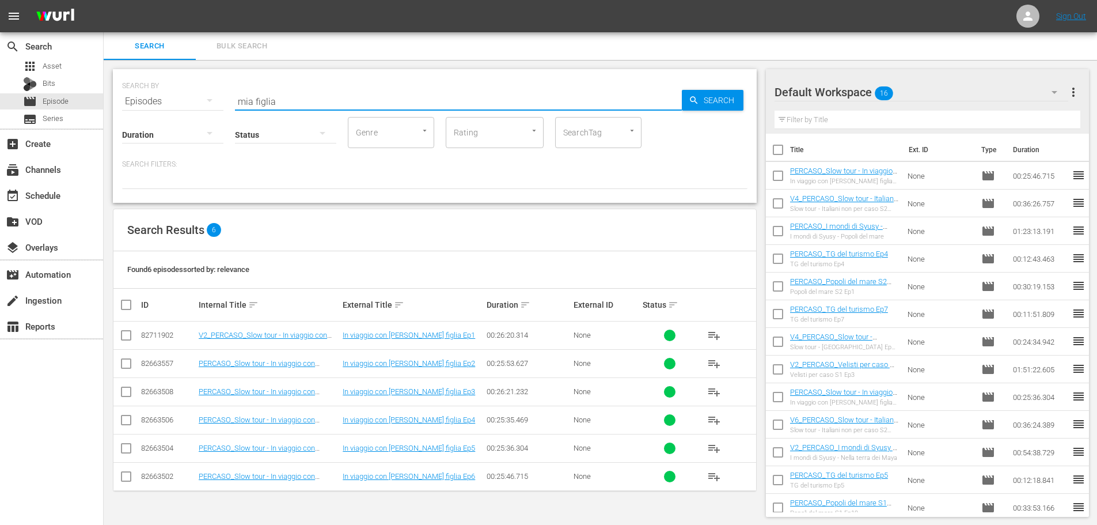
drag, startPoint x: 305, startPoint y: 100, endPoint x: 176, endPoint y: 117, distance: 130.7
click at [176, 117] on div "SEARCH BY Search By Episodes Search ID, Title, Description, Keywords, or Catego…" at bounding box center [435, 136] width 644 height 134
drag, startPoint x: 718, startPoint y: 393, endPoint x: 726, endPoint y: 338, distance: 55.2
click at [718, 393] on span "playlist_add" at bounding box center [714, 392] width 14 height 14
drag, startPoint x: 310, startPoint y: 94, endPoint x: 191, endPoint y: 116, distance: 120.7
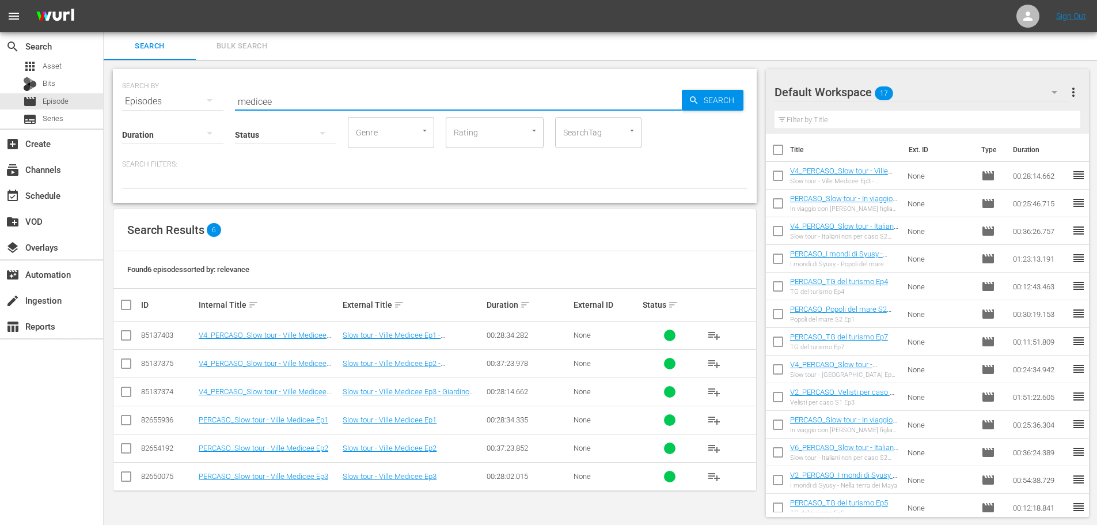
click at [191, 116] on div "SEARCH BY Search By Episodes Search ID, Title, Description, Keywords, or Catego…" at bounding box center [435, 136] width 644 height 134
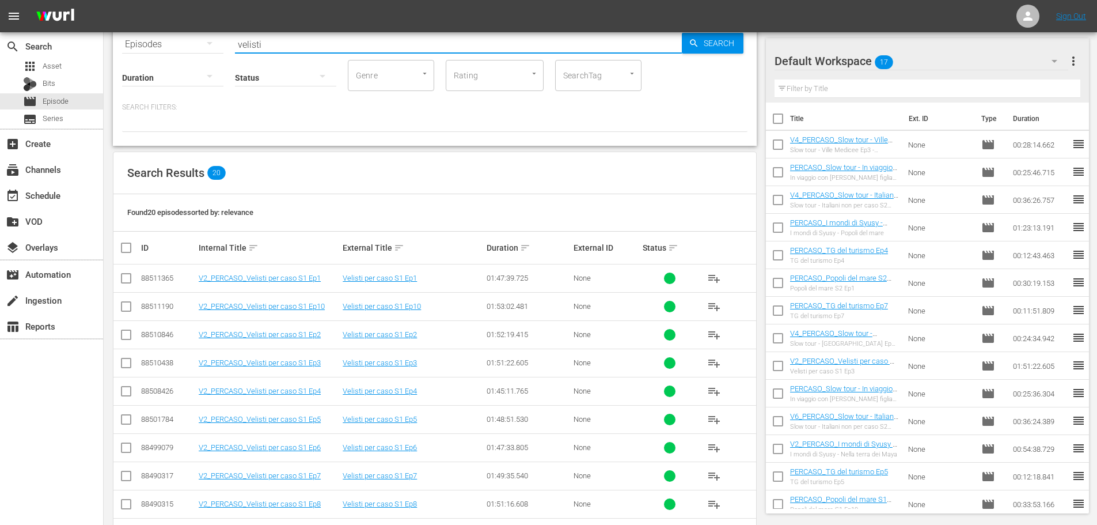
scroll to position [58, 0]
click at [714, 390] on span "playlist_add" at bounding box center [714, 391] width 14 height 14
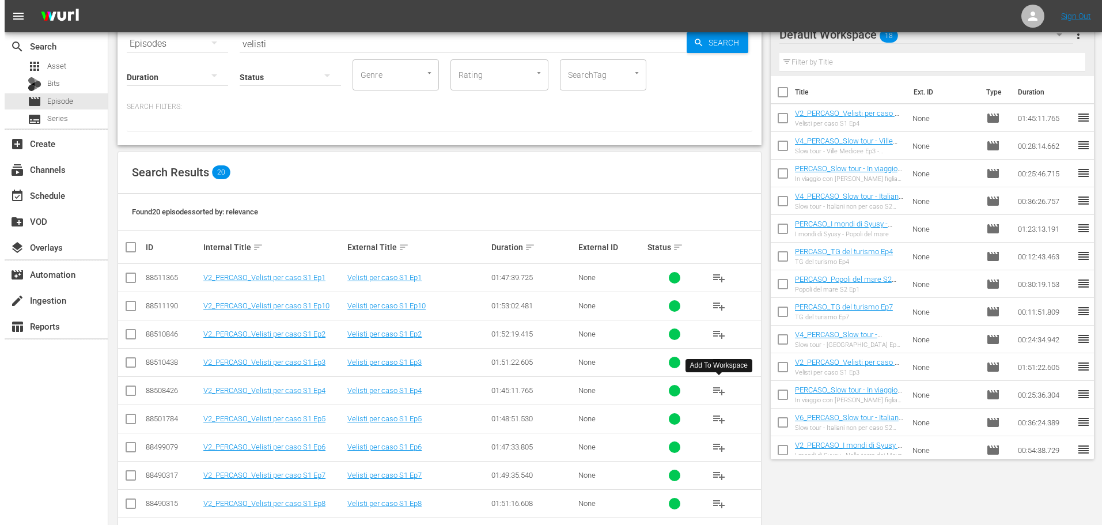
scroll to position [0, 0]
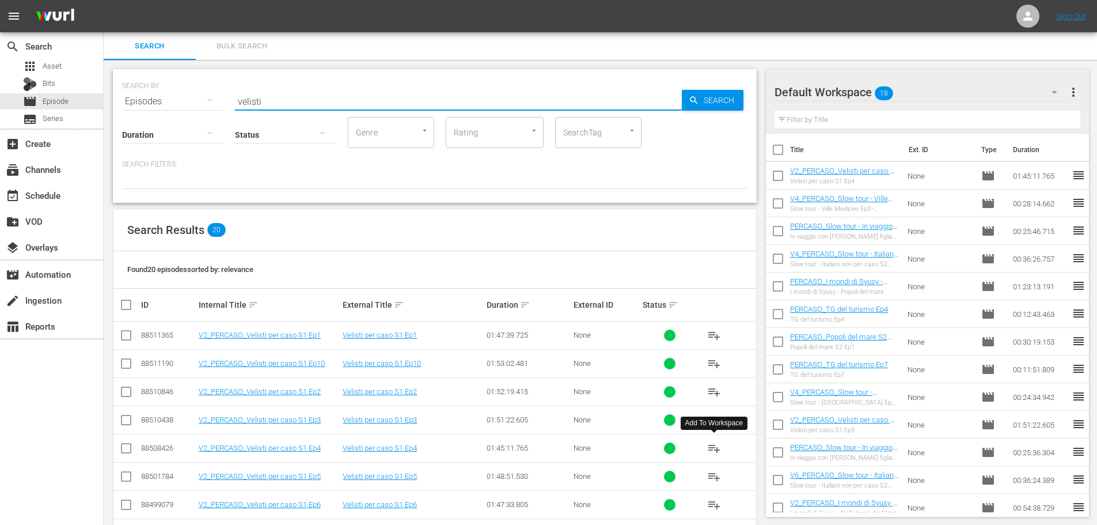
drag, startPoint x: 277, startPoint y: 105, endPoint x: 203, endPoint y: 117, distance: 75.3
click at [203, 117] on div "SEARCH BY Search By Episodes Search ID, Title, Description, Keywords, or Catego…" at bounding box center [435, 136] width 644 height 134
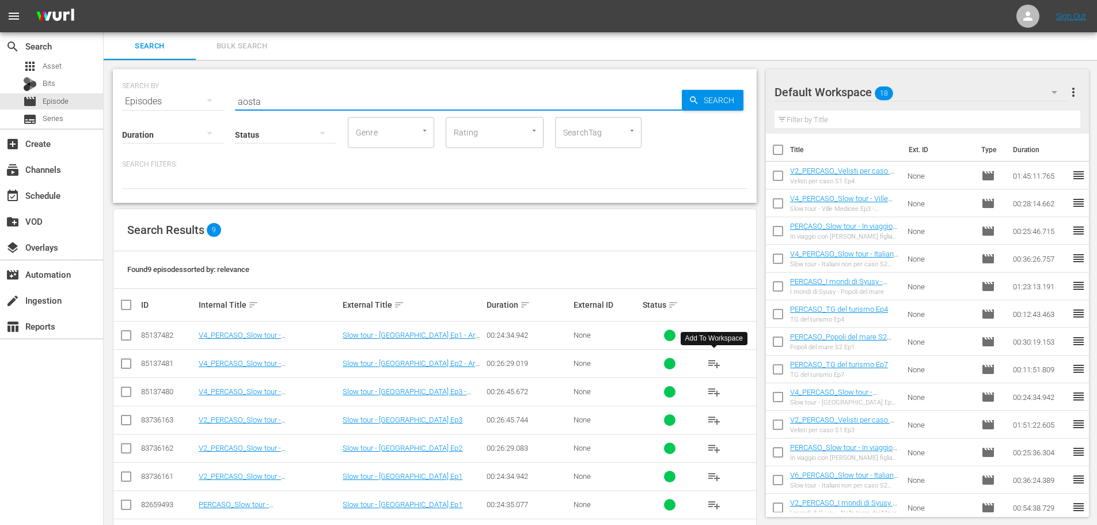
type input "aosta"
click at [712, 364] on span "playlist_add" at bounding box center [714, 364] width 14 height 14
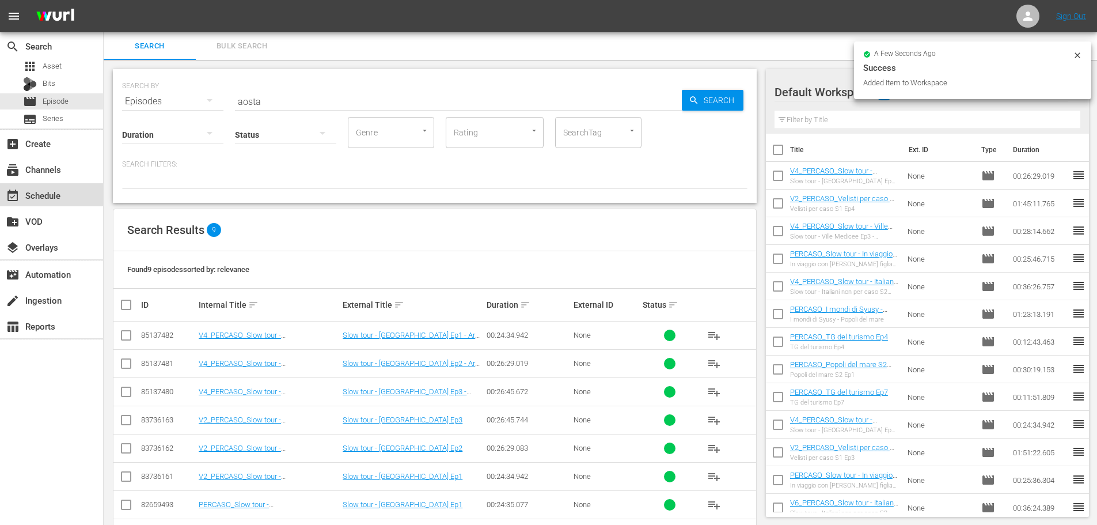
click at [66, 198] on div "event_available Schedule" at bounding box center [51, 194] width 103 height 23
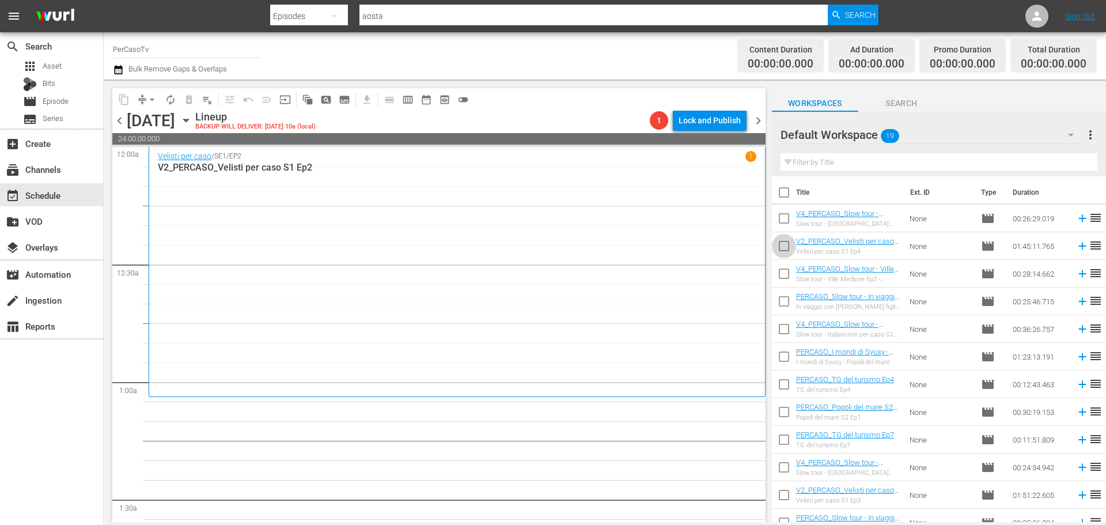
click at [773, 250] on input "checkbox" at bounding box center [784, 248] width 24 height 24
checkbox input "true"
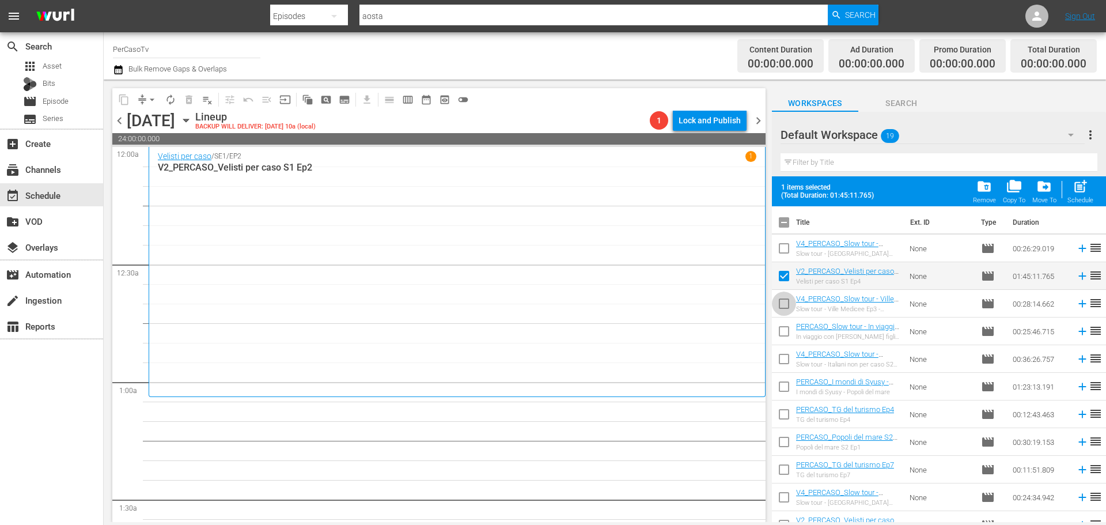
click at [782, 310] on input "checkbox" at bounding box center [784, 306] width 24 height 24
checkbox input "true"
drag, startPoint x: 1087, startPoint y: 196, endPoint x: 954, endPoint y: 79, distance: 177.6
click at [1087, 196] on div "post_add Schedule" at bounding box center [1080, 191] width 26 height 25
checkbox input "false"
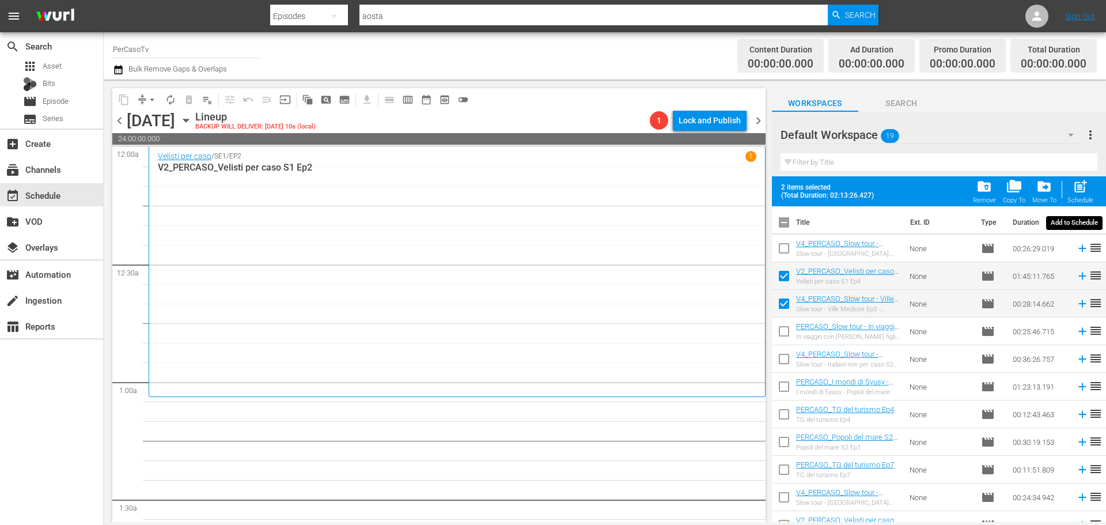
checkbox input "false"
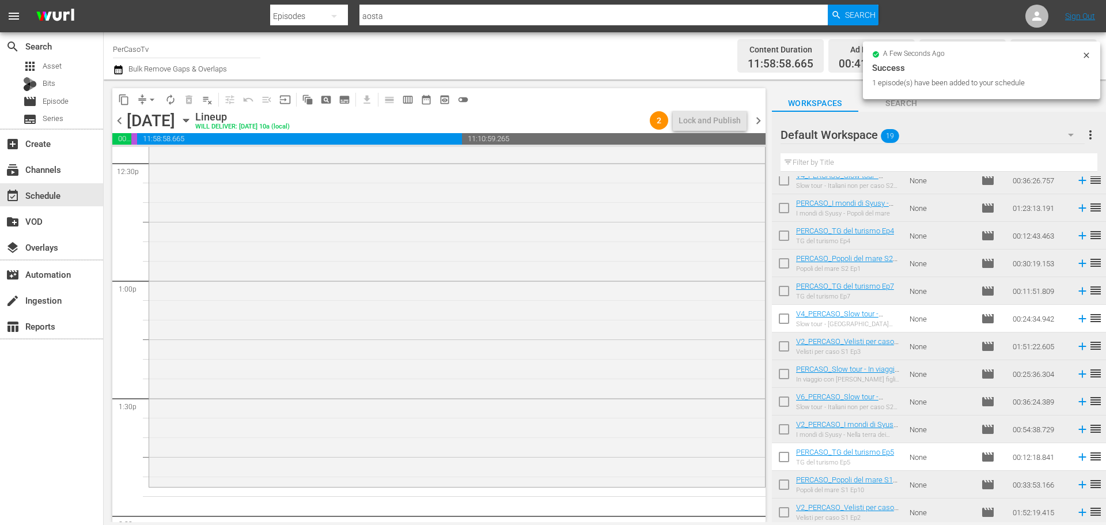
scroll to position [2937, 0]
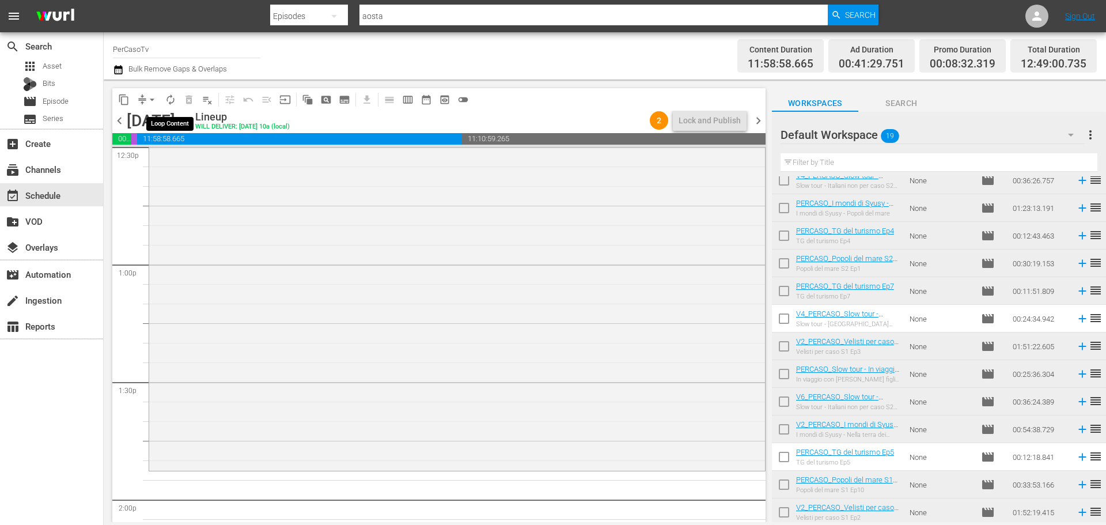
click at [169, 102] on span "autorenew_outlined" at bounding box center [171, 100] width 12 height 12
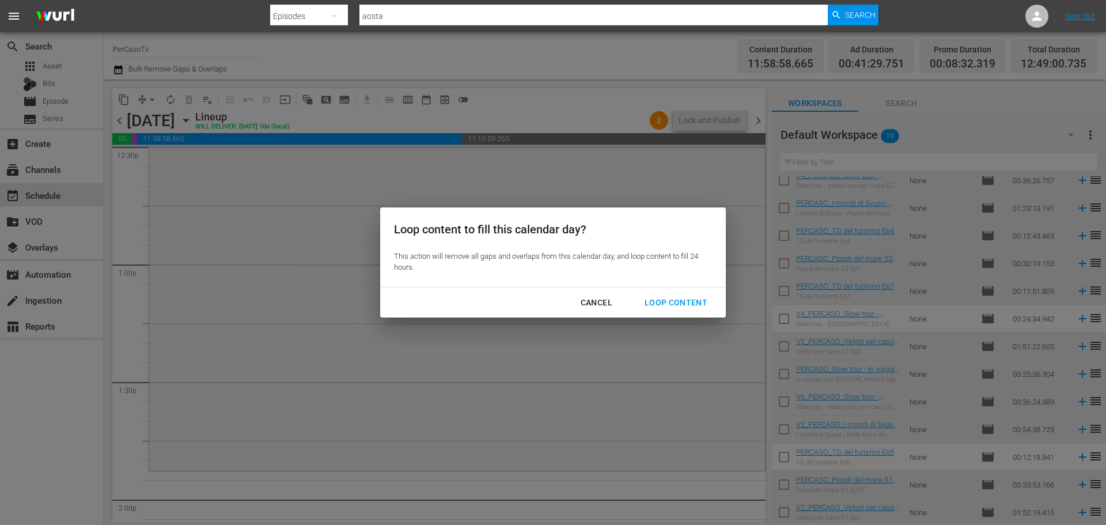
click at [654, 304] on div "Loop Content" at bounding box center [675, 302] width 81 height 14
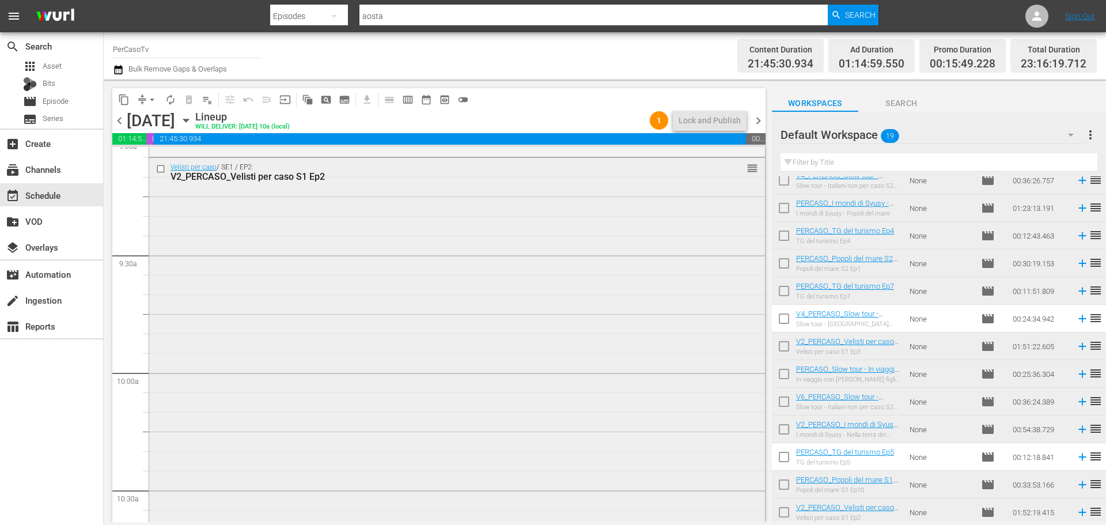
scroll to position [2061, 0]
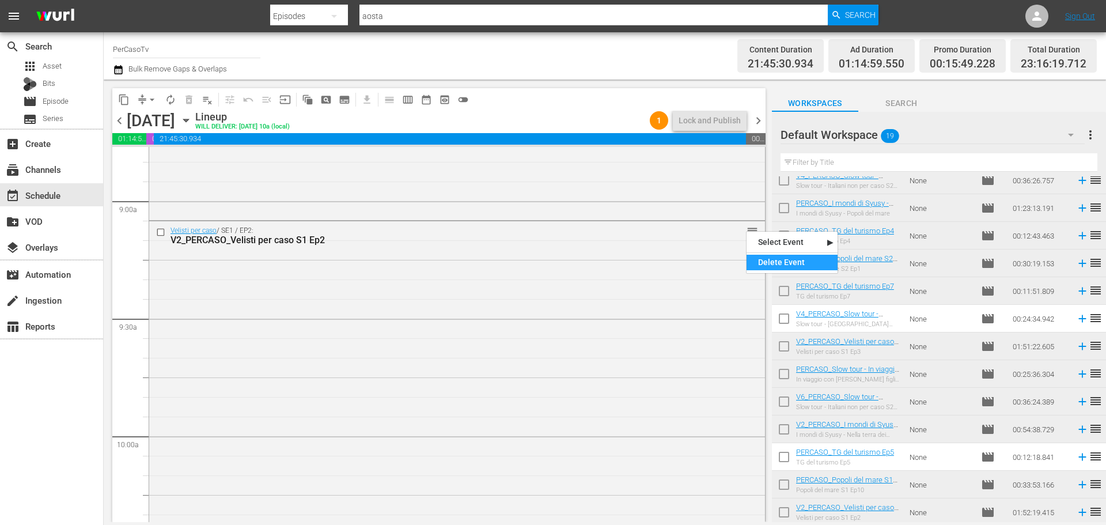
click at [768, 264] on div "Delete Event" at bounding box center [791, 263] width 91 height 16
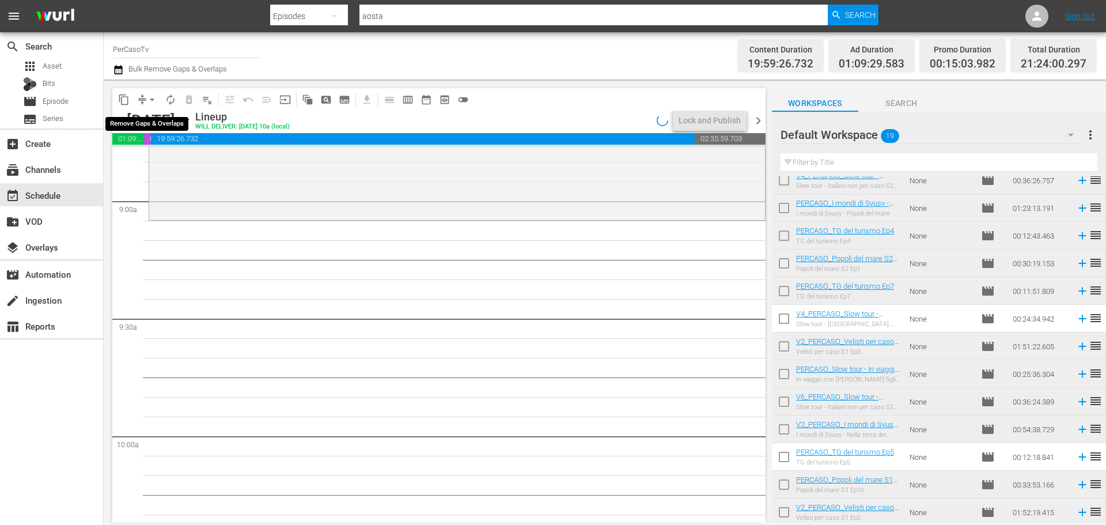
click at [151, 100] on span "arrow_drop_down" at bounding box center [152, 100] width 12 height 12
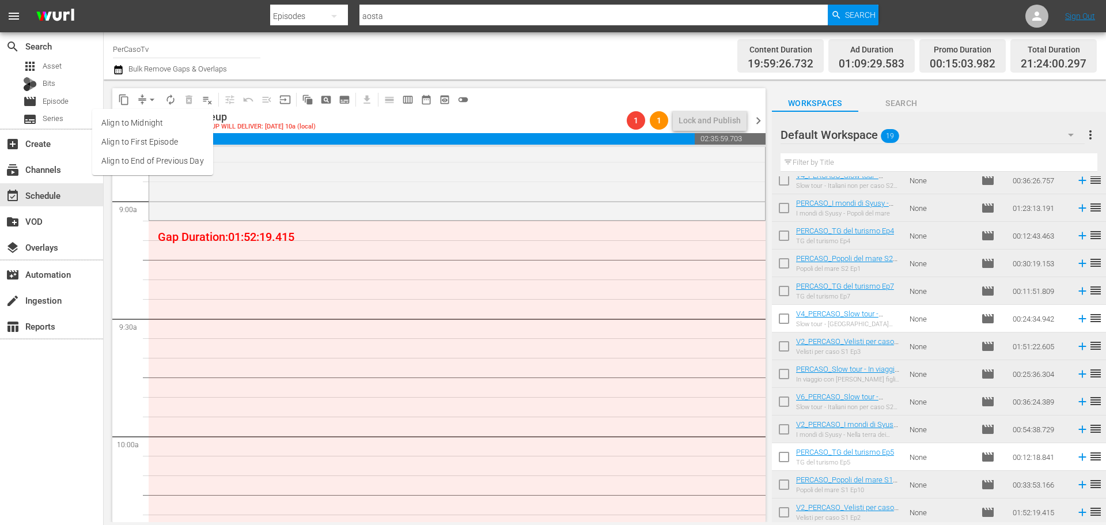
click at [168, 164] on li "Align to End of Previous Day" at bounding box center [152, 160] width 121 height 19
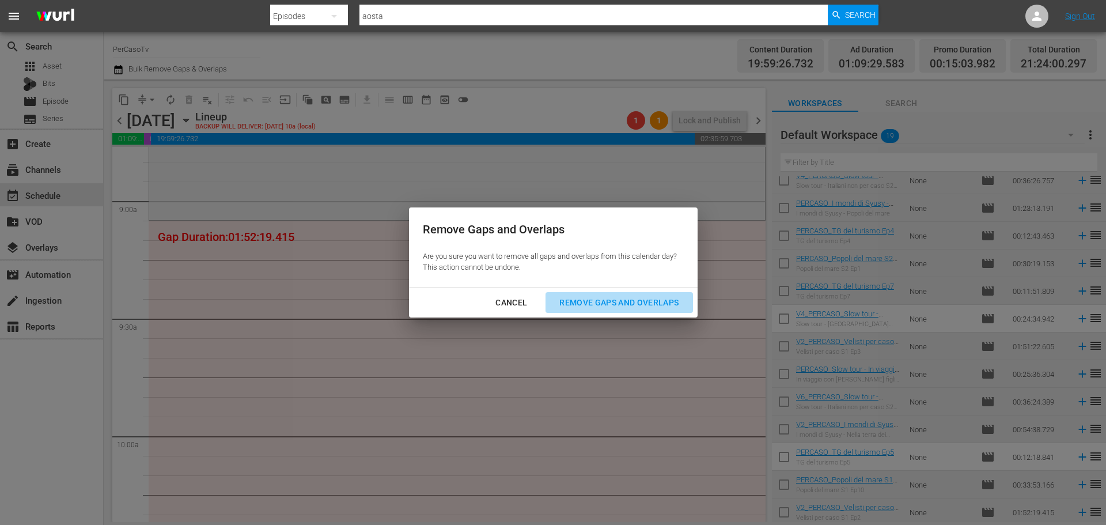
click at [633, 312] on button "Remove Gaps and Overlaps" at bounding box center [618, 302] width 147 height 21
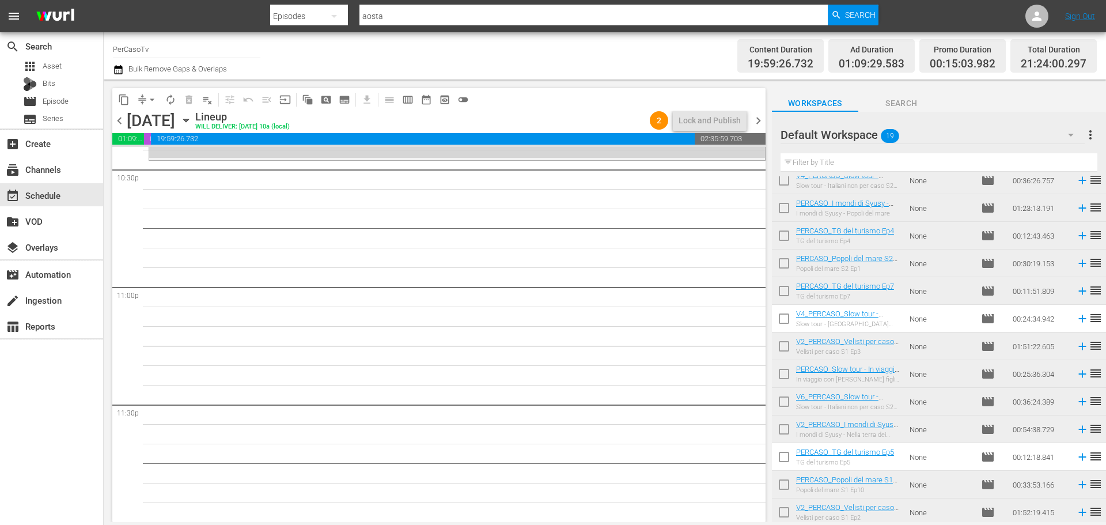
scroll to position [5207, 0]
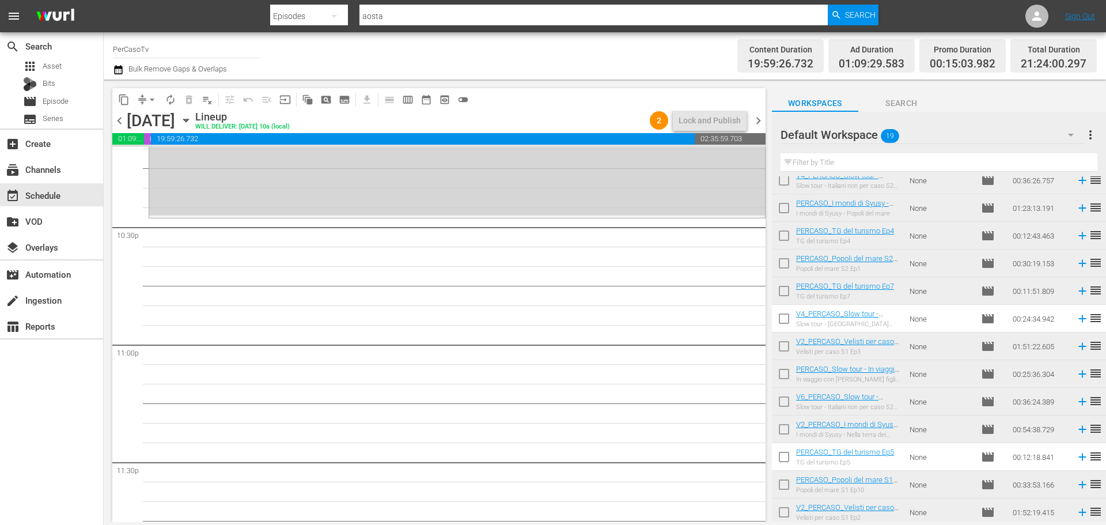
click at [757, 119] on span "chevron_right" at bounding box center [758, 120] width 14 height 14
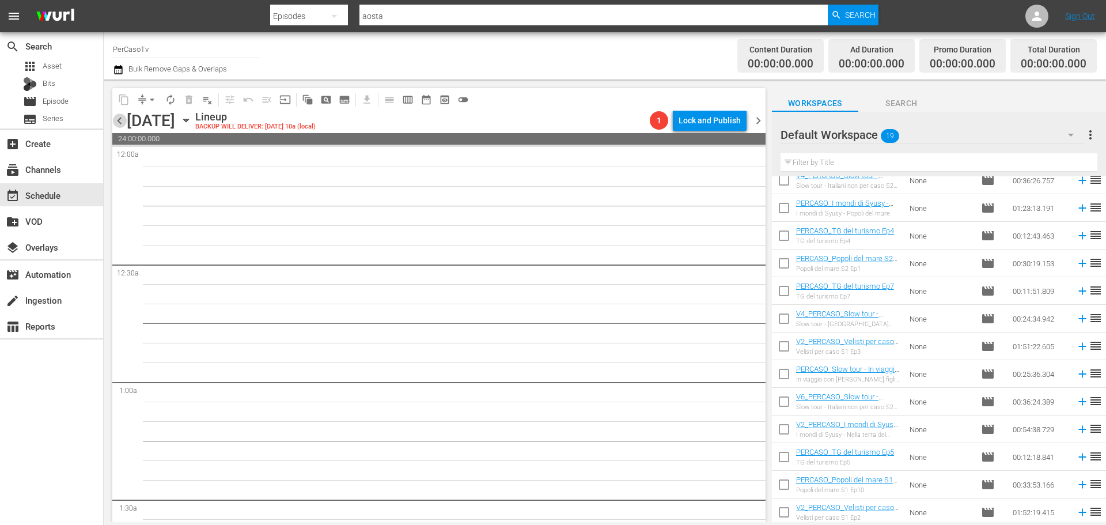
click at [115, 122] on span "chevron_left" at bounding box center [119, 120] width 14 height 14
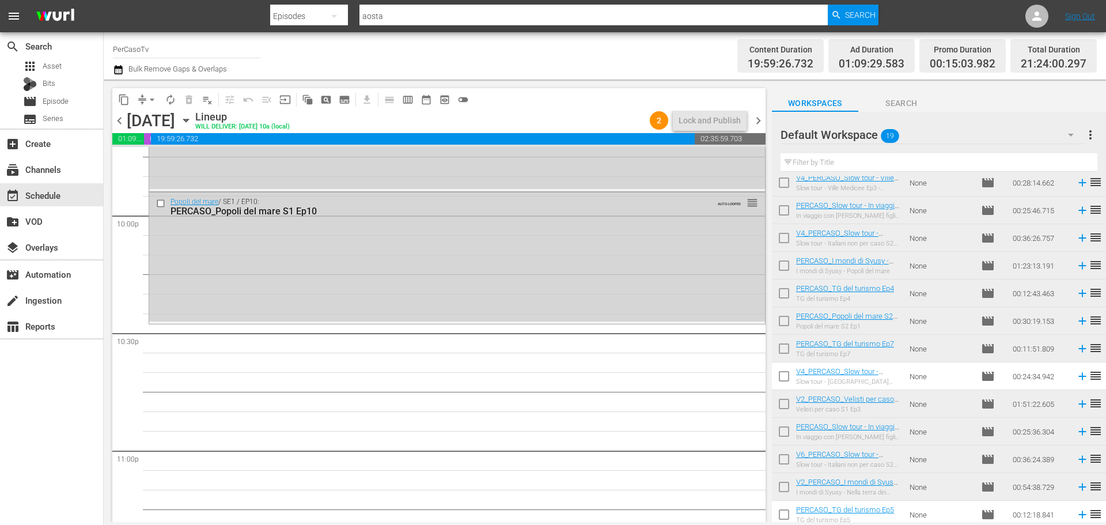
scroll to position [5092, 0]
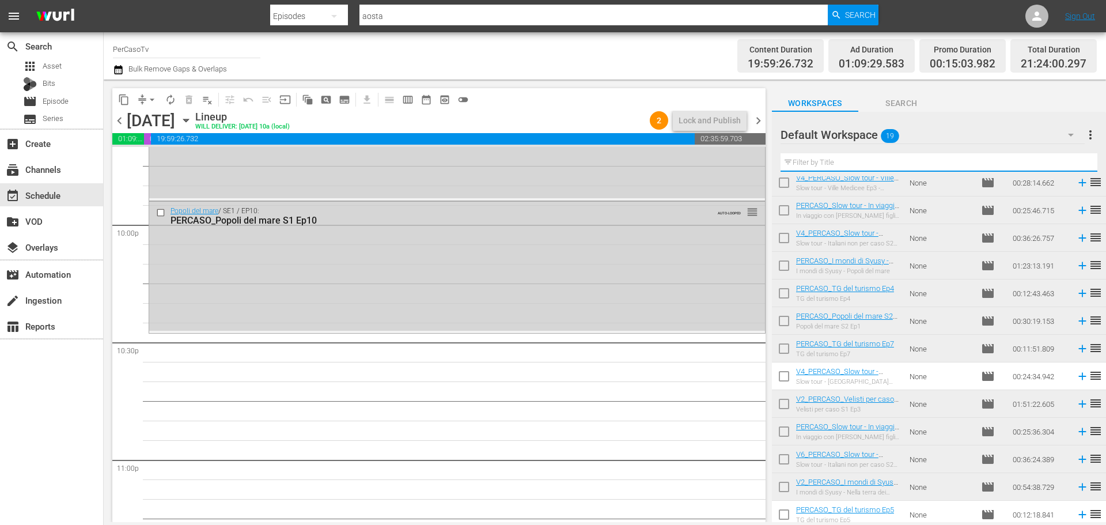
click at [822, 167] on input "text" at bounding box center [938, 162] width 317 height 18
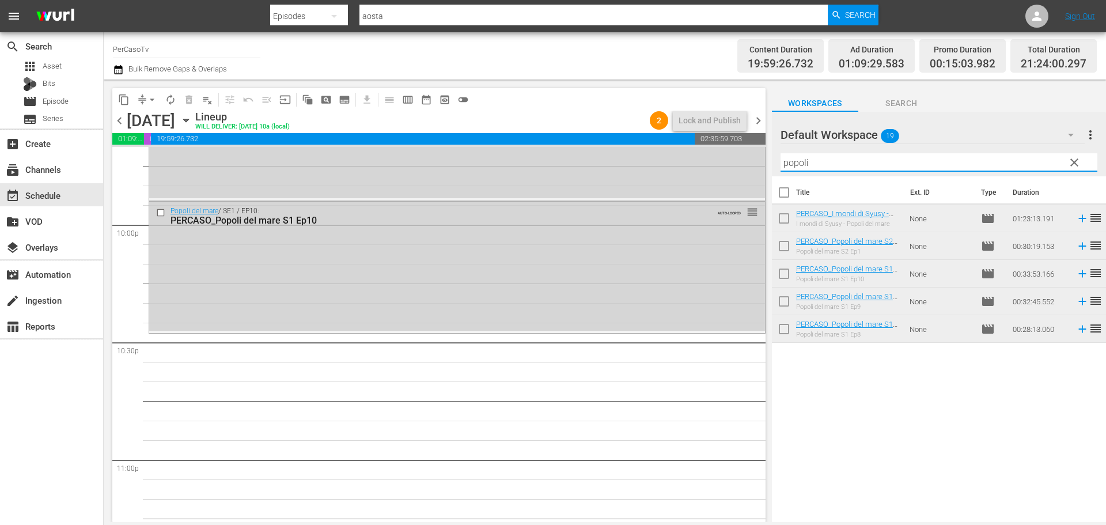
type input "popoli"
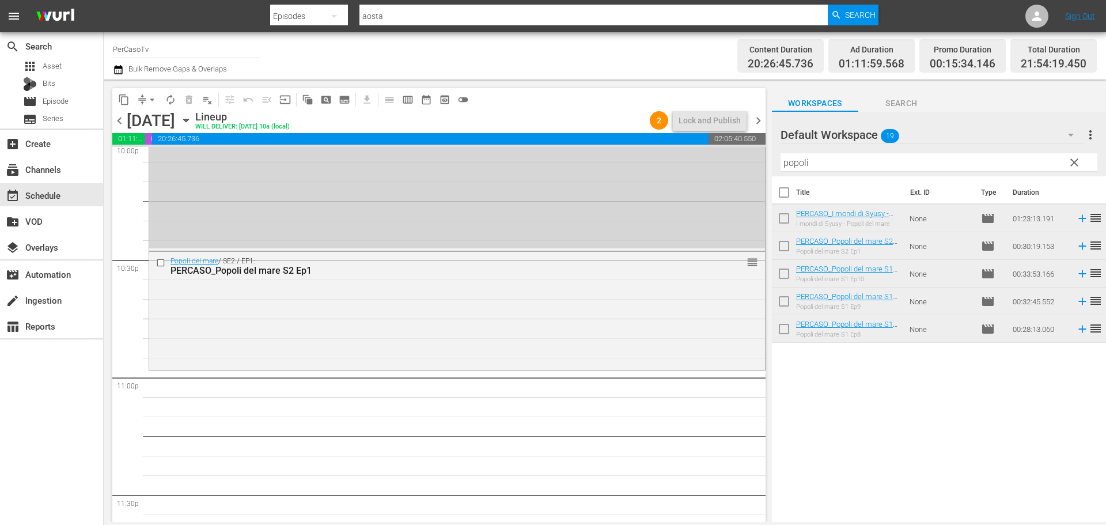
scroll to position [5265, 0]
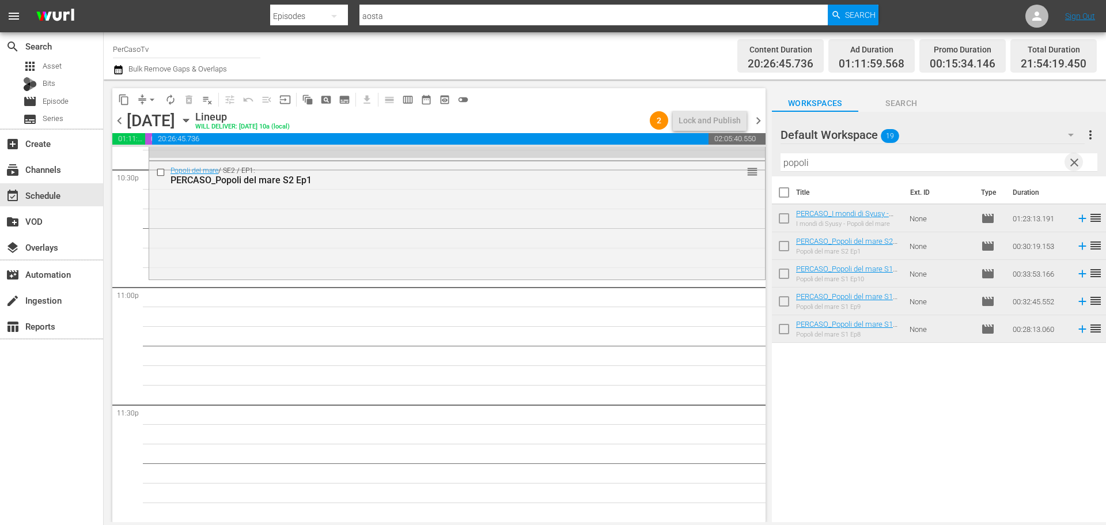
click at [1076, 158] on span "clear" at bounding box center [1074, 163] width 14 height 14
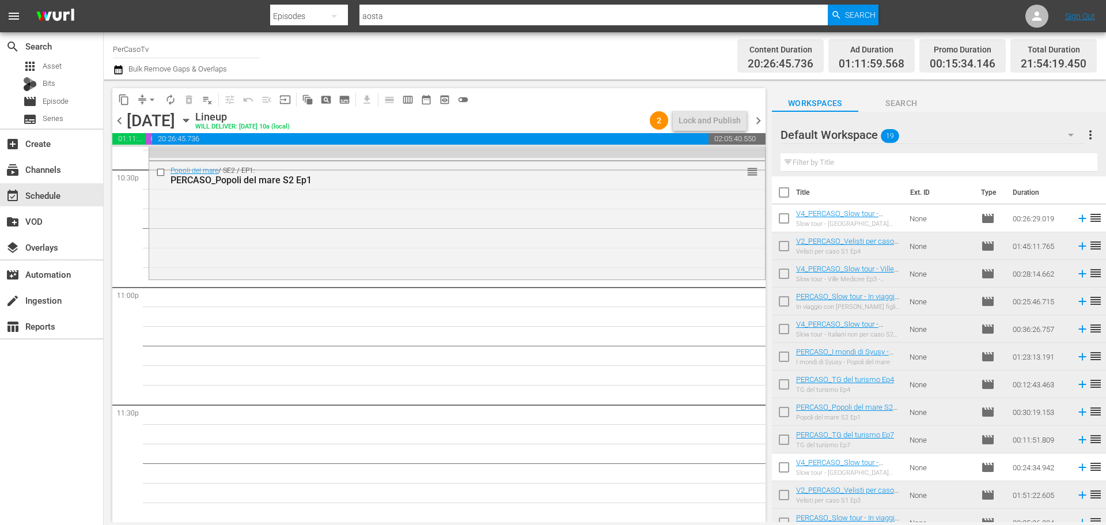
click at [1042, 168] on input "text" at bounding box center [938, 162] width 317 height 18
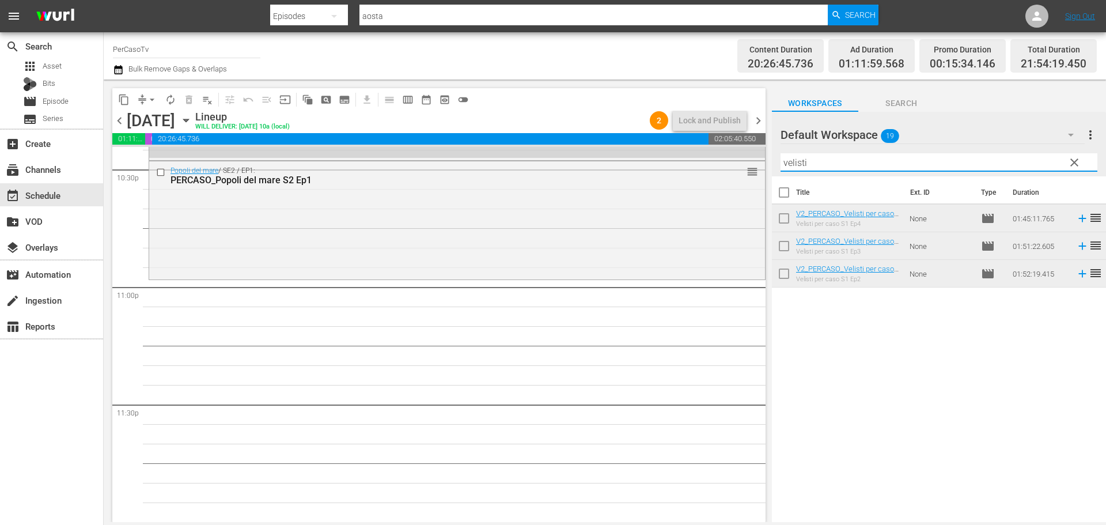
type input "velisti"
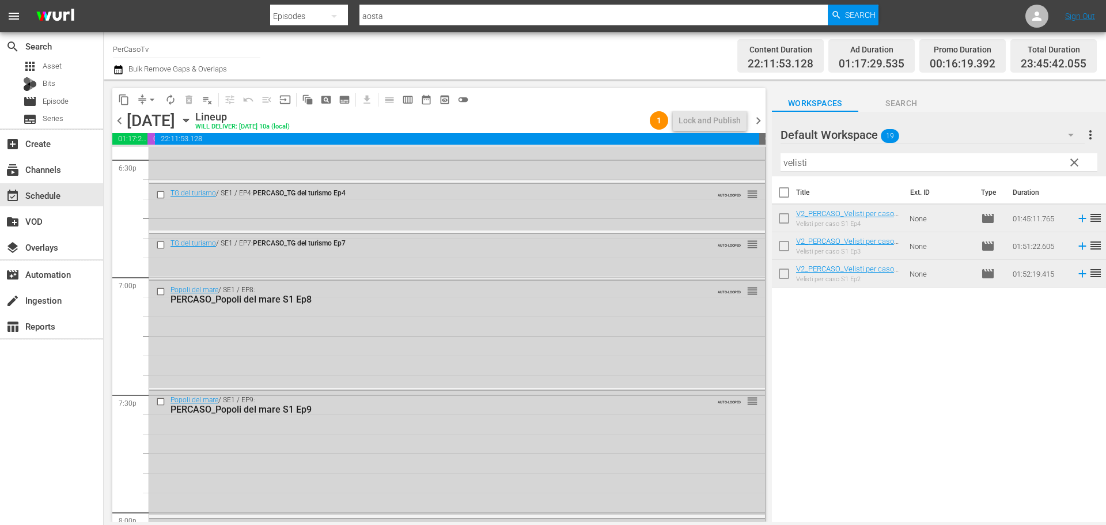
scroll to position [3964, 0]
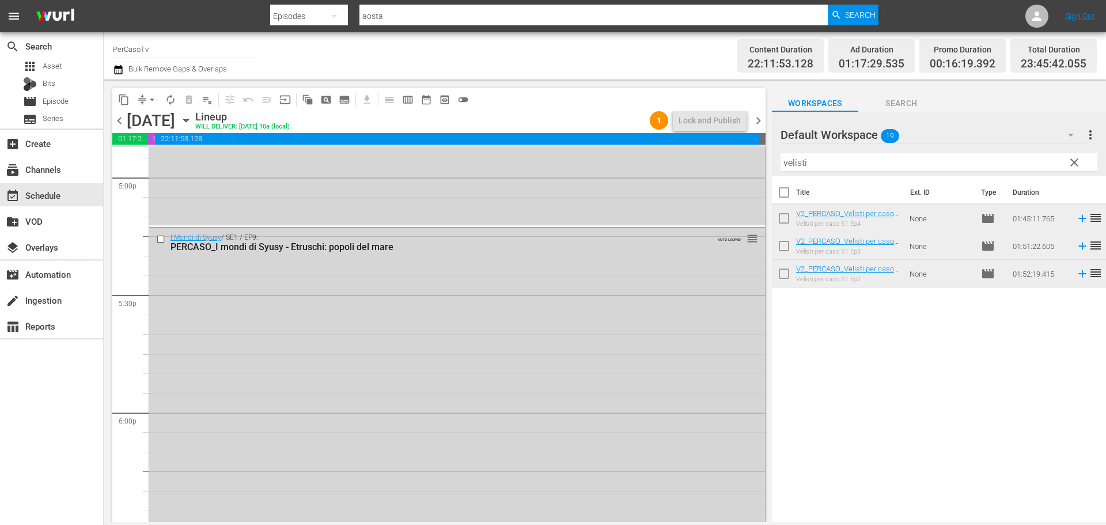
click at [1072, 160] on span "clear" at bounding box center [1074, 163] width 14 height 14
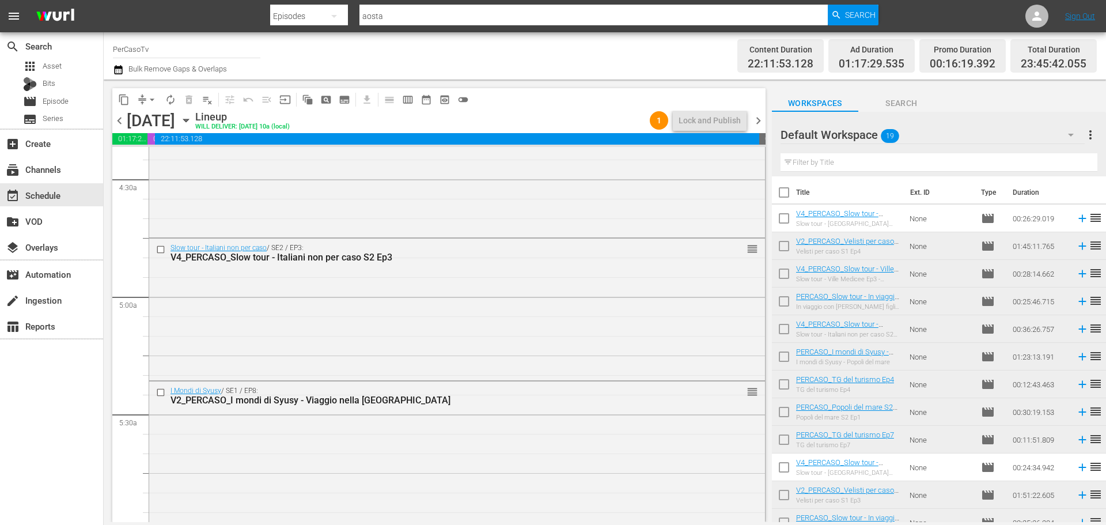
scroll to position [985, 0]
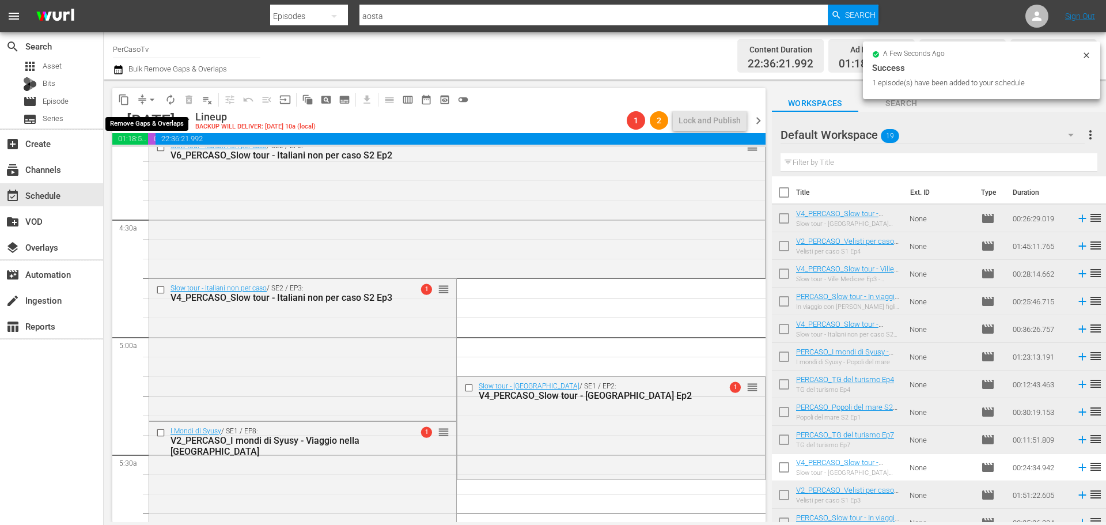
click at [153, 101] on span "arrow_drop_down" at bounding box center [152, 100] width 12 height 12
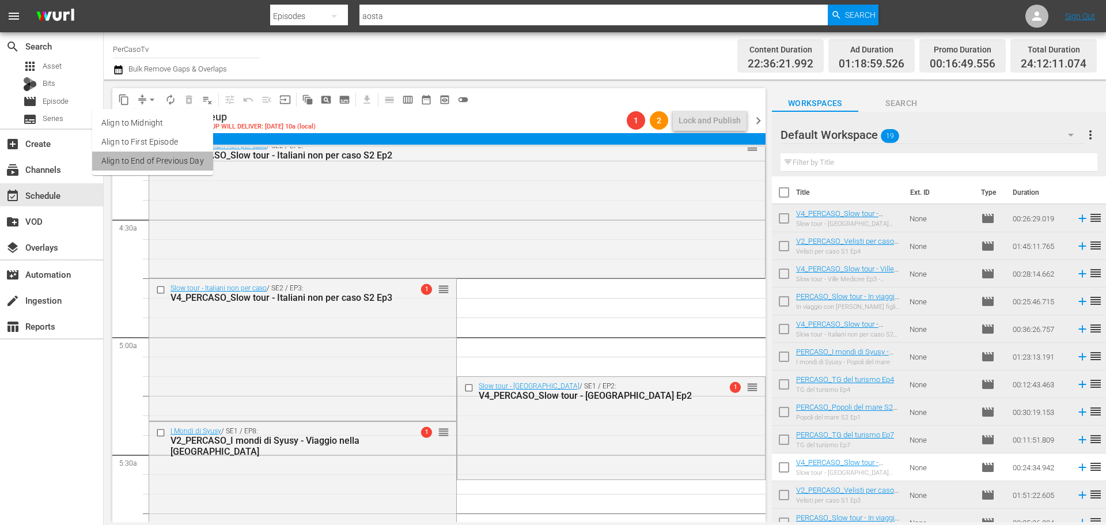
click at [202, 164] on li "Align to End of Previous Day" at bounding box center [152, 160] width 121 height 19
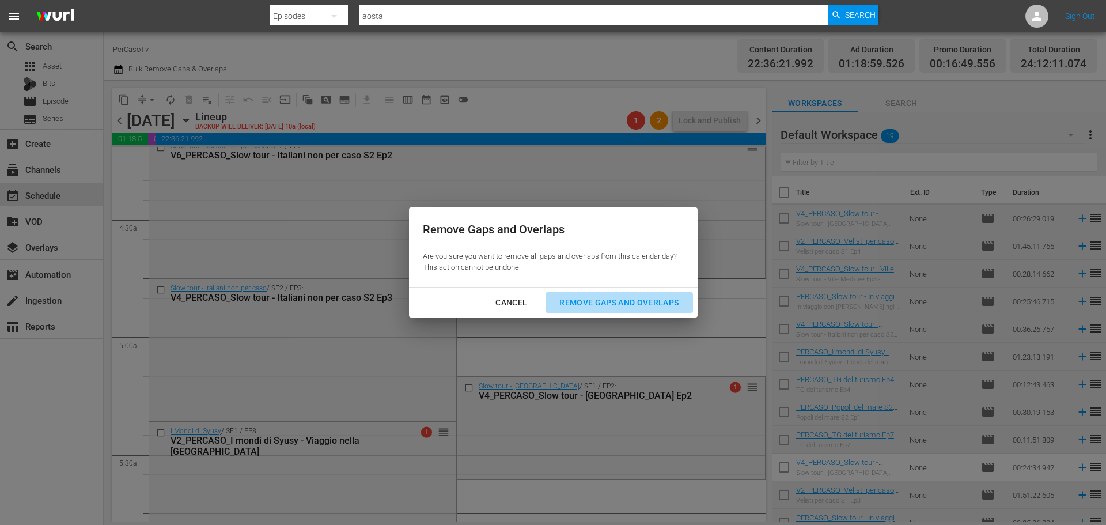
click at [647, 309] on div "Remove Gaps and Overlaps" at bounding box center [619, 302] width 138 height 14
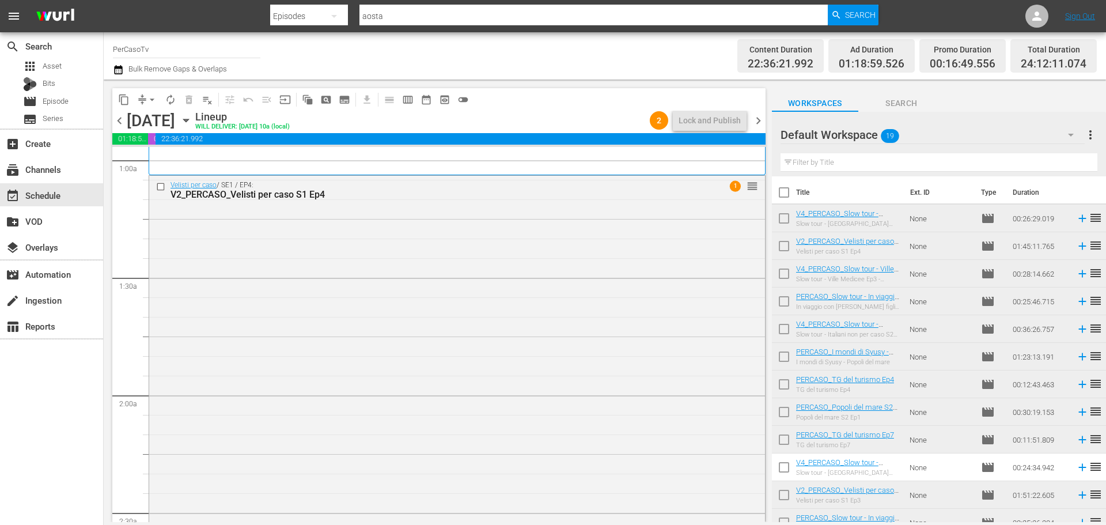
scroll to position [164, 0]
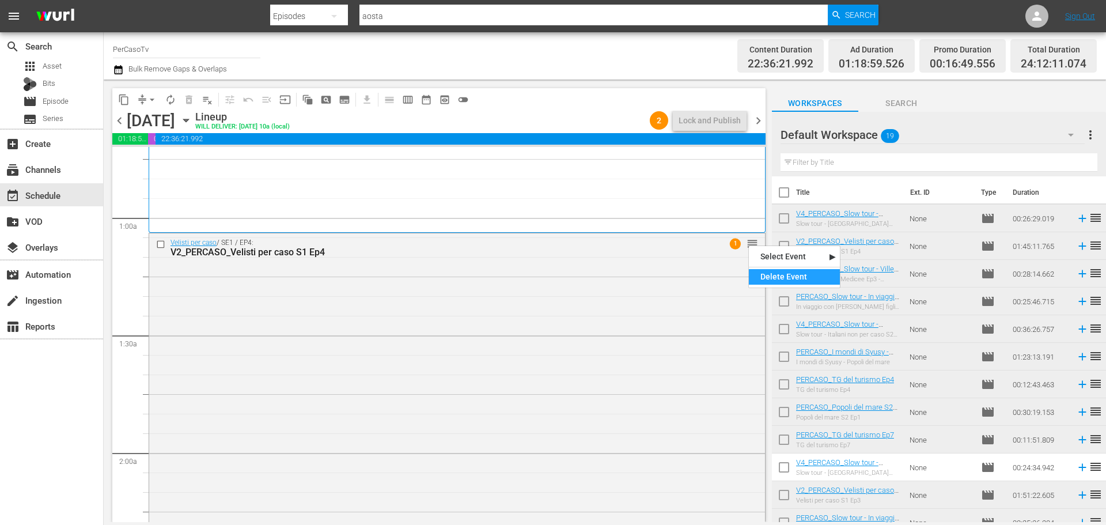
drag, startPoint x: 769, startPoint y: 275, endPoint x: 779, endPoint y: 0, distance: 274.9
click at [769, 274] on div "Delete Event" at bounding box center [794, 277] width 91 height 16
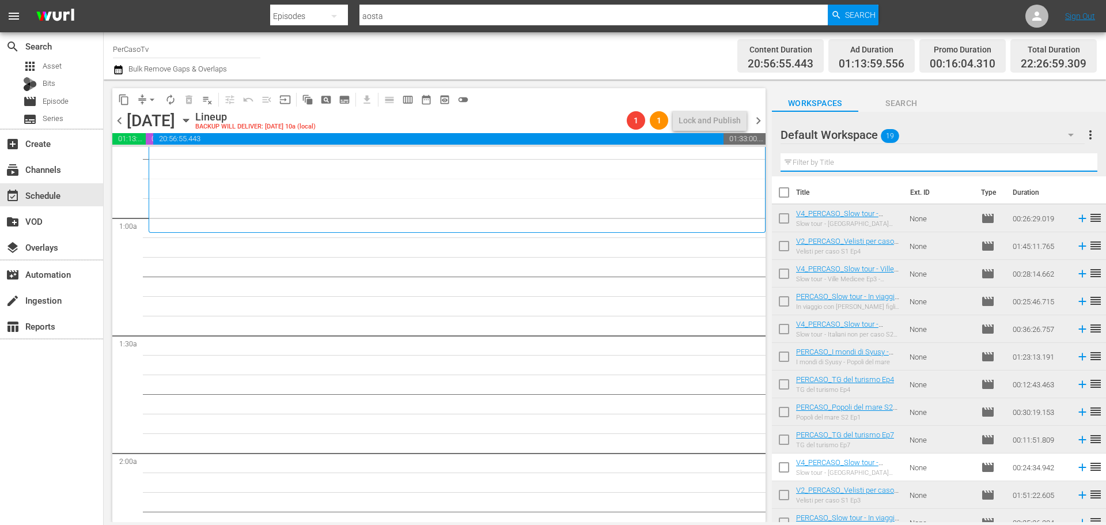
click at [835, 171] on input "text" at bounding box center [938, 162] width 317 height 18
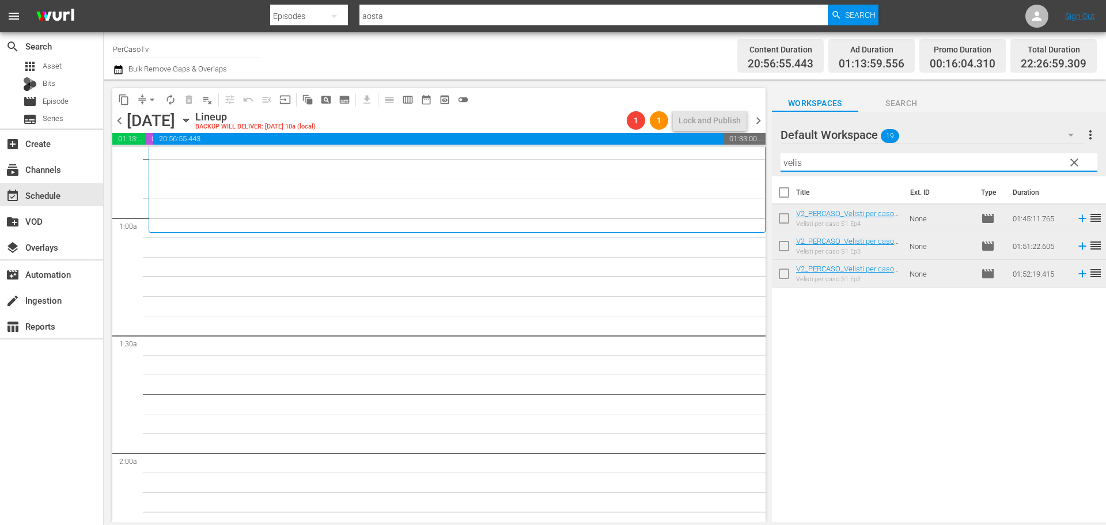
type input "velis"
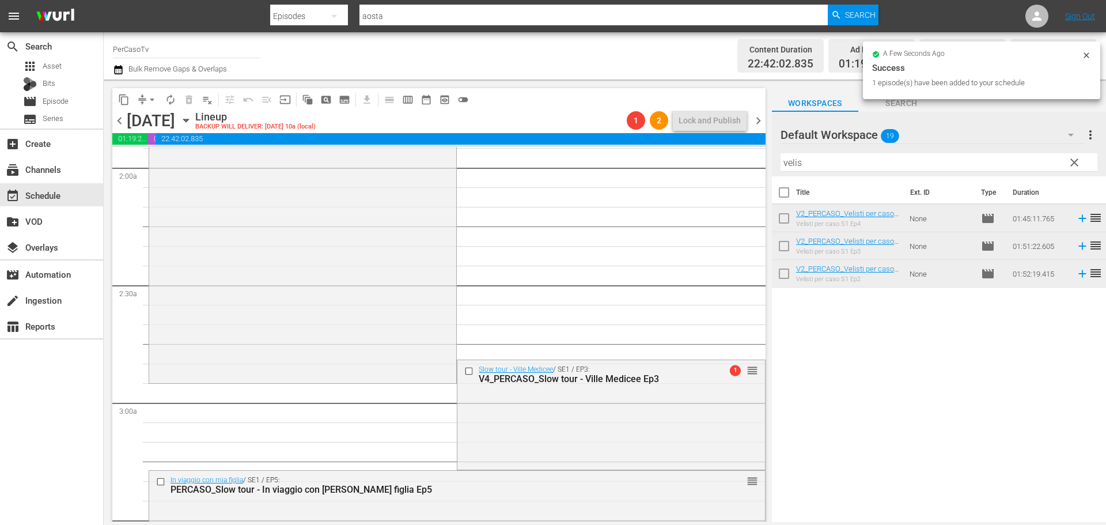
scroll to position [452, 0]
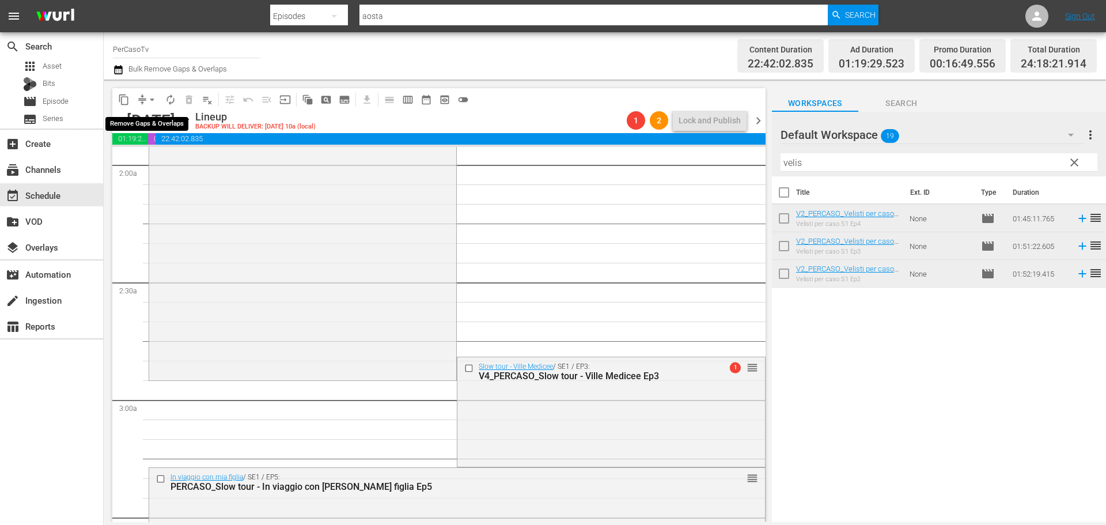
click at [150, 100] on span "arrow_drop_down" at bounding box center [152, 100] width 12 height 12
click at [161, 162] on li "Align to End of Previous Day" at bounding box center [152, 160] width 121 height 19
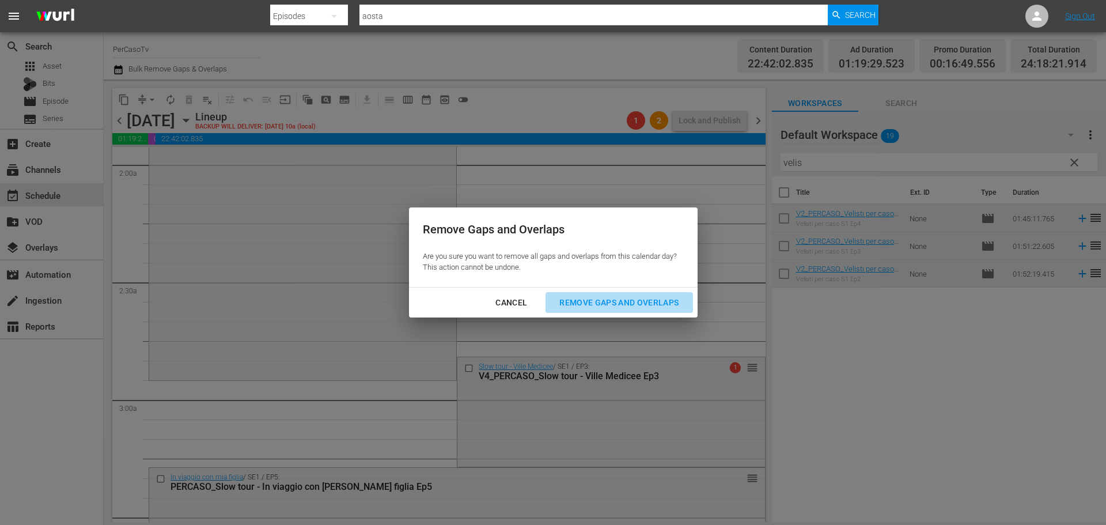
click at [568, 297] on div "Remove Gaps and Overlaps" at bounding box center [619, 302] width 138 height 14
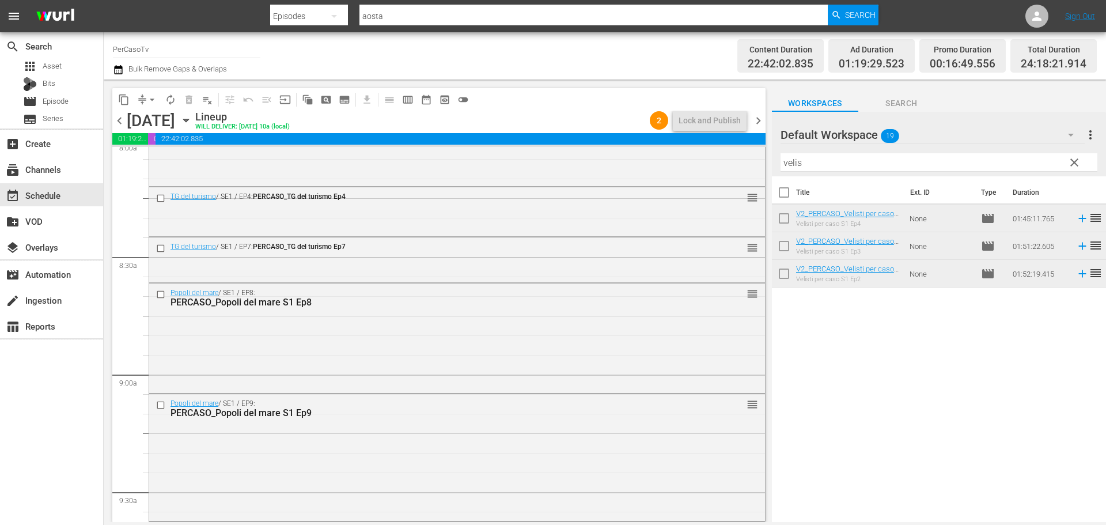
scroll to position [1771, 0]
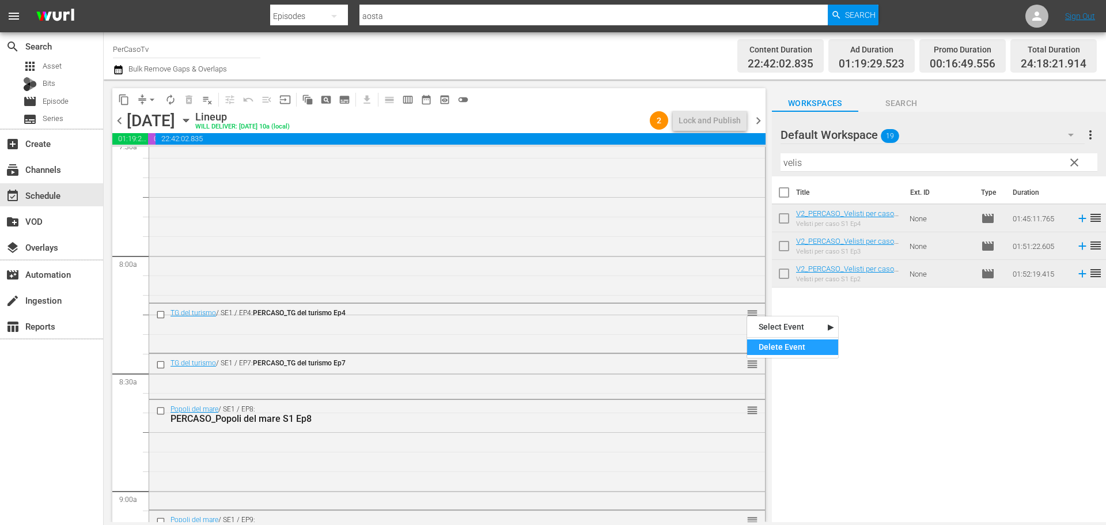
click at [761, 343] on div "Delete Event" at bounding box center [792, 347] width 91 height 16
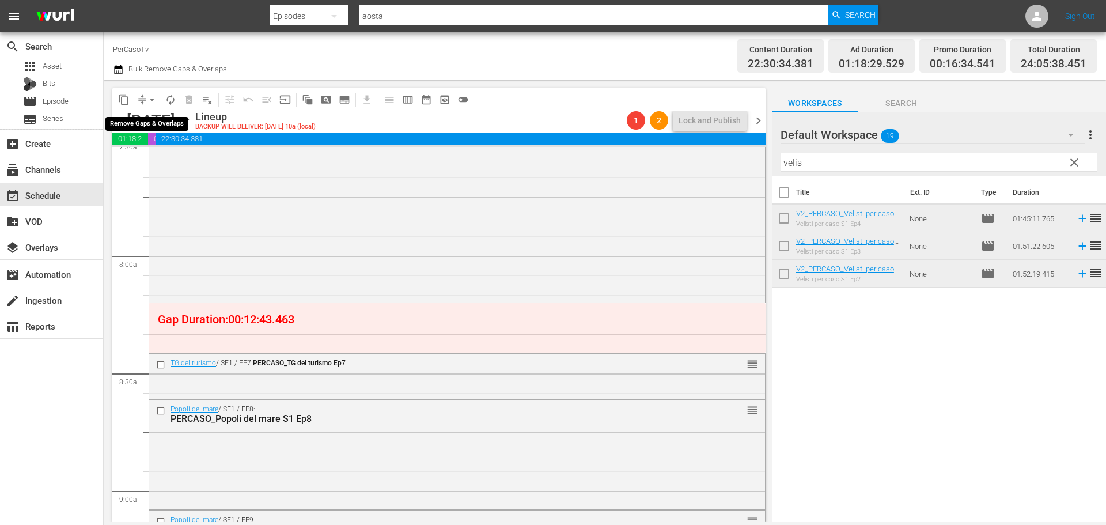
click at [153, 94] on span "arrow_drop_down" at bounding box center [152, 100] width 12 height 12
click at [162, 166] on li "Align to End of Previous Day" at bounding box center [152, 160] width 121 height 19
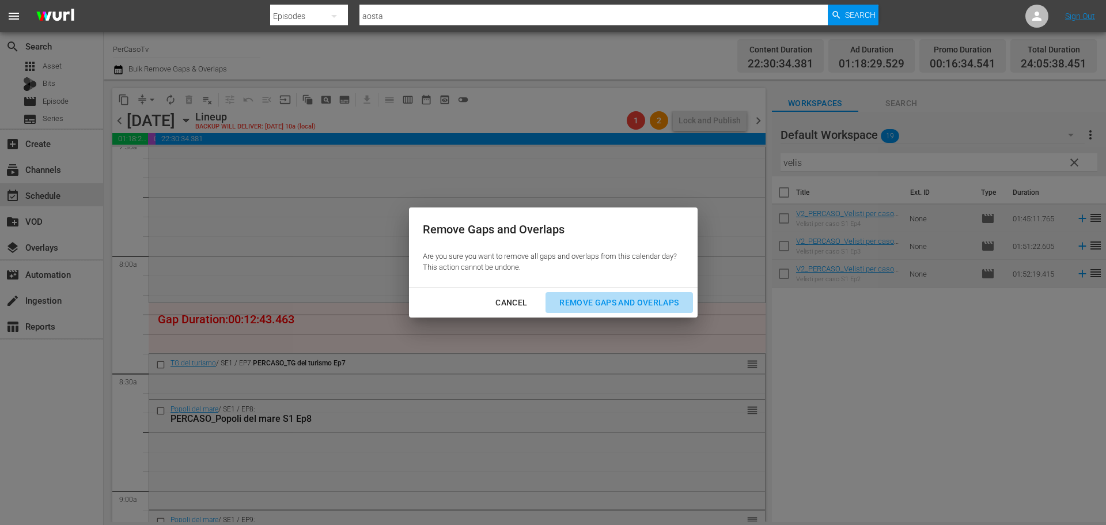
click at [589, 300] on div "Remove Gaps and Overlaps" at bounding box center [619, 302] width 138 height 14
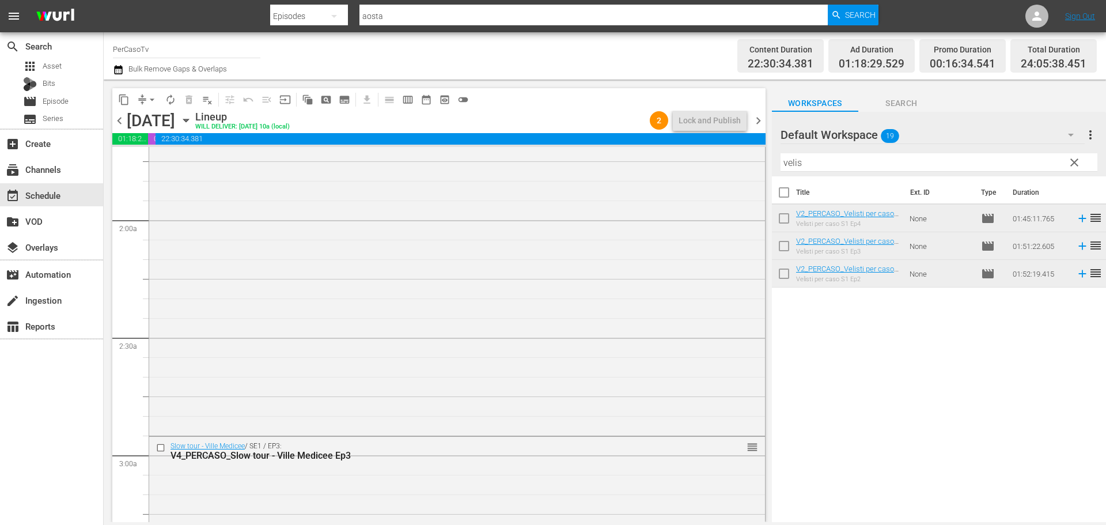
scroll to position [0, 0]
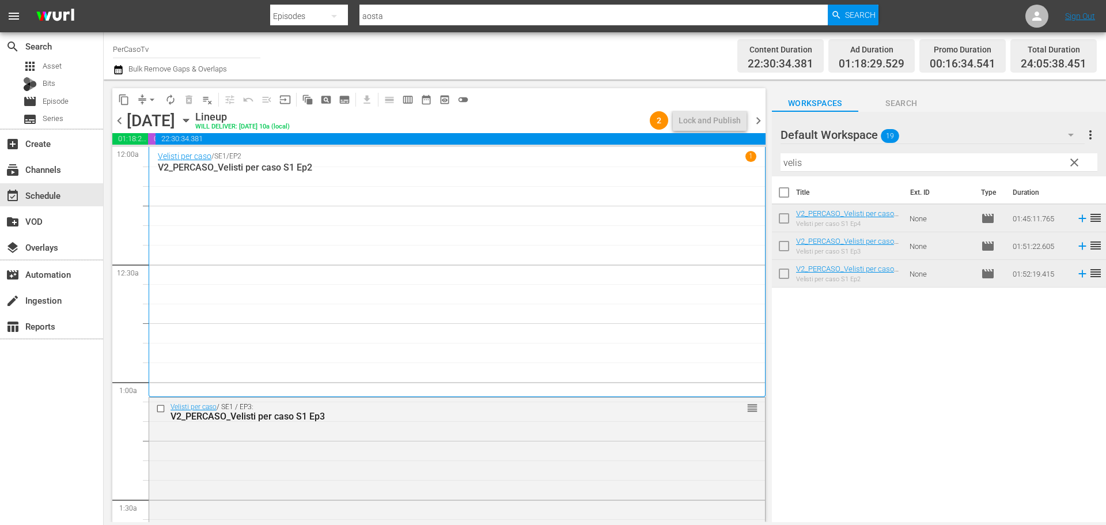
click at [763, 118] on span "chevron_right" at bounding box center [758, 120] width 14 height 14
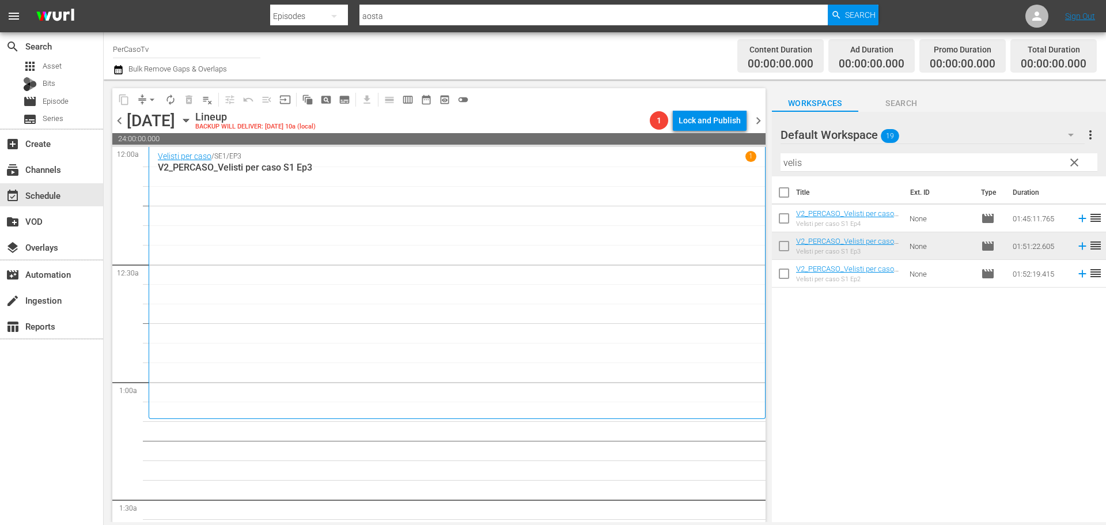
click at [1076, 166] on span "clear" at bounding box center [1074, 163] width 14 height 14
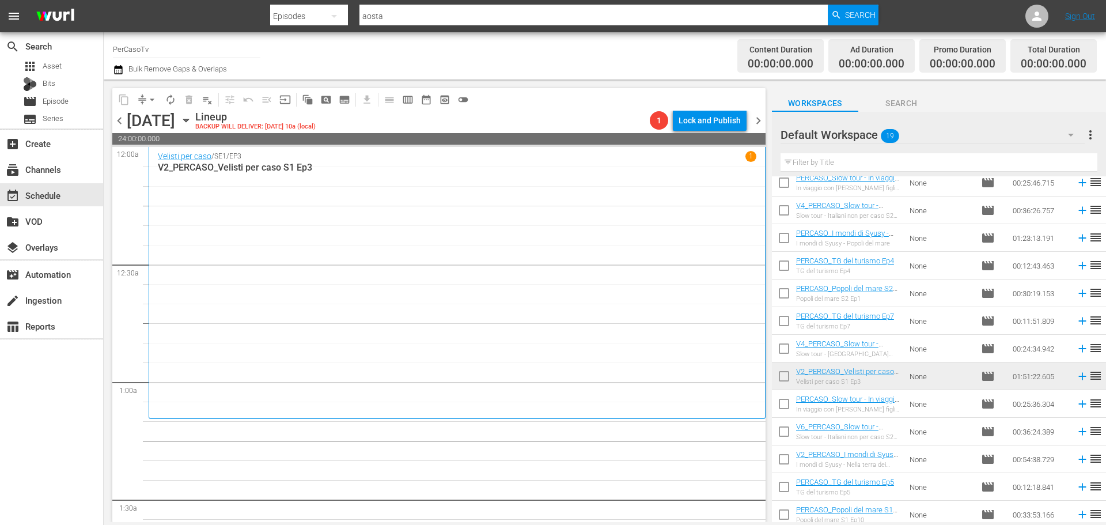
scroll to position [206, 0]
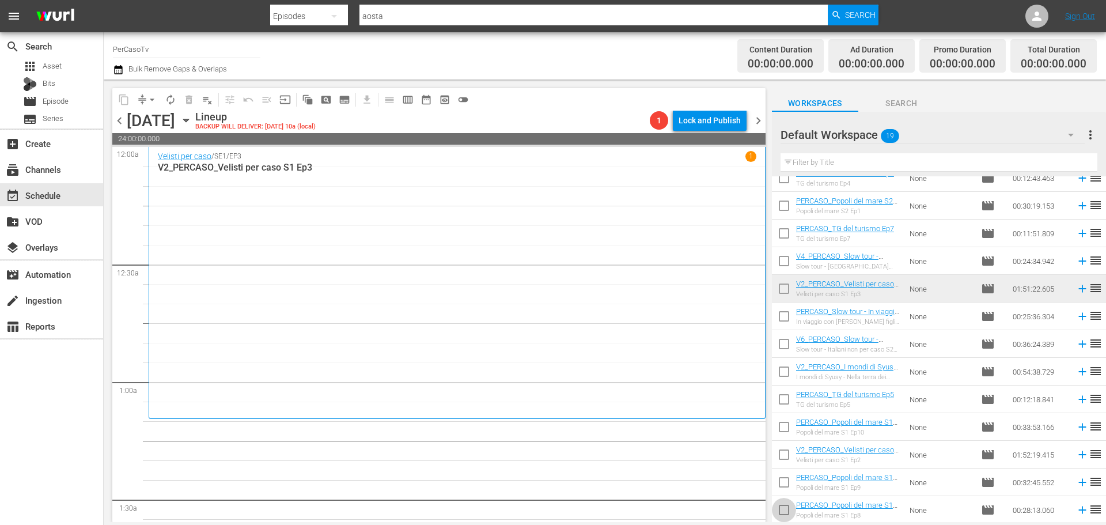
click at [776, 514] on input "checkbox" at bounding box center [784, 512] width 24 height 24
checkbox input "true"
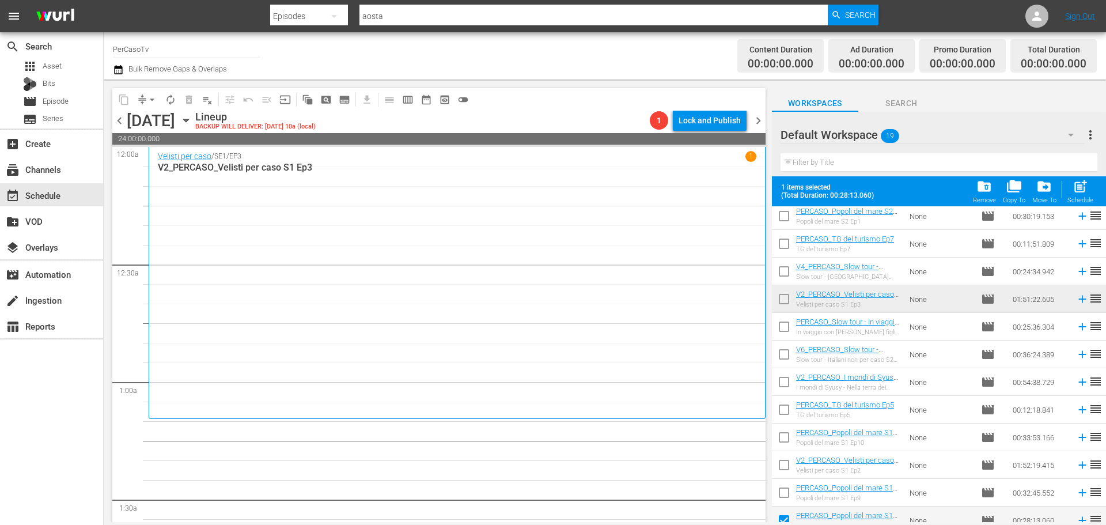
scroll to position [236, 0]
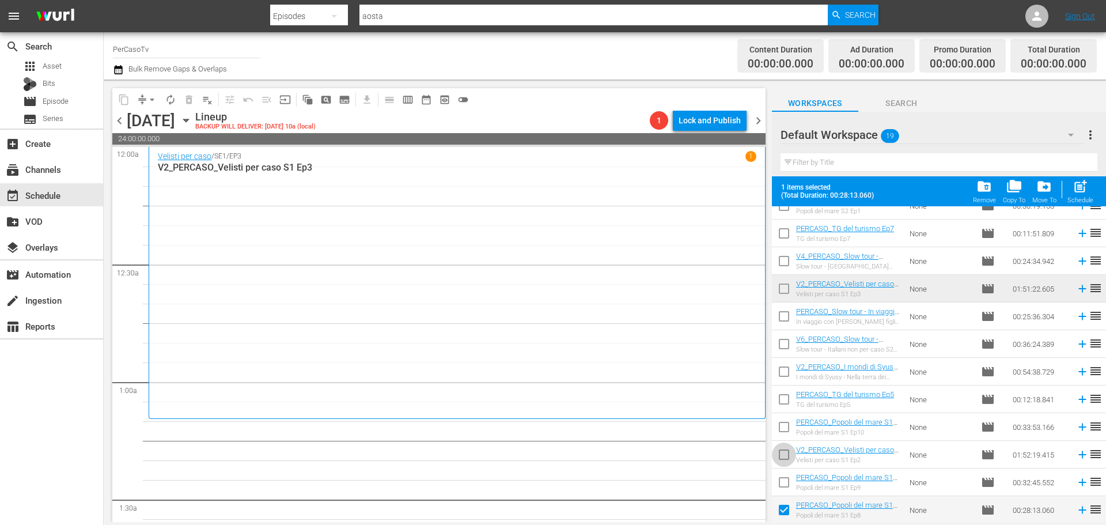
click at [779, 456] on input "checkbox" at bounding box center [784, 457] width 24 height 24
checkbox input "true"
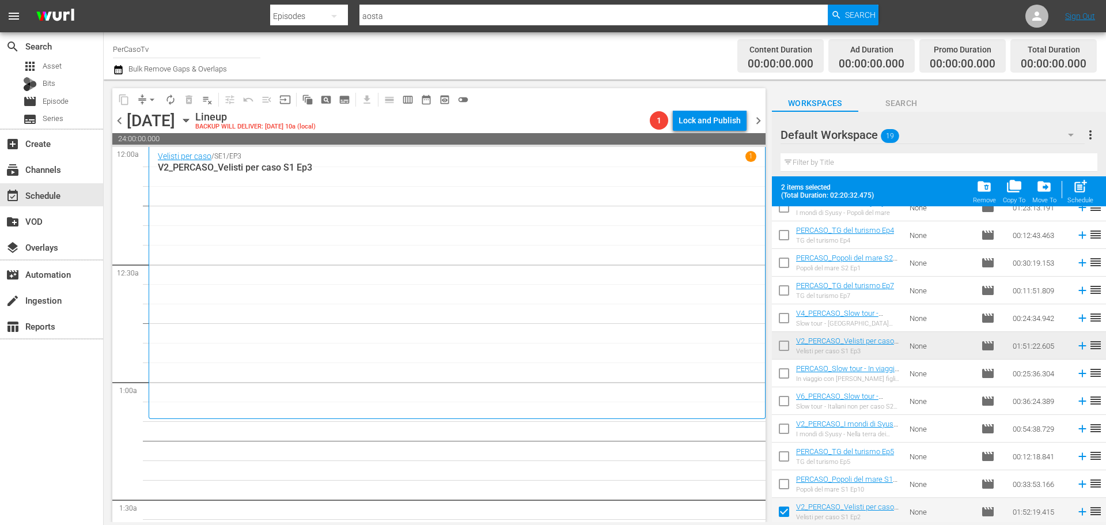
scroll to position [179, 0]
click at [780, 288] on input "checkbox" at bounding box center [784, 293] width 24 height 24
checkbox input "true"
click at [787, 230] on input "checkbox" at bounding box center [784, 238] width 24 height 24
checkbox input "true"
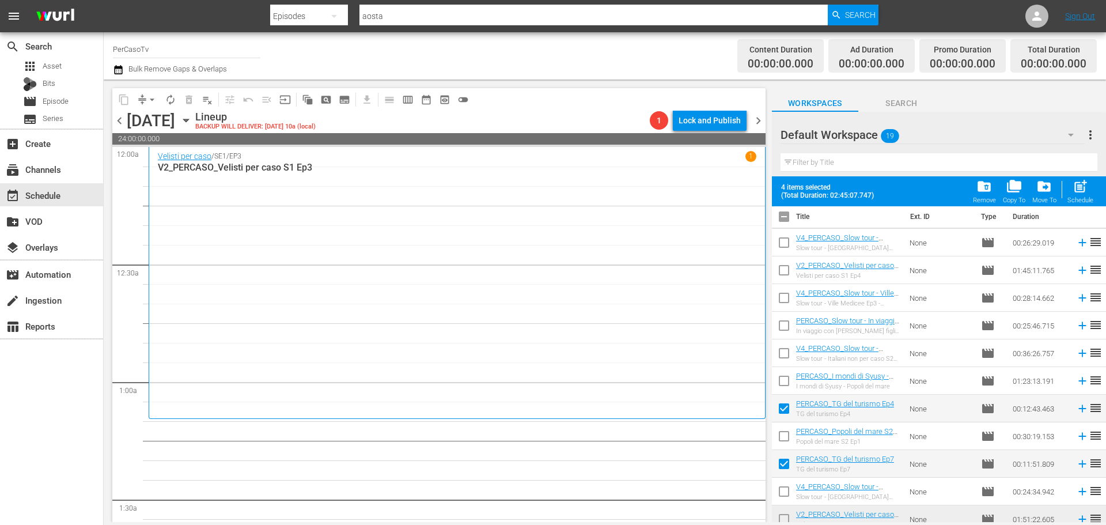
scroll to position [236, 0]
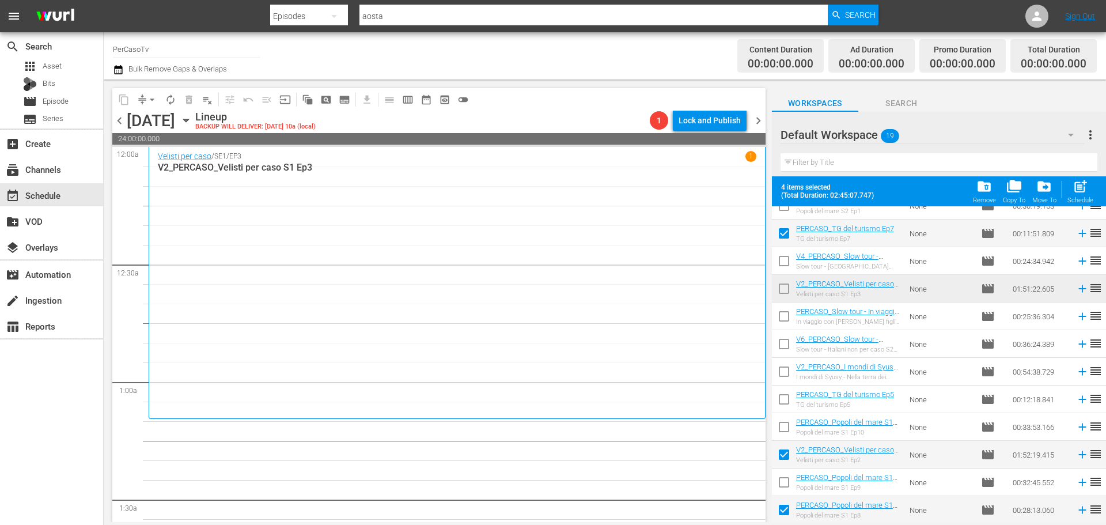
click at [782, 400] on input "checkbox" at bounding box center [784, 401] width 24 height 24
checkbox input "true"
click at [782, 372] on input "checkbox" at bounding box center [784, 374] width 24 height 24
checkbox input "true"
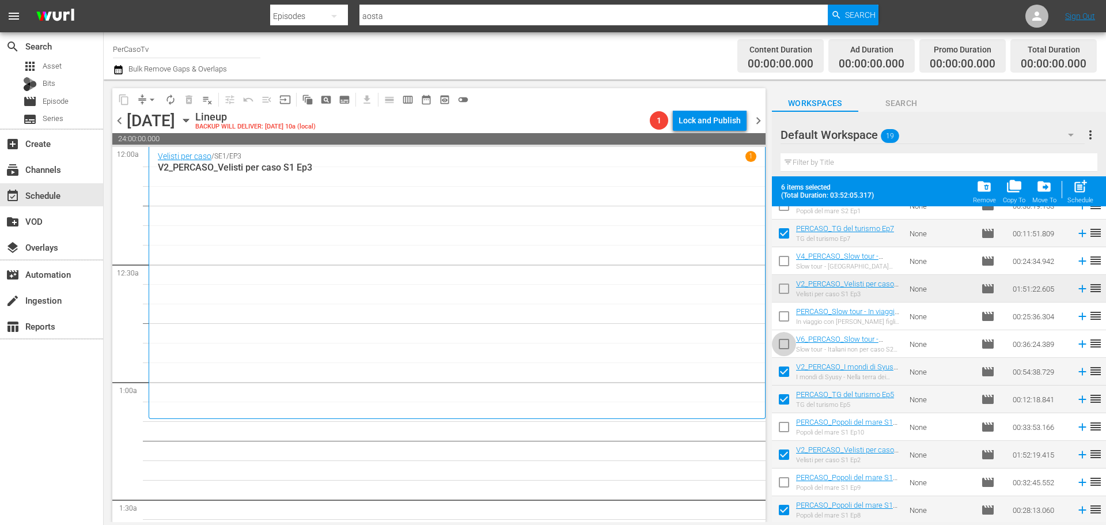
click at [789, 341] on input "checkbox" at bounding box center [784, 346] width 24 height 24
checkbox input "true"
click at [786, 321] on input "checkbox" at bounding box center [784, 318] width 24 height 24
checkbox input "true"
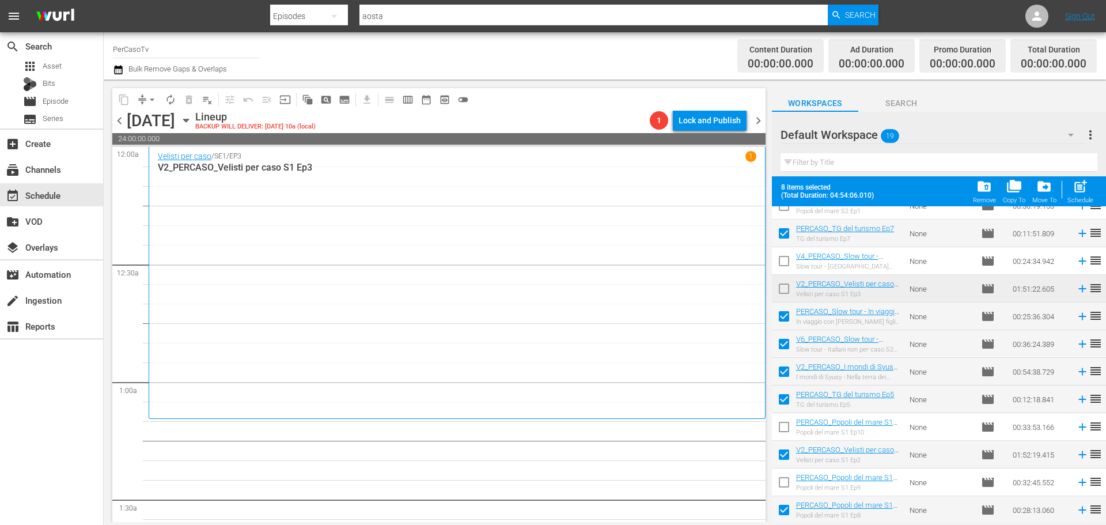
click at [783, 256] on input "checkbox" at bounding box center [784, 263] width 24 height 24
checkbox input "true"
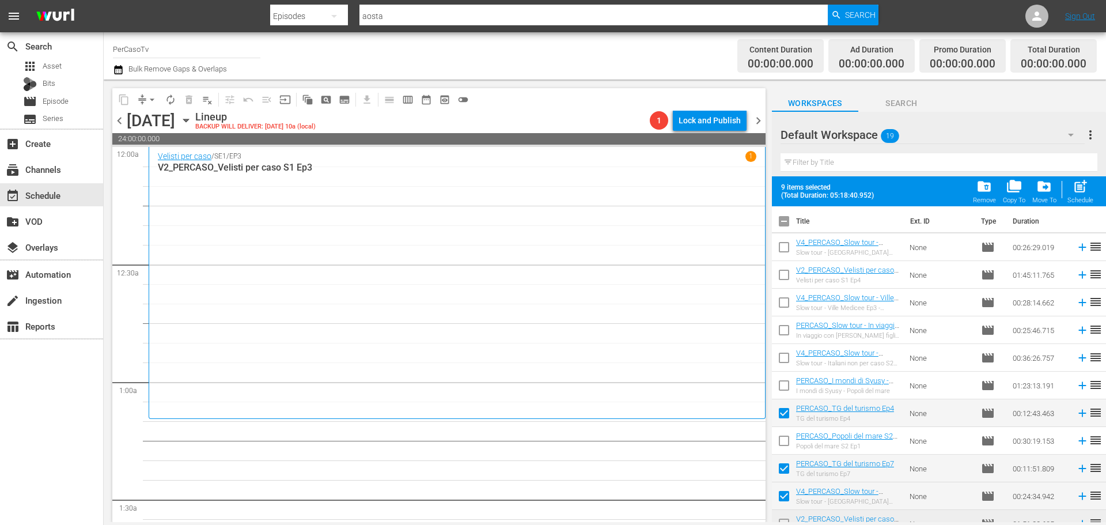
scroll to position [0, 0]
click at [775, 303] on input "checkbox" at bounding box center [784, 306] width 24 height 24
checkbox input "true"
click at [780, 245] on input "checkbox" at bounding box center [784, 250] width 24 height 24
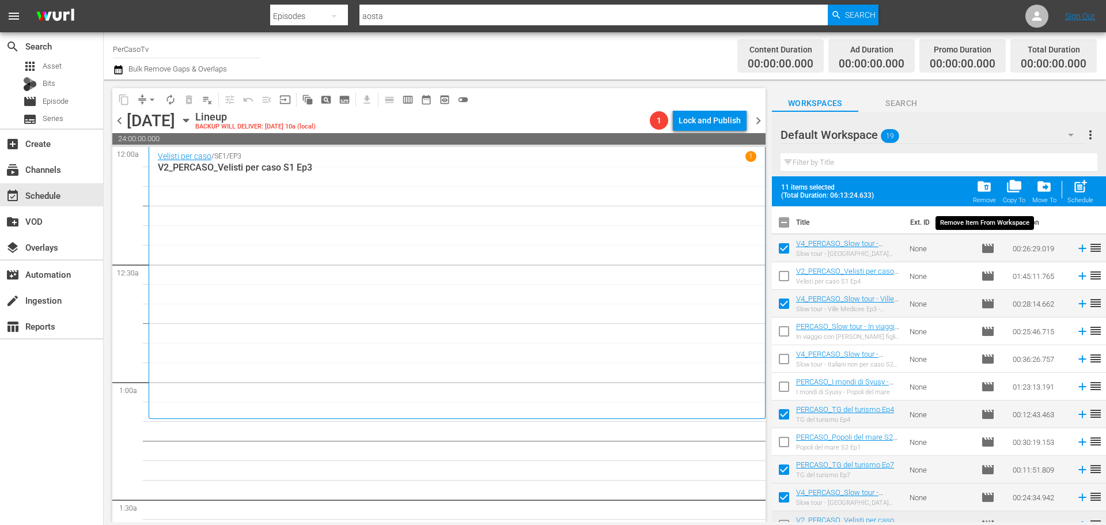
click at [986, 202] on div "Remove" at bounding box center [984, 199] width 23 height 7
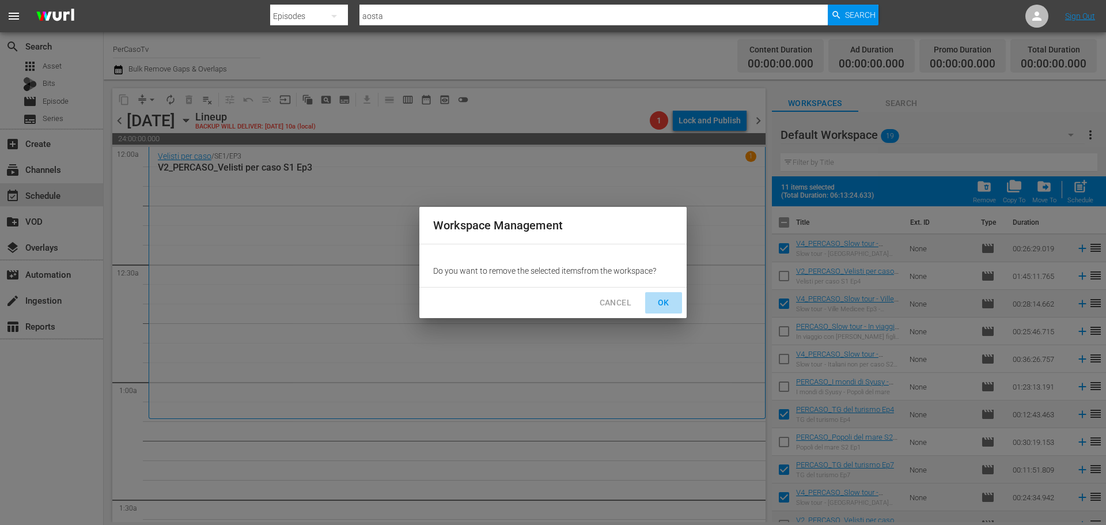
click at [667, 307] on span "OK" at bounding box center [663, 302] width 18 height 14
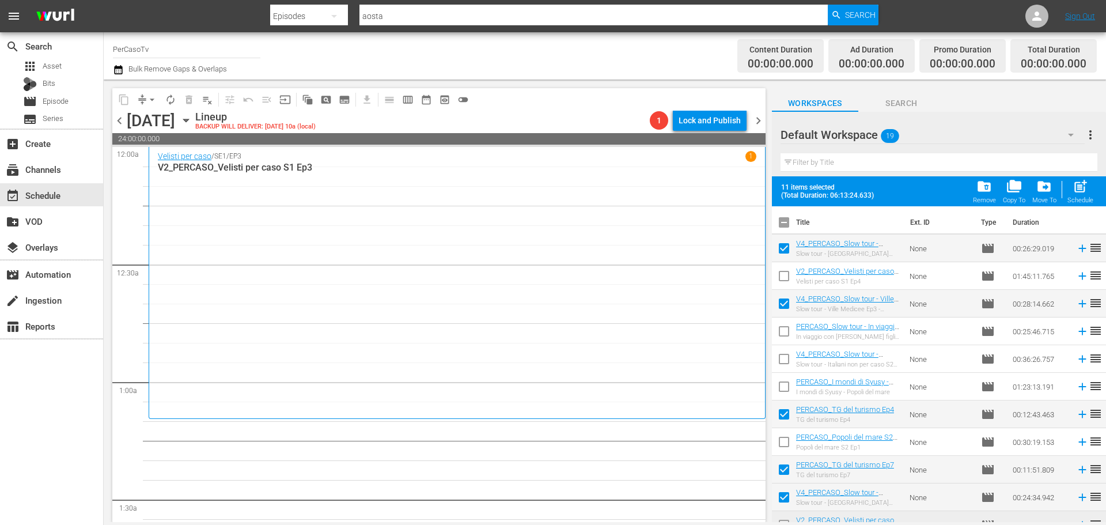
checkbox input "false"
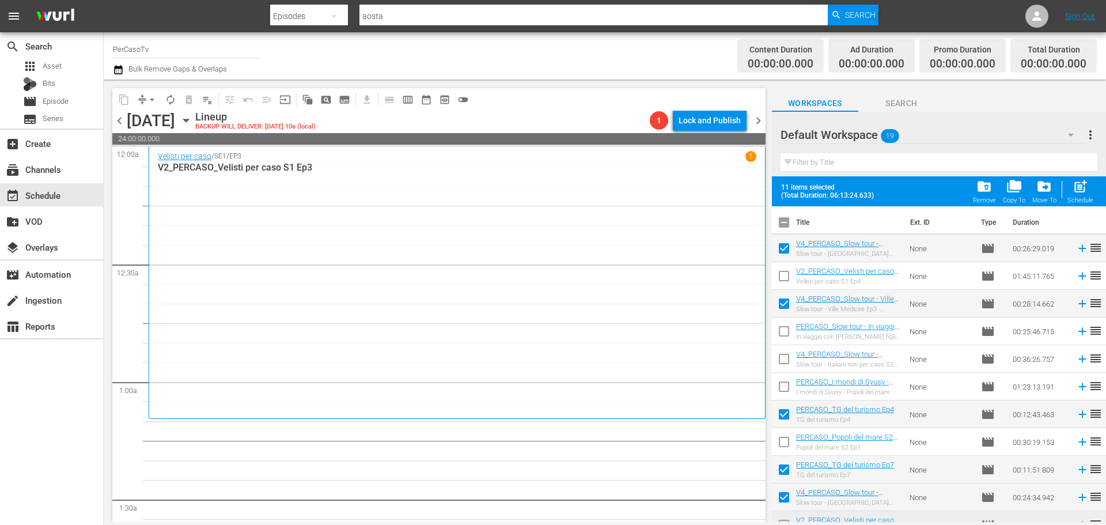
checkbox input "false"
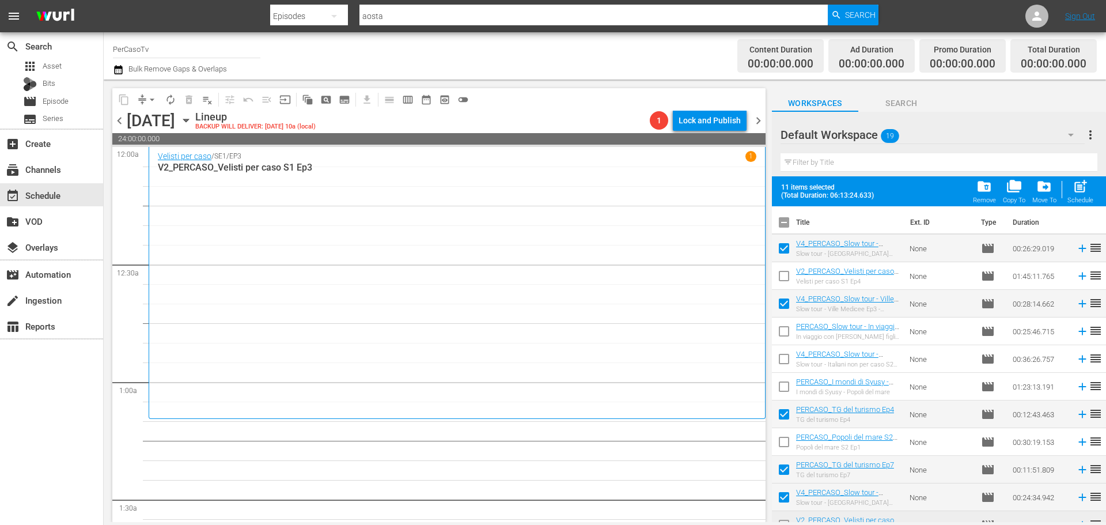
checkbox input "false"
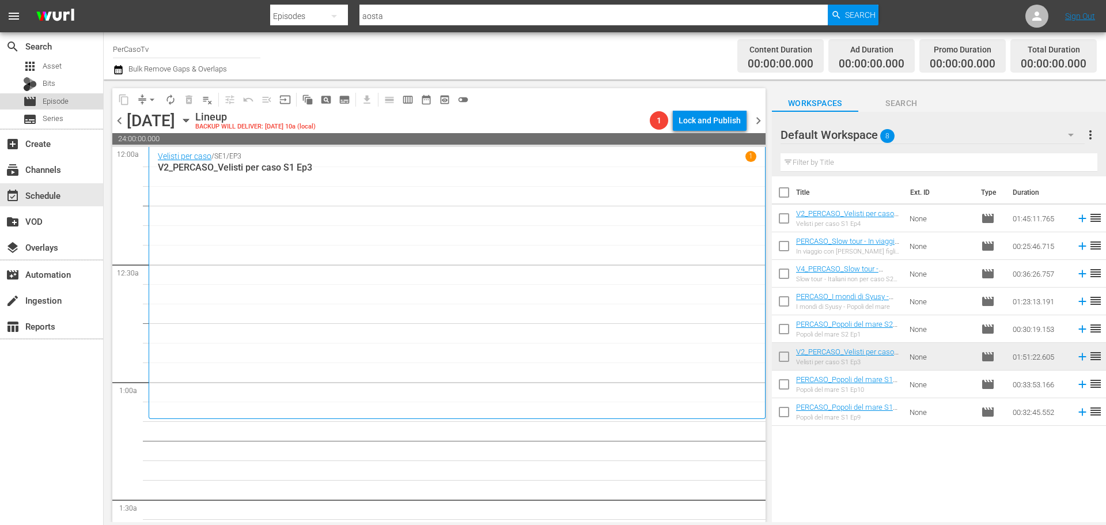
click at [62, 106] on span "Episode" at bounding box center [56, 102] width 26 height 12
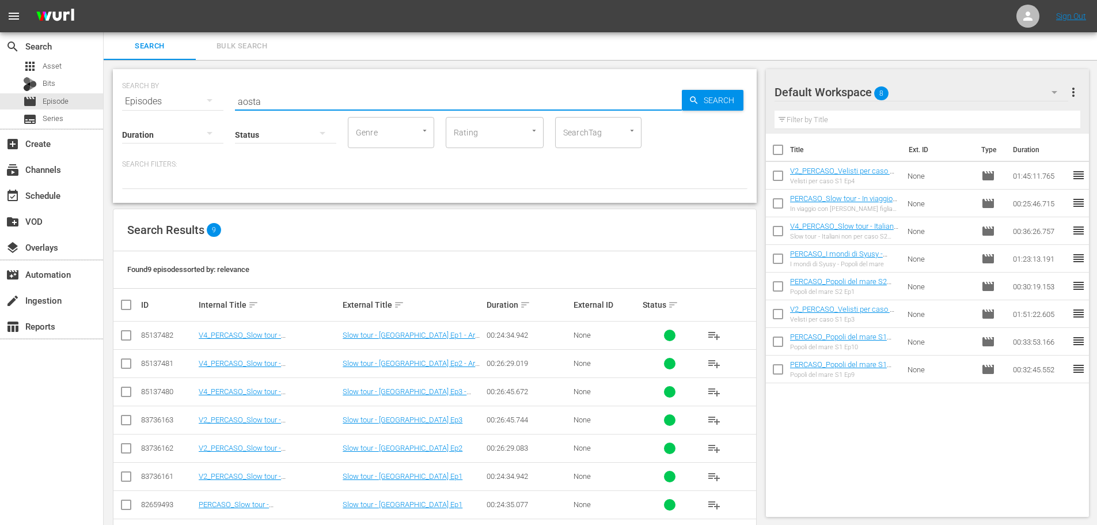
drag, startPoint x: 271, startPoint y: 101, endPoint x: 209, endPoint y: 104, distance: 62.3
click at [209, 104] on div "SEARCH BY Search By Episodes Search ID, Title, Description, Keywords, or Catego…" at bounding box center [435, 94] width 626 height 41
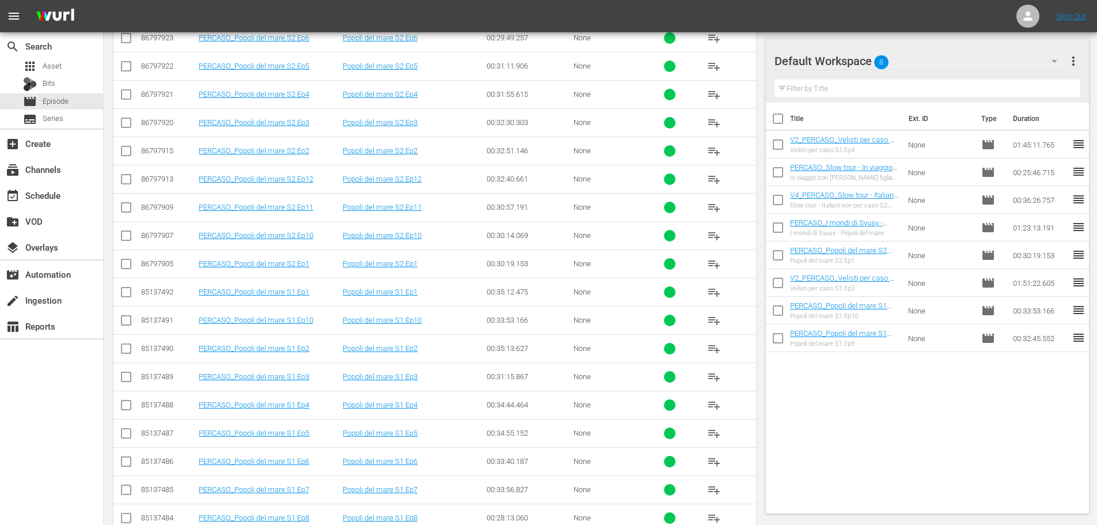
scroll to position [122, 0]
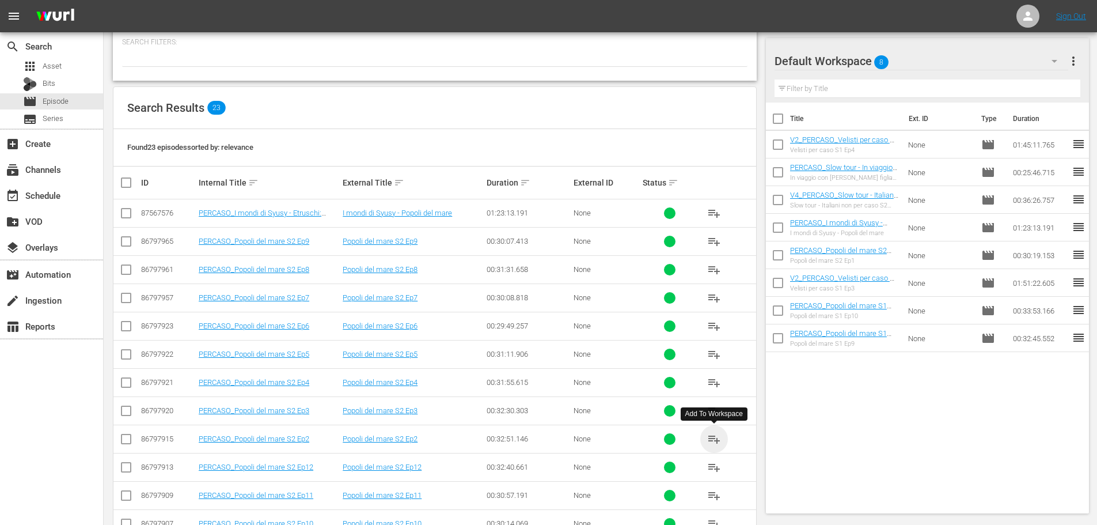
click at [716, 438] on span "playlist_add" at bounding box center [714, 439] width 14 height 14
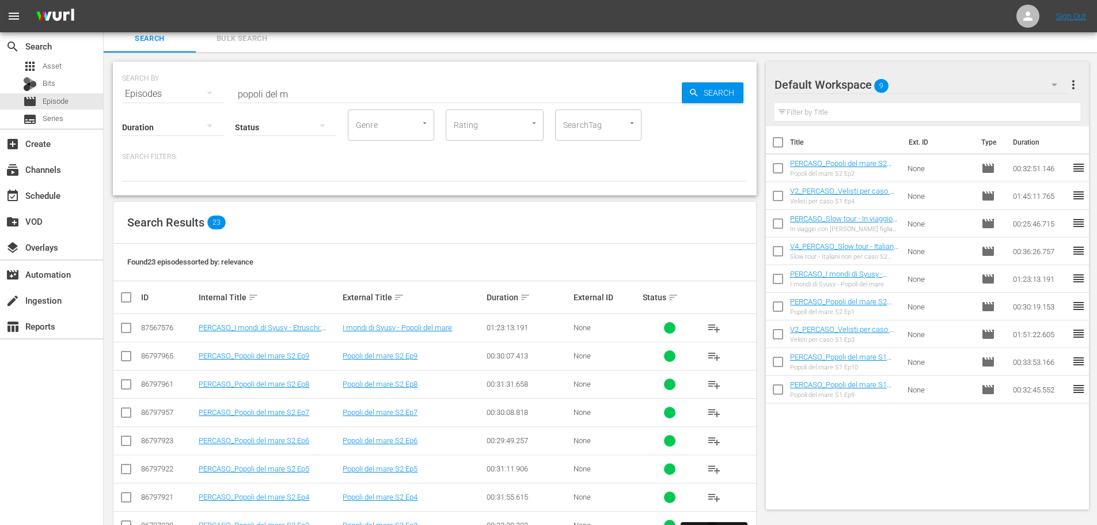
scroll to position [0, 0]
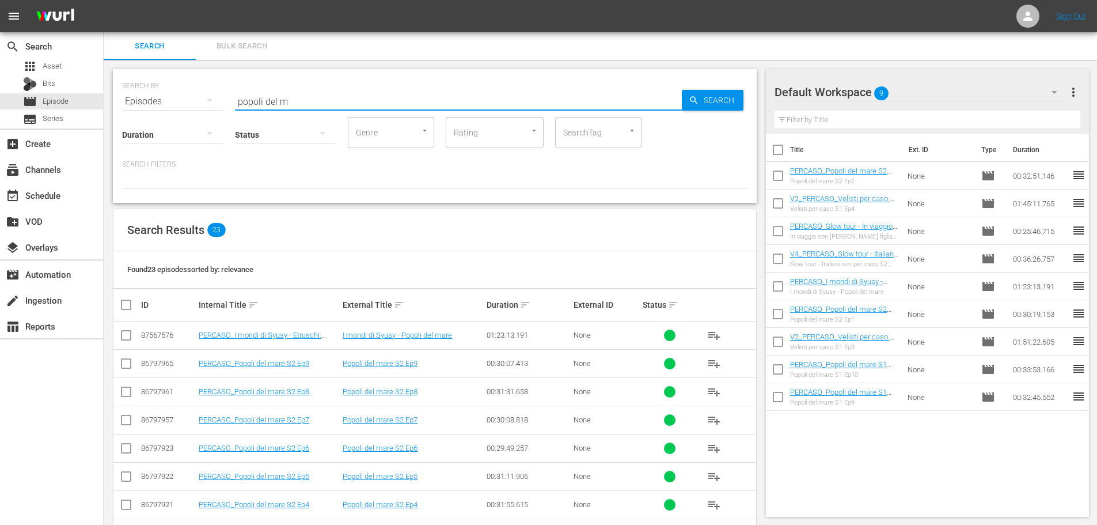
drag, startPoint x: 298, startPoint y: 100, endPoint x: 228, endPoint y: 111, distance: 71.0
click at [228, 111] on div "SEARCH BY Search By Episodes Search ID, Title, Description, Keywords, or Catego…" at bounding box center [435, 94] width 626 height 41
type input "tg del tu"
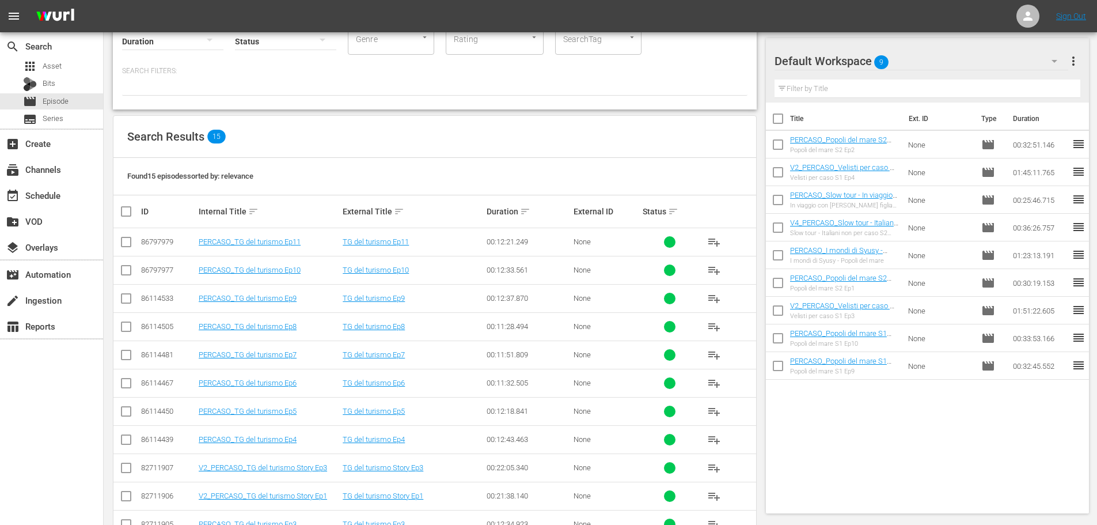
scroll to position [115, 0]
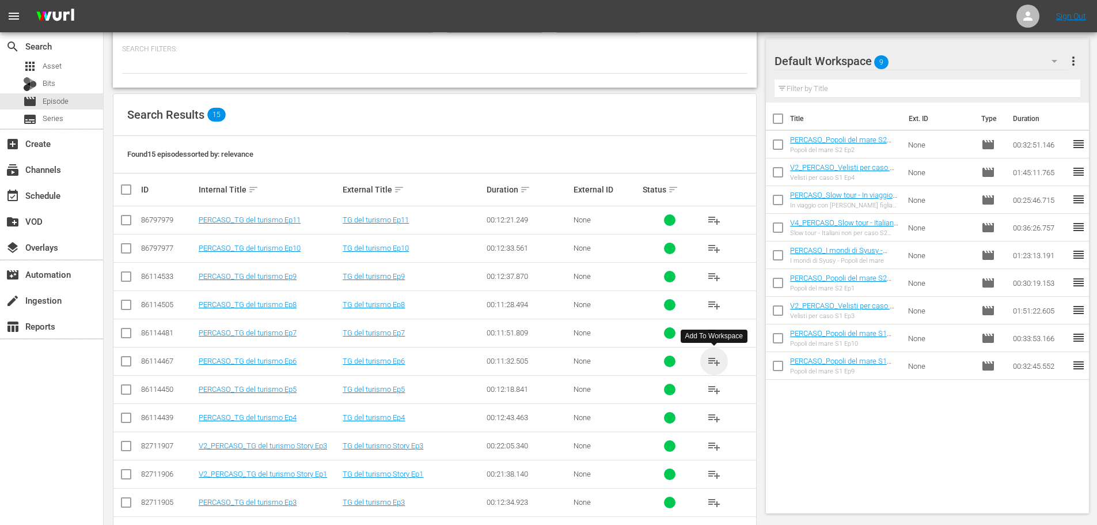
click at [715, 361] on span "playlist_add" at bounding box center [714, 361] width 14 height 14
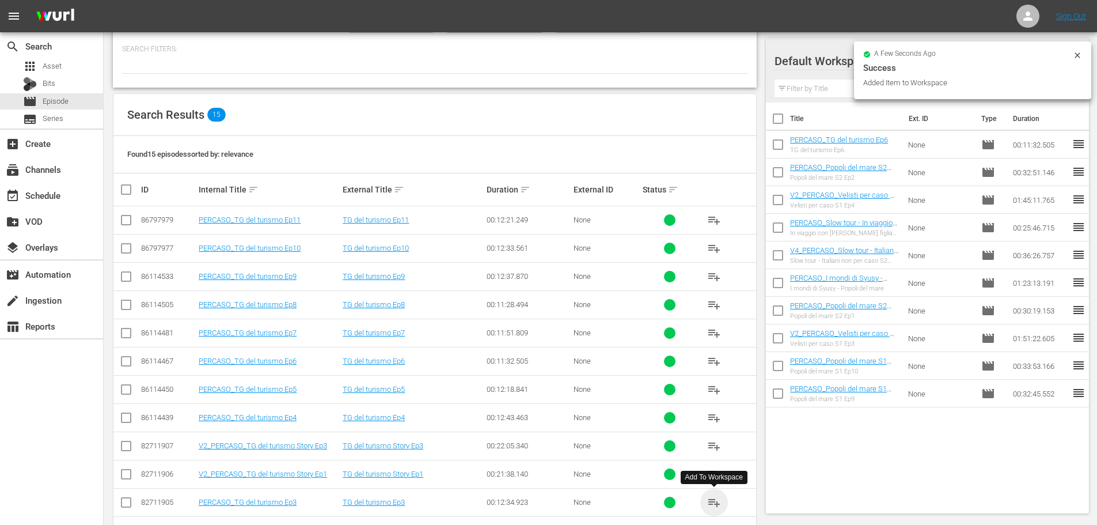
click at [717, 503] on span "playlist_add" at bounding box center [714, 502] width 14 height 14
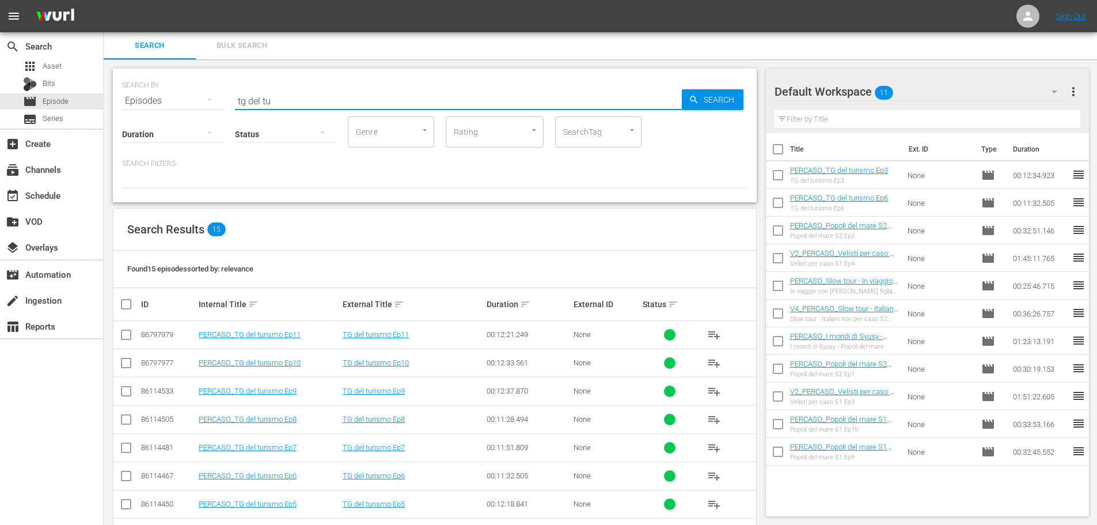
scroll to position [0, 0]
drag, startPoint x: 230, startPoint y: 96, endPoint x: 199, endPoint y: 98, distance: 31.8
click at [199, 98] on div "SEARCH BY Search By Episodes Search ID, Title, Description, Keywords, or Catego…" at bounding box center [435, 94] width 626 height 41
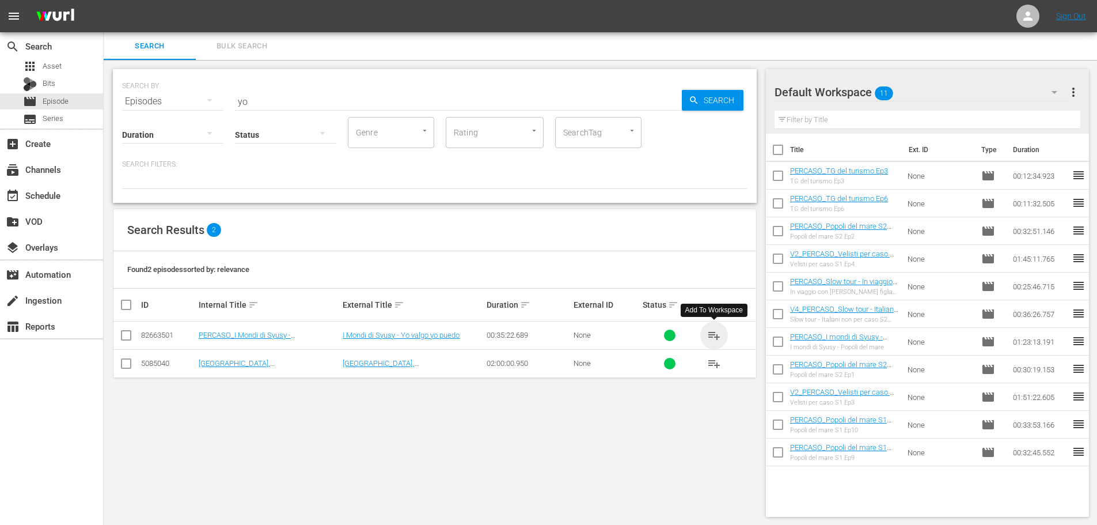
click at [717, 331] on span "playlist_add" at bounding box center [714, 335] width 14 height 14
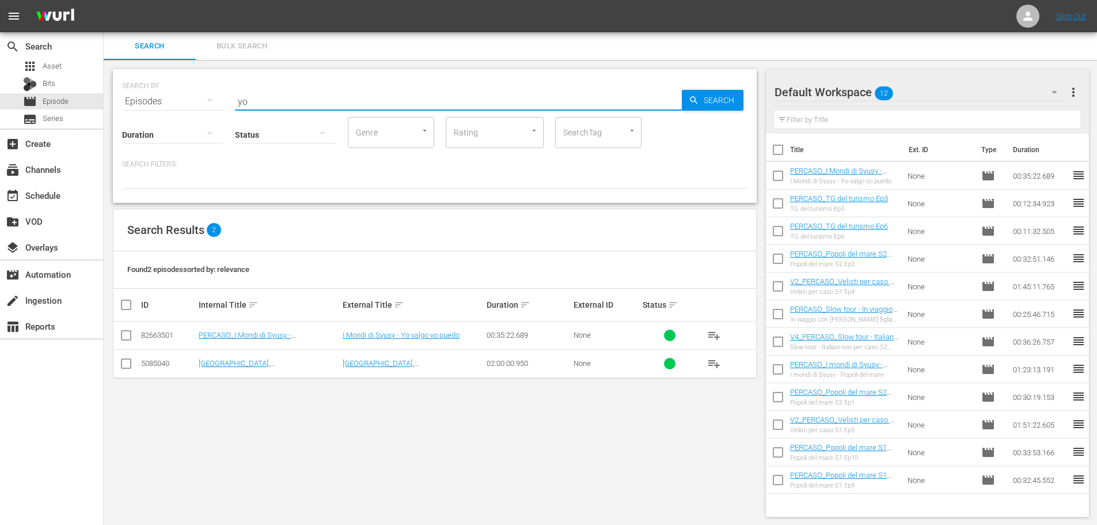
drag, startPoint x: 293, startPoint y: 96, endPoint x: 229, endPoint y: 107, distance: 65.0
click at [229, 107] on div "SEARCH BY Search By Episodes Search ID, Title, Description, Keywords, or Catego…" at bounding box center [435, 94] width 626 height 41
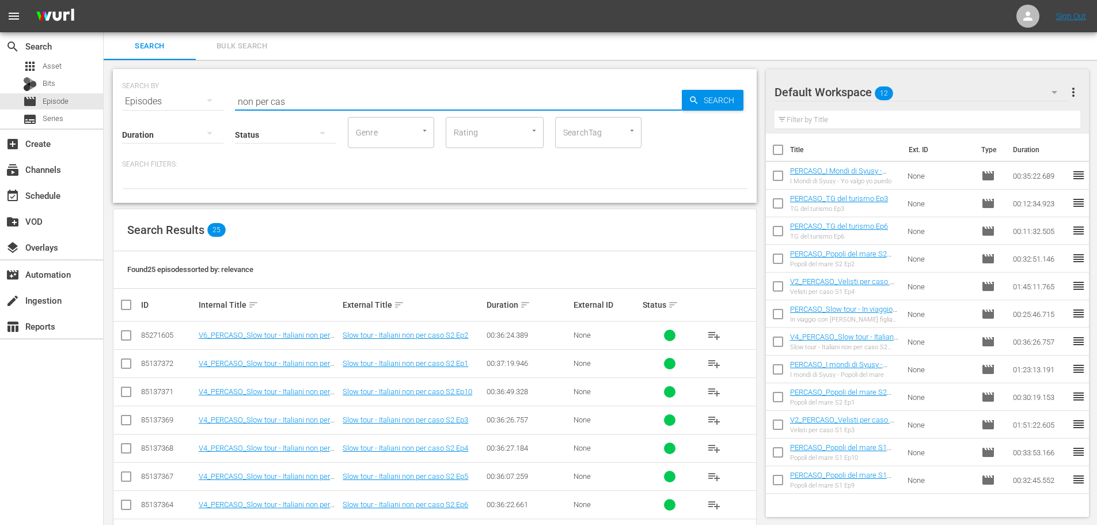
scroll to position [58, 0]
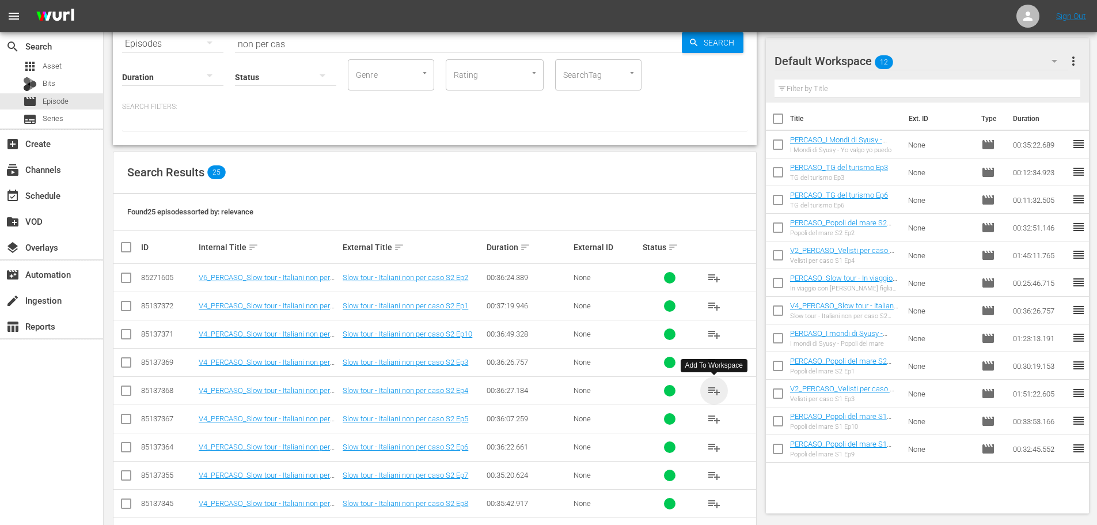
click at [714, 392] on span "playlist_add" at bounding box center [714, 391] width 14 height 14
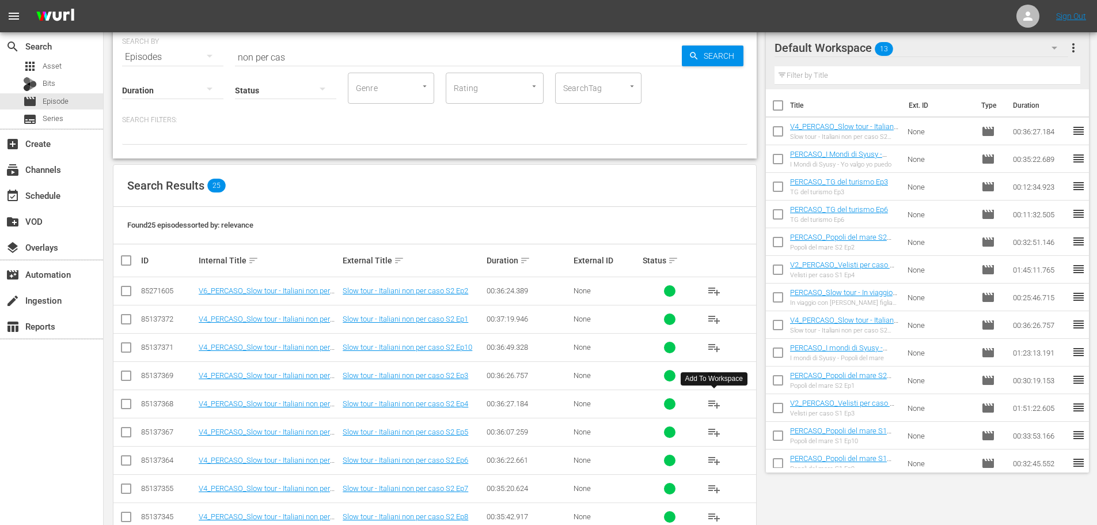
scroll to position [0, 0]
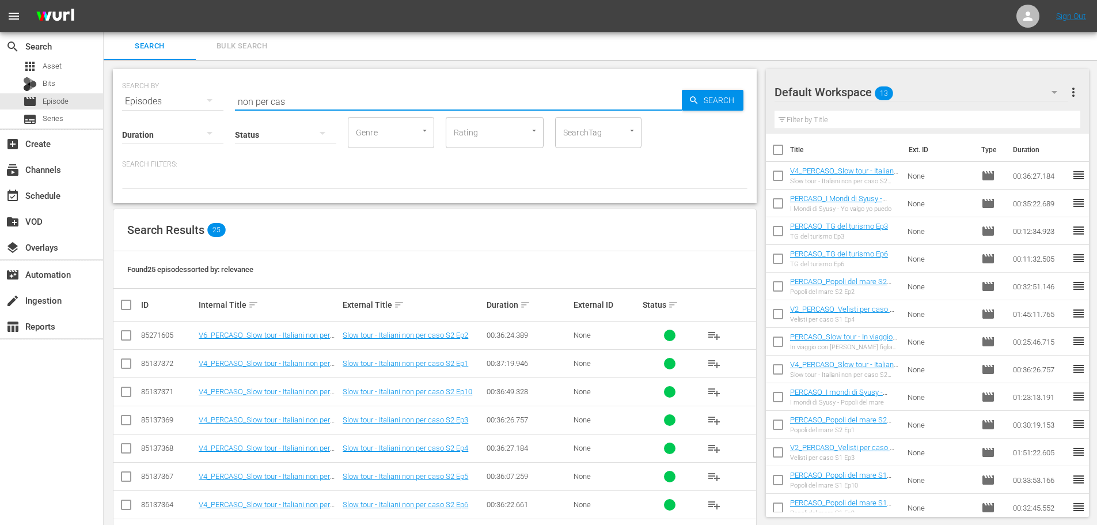
drag, startPoint x: 298, startPoint y: 106, endPoint x: 150, endPoint y: 99, distance: 148.8
click at [150, 99] on div "SEARCH BY Search By Episodes Search ID, Title, Description, Keywords, or Catego…" at bounding box center [435, 94] width 626 height 41
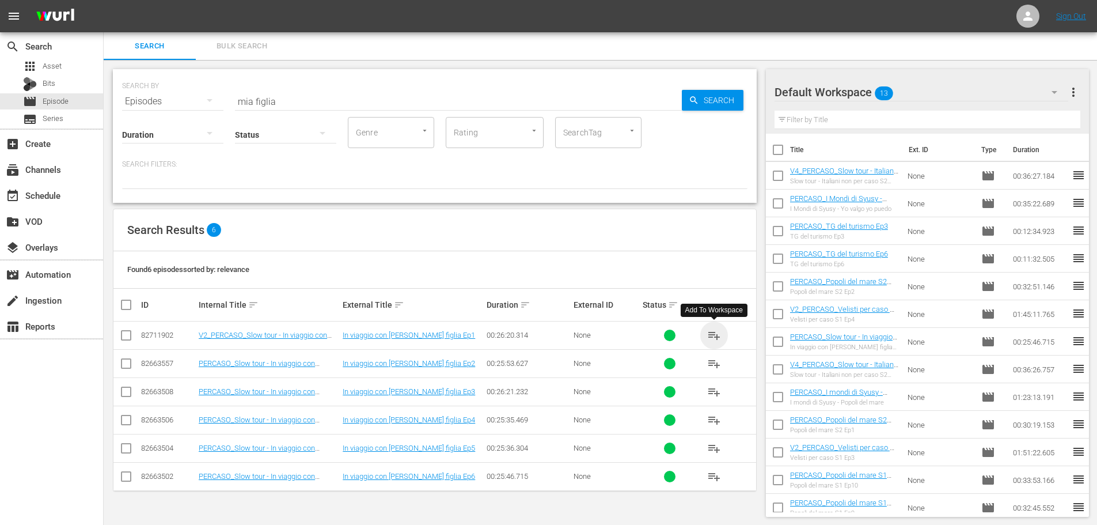
drag, startPoint x: 709, startPoint y: 333, endPoint x: 801, endPoint y: 35, distance: 312.3
click at [709, 333] on span "playlist_add" at bounding box center [714, 335] width 14 height 14
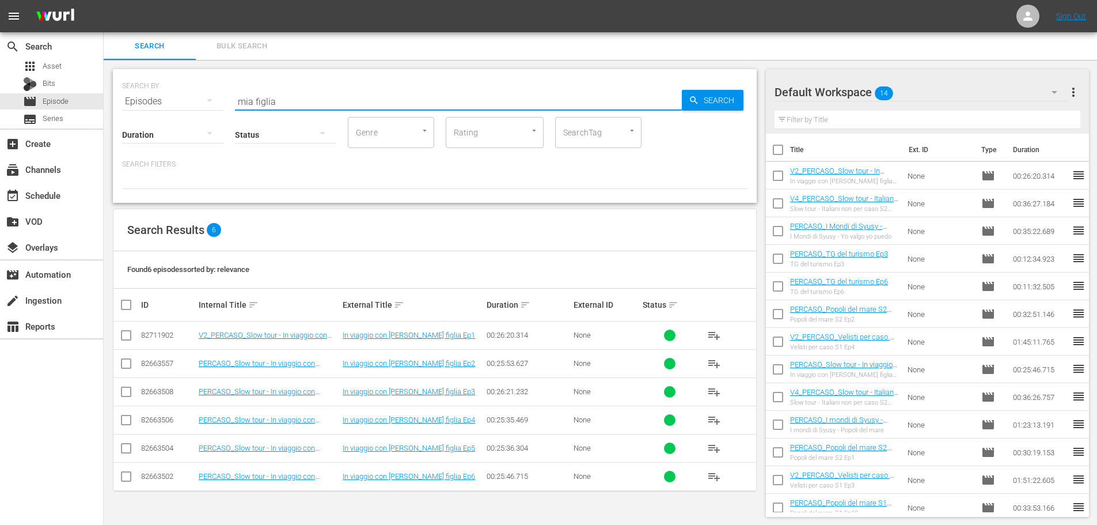
drag, startPoint x: 282, startPoint y: 103, endPoint x: 178, endPoint y: 115, distance: 105.0
click at [178, 115] on div "SEARCH BY Search By Episodes Search ID, Title, Description, Keywords, or Catego…" at bounding box center [435, 136] width 644 height 134
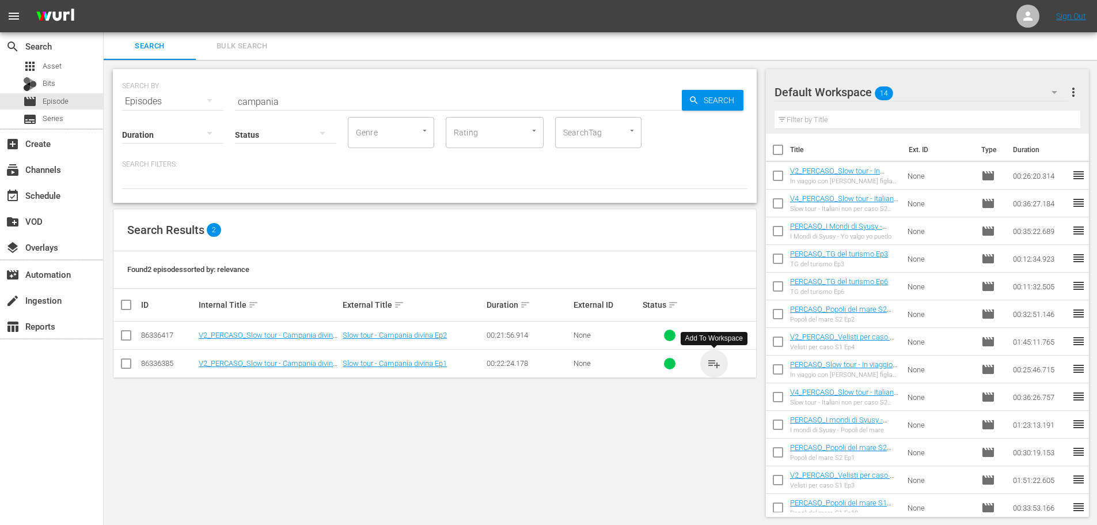
click at [708, 359] on span "playlist_add" at bounding box center [714, 364] width 14 height 14
click at [172, 113] on div "SEARCH BY Search By Episodes Search ID, Title, Description, Keywords, or Catego…" at bounding box center [435, 136] width 644 height 134
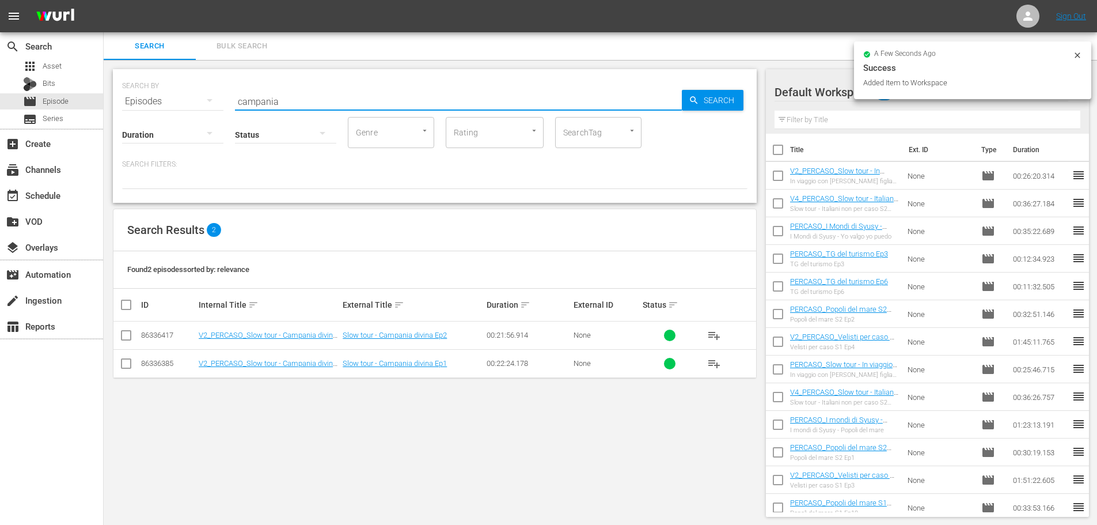
click at [262, 95] on input "campania" at bounding box center [458, 102] width 447 height 28
click at [278, 95] on input "campania" at bounding box center [458, 102] width 447 height 28
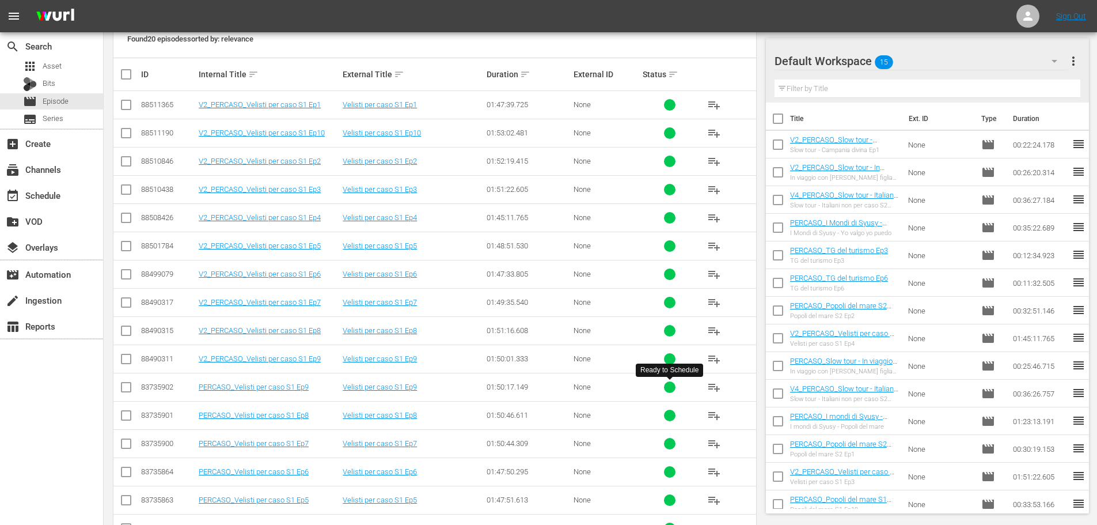
scroll to position [173, 0]
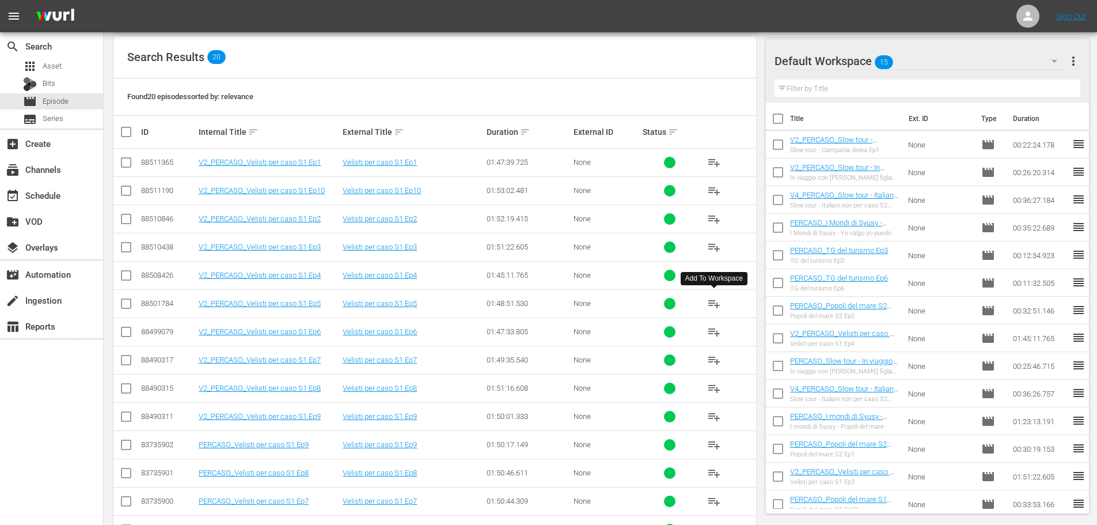
click at [712, 305] on span "playlist_add" at bounding box center [714, 304] width 14 height 14
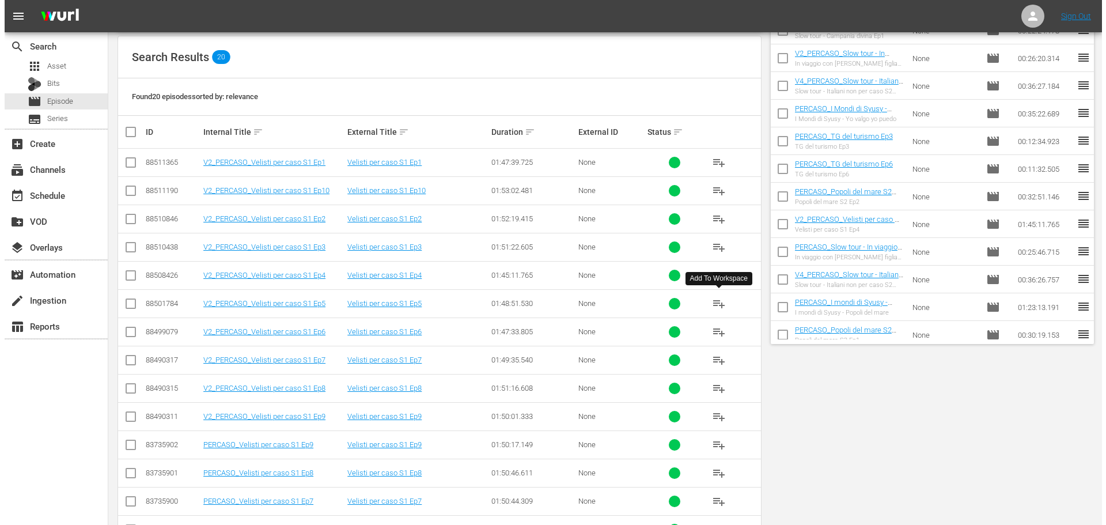
scroll to position [0, 0]
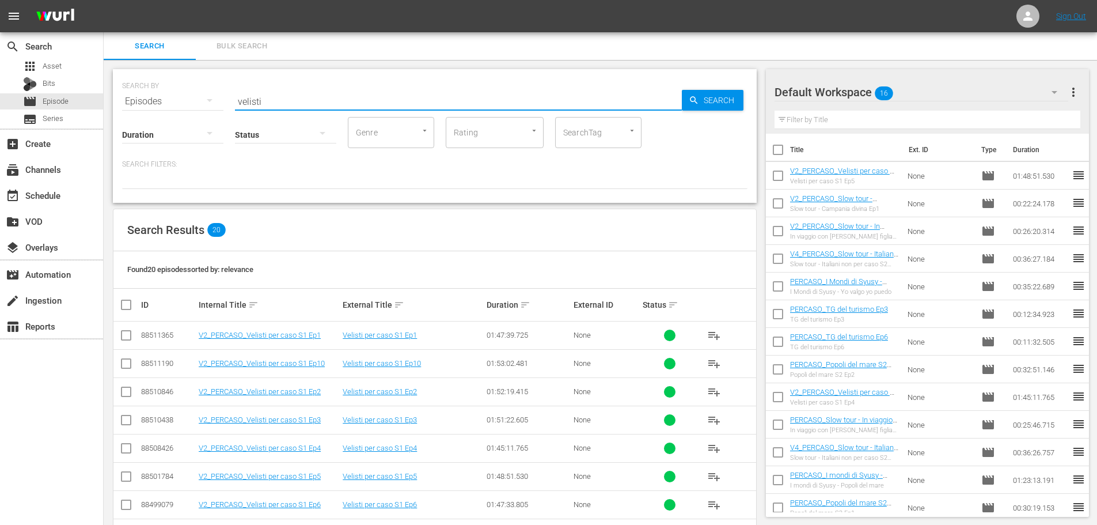
drag, startPoint x: 288, startPoint y: 97, endPoint x: 201, endPoint y: 113, distance: 88.4
click at [201, 113] on div "SEARCH BY Search By Episodes Search ID, Title, Description, Keywords, or Catego…" at bounding box center [435, 136] width 644 height 134
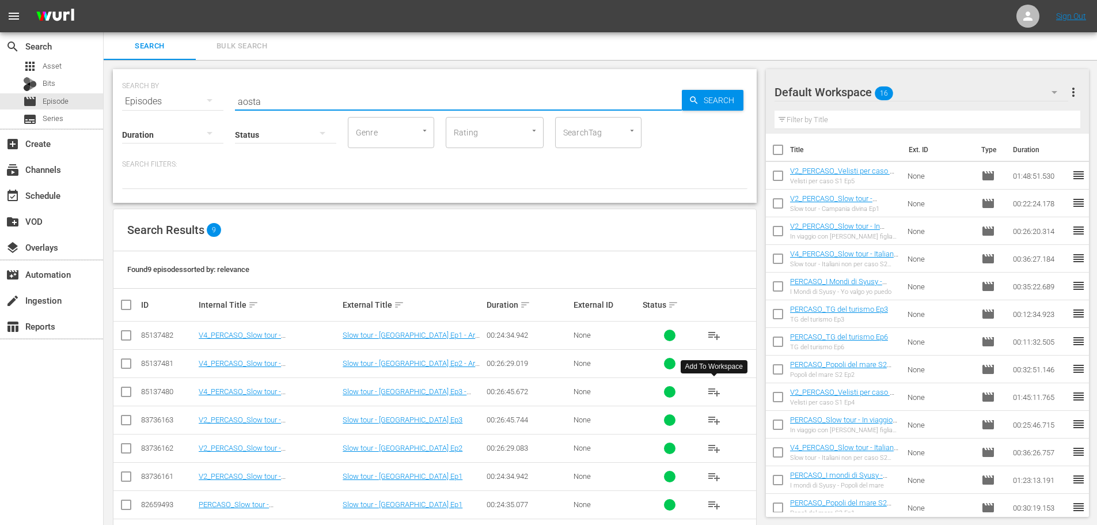
type input "aosta"
click at [711, 391] on span "playlist_add" at bounding box center [714, 392] width 14 height 14
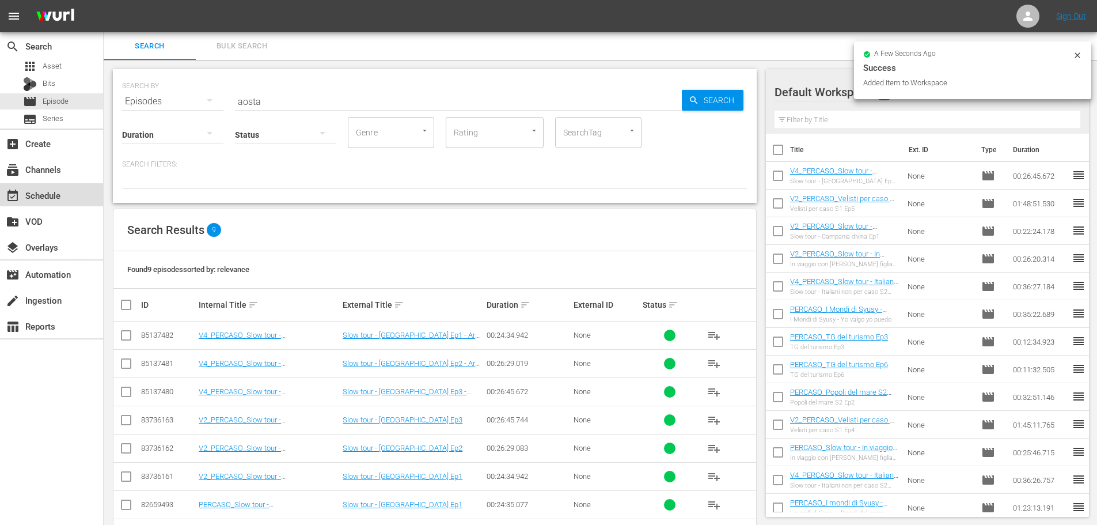
click at [67, 196] on div "event_available Schedule" at bounding box center [51, 194] width 103 height 23
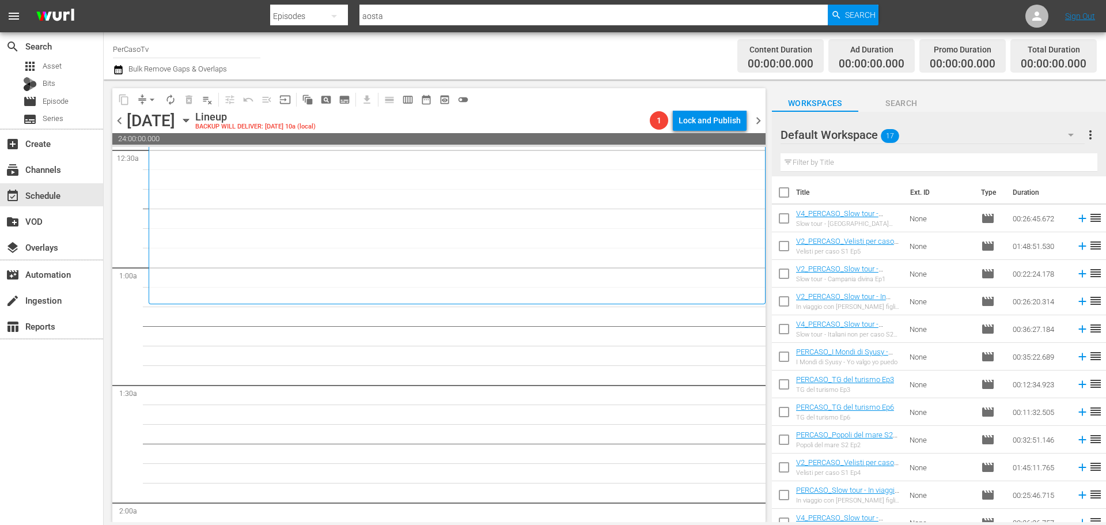
scroll to position [115, 0]
click at [781, 249] on input "checkbox" at bounding box center [784, 248] width 24 height 24
checkbox input "true"
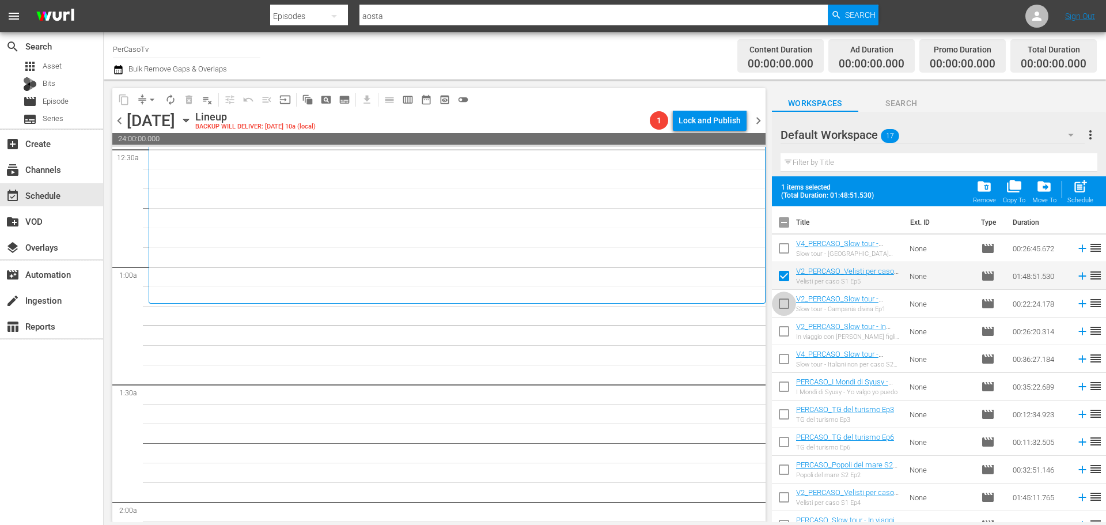
click at [784, 301] on input "checkbox" at bounding box center [784, 306] width 24 height 24
checkbox input "true"
click at [1092, 198] on div "Schedule" at bounding box center [1080, 199] width 26 height 7
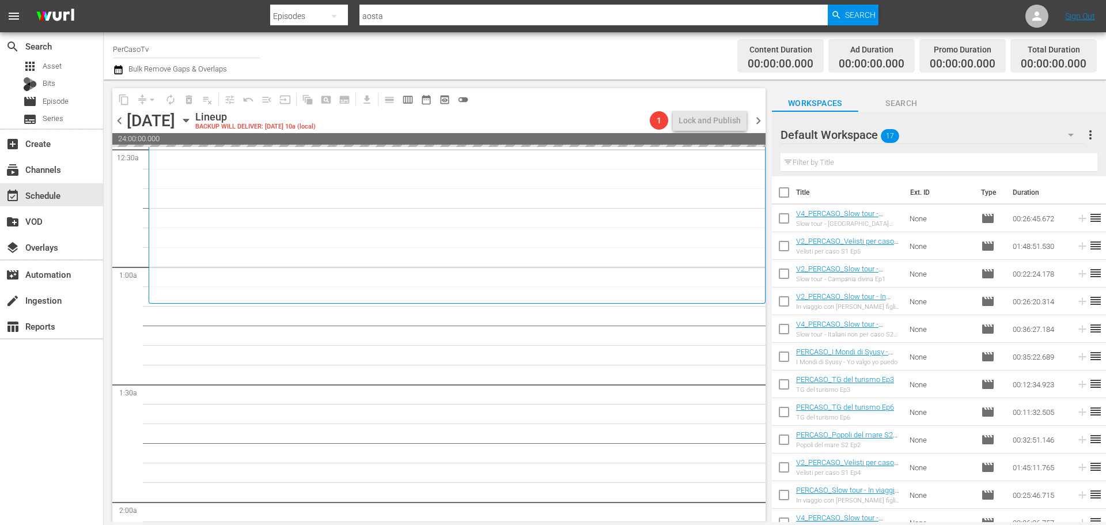
checkbox input "false"
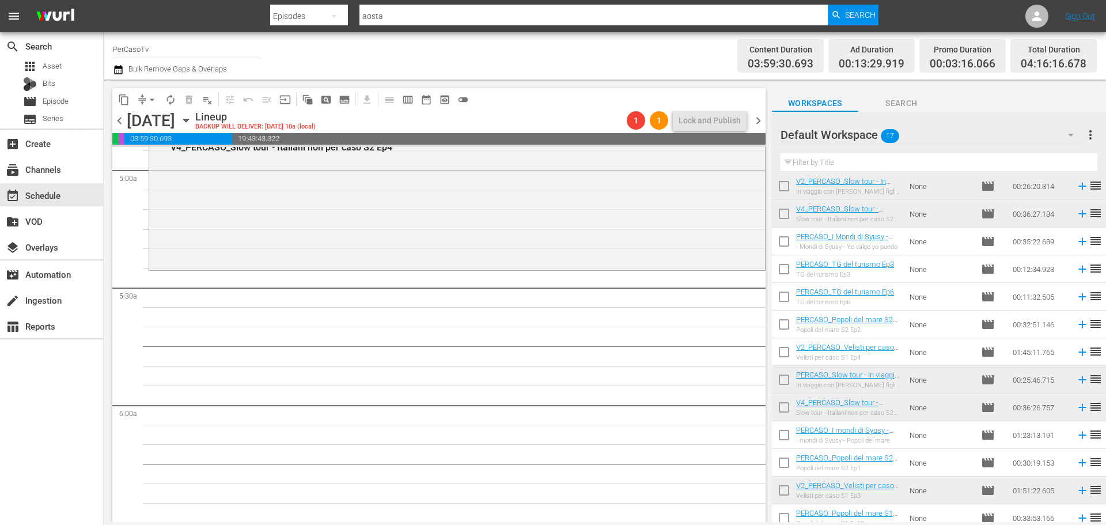
scroll to position [151, 0]
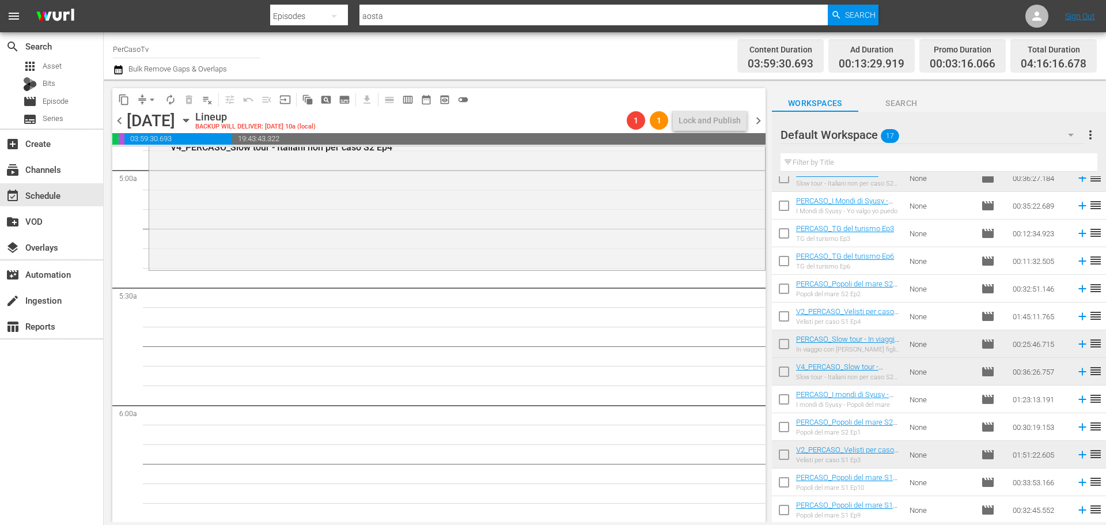
click at [874, 164] on input "text" at bounding box center [938, 162] width 317 height 18
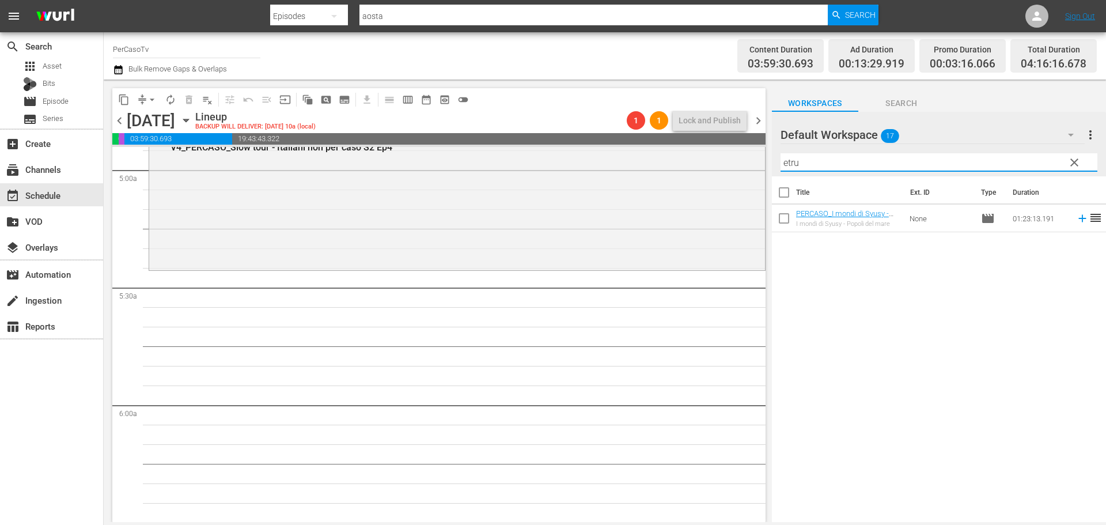
type input "etru"
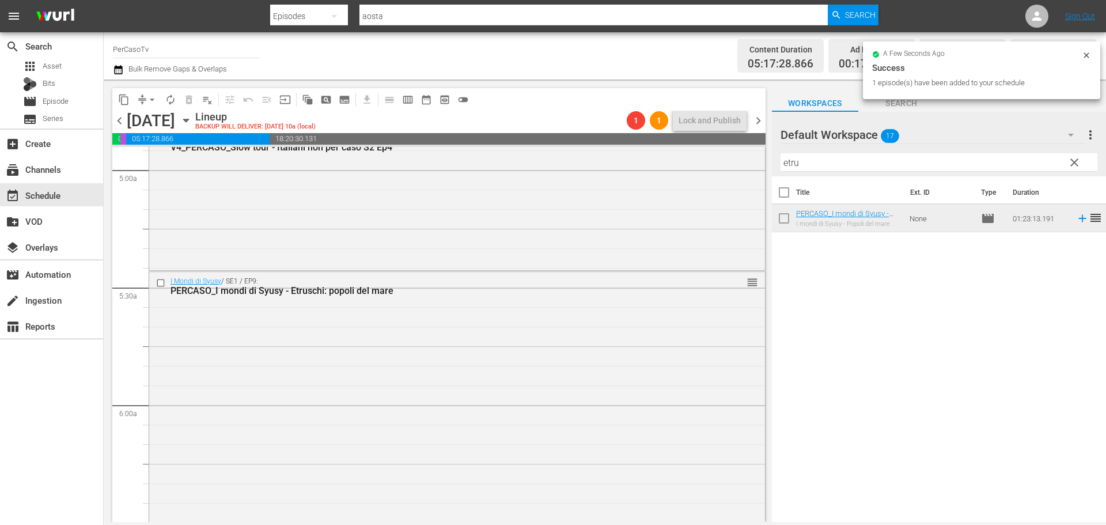
click at [1077, 161] on span "clear" at bounding box center [1074, 163] width 14 height 14
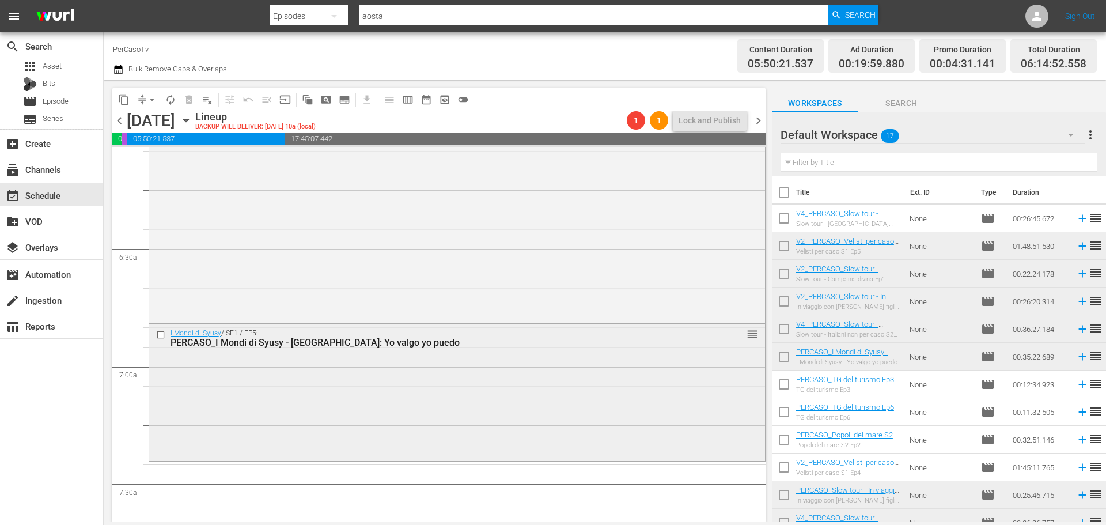
scroll to position [1555, 0]
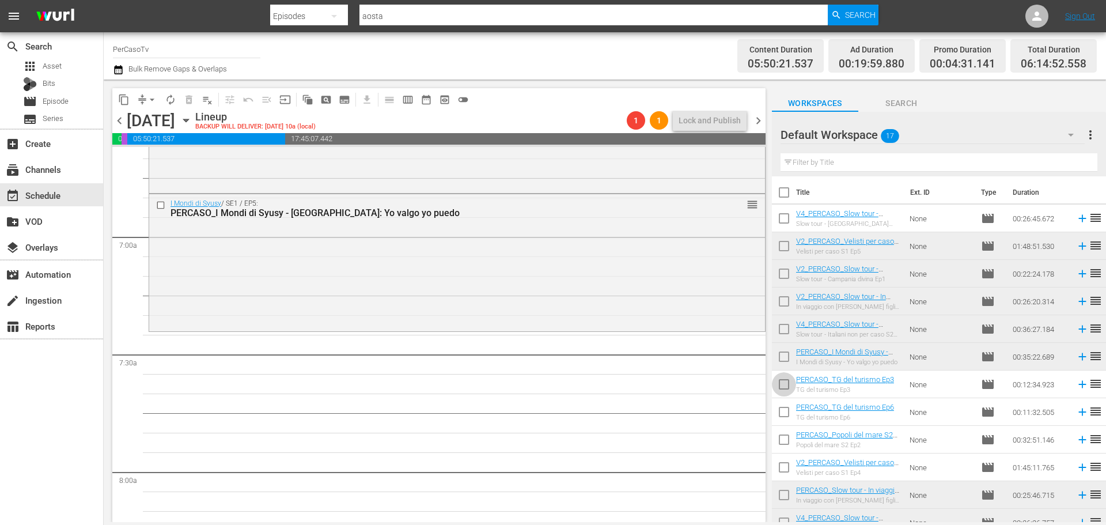
click at [780, 389] on input "checkbox" at bounding box center [784, 386] width 24 height 24
checkbox input "true"
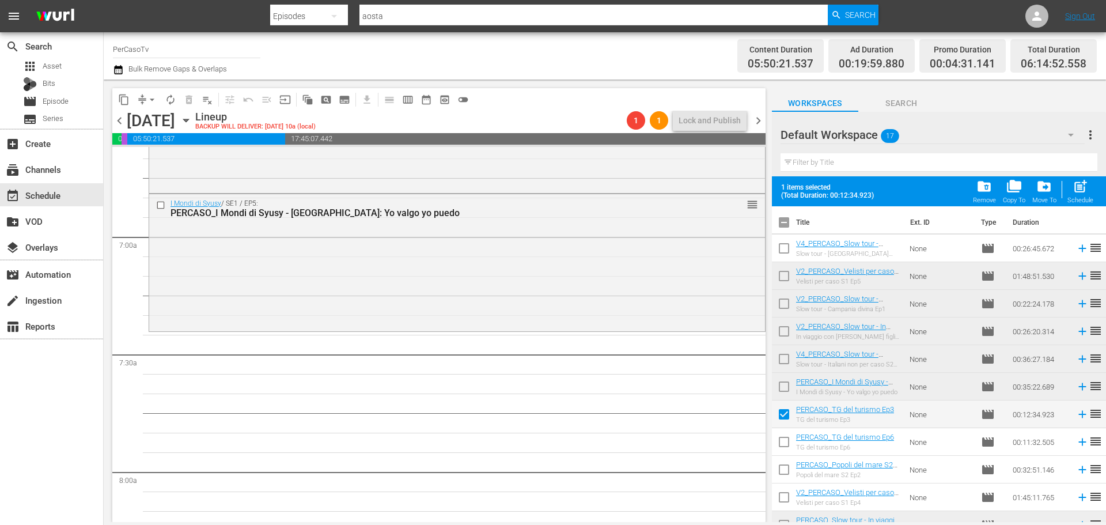
click at [790, 445] on input "checkbox" at bounding box center [784, 444] width 24 height 24
checkbox input "true"
click at [1083, 192] on span "post_add" at bounding box center [1080, 187] width 16 height 16
checkbox input "false"
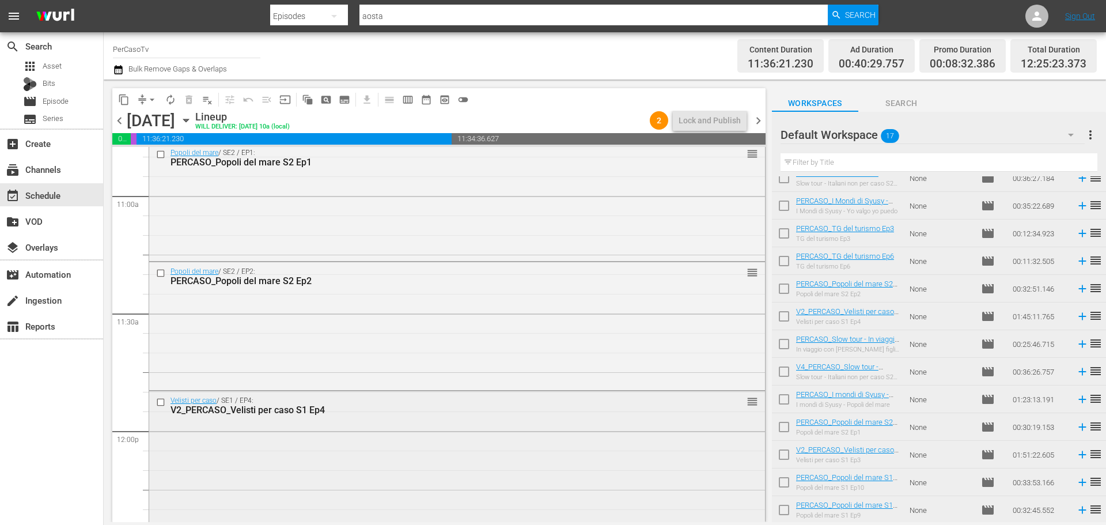
scroll to position [2534, 0]
click at [166, 97] on span "autorenew_outlined" at bounding box center [171, 100] width 12 height 12
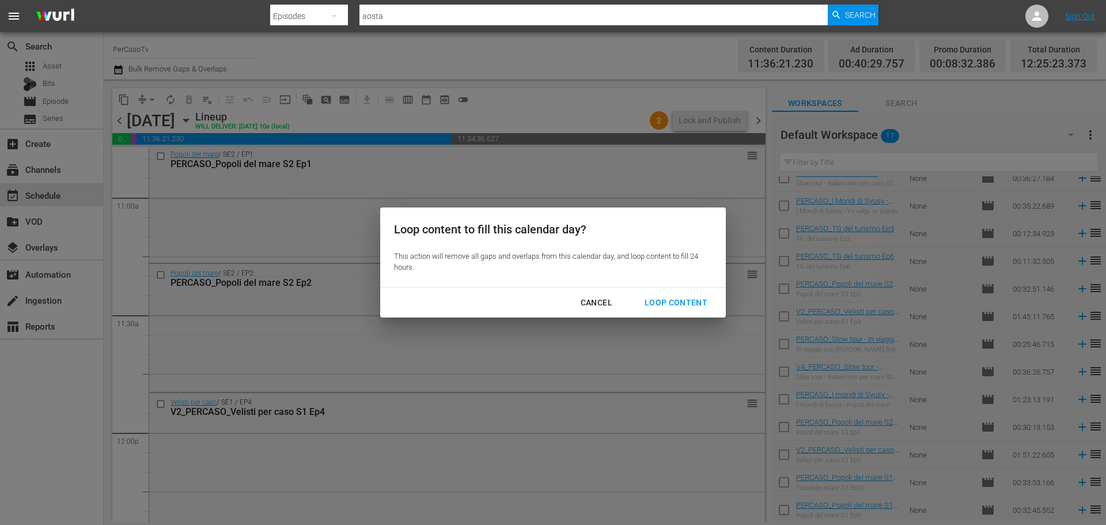
click at [683, 309] on div "Loop Content" at bounding box center [675, 302] width 81 height 14
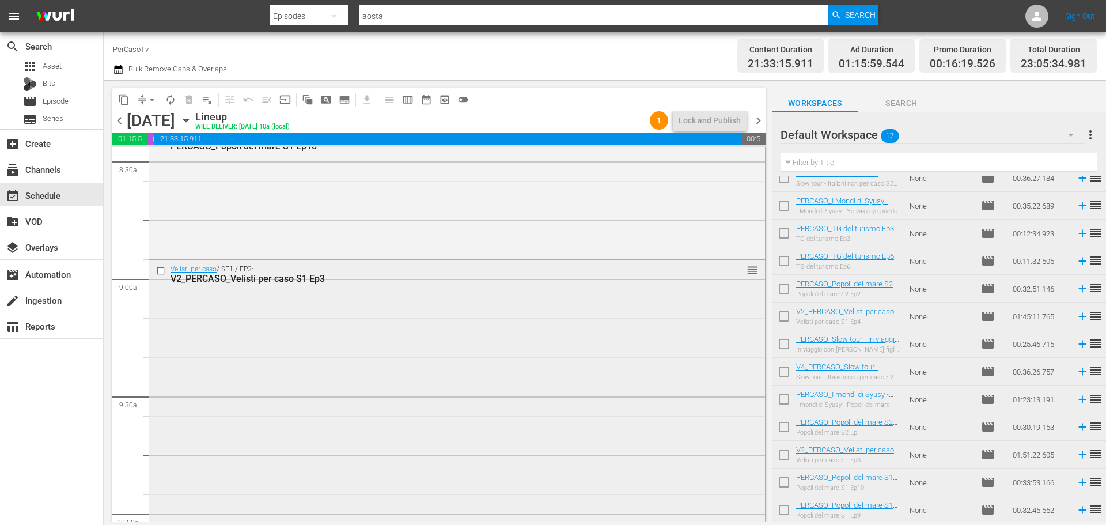
scroll to position [1868, 0]
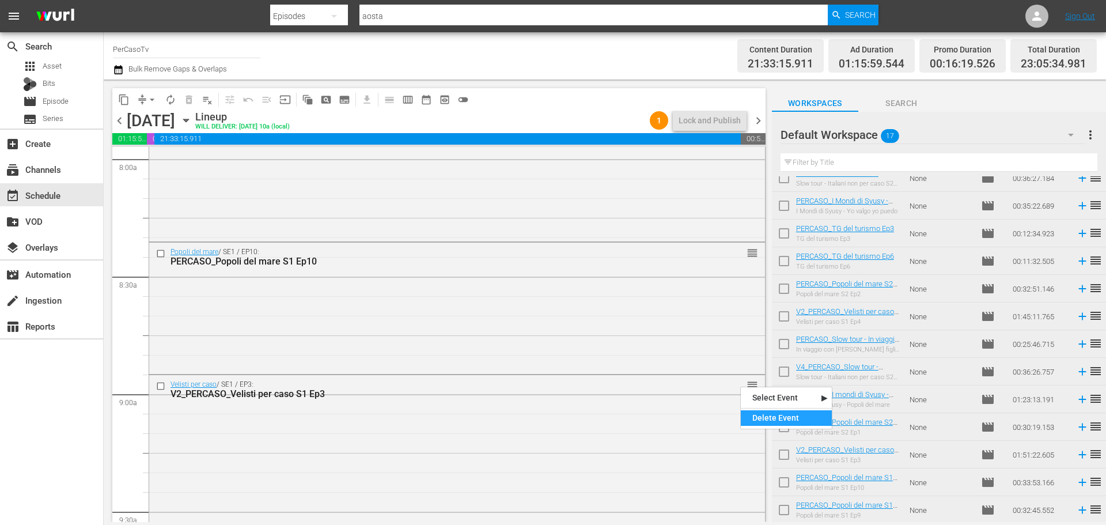
click at [759, 419] on div "Delete Event" at bounding box center [786, 418] width 91 height 16
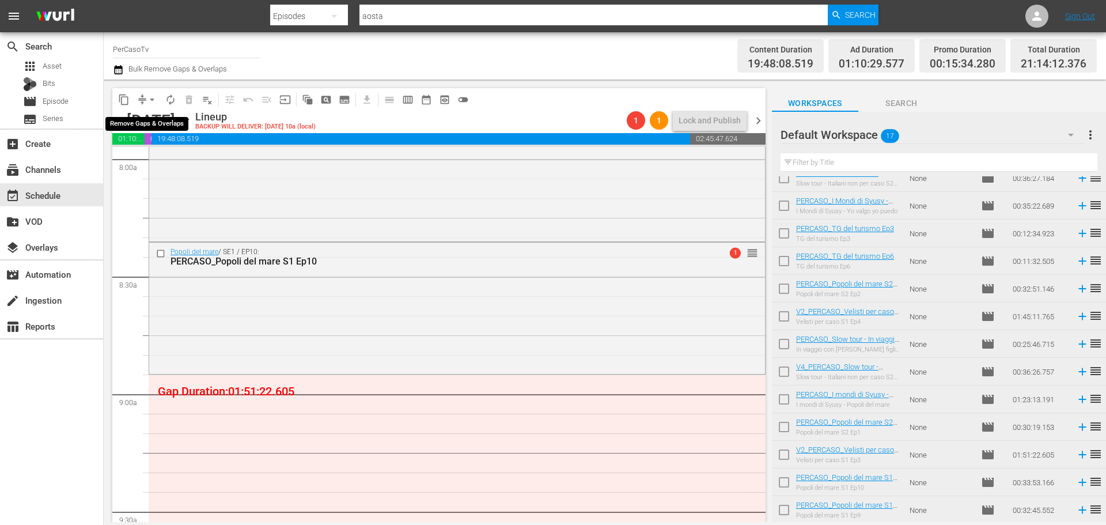
click at [150, 100] on span "arrow_drop_down" at bounding box center [152, 100] width 12 height 12
click at [159, 162] on li "Align to End of Previous Day" at bounding box center [152, 160] width 121 height 19
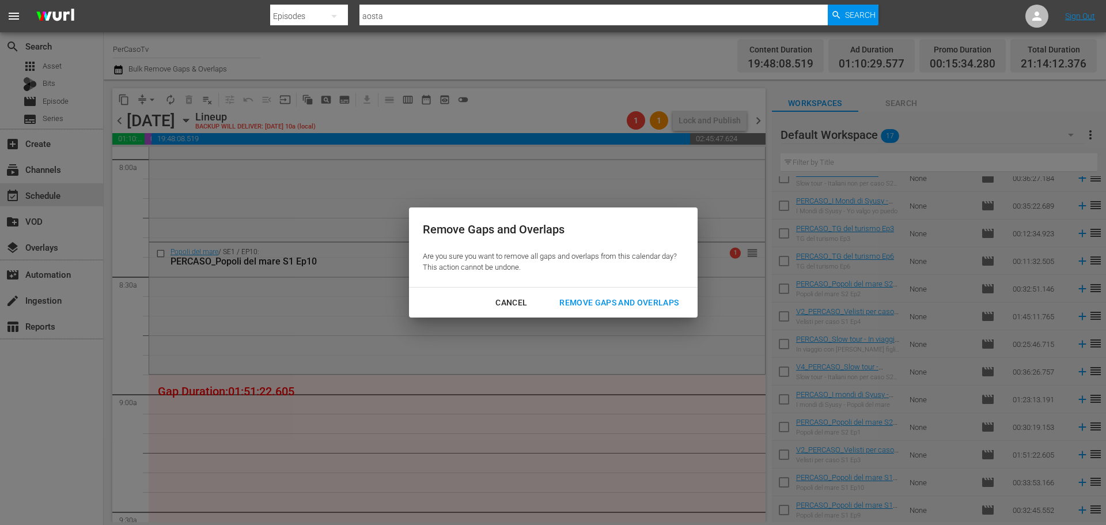
click at [628, 301] on div "Remove Gaps and Overlaps" at bounding box center [619, 302] width 138 height 14
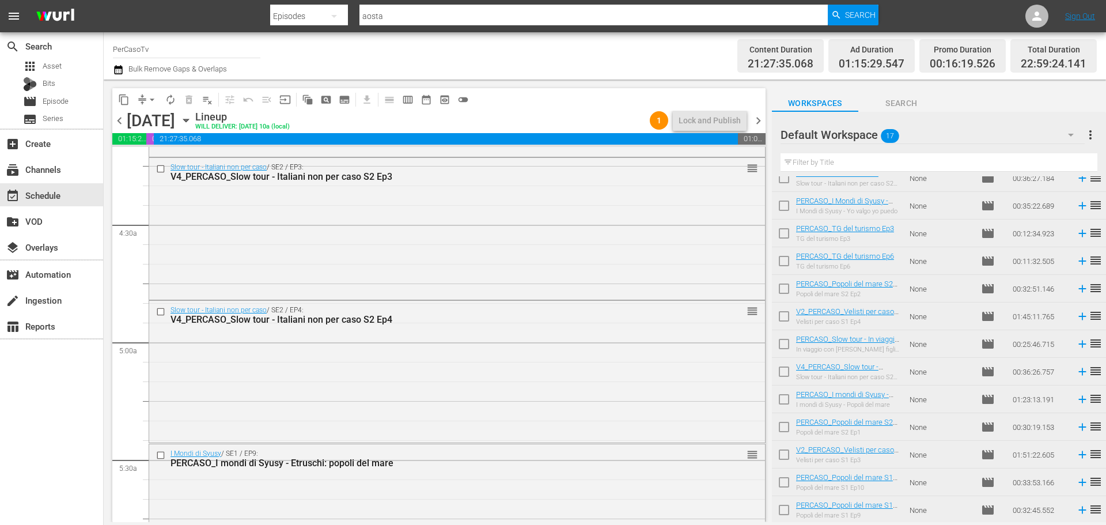
scroll to position [0, 0]
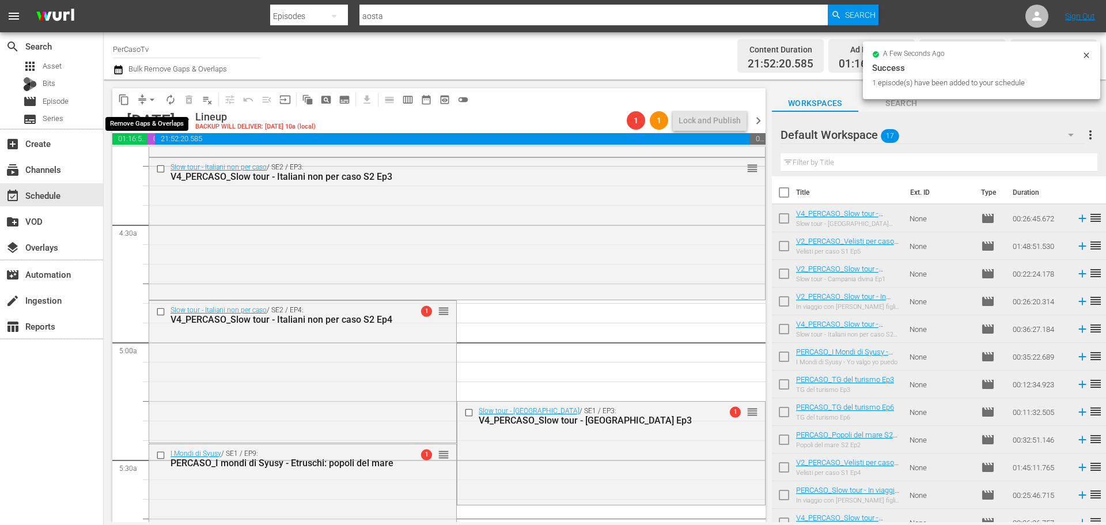
click at [151, 100] on span "arrow_drop_down" at bounding box center [152, 100] width 12 height 12
click at [164, 161] on li "Align to End of Previous Day" at bounding box center [152, 160] width 121 height 19
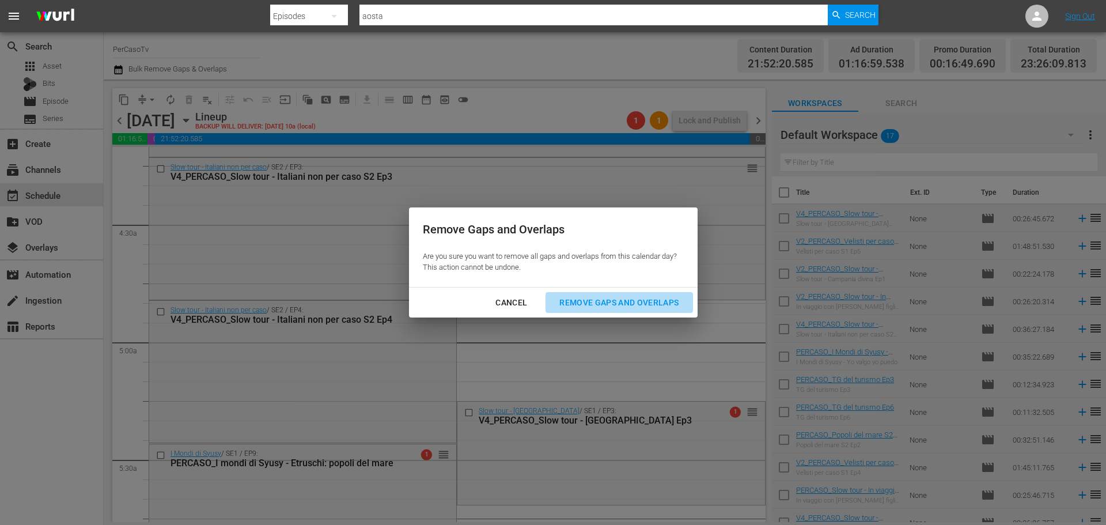
click at [647, 307] on div "Remove Gaps and Overlaps" at bounding box center [619, 302] width 138 height 14
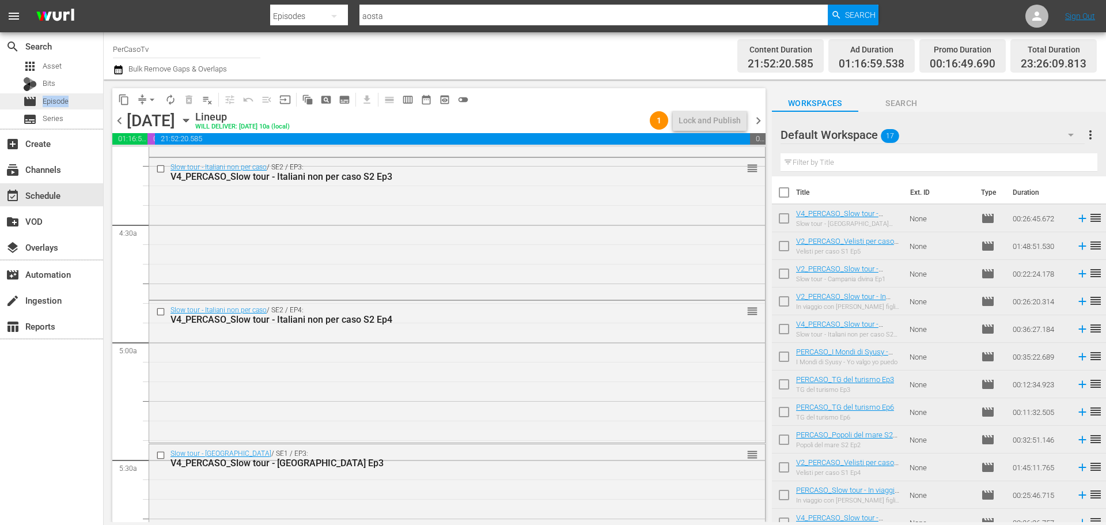
drag, startPoint x: 89, startPoint y: 92, endPoint x: 86, endPoint y: 103, distance: 11.9
click at [86, 103] on div "apps Asset Bits movie Episode subtitles Series" at bounding box center [51, 92] width 103 height 69
click at [86, 103] on div "movie Episode" at bounding box center [51, 101] width 103 height 16
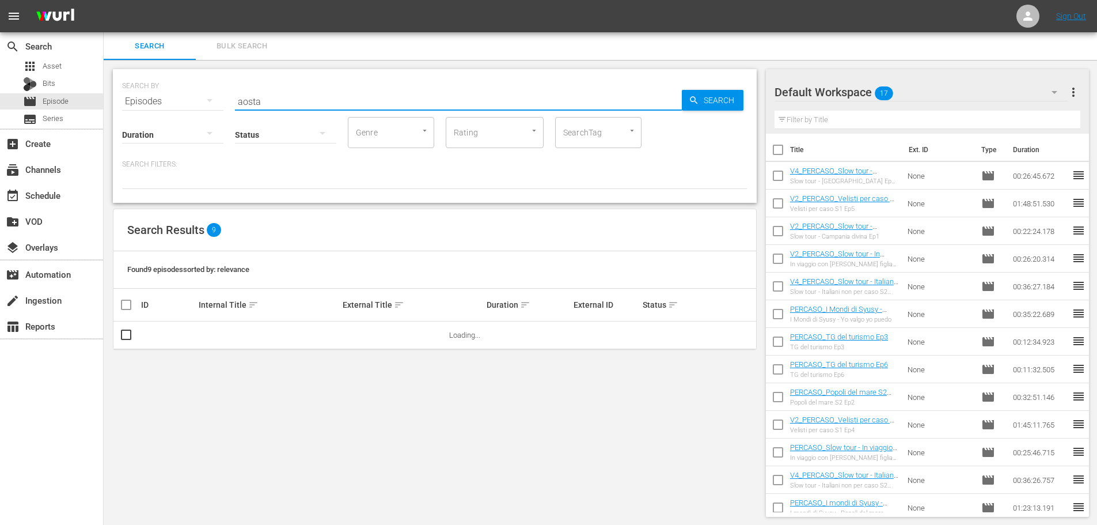
drag, startPoint x: 348, startPoint y: 103, endPoint x: 225, endPoint y: 108, distance: 123.4
click at [225, 108] on div "SEARCH BY Search By Episodes Search ID, Title, Description, Keywords, or Catego…" at bounding box center [435, 94] width 626 height 41
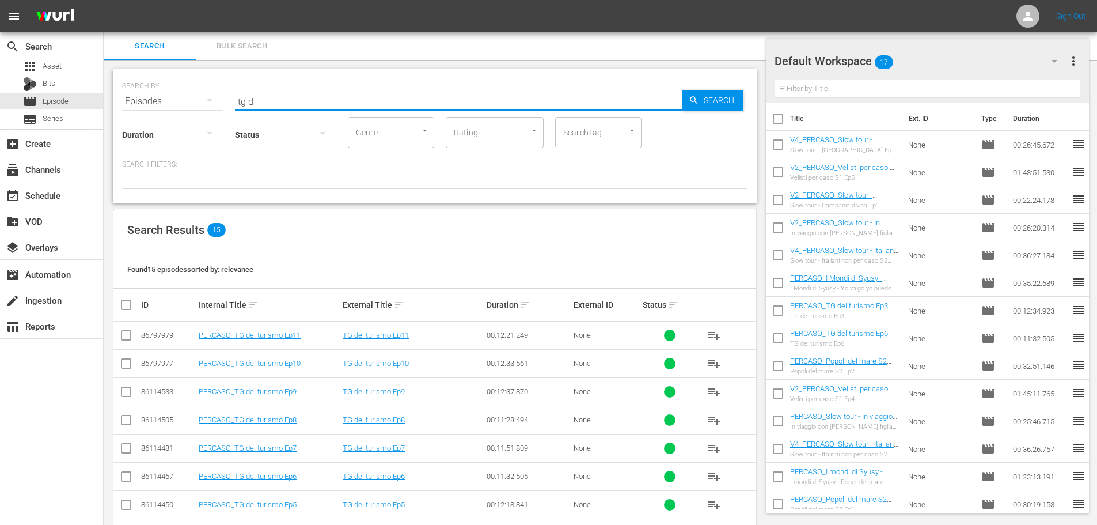
scroll to position [230, 0]
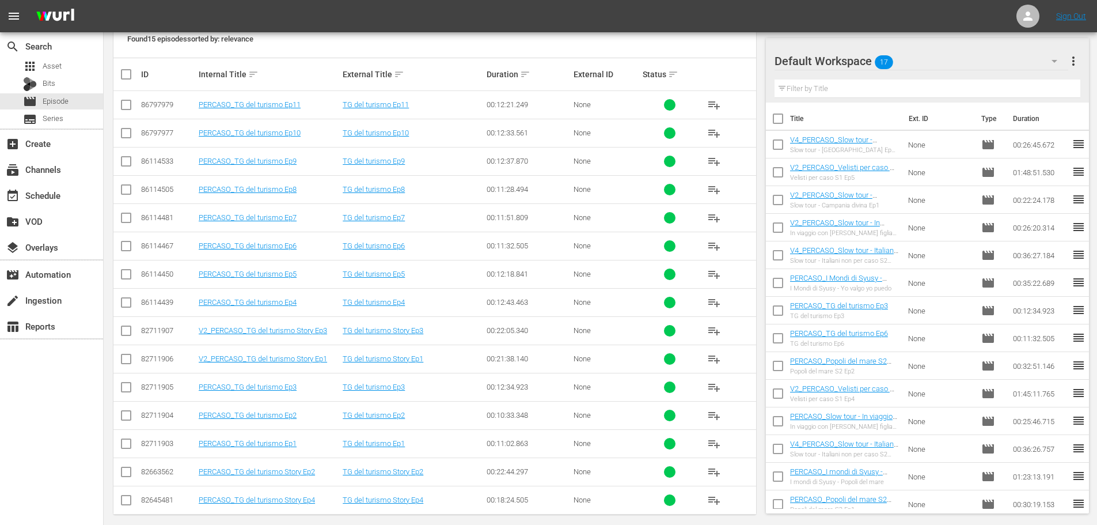
type input "tg d"
click at [717, 387] on span "playlist_add" at bounding box center [714, 387] width 14 height 14
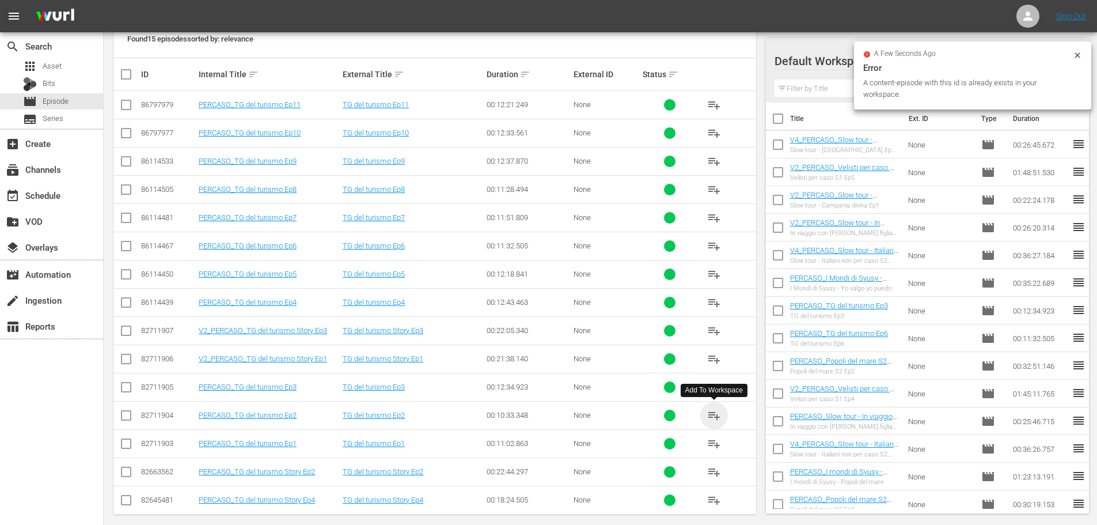
click at [714, 418] on span "playlist_add" at bounding box center [714, 415] width 14 height 14
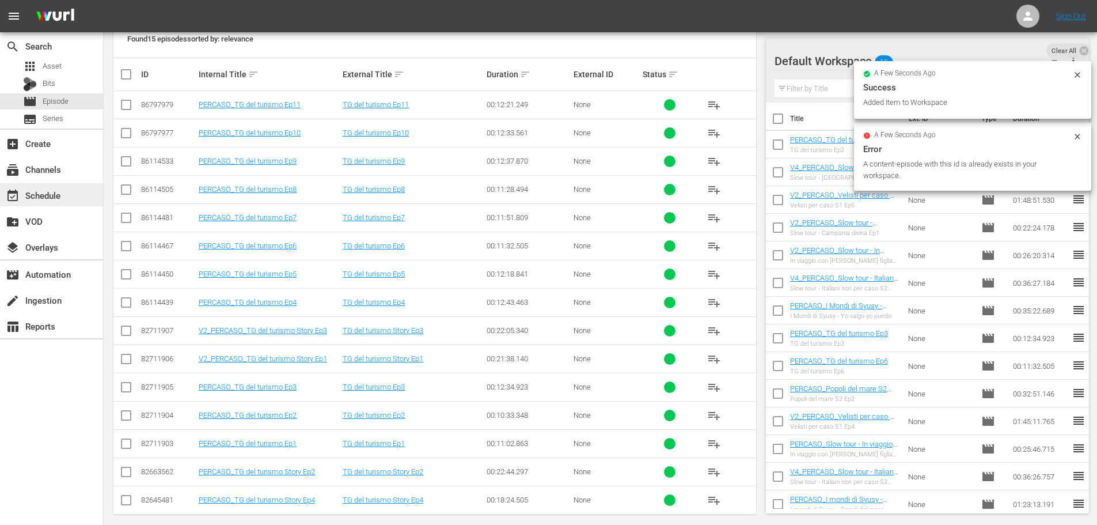
click at [59, 199] on div "event_available Schedule" at bounding box center [32, 193] width 65 height 10
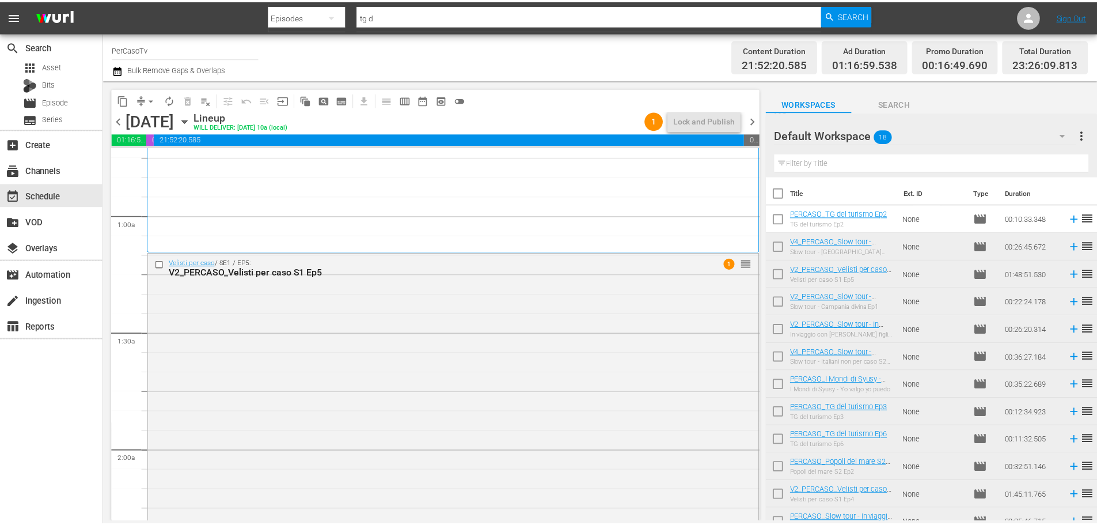
scroll to position [173, 0]
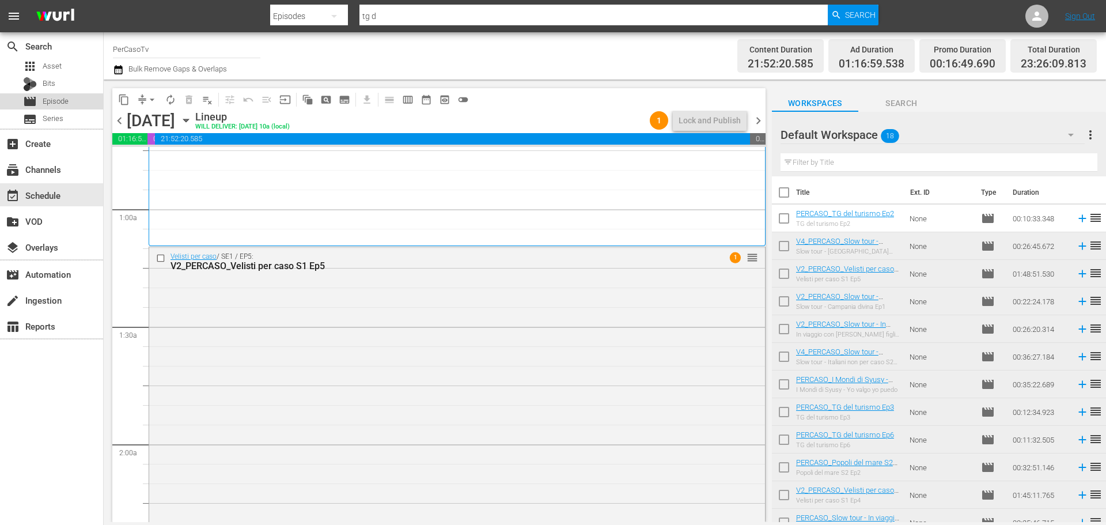
click at [66, 100] on span "Episode" at bounding box center [56, 102] width 26 height 12
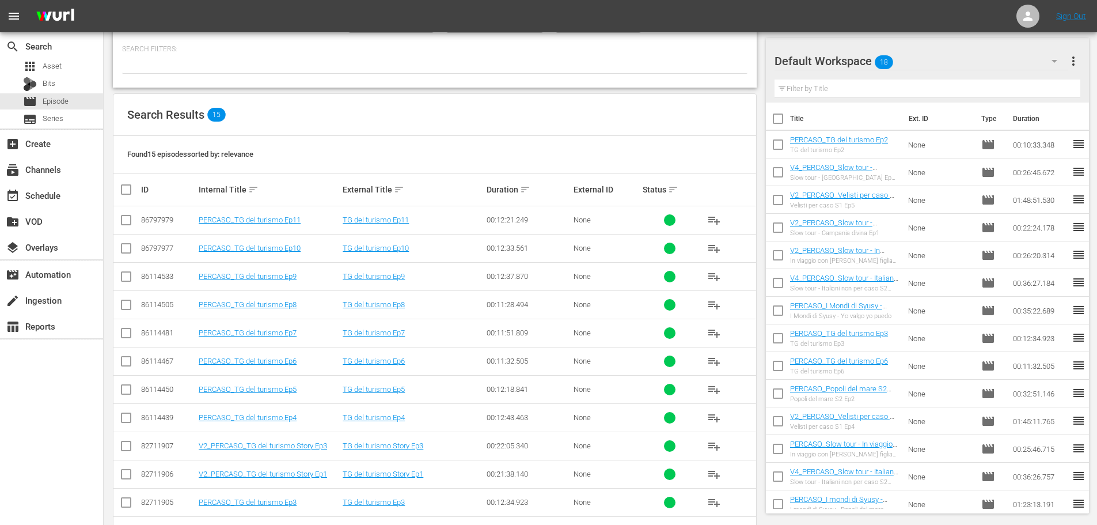
scroll to position [241, 0]
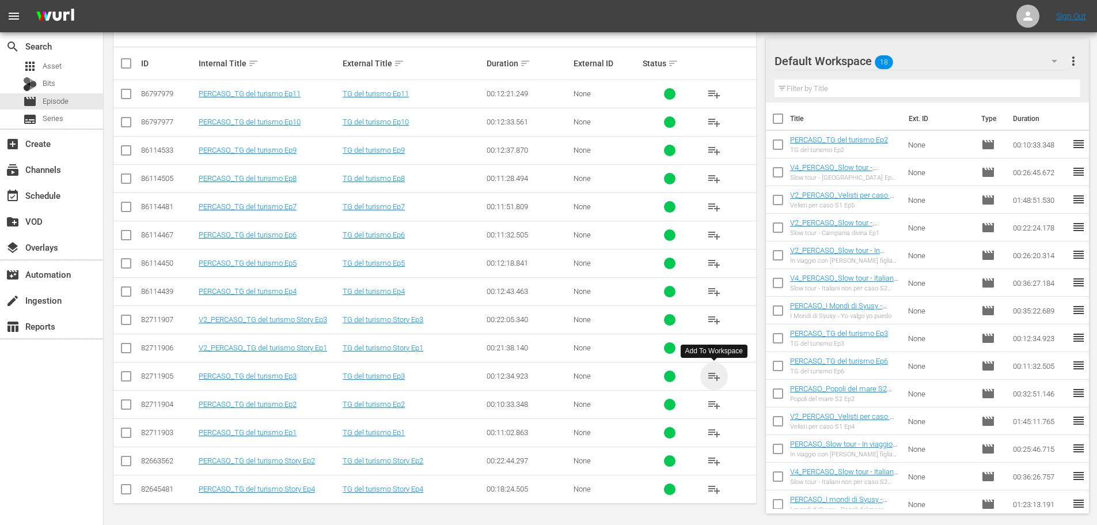
click at [717, 374] on span "playlist_add" at bounding box center [714, 376] width 14 height 14
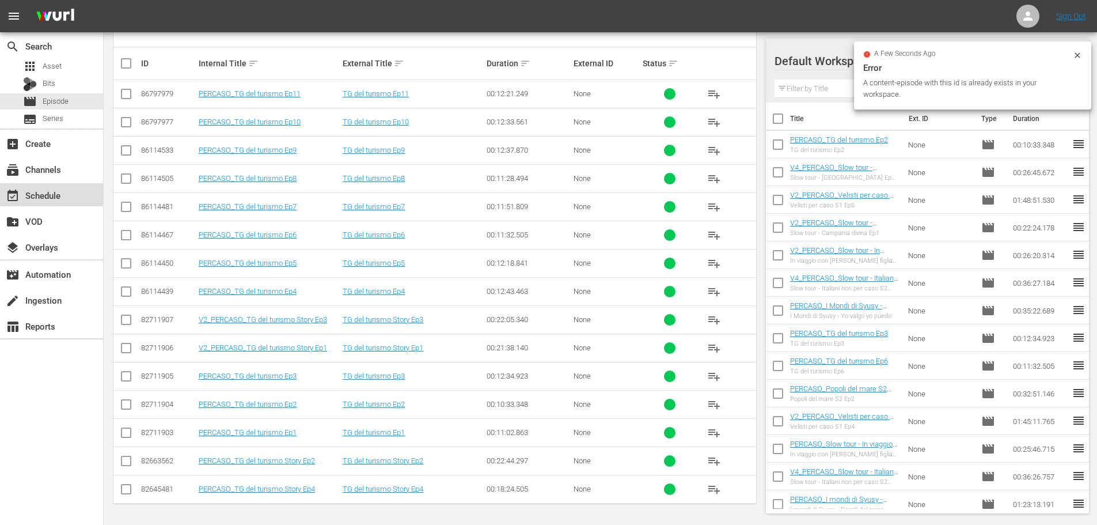
click at [74, 194] on div "event_available Schedule" at bounding box center [51, 194] width 103 height 23
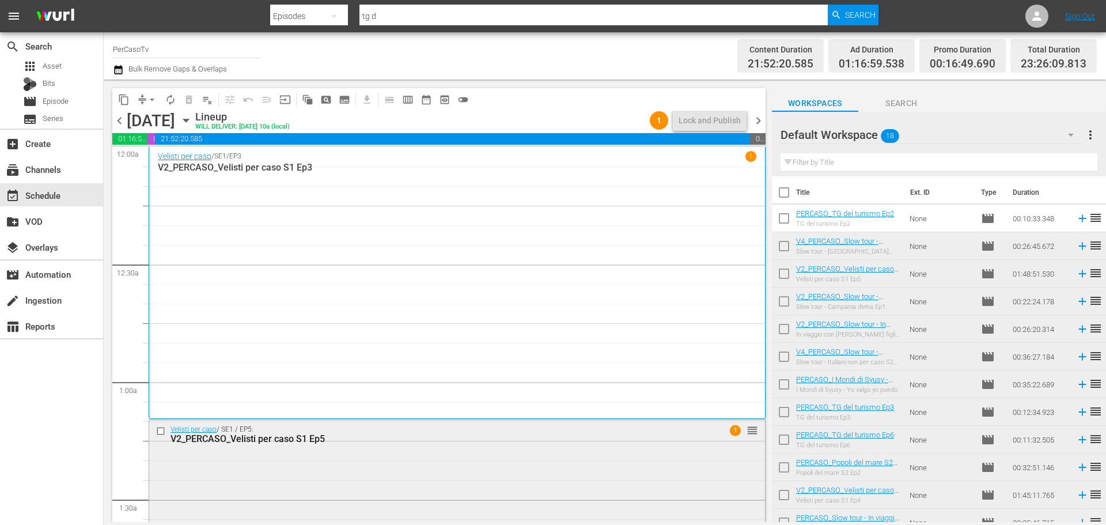
scroll to position [115, 0]
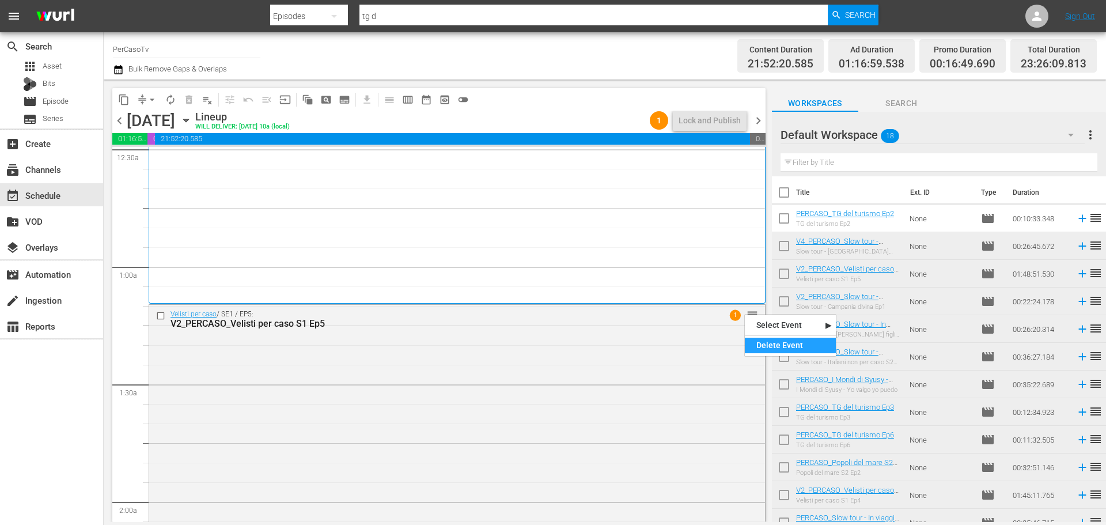
click at [764, 344] on div "Delete Event" at bounding box center [790, 346] width 91 height 16
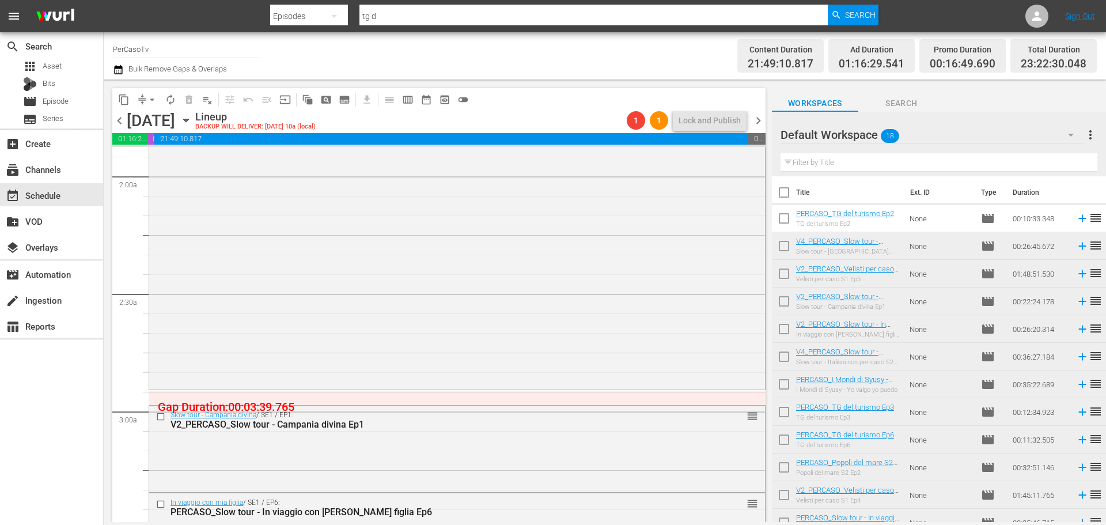
scroll to position [461, 0]
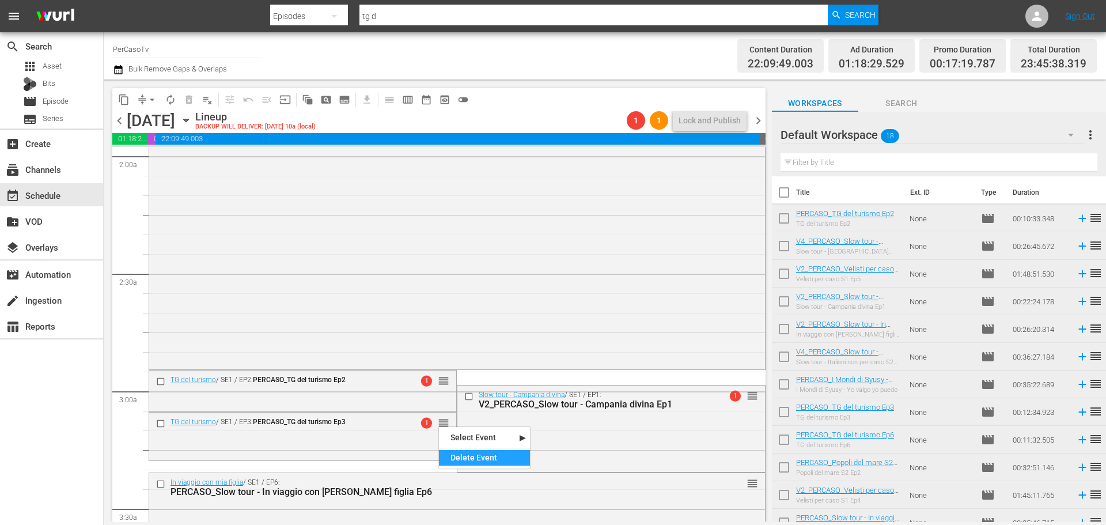
click at [466, 460] on div "Delete Event" at bounding box center [484, 458] width 91 height 16
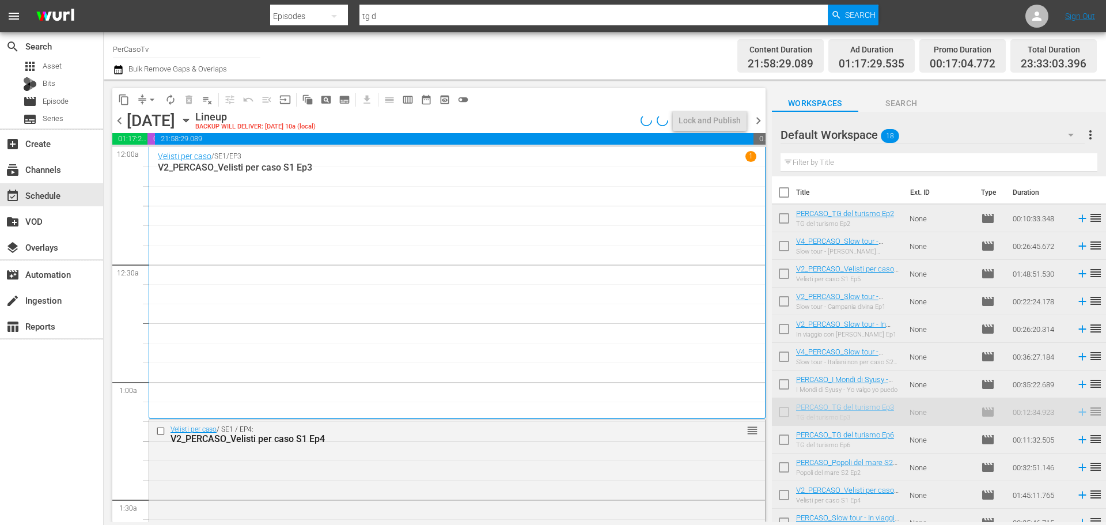
scroll to position [461, 0]
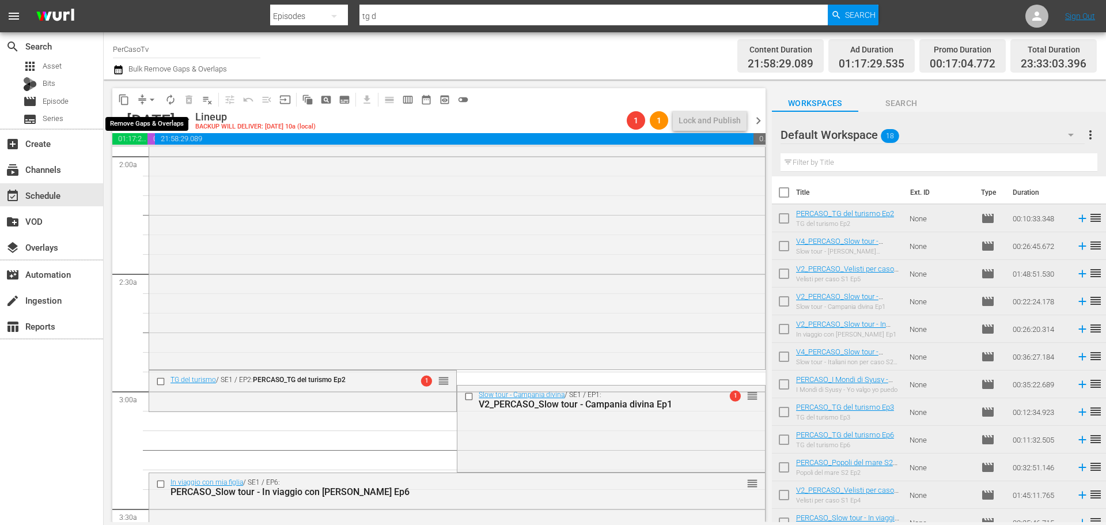
click at [151, 100] on span "arrow_drop_down" at bounding box center [152, 100] width 12 height 12
click at [152, 170] on ul "Align to Midnight Align to First Episode Align to End of Previous Day" at bounding box center [152, 142] width 121 height 66
click at [153, 164] on li "Align to End of Previous Day" at bounding box center [152, 160] width 121 height 19
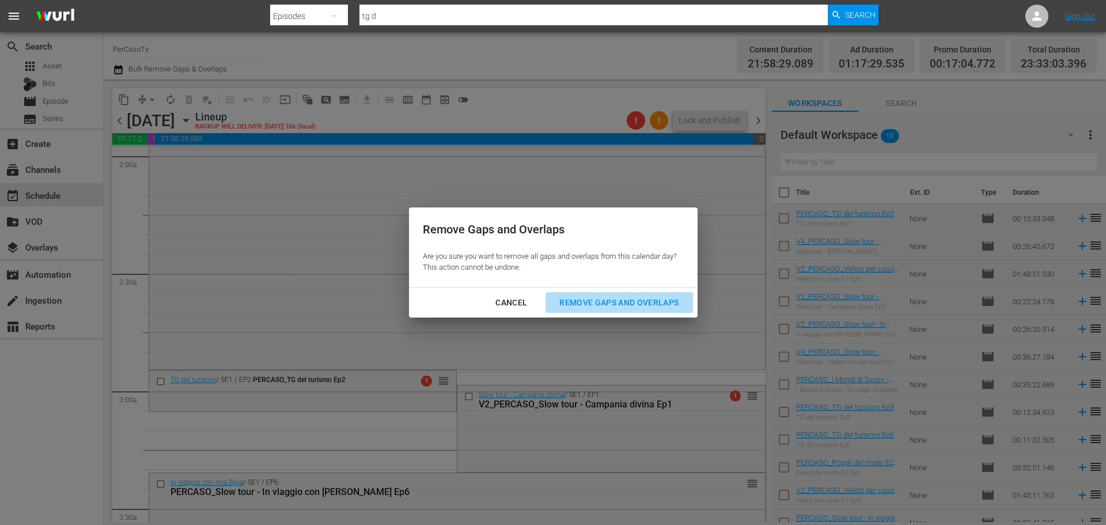
click at [649, 302] on div "Remove Gaps and Overlaps" at bounding box center [619, 302] width 138 height 14
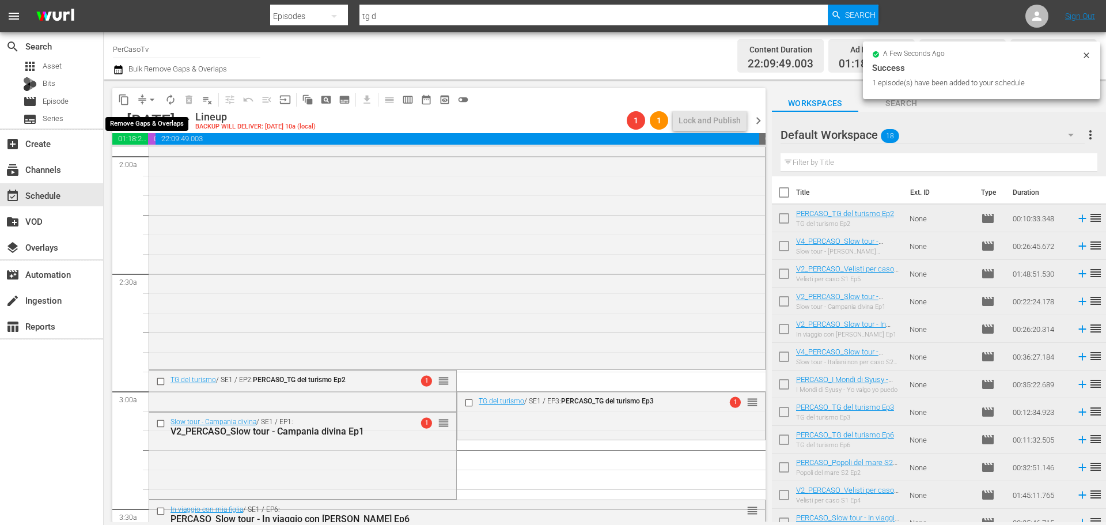
click at [151, 98] on span "arrow_drop_down" at bounding box center [152, 100] width 12 height 12
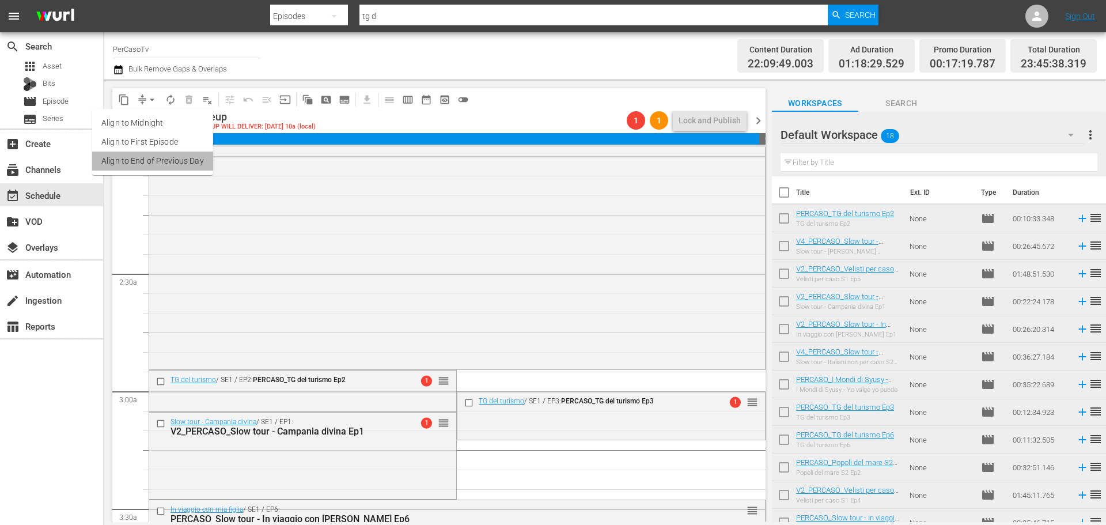
click at [160, 159] on li "Align to End of Previous Day" at bounding box center [152, 160] width 121 height 19
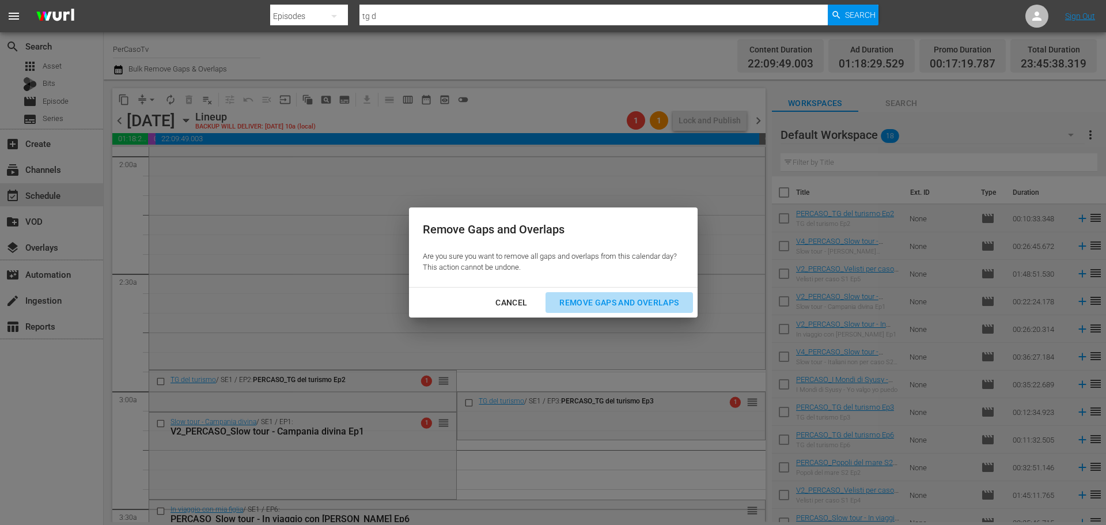
click at [589, 304] on div "Remove Gaps and Overlaps" at bounding box center [619, 302] width 138 height 14
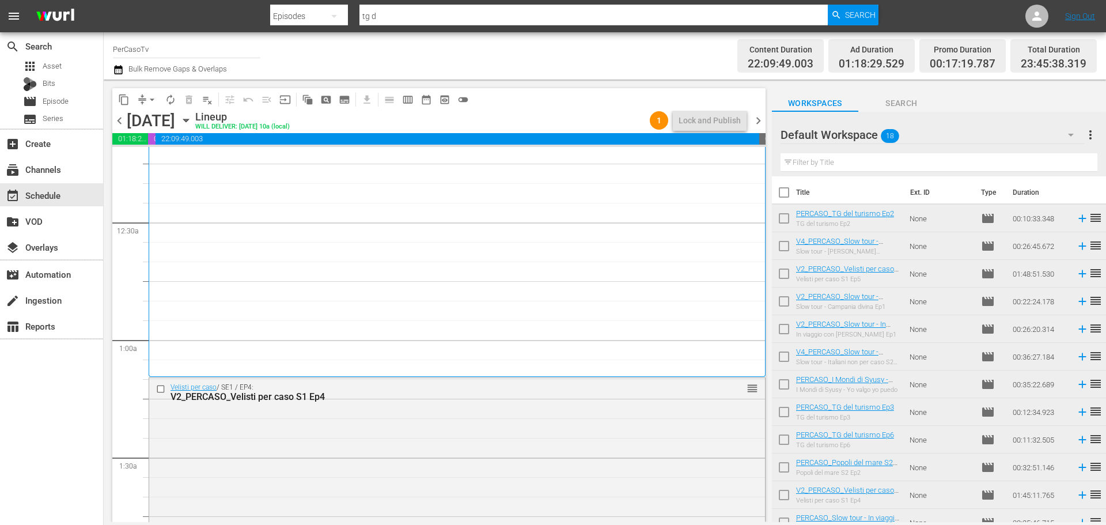
scroll to position [0, 0]
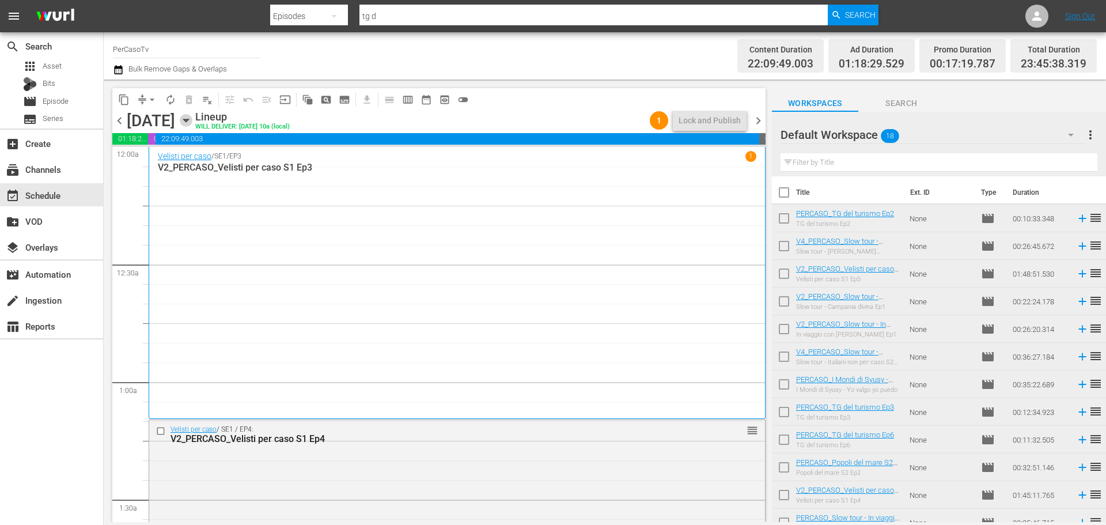
click at [192, 123] on icon "button" at bounding box center [186, 120] width 13 height 13
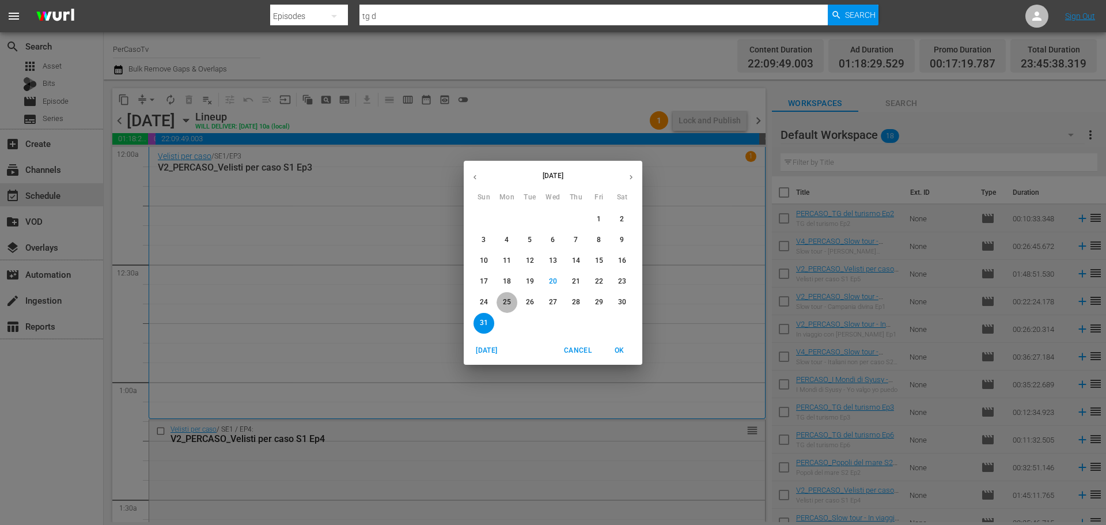
click at [513, 306] on span "25" at bounding box center [506, 302] width 21 height 10
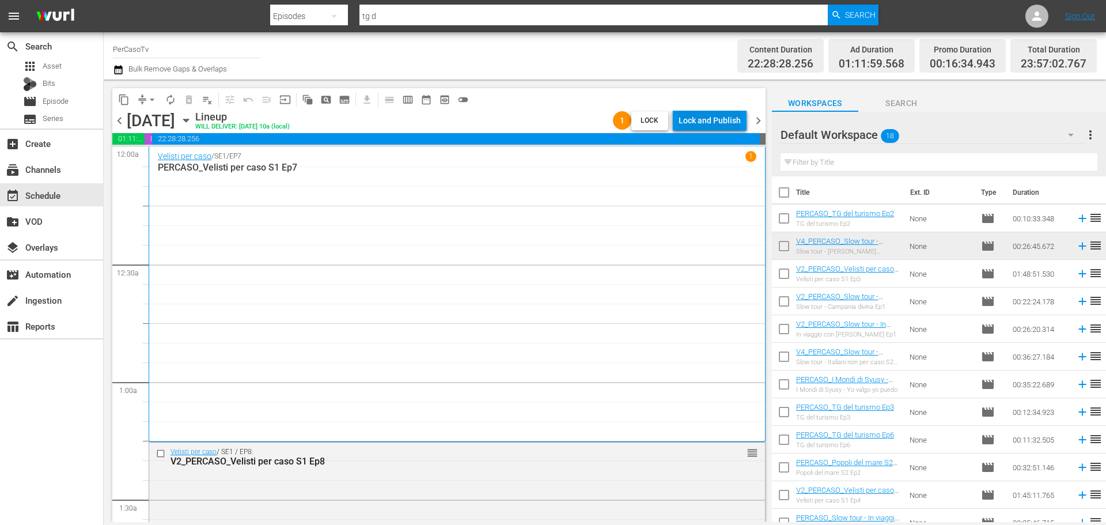
click at [711, 120] on div "Lock and Publish" at bounding box center [709, 120] width 62 height 21
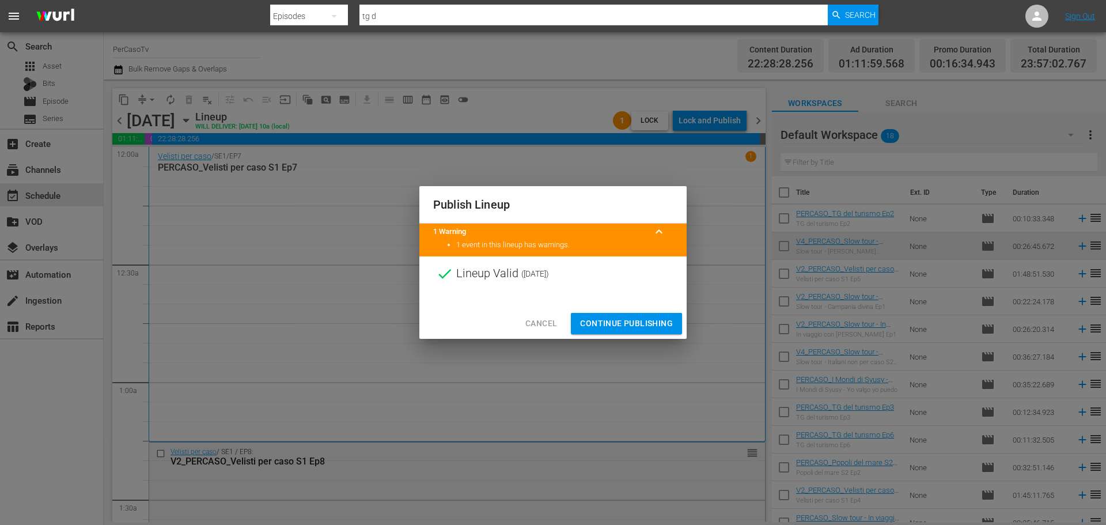
click at [661, 318] on span "Continue Publishing" at bounding box center [626, 323] width 93 height 14
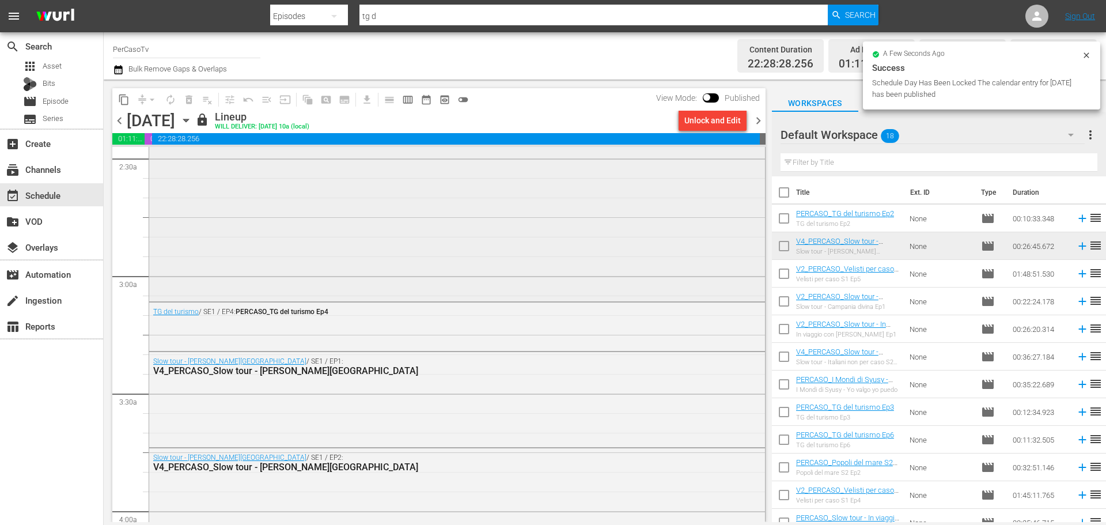
scroll to position [288, 0]
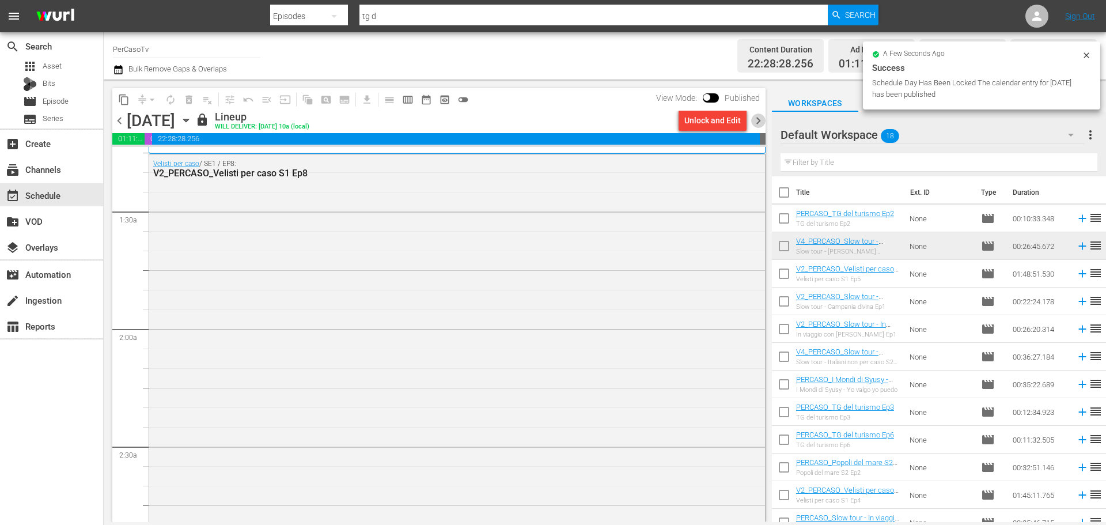
click at [755, 123] on span "chevron_right" at bounding box center [758, 120] width 14 height 14
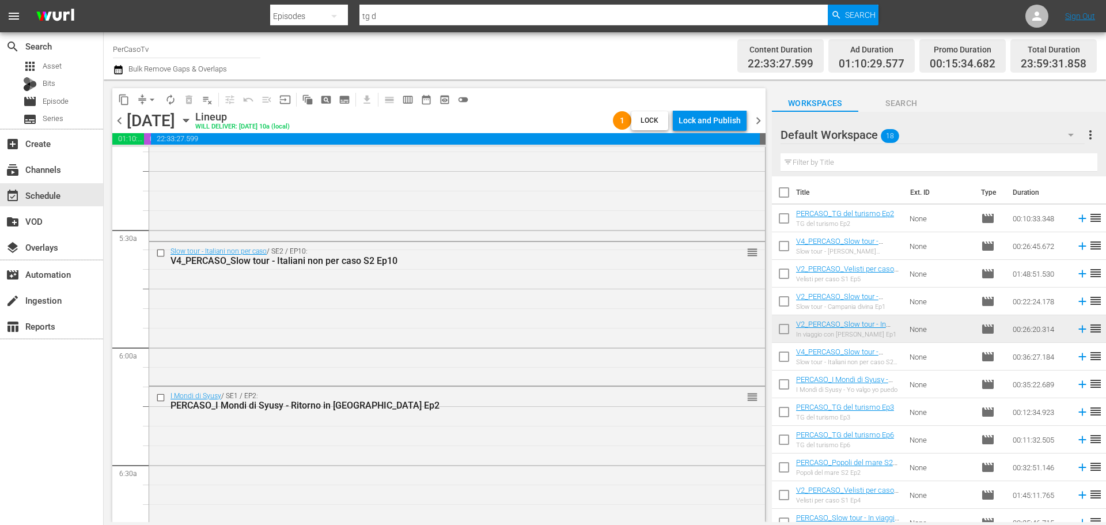
scroll to position [1440, 0]
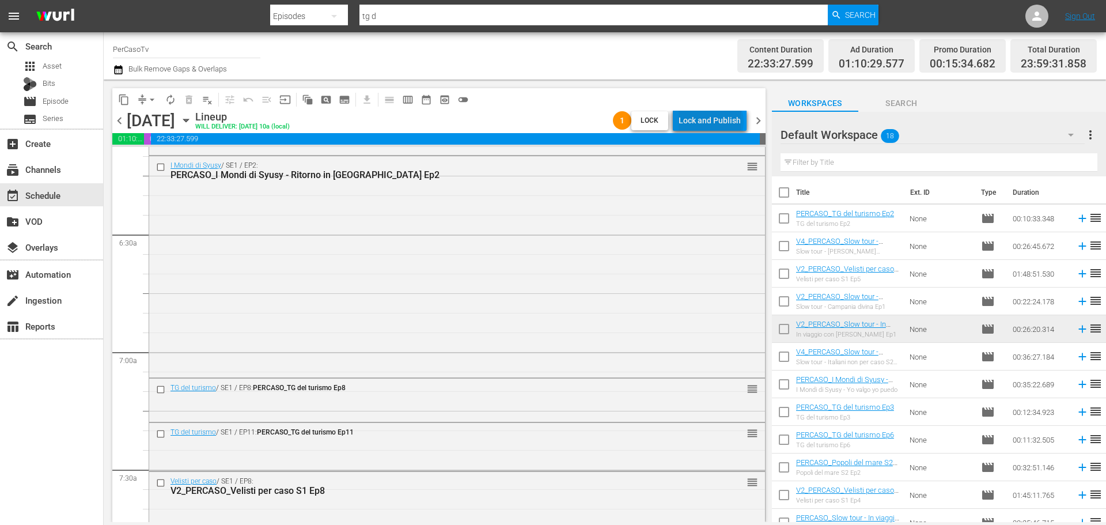
click at [714, 122] on div "Lock and Publish" at bounding box center [709, 120] width 62 height 21
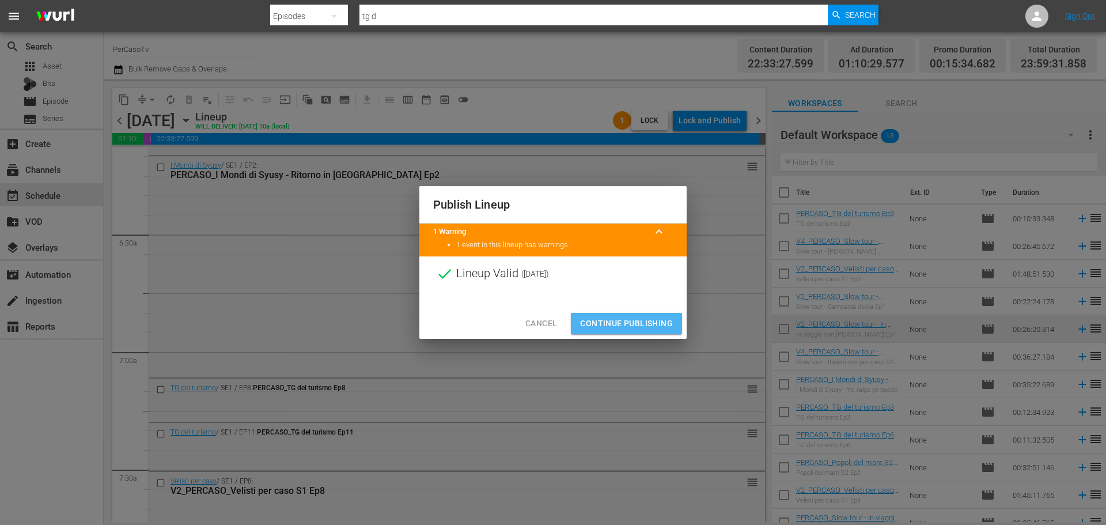
click at [662, 320] on span "Continue Publishing" at bounding box center [626, 323] width 93 height 14
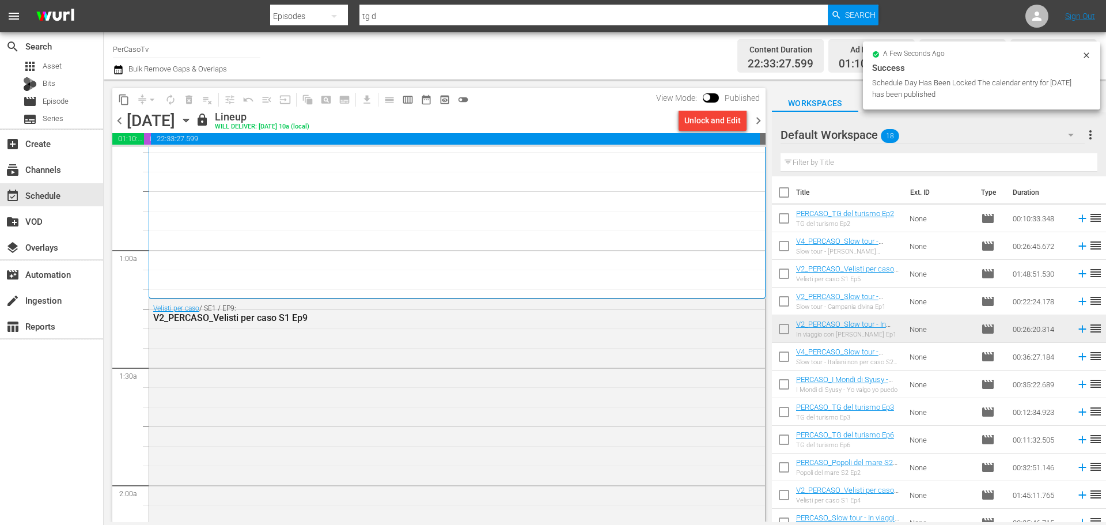
scroll to position [0, 0]
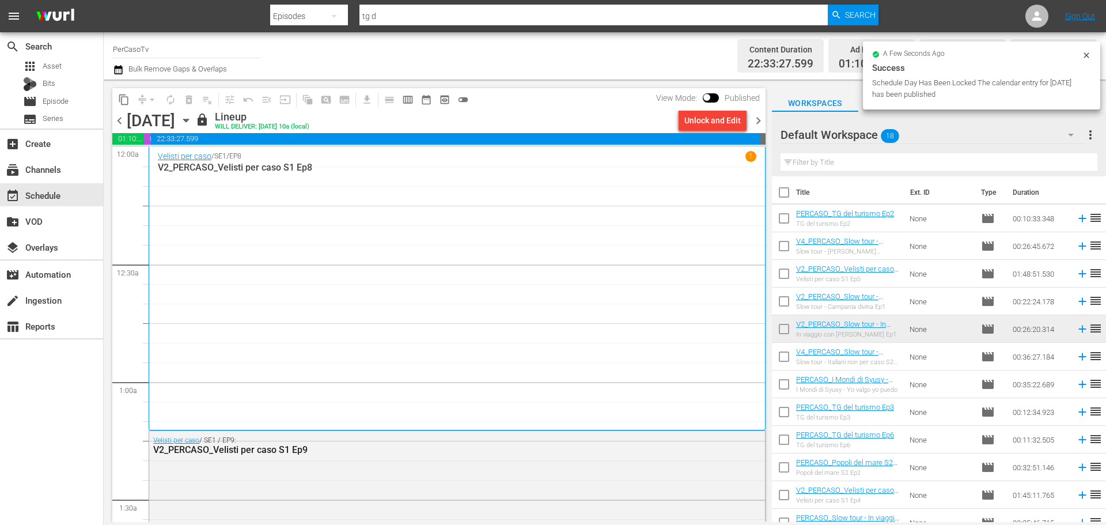
click at [759, 123] on span "chevron_right" at bounding box center [758, 120] width 14 height 14
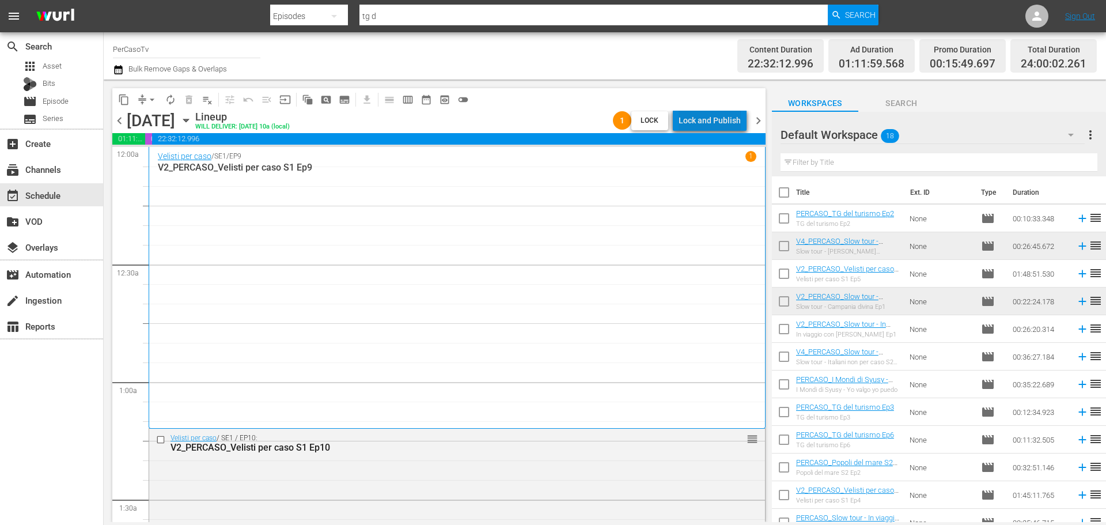
click at [718, 119] on div "Lock and Publish" at bounding box center [709, 120] width 62 height 21
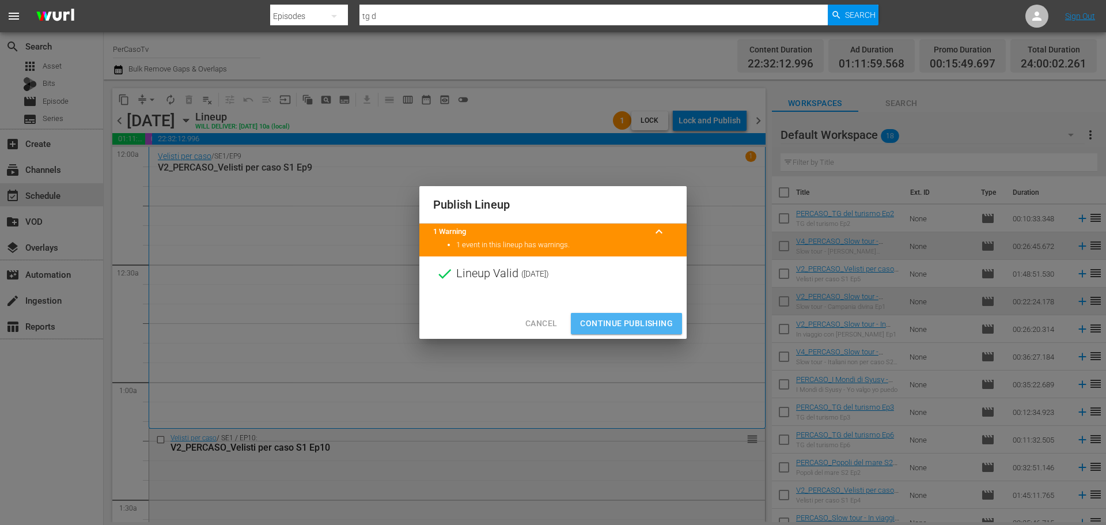
click at [657, 321] on span "Continue Publishing" at bounding box center [626, 323] width 93 height 14
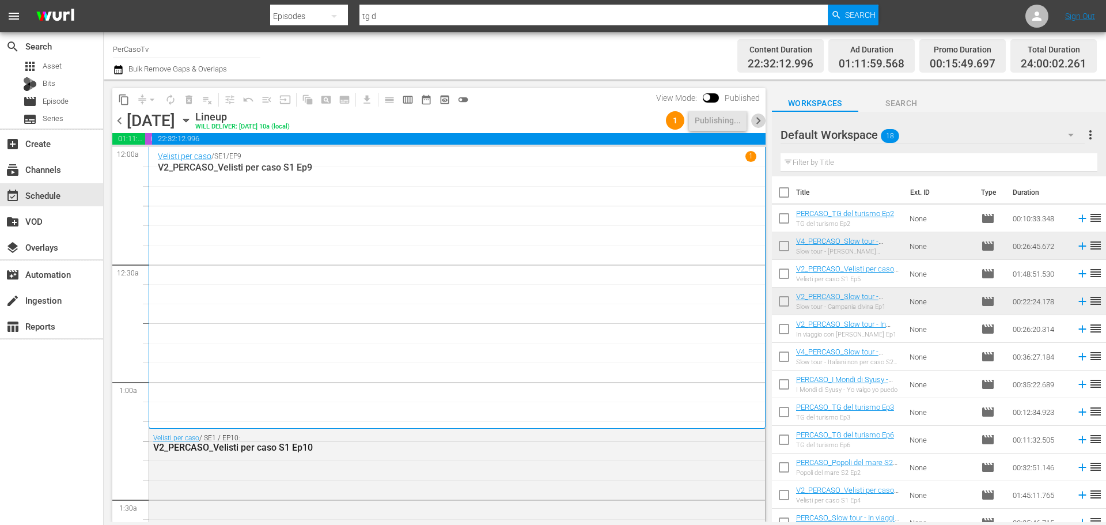
click at [759, 121] on span "chevron_right" at bounding box center [758, 120] width 14 height 14
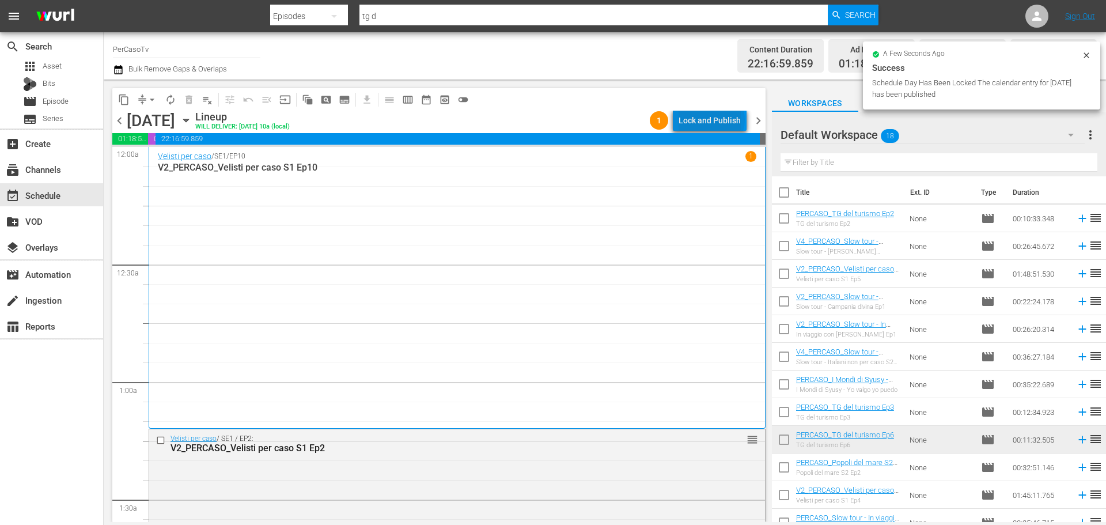
click at [714, 120] on div "Lock and Publish" at bounding box center [709, 120] width 62 height 21
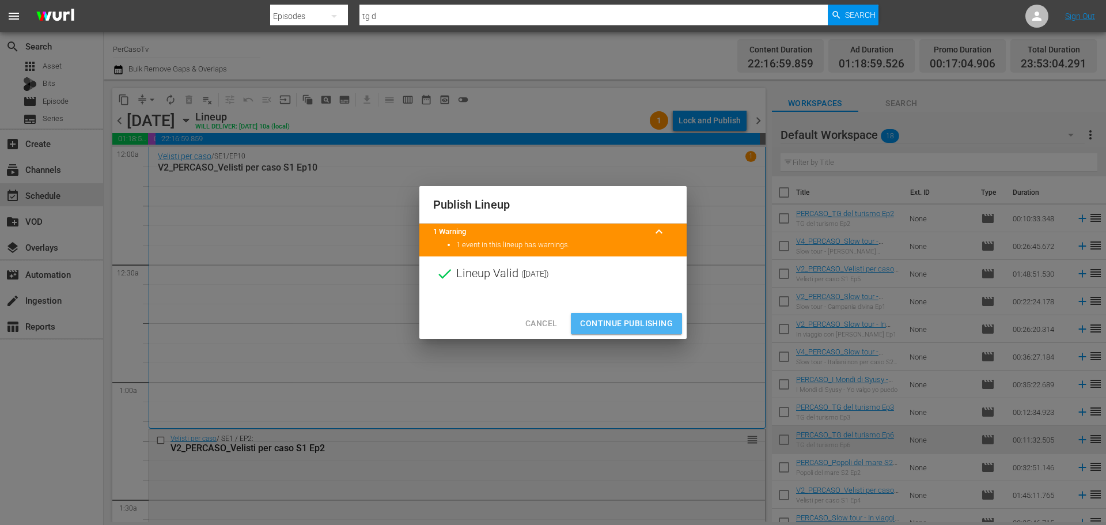
click at [651, 328] on span "Continue Publishing" at bounding box center [626, 323] width 93 height 14
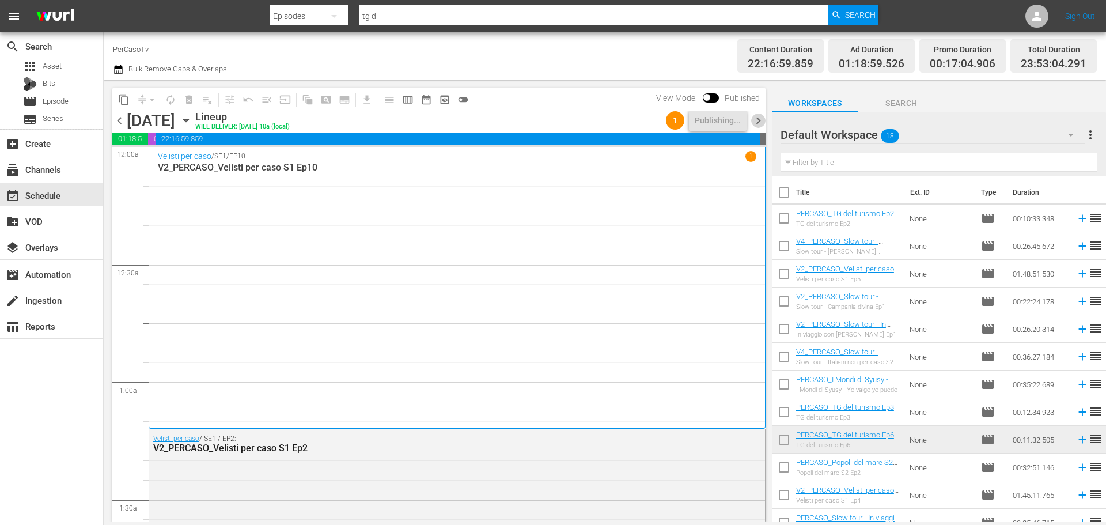
click at [758, 117] on span "chevron_right" at bounding box center [758, 120] width 14 height 14
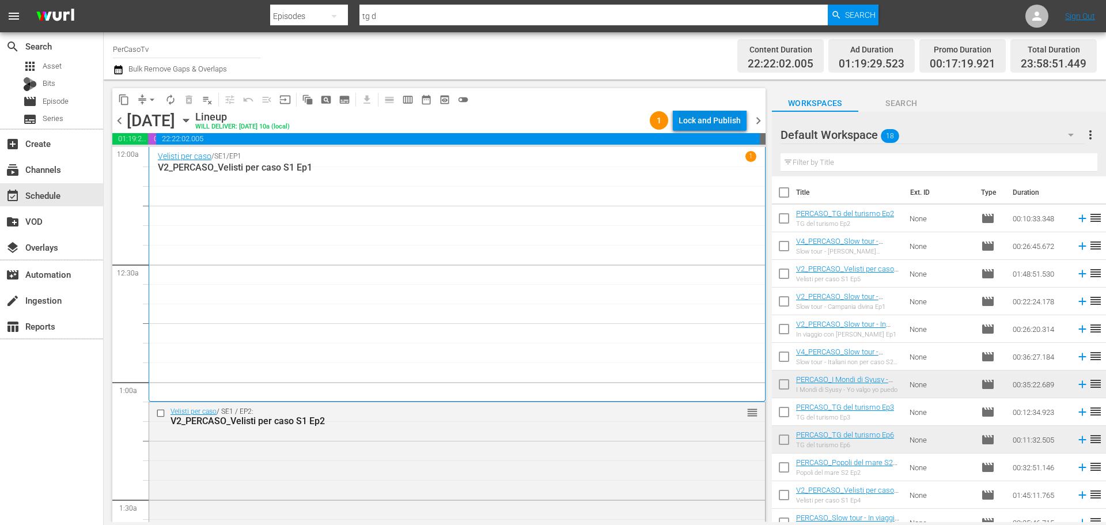
click at [711, 124] on div "Lock and Publish" at bounding box center [709, 120] width 62 height 21
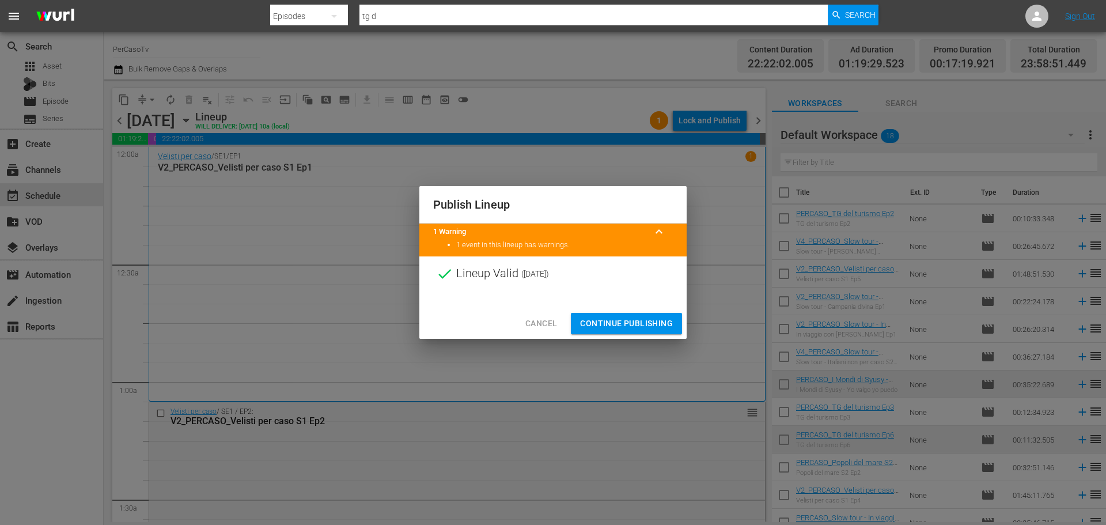
click at [645, 318] on span "Continue Publishing" at bounding box center [626, 323] width 93 height 14
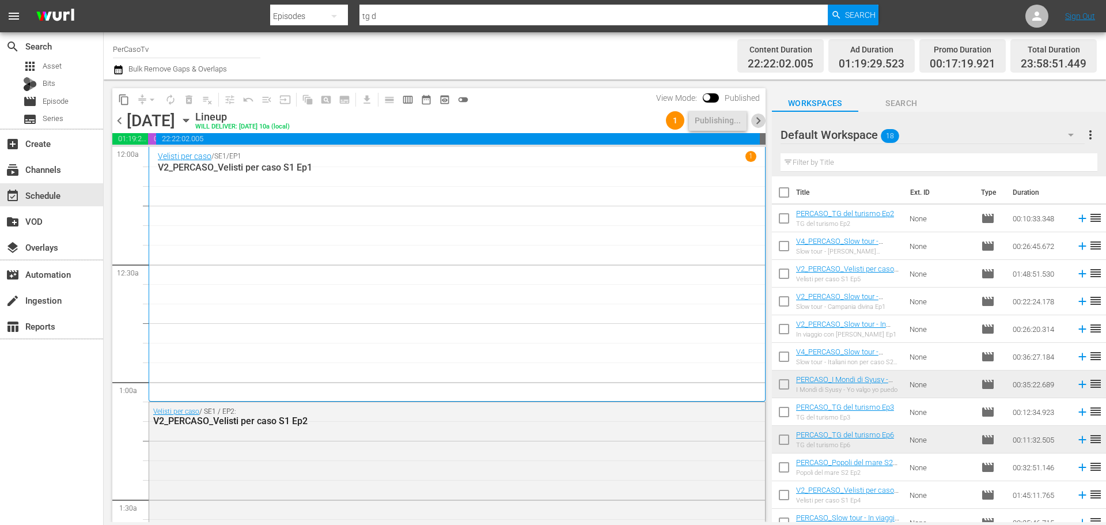
click at [758, 120] on span "chevron_right" at bounding box center [758, 120] width 14 height 14
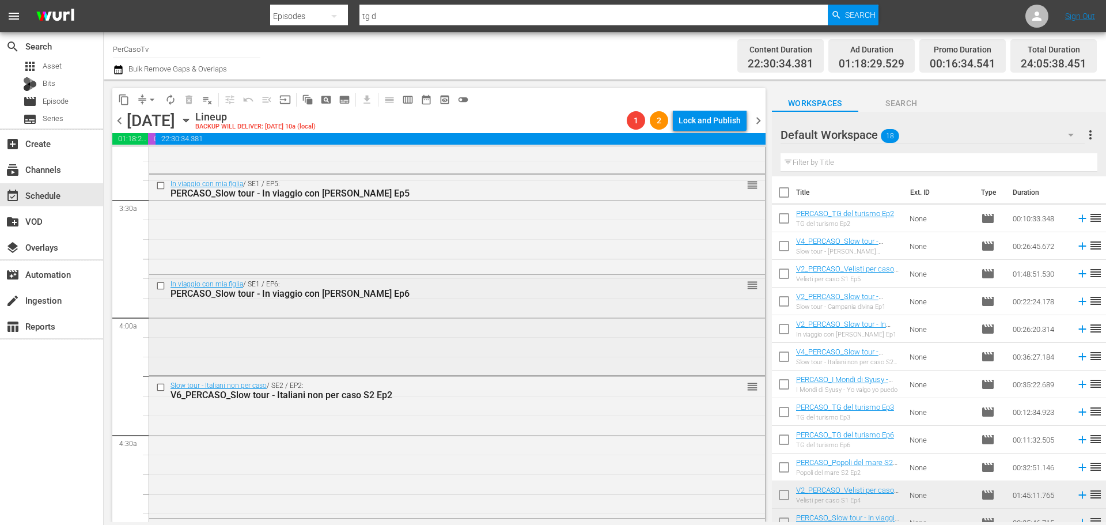
scroll to position [806, 0]
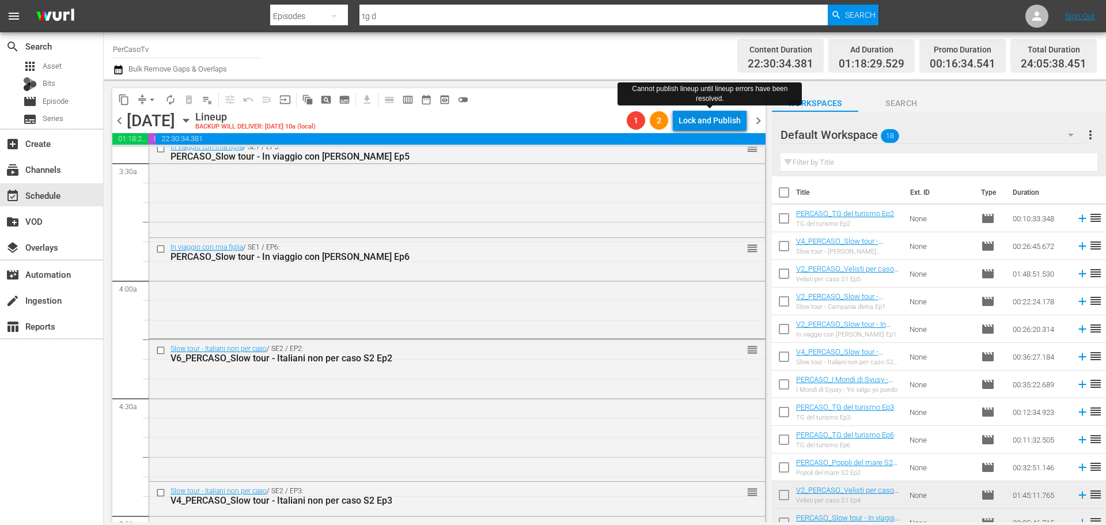
click at [723, 121] on div "Lock and Publish" at bounding box center [709, 120] width 62 height 21
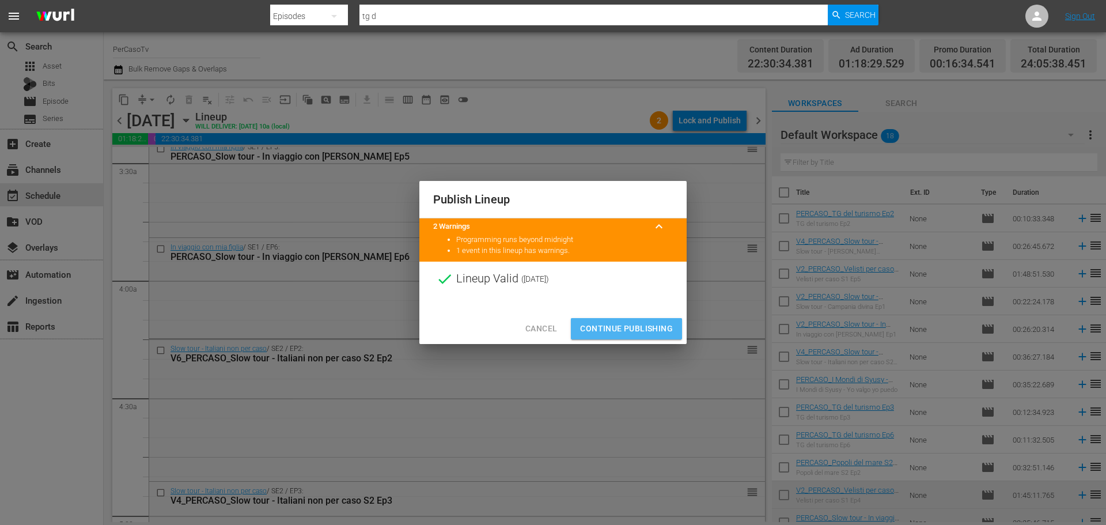
click at [658, 323] on span "Continue Publishing" at bounding box center [626, 328] width 93 height 14
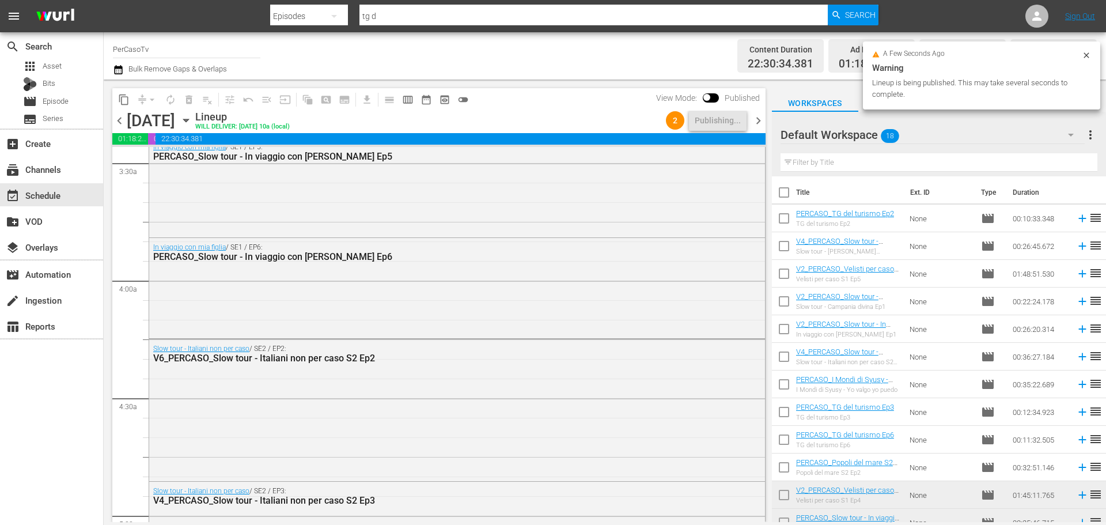
scroll to position [0, 0]
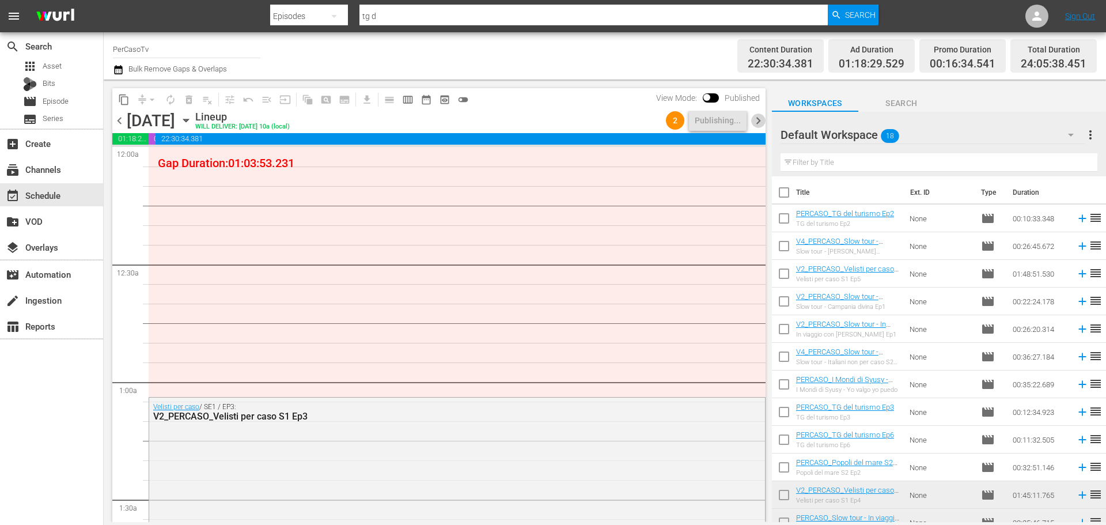
click at [758, 124] on span "chevron_right" at bounding box center [758, 120] width 14 height 14
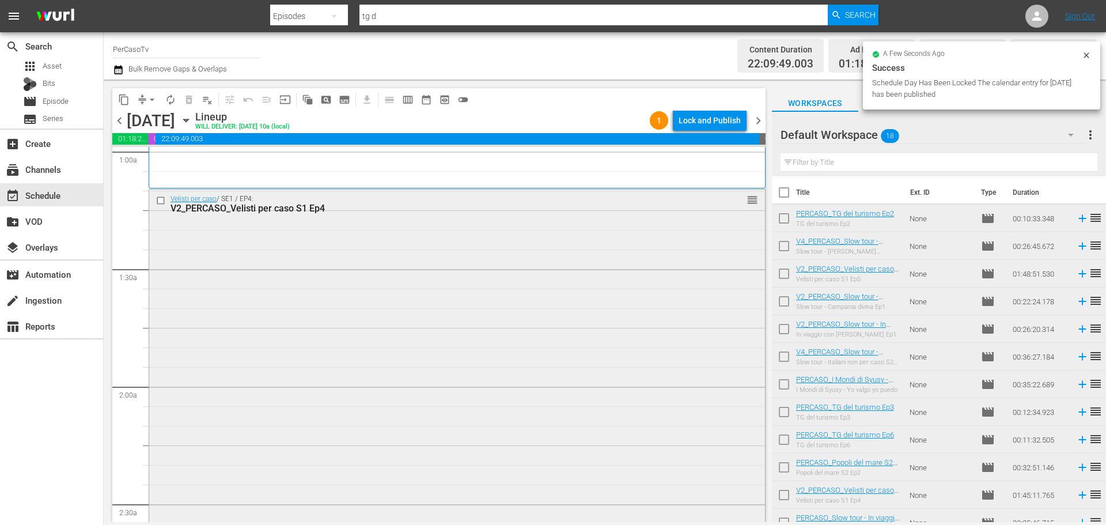
scroll to position [461, 0]
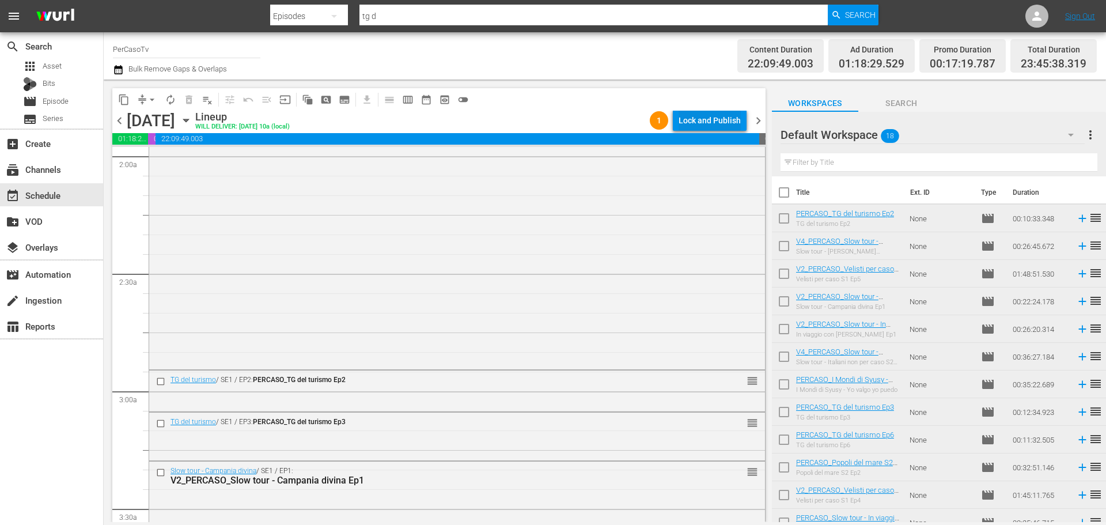
click at [710, 123] on div "Lock and Publish" at bounding box center [709, 120] width 62 height 21
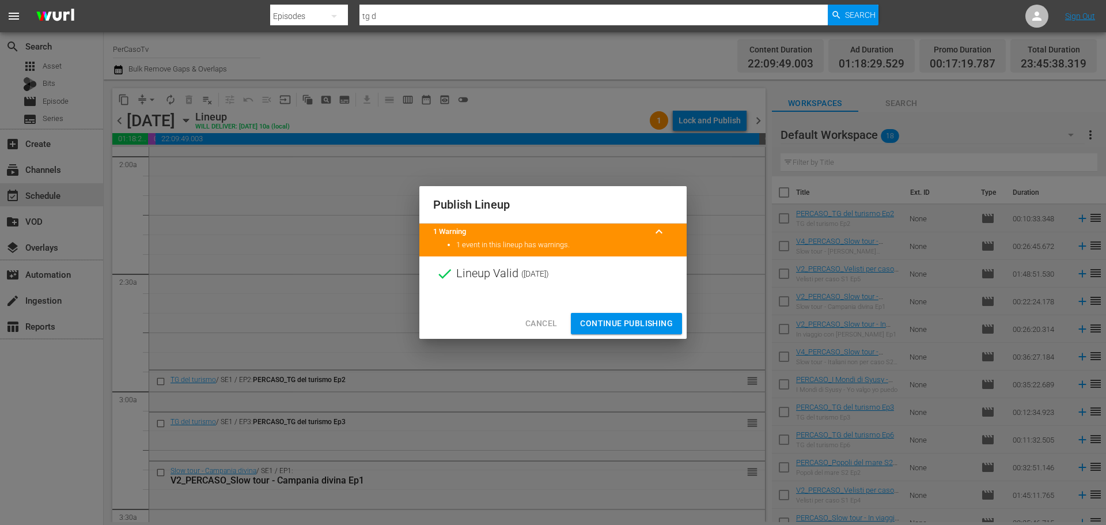
click at [658, 327] on span "Continue Publishing" at bounding box center [626, 323] width 93 height 14
